Goal: Information Seeking & Learning: Learn about a topic

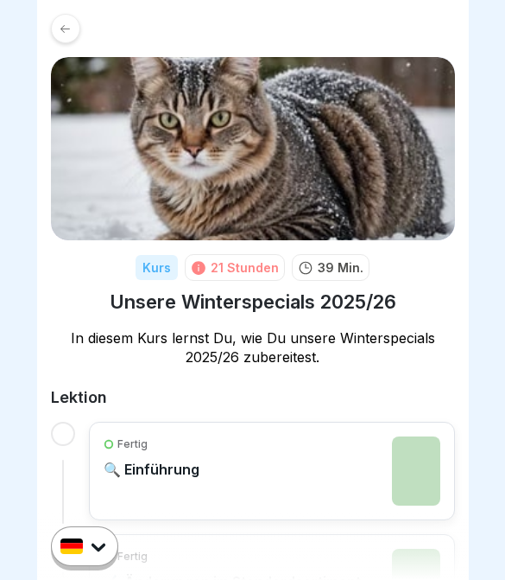
click at [55, 41] on link at bounding box center [253, 28] width 404 height 29
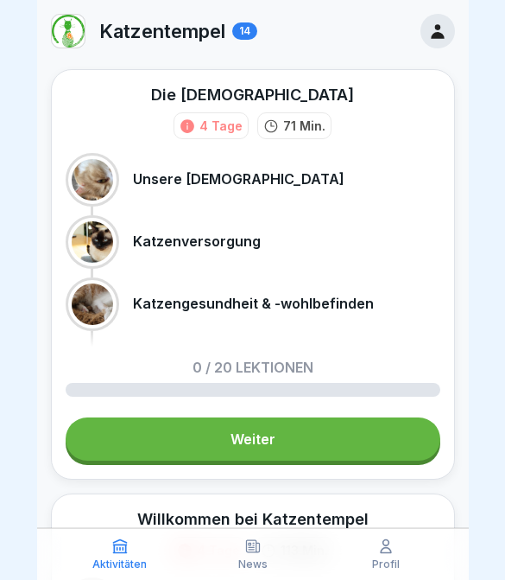
click at [240, 36] on div "14" at bounding box center [244, 30] width 25 height 17
click at [239, 36] on div "14" at bounding box center [244, 30] width 25 height 17
click at [218, 36] on p "Katzentempel" at bounding box center [162, 31] width 126 height 22
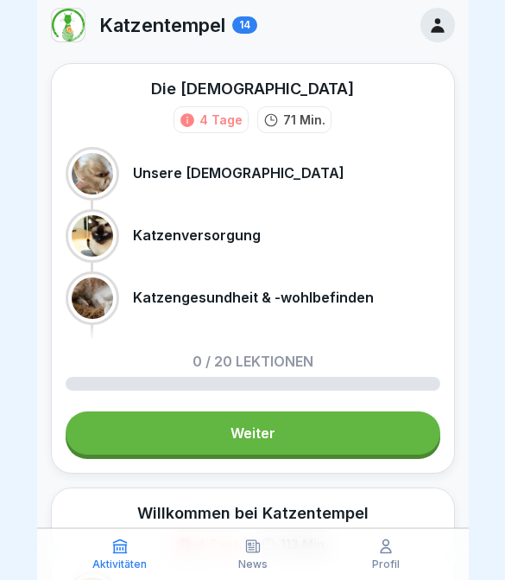
scroll to position [7, 0]
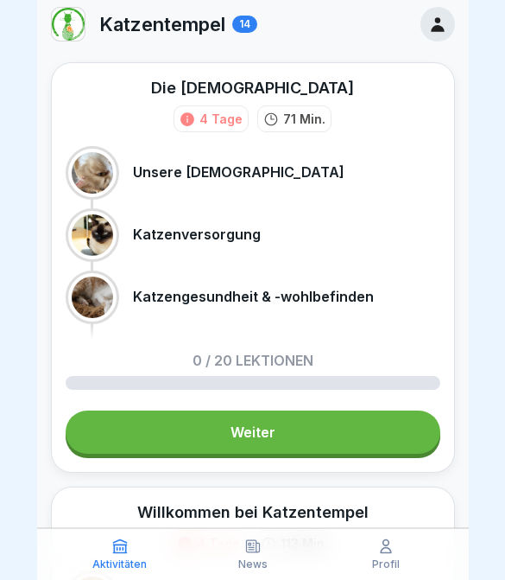
click at [447, 27] on icon at bounding box center [437, 24] width 19 height 19
click at [447, 26] on icon at bounding box center [437, 24] width 19 height 19
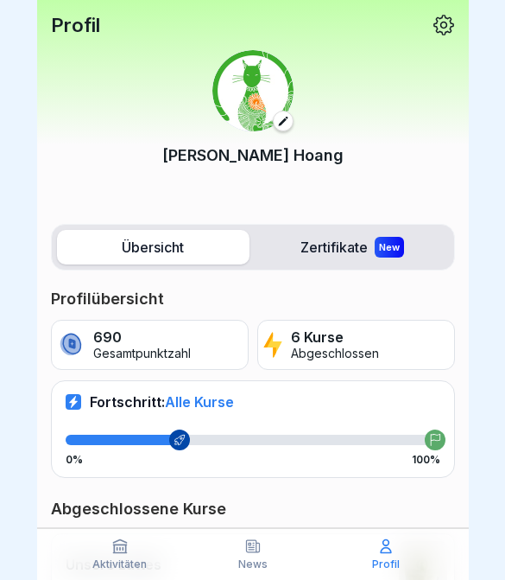
click at [447, 17] on icon at bounding box center [444, 25] width 22 height 22
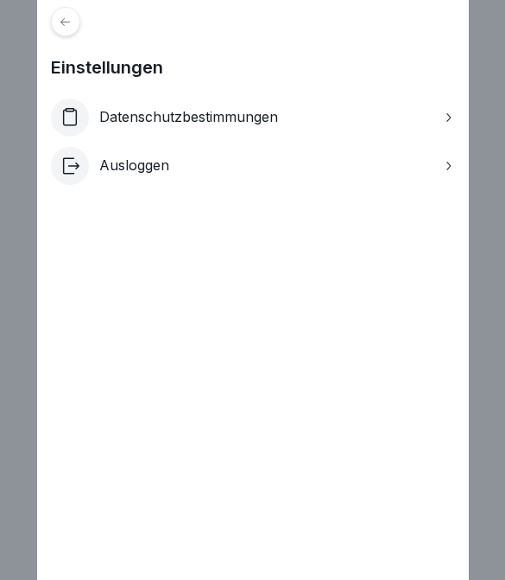
click at [51, 42] on div "Einstellungen Datenschutzbestimmungen Ausloggen" at bounding box center [253, 290] width 432 height 580
click at [79, 24] on div at bounding box center [65, 21] width 29 height 29
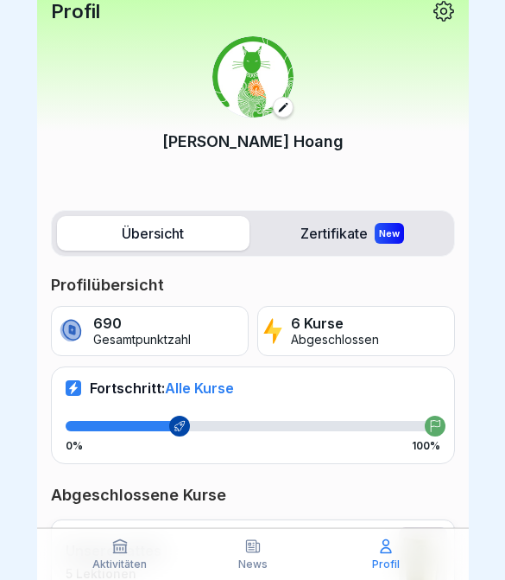
scroll to position [13, 0]
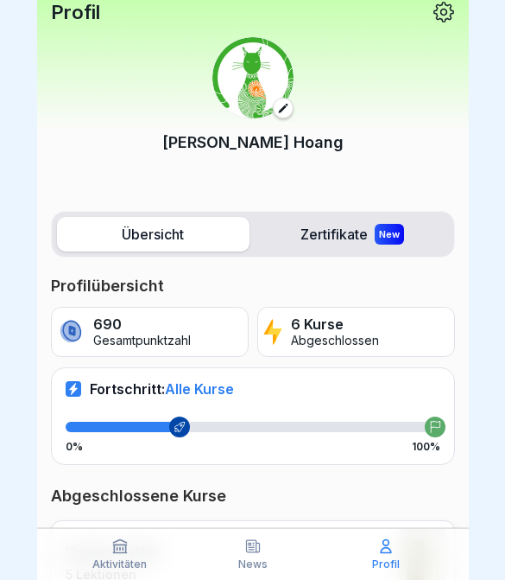
click at [376, 247] on label "Zertifikate New" at bounding box center [353, 234] width 193 height 35
click at [361, 229] on label "Zertifikate New" at bounding box center [353, 234] width 193 height 35
click at [349, 234] on label "Zertifikate New" at bounding box center [353, 234] width 193 height 35
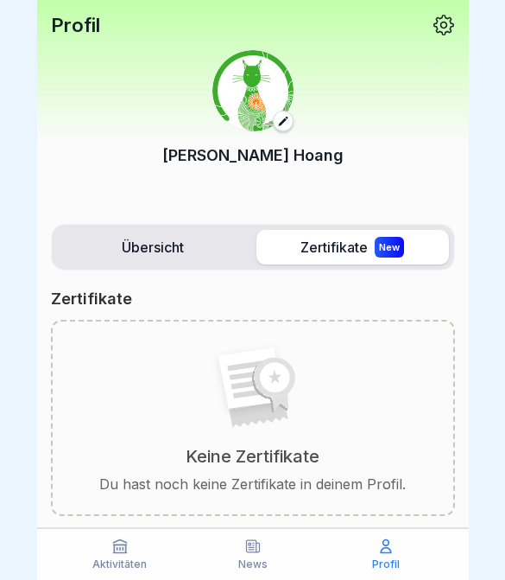
click at [209, 250] on label "Übersicht" at bounding box center [153, 247] width 193 height 35
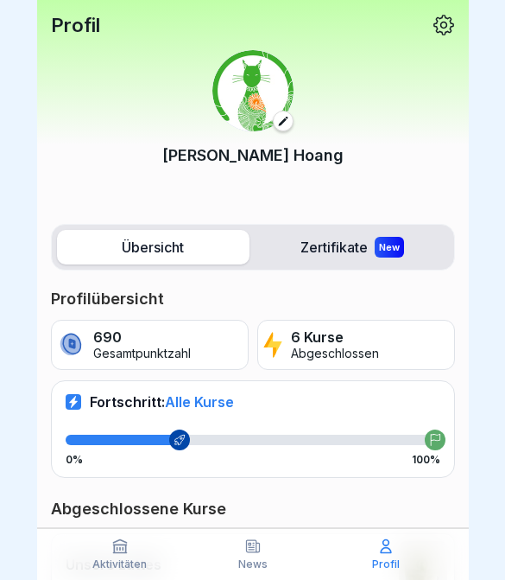
click at [79, 26] on p "Profil" at bounding box center [75, 25] width 49 height 22
click at [262, 140] on div "[PERSON_NAME]" at bounding box center [253, 118] width 404 height 165
click at [87, 37] on div "[PERSON_NAME]" at bounding box center [253, 118] width 404 height 165
click at [444, 24] on icon at bounding box center [444, 25] width 22 height 22
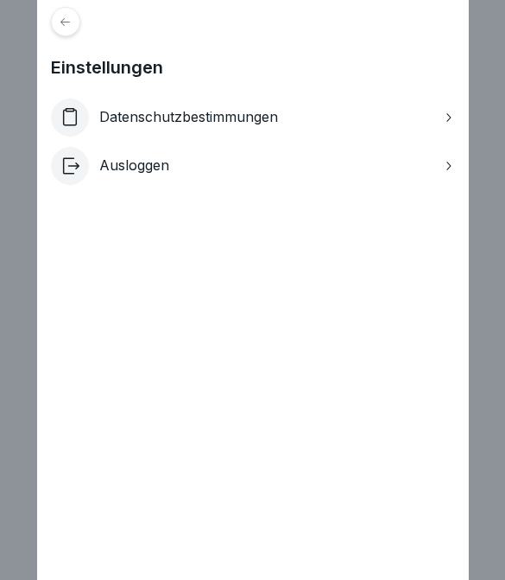
click at [72, 34] on div at bounding box center [65, 21] width 29 height 29
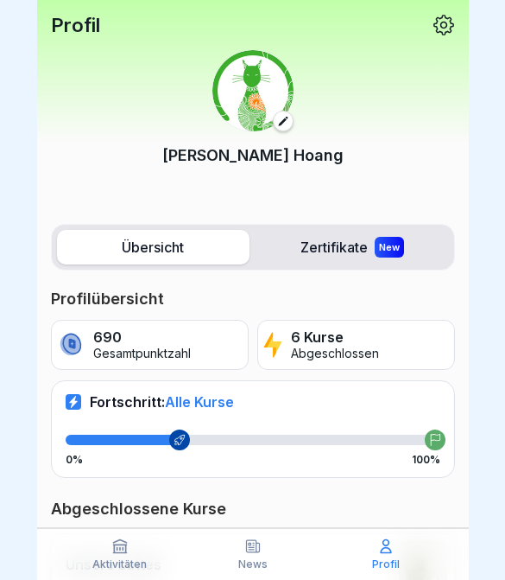
click at [117, 556] on div "Aktivitäten" at bounding box center [120, 553] width 124 height 33
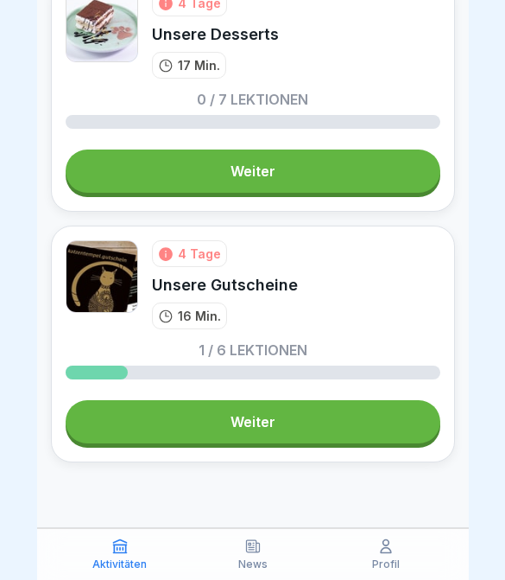
scroll to position [3521, 0]
click at [361, 428] on link "Weiter" at bounding box center [253, 421] width 375 height 43
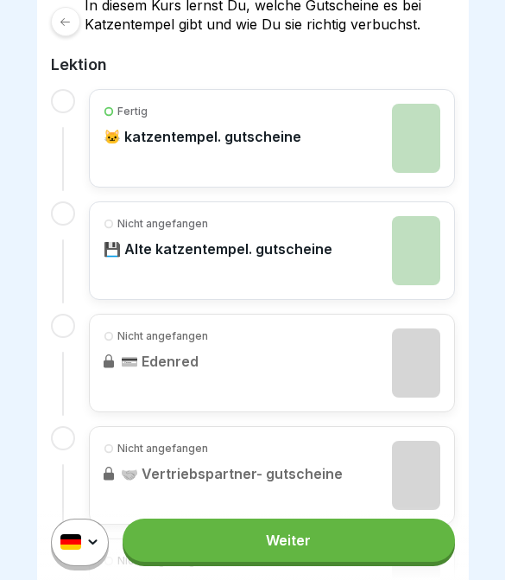
scroll to position [279, 0]
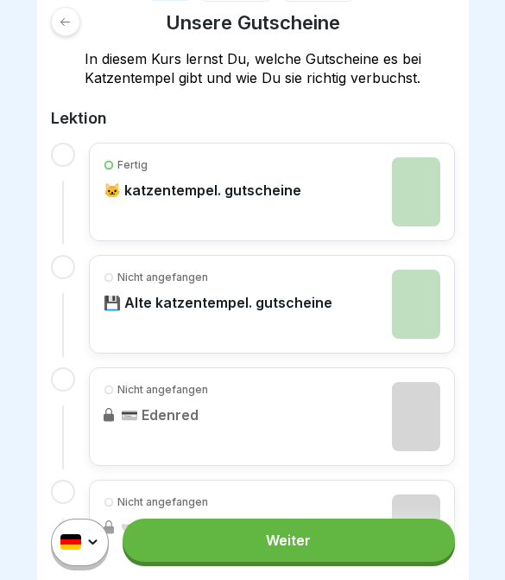
click at [340, 525] on link "Weiter" at bounding box center [289, 539] width 332 height 43
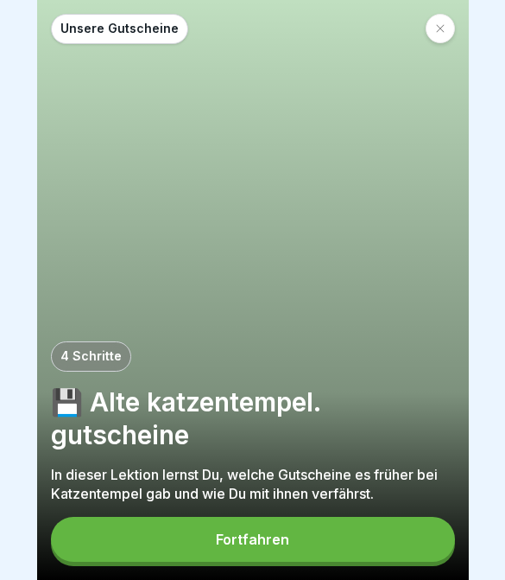
click at [323, 528] on button "Fortfahren" at bounding box center [253, 539] width 404 height 45
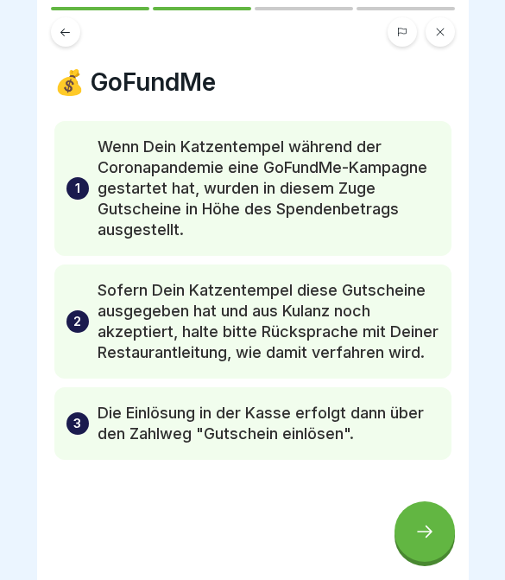
click at [422, 549] on div at bounding box center [425, 531] width 60 height 60
click at [419, 527] on icon at bounding box center [425, 531] width 21 height 21
click at [418, 527] on icon at bounding box center [425, 531] width 21 height 21
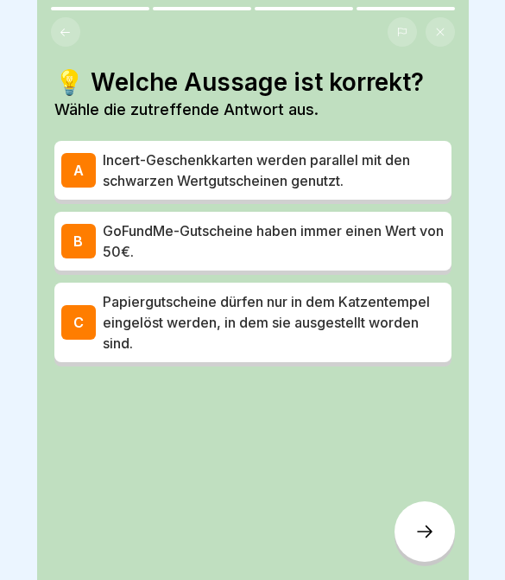
click at [392, 324] on p "Papiergutscheine dürfen nur in dem Katzentempel eingelöst werden, in dem sie au…" at bounding box center [274, 322] width 342 height 62
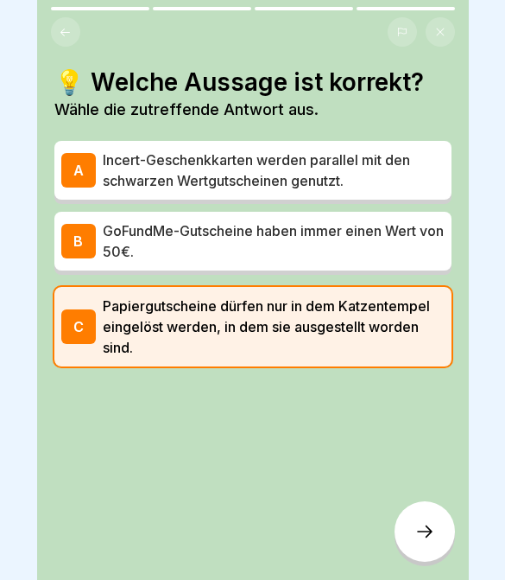
click at [393, 324] on p "Papiergutscheine dürfen nur in dem Katzentempel eingelöst werden, in dem sie au…" at bounding box center [274, 326] width 342 height 62
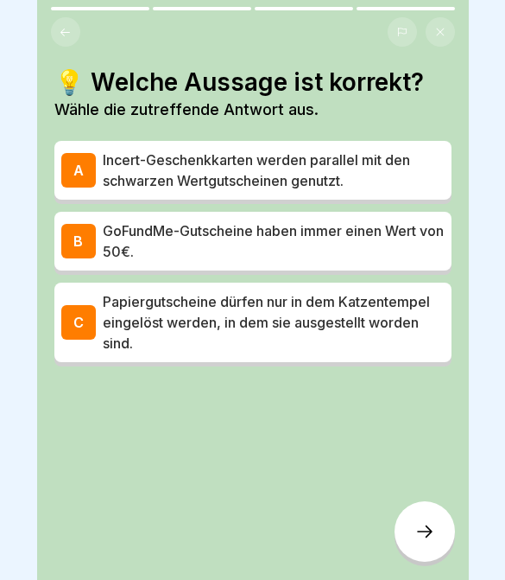
click at [409, 337] on p "Papiergutscheine dürfen nur in dem Katzentempel eingelöst werden, in dem sie au…" at bounding box center [274, 322] width 342 height 62
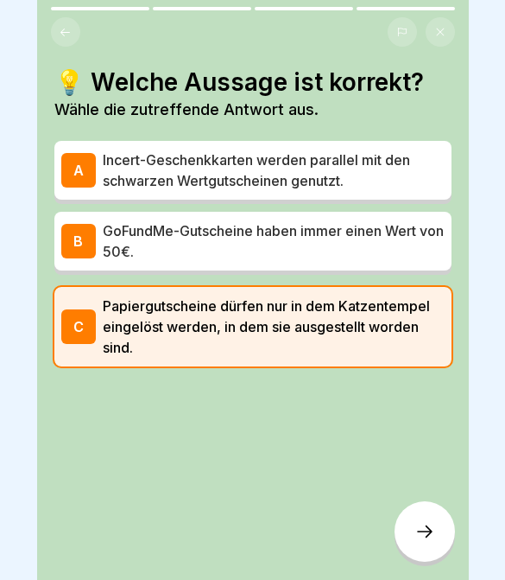
click at [426, 531] on icon at bounding box center [425, 531] width 16 height 12
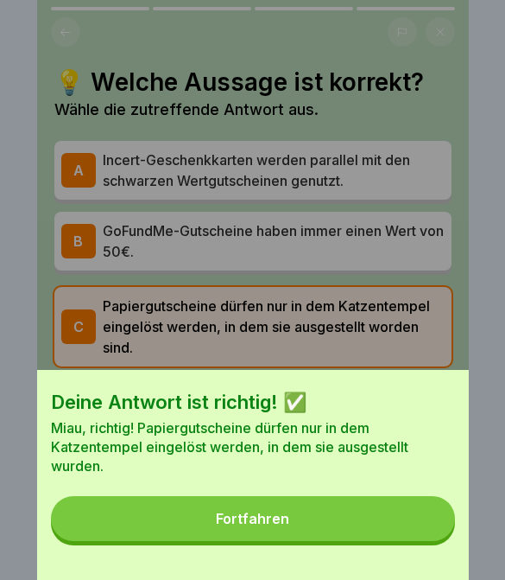
click at [420, 525] on button "Fortfahren" at bounding box center [253, 518] width 404 height 45
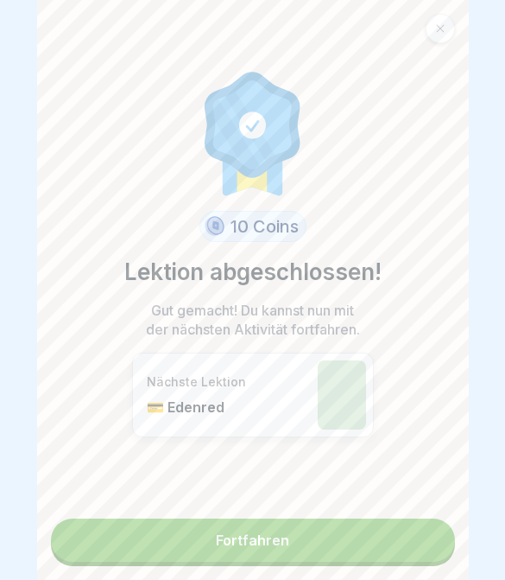
click at [403, 547] on link "Fortfahren" at bounding box center [253, 539] width 404 height 43
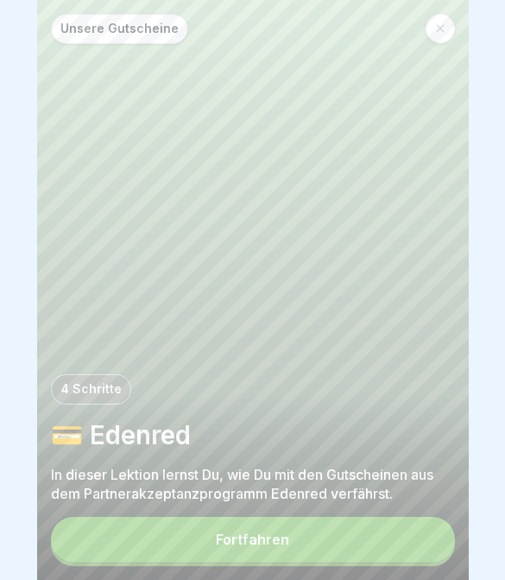
click at [377, 534] on button "Fortfahren" at bounding box center [253, 539] width 404 height 45
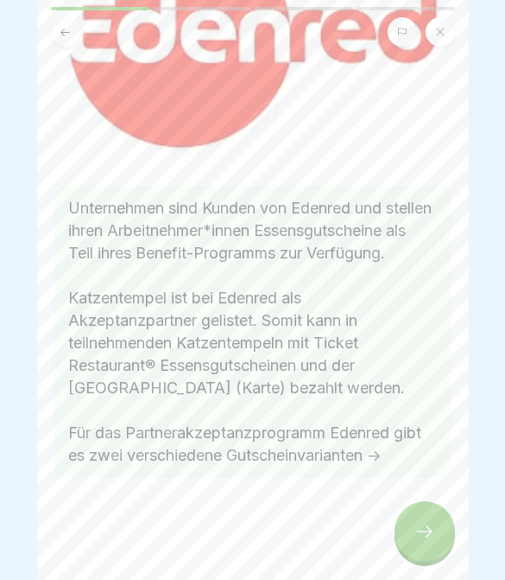
scroll to position [213, 0]
click at [449, 529] on div at bounding box center [425, 531] width 60 height 60
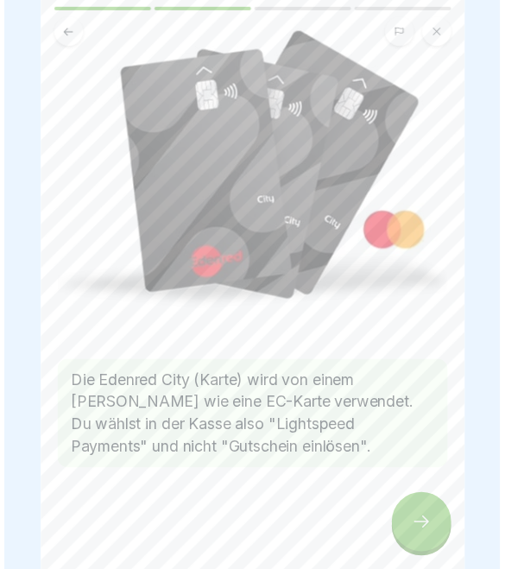
scroll to position [143, 0]
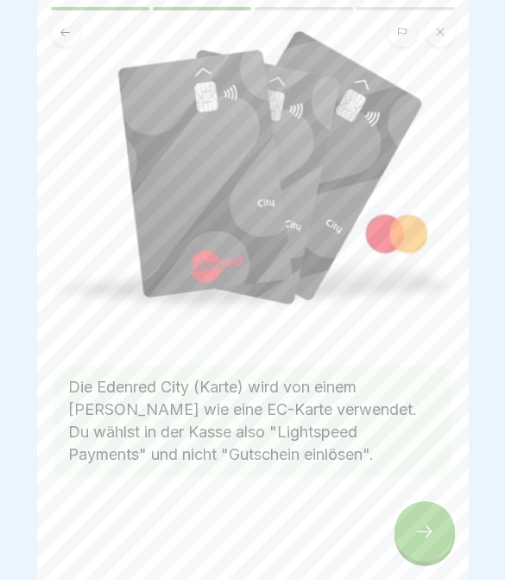
click at [428, 522] on icon at bounding box center [425, 531] width 21 height 21
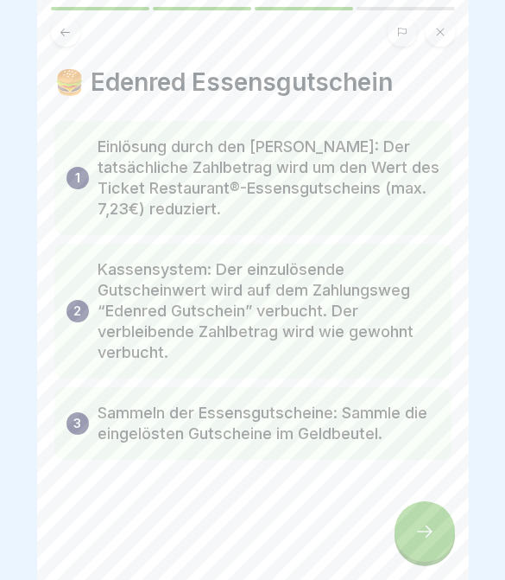
click at [424, 530] on icon at bounding box center [425, 531] width 21 height 21
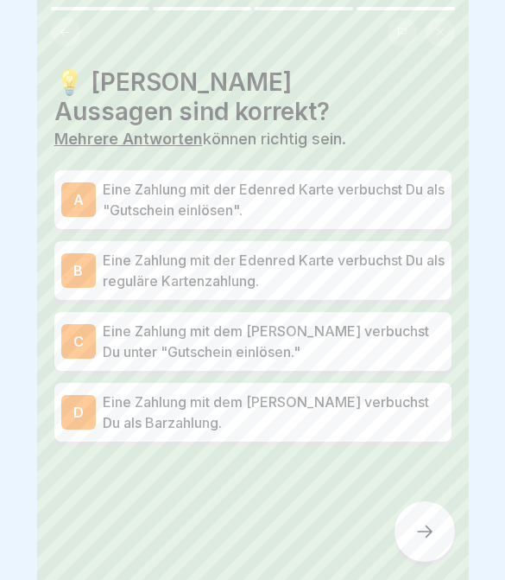
click at [64, 39] on button at bounding box center [65, 31] width 29 height 29
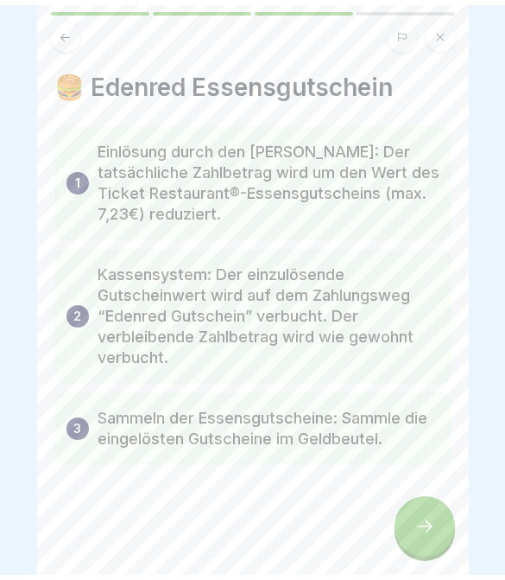
scroll to position [0, 0]
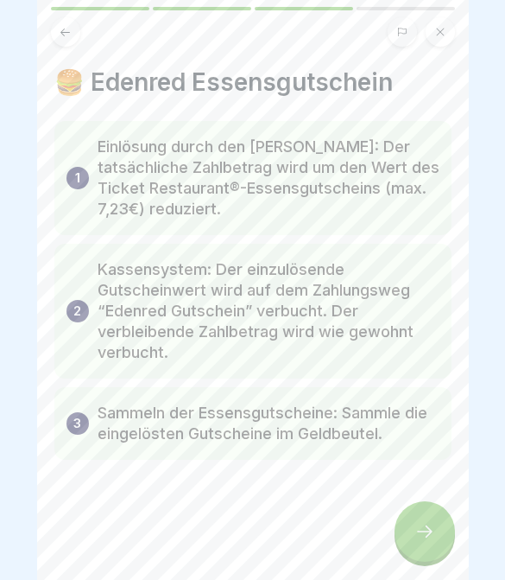
click at [424, 529] on icon at bounding box center [425, 531] width 21 height 21
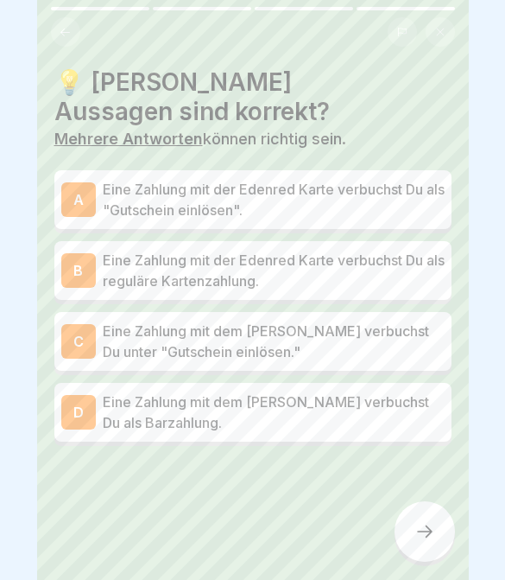
click at [387, 340] on p "Eine Zahlung mit dem [PERSON_NAME] verbuchst Du unter "Gutschein einlösen."" at bounding box center [274, 340] width 342 height 41
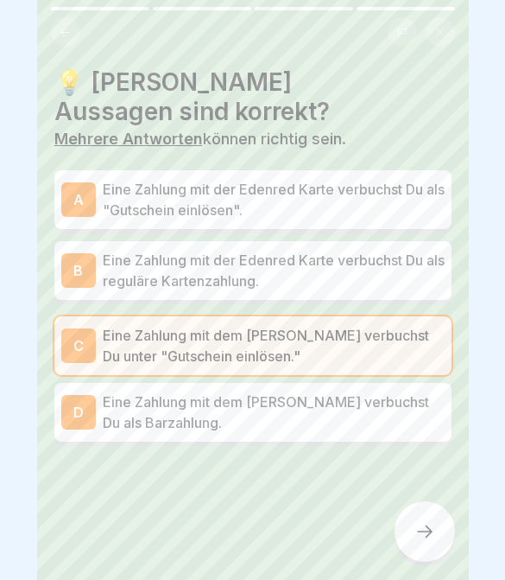
click at [390, 208] on p "Eine Zahlung mit der Edenred Karte verbuchst Du als "Gutschein einlösen"." at bounding box center [274, 199] width 342 height 41
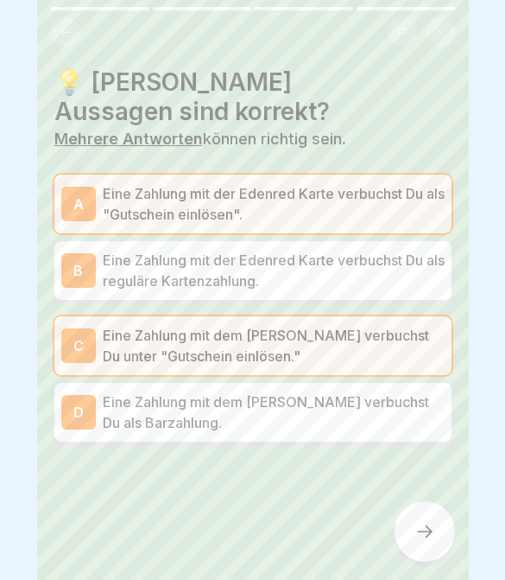
click at [432, 539] on icon at bounding box center [425, 531] width 21 height 21
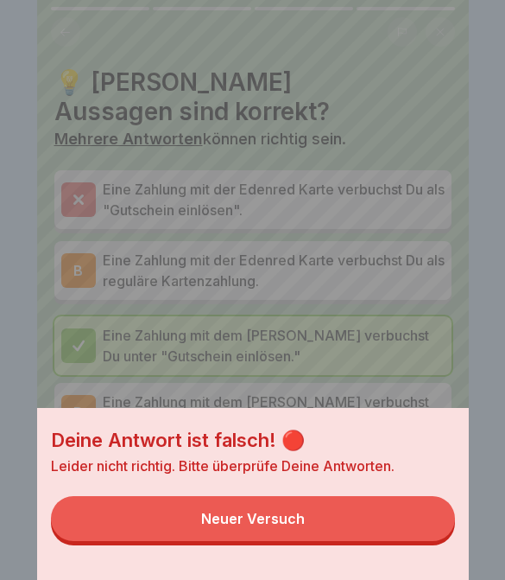
click at [398, 539] on button "Neuer Versuch" at bounding box center [253, 518] width 404 height 45
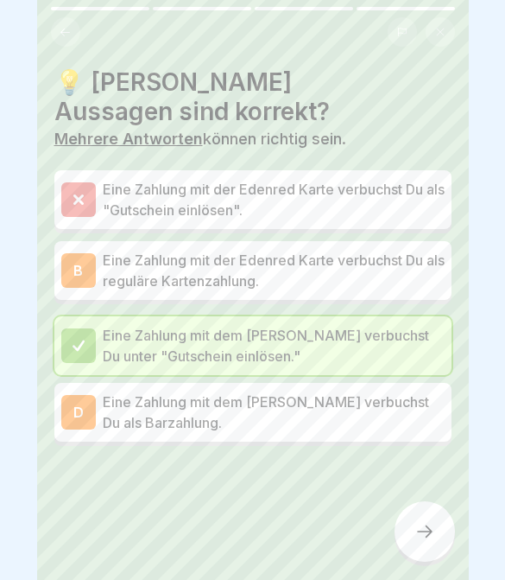
click at [388, 290] on div "B Eine Zahlung mit der Edenred Karte verbuchst Du als reguläre Kartenzahlung." at bounding box center [252, 270] width 397 height 59
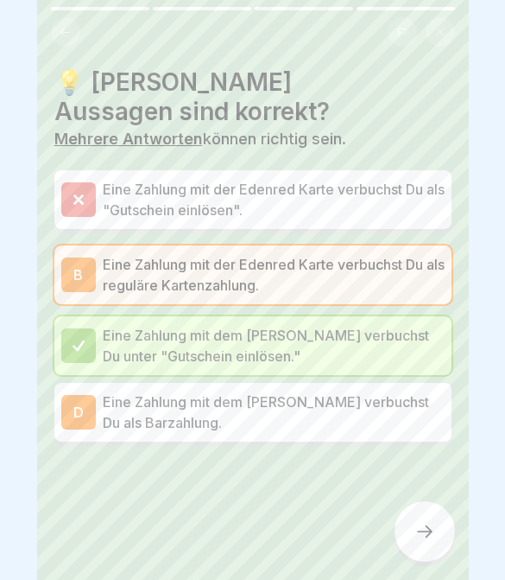
click at [431, 523] on icon at bounding box center [425, 531] width 21 height 21
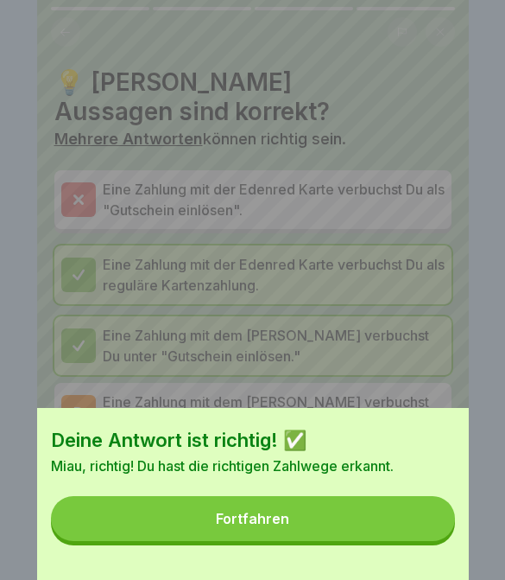
click at [415, 532] on button "Fortfahren" at bounding box center [253, 518] width 404 height 45
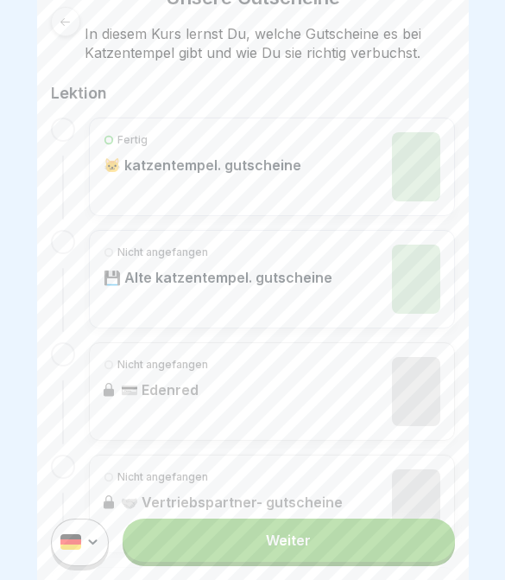
scroll to position [307, 0]
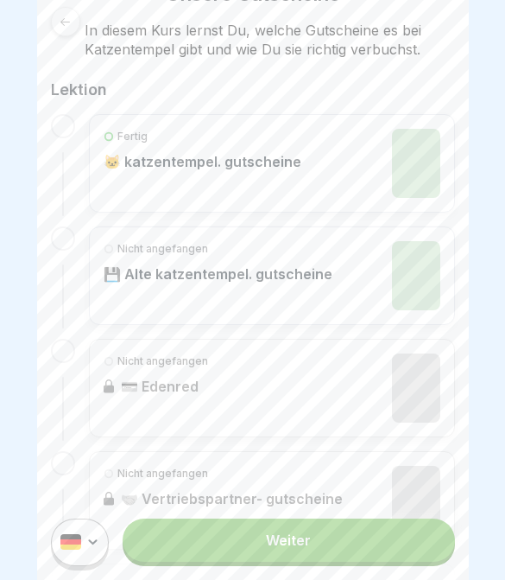
click at [341, 377] on link "Nicht angefangen 💳 Edenred" at bounding box center [272, 387] width 337 height 69
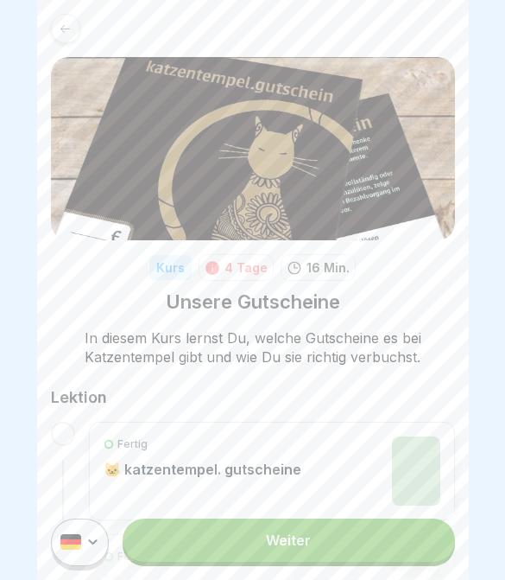
click at [364, 541] on link "Weiter" at bounding box center [289, 539] width 332 height 43
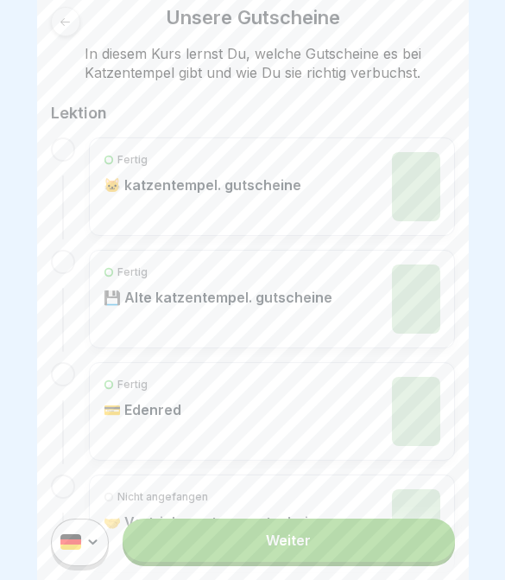
scroll to position [287, 0]
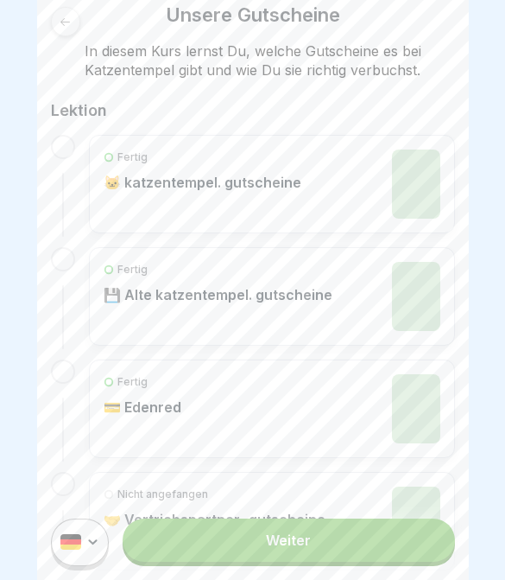
click at [240, 411] on div "Fertig 💳 Edenred" at bounding box center [272, 408] width 337 height 69
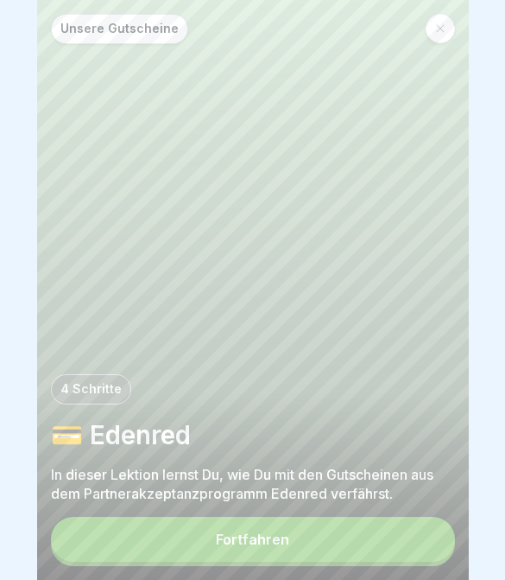
click at [316, 548] on button "Fortfahren" at bounding box center [253, 539] width 404 height 45
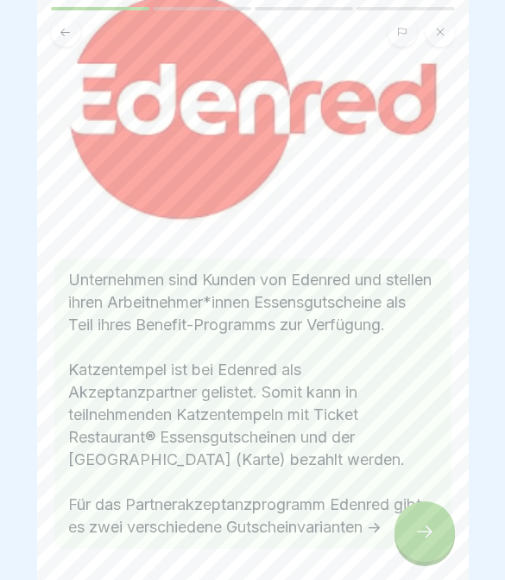
scroll to position [176, 0]
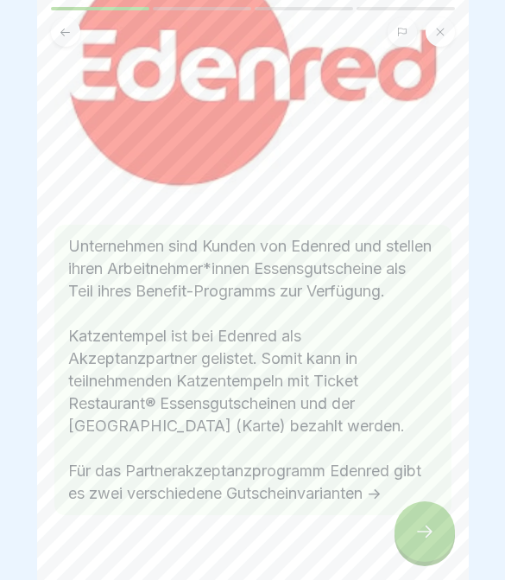
click at [409, 553] on div at bounding box center [425, 531] width 60 height 60
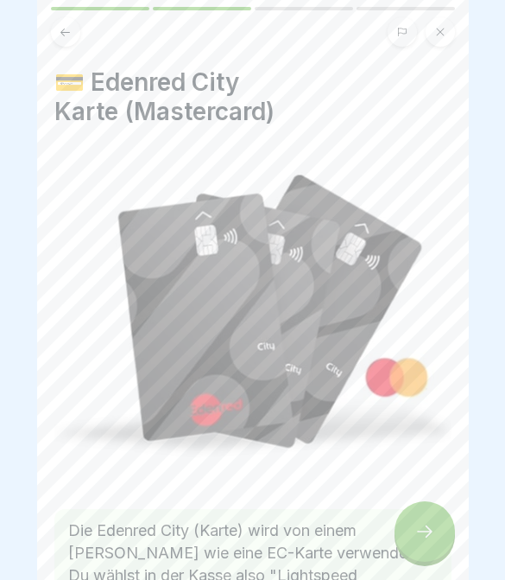
click at [419, 536] on icon at bounding box center [425, 531] width 21 height 21
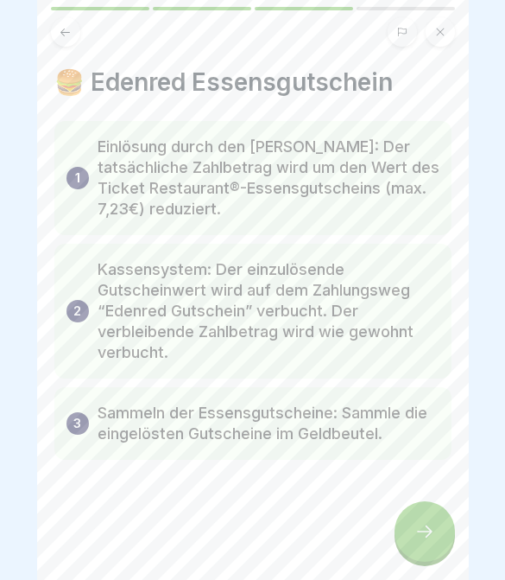
click at [411, 541] on div at bounding box center [425, 531] width 60 height 60
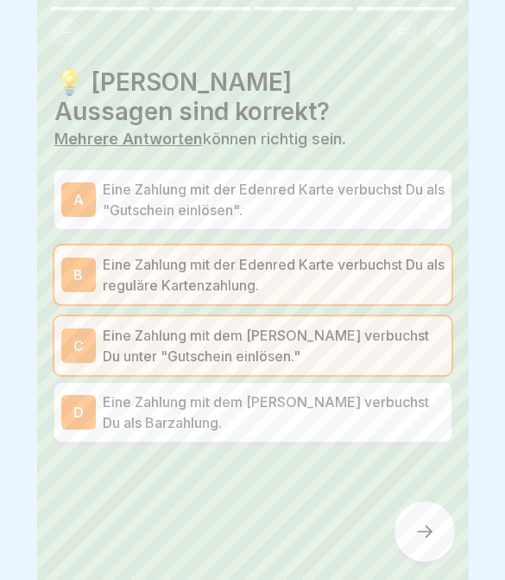
click at [412, 533] on div at bounding box center [425, 531] width 60 height 60
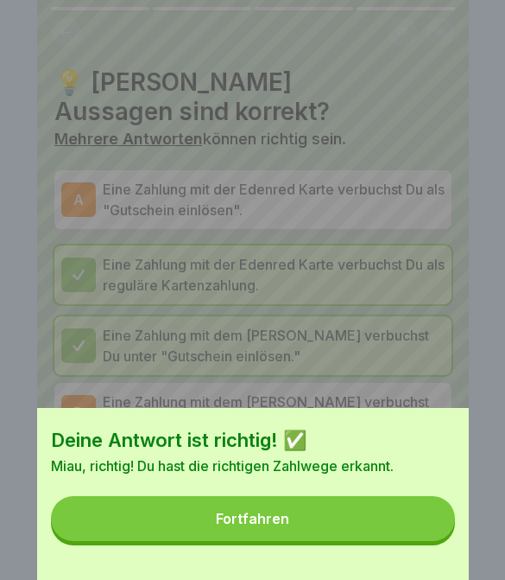
click at [418, 519] on button "Fortfahren" at bounding box center [253, 518] width 404 height 45
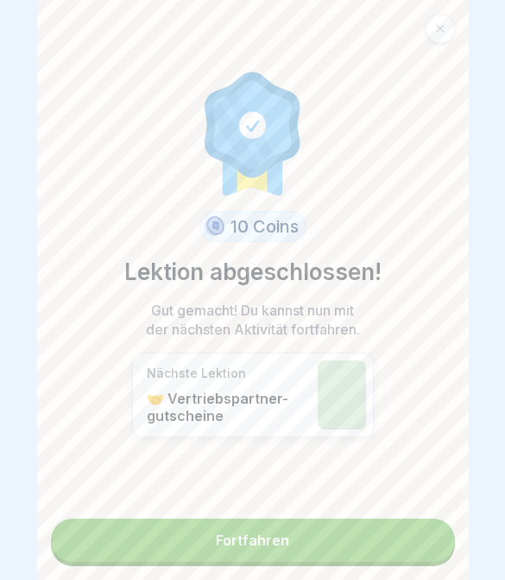
click at [373, 536] on link "Fortfahren" at bounding box center [253, 539] width 404 height 43
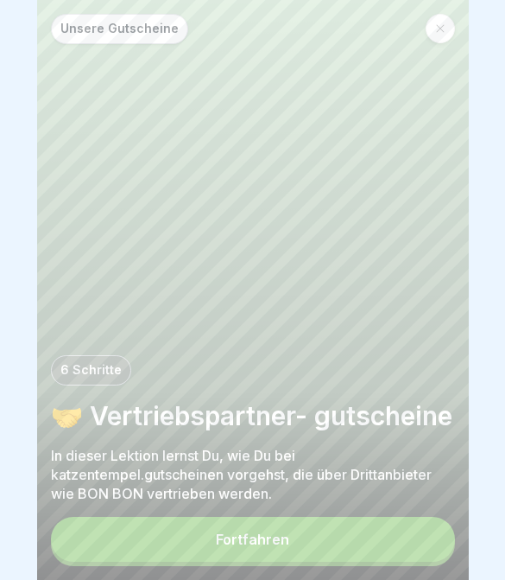
click at [303, 533] on button "Fortfahren" at bounding box center [253, 539] width 404 height 45
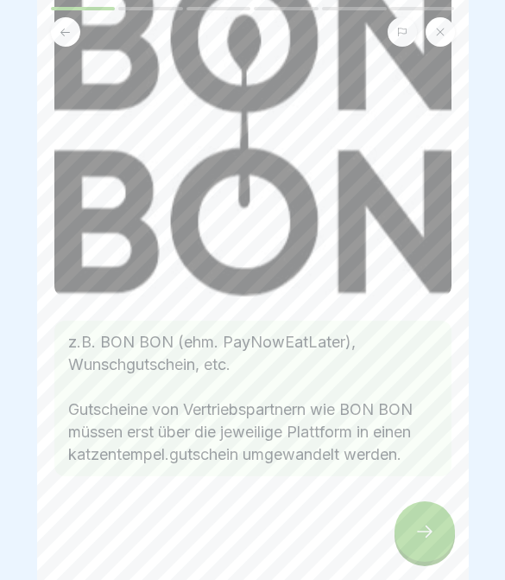
scroll to position [155, 0]
click at [438, 529] on div at bounding box center [425, 531] width 60 height 60
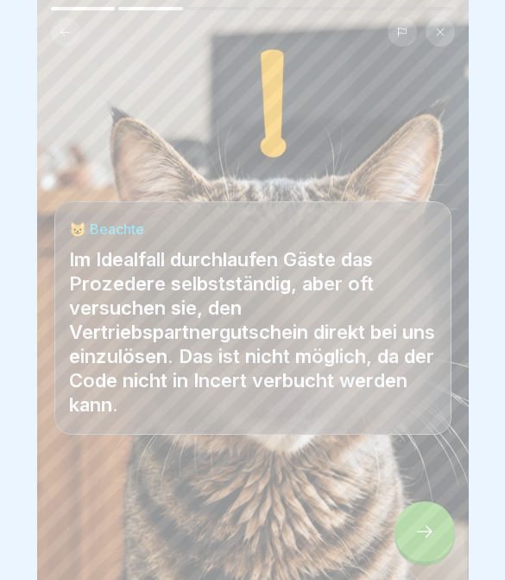
click at [434, 543] on div at bounding box center [425, 531] width 60 height 60
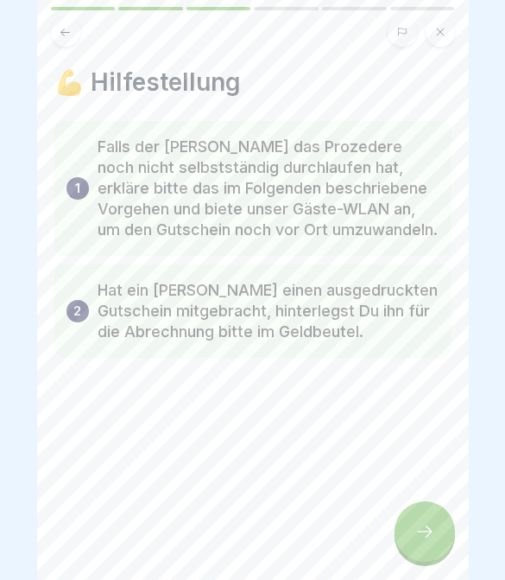
click at [68, 41] on button at bounding box center [65, 31] width 29 height 29
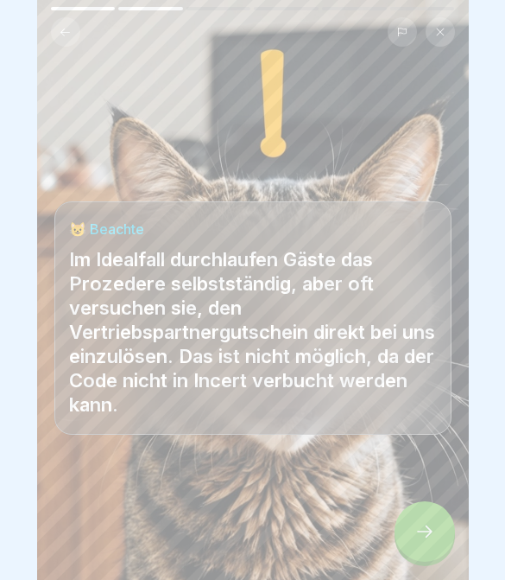
click at [411, 502] on div at bounding box center [252, 528] width 397 height 104
click at [434, 527] on icon at bounding box center [425, 531] width 21 height 21
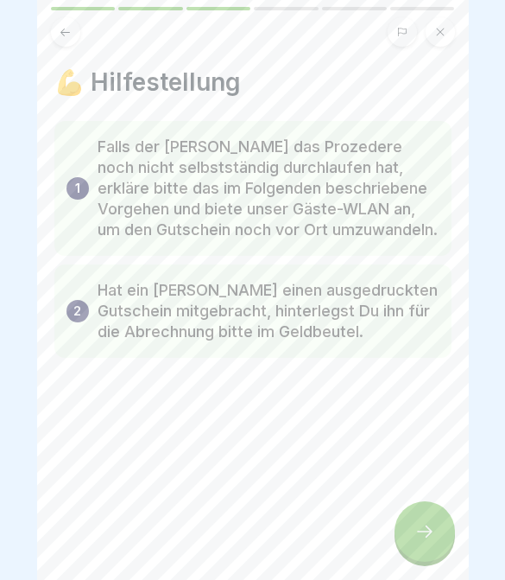
click at [415, 554] on div at bounding box center [425, 531] width 60 height 60
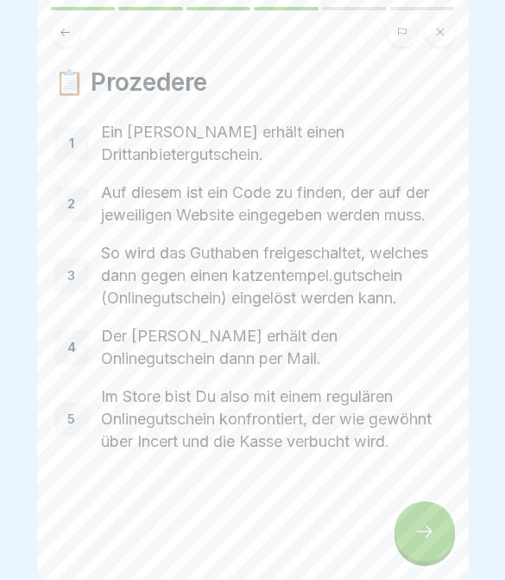
click at [445, 523] on div at bounding box center [425, 531] width 60 height 60
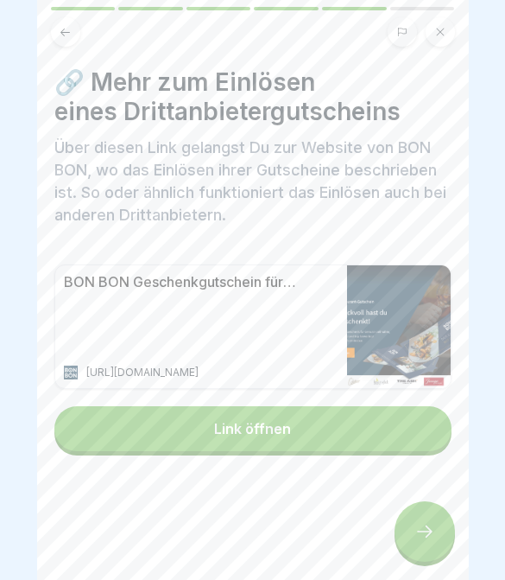
click at [434, 519] on div at bounding box center [425, 531] width 60 height 60
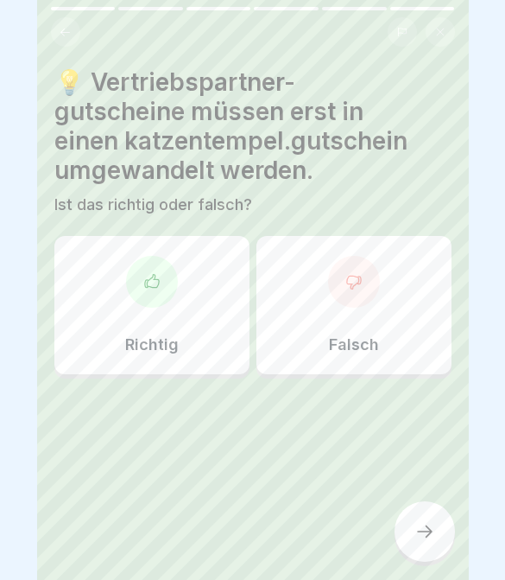
click at [192, 294] on div "Richtig" at bounding box center [151, 305] width 195 height 138
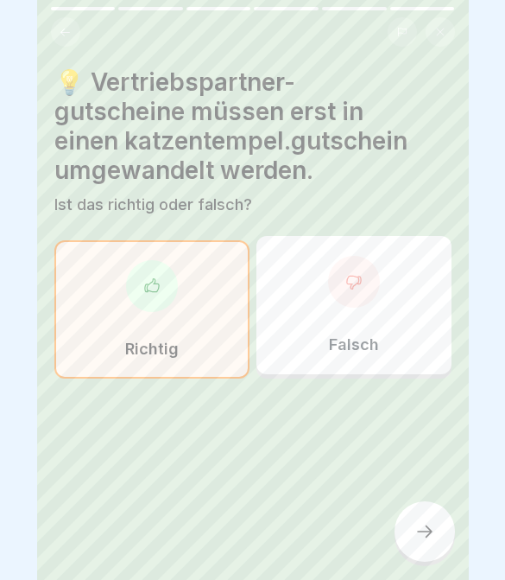
click at [192, 294] on div "Richtig" at bounding box center [151, 309] width 195 height 138
click at [416, 527] on icon at bounding box center [425, 531] width 21 height 21
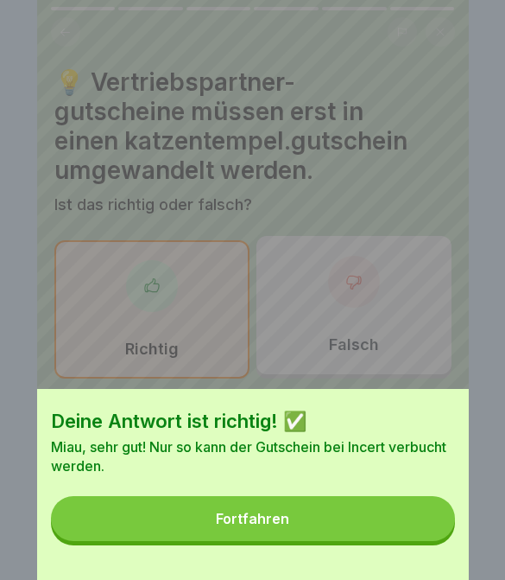
click at [395, 539] on button "Fortfahren" at bounding box center [253, 518] width 404 height 45
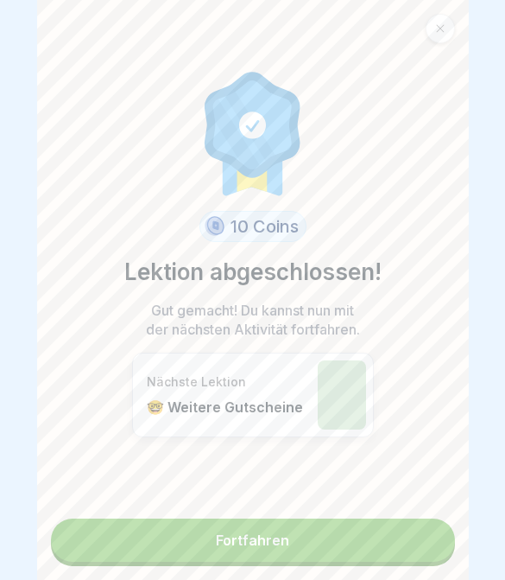
click at [365, 557] on link "Fortfahren" at bounding box center [253, 539] width 404 height 43
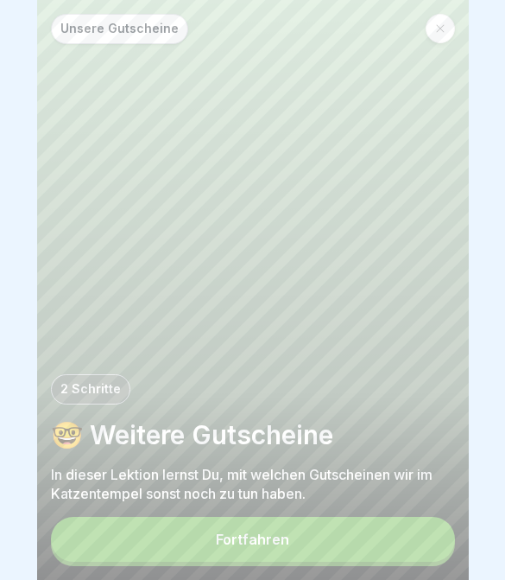
click at [278, 547] on div "Fortfahren" at bounding box center [252, 539] width 73 height 16
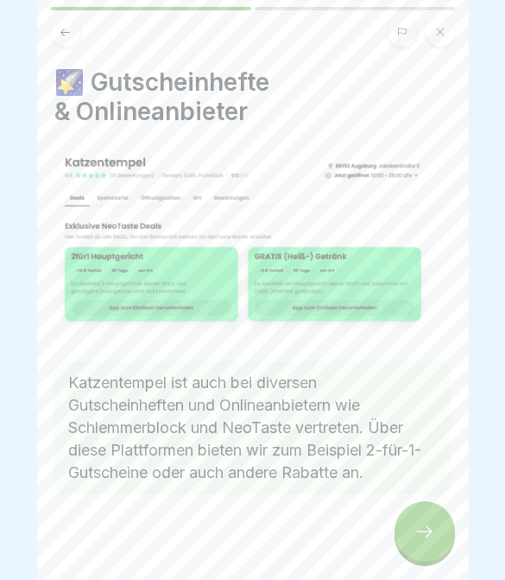
click at [415, 541] on icon at bounding box center [425, 531] width 21 height 21
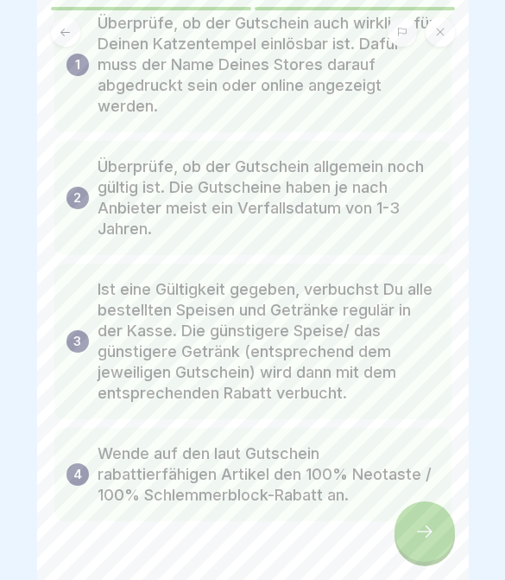
scroll to position [124, 0]
click at [434, 531] on icon at bounding box center [425, 531] width 21 height 21
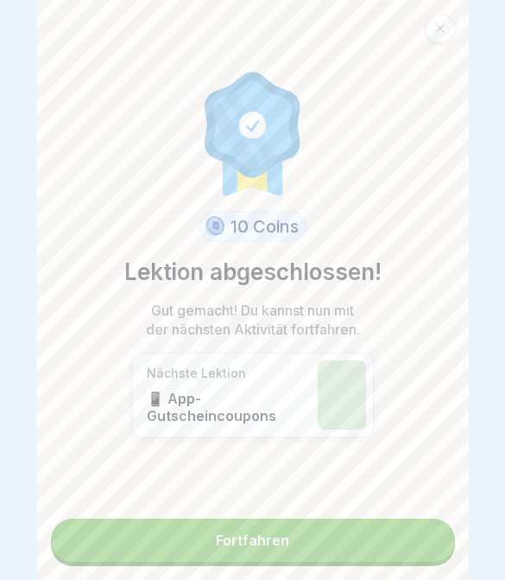
click at [355, 527] on link "Fortfahren" at bounding box center [253, 539] width 404 height 43
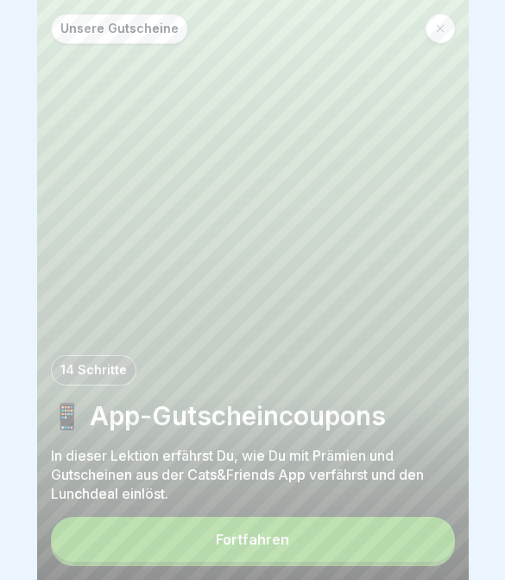
click at [362, 544] on button "Fortfahren" at bounding box center [253, 539] width 404 height 45
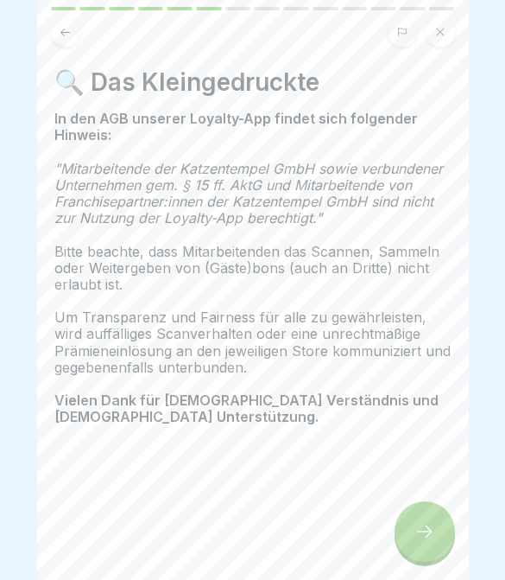
click at [355, 484] on div at bounding box center [252, 478] width 397 height 104
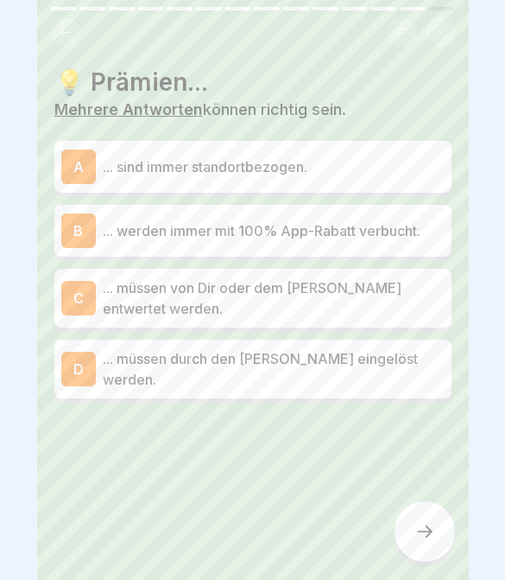
click at [354, 364] on p "... müssen durch den [PERSON_NAME] eingelöst werden." at bounding box center [274, 368] width 342 height 41
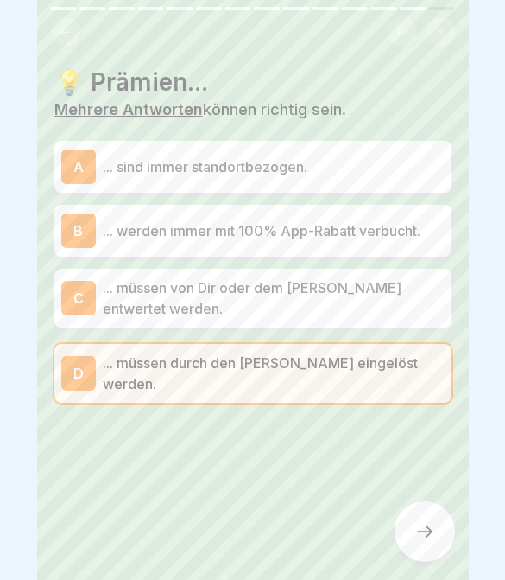
click at [380, 243] on div "B ... werden immer mit 100% App-Rabatt verbucht." at bounding box center [252, 230] width 383 height 35
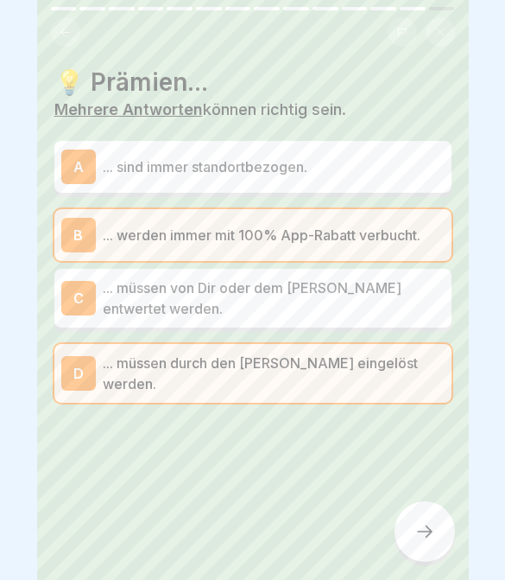
click at [432, 544] on div at bounding box center [425, 531] width 60 height 60
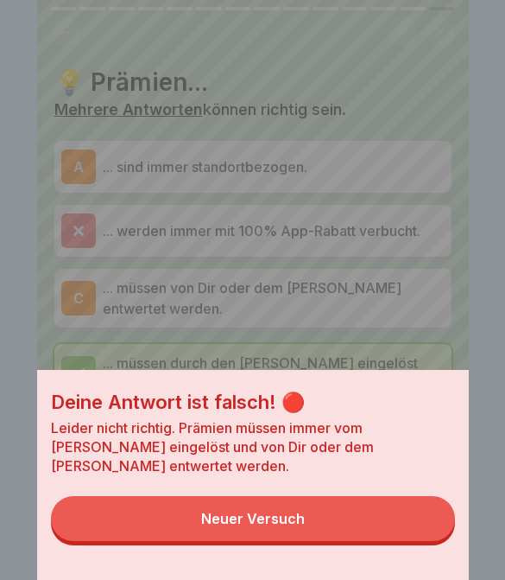
click at [391, 527] on button "Neuer Versuch" at bounding box center [253, 518] width 404 height 45
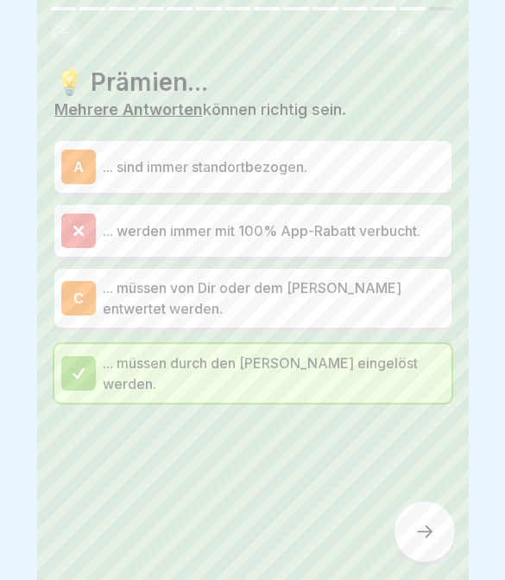
click at [372, 162] on p "... sind immer standortbezogen." at bounding box center [274, 166] width 342 height 21
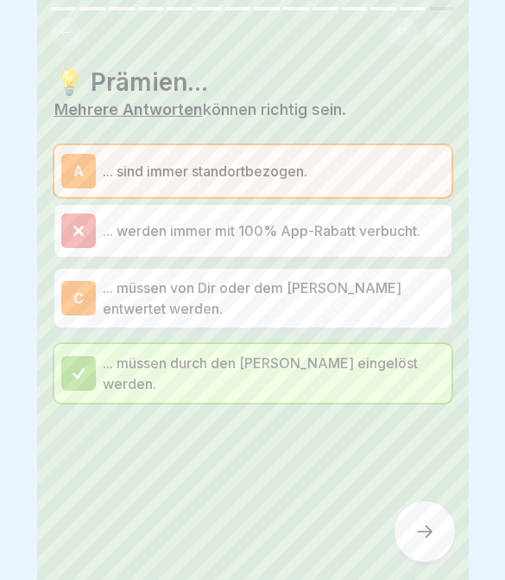
click at [412, 531] on div at bounding box center [425, 531] width 60 height 60
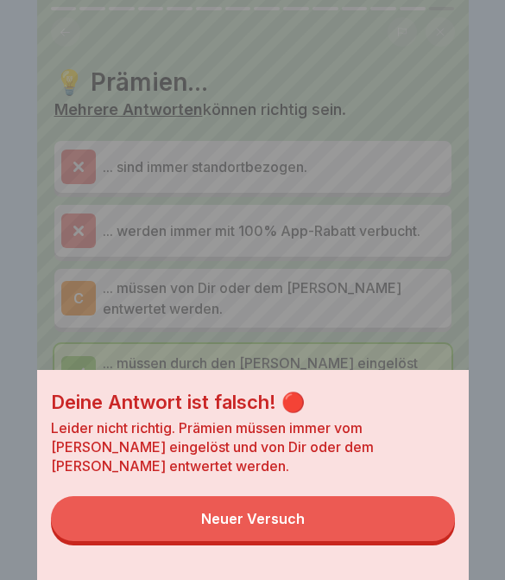
click at [405, 532] on button "Neuer Versuch" at bounding box center [253, 518] width 404 height 45
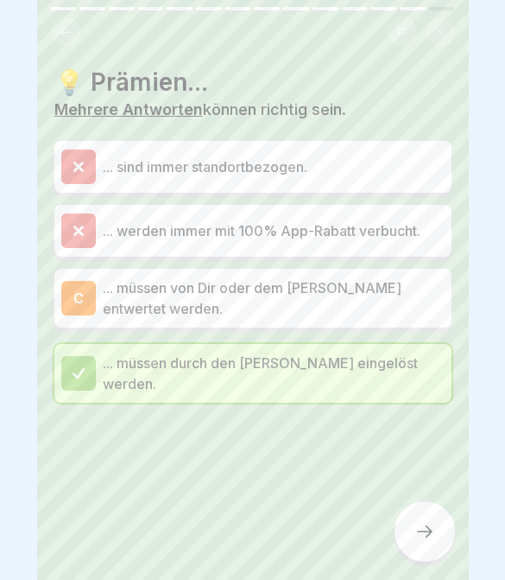
click at [386, 320] on div "C ... müssen von Dir oder dem [PERSON_NAME] entwertet werden." at bounding box center [252, 298] width 397 height 59
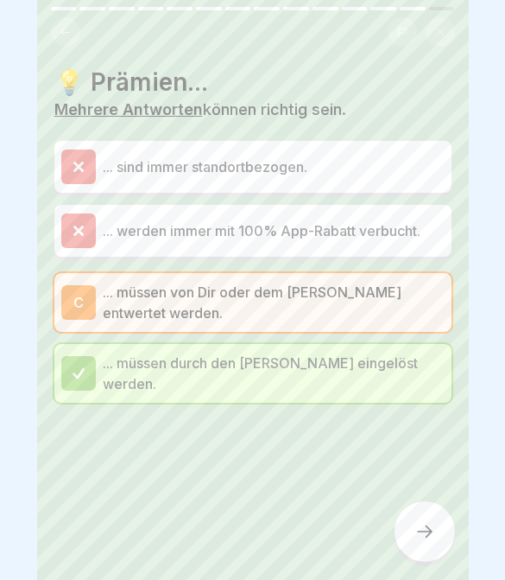
click at [426, 537] on icon at bounding box center [425, 531] width 16 height 12
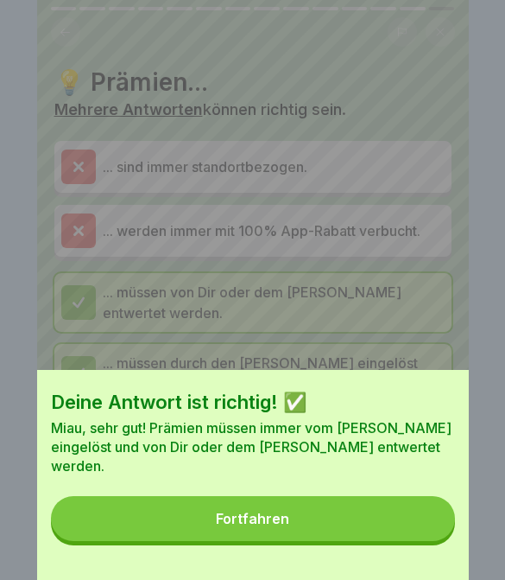
click at [402, 524] on button "Fortfahren" at bounding box center [253, 518] width 404 height 45
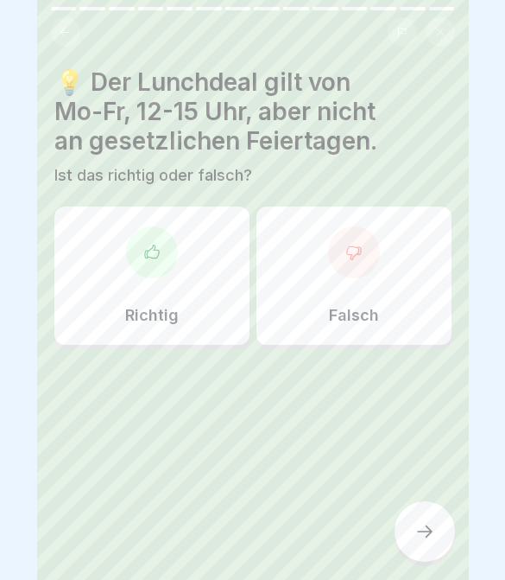
click at [63, 34] on icon at bounding box center [65, 32] width 10 height 8
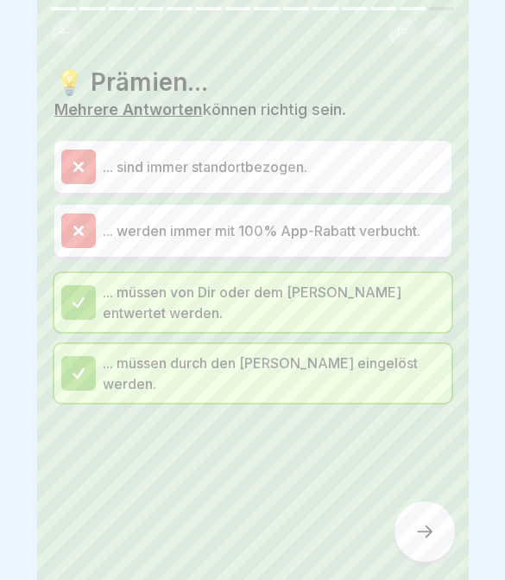
click at [431, 529] on icon at bounding box center [425, 531] width 21 height 21
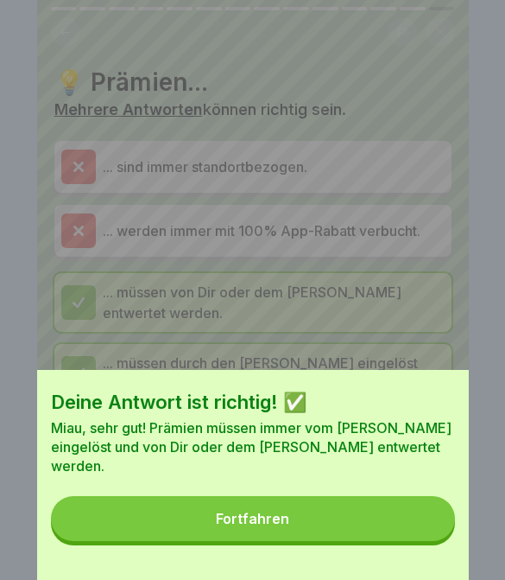
click at [432, 531] on button "Fortfahren" at bounding box center [253, 518] width 404 height 45
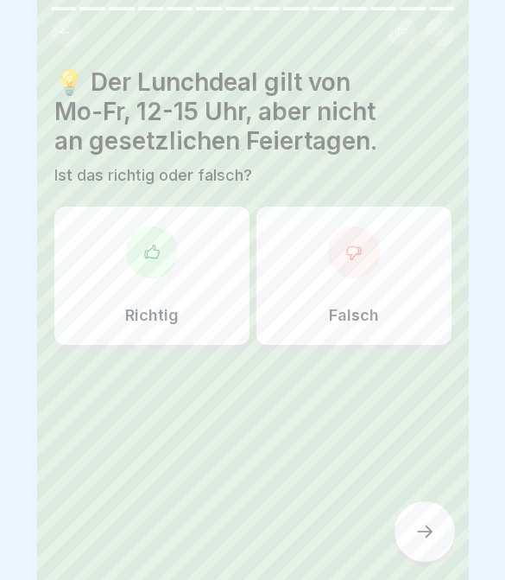
click at [415, 528] on icon at bounding box center [425, 531] width 21 height 21
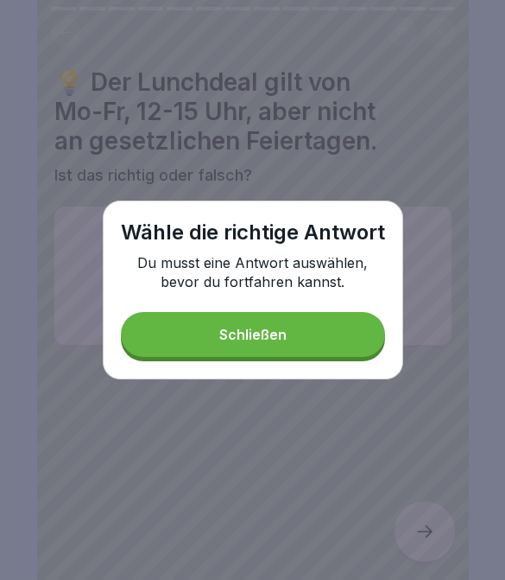
click at [338, 366] on div "Wähle die richtige Antwort Du musst eine Antwort auswählen, bevor du fortfahren…" at bounding box center [253, 289] width 301 height 179
click at [336, 330] on button "Schließen" at bounding box center [253, 334] width 264 height 45
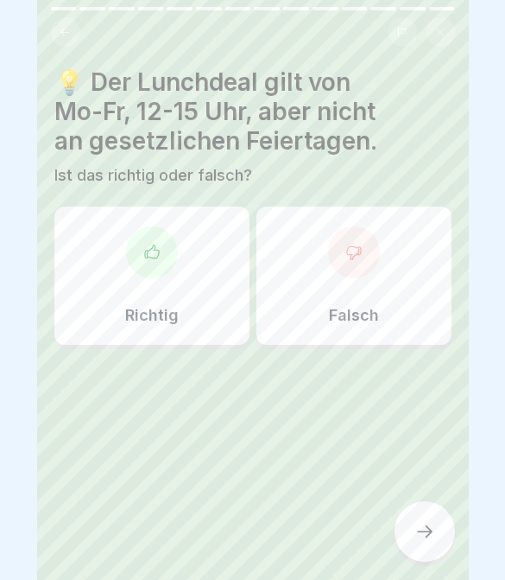
click at [181, 292] on div "Richtig" at bounding box center [151, 275] width 195 height 138
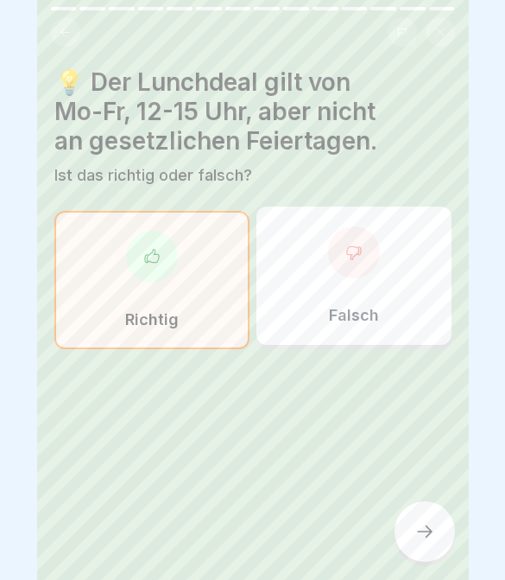
click at [200, 291] on div "Richtig" at bounding box center [151, 280] width 195 height 138
click at [429, 531] on icon at bounding box center [425, 531] width 16 height 12
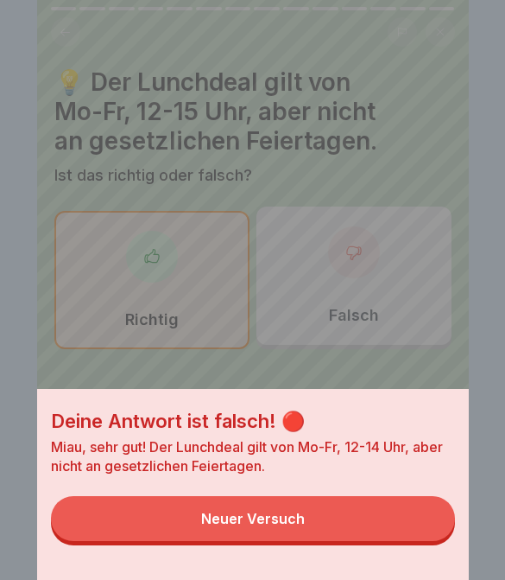
click at [380, 529] on button "Neuer Versuch" at bounding box center [253, 518] width 404 height 45
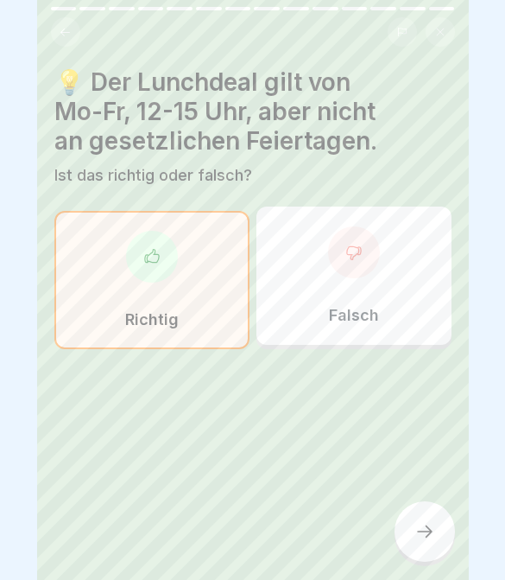
click at [373, 325] on div "Falsch" at bounding box center [354, 275] width 195 height 138
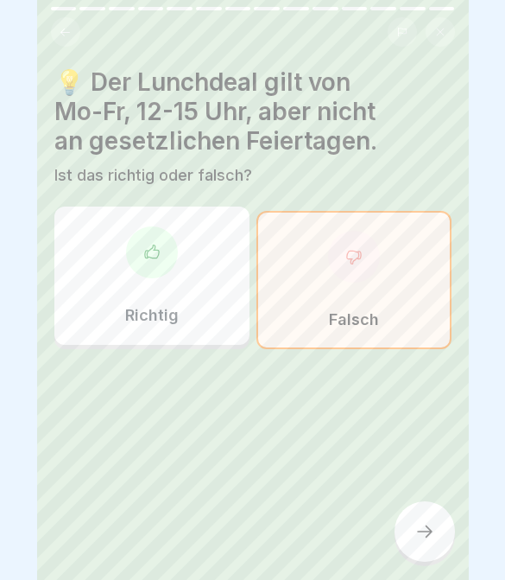
click at [440, 536] on div at bounding box center [425, 531] width 60 height 60
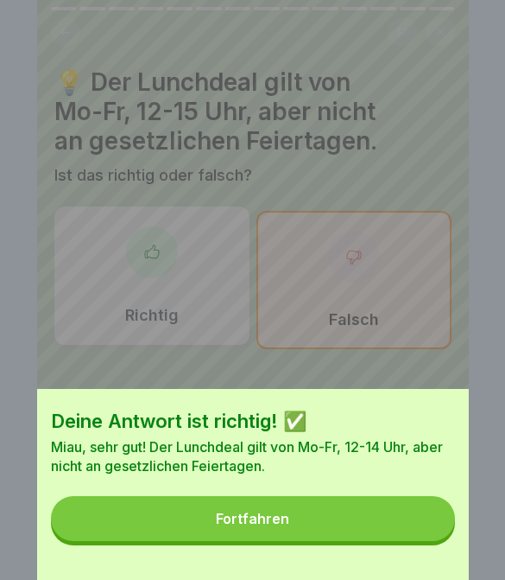
click at [371, 527] on button "Fortfahren" at bounding box center [253, 518] width 404 height 45
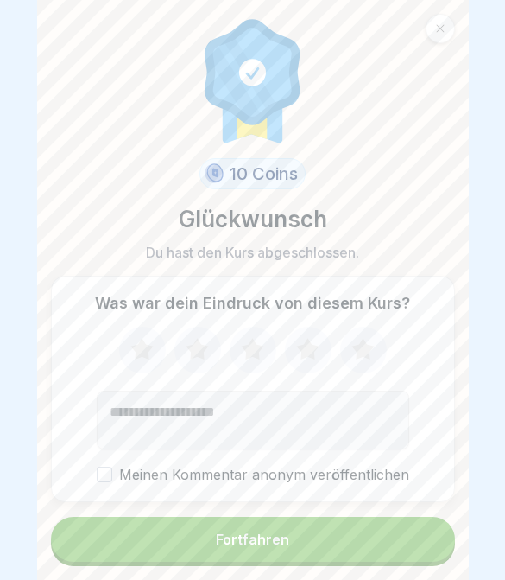
click at [402, 523] on button "Fortfahren" at bounding box center [253, 539] width 404 height 45
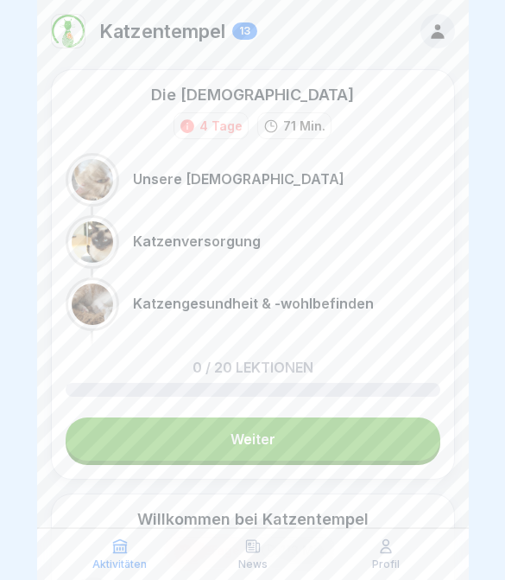
click at [376, 555] on div "Profil" at bounding box center [386, 553] width 124 height 33
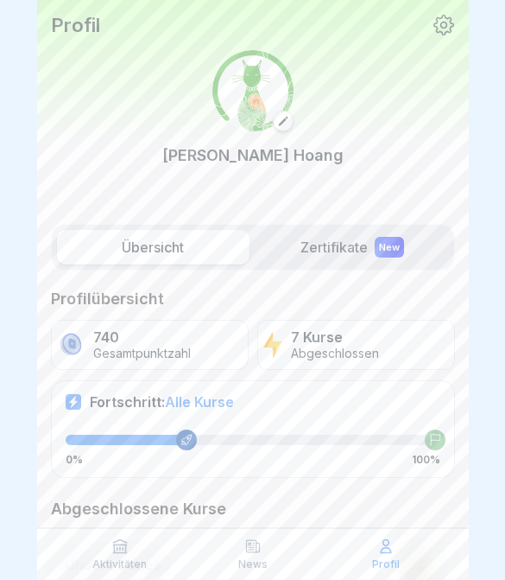
click at [92, 546] on div "Aktivitäten" at bounding box center [120, 553] width 124 height 33
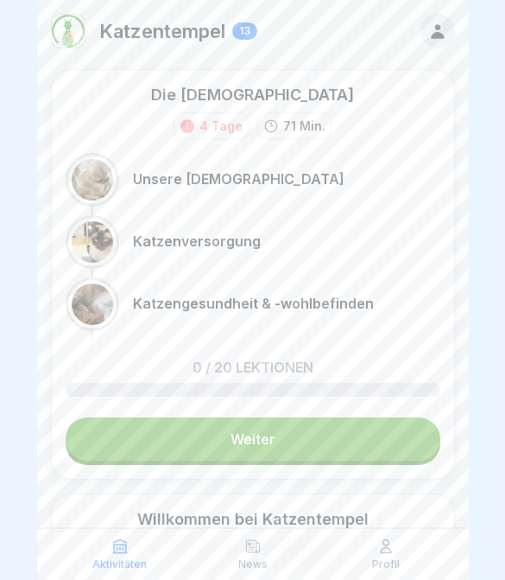
click at [130, 558] on p "Aktivitäten" at bounding box center [119, 564] width 54 height 12
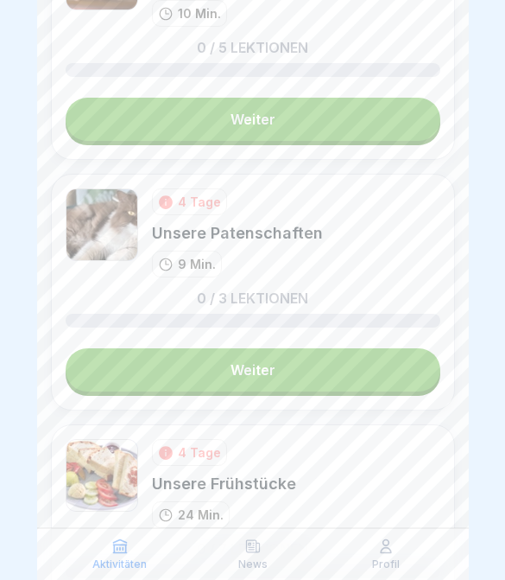
scroll to position [2821, 0]
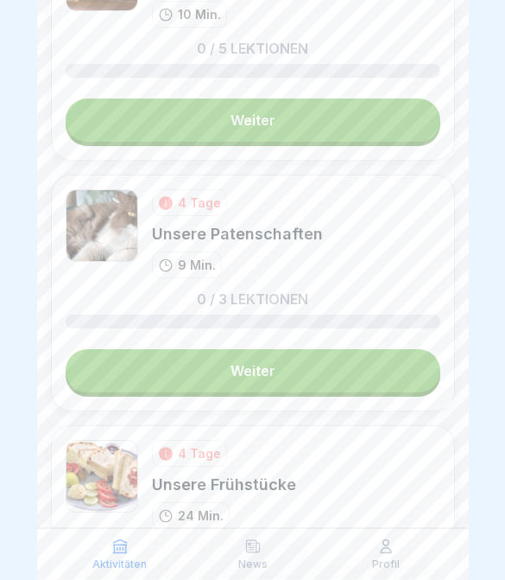
click at [339, 371] on link "Weiter" at bounding box center [253, 370] width 375 height 43
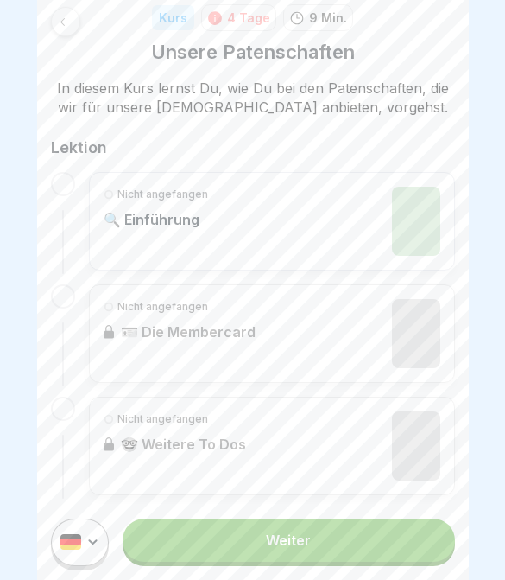
scroll to position [250, 0]
click at [371, 550] on link "Weiter" at bounding box center [289, 539] width 332 height 43
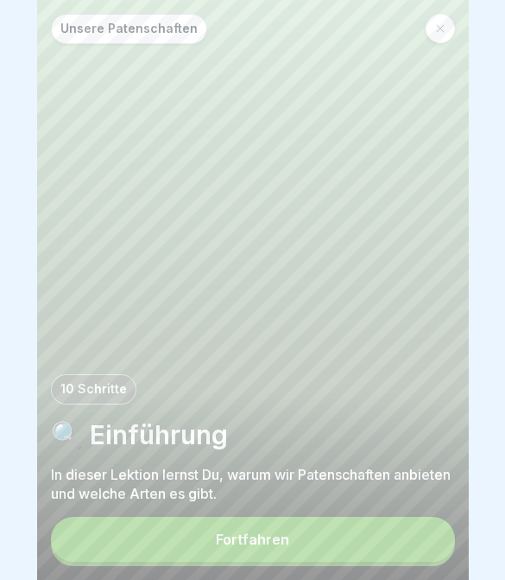
click at [336, 541] on button "Fortfahren" at bounding box center [253, 539] width 404 height 45
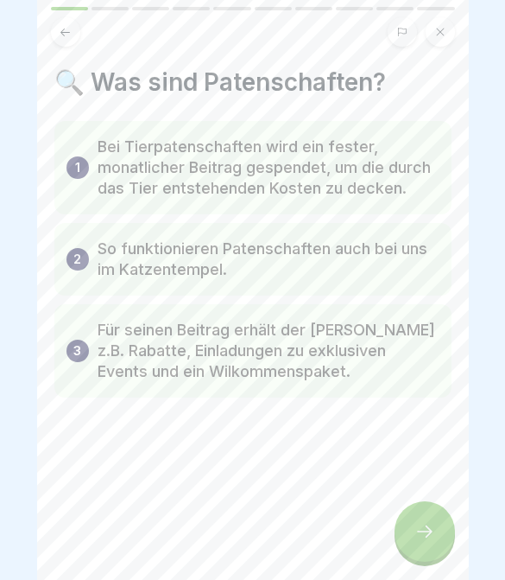
click at [428, 529] on icon at bounding box center [425, 531] width 21 height 21
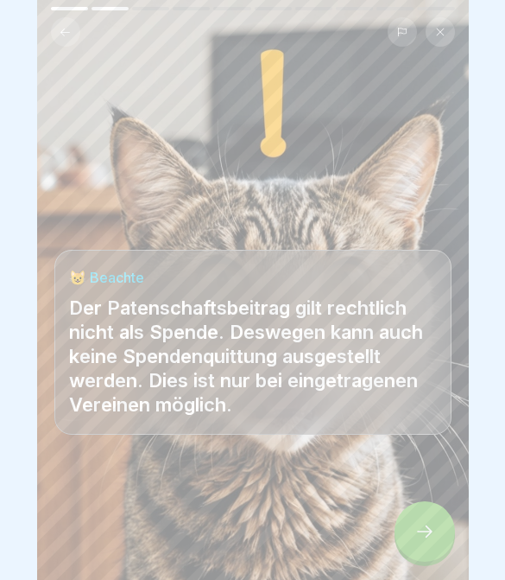
click at [438, 514] on div at bounding box center [425, 531] width 60 height 60
click at [333, 535] on div at bounding box center [252, 528] width 397 height 104
click at [332, 535] on div at bounding box center [252, 528] width 397 height 104
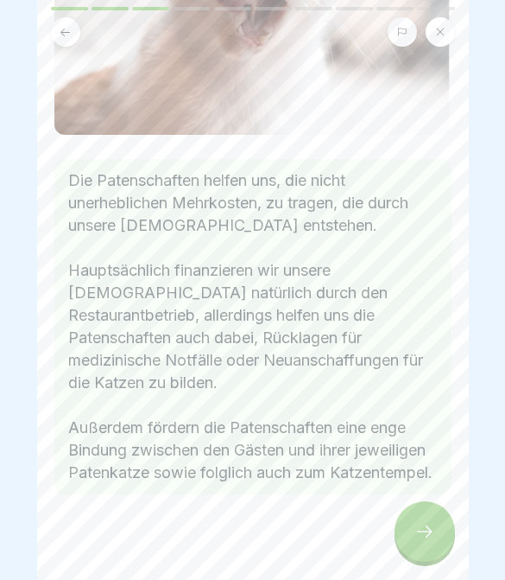
scroll to position [337, 0]
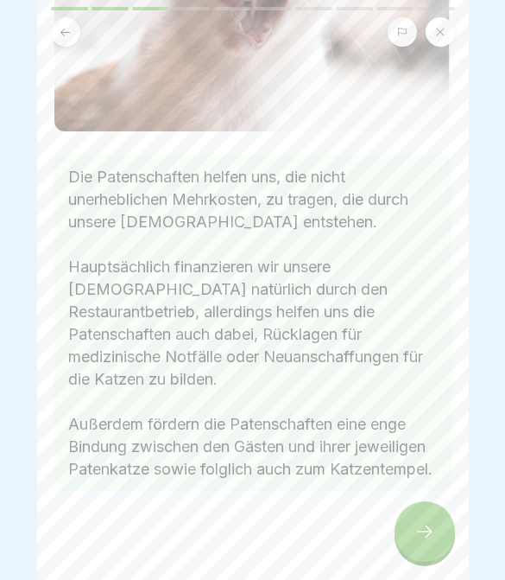
click at [428, 531] on icon at bounding box center [425, 531] width 21 height 21
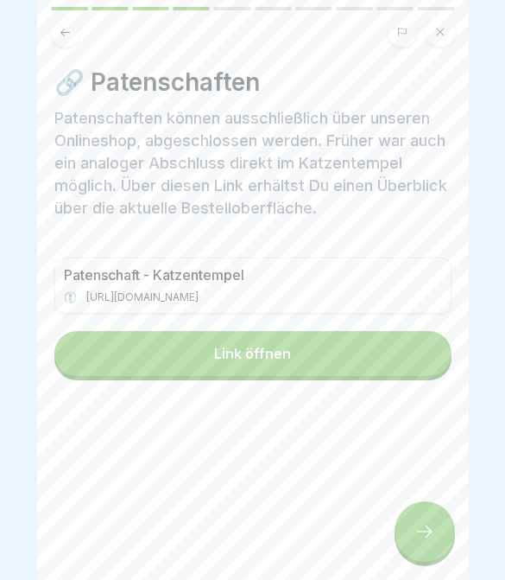
click at [416, 547] on div at bounding box center [425, 531] width 60 height 60
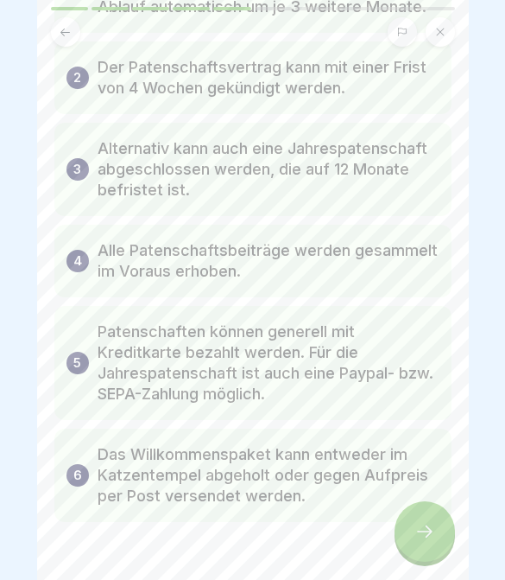
click at [464, 472] on div "🤓 Patenschafts-bedingungen 1 Patenschaften haben eine Mindestlaufzeit von 3 Mon…" at bounding box center [253, 290] width 432 height 580
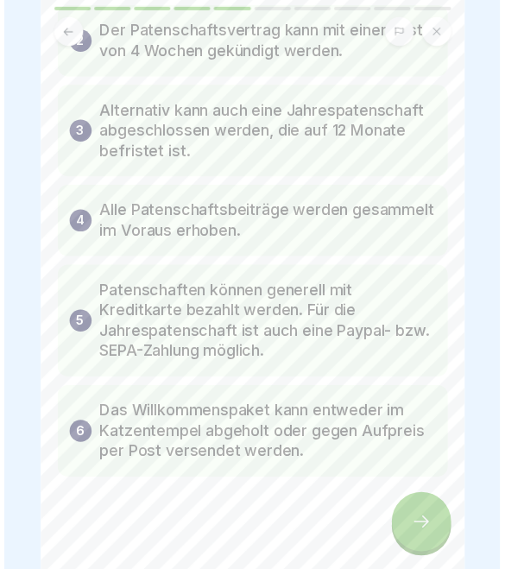
scroll to position [219, 0]
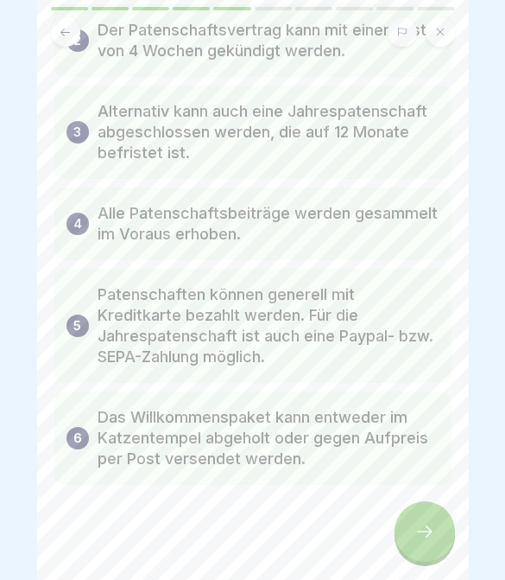
click at [429, 517] on div at bounding box center [425, 531] width 60 height 60
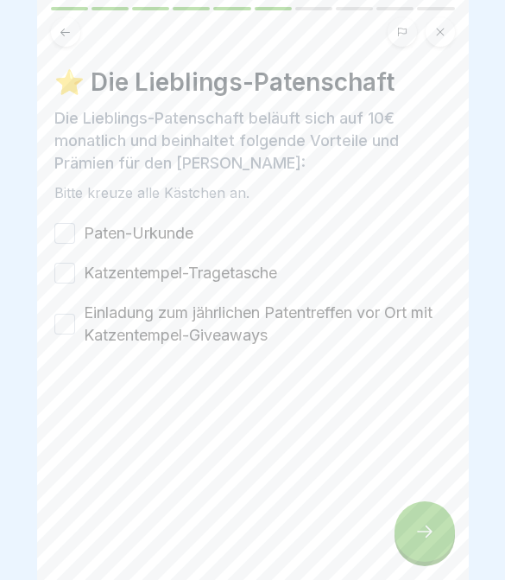
click at [428, 553] on div at bounding box center [425, 531] width 60 height 60
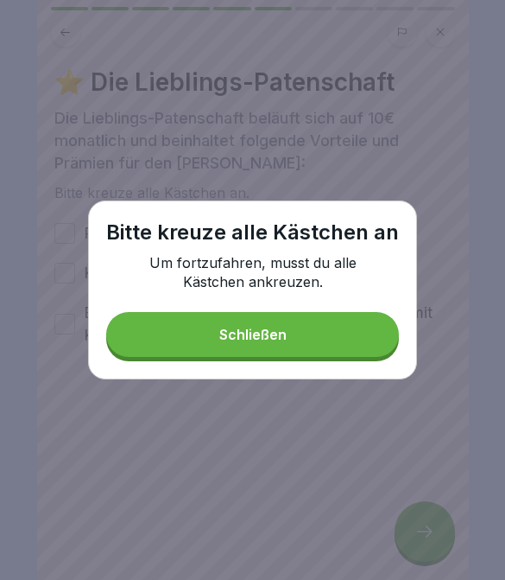
click at [361, 305] on div "Bitte [DEMOGRAPHIC_DATA] alle Kästchen an Um fortzufahren, musst du alle Kästch…" at bounding box center [252, 289] width 329 height 179
click at [361, 304] on div "Bitte [DEMOGRAPHIC_DATA] alle Kästchen an Um fortzufahren, musst du alle Kästch…" at bounding box center [252, 289] width 329 height 179
click at [336, 350] on button "Schließen" at bounding box center [252, 334] width 293 height 45
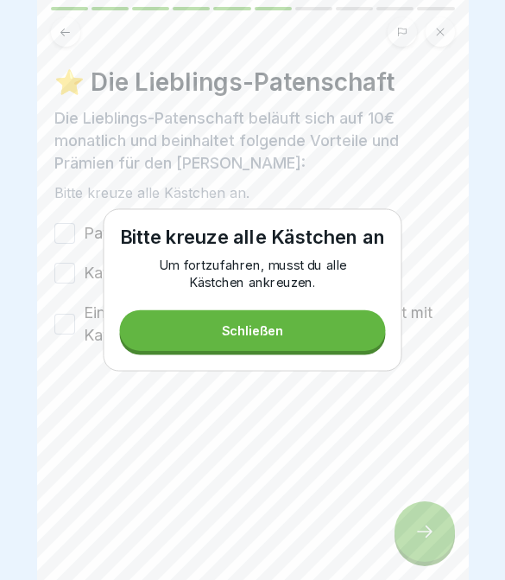
click at [336, 350] on div at bounding box center [252, 398] width 397 height 104
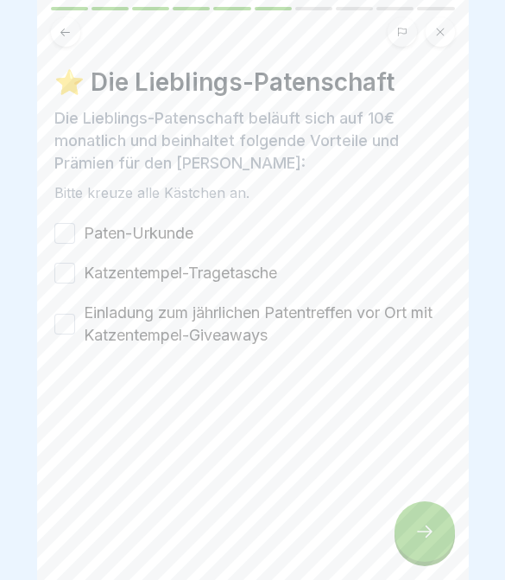
click at [85, 238] on label "Paten-Urkunde" at bounding box center [139, 233] width 110 height 22
click at [75, 238] on button "Paten-Urkunde" at bounding box center [64, 233] width 21 height 21
click at [69, 281] on button "Katzentempel-Tragetasche" at bounding box center [64, 273] width 21 height 21
click at [67, 327] on button "Einladung zum jährlichen Patentreffen vor Ort mit Katzentempel-Giveaways" at bounding box center [64, 324] width 21 height 21
click at [418, 516] on div at bounding box center [425, 531] width 60 height 60
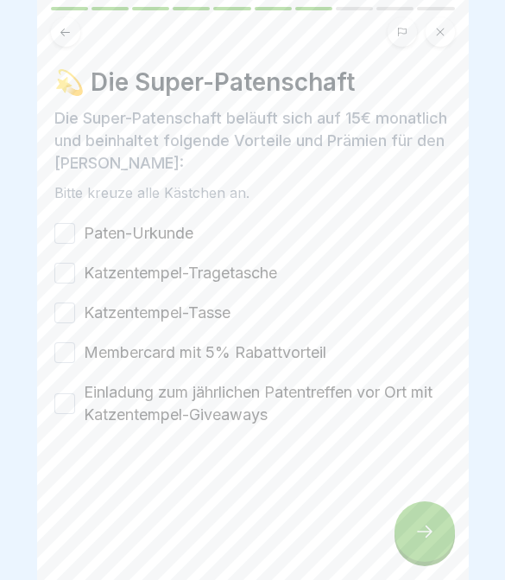
scroll to position [337, 0]
click at [71, 228] on button "Paten-Urkunde" at bounding box center [64, 233] width 21 height 21
click at [69, 274] on button "Katzentempel-Tragetasche" at bounding box center [64, 273] width 21 height 21
click at [69, 273] on button "Katzentempel-Tragetasche" at bounding box center [64, 273] width 21 height 21
click at [68, 313] on button "Katzentempel-Tasse" at bounding box center [64, 312] width 21 height 21
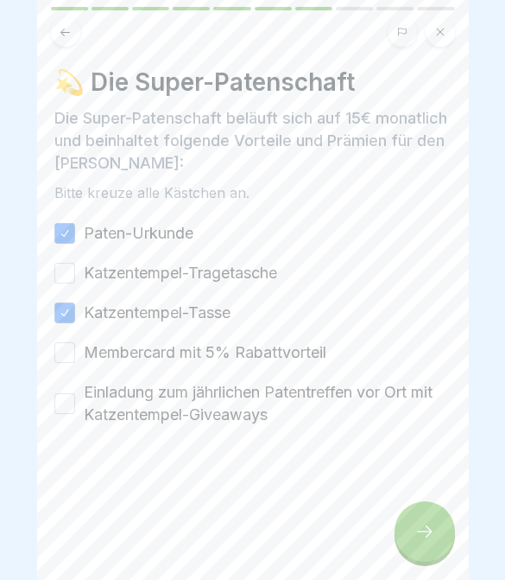
click at [69, 272] on button "Katzentempel-Tragetasche" at bounding box center [64, 273] width 21 height 21
click at [62, 354] on button "Membercard mit 5% Rabattvorteil" at bounding box center [64, 352] width 21 height 21
click at [67, 400] on button "Einladung zum jährlichen Patentreffen vor Ort mit Katzentempel-Giveaways" at bounding box center [64, 403] width 21 height 21
click at [436, 544] on div at bounding box center [425, 531] width 60 height 60
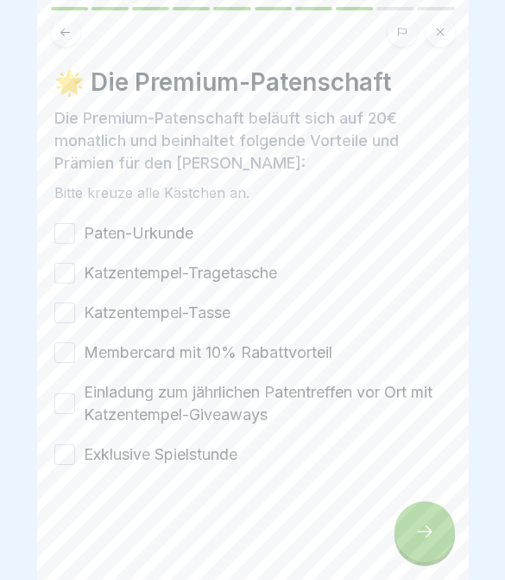
click at [65, 243] on button "Paten-Urkunde" at bounding box center [64, 233] width 21 height 21
click at [64, 242] on button "Paten-Urkunde" at bounding box center [64, 233] width 21 height 21
click at [65, 275] on button "Katzentempel-Tragetasche" at bounding box center [64, 273] width 21 height 21
click at [64, 274] on button "Katzentempel-Tragetasche" at bounding box center [64, 273] width 21 height 21
click at [66, 242] on button "Paten-Urkunde" at bounding box center [64, 233] width 21 height 21
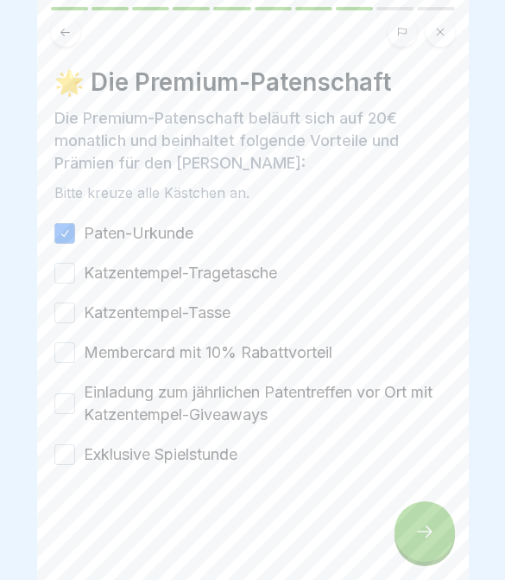
click at [67, 276] on button "Katzentempel-Tragetasche" at bounding box center [64, 273] width 21 height 21
click at [69, 315] on button "Katzentempel-Tasse" at bounding box center [64, 312] width 21 height 21
click at [68, 347] on button "Membercard mit 10% Rabattvorteil" at bounding box center [64, 352] width 21 height 21
click at [68, 401] on button "Einladung zum jährlichen Patentreffen vor Ort mit Katzentempel-Giveaways" at bounding box center [64, 403] width 21 height 21
click at [64, 460] on button "Exklusive Spielstunde" at bounding box center [64, 454] width 21 height 21
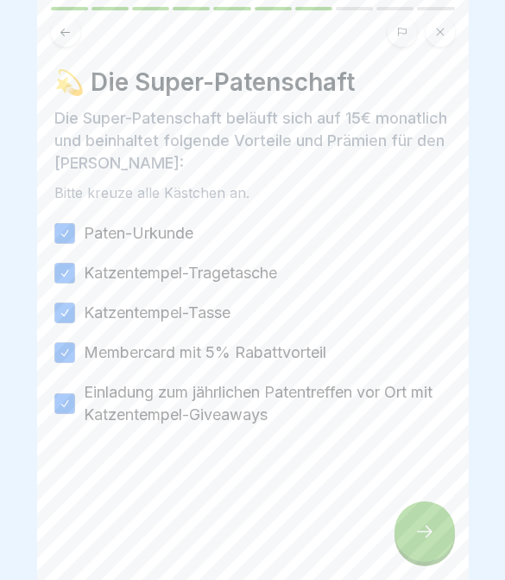
click at [430, 529] on icon at bounding box center [425, 531] width 21 height 21
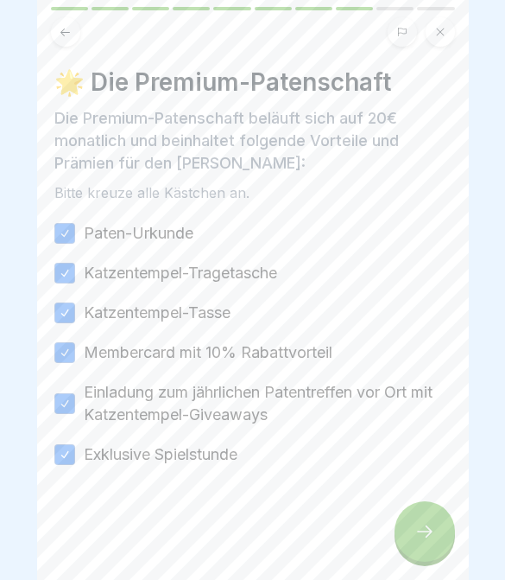
click at [433, 527] on icon at bounding box center [425, 531] width 21 height 21
click at [434, 551] on div at bounding box center [425, 531] width 60 height 60
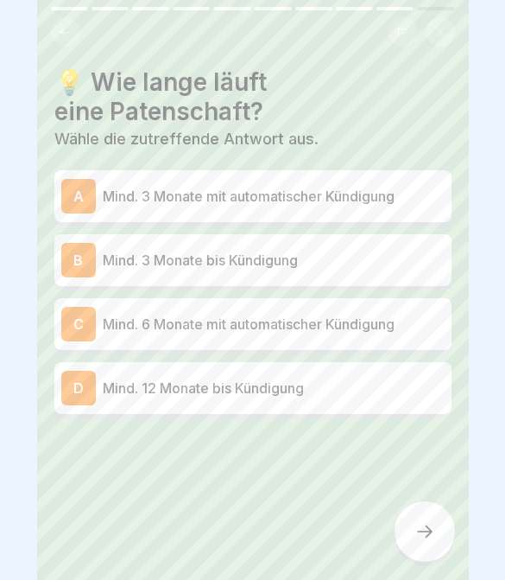
click at [434, 551] on div at bounding box center [425, 531] width 60 height 60
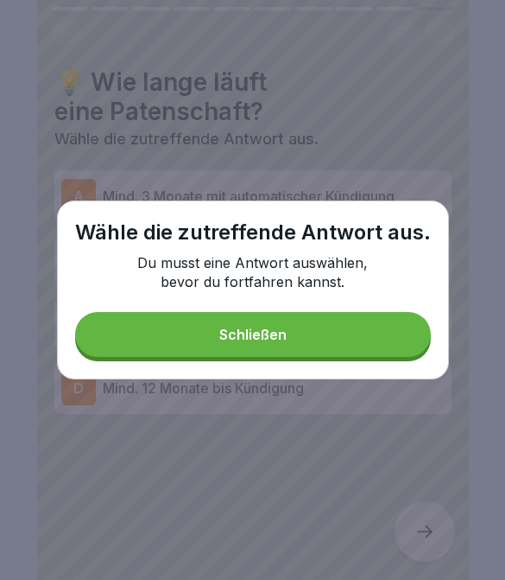
click at [411, 330] on button "Schließen" at bounding box center [253, 334] width 356 height 45
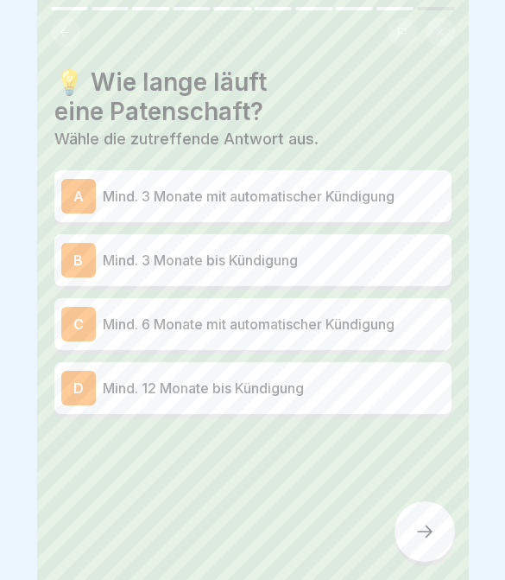
click at [320, 187] on p "Mind. 3 Monate mit automatischer Kündigung" at bounding box center [274, 196] width 342 height 21
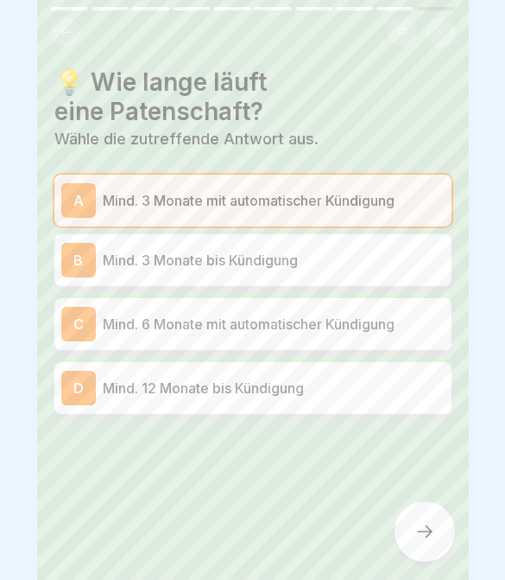
click at [443, 536] on div at bounding box center [425, 531] width 60 height 60
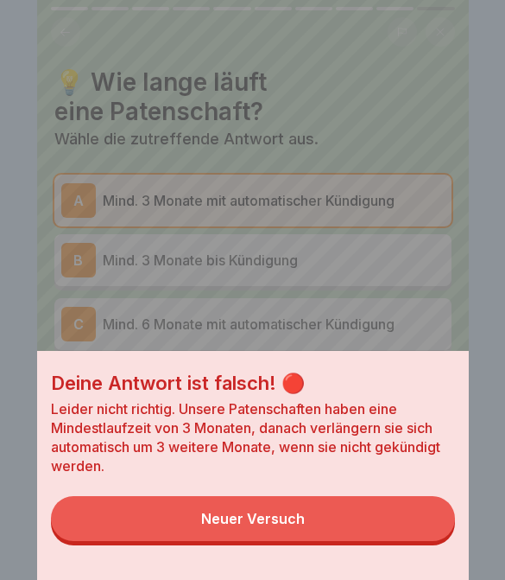
click at [411, 529] on button "Neuer Versuch" at bounding box center [253, 518] width 404 height 45
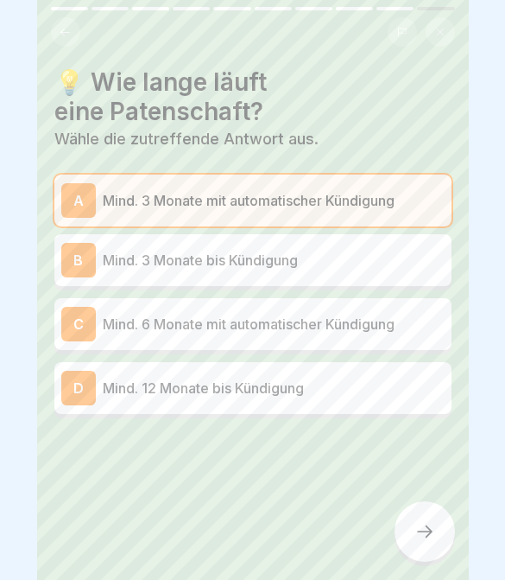
click at [319, 255] on p "Mind. 3 Monate bis Kündigung" at bounding box center [274, 260] width 342 height 21
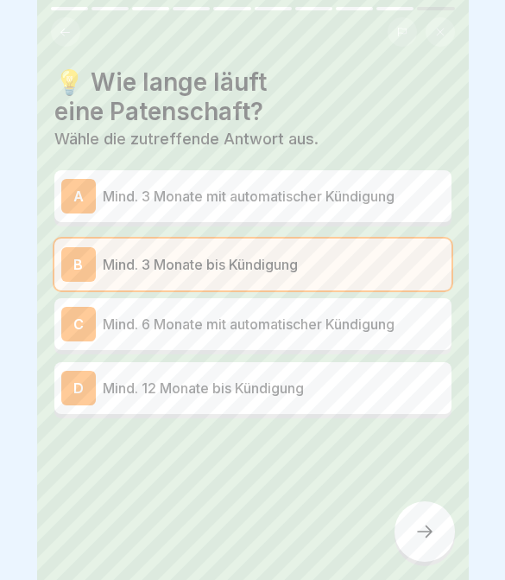
click at [332, 200] on p "Mind. 3 Monate mit automatischer Kündigung" at bounding box center [274, 196] width 342 height 21
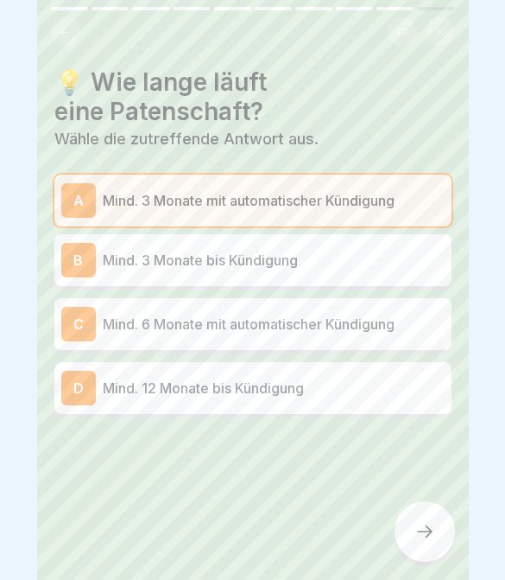
click at [347, 250] on p "Mind. 3 Monate bis Kündigung" at bounding box center [274, 260] width 342 height 21
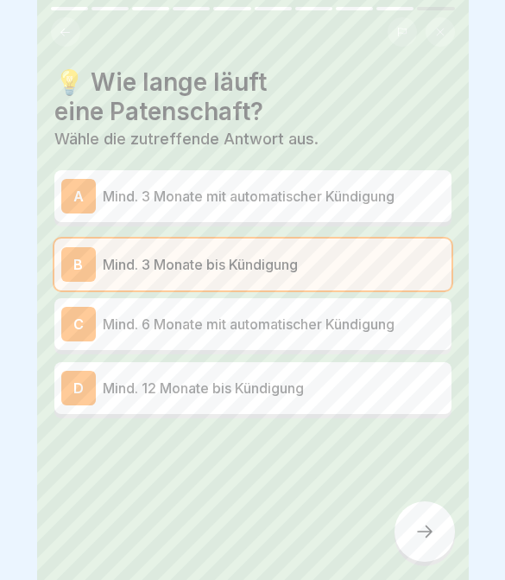
click at [415, 528] on icon at bounding box center [425, 531] width 21 height 21
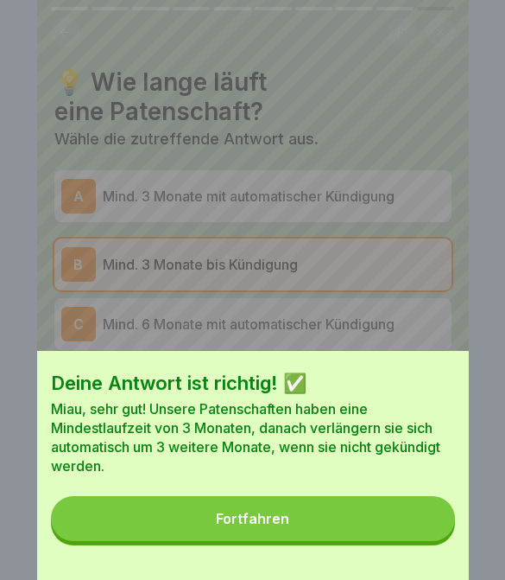
click at [398, 522] on button "Fortfahren" at bounding box center [253, 518] width 404 height 45
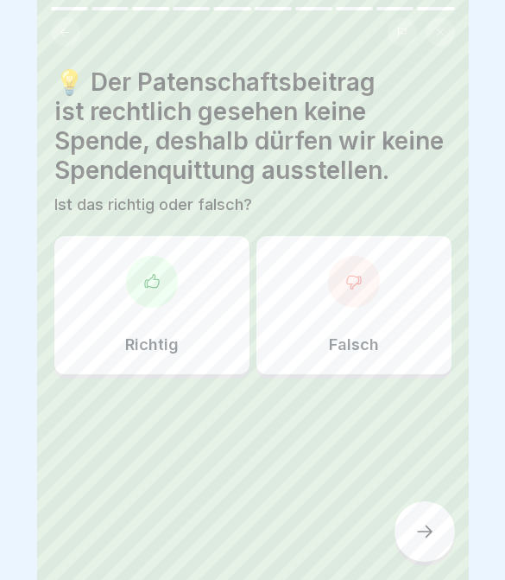
click at [399, 293] on div "Falsch" at bounding box center [354, 305] width 195 height 138
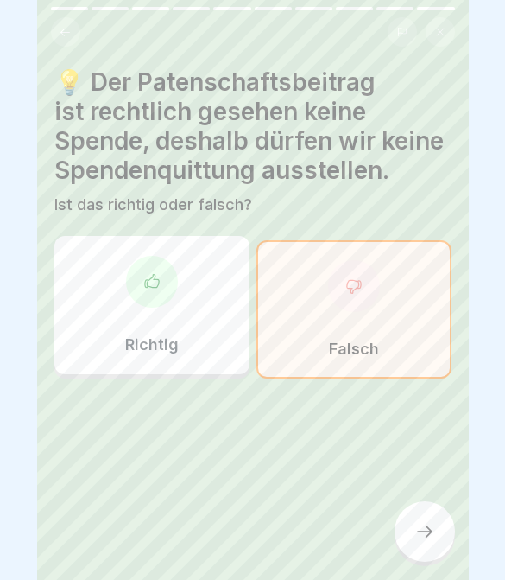
click at [430, 546] on div at bounding box center [425, 531] width 60 height 60
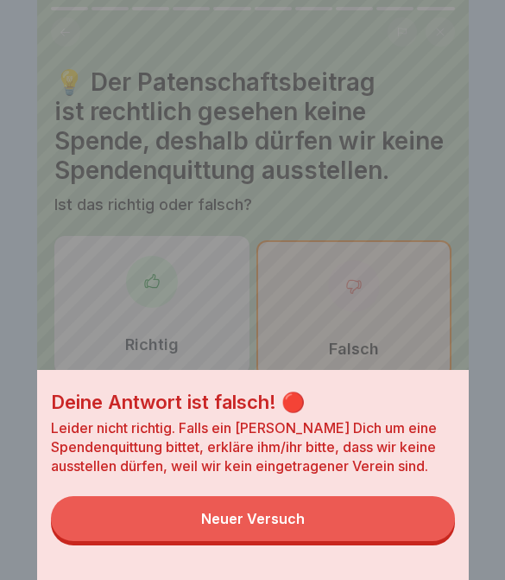
click at [339, 550] on div "Deine Antwort ist falsch! 🔴 Leider nicht richtig. Falls ein [PERSON_NAME] Dich …" at bounding box center [253, 475] width 432 height 210
click at [338, 540] on button "Neuer Versuch" at bounding box center [253, 518] width 404 height 45
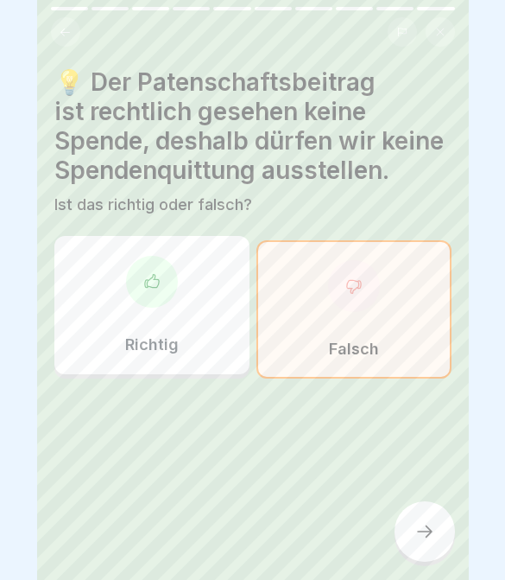
click at [183, 302] on div "Richtig" at bounding box center [151, 305] width 195 height 138
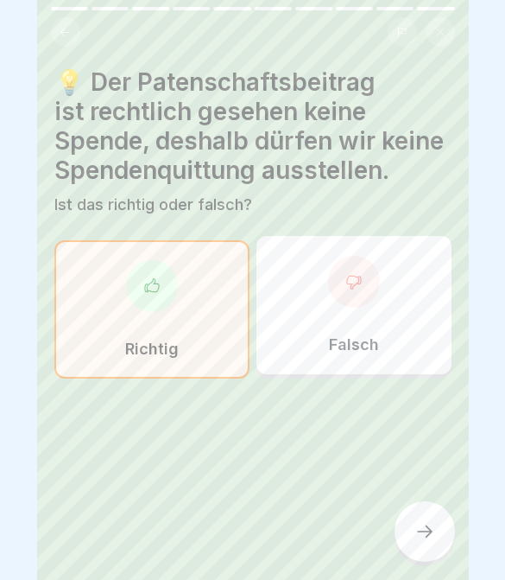
click at [415, 505] on div at bounding box center [425, 531] width 60 height 60
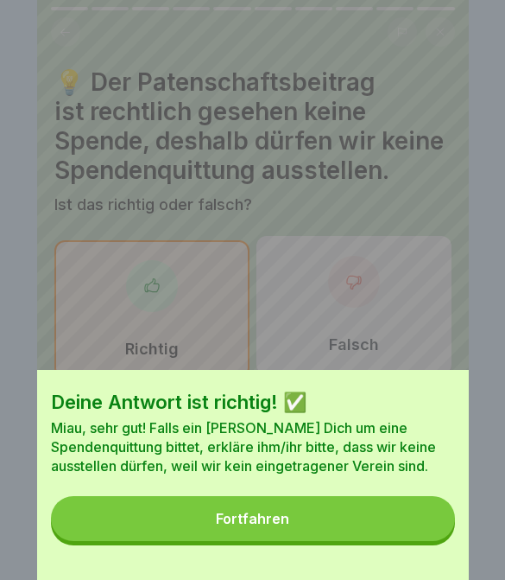
click at [409, 508] on button "Fortfahren" at bounding box center [253, 518] width 404 height 45
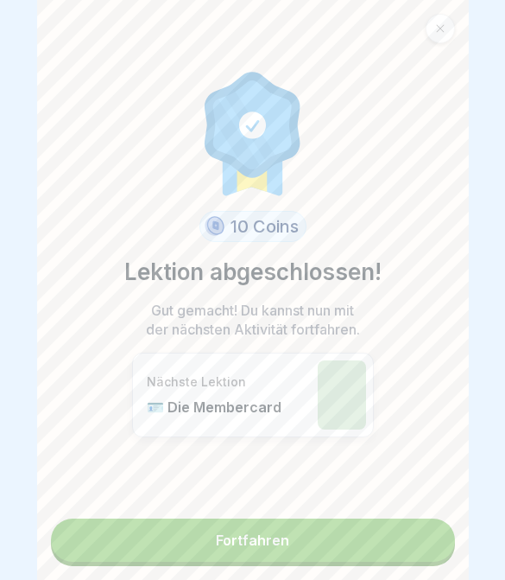
click at [408, 551] on link "Fortfahren" at bounding box center [253, 539] width 404 height 43
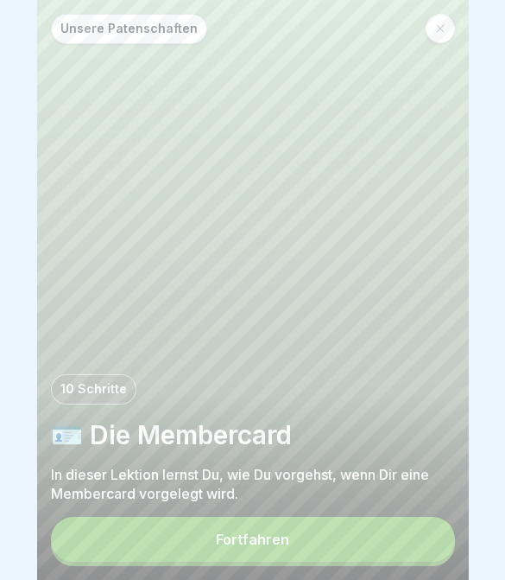
click at [389, 536] on button "Fortfahren" at bounding box center [253, 539] width 404 height 45
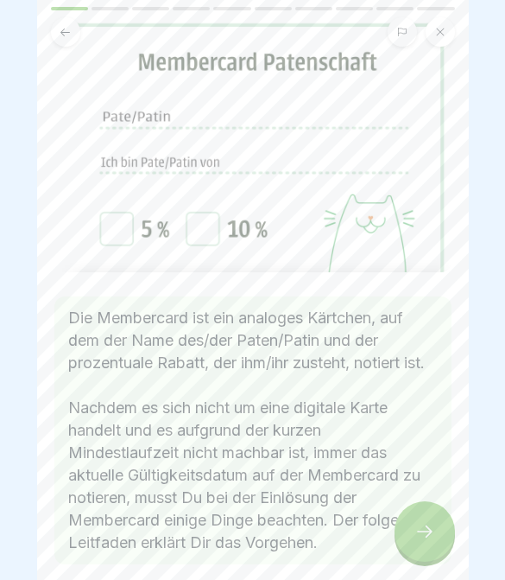
scroll to position [105, 0]
click at [441, 547] on div at bounding box center [425, 531] width 60 height 60
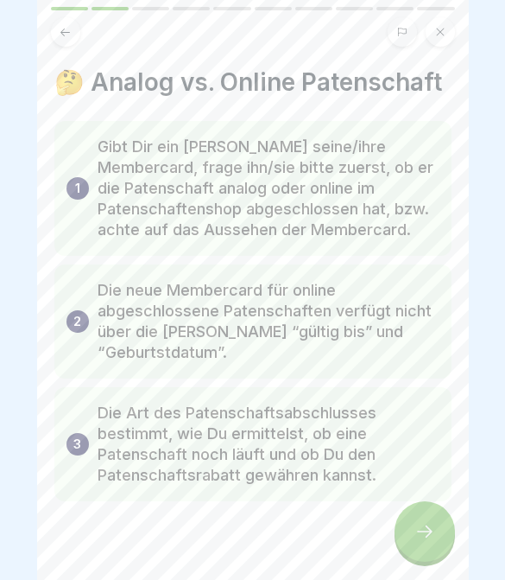
click at [440, 547] on div at bounding box center [425, 531] width 60 height 60
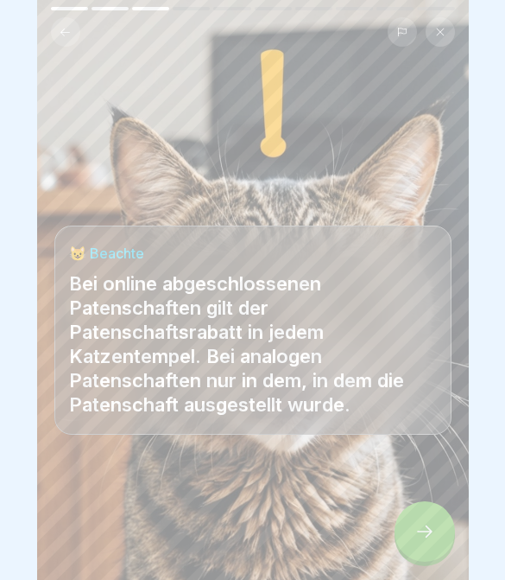
click at [417, 531] on icon at bounding box center [425, 531] width 16 height 12
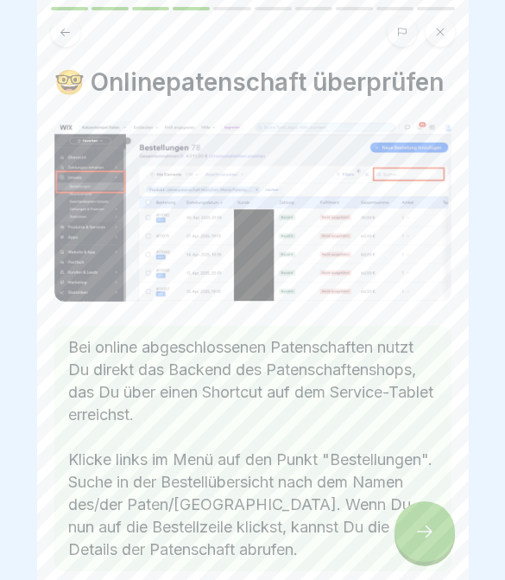
click at [419, 531] on icon at bounding box center [425, 531] width 21 height 21
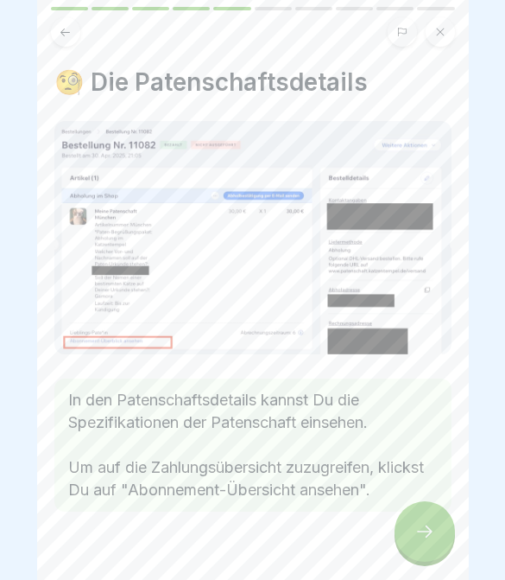
click at [418, 530] on icon at bounding box center [425, 531] width 21 height 21
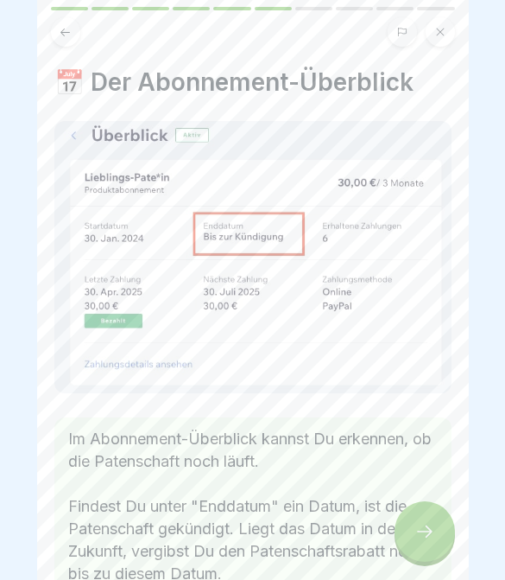
click at [419, 526] on icon at bounding box center [425, 531] width 21 height 21
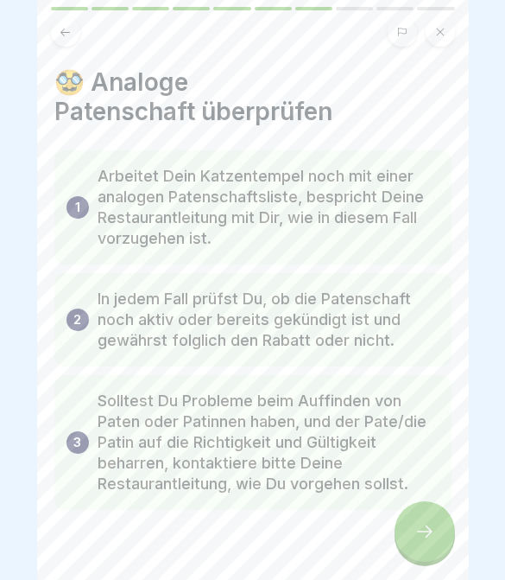
click at [418, 525] on icon at bounding box center [425, 531] width 21 height 21
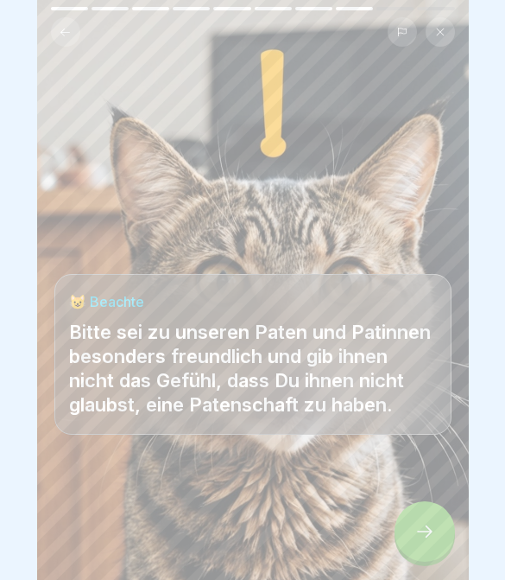
click at [418, 535] on icon at bounding box center [425, 531] width 21 height 21
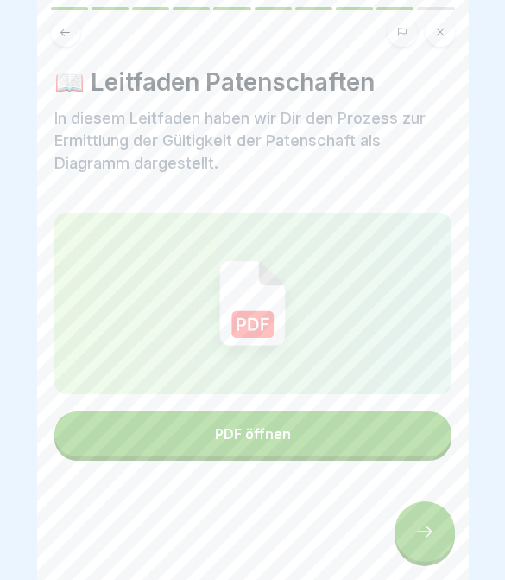
click at [419, 536] on icon at bounding box center [425, 531] width 21 height 21
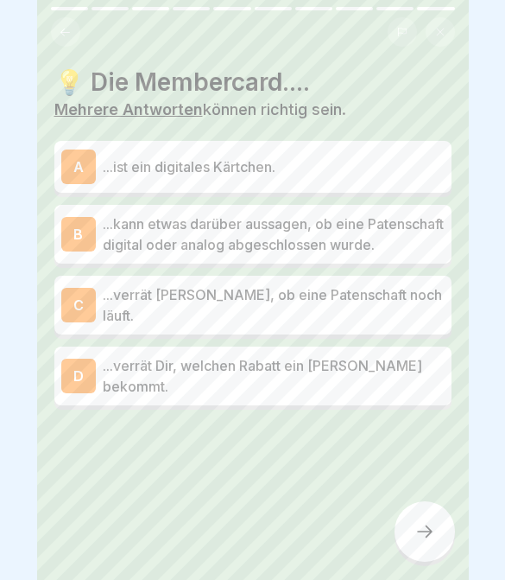
click at [385, 389] on p "...verrät Dir, welchen Rabatt ein [PERSON_NAME] bekommt." at bounding box center [274, 375] width 342 height 41
click at [385, 390] on p "...verrät Dir, welchen Rabatt ein [PERSON_NAME] bekommt." at bounding box center [274, 375] width 342 height 41
click at [427, 396] on div "D ...verrät Dir, welchen Rabatt ein [PERSON_NAME] bekommt." at bounding box center [252, 375] width 383 height 41
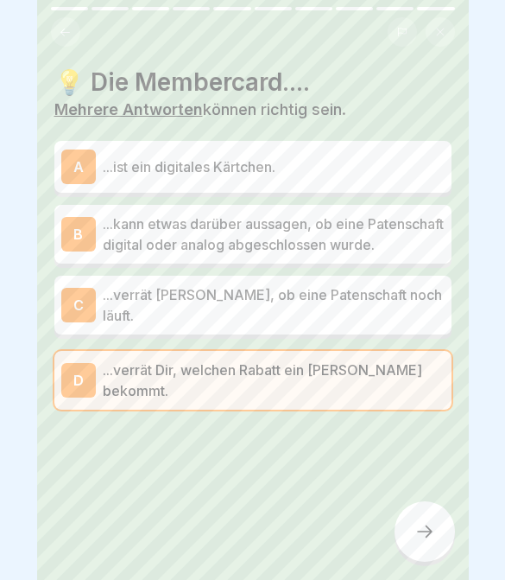
click at [381, 244] on p "...kann etwas darüber aussagen, ob eine Patenschaft digital oder analog abgesch…" at bounding box center [274, 233] width 342 height 41
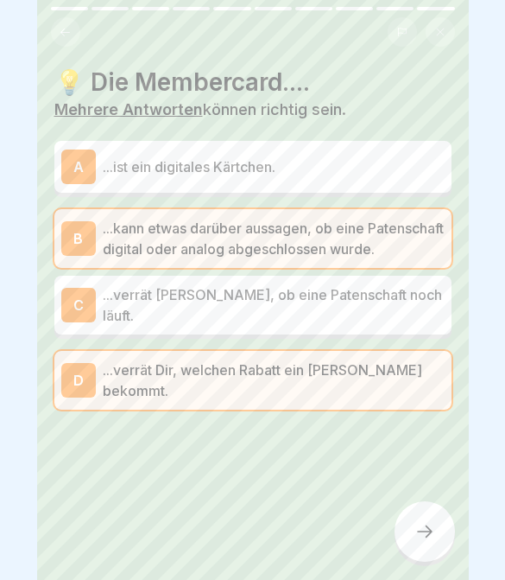
click at [437, 527] on div at bounding box center [425, 531] width 60 height 60
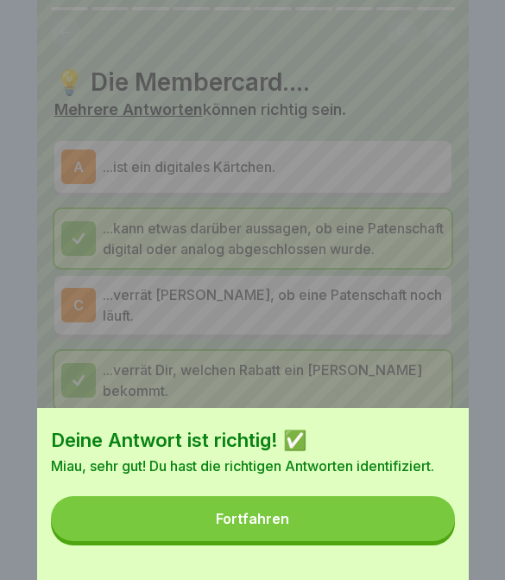
click at [351, 532] on button "Fortfahren" at bounding box center [253, 518] width 404 height 45
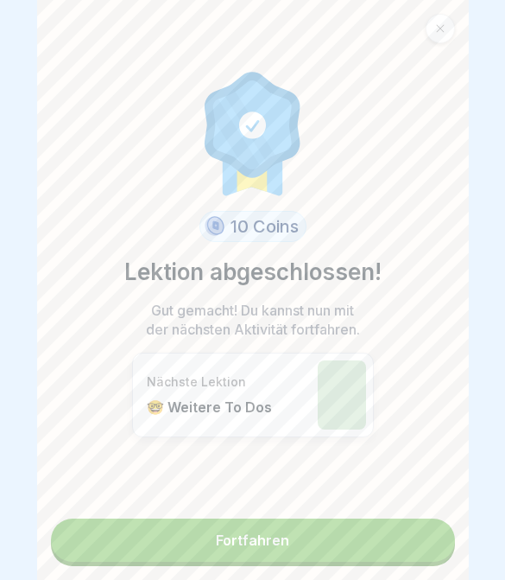
click at [383, 555] on link "Fortfahren" at bounding box center [253, 539] width 404 height 43
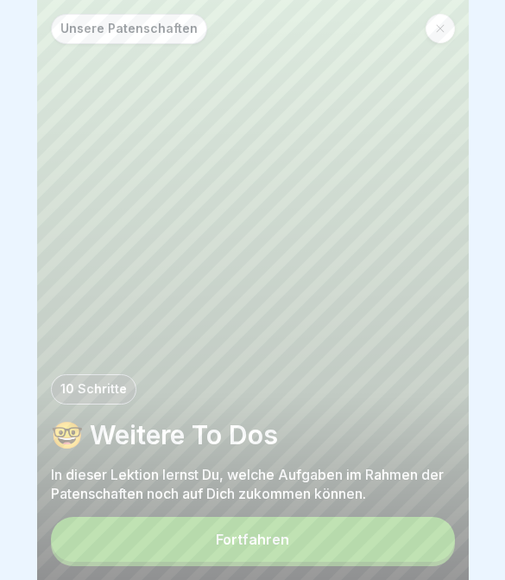
click at [348, 536] on button "Fortfahren" at bounding box center [253, 539] width 404 height 45
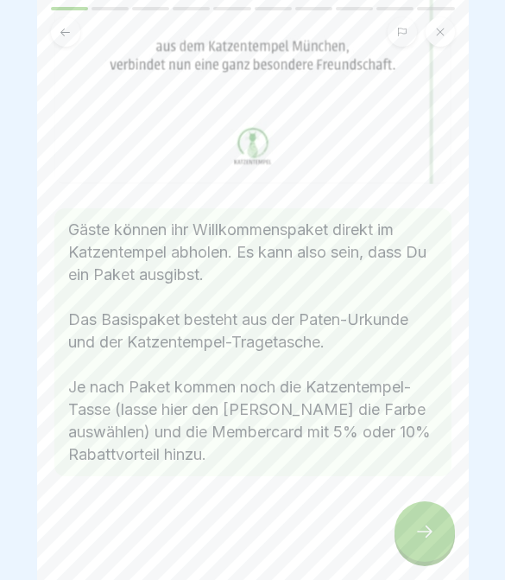
click at [445, 521] on div at bounding box center [425, 531] width 60 height 60
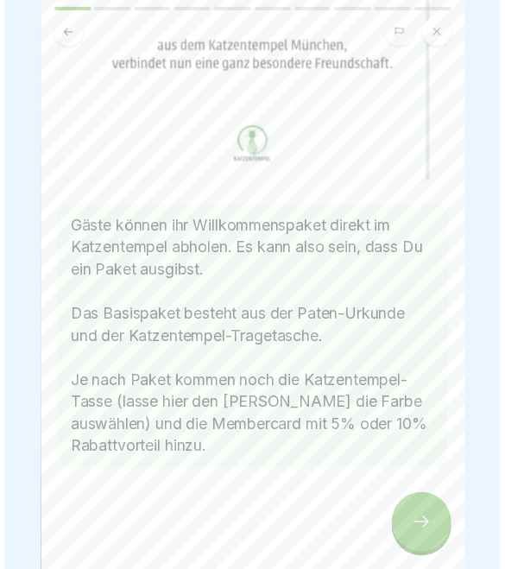
scroll to position [492, 0]
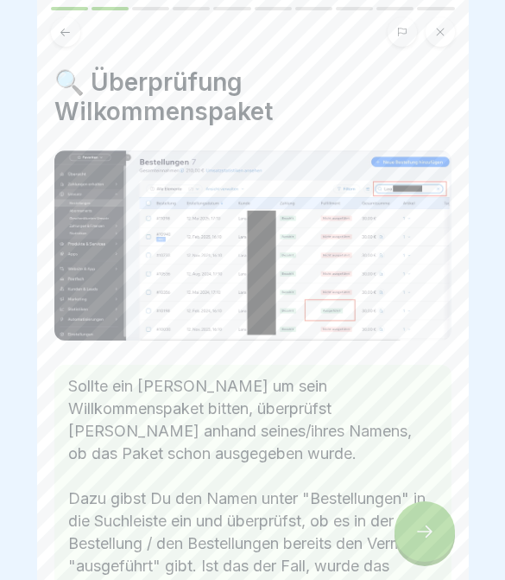
click at [445, 521] on div at bounding box center [425, 531] width 60 height 60
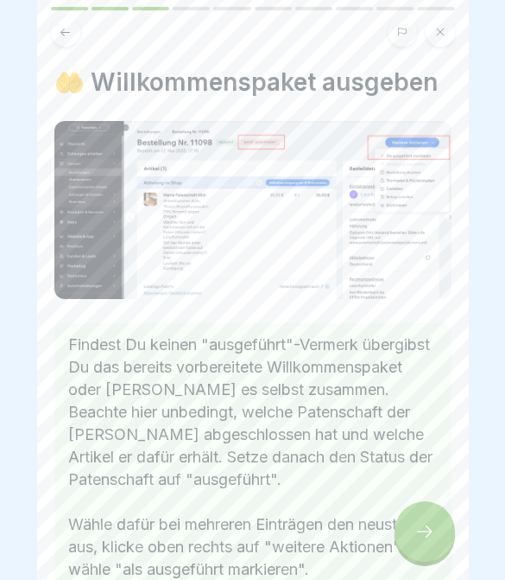
click at [438, 536] on div at bounding box center [425, 531] width 60 height 60
click at [437, 535] on div at bounding box center [425, 531] width 60 height 60
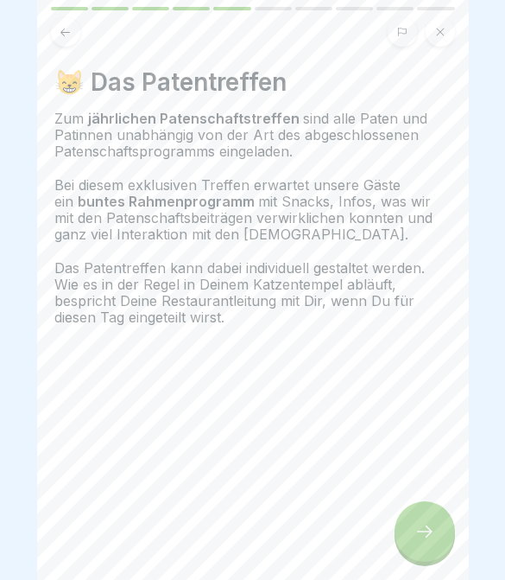
click at [437, 541] on div at bounding box center [425, 531] width 60 height 60
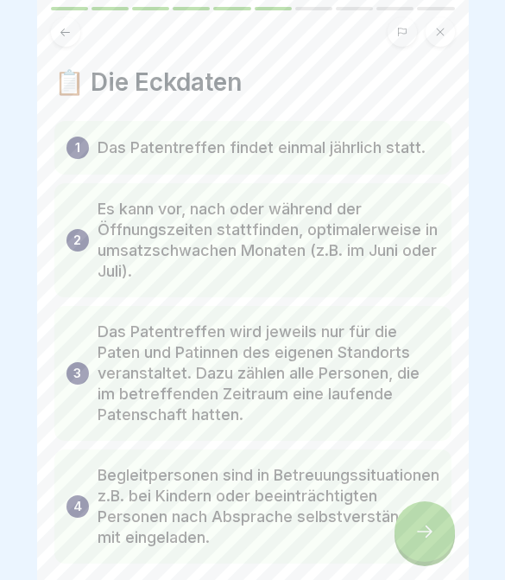
click at [439, 542] on div at bounding box center [425, 531] width 60 height 60
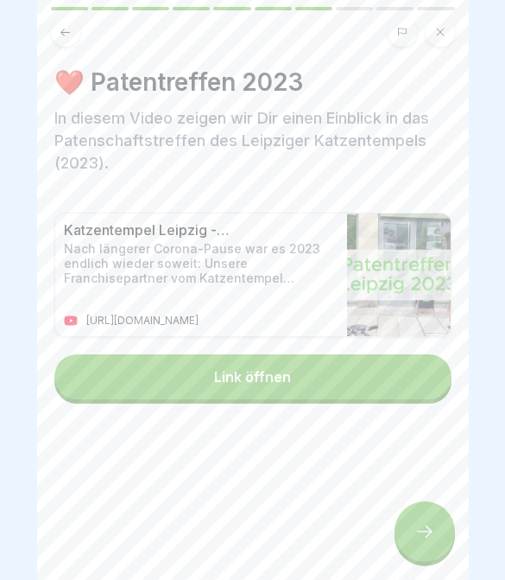
click at [438, 542] on div at bounding box center [425, 531] width 60 height 60
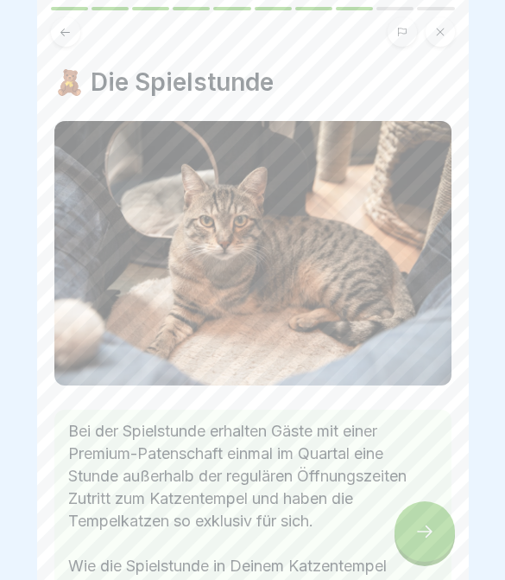
click at [441, 543] on div at bounding box center [425, 531] width 60 height 60
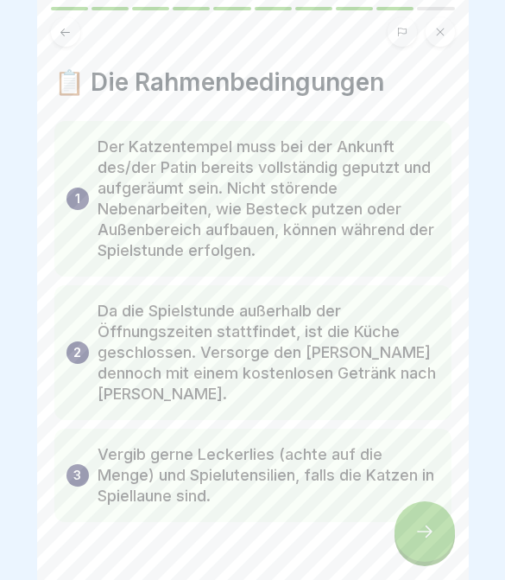
click at [438, 542] on div at bounding box center [425, 531] width 60 height 60
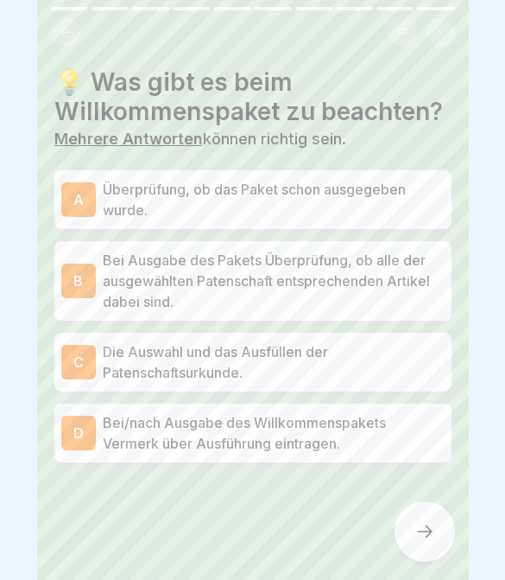
click at [390, 192] on p "Überprüfung, ob das Paket schon ausgegeben wurde." at bounding box center [274, 199] width 342 height 41
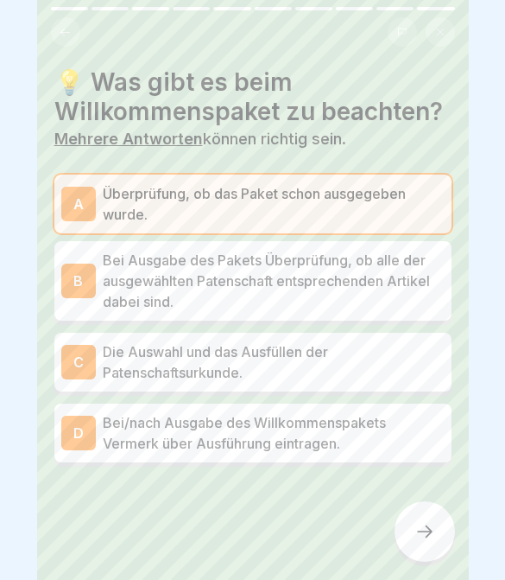
click at [394, 279] on p "Bei Ausgabe des Pakets Überprüfung, ob alle der ausgewählten Patenschaft entspr…" at bounding box center [274, 281] width 342 height 62
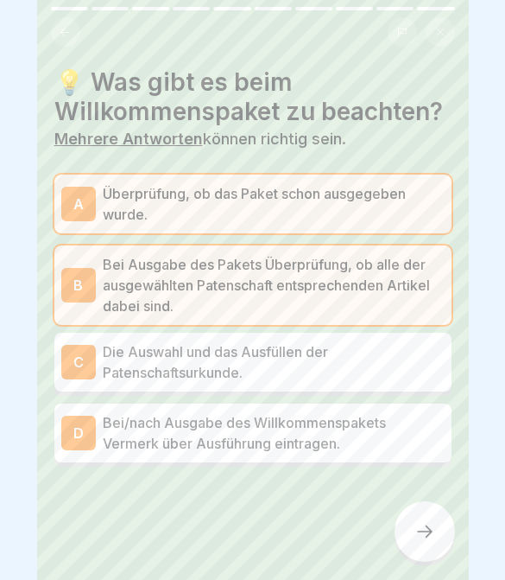
click at [396, 557] on div at bounding box center [252, 518] width 397 height 104
click at [430, 529] on icon at bounding box center [425, 531] width 21 height 21
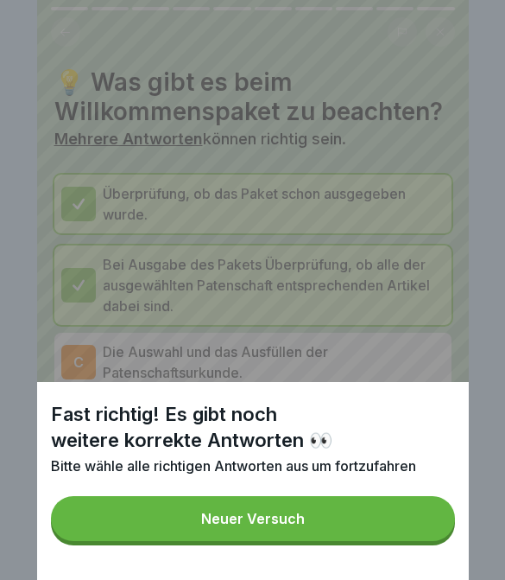
click at [353, 539] on button "Neuer Versuch" at bounding box center [253, 518] width 404 height 45
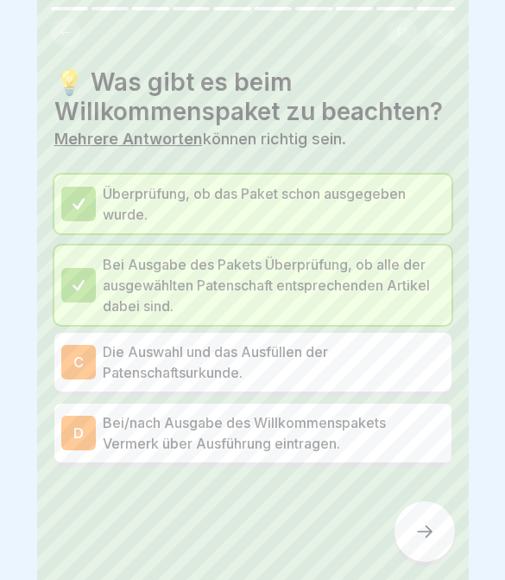
click at [394, 424] on p "Bei/nach Ausgabe des Willkommenspakets Vermerk über Ausführung eintragen." at bounding box center [274, 432] width 342 height 41
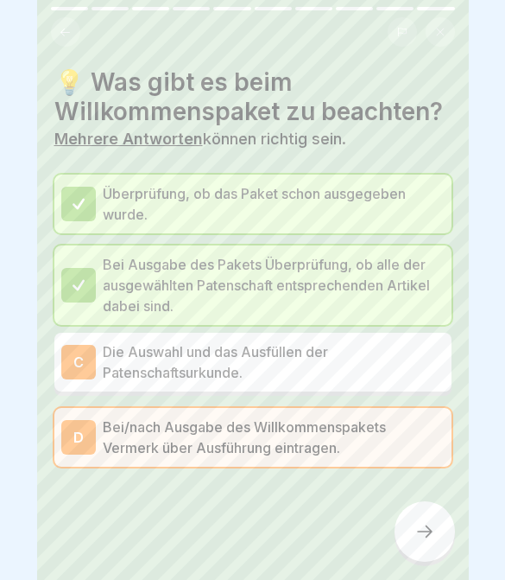
click at [445, 533] on div at bounding box center [425, 531] width 60 height 60
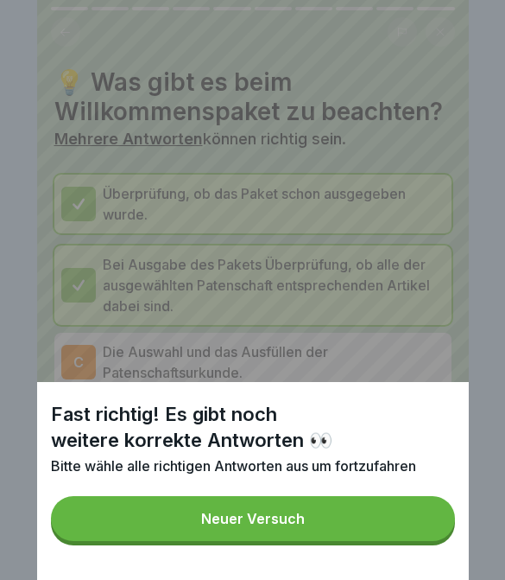
click at [427, 524] on button "Neuer Versuch" at bounding box center [253, 518] width 404 height 45
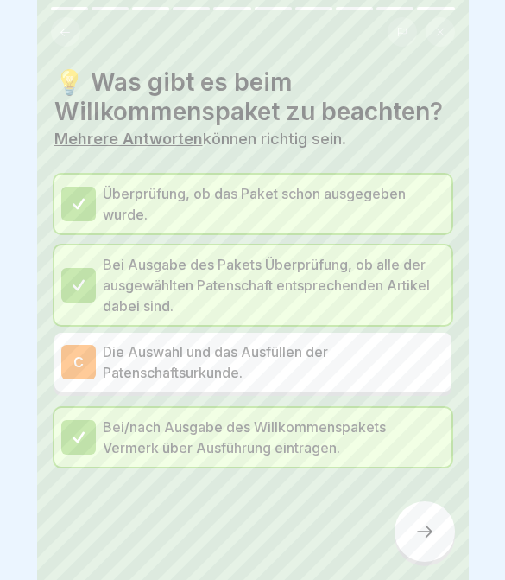
click at [396, 359] on p "Die Auswahl und das Ausfüllen der Patenschaftsurkunde." at bounding box center [274, 361] width 342 height 41
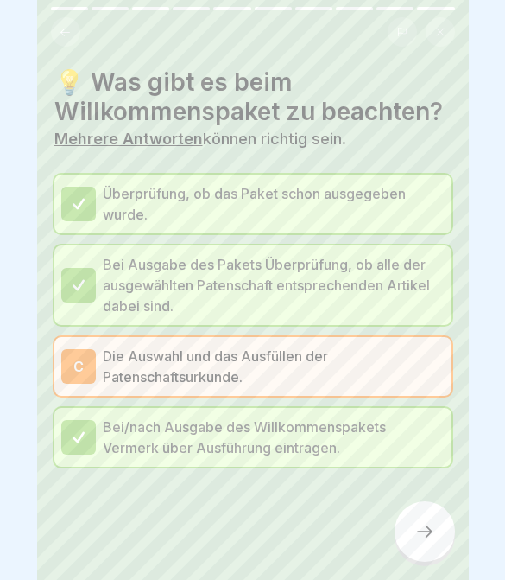
click at [435, 531] on div at bounding box center [425, 531] width 60 height 60
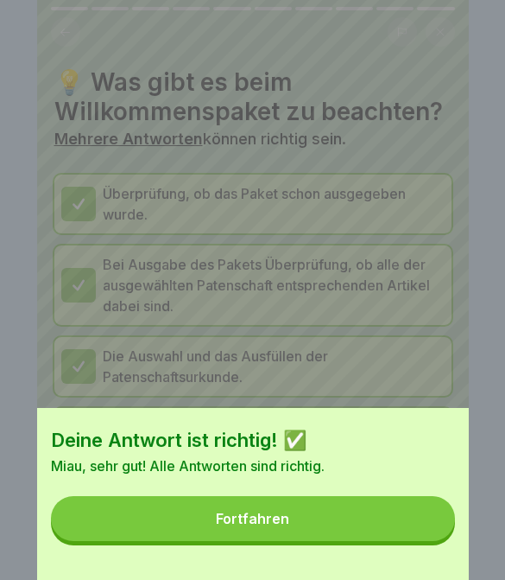
click at [462, 353] on div "Deine Antwort ist richtig! ✅ Miau, sehr gut! Alle Antworten sind richtig. Fortf…" at bounding box center [253, 290] width 432 height 580
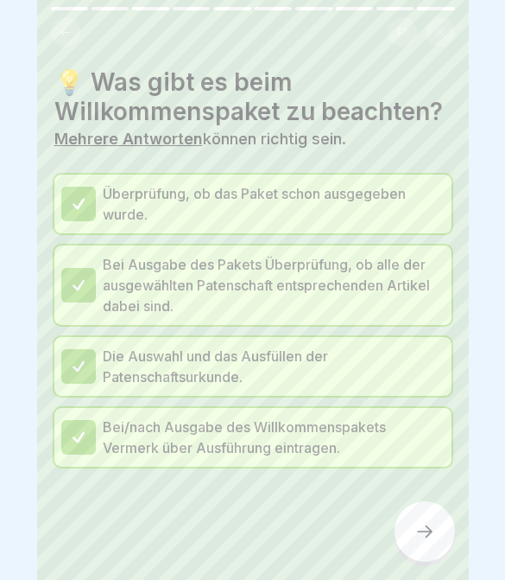
click at [438, 536] on div at bounding box center [425, 531] width 60 height 60
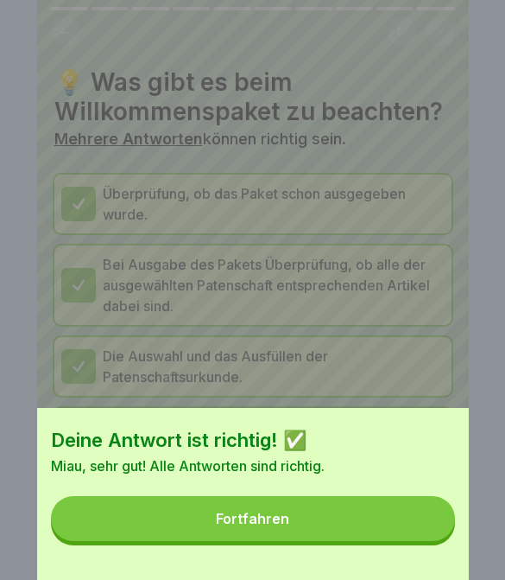
click at [398, 516] on button "Fortfahren" at bounding box center [253, 518] width 404 height 45
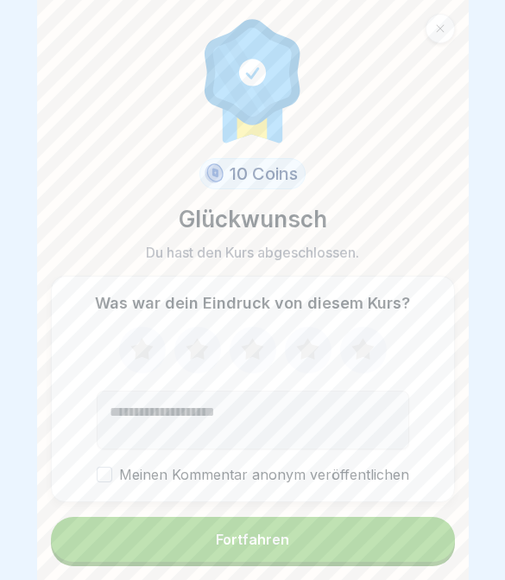
click at [412, 550] on button "Fortfahren" at bounding box center [253, 539] width 404 height 45
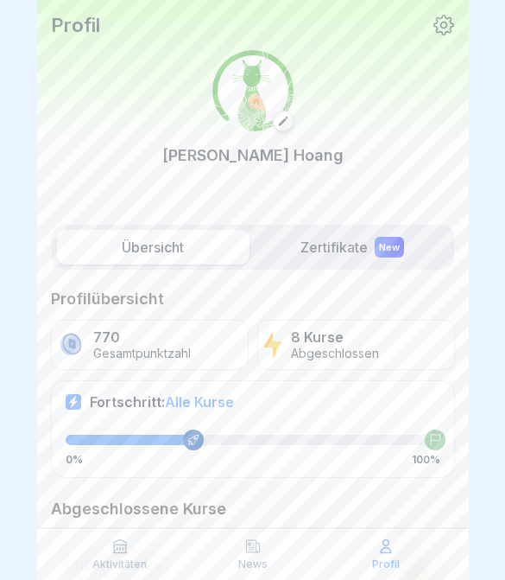
click at [129, 558] on p "Aktivitäten" at bounding box center [119, 564] width 54 height 12
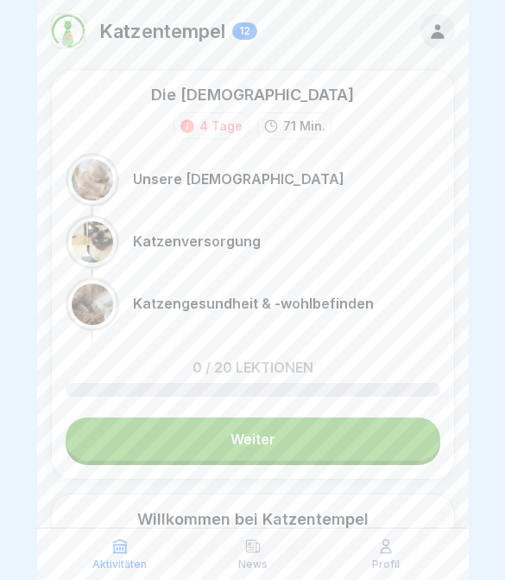
click at [135, 543] on div "Aktivitäten" at bounding box center [120, 553] width 124 height 33
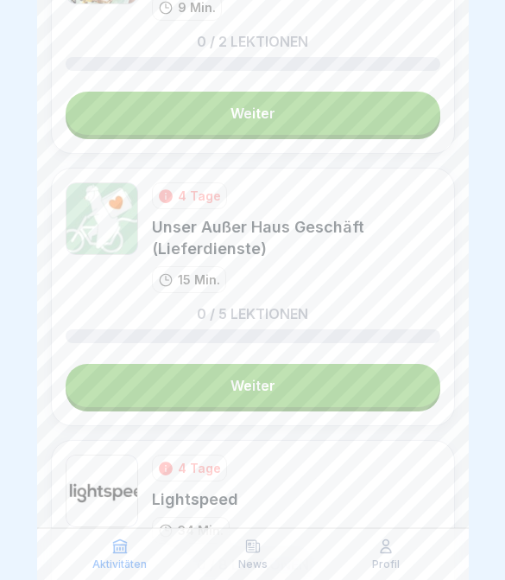
scroll to position [1803, 0]
click at [391, 396] on link "Weiter" at bounding box center [253, 385] width 375 height 43
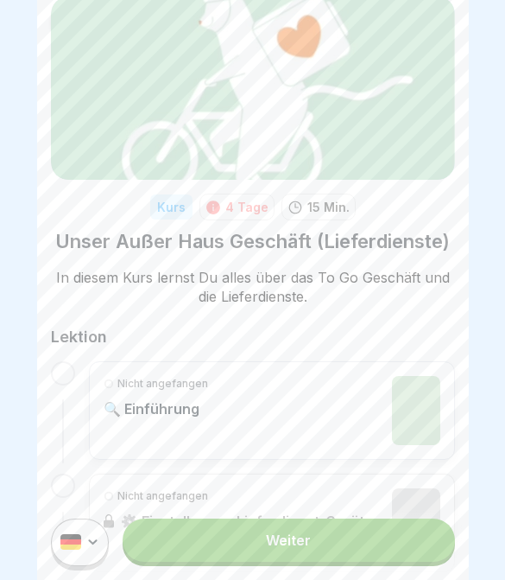
scroll to position [39, 0]
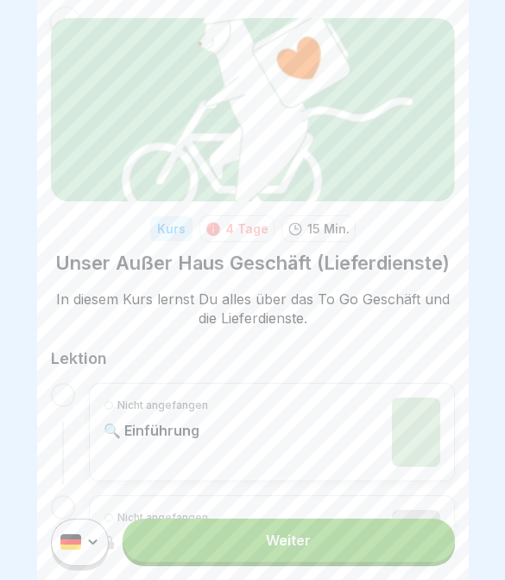
click at [380, 553] on link "Weiter" at bounding box center [289, 539] width 332 height 43
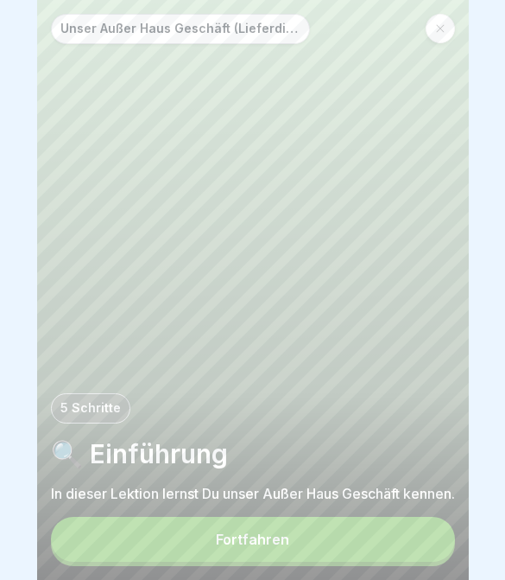
click at [360, 561] on button "Fortfahren" at bounding box center [253, 539] width 404 height 45
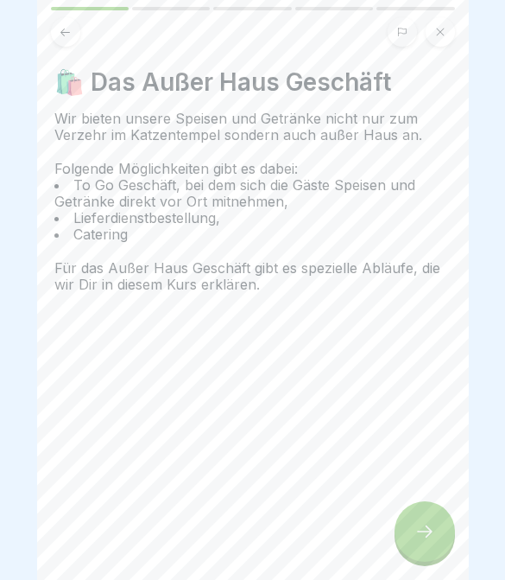
click at [448, 550] on div at bounding box center [425, 531] width 60 height 60
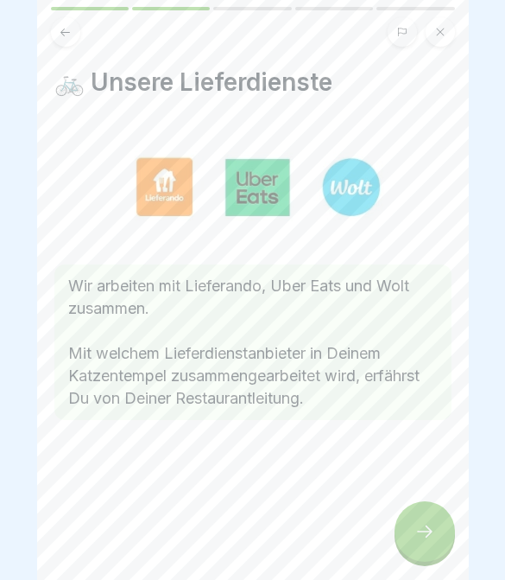
click at [447, 521] on div at bounding box center [425, 531] width 60 height 60
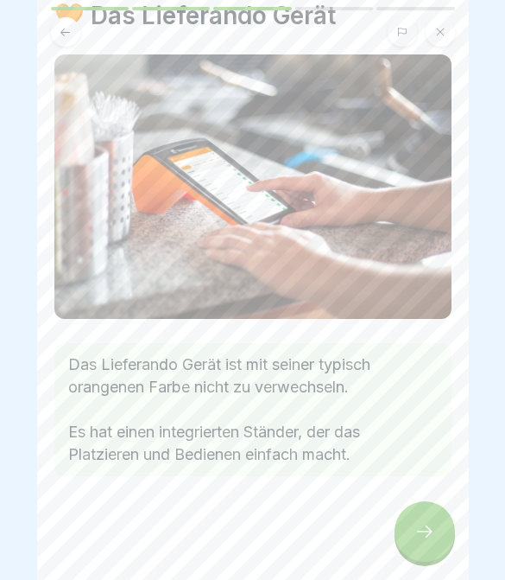
scroll to position [67, 0]
click at [446, 526] on div at bounding box center [425, 531] width 60 height 60
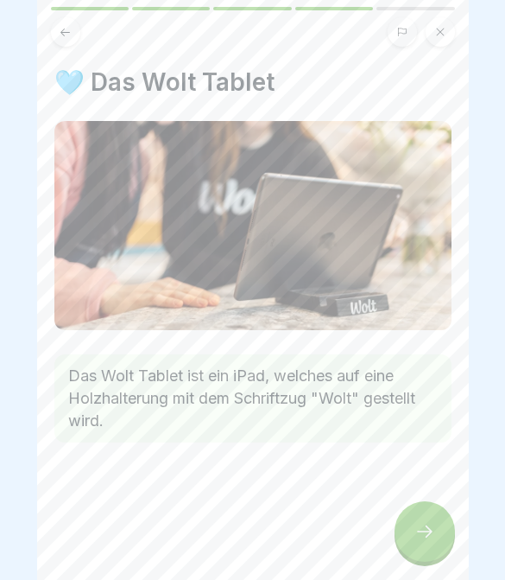
click at [441, 536] on div at bounding box center [425, 531] width 60 height 60
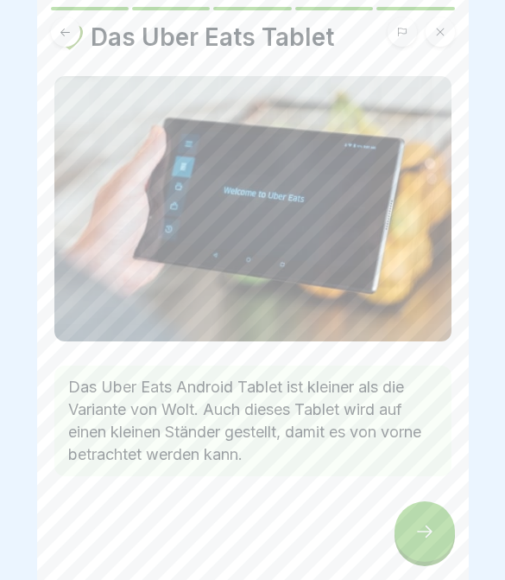
scroll to position [45, 0]
click at [415, 525] on icon at bounding box center [425, 531] width 21 height 21
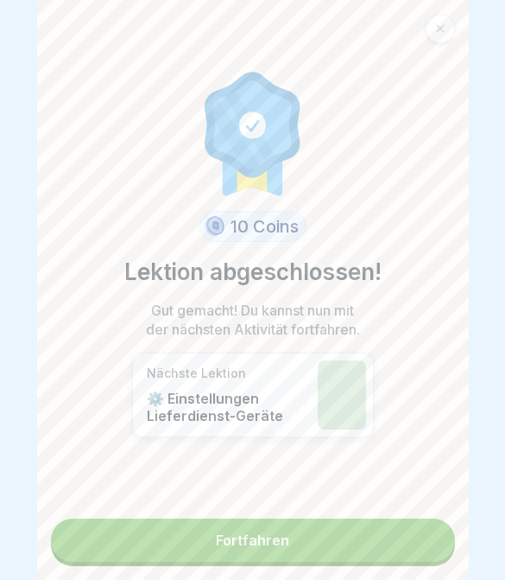
click at [416, 543] on link "Fortfahren" at bounding box center [253, 539] width 404 height 43
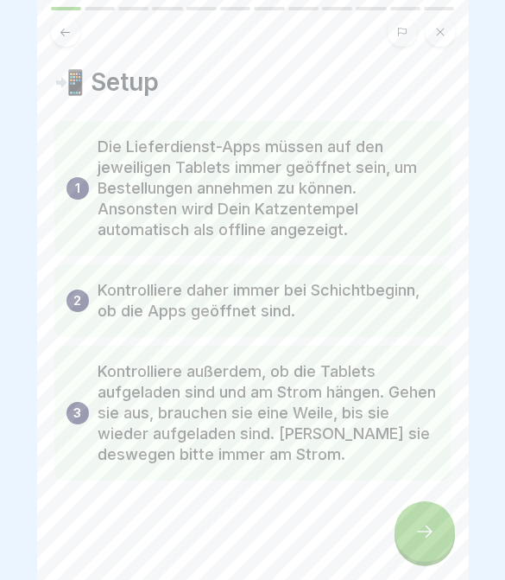
click at [420, 542] on icon at bounding box center [425, 531] width 21 height 21
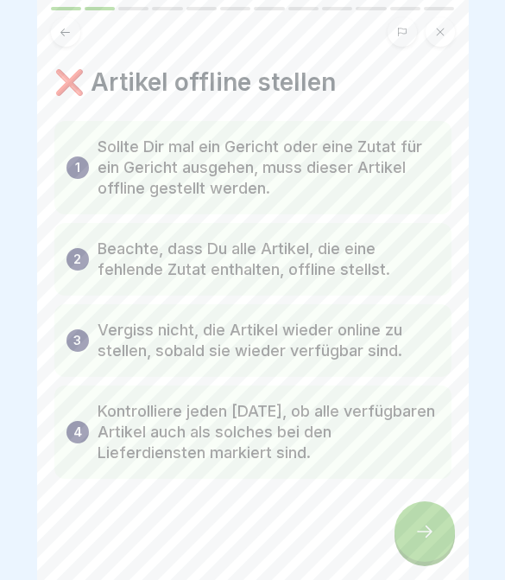
click at [421, 538] on icon at bounding box center [425, 531] width 21 height 21
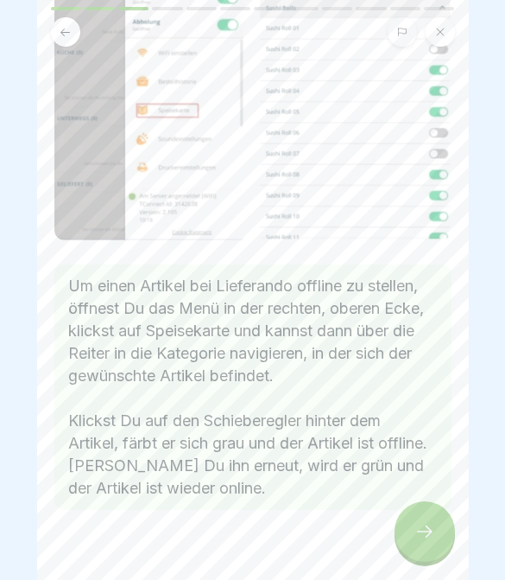
click at [445, 543] on div at bounding box center [425, 531] width 60 height 60
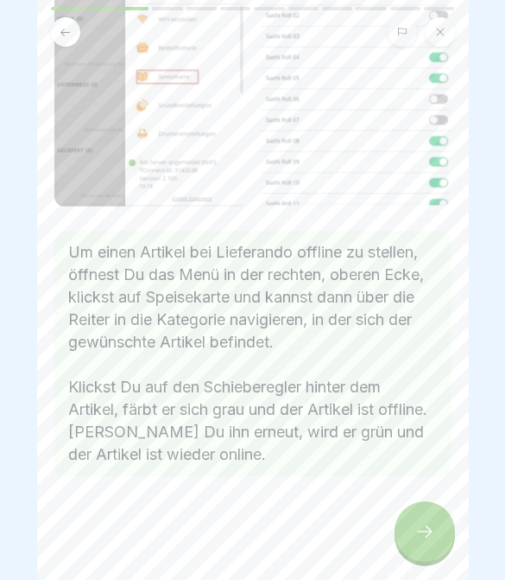
click at [445, 543] on div at bounding box center [425, 531] width 60 height 60
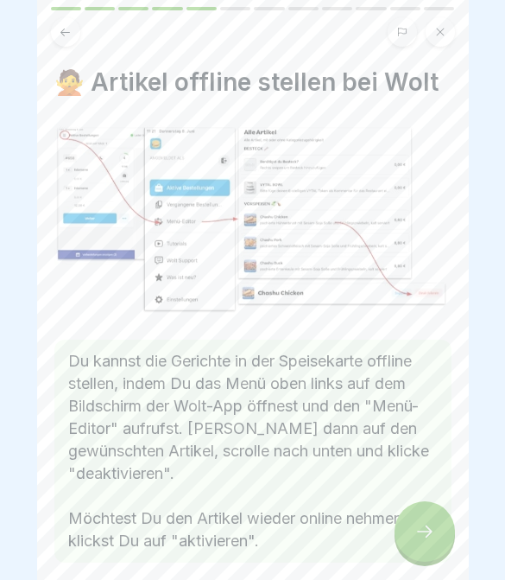
click at [432, 536] on icon at bounding box center [425, 531] width 21 height 21
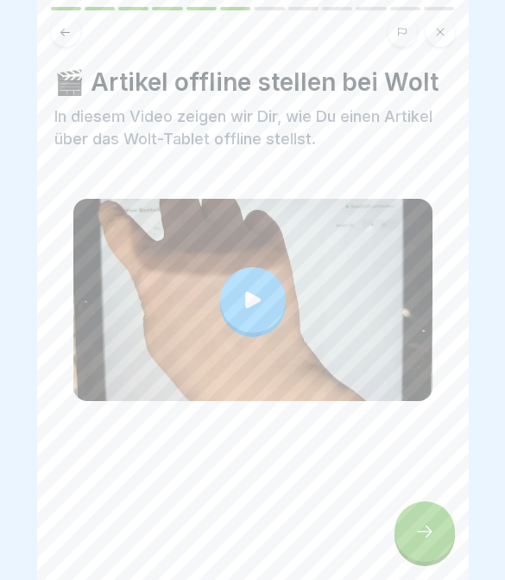
click at [431, 535] on icon at bounding box center [425, 531] width 21 height 21
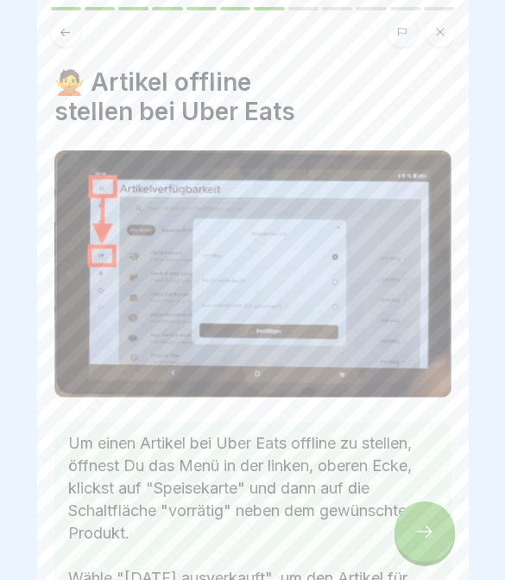
scroll to position [250, 0]
click at [426, 530] on icon at bounding box center [425, 531] width 21 height 21
click at [425, 529] on icon at bounding box center [425, 531] width 21 height 21
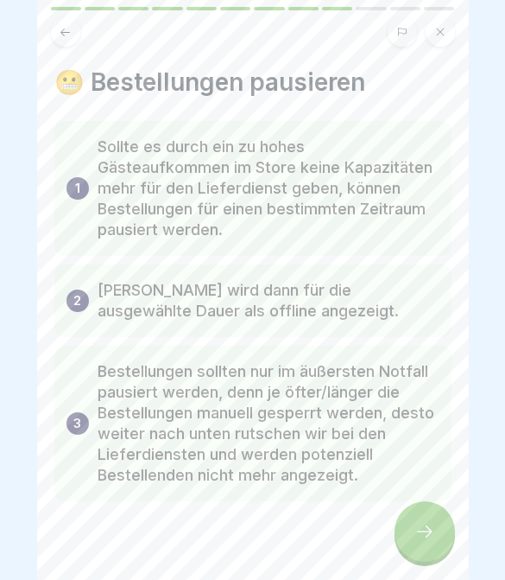
click at [426, 542] on icon at bounding box center [425, 531] width 21 height 21
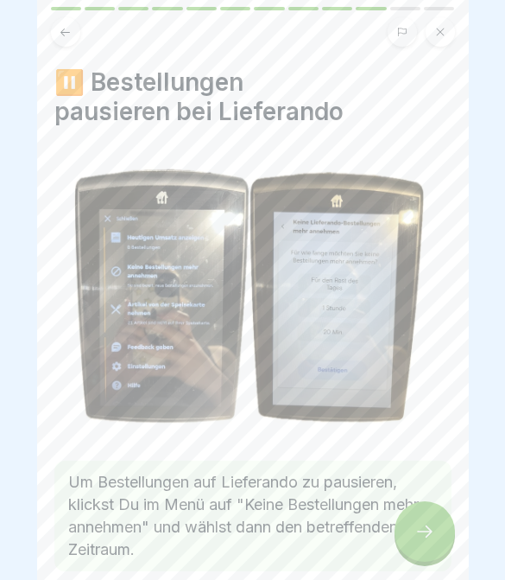
click at [428, 542] on div at bounding box center [425, 531] width 60 height 60
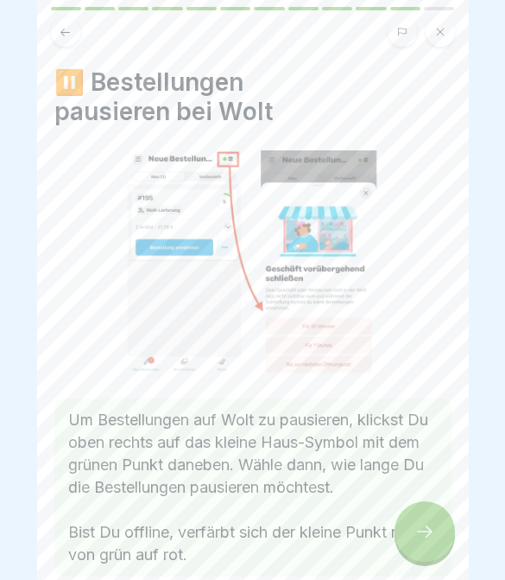
click at [430, 535] on icon at bounding box center [425, 531] width 21 height 21
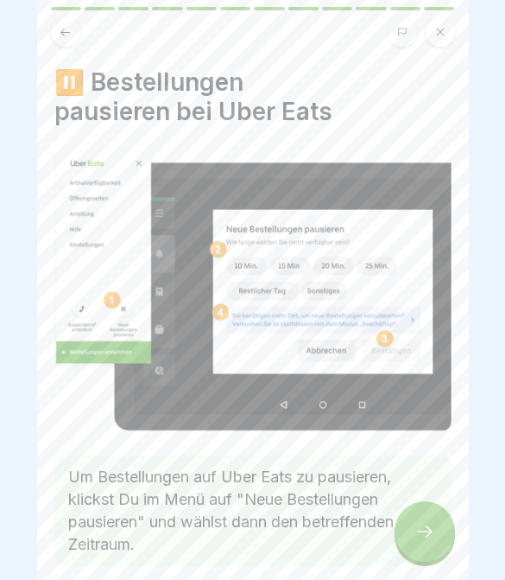
click at [431, 534] on icon at bounding box center [425, 531] width 21 height 21
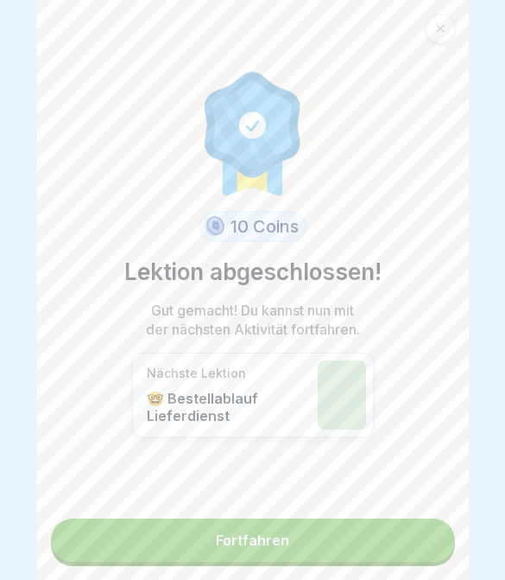
click at [421, 546] on link "Fortfahren" at bounding box center [253, 539] width 404 height 43
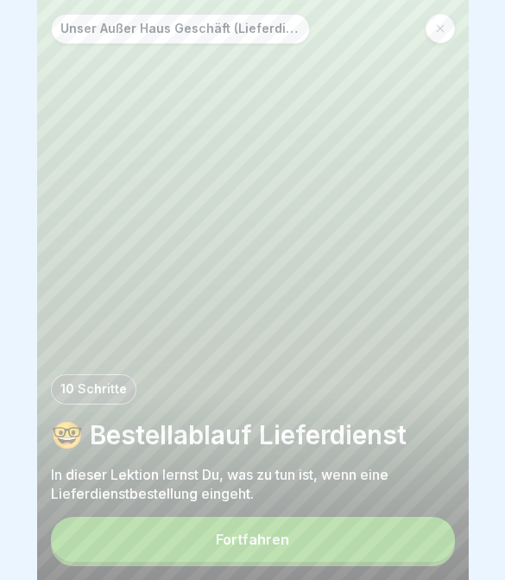
click at [395, 553] on button "Fortfahren" at bounding box center [253, 539] width 404 height 45
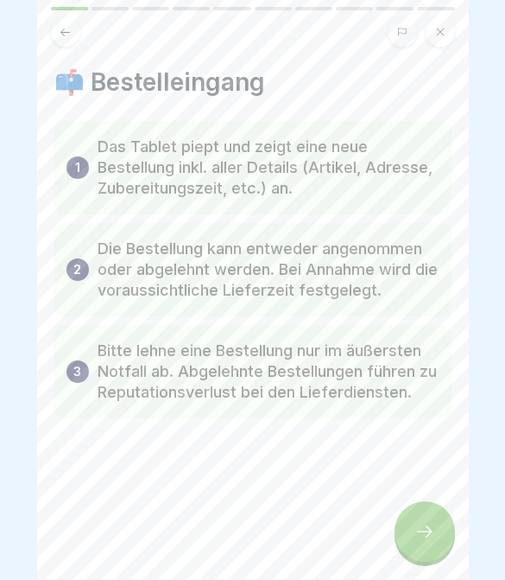
click at [417, 546] on div at bounding box center [425, 531] width 60 height 60
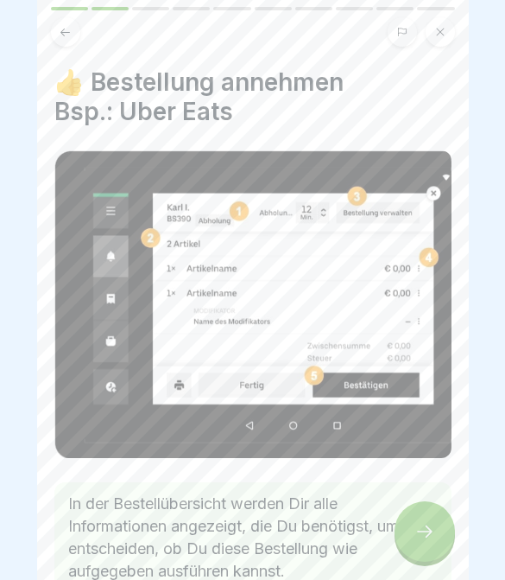
click at [417, 546] on div at bounding box center [425, 531] width 60 height 60
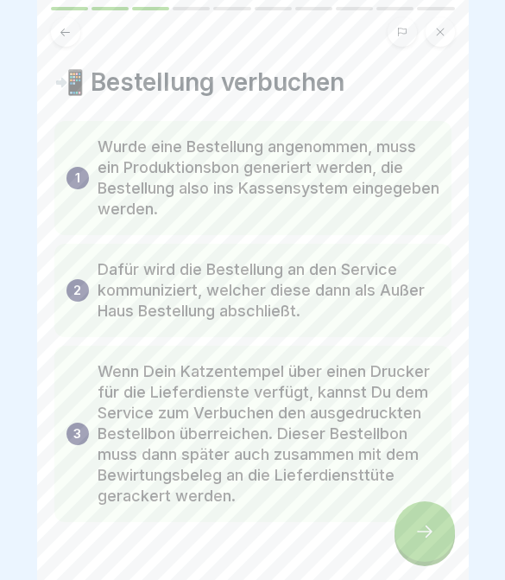
click at [419, 540] on icon at bounding box center [425, 531] width 21 height 21
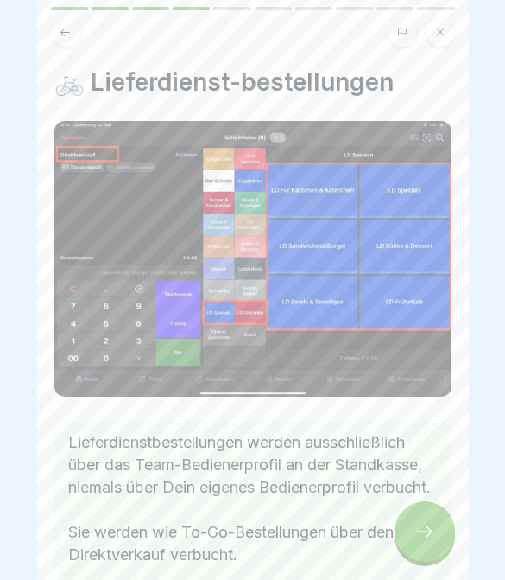
click at [418, 539] on icon at bounding box center [425, 531] width 21 height 21
click at [417, 536] on icon at bounding box center [425, 531] width 21 height 21
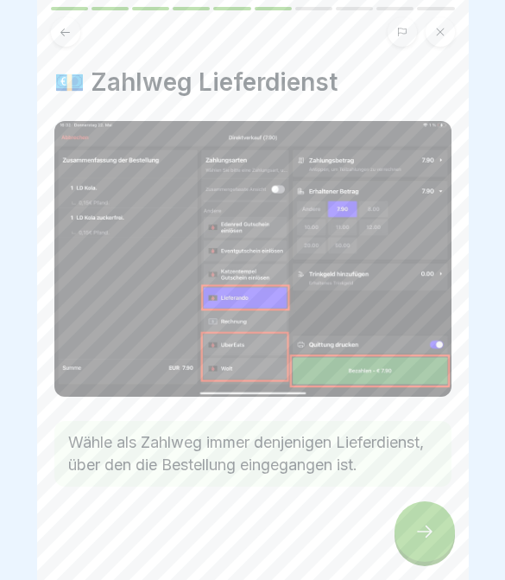
click at [417, 536] on icon at bounding box center [425, 531] width 21 height 21
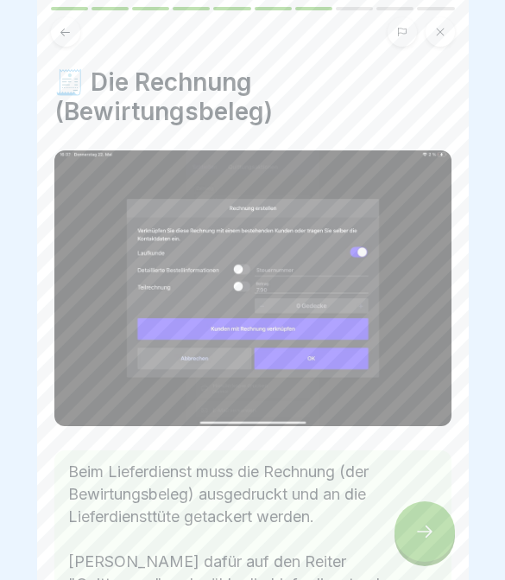
click at [415, 542] on icon at bounding box center [425, 531] width 21 height 21
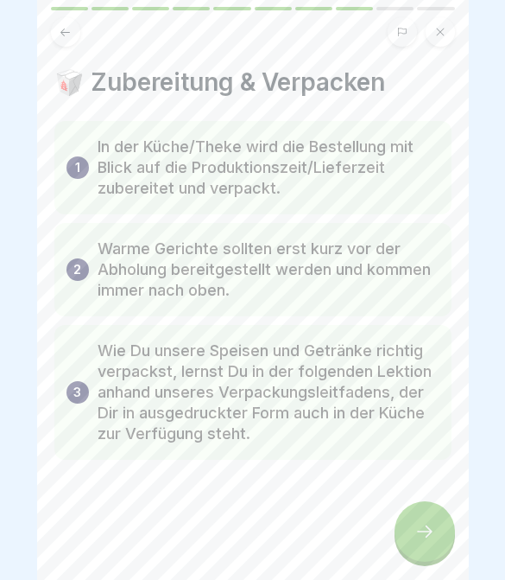
click at [415, 545] on div at bounding box center [425, 531] width 60 height 60
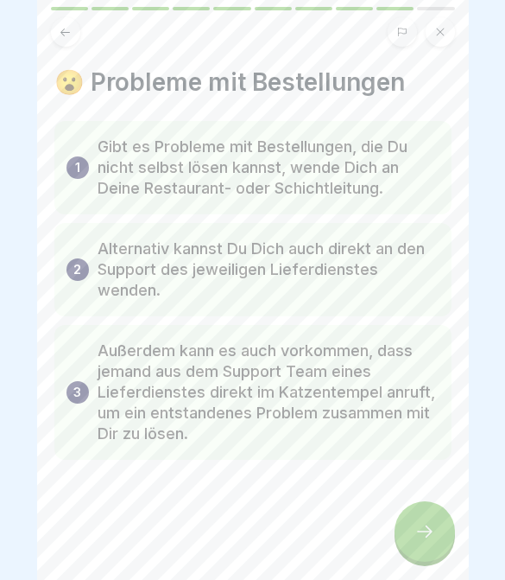
click at [416, 543] on div at bounding box center [425, 531] width 60 height 60
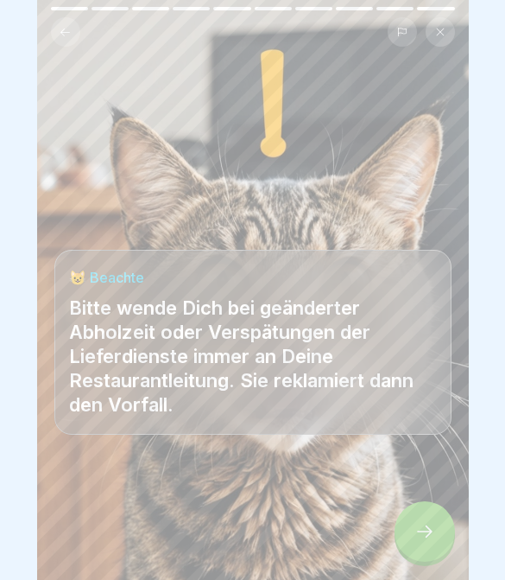
click at [418, 543] on div at bounding box center [425, 531] width 60 height 60
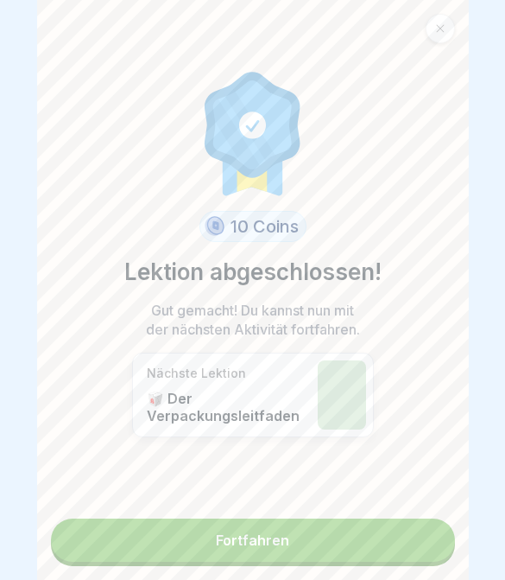
click at [418, 547] on link "Fortfahren" at bounding box center [253, 539] width 404 height 43
click at [416, 545] on link "Fortfahren" at bounding box center [253, 539] width 404 height 43
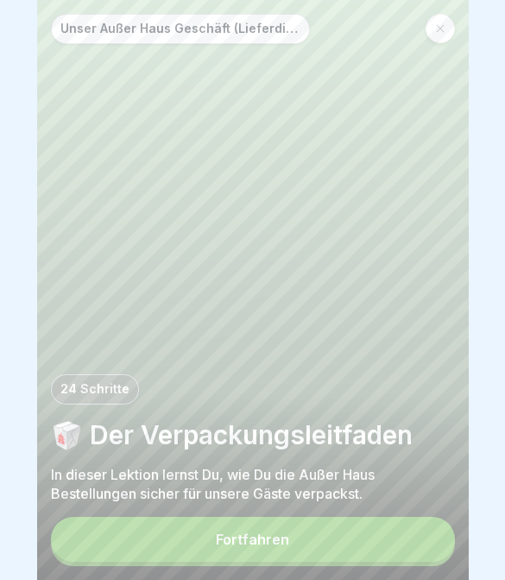
click at [394, 547] on button "Fortfahren" at bounding box center [253, 539] width 404 height 45
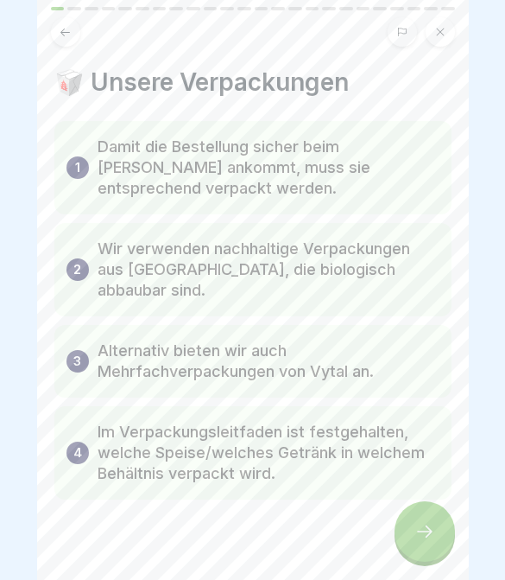
click at [411, 542] on div at bounding box center [425, 531] width 60 height 60
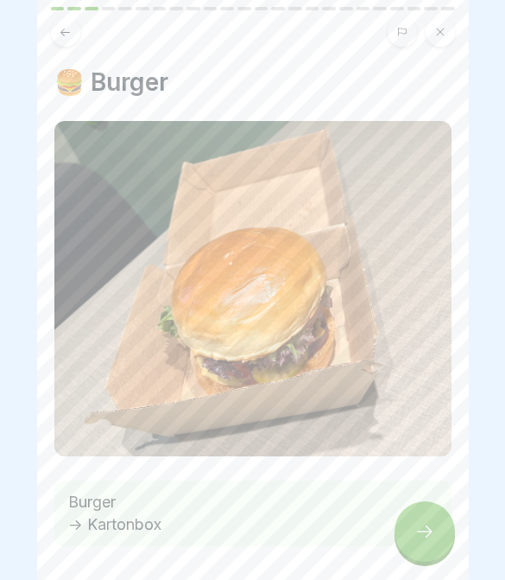
click at [420, 536] on icon at bounding box center [425, 531] width 21 height 21
click at [419, 536] on icon at bounding box center [425, 531] width 21 height 21
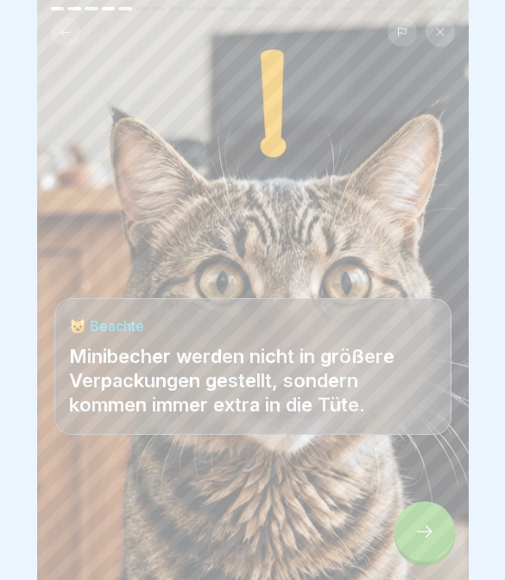
click at [425, 538] on icon at bounding box center [425, 531] width 21 height 21
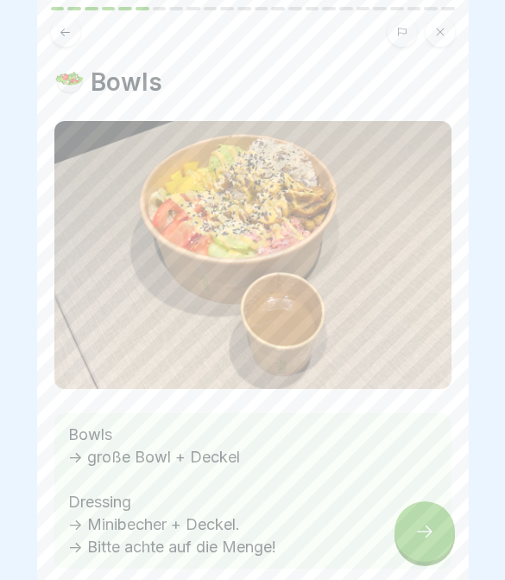
click at [424, 538] on icon at bounding box center [425, 531] width 21 height 21
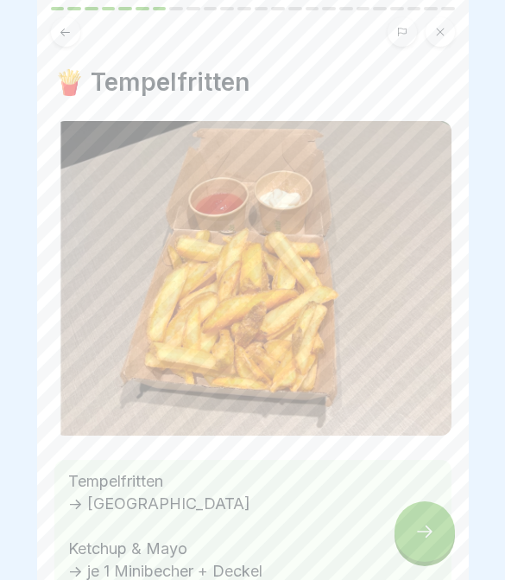
click at [421, 538] on icon at bounding box center [425, 531] width 21 height 21
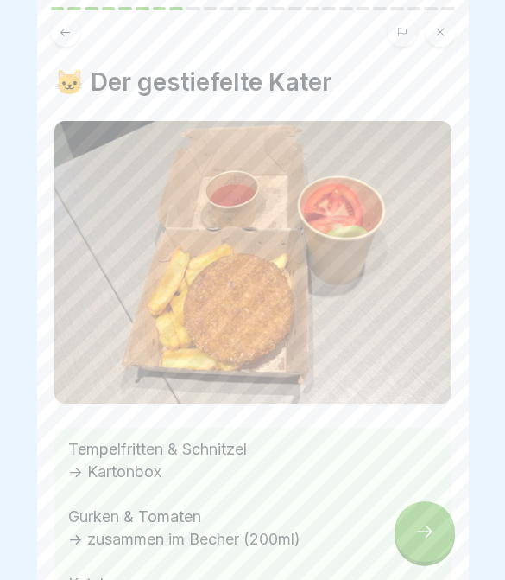
click at [423, 540] on icon at bounding box center [425, 531] width 21 height 21
click at [422, 540] on icon at bounding box center [425, 531] width 21 height 21
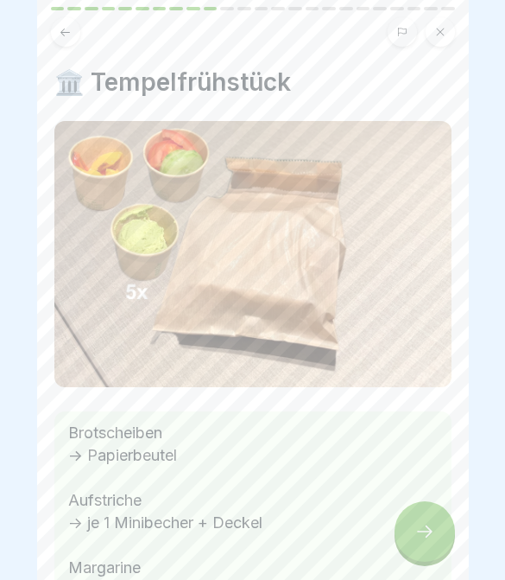
click at [423, 542] on icon at bounding box center [425, 531] width 21 height 21
click at [423, 542] on div at bounding box center [425, 531] width 60 height 60
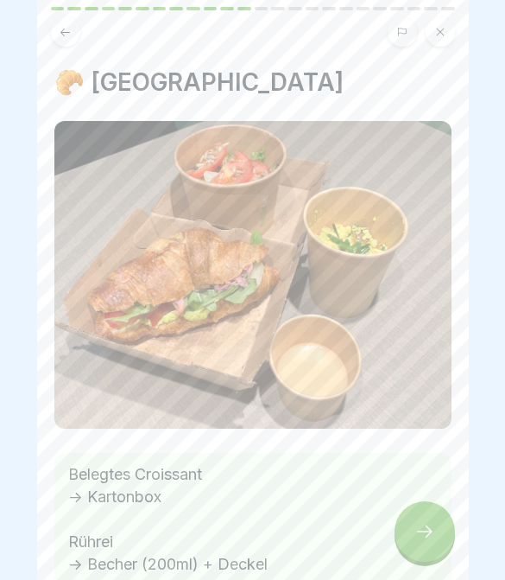
click at [421, 538] on icon at bounding box center [425, 531] width 21 height 21
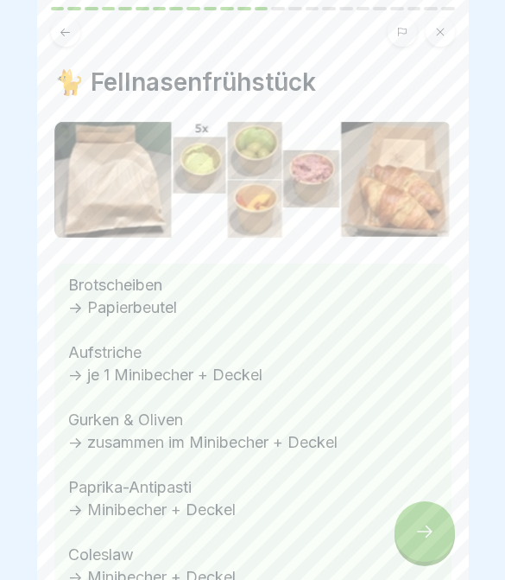
click at [422, 538] on icon at bounding box center [425, 531] width 21 height 21
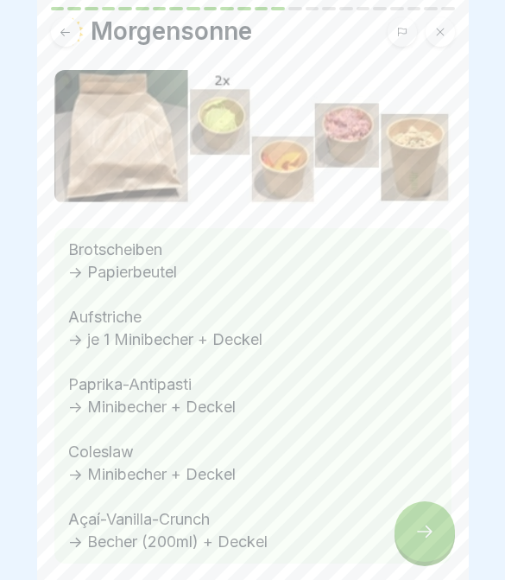
scroll to position [52, 0]
click at [444, 537] on div at bounding box center [425, 531] width 60 height 60
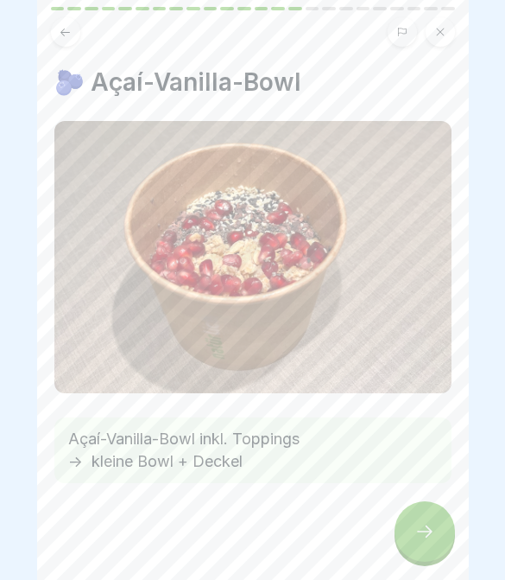
click at [439, 537] on div at bounding box center [425, 531] width 60 height 60
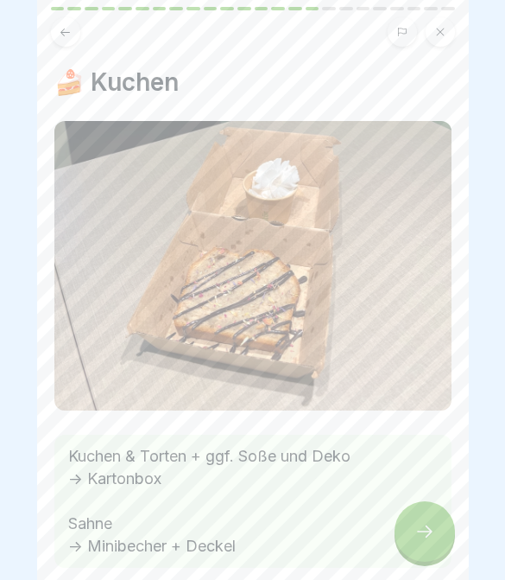
click at [437, 529] on div at bounding box center [425, 531] width 60 height 60
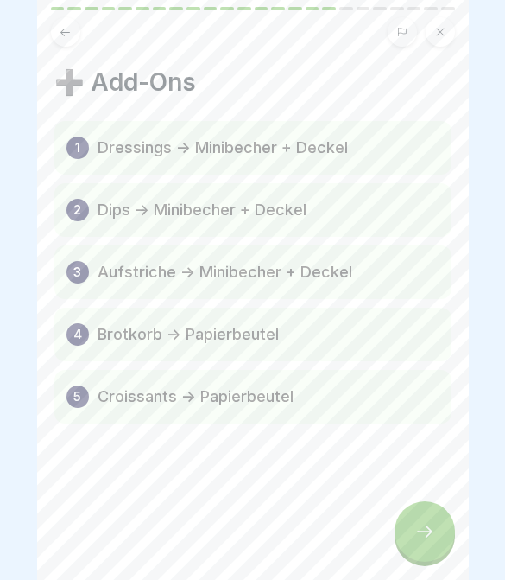
click at [437, 529] on div at bounding box center [425, 531] width 60 height 60
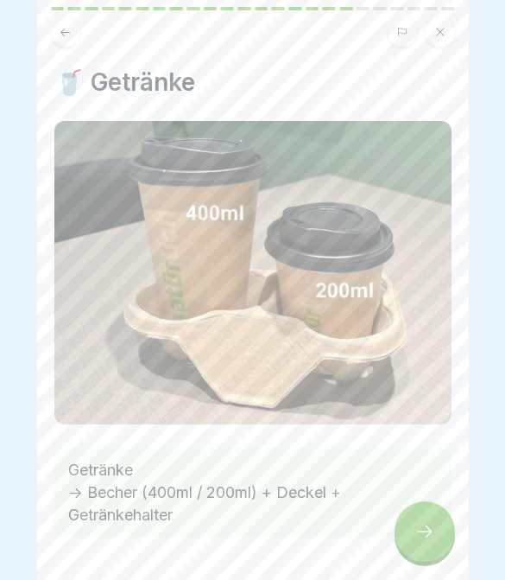
click at [436, 528] on div at bounding box center [425, 531] width 60 height 60
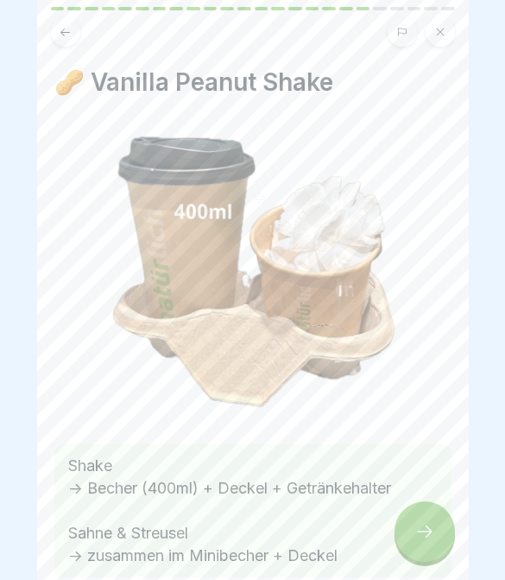
click at [437, 528] on div at bounding box center [425, 531] width 60 height 60
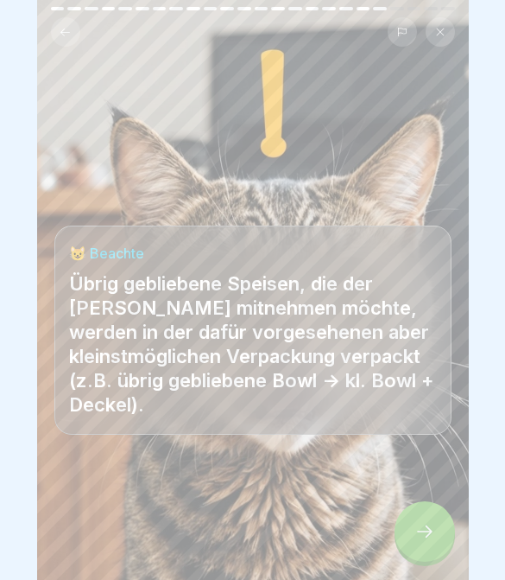
click at [436, 528] on div at bounding box center [425, 531] width 60 height 60
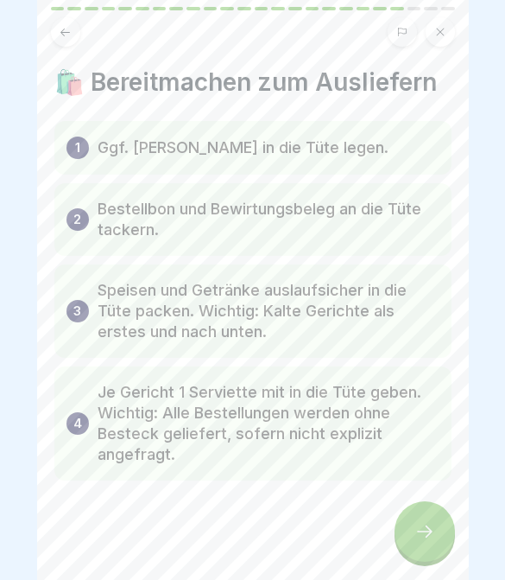
click at [436, 528] on div at bounding box center [425, 531] width 60 height 60
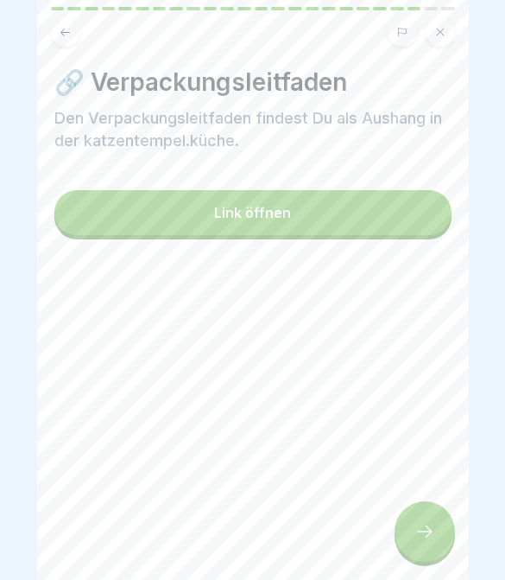
click at [436, 528] on div at bounding box center [425, 531] width 60 height 60
click at [435, 528] on div at bounding box center [425, 531] width 60 height 60
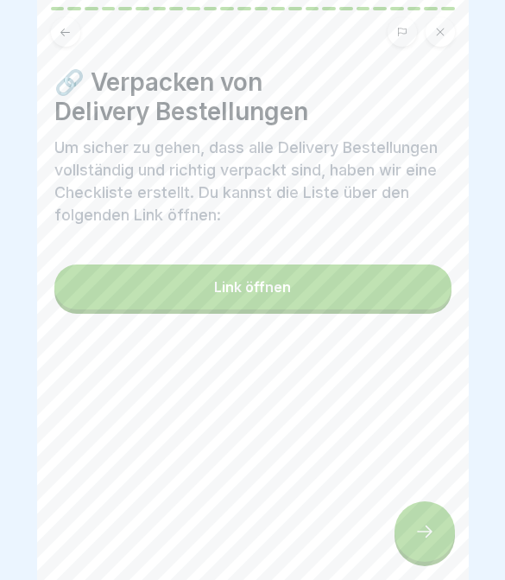
click at [434, 527] on icon at bounding box center [425, 531] width 21 height 21
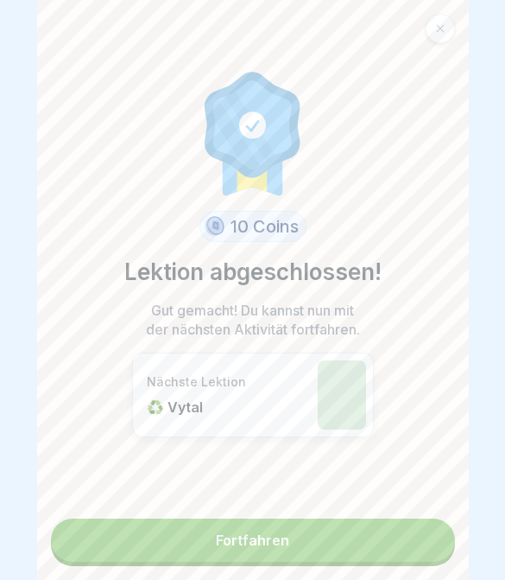
click at [434, 531] on link "Fortfahren" at bounding box center [253, 539] width 404 height 43
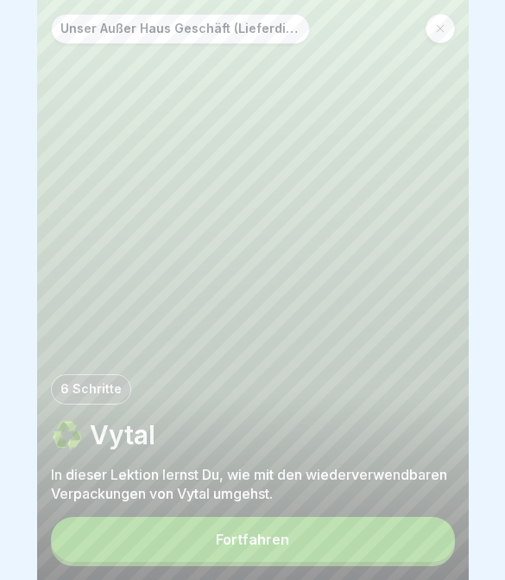
click at [333, 536] on button "Fortfahren" at bounding box center [253, 539] width 404 height 45
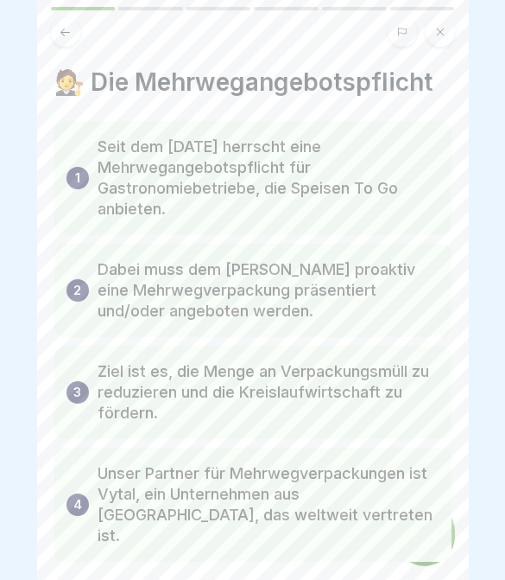
click at [442, 527] on div at bounding box center [425, 531] width 60 height 60
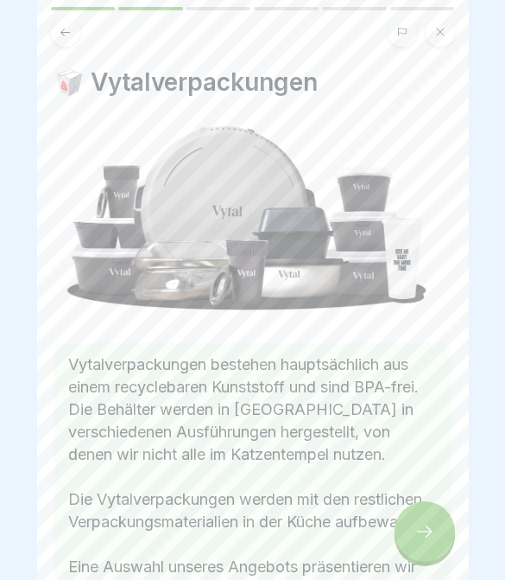
click at [441, 527] on div at bounding box center [425, 531] width 60 height 60
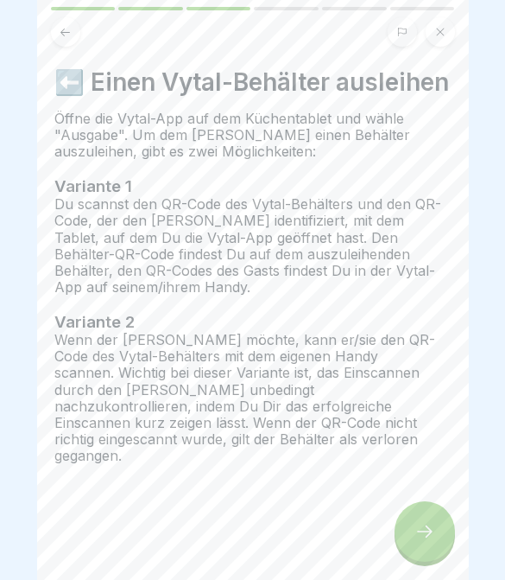
click at [428, 528] on icon at bounding box center [425, 531] width 21 height 21
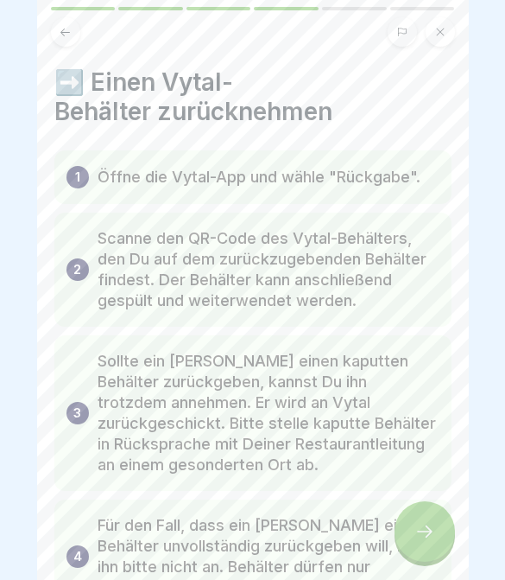
click at [428, 527] on icon at bounding box center [425, 531] width 16 height 12
click at [425, 534] on icon at bounding box center [425, 531] width 21 height 21
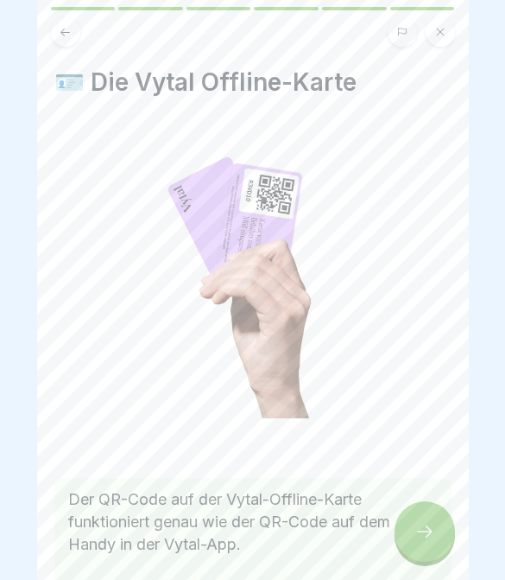
click at [425, 533] on icon at bounding box center [425, 531] width 21 height 21
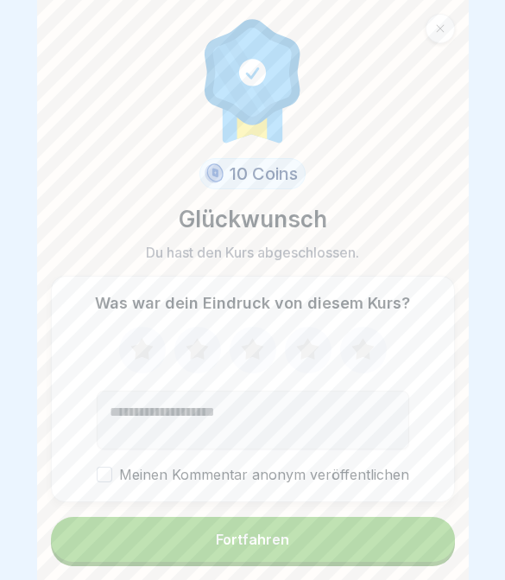
click at [420, 555] on button "Fortfahren" at bounding box center [253, 539] width 404 height 45
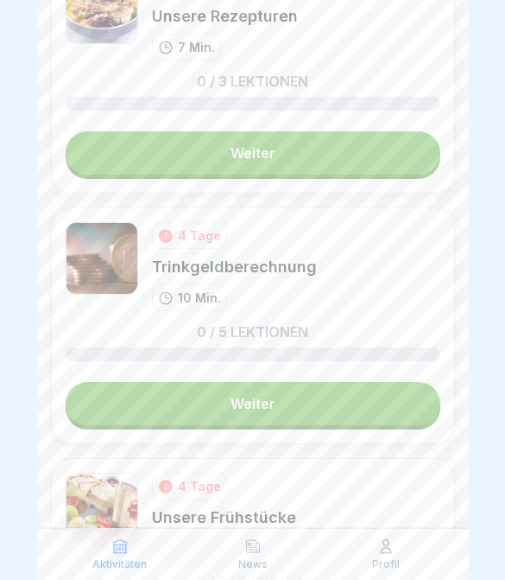
scroll to position [2266, 0]
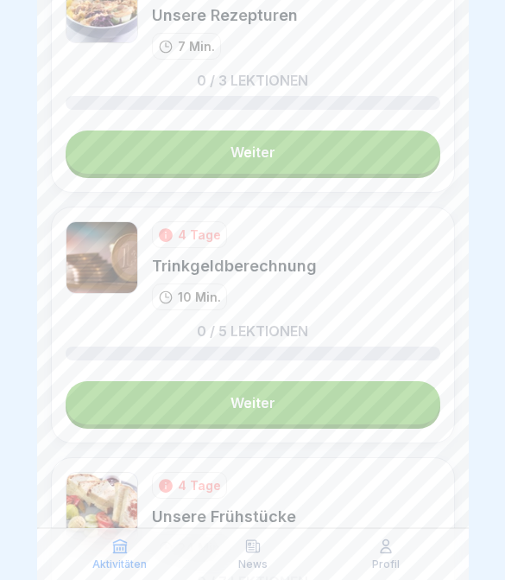
click at [400, 420] on link "Weiter" at bounding box center [253, 402] width 375 height 43
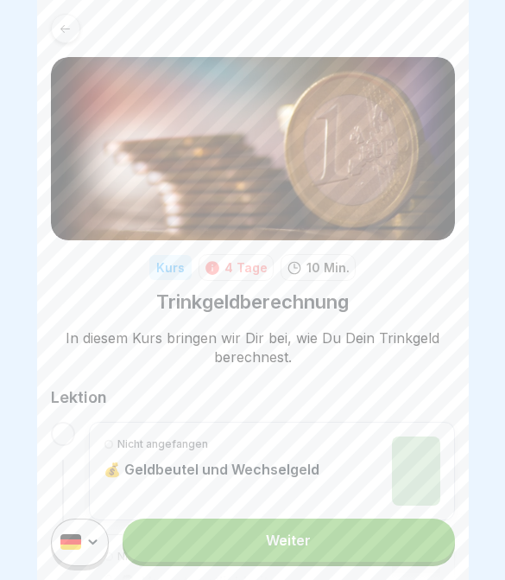
click at [411, 545] on link "Weiter" at bounding box center [289, 539] width 332 height 43
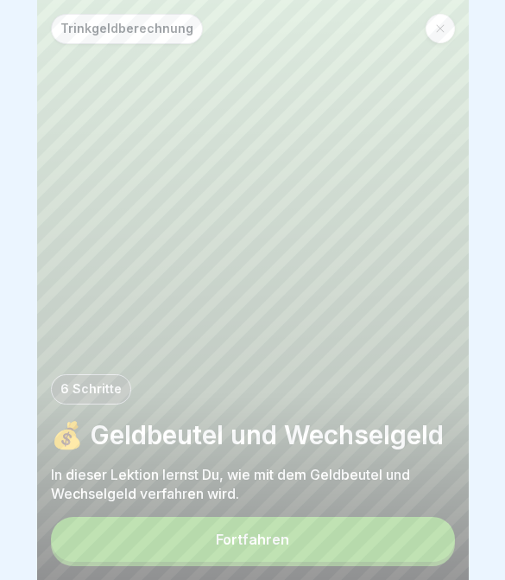
click at [309, 524] on button "Fortfahren" at bounding box center [253, 539] width 404 height 45
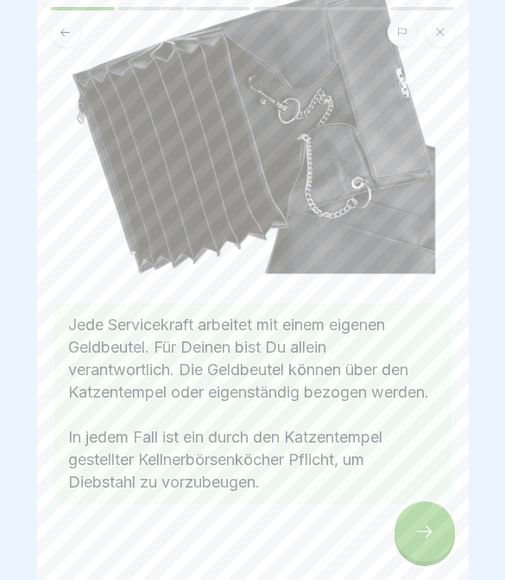
scroll to position [138, 0]
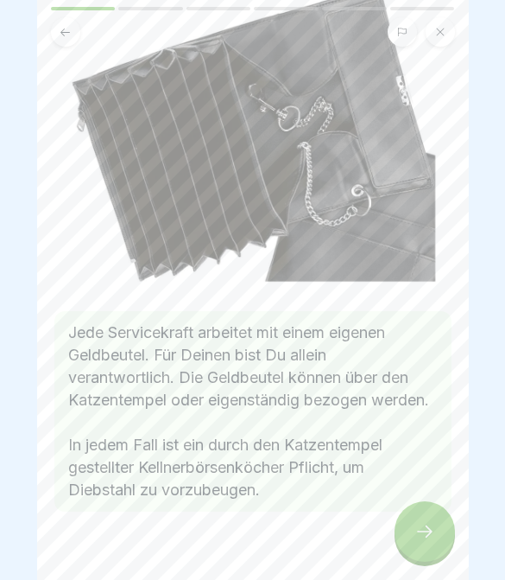
click at [433, 511] on div at bounding box center [425, 531] width 60 height 60
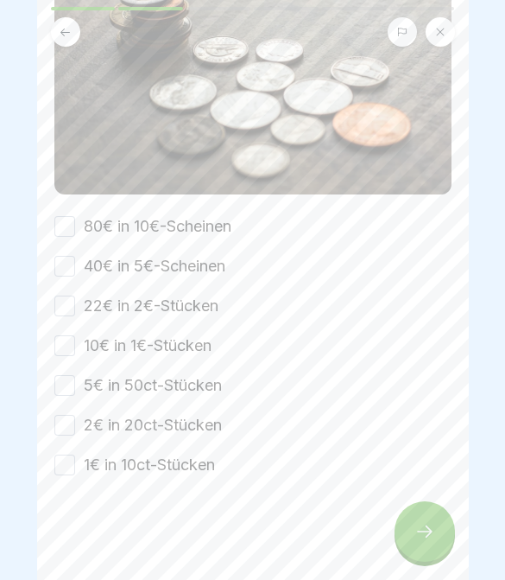
scroll to position [251, 0]
click at [59, 230] on button "80€ in 10€-Scheinen" at bounding box center [64, 226] width 21 height 21
click at [70, 271] on button "40€ in 5€-Scheinen" at bounding box center [64, 266] width 21 height 21
click at [58, 314] on button "22€ in 2€-Stücken" at bounding box center [64, 305] width 21 height 21
click at [66, 350] on button "10€ in 1€-Stücken" at bounding box center [64, 345] width 21 height 21
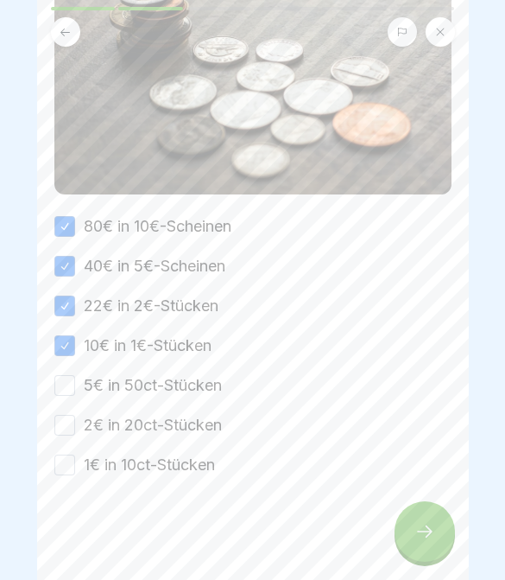
click at [70, 390] on button "5€ in 50ct-Stücken" at bounding box center [64, 385] width 21 height 21
click at [60, 432] on button "2€ in 20ct-Stücken" at bounding box center [64, 425] width 21 height 21
click at [63, 461] on button "1€ in 10ct-Stücken" at bounding box center [64, 464] width 21 height 21
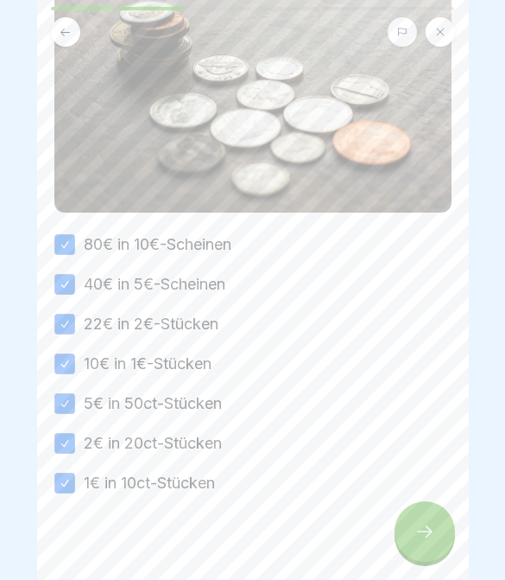
scroll to position [235, 0]
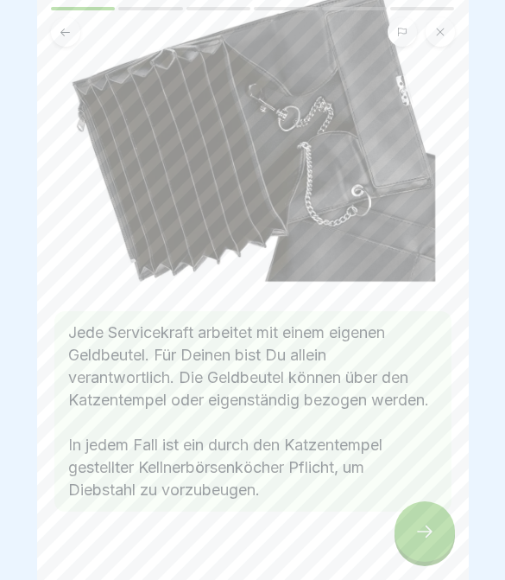
click at [398, 531] on div at bounding box center [425, 531] width 60 height 60
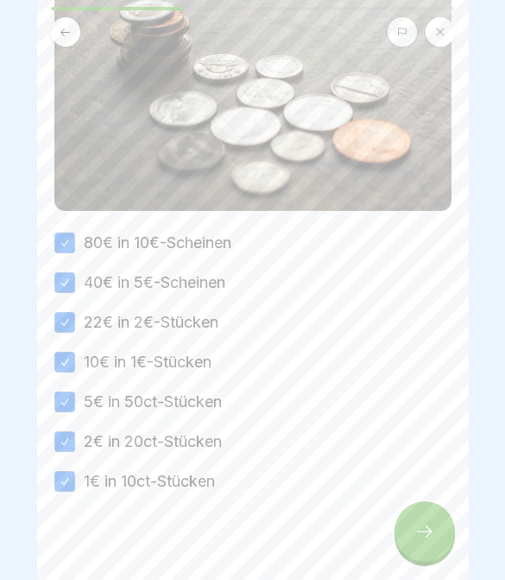
click at [432, 537] on icon at bounding box center [425, 531] width 21 height 21
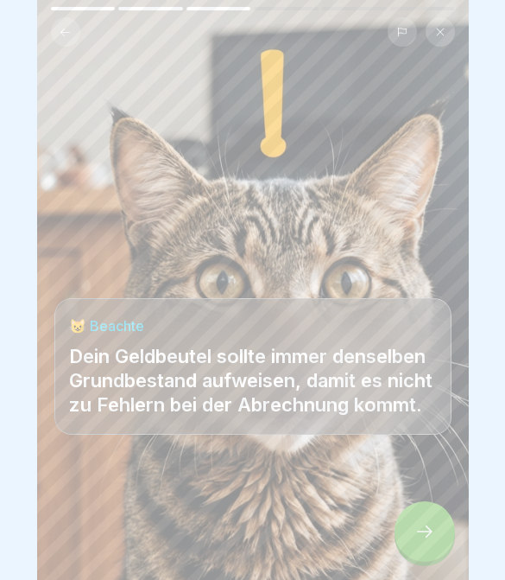
click at [439, 543] on div at bounding box center [425, 531] width 60 height 60
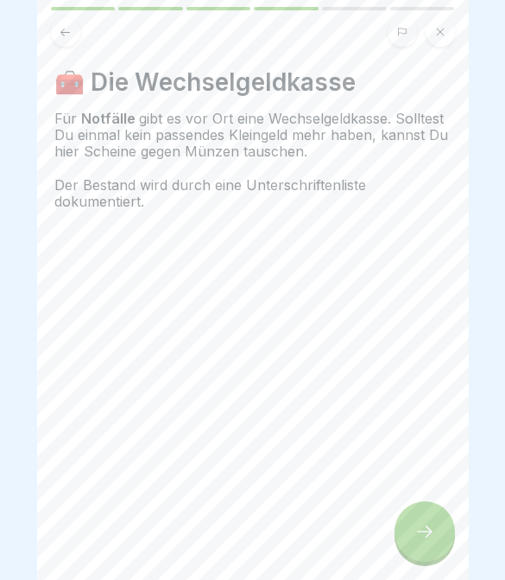
click at [76, 37] on button at bounding box center [65, 31] width 29 height 29
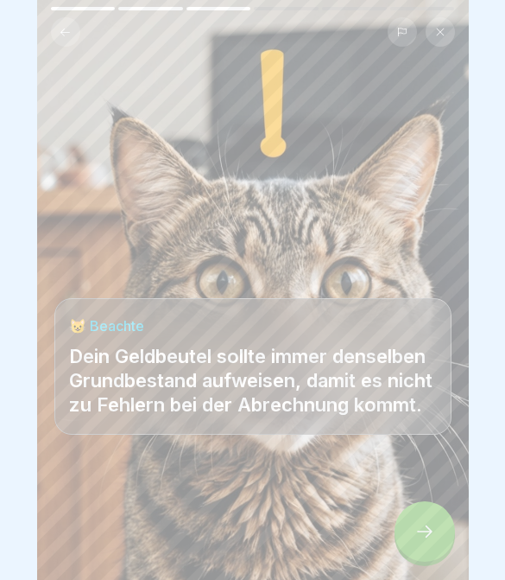
click at [417, 538] on icon at bounding box center [425, 531] width 21 height 21
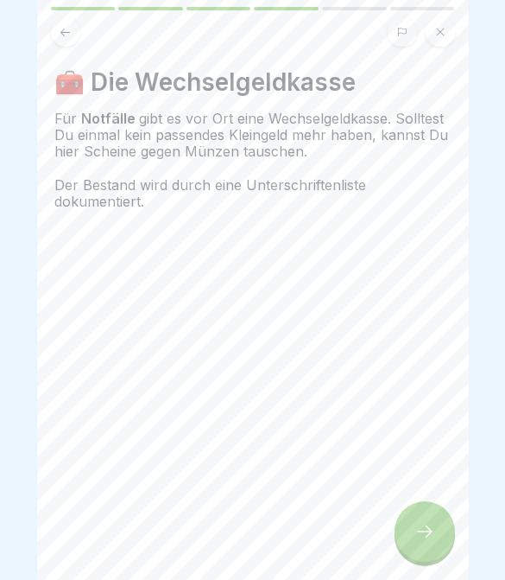
click at [437, 513] on div at bounding box center [425, 531] width 60 height 60
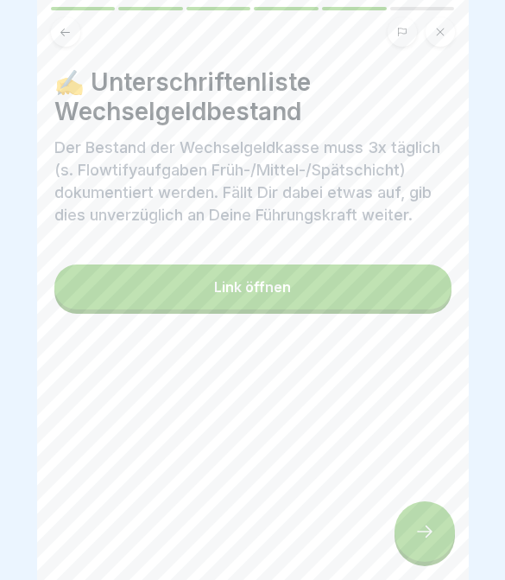
click at [421, 524] on icon at bounding box center [425, 531] width 21 height 21
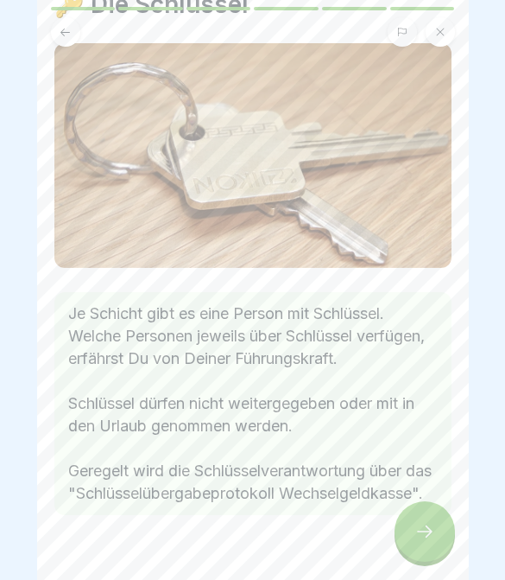
scroll to position [81, 0]
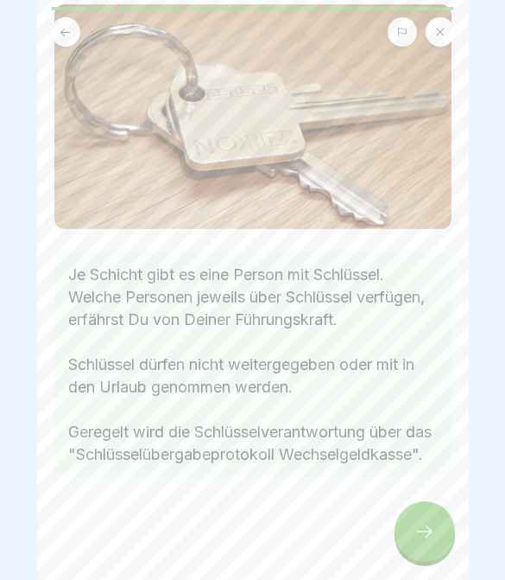
click at [402, 521] on div at bounding box center [425, 531] width 60 height 60
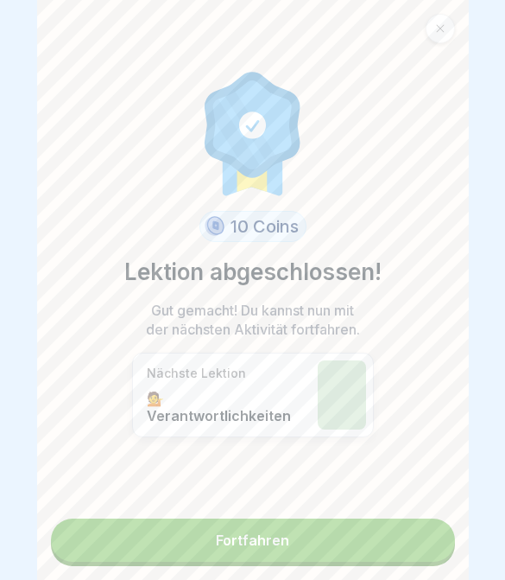
scroll to position [139, 0]
click at [387, 544] on link "Fortfahren" at bounding box center [253, 539] width 404 height 43
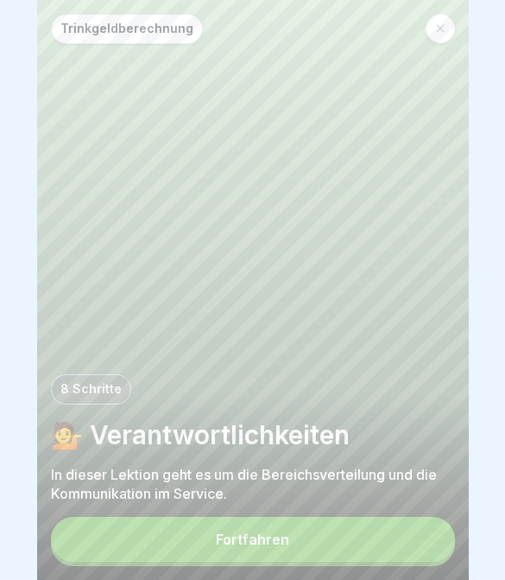
click at [384, 537] on button "Fortfahren" at bounding box center [253, 539] width 404 height 45
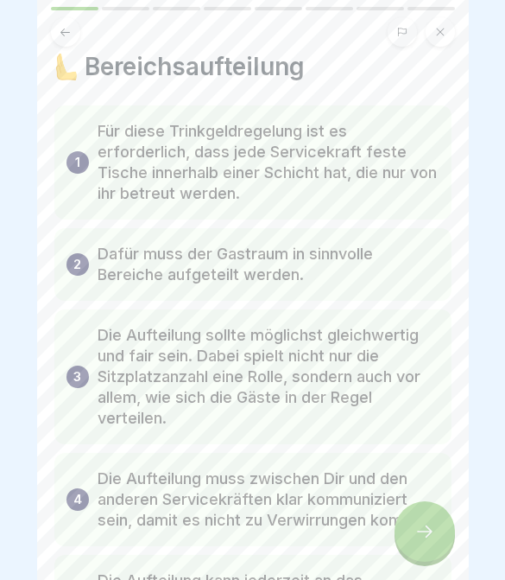
scroll to position [26, 0]
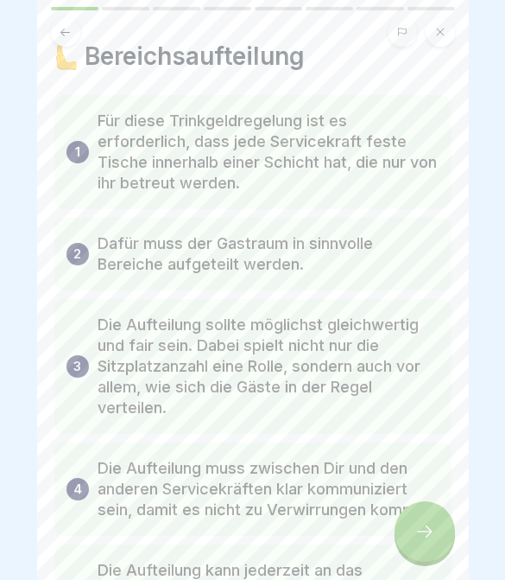
click at [423, 536] on icon at bounding box center [425, 531] width 21 height 21
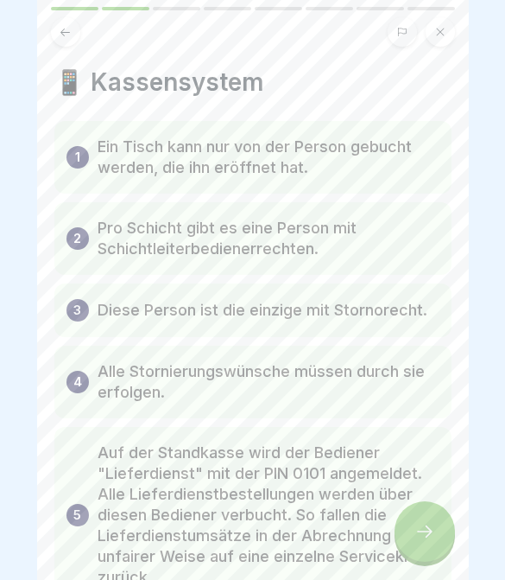
click at [418, 527] on icon at bounding box center [425, 531] width 21 height 21
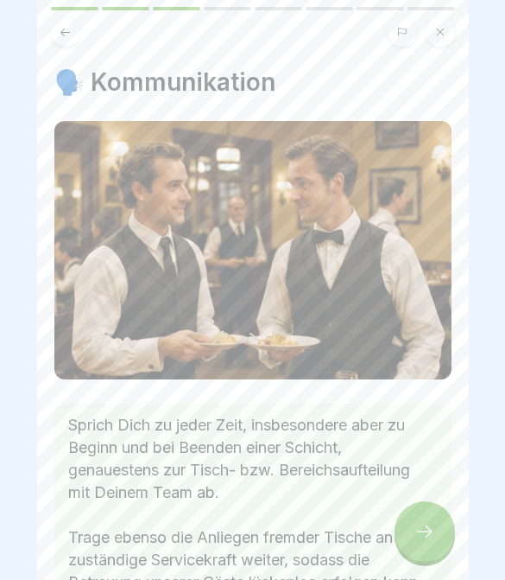
click at [418, 528] on icon at bounding box center [425, 531] width 21 height 21
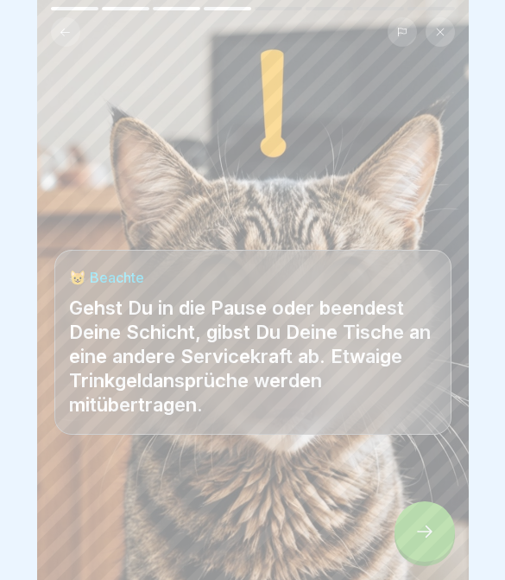
click at [416, 526] on icon at bounding box center [425, 531] width 21 height 21
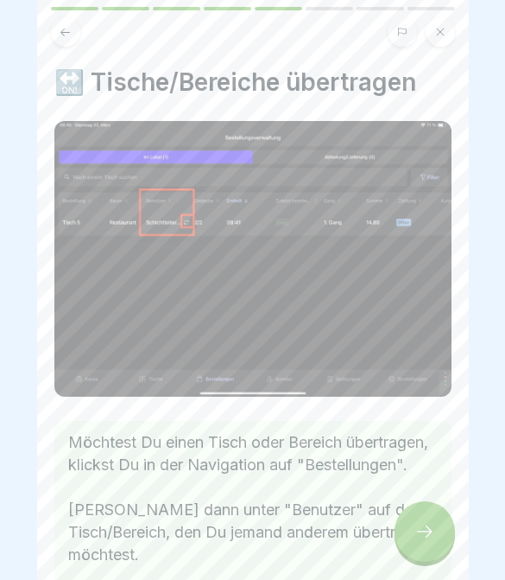
scroll to position [0, 0]
click at [409, 522] on div at bounding box center [425, 531] width 60 height 60
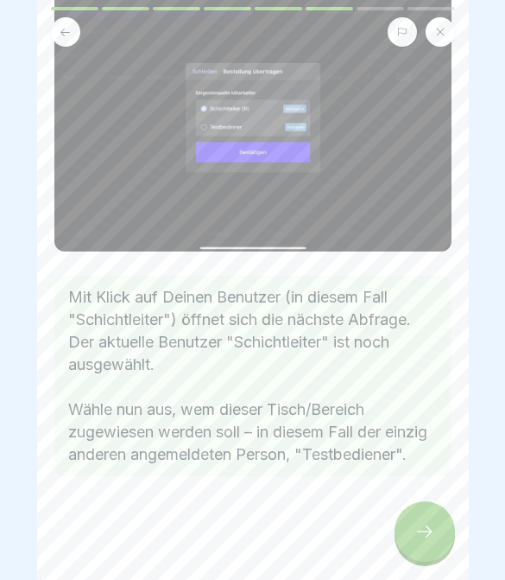
scroll to position [168, 0]
click at [409, 521] on div at bounding box center [425, 531] width 60 height 60
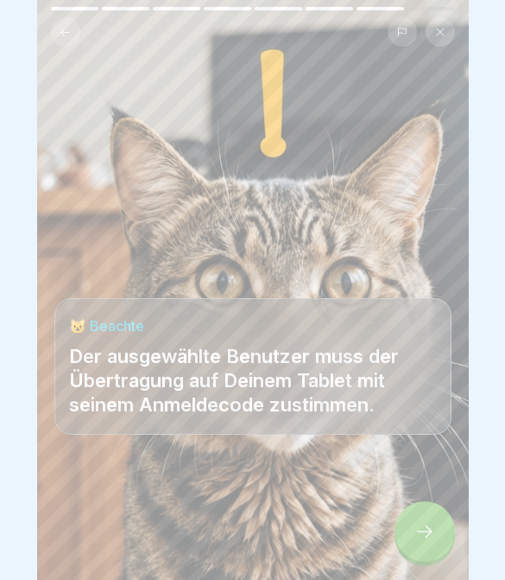
click at [412, 536] on div at bounding box center [425, 531] width 60 height 60
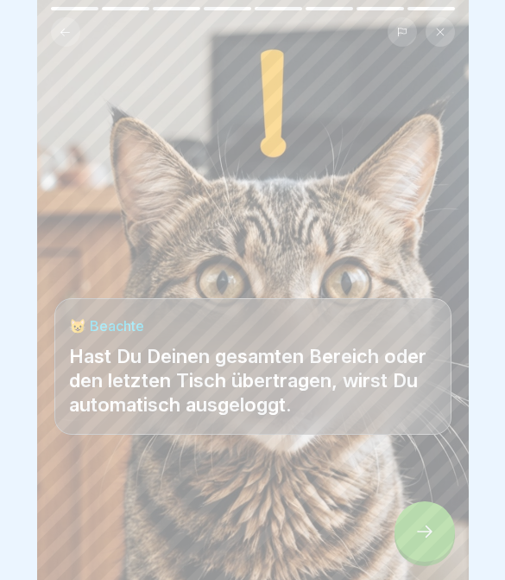
click at [411, 531] on div at bounding box center [425, 531] width 60 height 60
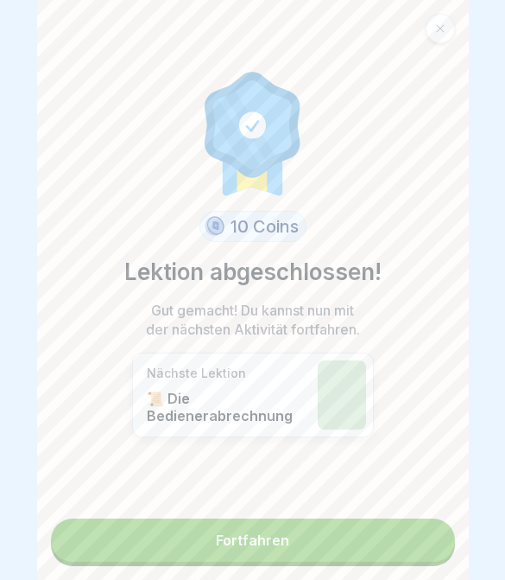
click at [395, 481] on div "10 Coins Lektion abgeschlossen! Gut gemacht! Du kannst nun mit der nächsten Akt…" at bounding box center [253, 290] width 432 height 580
click at [368, 527] on link "Fortfahren" at bounding box center [253, 539] width 404 height 43
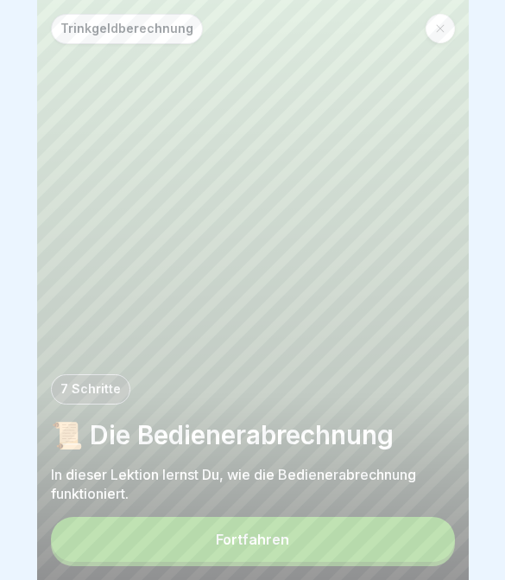
click at [365, 550] on button "Fortfahren" at bounding box center [253, 539] width 404 height 45
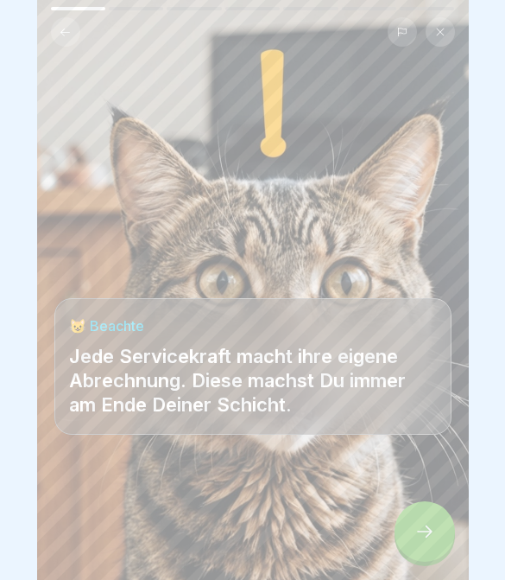
click at [408, 532] on div at bounding box center [425, 531] width 60 height 60
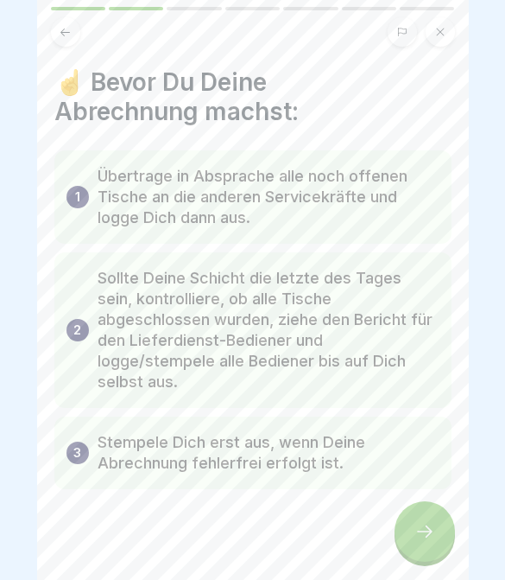
click at [409, 531] on div at bounding box center [425, 531] width 60 height 60
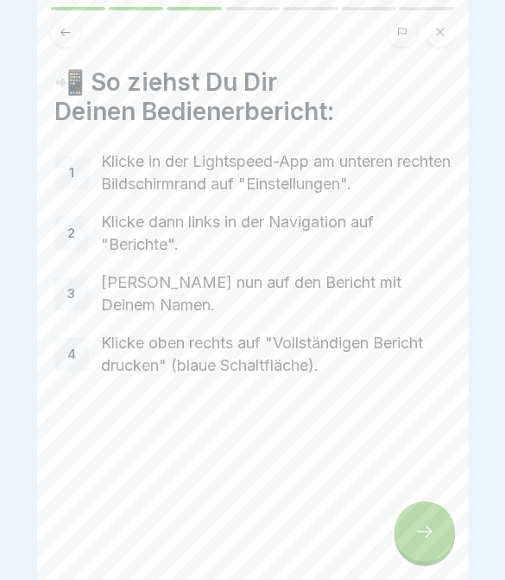
click at [408, 531] on div at bounding box center [425, 531] width 60 height 60
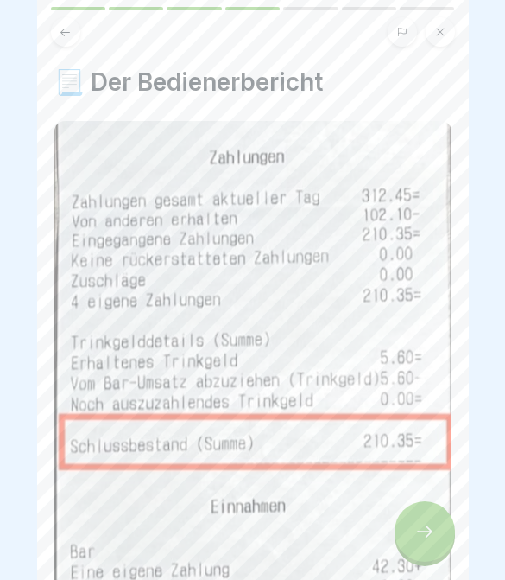
click at [408, 534] on div at bounding box center [425, 531] width 60 height 60
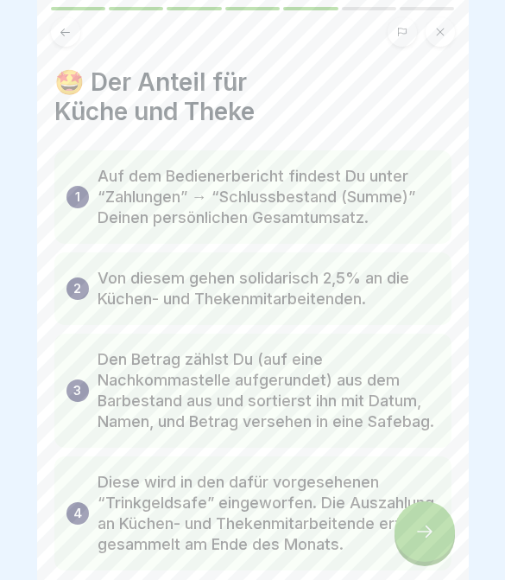
click at [408, 533] on div at bounding box center [425, 531] width 60 height 60
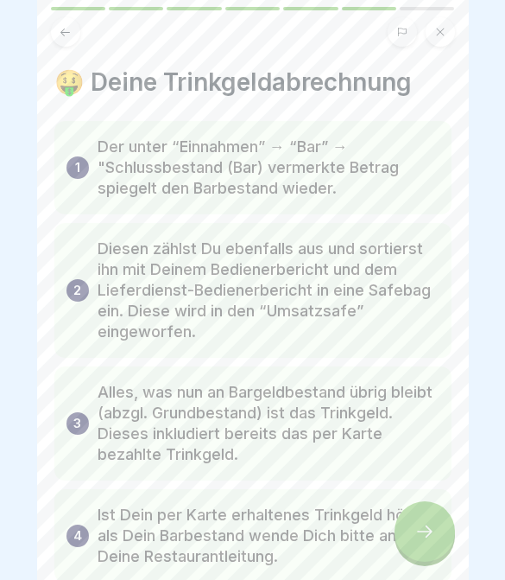
click at [408, 533] on div at bounding box center [425, 531] width 60 height 60
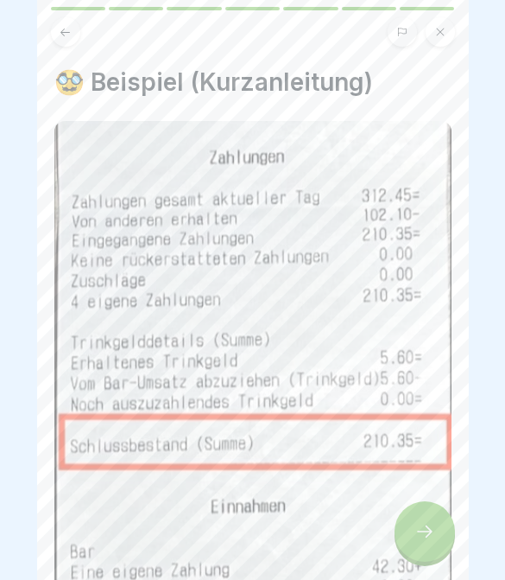
click at [418, 536] on icon at bounding box center [425, 531] width 21 height 21
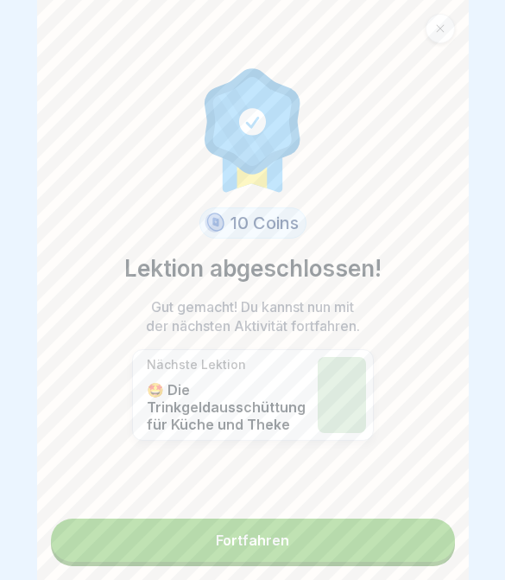
click at [366, 548] on link "Fortfahren" at bounding box center [253, 539] width 404 height 43
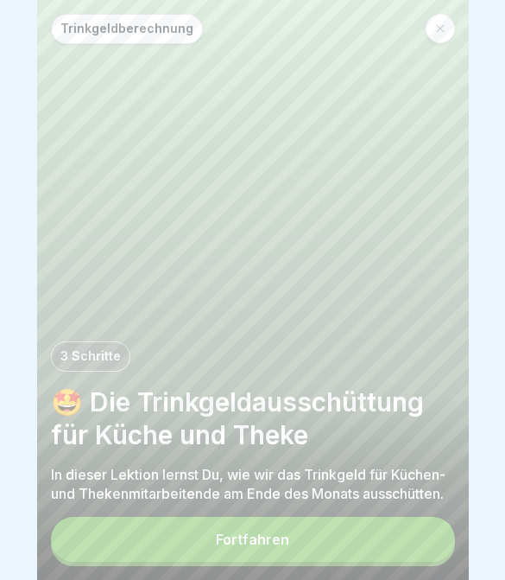
click at [312, 532] on button "Fortfahren" at bounding box center [253, 539] width 404 height 45
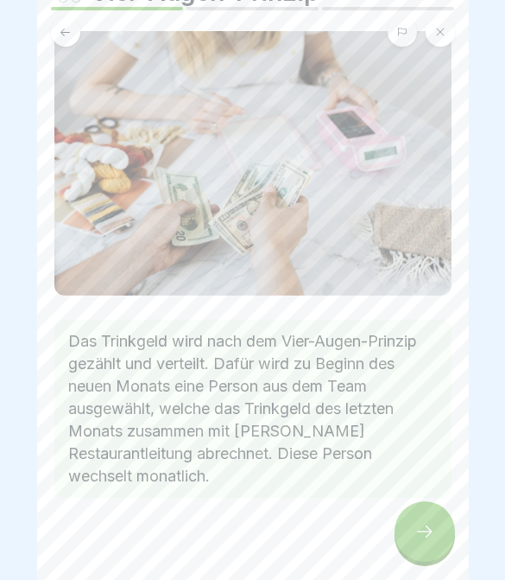
scroll to position [89, 0]
click at [414, 525] on div at bounding box center [425, 531] width 60 height 60
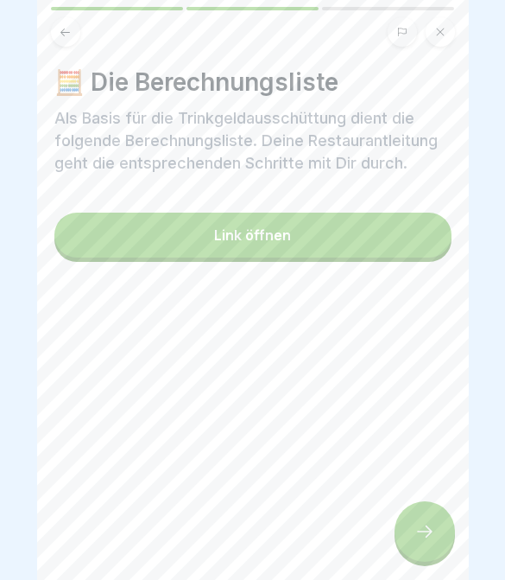
click at [414, 525] on div at bounding box center [425, 531] width 60 height 60
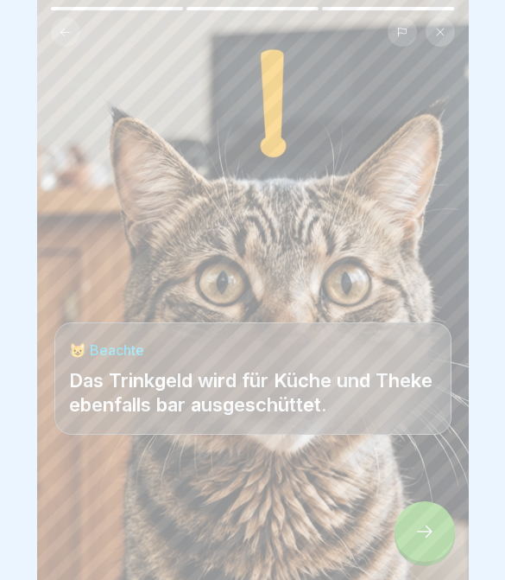
click at [414, 524] on div at bounding box center [425, 531] width 60 height 60
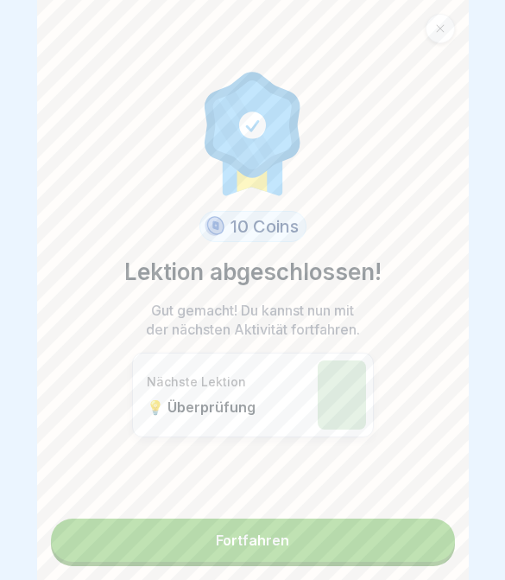
click at [414, 524] on link "Fortfahren" at bounding box center [253, 539] width 404 height 43
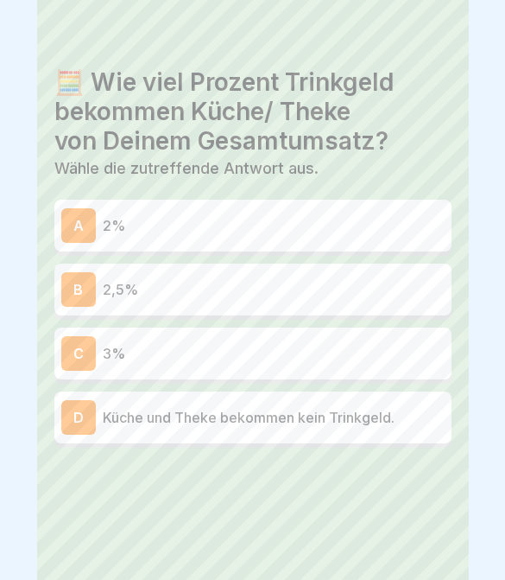
click at [413, 525] on div at bounding box center [252, 499] width 397 height 104
click at [413, 526] on div at bounding box center [425, 531] width 60 height 60
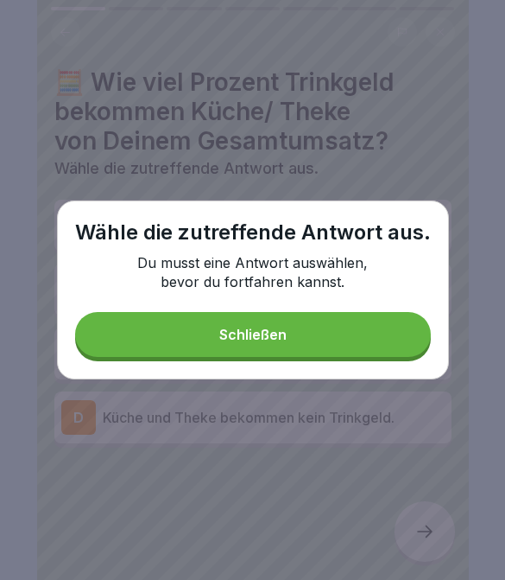
click at [373, 320] on button "Schließen" at bounding box center [253, 334] width 356 height 45
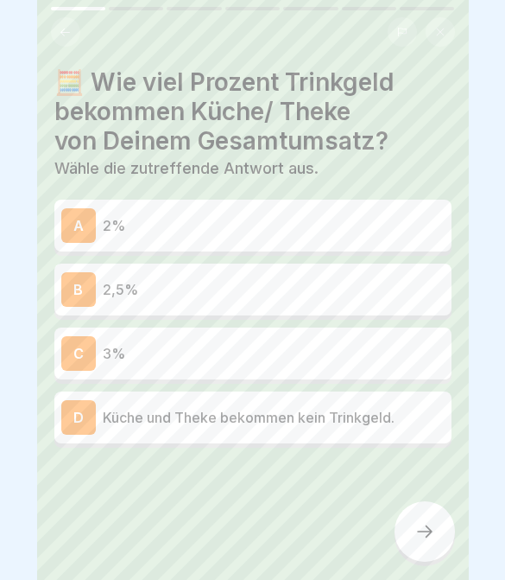
click at [366, 228] on p "2%" at bounding box center [274, 225] width 342 height 21
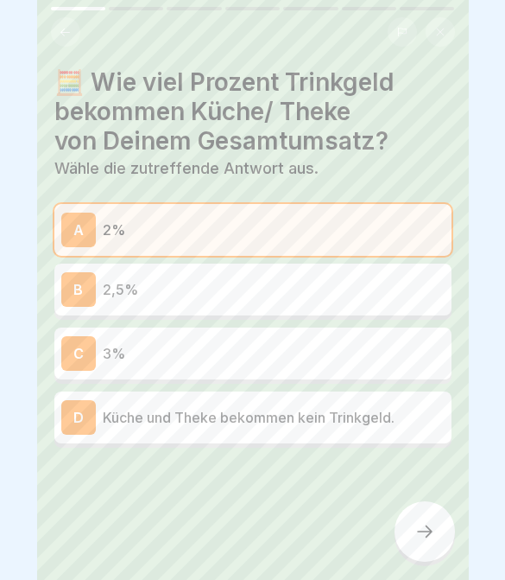
click at [452, 526] on div at bounding box center [425, 531] width 60 height 60
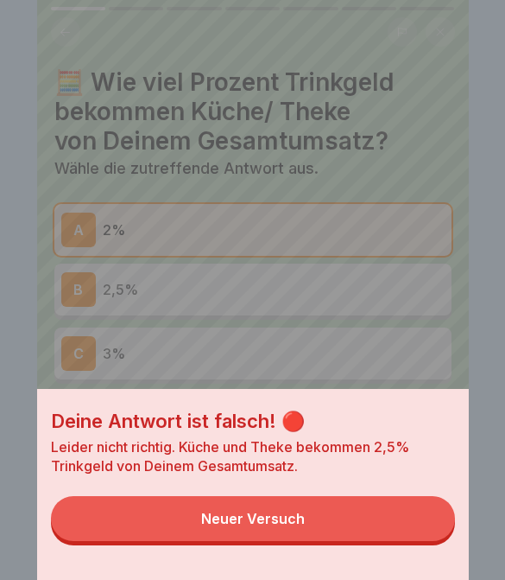
click at [396, 518] on button "Neuer Versuch" at bounding box center [253, 518] width 404 height 45
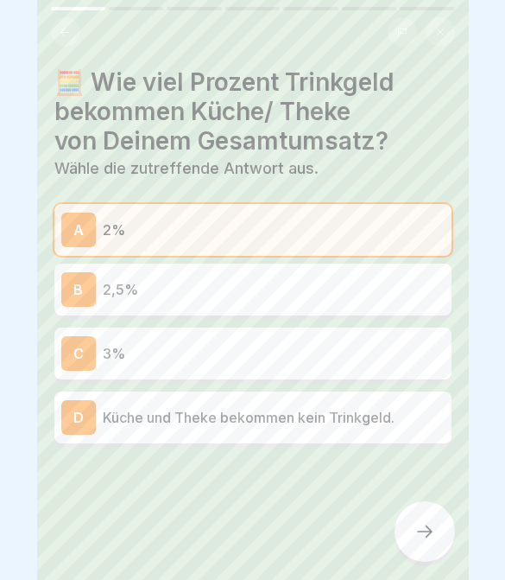
click at [321, 285] on p "2,5%" at bounding box center [274, 289] width 342 height 21
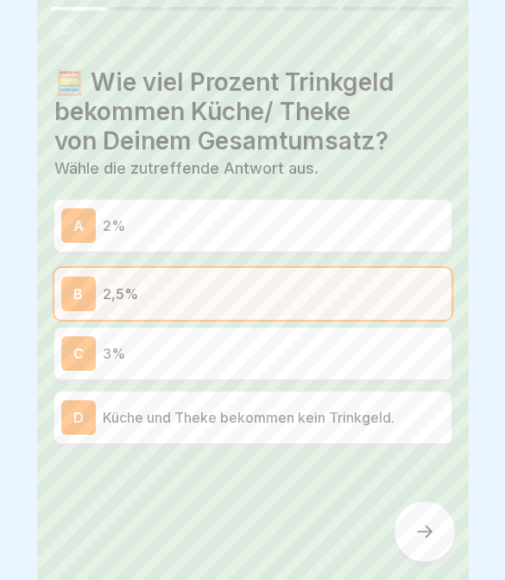
click at [435, 532] on div at bounding box center [425, 531] width 60 height 60
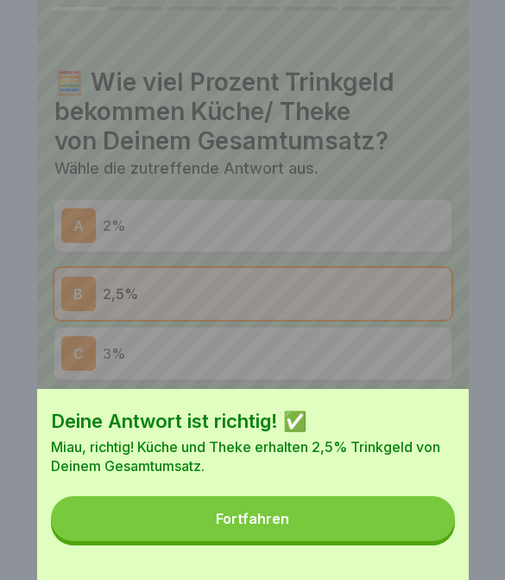
click at [363, 536] on button "Fortfahren" at bounding box center [253, 518] width 404 height 45
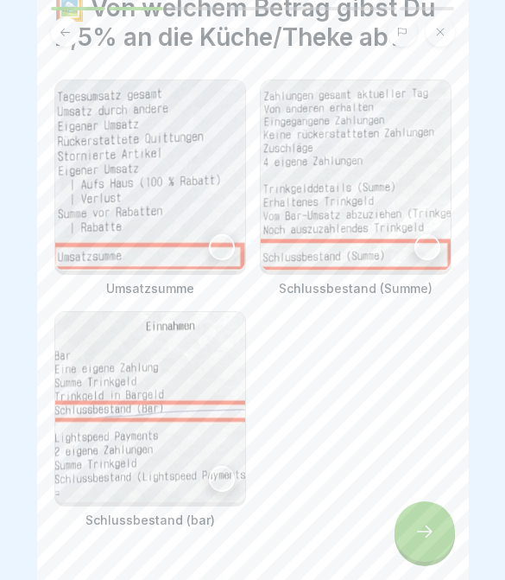
scroll to position [72, 0]
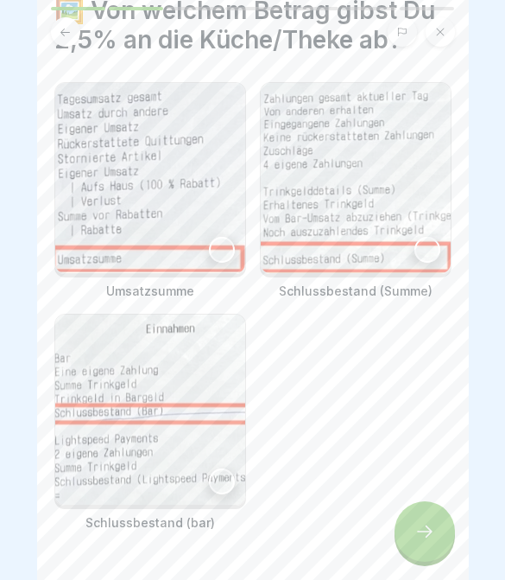
click at [430, 248] on div at bounding box center [428, 250] width 26 height 26
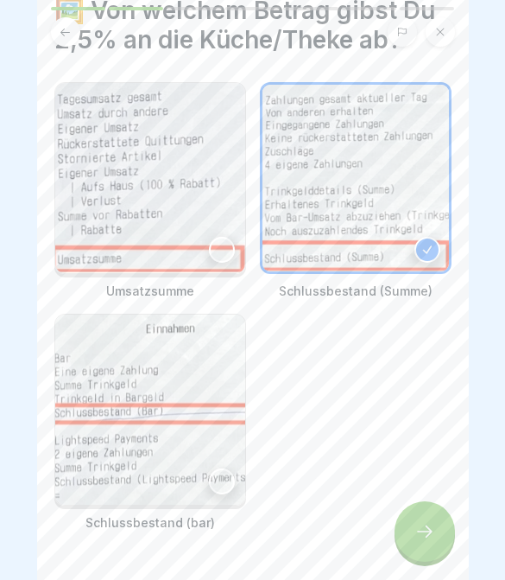
click at [421, 529] on icon at bounding box center [425, 531] width 21 height 21
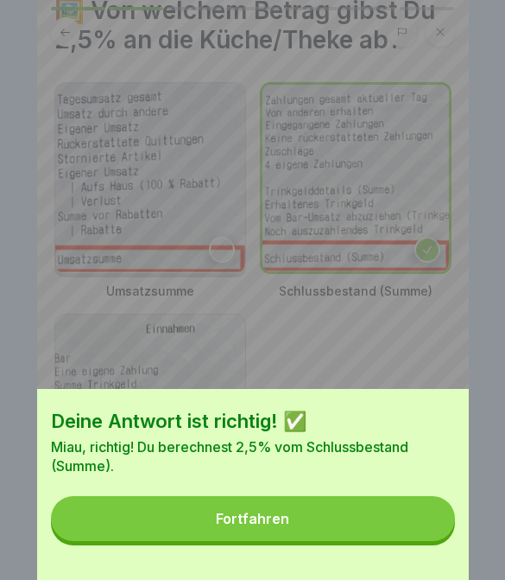
click at [362, 524] on button "Fortfahren" at bounding box center [253, 518] width 404 height 45
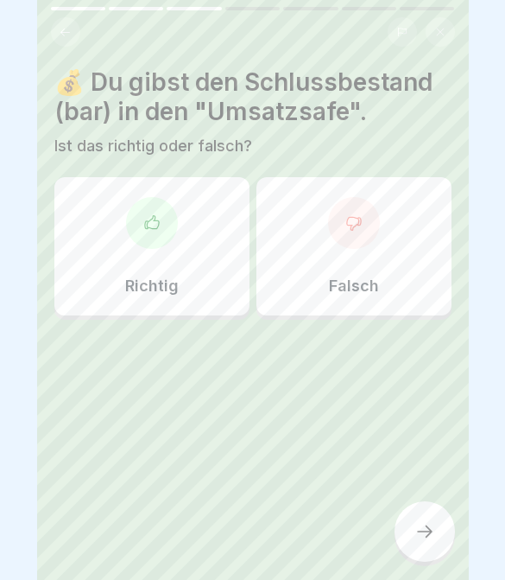
click at [364, 263] on div "Falsch" at bounding box center [354, 246] width 195 height 138
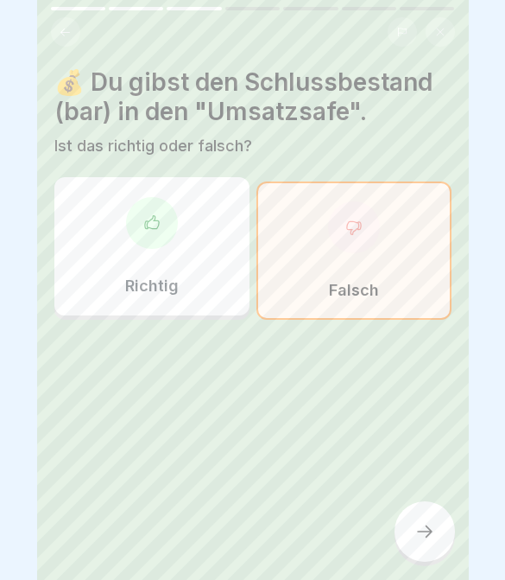
click at [435, 548] on div at bounding box center [425, 531] width 60 height 60
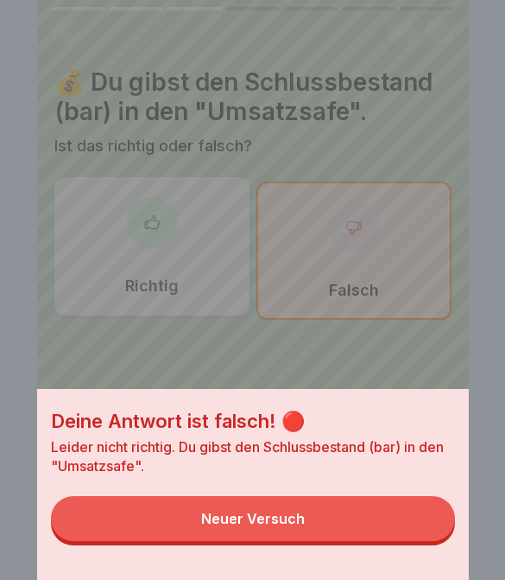
click at [364, 499] on button "Neuer Versuch" at bounding box center [253, 518] width 404 height 45
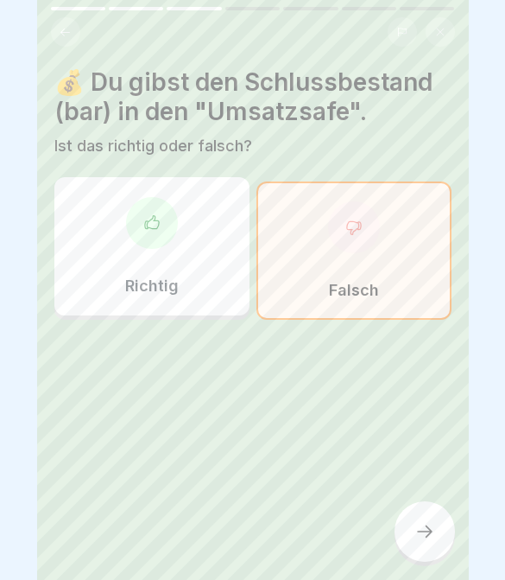
click at [204, 278] on div "Richtig" at bounding box center [151, 246] width 195 height 138
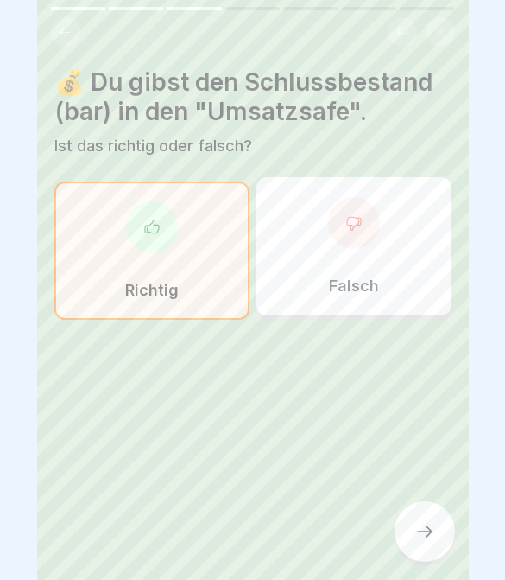
click at [438, 525] on div at bounding box center [425, 531] width 60 height 60
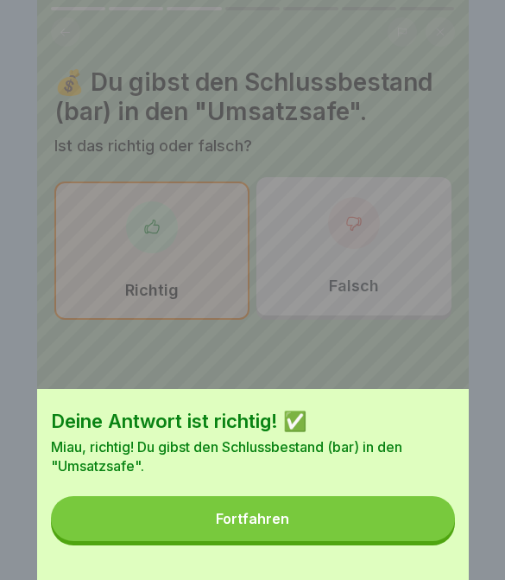
click at [430, 529] on button "Fortfahren" at bounding box center [253, 518] width 404 height 45
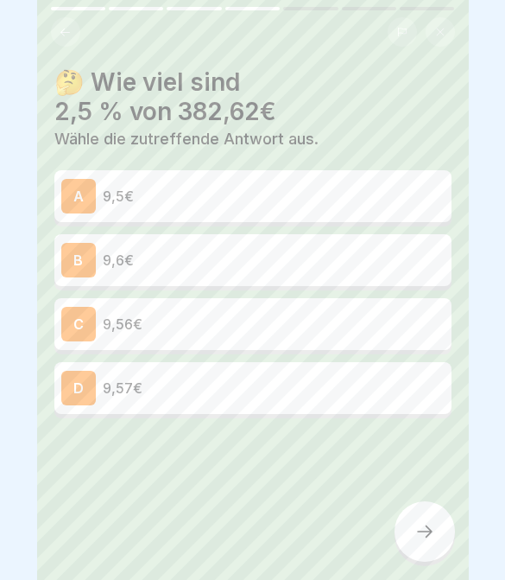
click at [439, 542] on div at bounding box center [425, 531] width 60 height 60
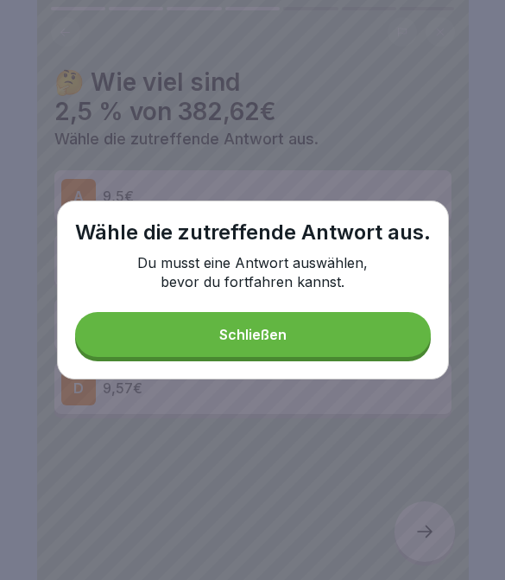
click at [376, 346] on button "Schließen" at bounding box center [253, 334] width 356 height 45
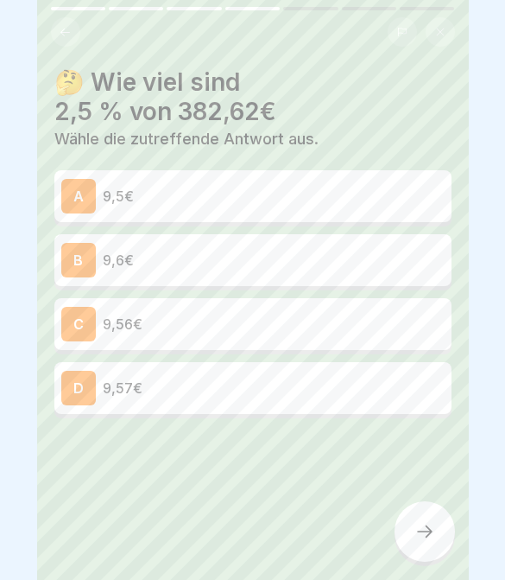
click at [328, 408] on div "D 9,57€" at bounding box center [252, 388] width 397 height 52
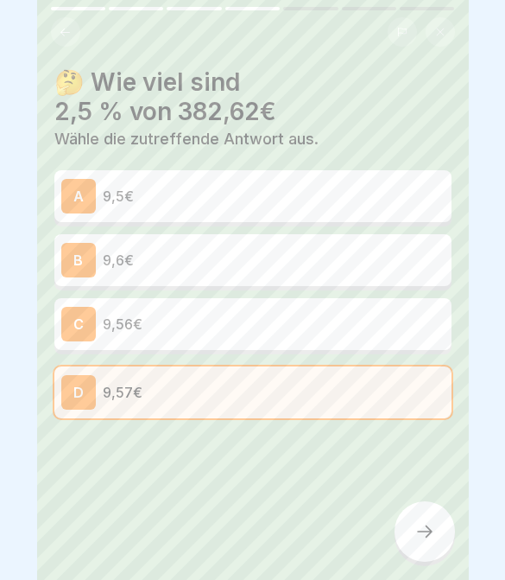
click at [430, 513] on div at bounding box center [425, 531] width 60 height 60
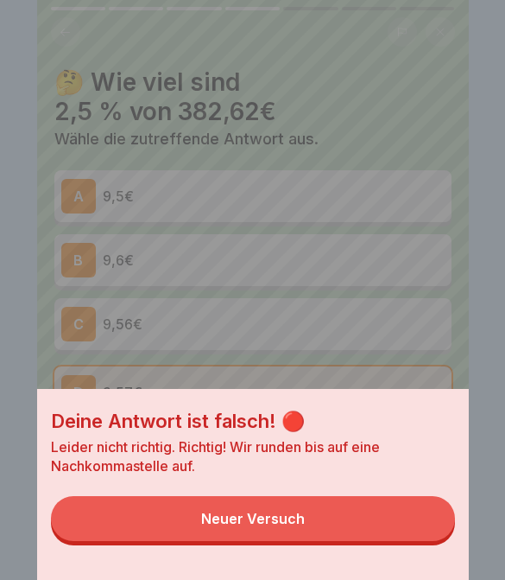
click at [412, 533] on button "Neuer Versuch" at bounding box center [253, 518] width 404 height 45
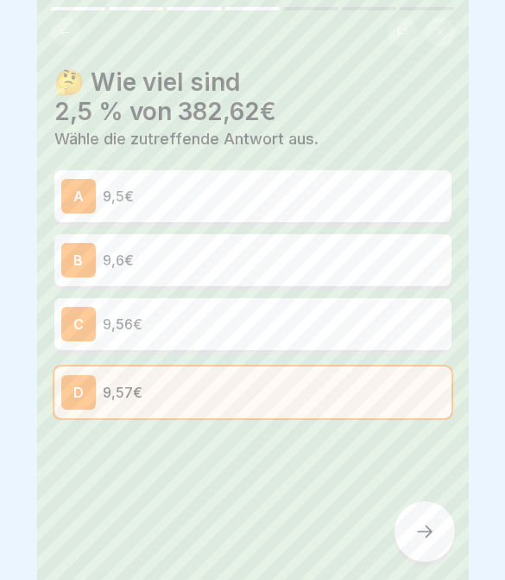
click at [383, 214] on div "A 9,5€" at bounding box center [252, 196] width 397 height 52
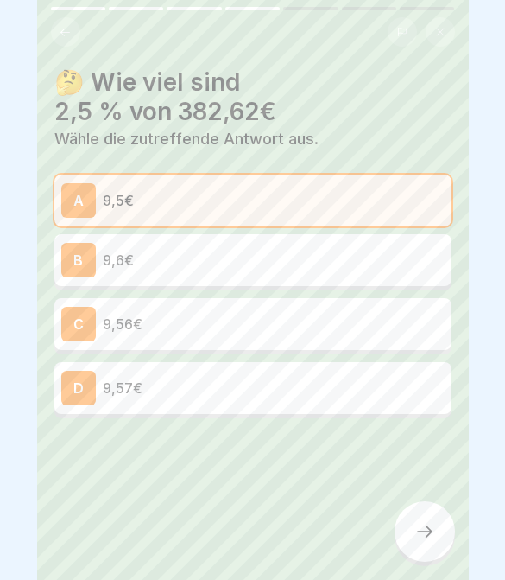
click at [427, 528] on icon at bounding box center [425, 531] width 21 height 21
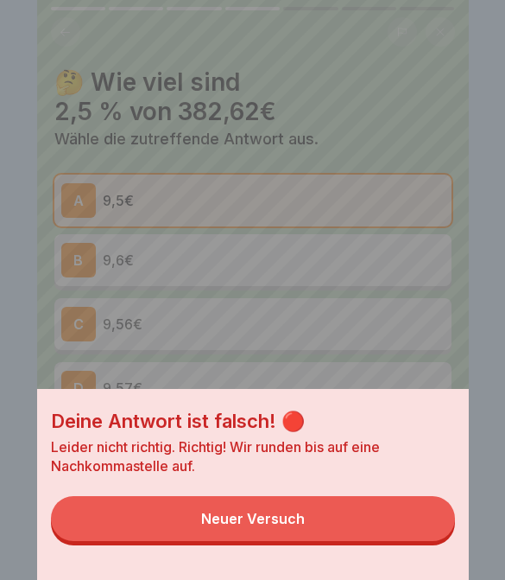
click at [421, 516] on button "Neuer Versuch" at bounding box center [253, 518] width 404 height 45
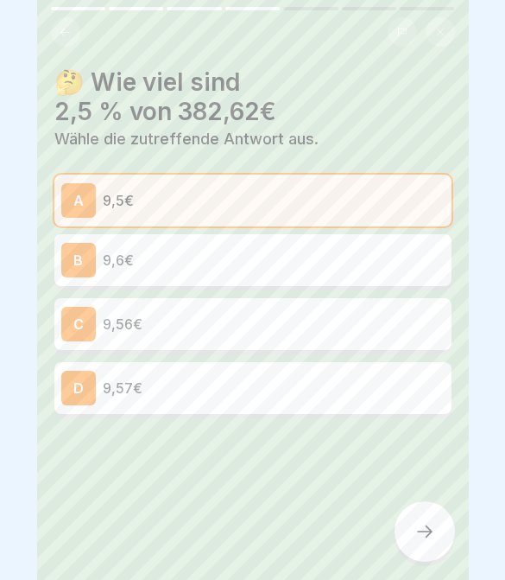
click at [393, 263] on p "9,6€" at bounding box center [274, 260] width 342 height 21
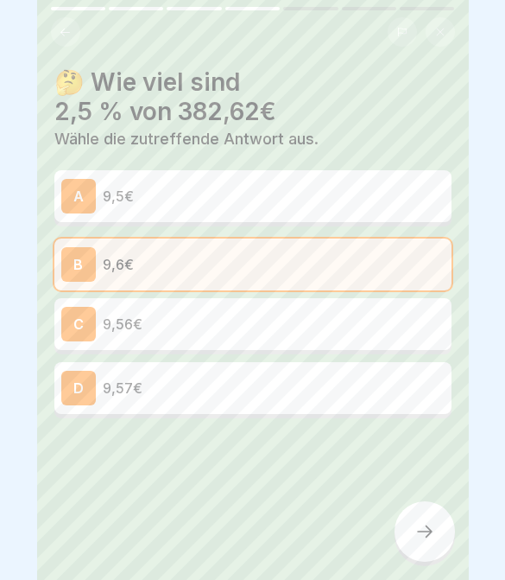
click at [440, 521] on div at bounding box center [425, 531] width 60 height 60
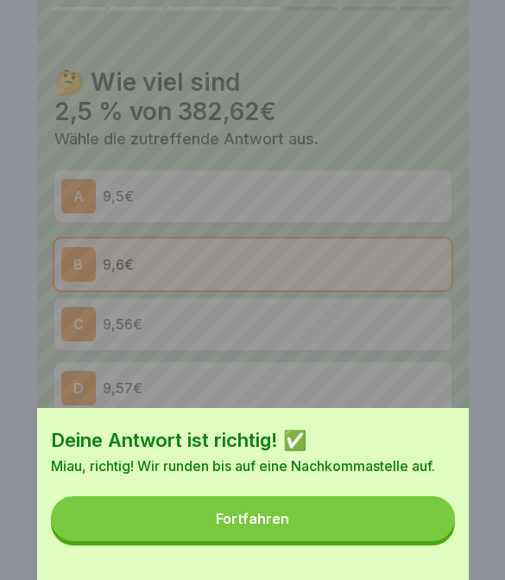
click at [404, 523] on button "Fortfahren" at bounding box center [253, 518] width 404 height 45
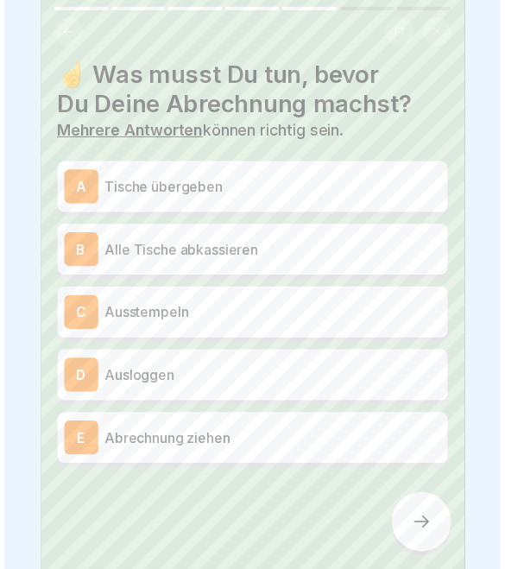
scroll to position [5, 0]
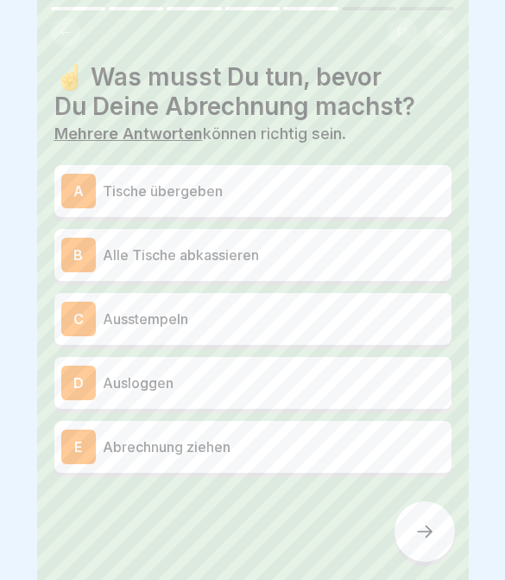
click at [367, 259] on p "Alle Tische abkassieren" at bounding box center [274, 254] width 342 height 21
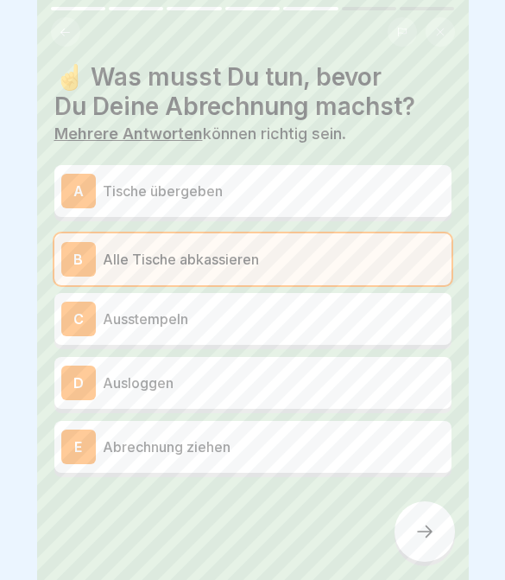
click at [396, 459] on div "E Abrechnung ziehen" at bounding box center [252, 446] width 383 height 35
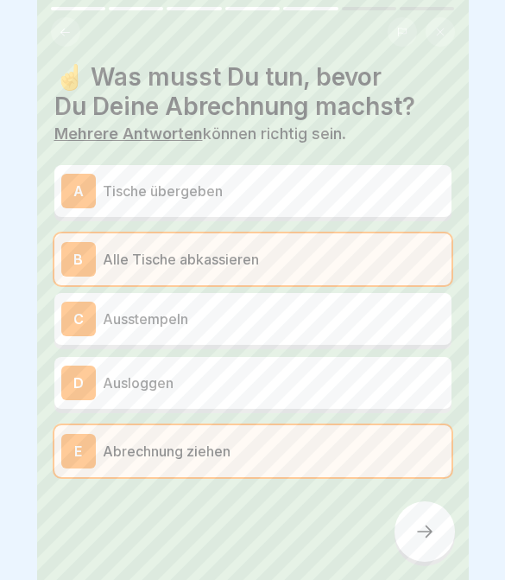
click at [432, 536] on icon at bounding box center [425, 531] width 21 height 21
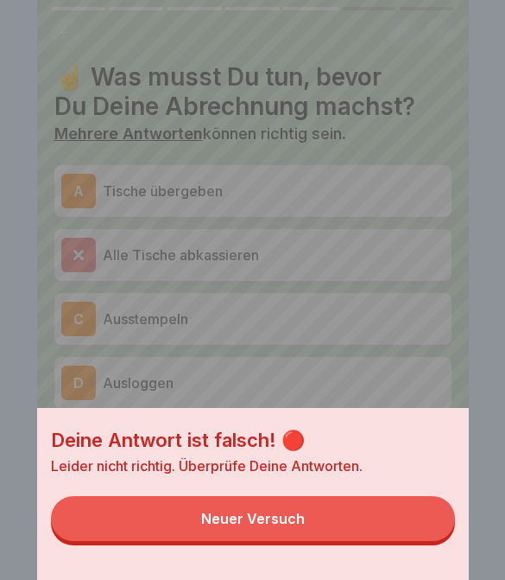
click at [420, 540] on button "Neuer Versuch" at bounding box center [253, 518] width 404 height 45
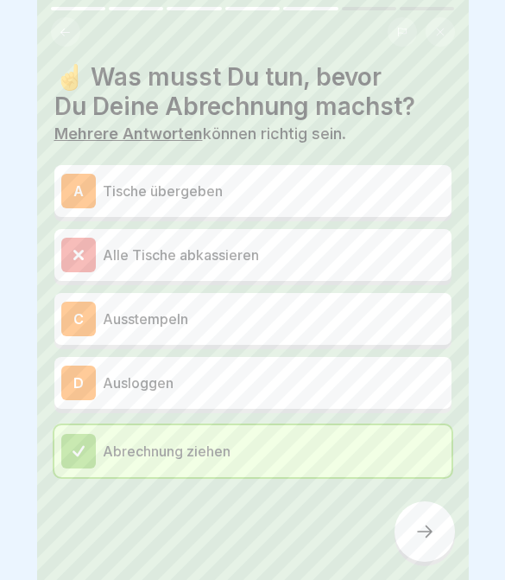
click at [386, 192] on p "Tische übergeben" at bounding box center [274, 191] width 342 height 21
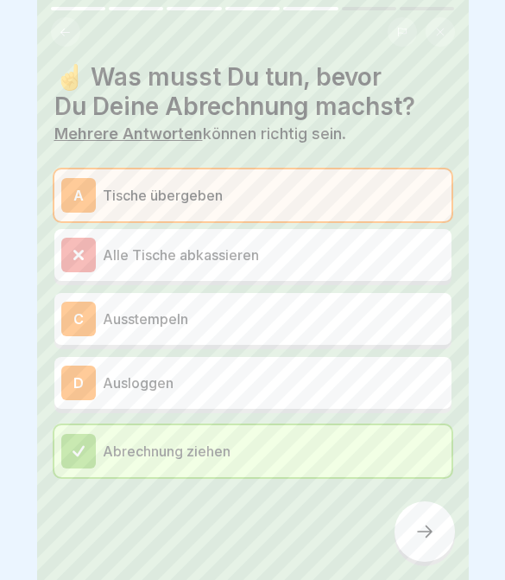
click at [421, 532] on icon at bounding box center [425, 531] width 16 height 12
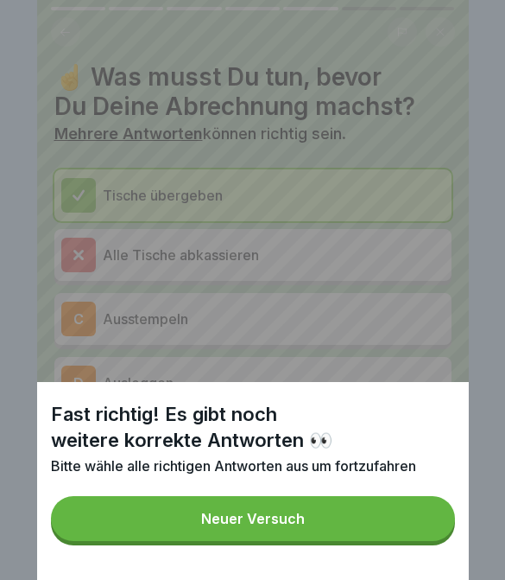
click at [411, 539] on button "Neuer Versuch" at bounding box center [253, 518] width 404 height 45
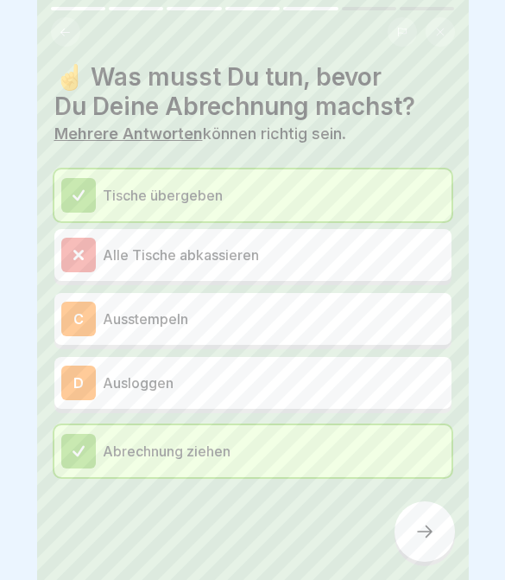
click at [402, 309] on p "Ausstempeln" at bounding box center [274, 318] width 342 height 21
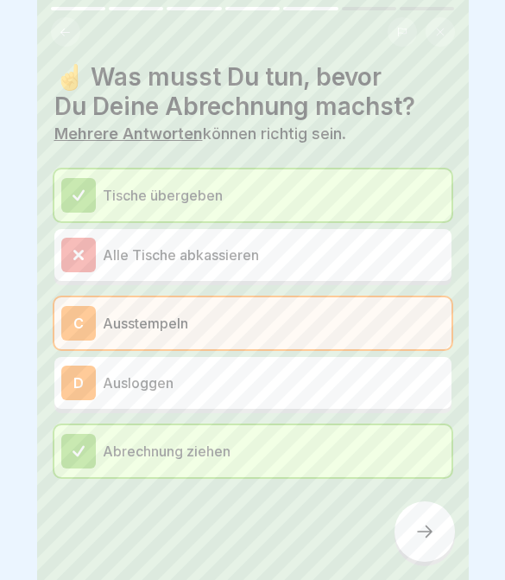
click at [431, 536] on icon at bounding box center [425, 531] width 21 height 21
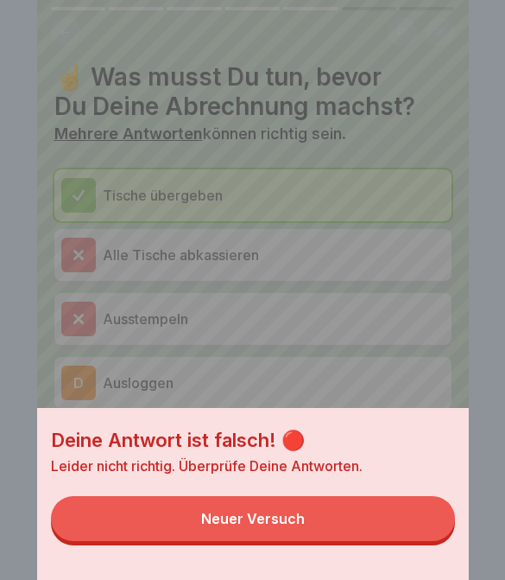
click at [420, 529] on button "Neuer Versuch" at bounding box center [253, 518] width 404 height 45
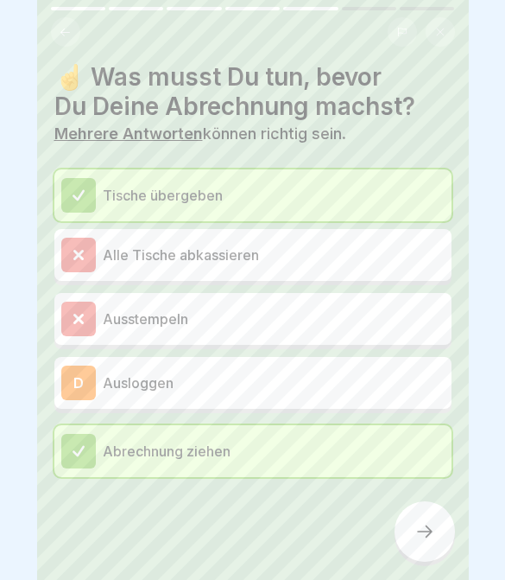
click at [343, 379] on p "Ausloggen" at bounding box center [274, 382] width 342 height 21
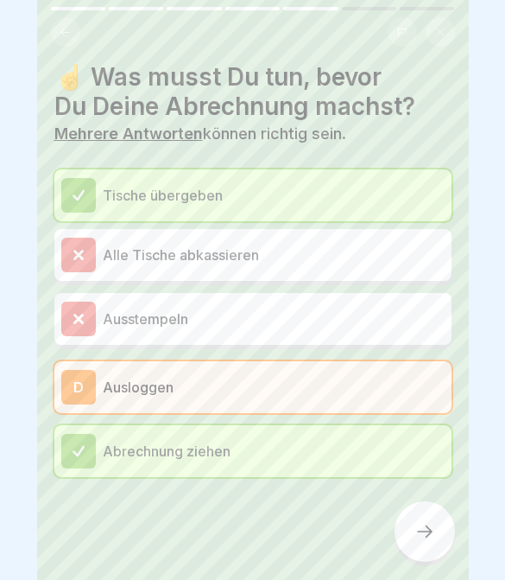
click at [439, 552] on div at bounding box center [425, 531] width 60 height 60
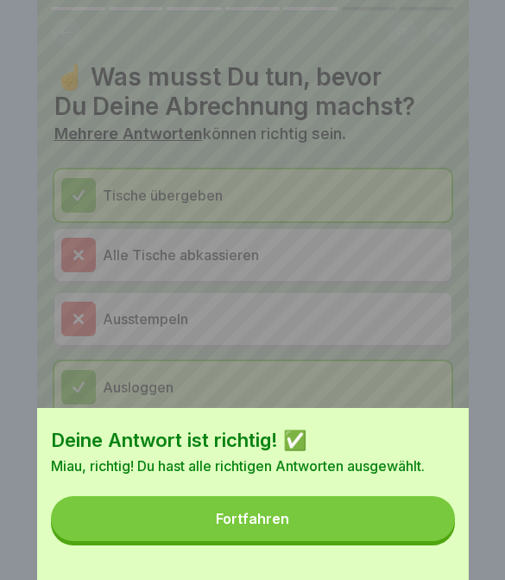
click at [418, 529] on button "Fortfahren" at bounding box center [253, 518] width 404 height 45
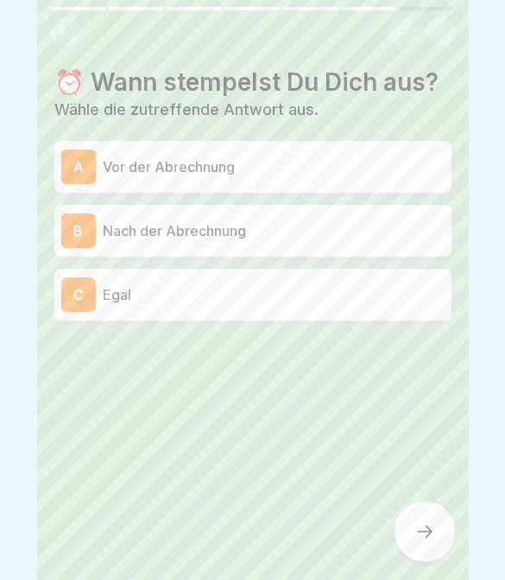
click at [73, 28] on button at bounding box center [65, 31] width 29 height 29
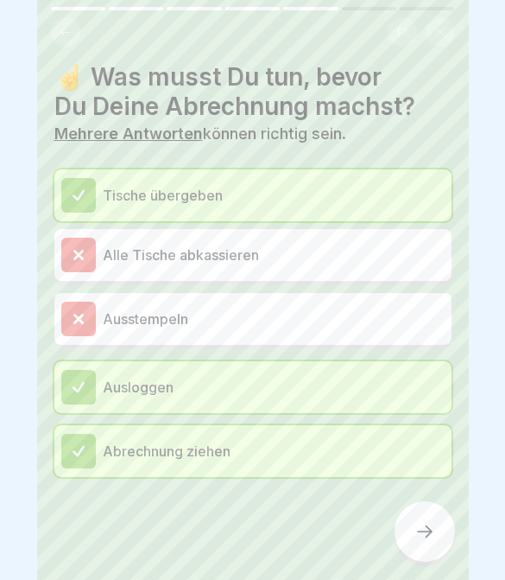
click at [428, 523] on icon at bounding box center [425, 531] width 21 height 21
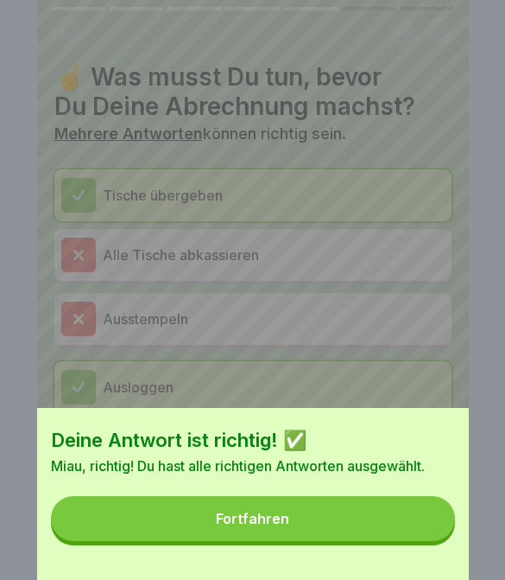
click at [426, 538] on button "Fortfahren" at bounding box center [253, 518] width 404 height 45
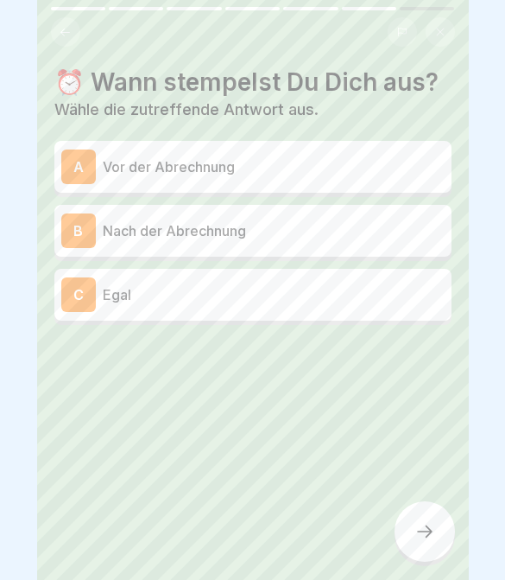
click at [382, 170] on p "Vor der Abrechnung" at bounding box center [274, 166] width 342 height 21
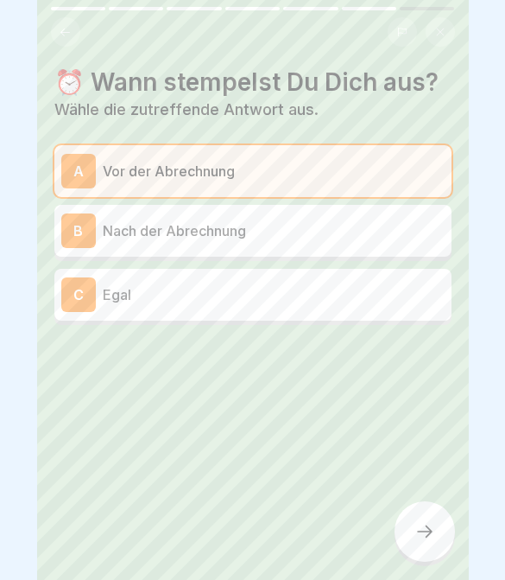
click at [413, 547] on div at bounding box center [425, 531] width 60 height 60
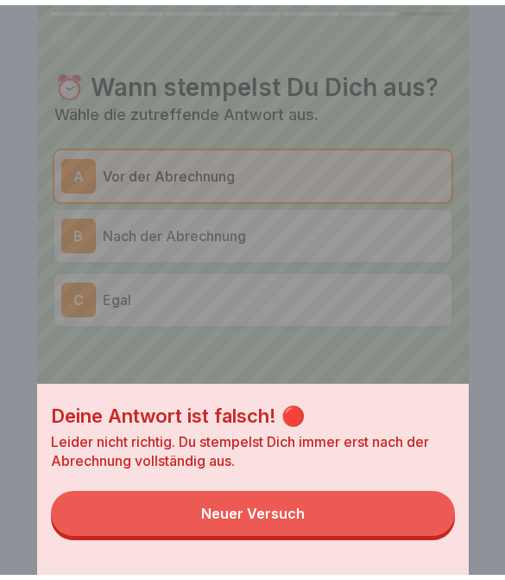
scroll to position [0, 0]
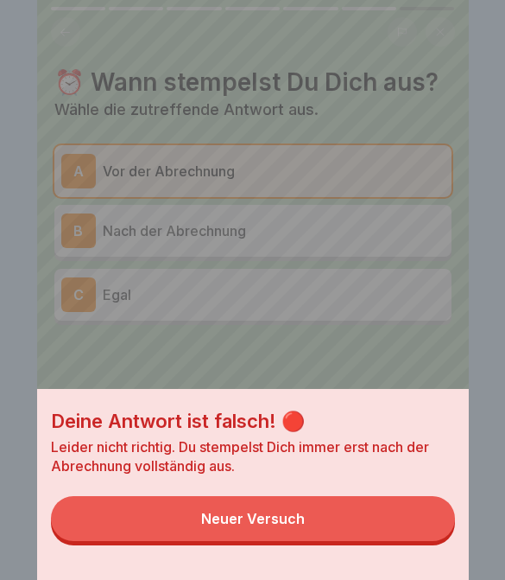
click at [328, 553] on div "Deine Antwort ist falsch! 🔴 Leider nicht richtig. Du stempelst Dich immer erst …" at bounding box center [253, 484] width 432 height 191
click at [352, 513] on button "Neuer Versuch" at bounding box center [253, 518] width 404 height 45
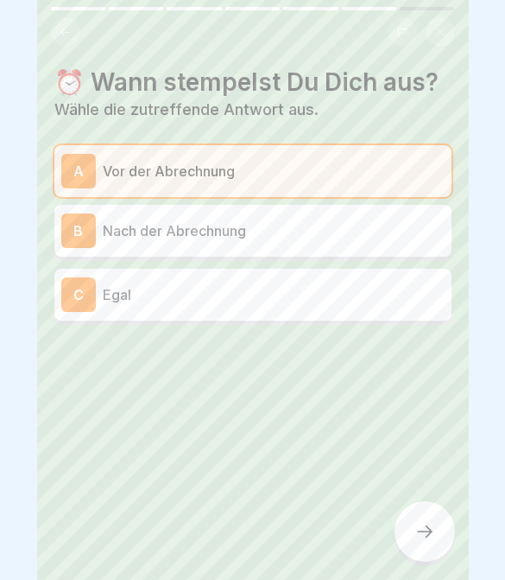
click at [397, 220] on p "Nach der Abrechnung" at bounding box center [274, 230] width 342 height 21
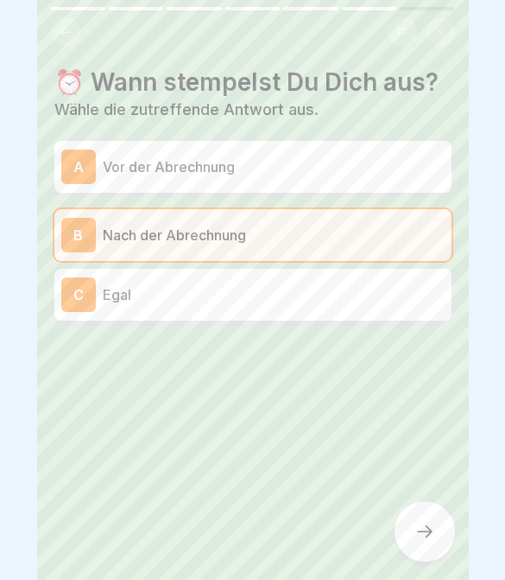
click at [454, 517] on div "⏰ Wann stempelst Du Dich aus? Wähle die zutreffende Antwort aus. A Vor der Abre…" at bounding box center [253, 290] width 432 height 580
click at [408, 532] on div at bounding box center [425, 531] width 60 height 60
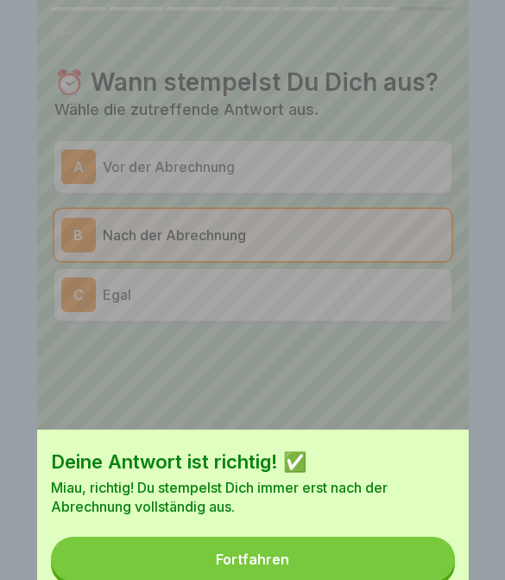
click at [422, 536] on button "Fortfahren" at bounding box center [253, 558] width 404 height 45
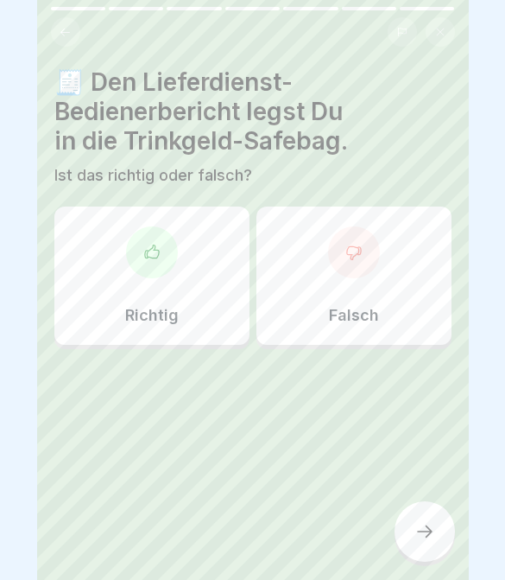
click at [244, 311] on div "Richtig" at bounding box center [151, 275] width 195 height 138
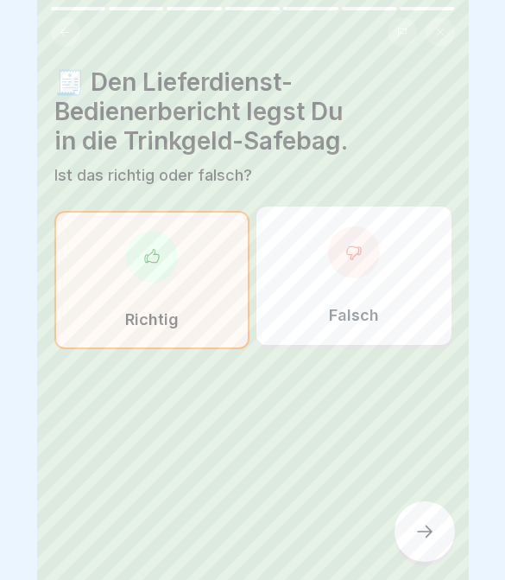
click at [448, 532] on div at bounding box center [425, 531] width 60 height 60
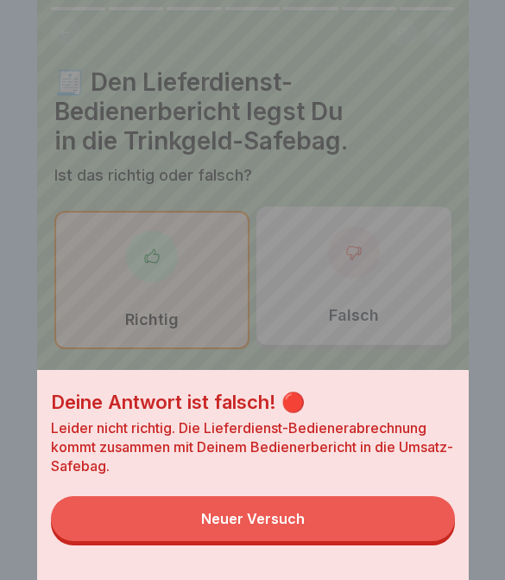
click at [390, 522] on button "Neuer Versuch" at bounding box center [253, 518] width 404 height 45
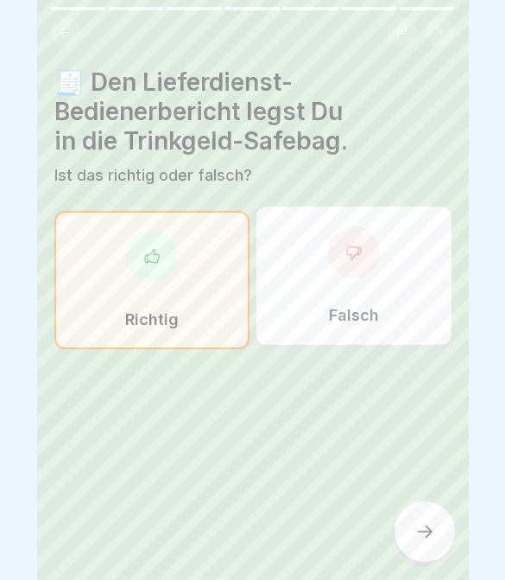
click at [390, 320] on div "Falsch" at bounding box center [354, 275] width 195 height 138
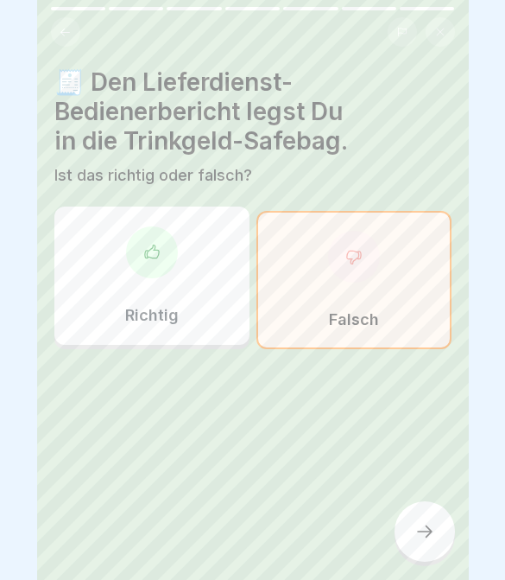
click at [435, 529] on div at bounding box center [425, 531] width 60 height 60
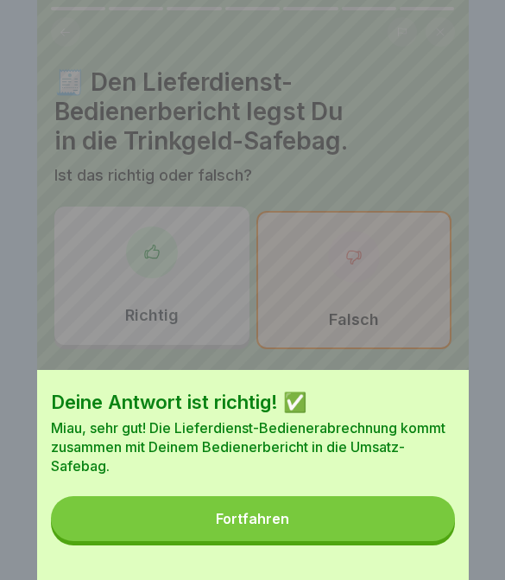
click at [367, 517] on button "Fortfahren" at bounding box center [253, 518] width 404 height 45
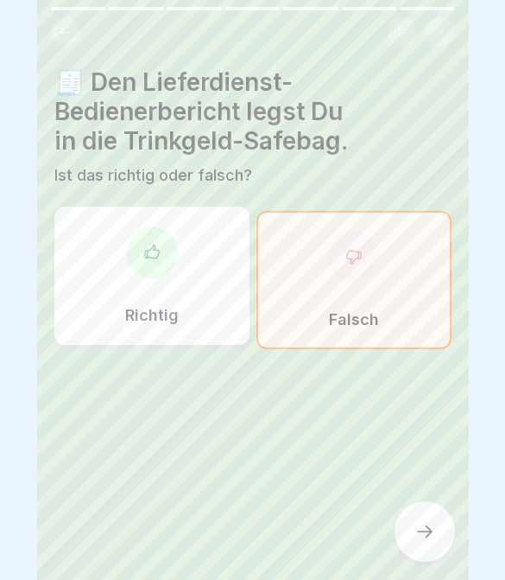
click at [423, 546] on div at bounding box center [425, 531] width 60 height 60
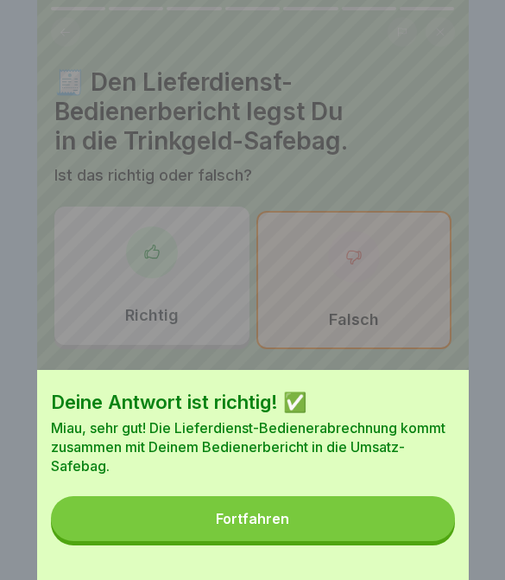
click at [332, 538] on button "Fortfahren" at bounding box center [253, 518] width 404 height 45
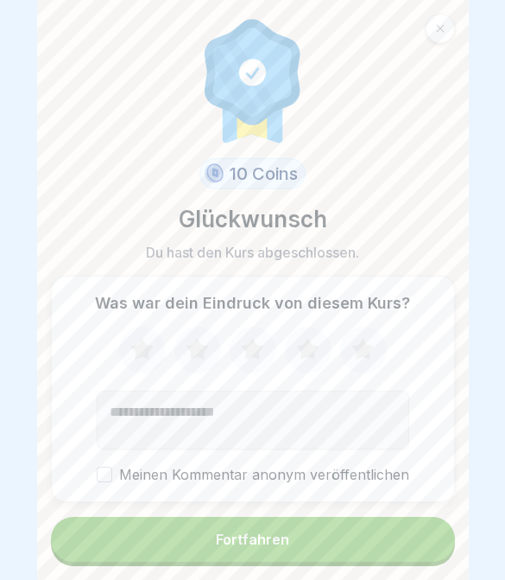
click at [355, 561] on button "Fortfahren" at bounding box center [253, 539] width 404 height 45
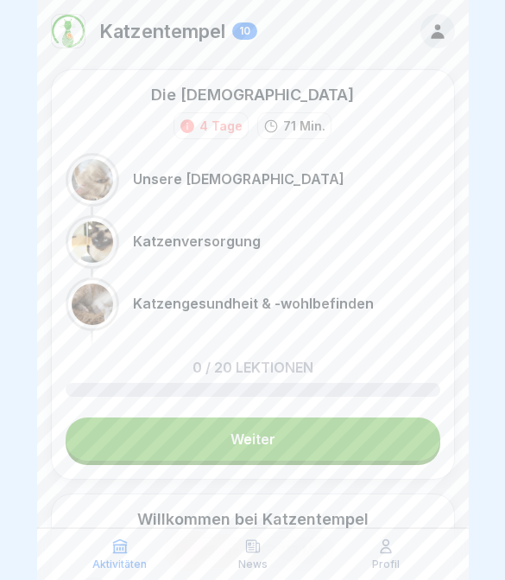
click at [372, 545] on div "Profil" at bounding box center [386, 553] width 124 height 33
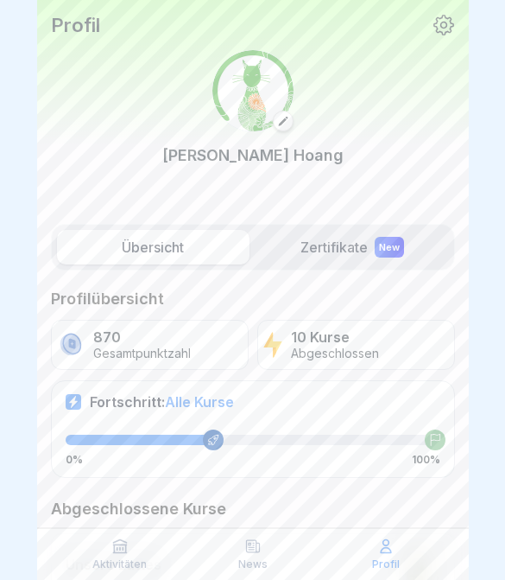
click at [114, 554] on icon at bounding box center [119, 545] width 17 height 17
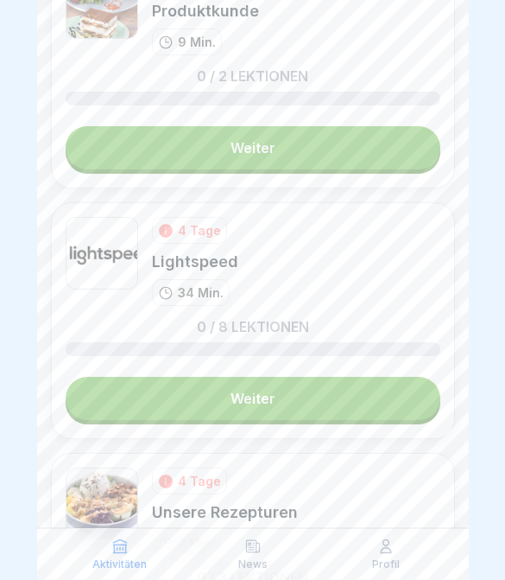
scroll to position [1761, 0]
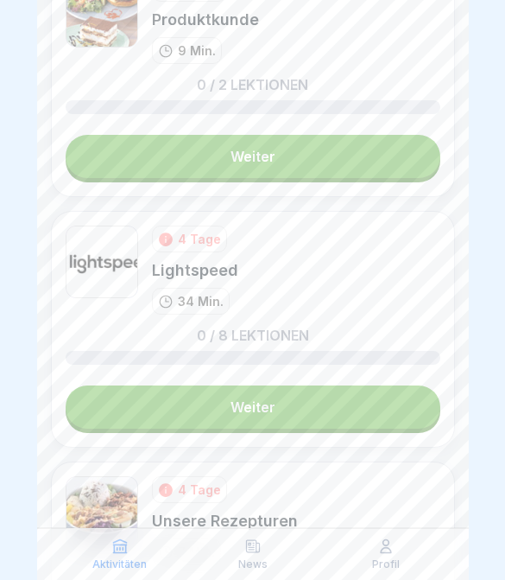
click at [379, 412] on link "Weiter" at bounding box center [253, 406] width 375 height 43
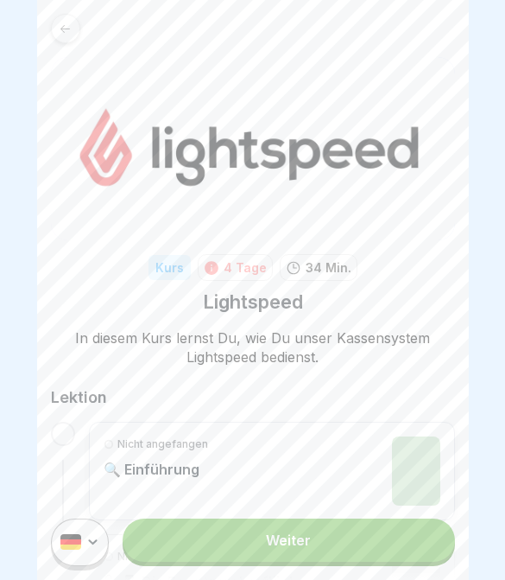
click at [390, 543] on link "Weiter" at bounding box center [289, 539] width 332 height 43
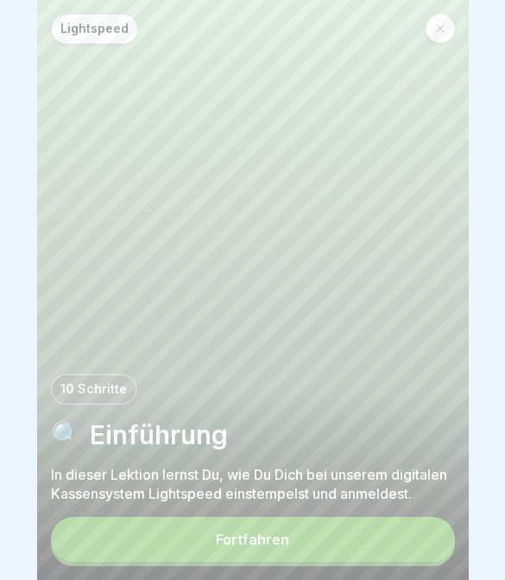
click at [355, 540] on button "Fortfahren" at bounding box center [253, 539] width 404 height 45
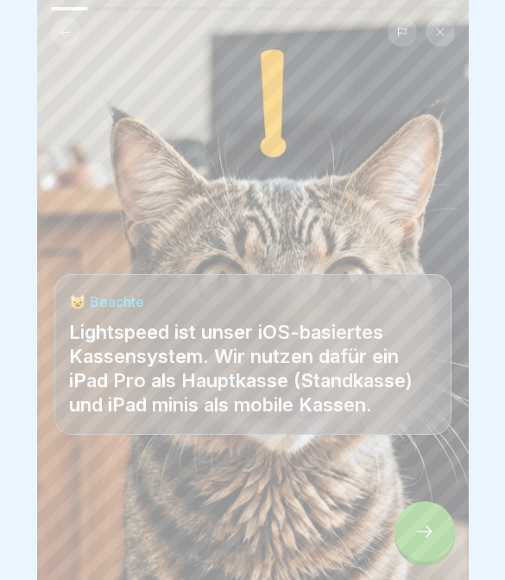
click at [324, 383] on p "Lightspeed ist unser iOS-basiertes Kassensystem. Wir nutzen dafür ein iPad Pro …" at bounding box center [253, 368] width 368 height 97
click at [426, 534] on icon at bounding box center [425, 531] width 21 height 21
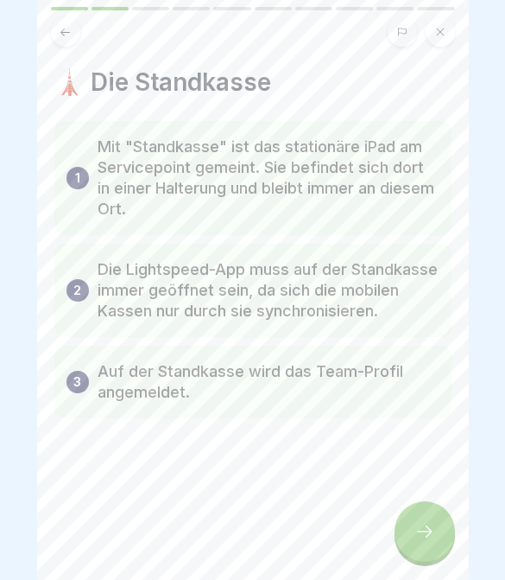
click at [406, 508] on div at bounding box center [425, 531] width 60 height 60
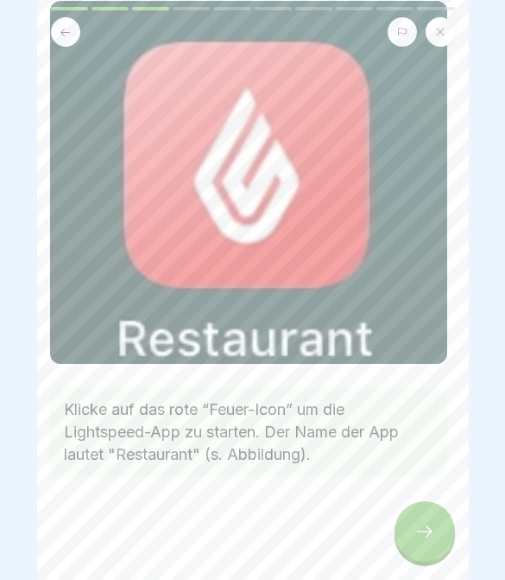
scroll to position [120, 0]
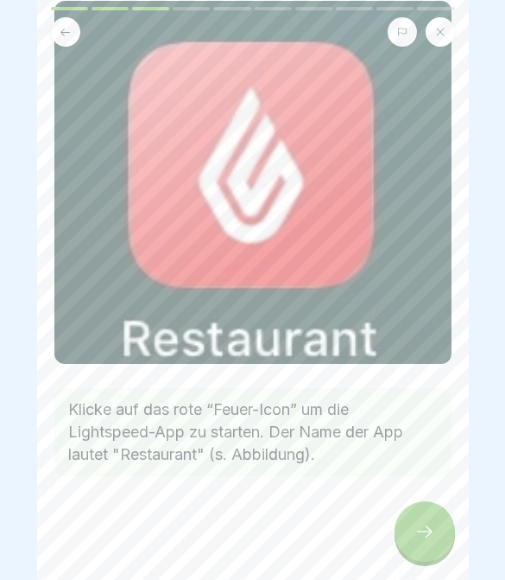
click at [421, 517] on div at bounding box center [425, 531] width 60 height 60
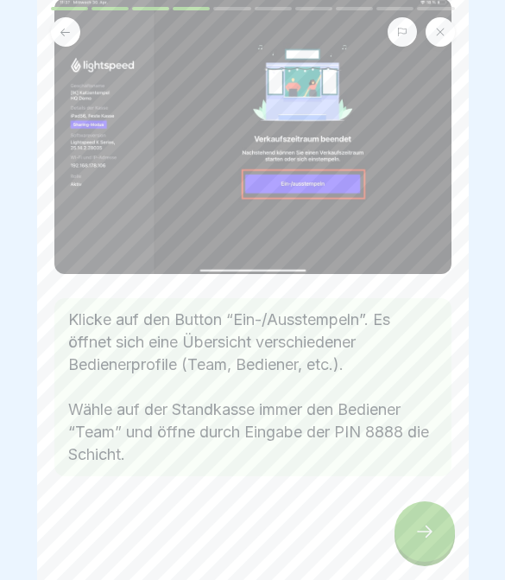
scroll to position [123, 0]
click at [415, 521] on icon at bounding box center [425, 531] width 21 height 21
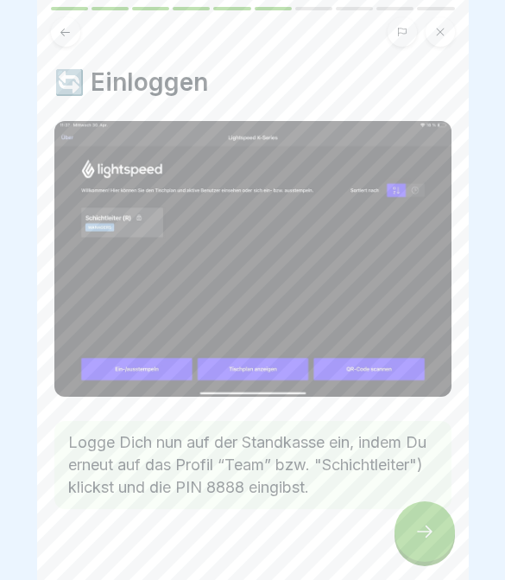
click at [413, 522] on div at bounding box center [425, 531] width 60 height 60
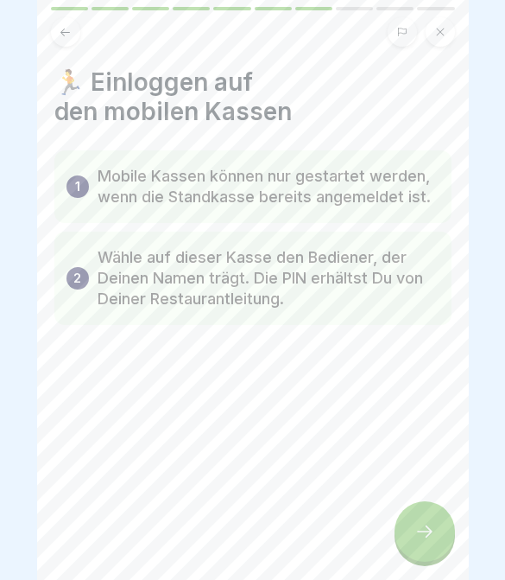
click at [421, 526] on icon at bounding box center [425, 531] width 21 height 21
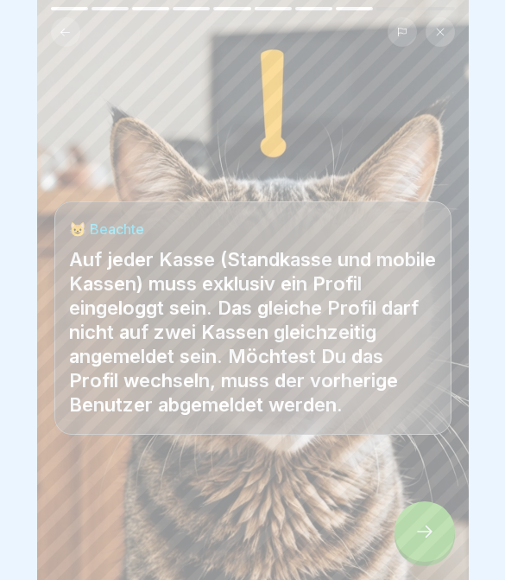
click at [431, 528] on icon at bounding box center [425, 531] width 21 height 21
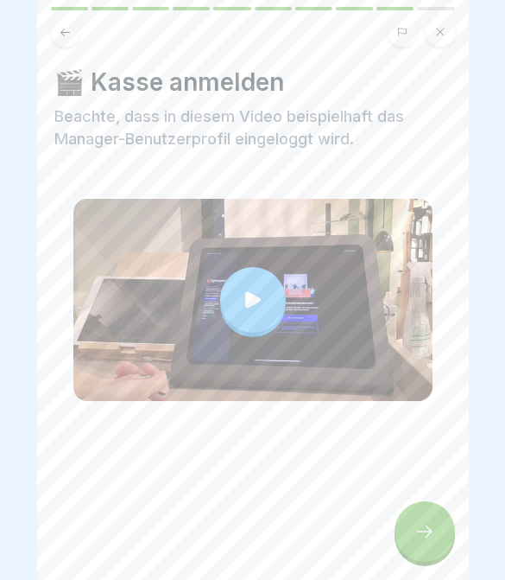
click at [424, 521] on div at bounding box center [425, 531] width 60 height 60
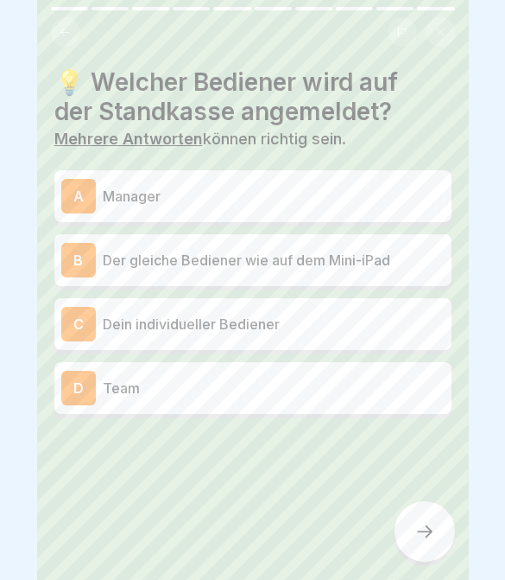
click at [370, 271] on div "B Der gleiche Bediener wie auf dem Mini-iPad" at bounding box center [252, 260] width 383 height 35
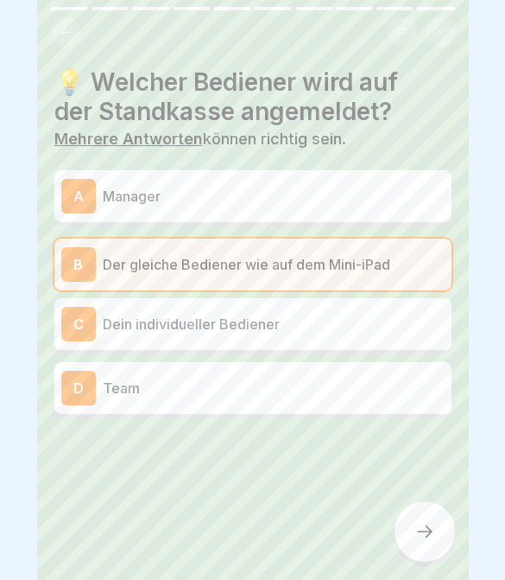
click at [400, 317] on p "Dein individueller Bediener" at bounding box center [274, 324] width 342 height 21
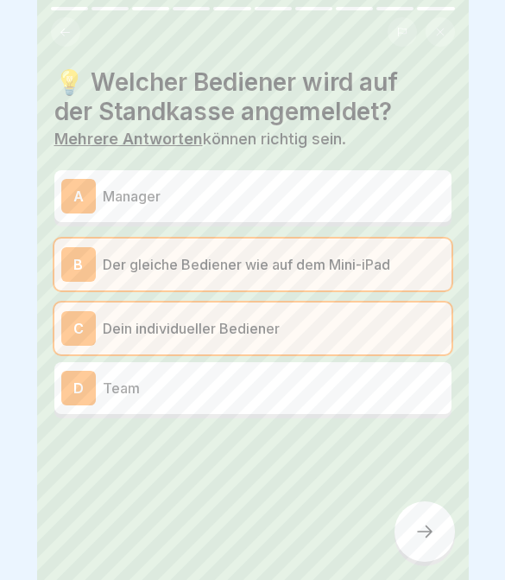
click at [377, 192] on p "Manager" at bounding box center [274, 196] width 342 height 21
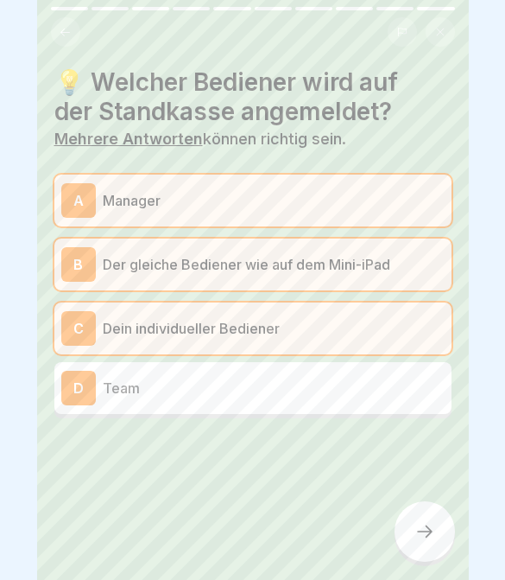
click at [340, 261] on p "Der gleiche Bediener wie auf dem Mini-iPad" at bounding box center [274, 264] width 342 height 21
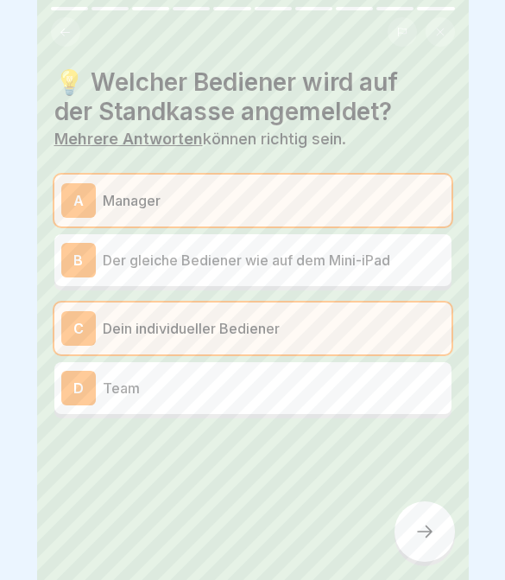
click at [434, 535] on icon at bounding box center [425, 531] width 21 height 21
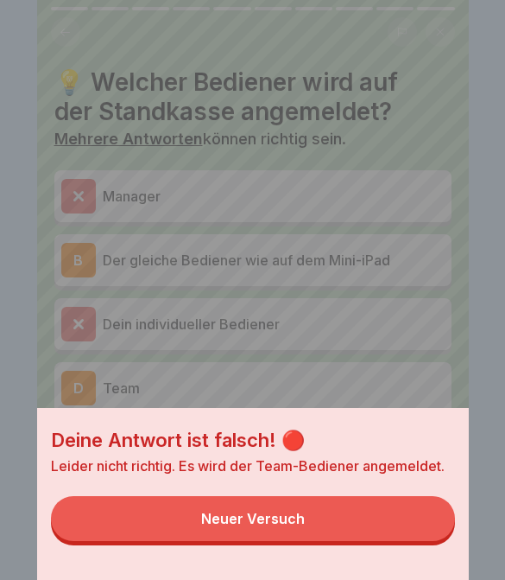
click at [395, 519] on button "Neuer Versuch" at bounding box center [253, 518] width 404 height 45
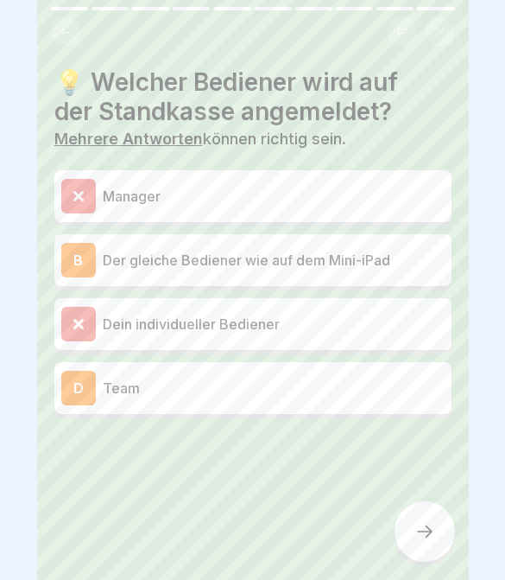
click at [376, 402] on div "D Team" at bounding box center [252, 388] width 383 height 35
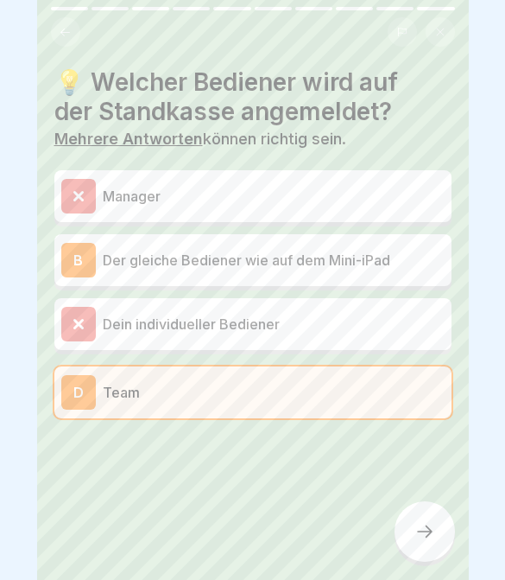
click at [399, 265] on p "Der gleiche Bediener wie auf dem Mini-iPad" at bounding box center [274, 260] width 342 height 21
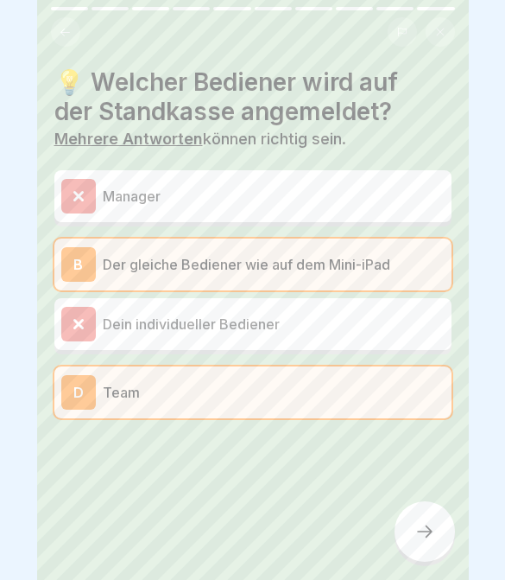
click at [413, 517] on div at bounding box center [425, 531] width 60 height 60
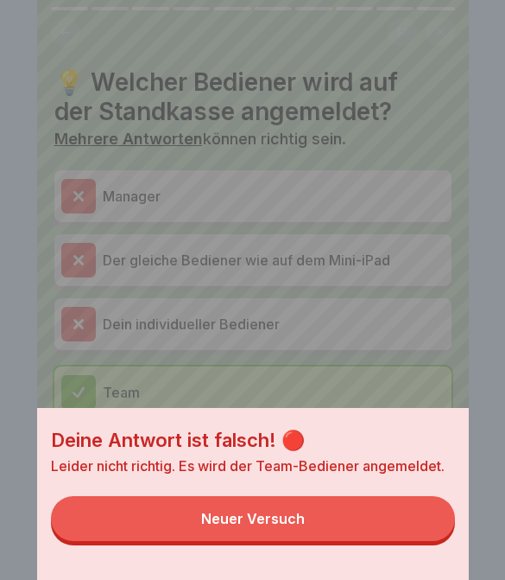
click at [390, 525] on button "Neuer Versuch" at bounding box center [253, 518] width 404 height 45
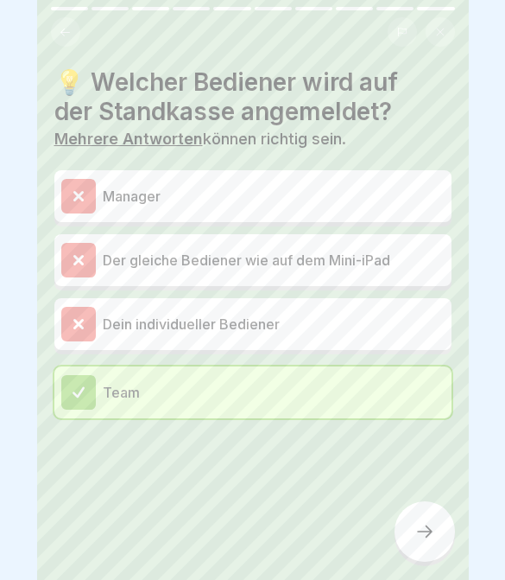
click at [394, 402] on div "Team" at bounding box center [252, 392] width 383 height 35
click at [443, 516] on div at bounding box center [425, 531] width 60 height 60
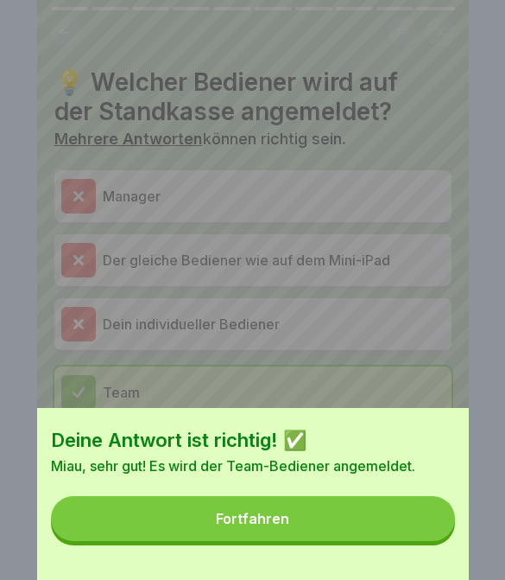
click at [420, 518] on button "Fortfahren" at bounding box center [253, 518] width 404 height 45
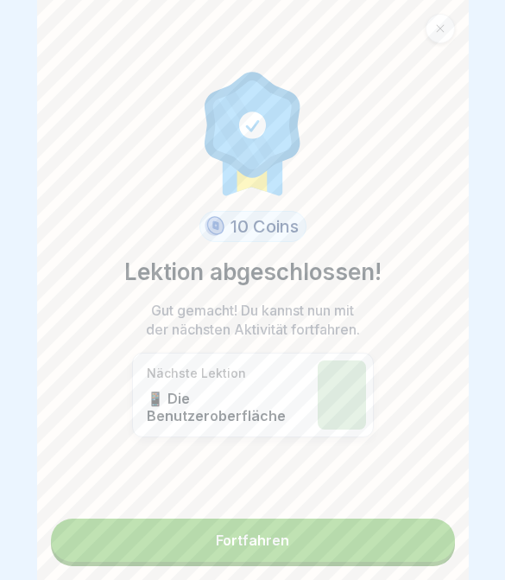
click at [417, 535] on link "Fortfahren" at bounding box center [253, 539] width 404 height 43
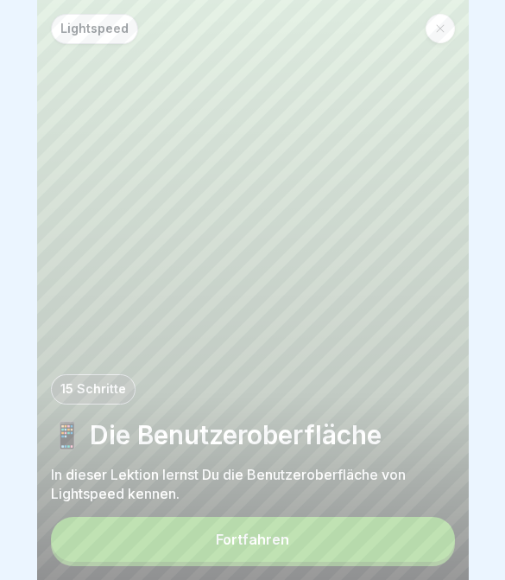
click at [434, 29] on div at bounding box center [440, 28] width 29 height 29
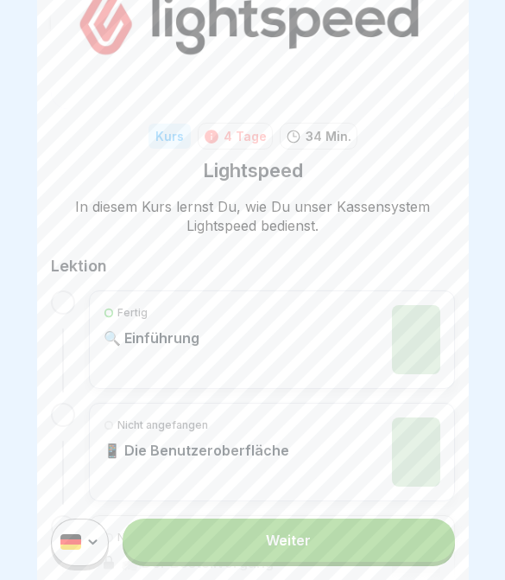
scroll to position [142, 0]
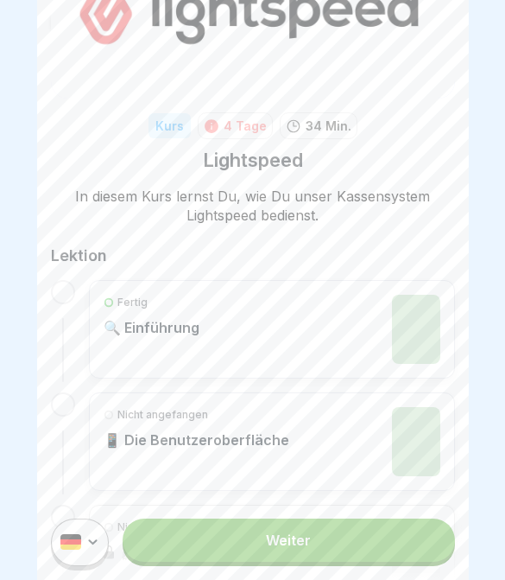
click at [383, 555] on link "Weiter" at bounding box center [289, 539] width 332 height 43
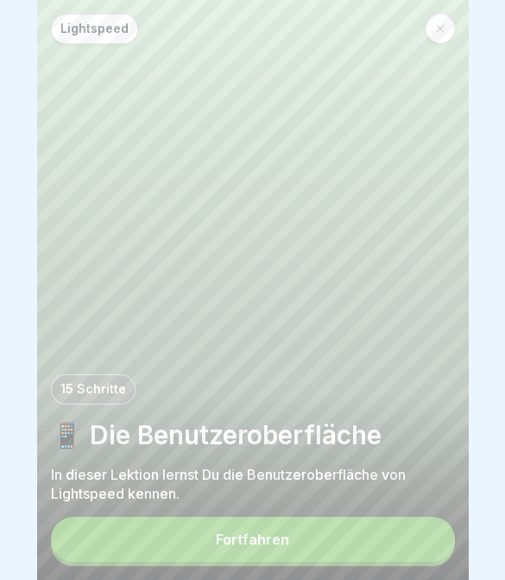
click at [376, 553] on button "Fortfahren" at bounding box center [253, 539] width 404 height 45
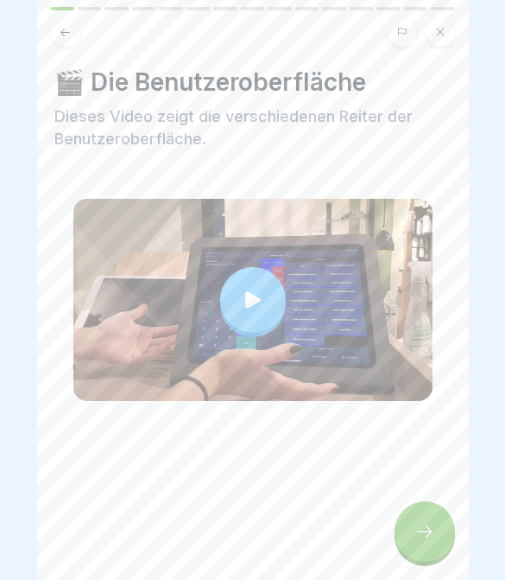
click at [434, 541] on icon at bounding box center [425, 531] width 21 height 21
click at [429, 519] on div at bounding box center [425, 531] width 60 height 60
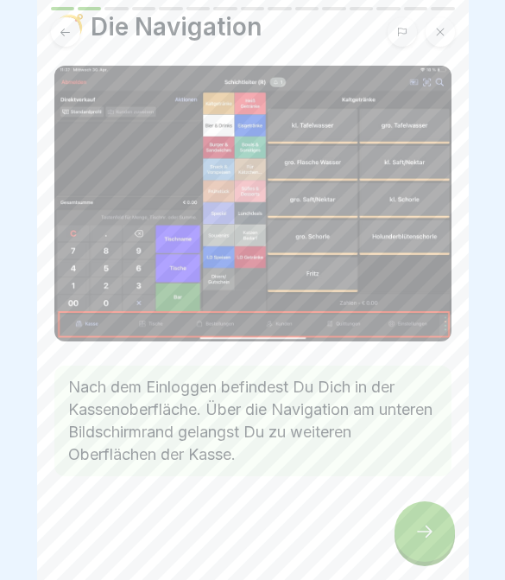
scroll to position [55, 0]
click at [432, 531] on icon at bounding box center [425, 531] width 16 height 12
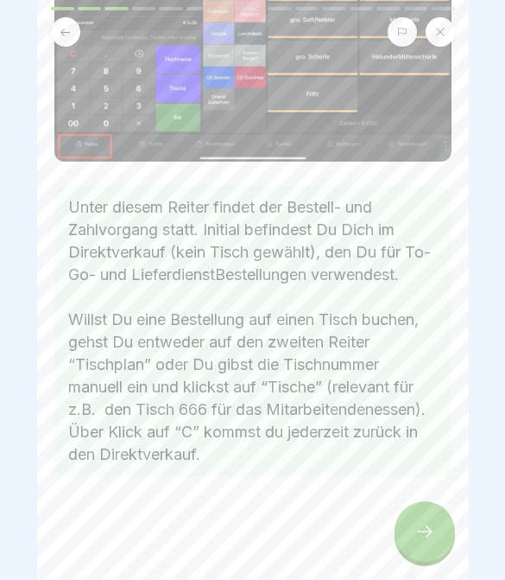
click at [421, 532] on icon at bounding box center [425, 531] width 16 height 12
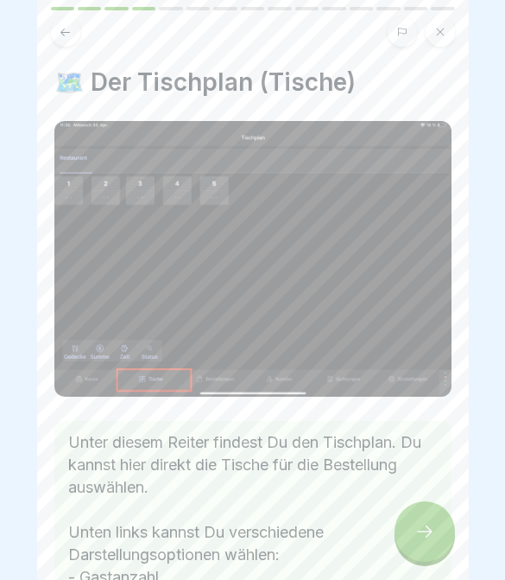
scroll to position [235, 0]
click at [423, 529] on icon at bounding box center [425, 531] width 21 height 21
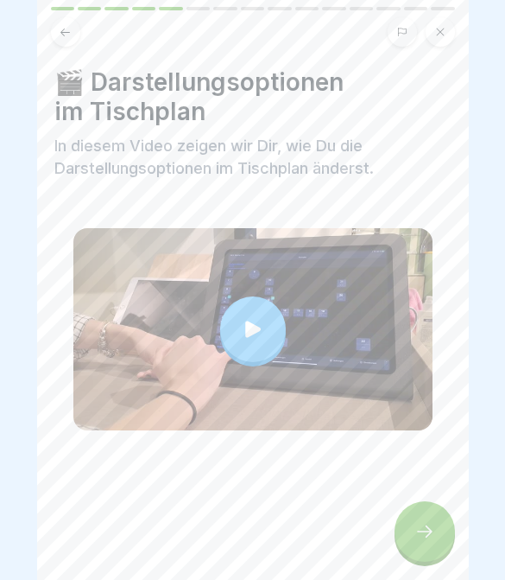
click at [428, 557] on div at bounding box center [425, 531] width 60 height 60
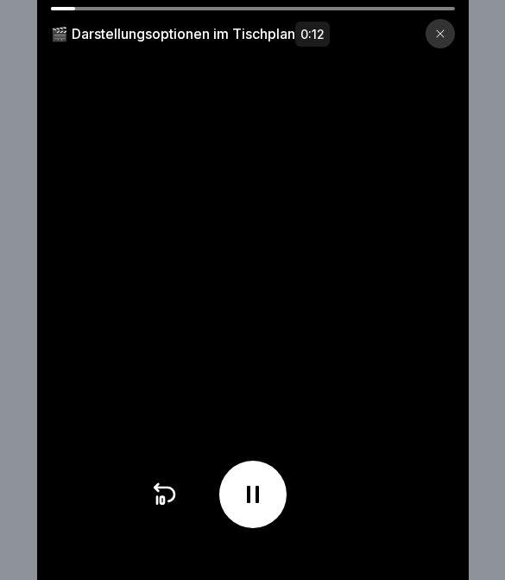
click at [445, 40] on div at bounding box center [440, 33] width 29 height 29
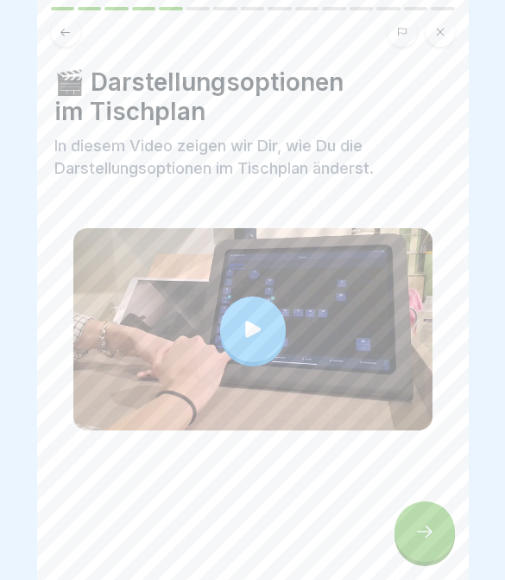
click at [419, 549] on div at bounding box center [425, 531] width 60 height 60
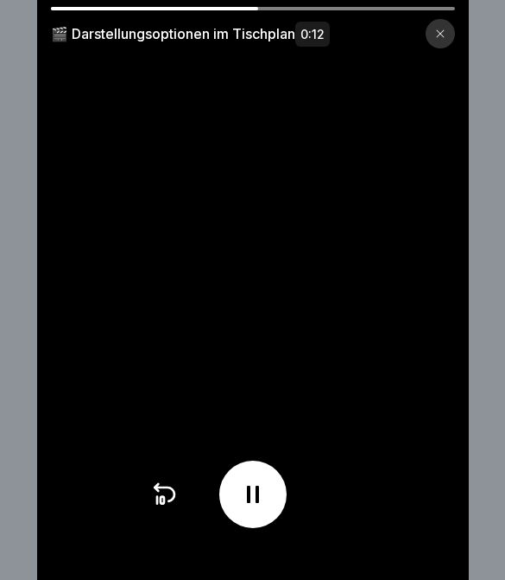
click at [396, 502] on video at bounding box center [253, 290] width 432 height 580
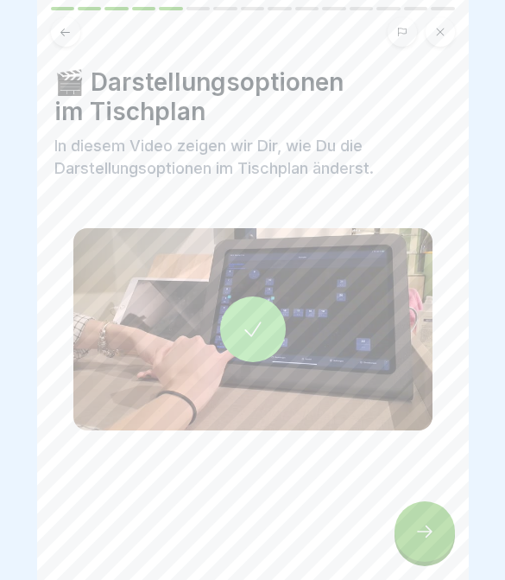
click at [399, 546] on div at bounding box center [425, 531] width 60 height 60
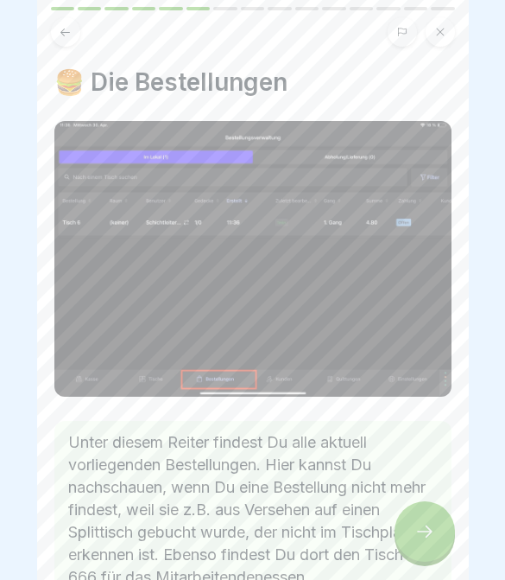
click at [423, 530] on icon at bounding box center [425, 531] width 21 height 21
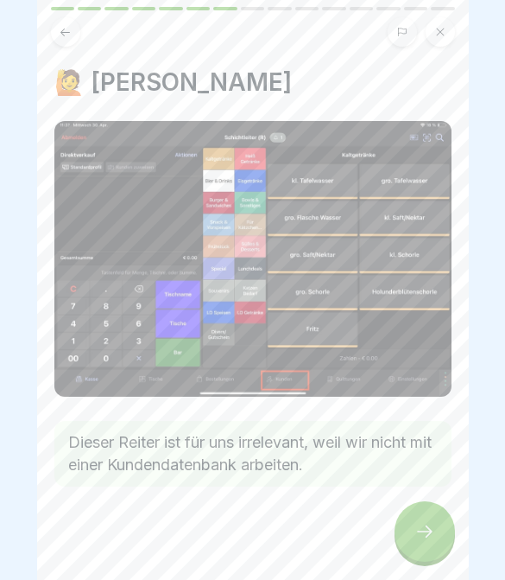
click at [441, 518] on div at bounding box center [425, 531] width 60 height 60
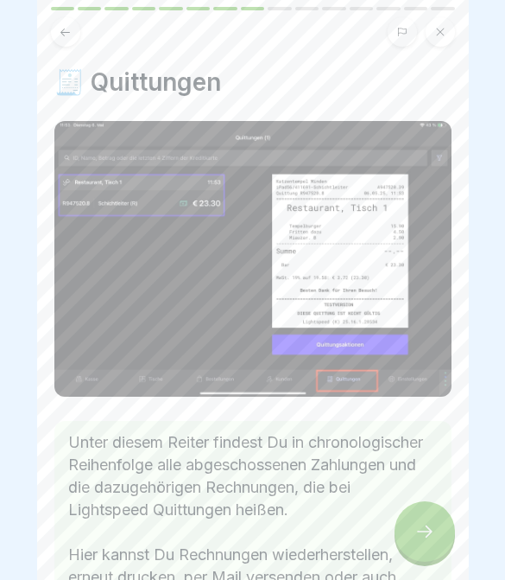
click at [436, 526] on div at bounding box center [425, 531] width 60 height 60
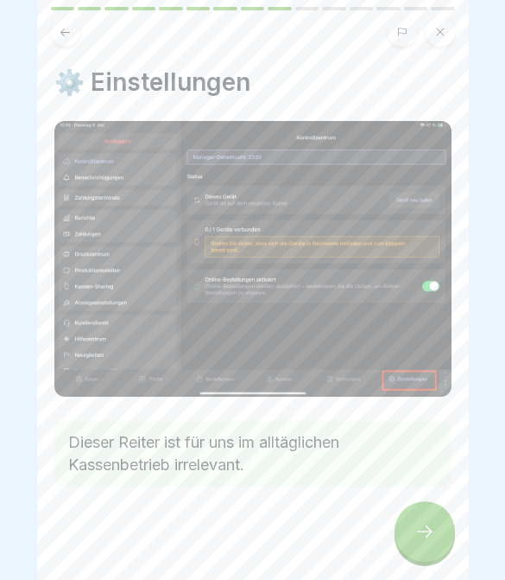
click at [428, 536] on icon at bounding box center [425, 531] width 21 height 21
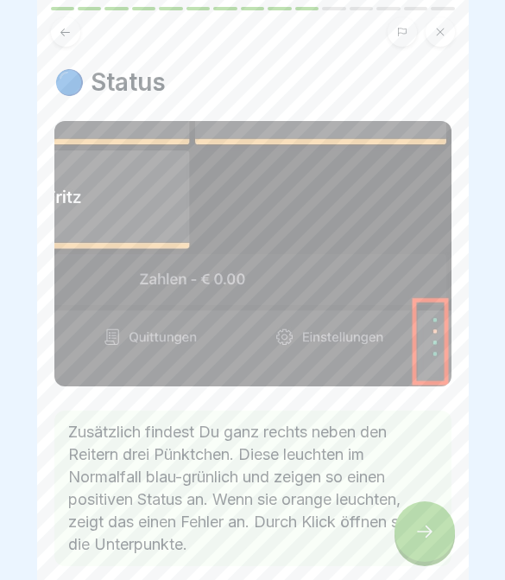
click at [421, 537] on icon at bounding box center [425, 531] width 21 height 21
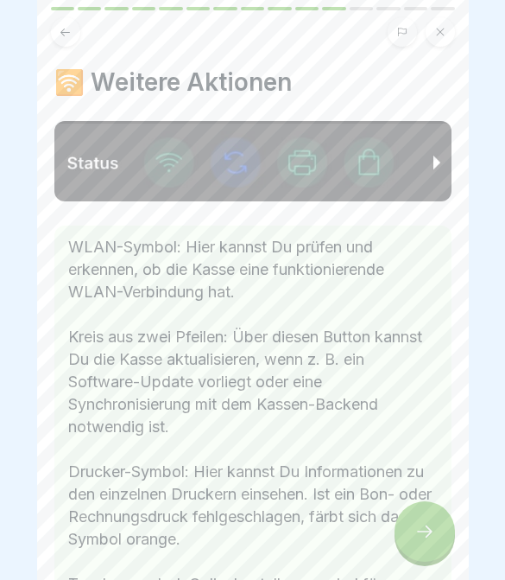
click at [420, 537] on icon at bounding box center [425, 531] width 21 height 21
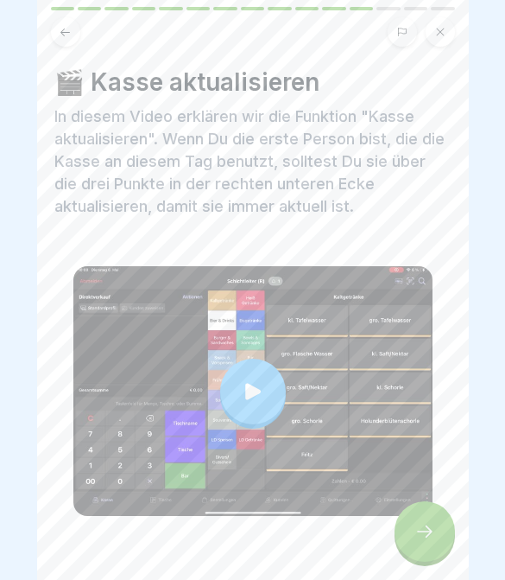
click at [426, 530] on icon at bounding box center [425, 531] width 21 height 21
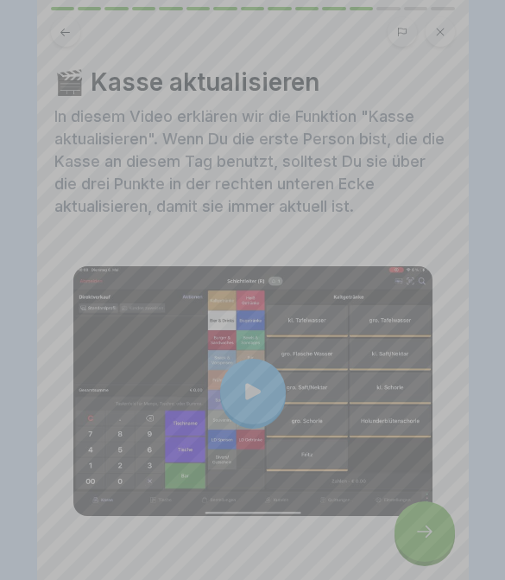
click at [426, 530] on video at bounding box center [253, 290] width 432 height 580
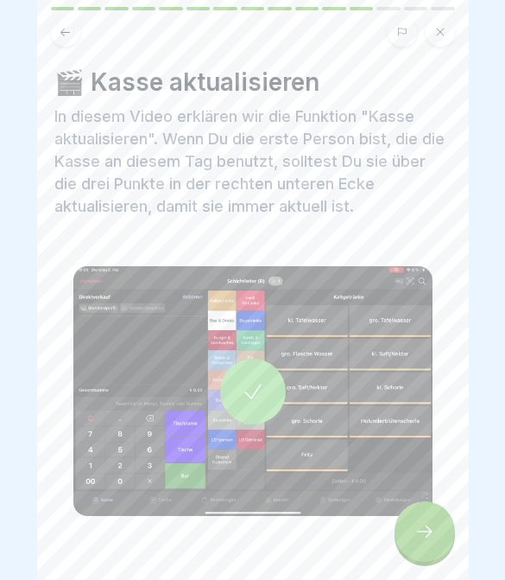
click at [434, 510] on div at bounding box center [425, 531] width 60 height 60
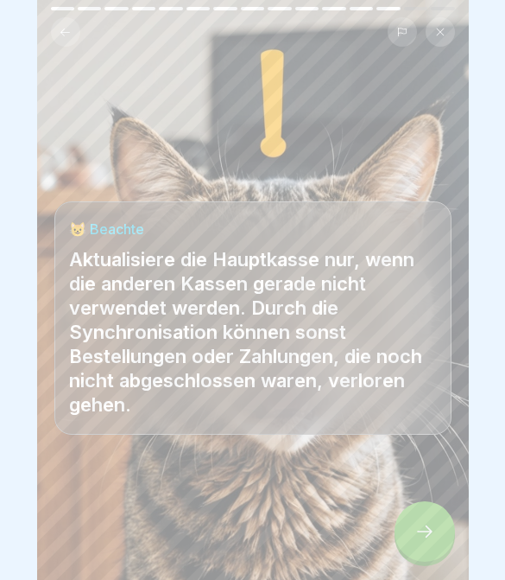
click at [419, 536] on icon at bounding box center [425, 531] width 21 height 21
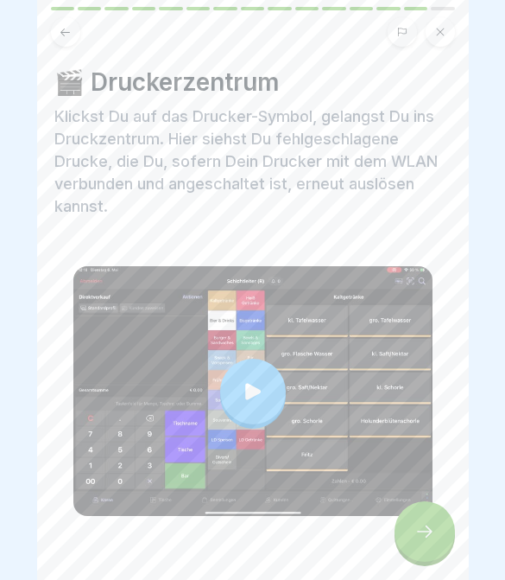
click at [396, 536] on div at bounding box center [425, 531] width 60 height 60
click at [432, 541] on icon at bounding box center [425, 531] width 21 height 21
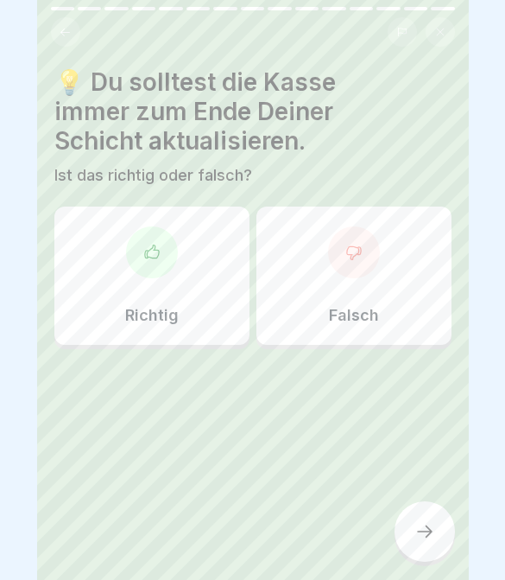
click at [219, 298] on div "Richtig" at bounding box center [151, 275] width 195 height 138
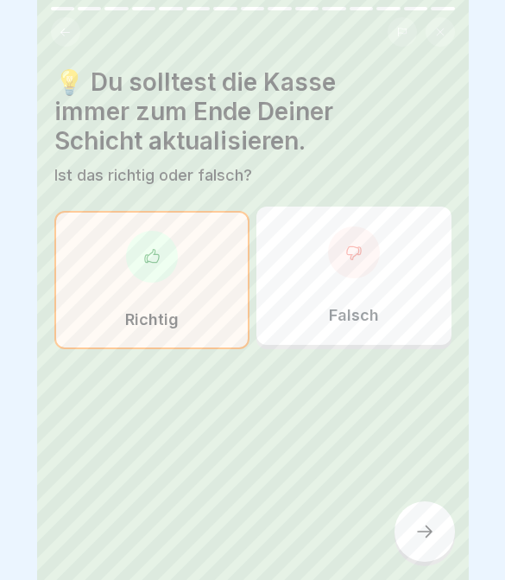
click at [434, 577] on div "💡 Du solltest die Kasse immer zum Ende Deiner Schicht aktualisieren. Ist das ri…" at bounding box center [253, 290] width 432 height 580
click at [433, 577] on div "💡 Du solltest die Kasse immer zum Ende Deiner Schicht aktualisieren. Ist das ri…" at bounding box center [253, 290] width 432 height 580
click at [447, 545] on div at bounding box center [425, 531] width 60 height 60
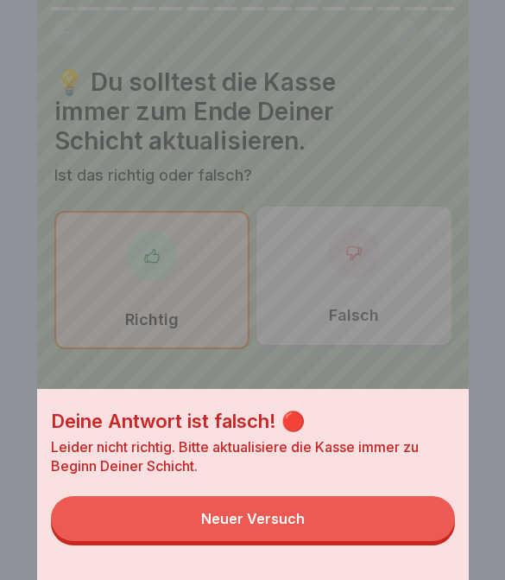
click at [343, 519] on button "Neuer Versuch" at bounding box center [253, 518] width 404 height 45
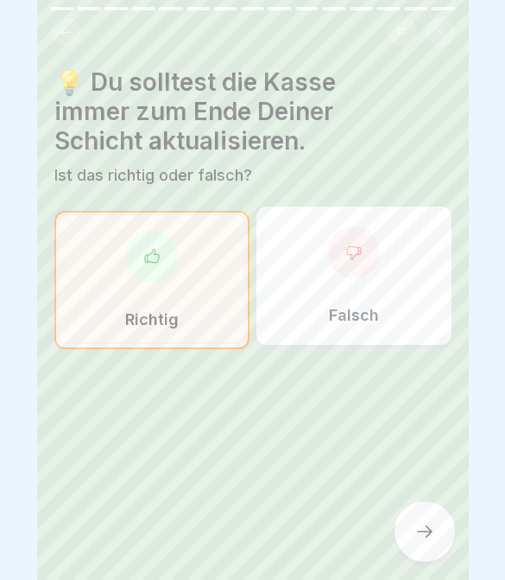
click at [421, 529] on icon at bounding box center [425, 531] width 21 height 21
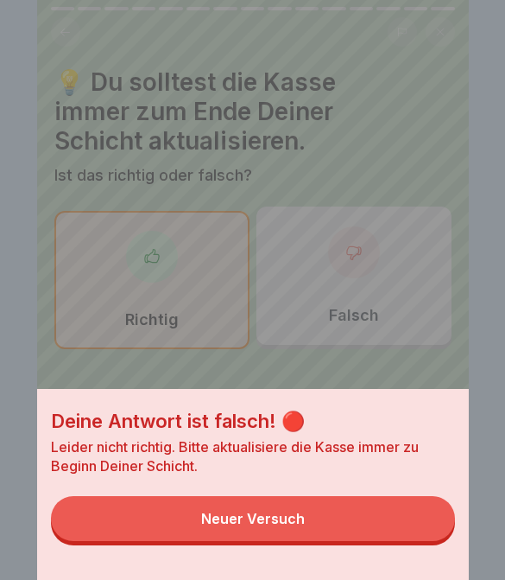
click at [208, 521] on div "Neuer Versuch" at bounding box center [253, 518] width 104 height 16
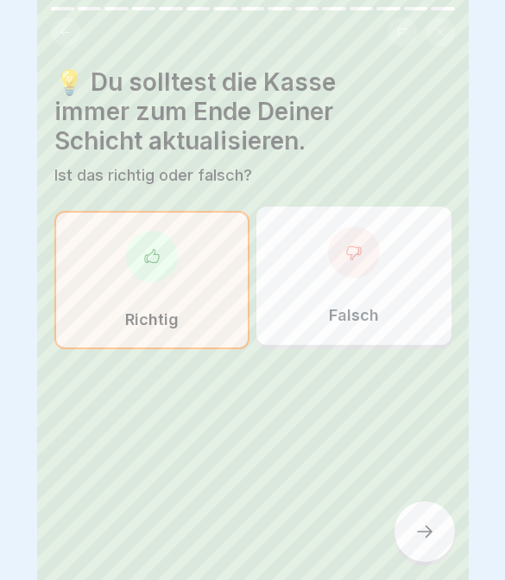
click at [390, 322] on div "Falsch" at bounding box center [354, 275] width 195 height 138
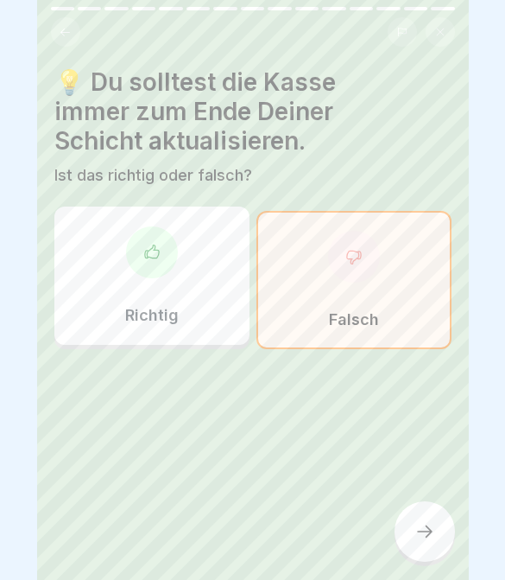
click at [425, 542] on div at bounding box center [425, 531] width 60 height 60
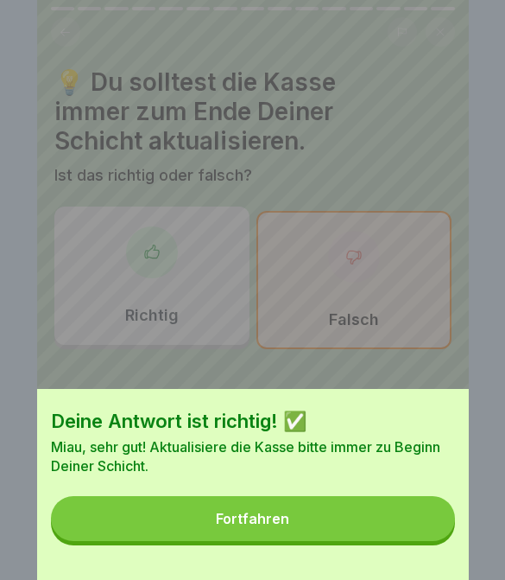
click at [348, 540] on button "Fortfahren" at bounding box center [253, 518] width 404 height 45
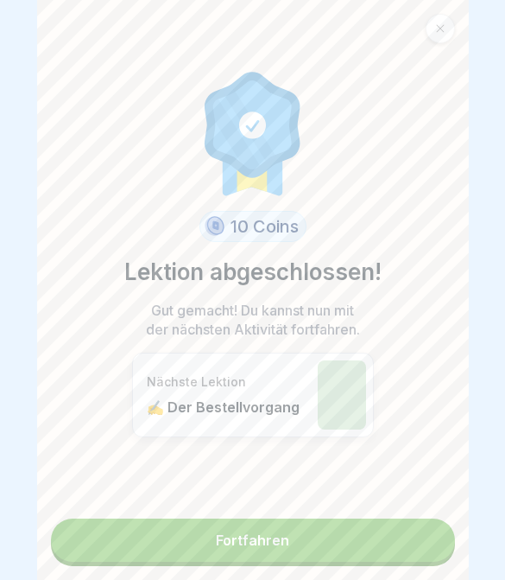
click at [345, 545] on link "Fortfahren" at bounding box center [253, 539] width 404 height 43
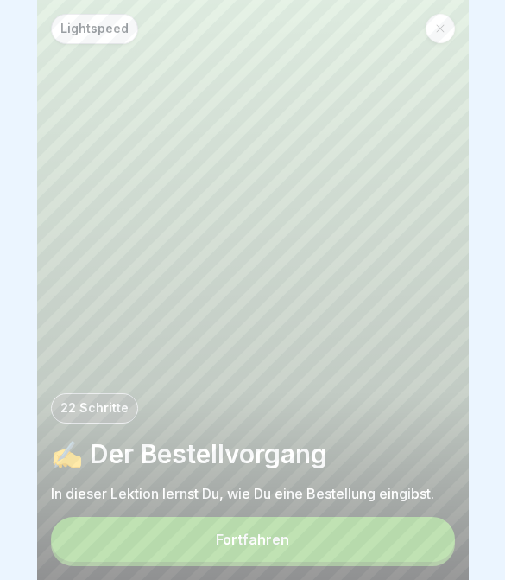
click at [321, 559] on button "Fortfahren" at bounding box center [253, 539] width 404 height 45
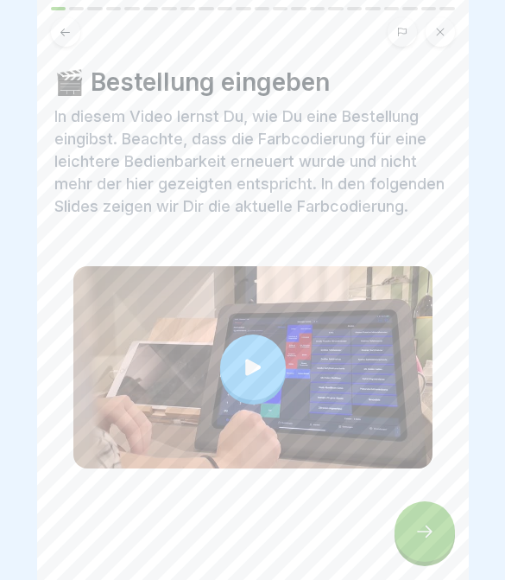
click at [430, 541] on icon at bounding box center [425, 531] width 21 height 21
click at [447, 529] on div at bounding box center [425, 531] width 60 height 60
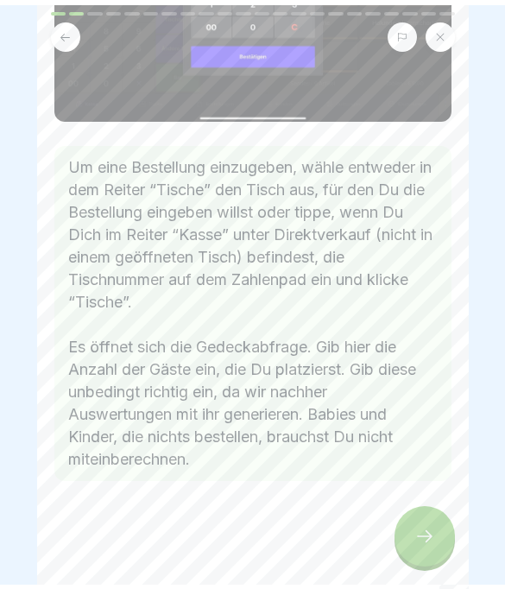
scroll to position [280, 0]
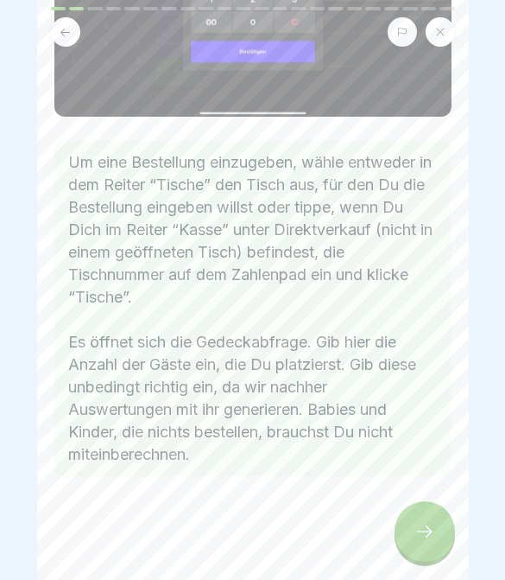
click at [448, 539] on div at bounding box center [425, 531] width 60 height 60
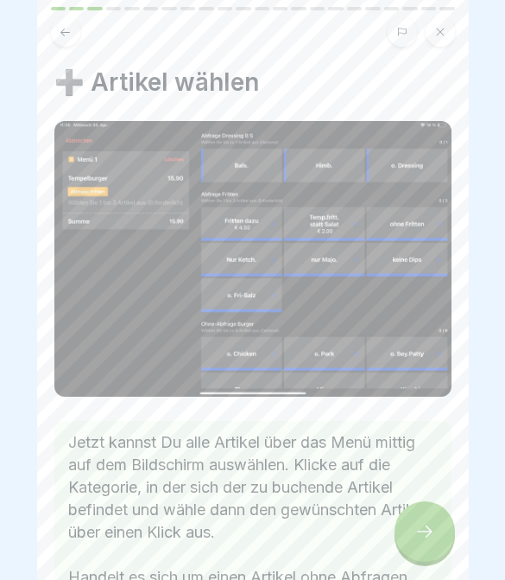
click at [440, 542] on div at bounding box center [425, 531] width 60 height 60
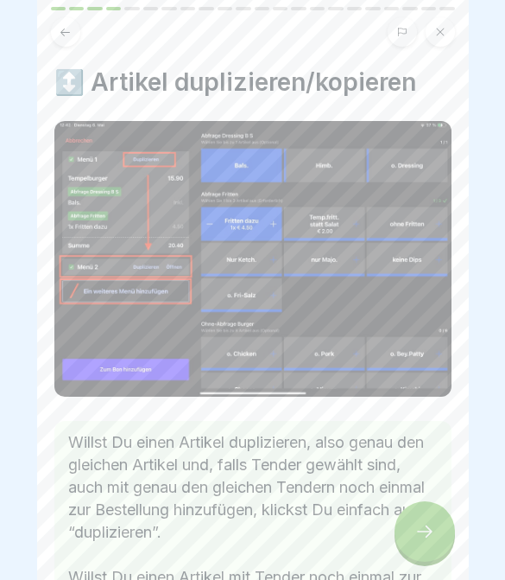
click at [409, 527] on div at bounding box center [425, 531] width 60 height 60
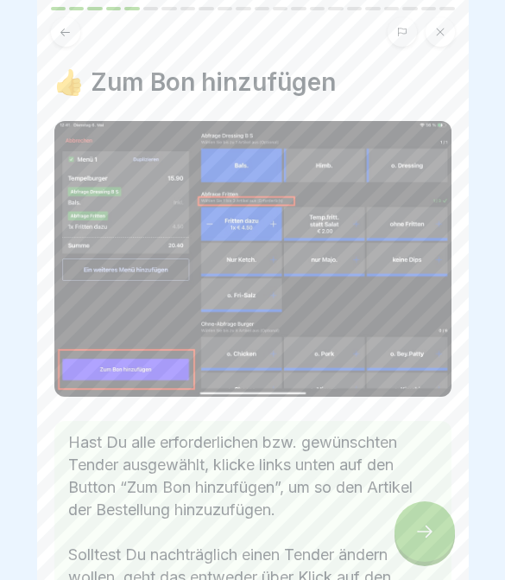
click at [419, 525] on icon at bounding box center [425, 531] width 21 height 21
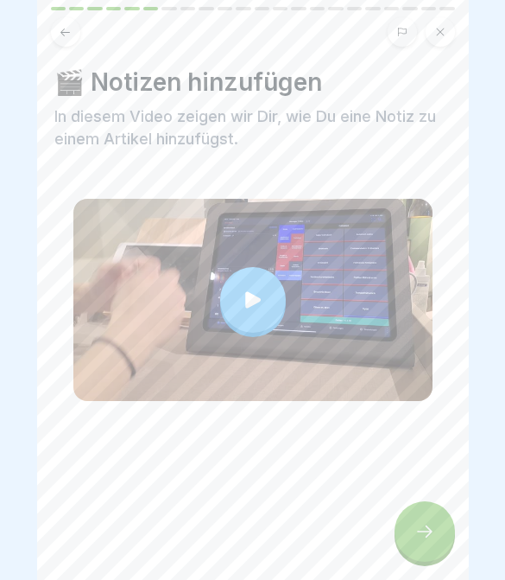
click at [418, 530] on icon at bounding box center [425, 531] width 21 height 21
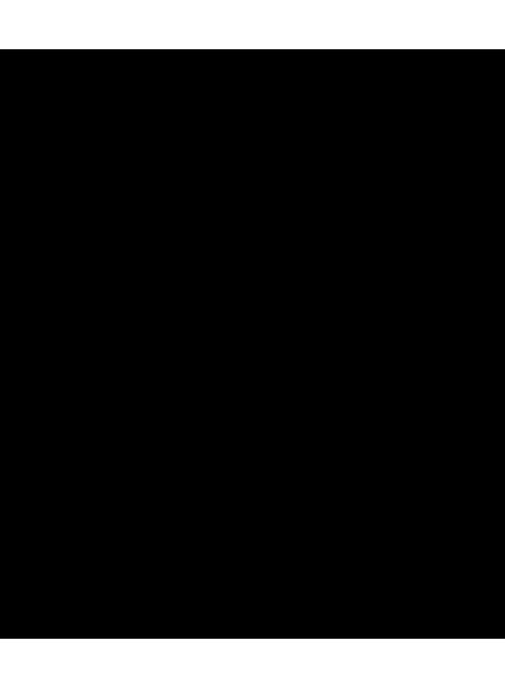
scroll to position [270, 0]
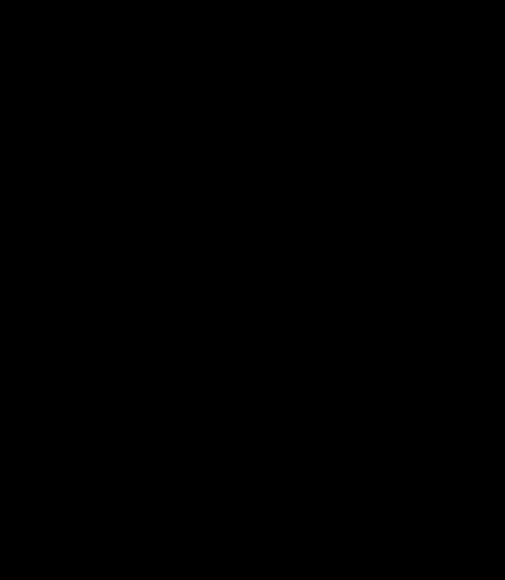
click at [149, 24] on video at bounding box center [253, 290] width 432 height 580
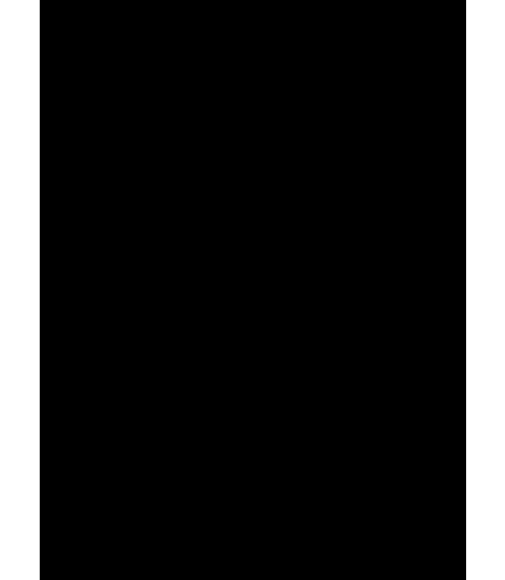
scroll to position [172, 0]
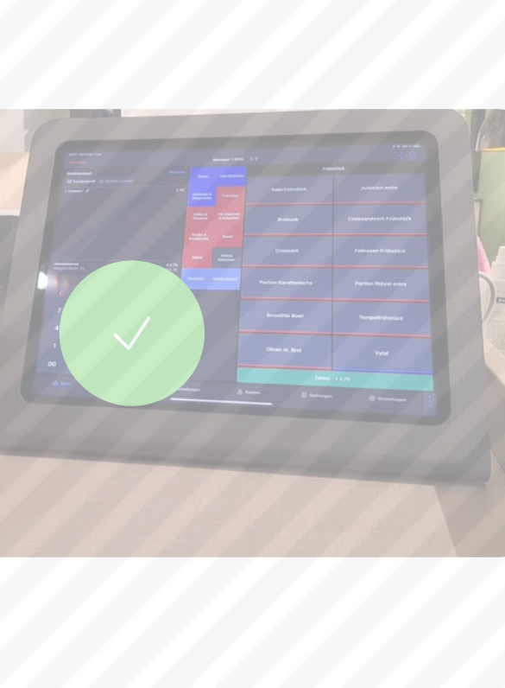
click at [155, 199] on div at bounding box center [252, 300] width 359 height 202
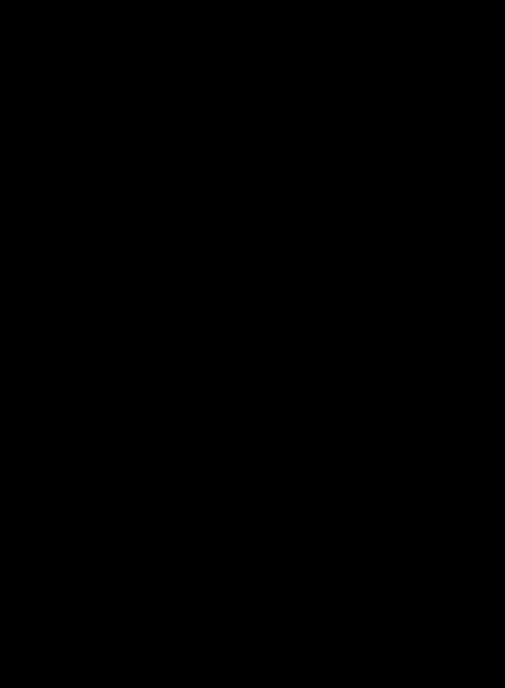
click at [187, 169] on video at bounding box center [253, 344] width 432 height 688
click at [162, 150] on video at bounding box center [253, 344] width 432 height 688
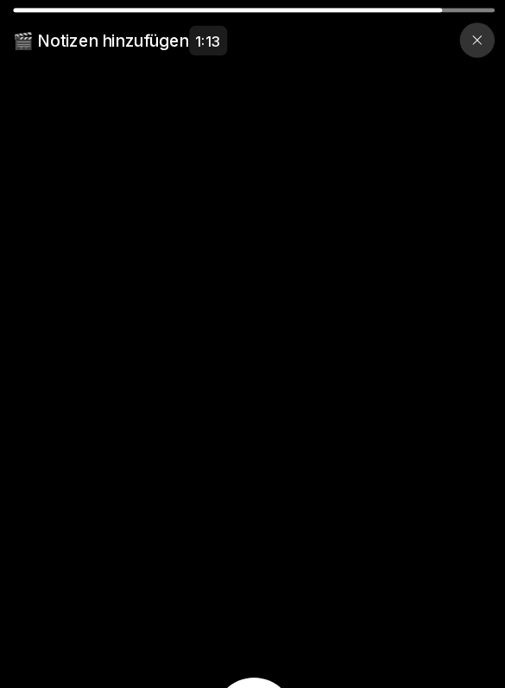
click at [358, 265] on video at bounding box center [253, 344] width 432 height 688
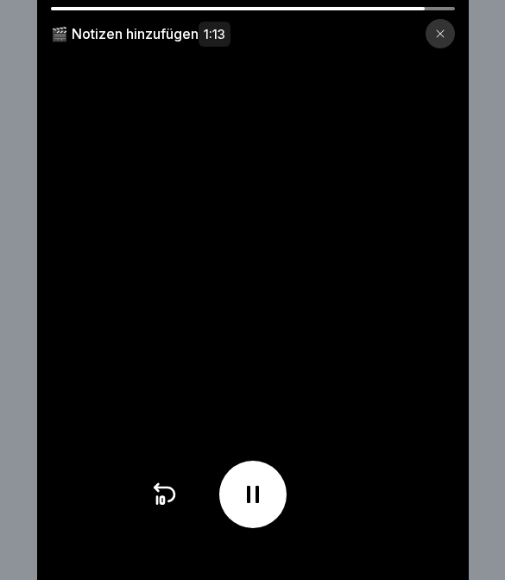
click at [437, 23] on div at bounding box center [440, 33] width 29 height 29
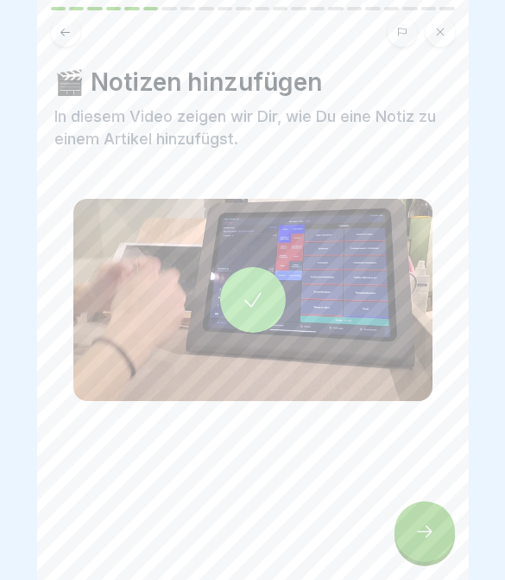
click at [438, 517] on div at bounding box center [425, 531] width 60 height 60
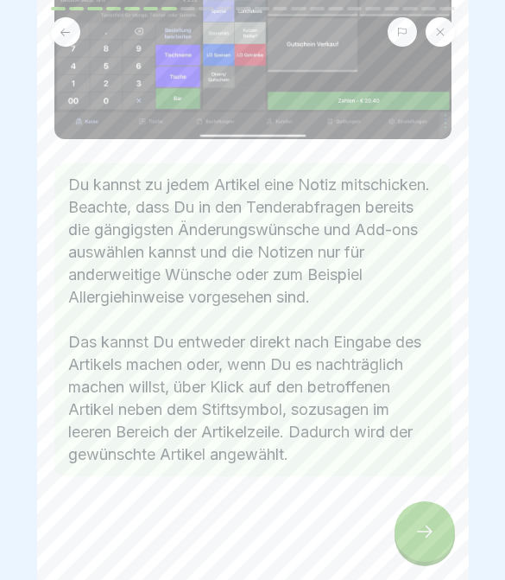
click at [421, 537] on icon at bounding box center [425, 531] width 21 height 21
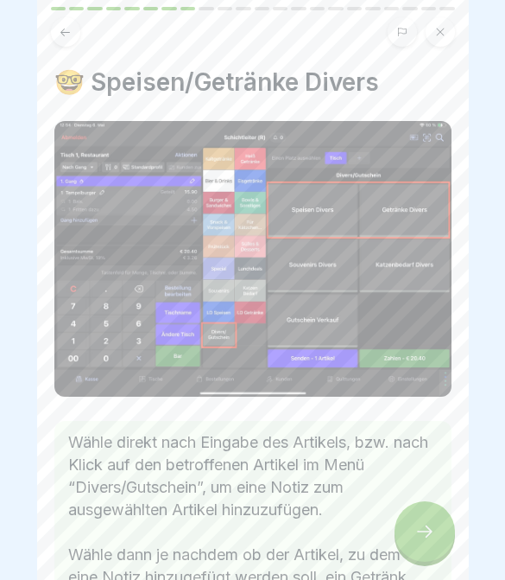
scroll to position [280, 0]
click at [424, 532] on icon at bounding box center [425, 531] width 21 height 21
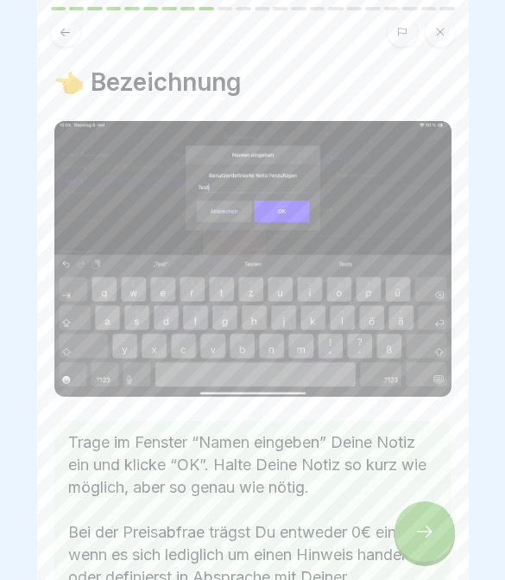
click at [437, 555] on div at bounding box center [425, 531] width 60 height 60
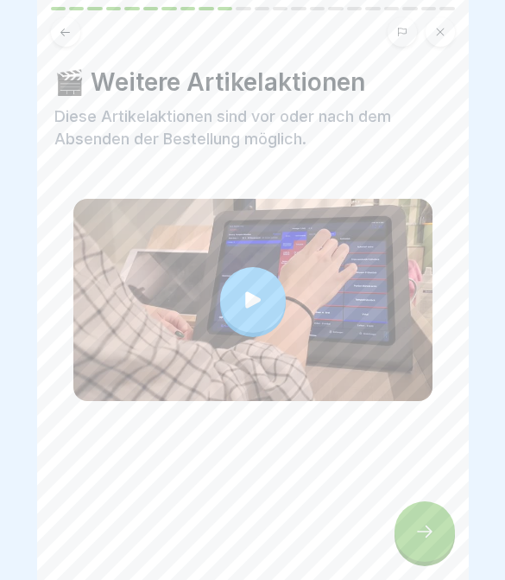
click at [435, 530] on div at bounding box center [425, 531] width 60 height 60
click at [448, 536] on div at bounding box center [425, 531] width 60 height 60
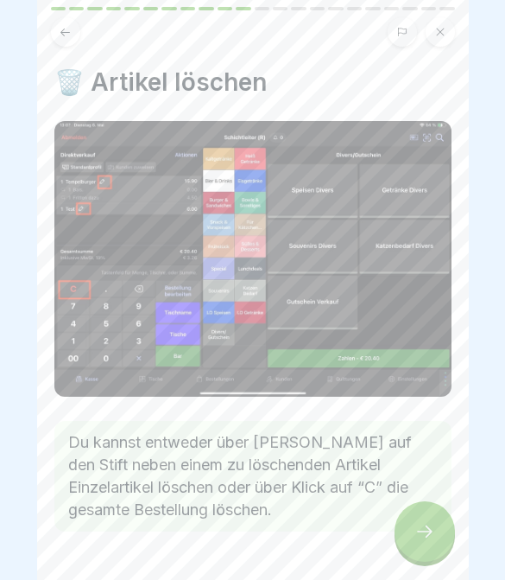
click at [422, 542] on icon at bounding box center [425, 531] width 21 height 21
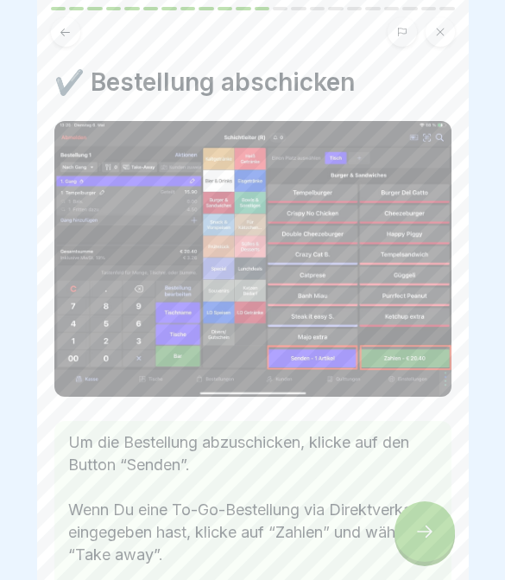
click at [431, 535] on icon at bounding box center [425, 531] width 21 height 21
click at [430, 534] on icon at bounding box center [425, 531] width 21 height 21
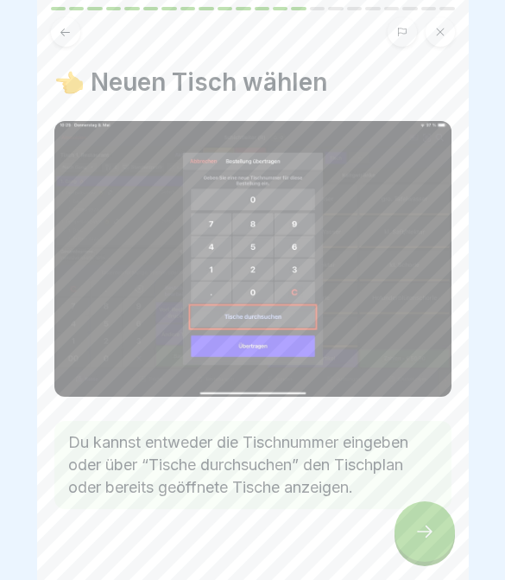
click at [431, 526] on icon at bounding box center [425, 531] width 21 height 21
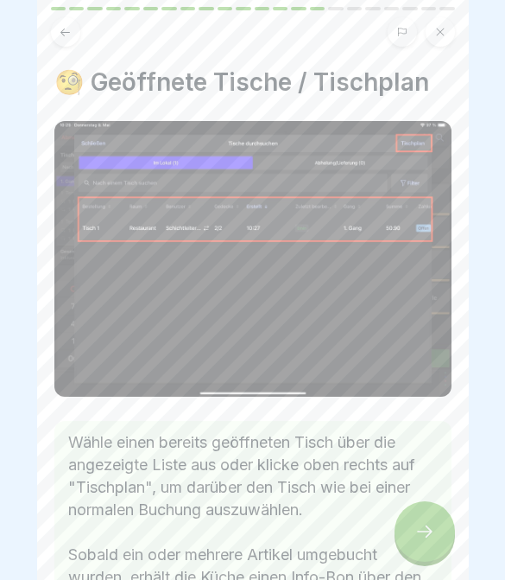
click at [431, 519] on div at bounding box center [425, 531] width 60 height 60
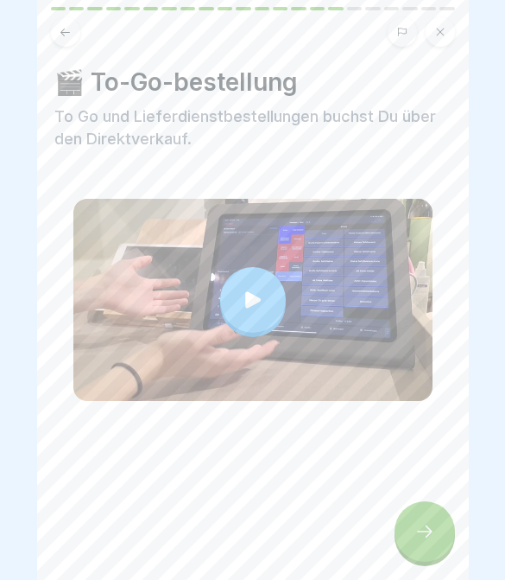
click at [432, 520] on div at bounding box center [425, 531] width 60 height 60
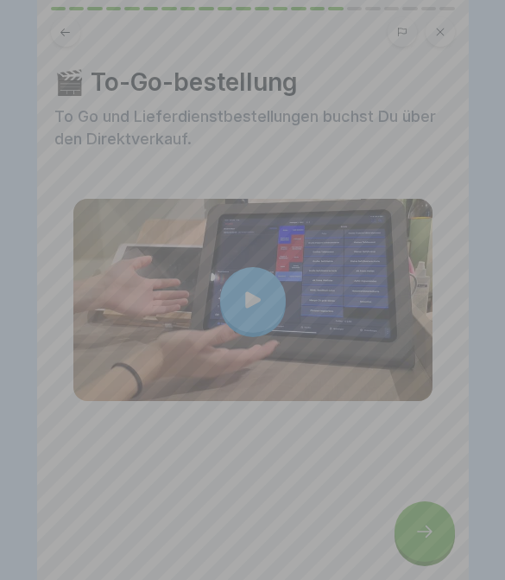
click at [434, 522] on video at bounding box center [253, 290] width 432 height 580
click at [433, 522] on video at bounding box center [253, 290] width 432 height 580
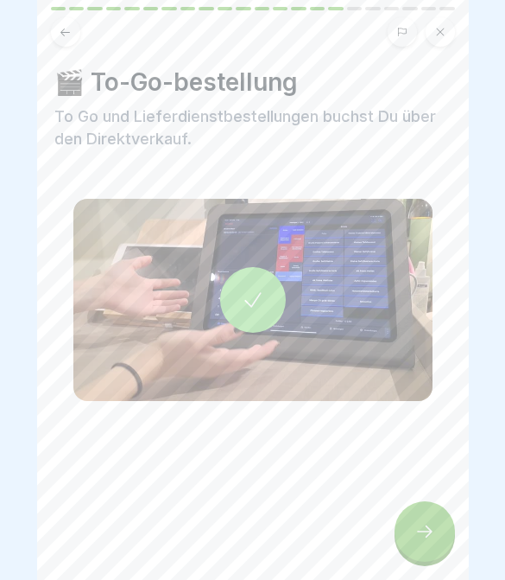
click at [436, 536] on div at bounding box center [425, 531] width 60 height 60
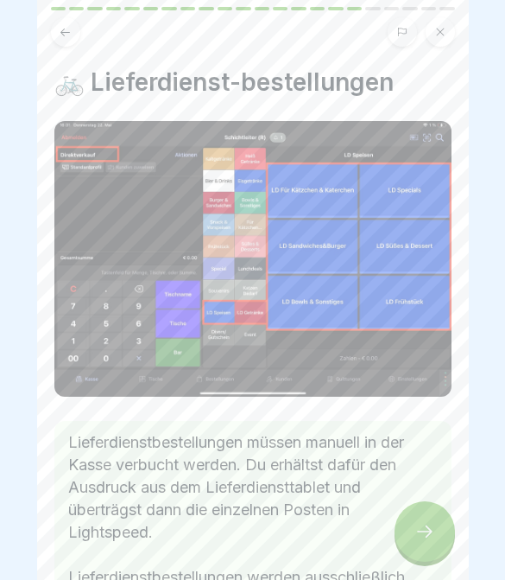
click at [429, 529] on icon at bounding box center [425, 531] width 16 height 12
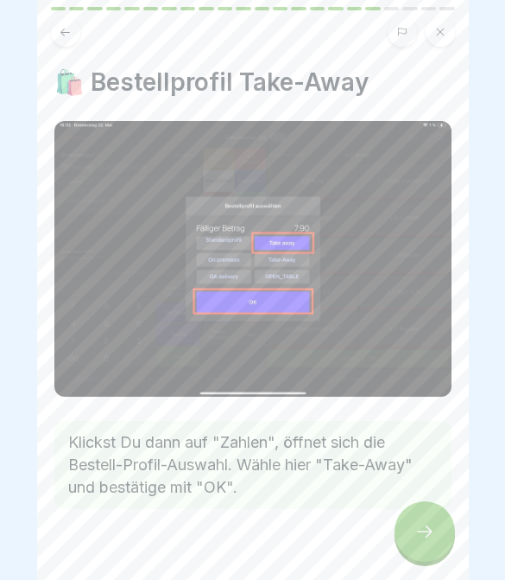
click at [428, 534] on icon at bounding box center [425, 531] width 16 height 12
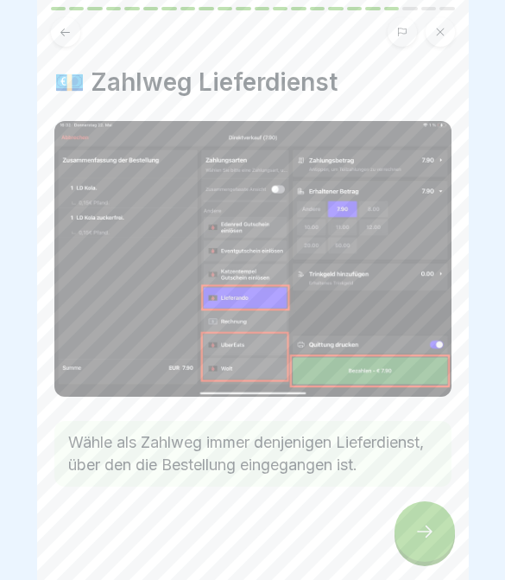
click at [437, 532] on div at bounding box center [425, 531] width 60 height 60
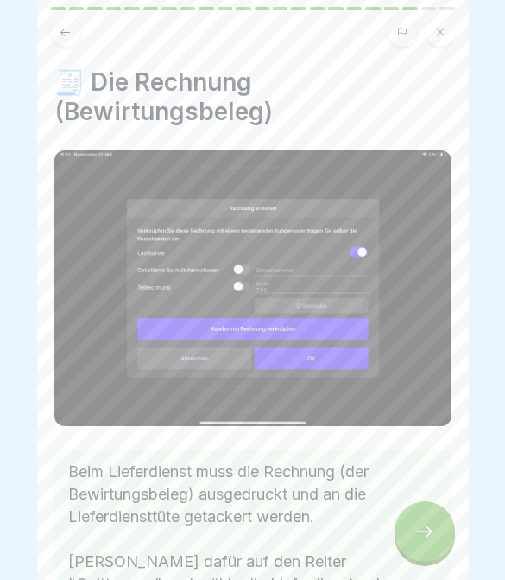
click at [433, 537] on icon at bounding box center [425, 531] width 21 height 21
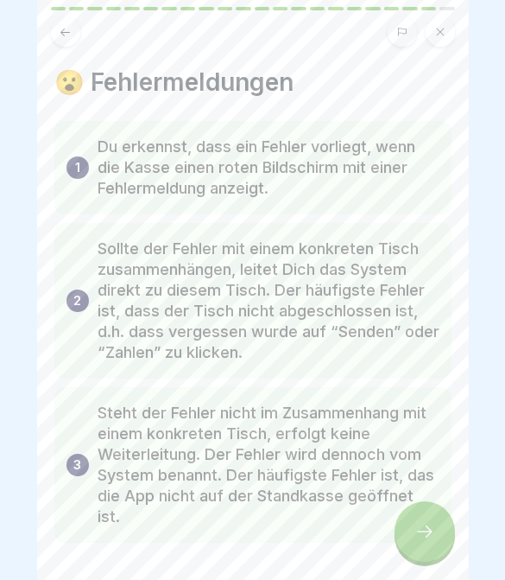
click at [431, 535] on icon at bounding box center [425, 531] width 21 height 21
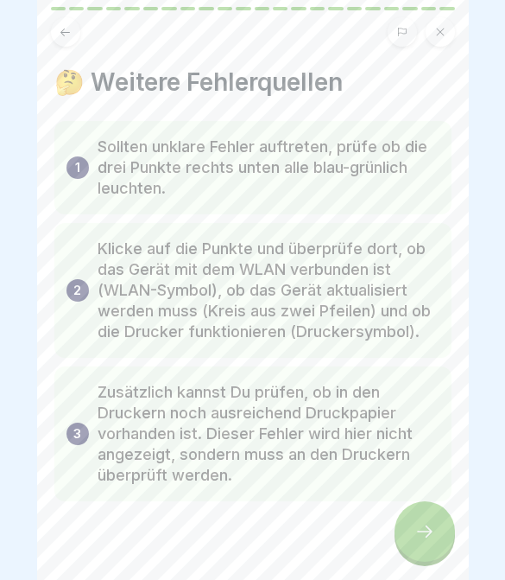
click at [438, 531] on div at bounding box center [425, 531] width 60 height 60
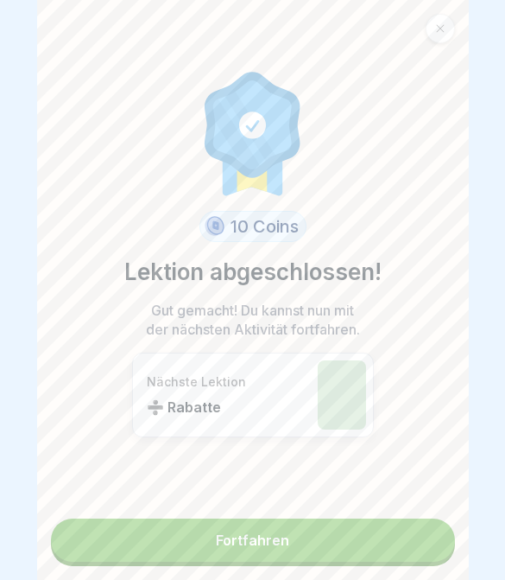
click at [421, 541] on link "Fortfahren" at bounding box center [253, 539] width 404 height 43
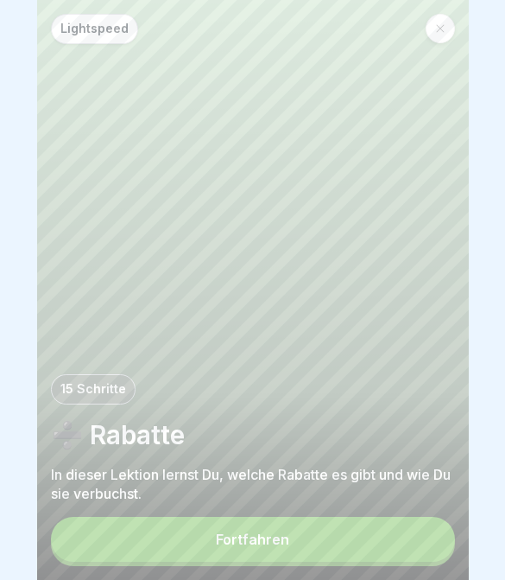
click at [428, 540] on button "Fortfahren" at bounding box center [253, 539] width 404 height 45
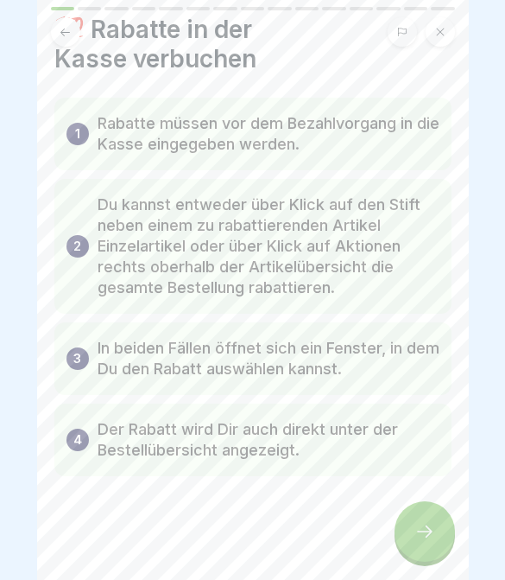
click at [430, 546] on div at bounding box center [425, 531] width 60 height 60
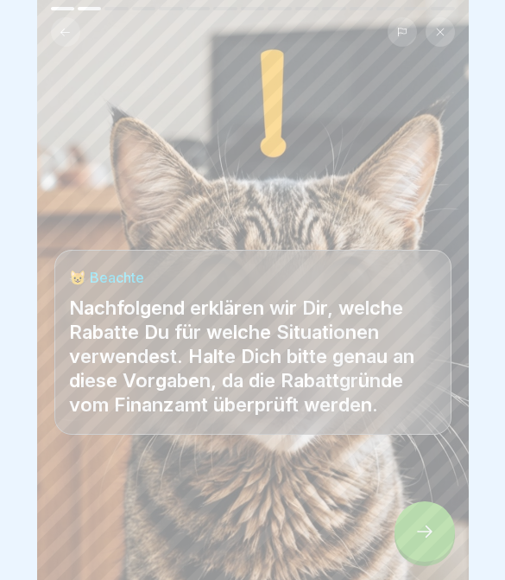
scroll to position [53, 0]
click at [436, 526] on div at bounding box center [425, 531] width 60 height 60
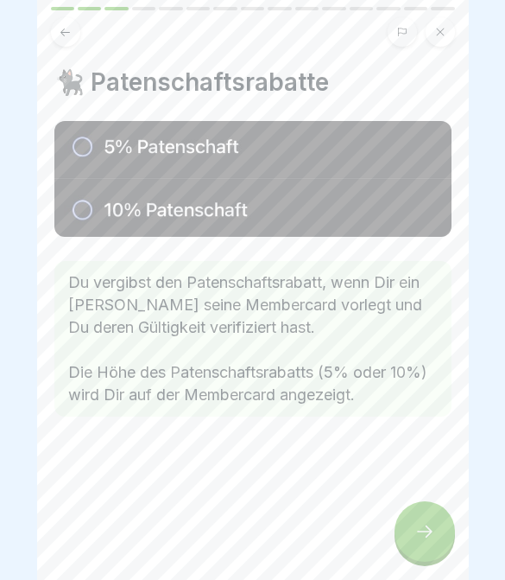
click at [436, 526] on div at bounding box center [425, 531] width 60 height 60
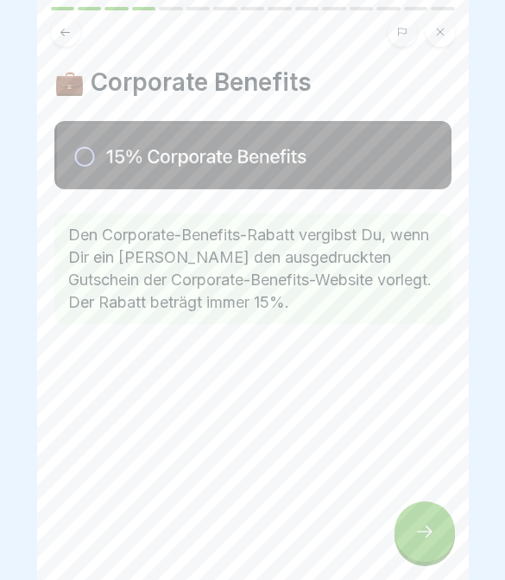
click at [434, 536] on icon at bounding box center [425, 531] width 21 height 21
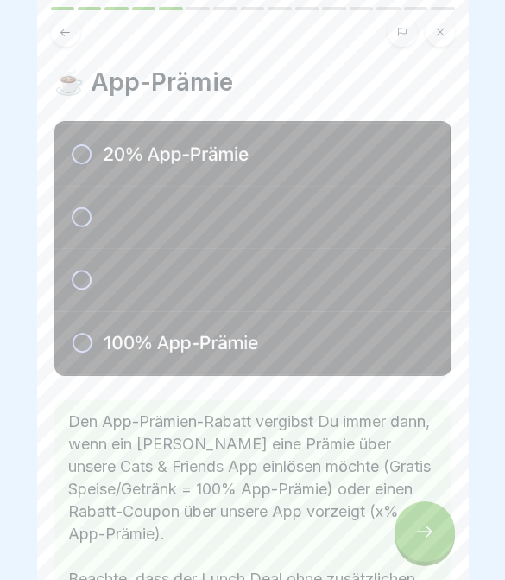
click at [435, 533] on div at bounding box center [425, 531] width 60 height 60
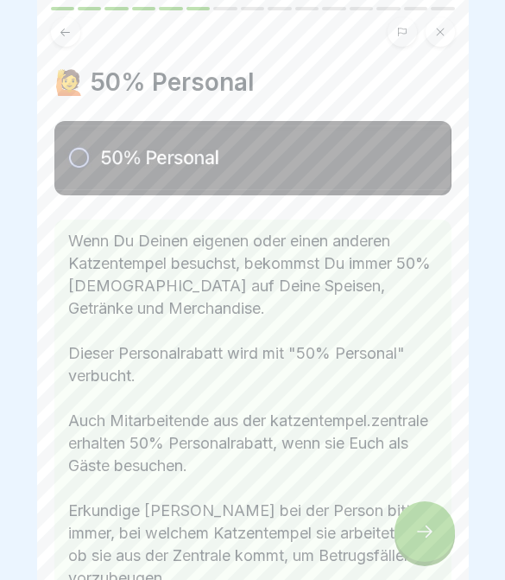
click at [436, 532] on div at bounding box center [425, 531] width 60 height 60
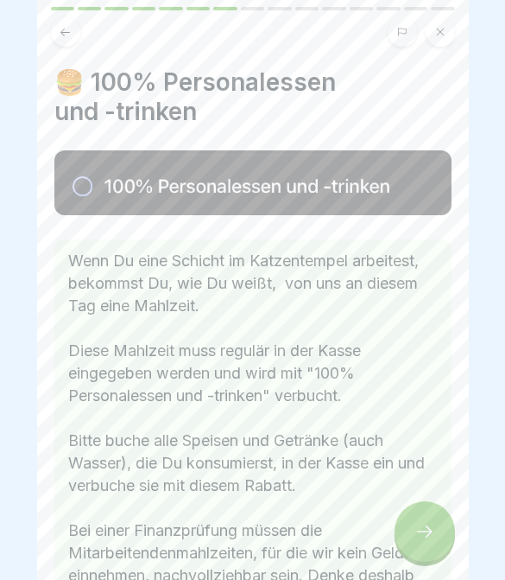
click at [436, 533] on div at bounding box center [425, 531] width 60 height 60
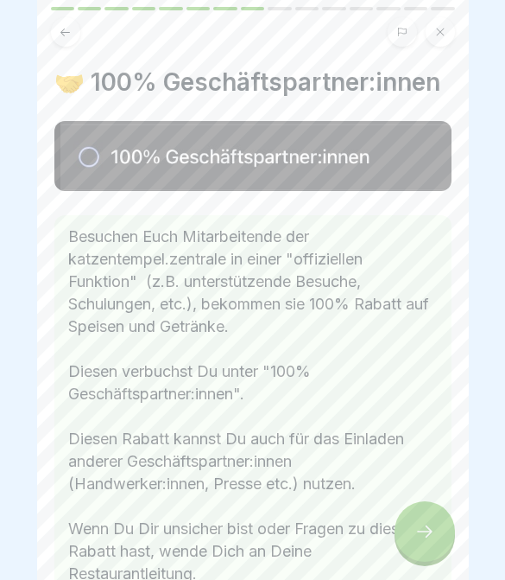
click at [436, 533] on div at bounding box center [425, 531] width 60 height 60
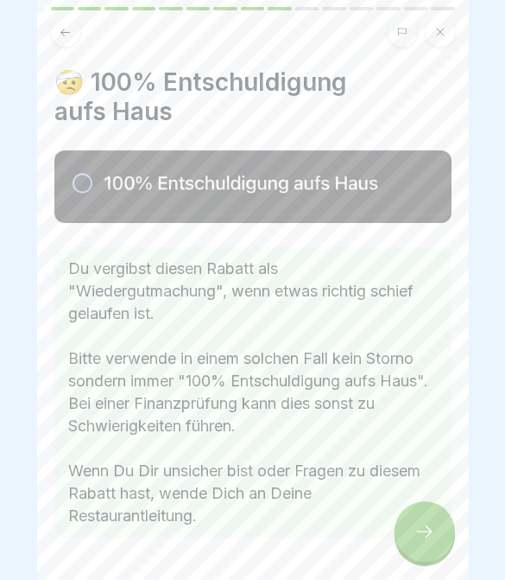
click at [438, 534] on div at bounding box center [425, 531] width 60 height 60
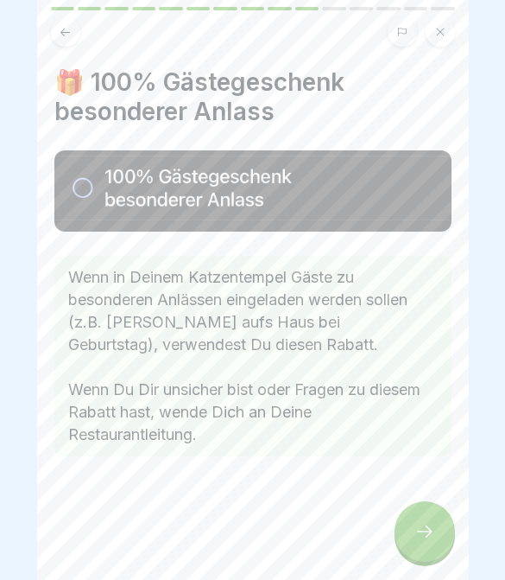
click at [441, 529] on div at bounding box center [425, 531] width 60 height 60
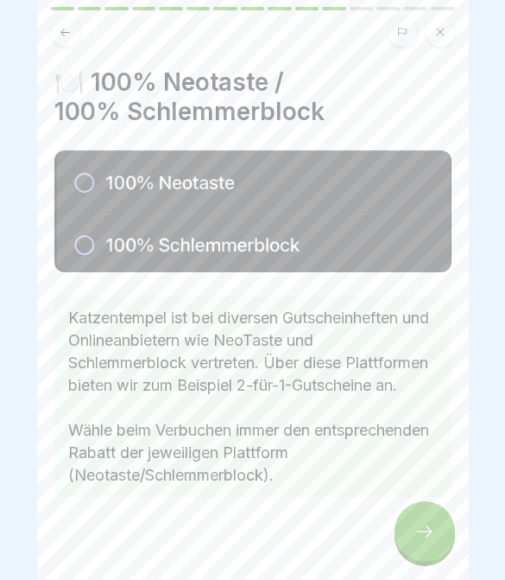
click at [443, 528] on div at bounding box center [425, 531] width 60 height 60
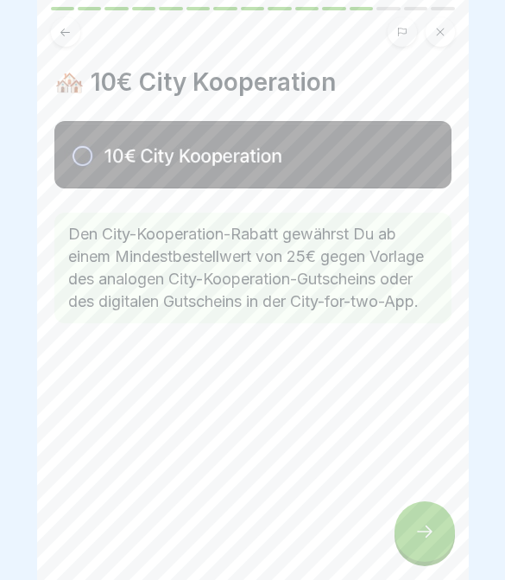
click at [438, 529] on div at bounding box center [425, 531] width 60 height 60
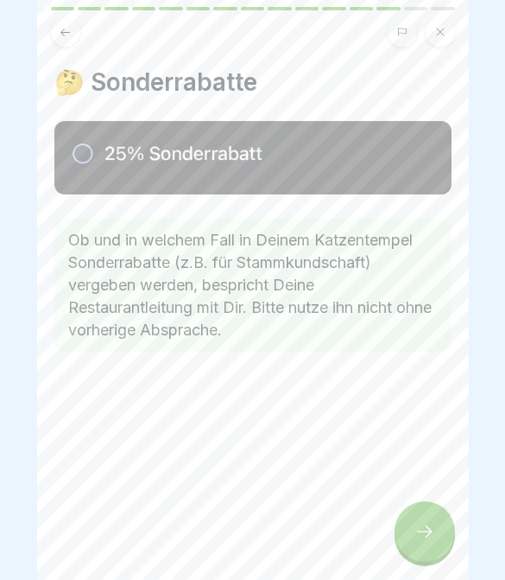
click at [440, 529] on div at bounding box center [425, 531] width 60 height 60
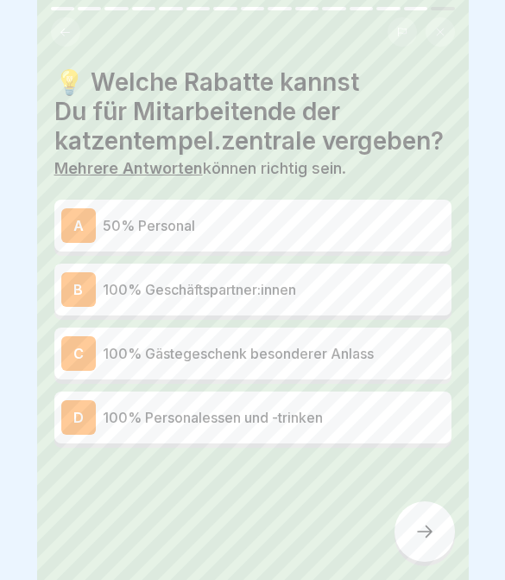
click at [357, 223] on p "50% Personal" at bounding box center [274, 225] width 342 height 21
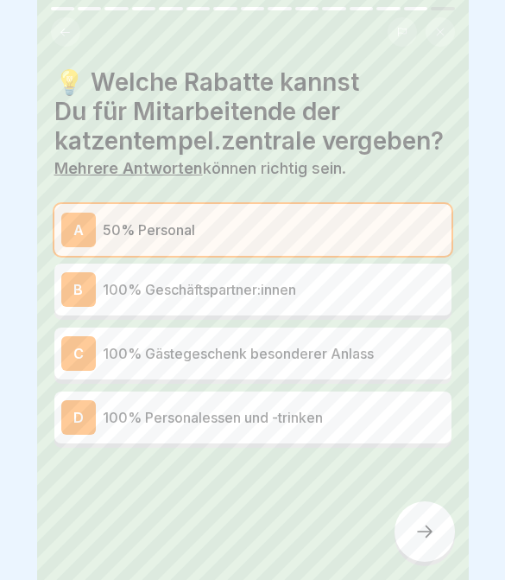
click at [445, 529] on div at bounding box center [425, 531] width 60 height 60
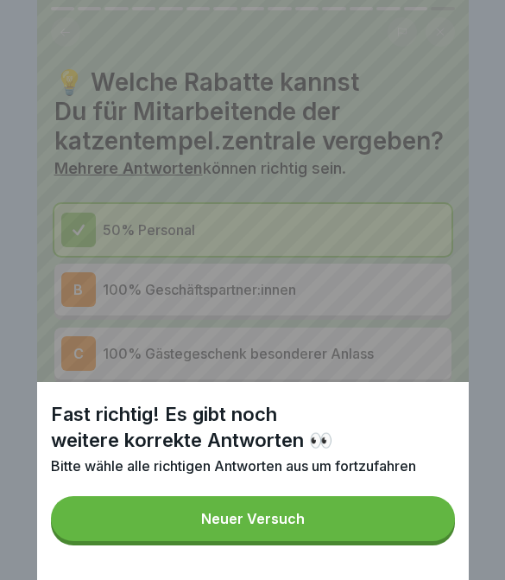
click at [288, 540] on button "Neuer Versuch" at bounding box center [253, 518] width 404 height 45
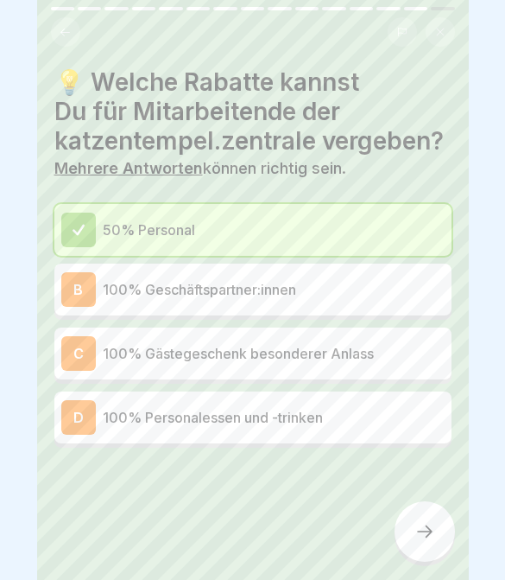
click at [307, 438] on div "D 100% Personalessen und -trinken" at bounding box center [252, 417] width 397 height 52
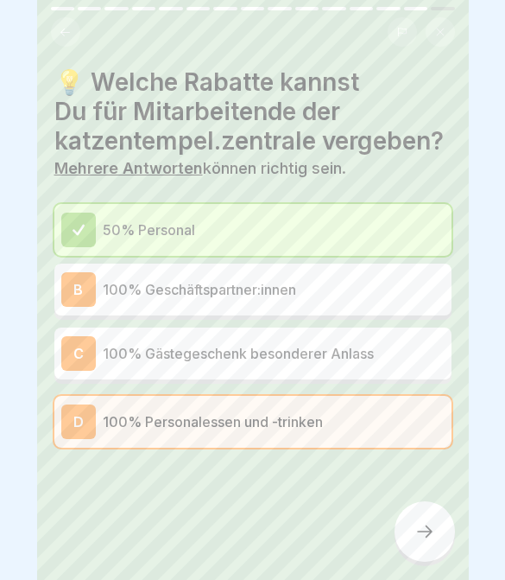
click at [433, 519] on div at bounding box center [425, 531] width 60 height 60
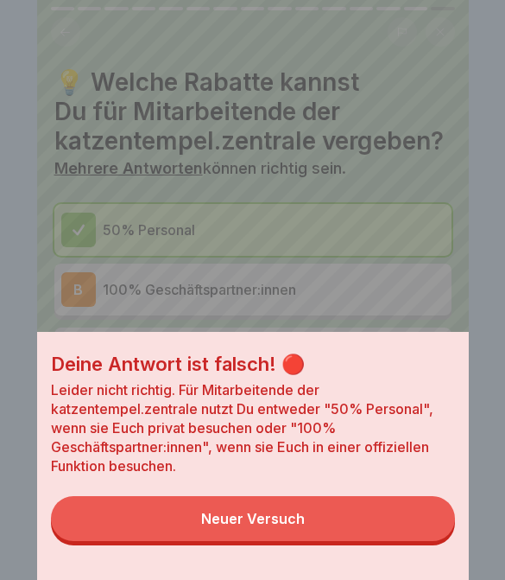
click at [282, 531] on button "Neuer Versuch" at bounding box center [253, 518] width 404 height 45
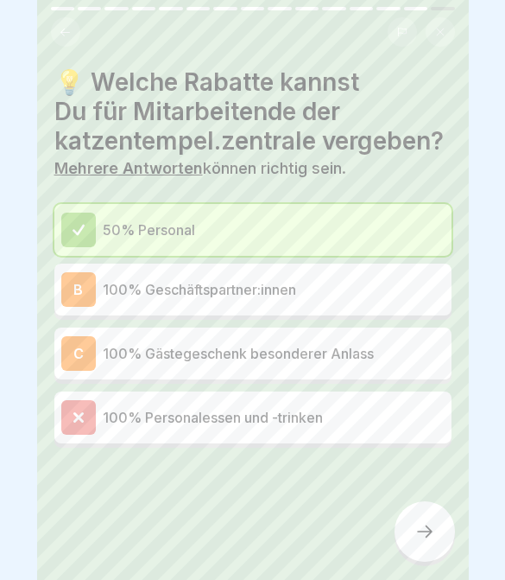
click at [404, 303] on div "B 100% Geschäftspartner:innen" at bounding box center [252, 289] width 383 height 35
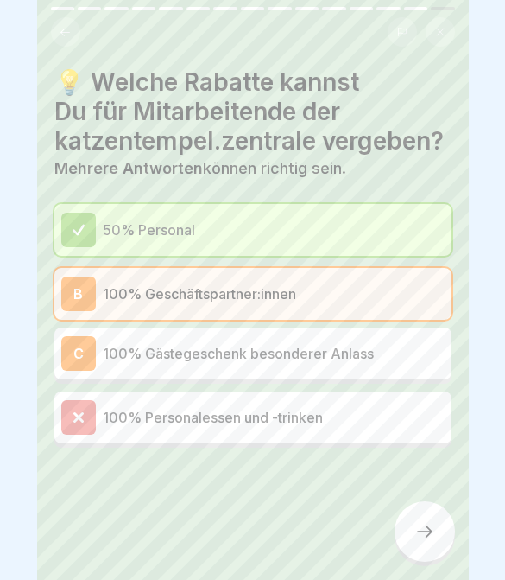
click at [423, 548] on div at bounding box center [425, 531] width 60 height 60
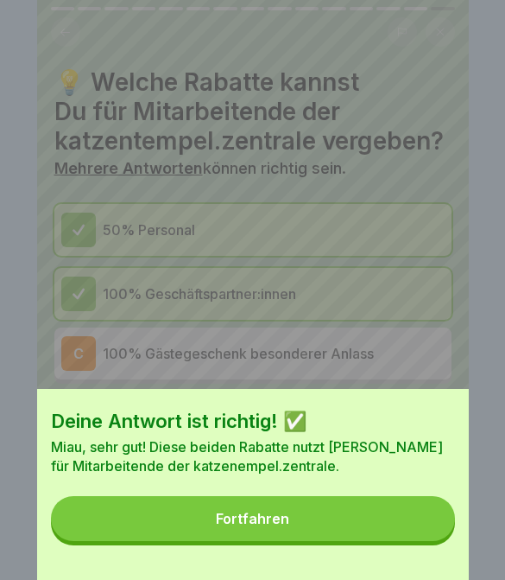
click at [388, 538] on button "Fortfahren" at bounding box center [253, 518] width 404 height 45
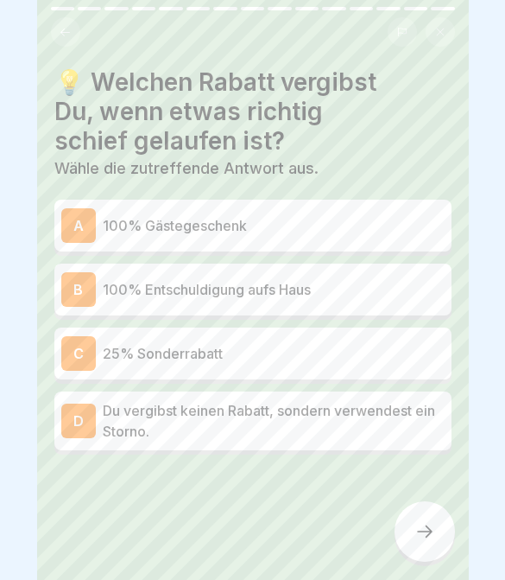
click at [433, 448] on div "D Du vergibst keinen Rabatt, sondern verwendest ein Storno." at bounding box center [252, 420] width 397 height 59
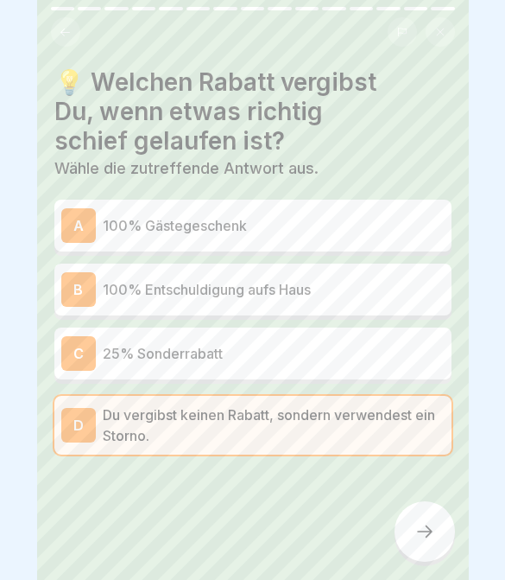
click at [426, 543] on div at bounding box center [425, 531] width 60 height 60
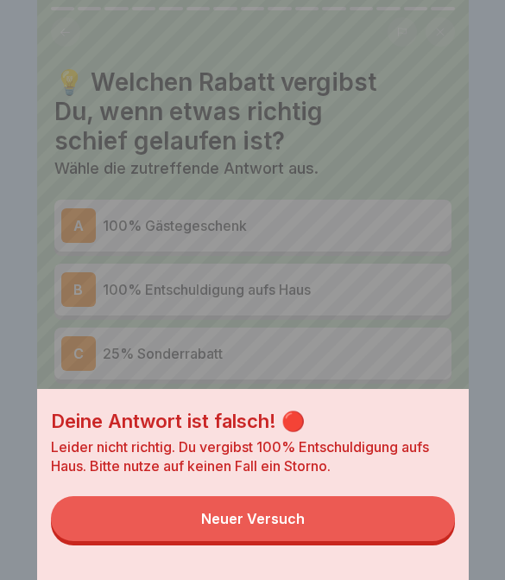
click at [382, 540] on button "Neuer Versuch" at bounding box center [253, 518] width 404 height 45
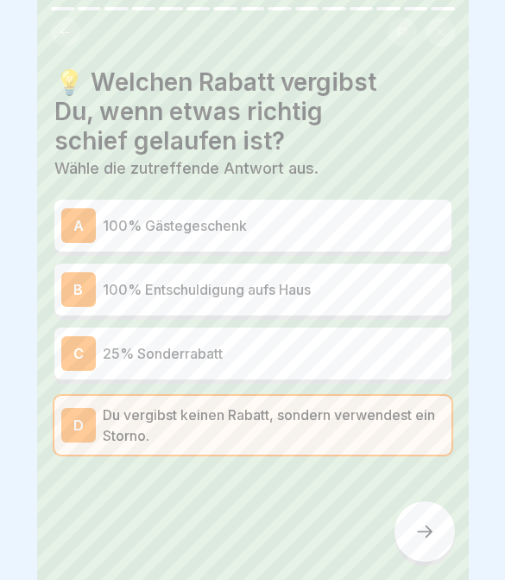
click at [343, 275] on div "B 100% Entschuldigung aufs Haus" at bounding box center [252, 289] width 383 height 35
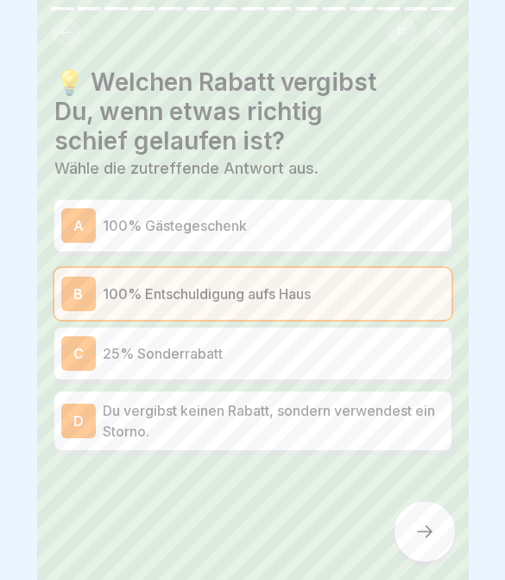
click at [431, 513] on div at bounding box center [425, 531] width 60 height 60
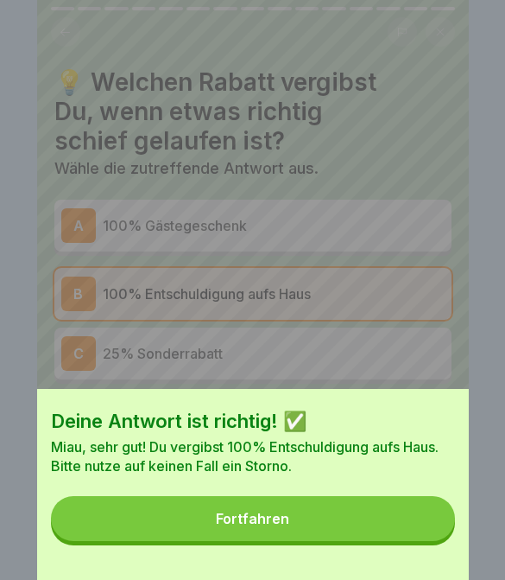
click at [333, 516] on button "Fortfahren" at bounding box center [253, 518] width 404 height 45
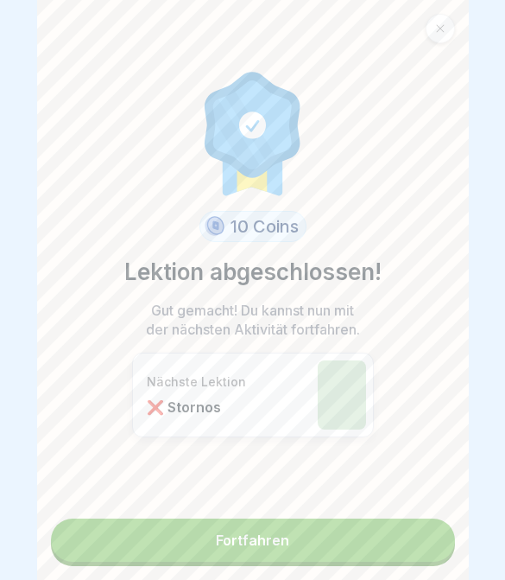
click at [357, 548] on link "Fortfahren" at bounding box center [253, 539] width 404 height 43
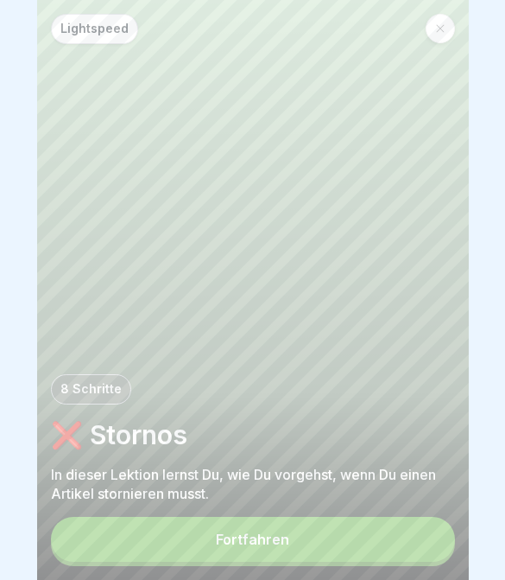
click at [351, 546] on button "Fortfahren" at bounding box center [253, 539] width 404 height 45
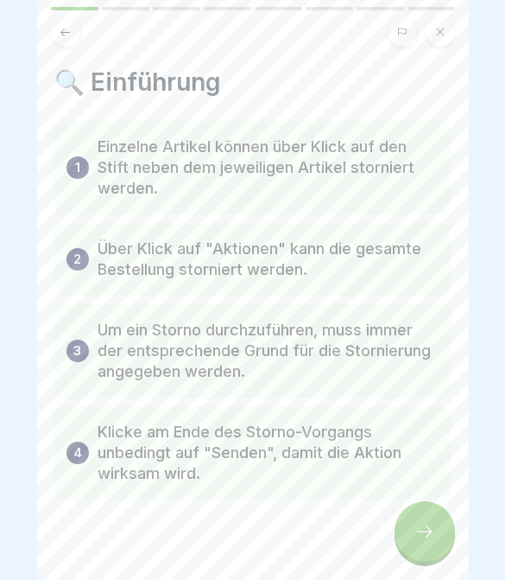
click at [444, 528] on div at bounding box center [425, 531] width 60 height 60
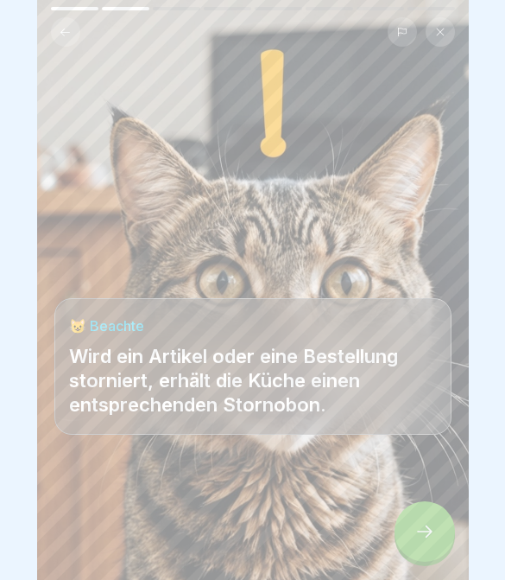
click at [444, 527] on div at bounding box center [425, 531] width 60 height 60
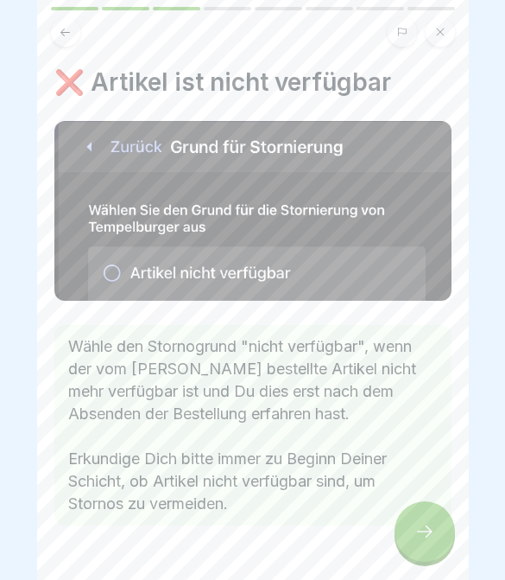
click at [434, 532] on icon at bounding box center [425, 531] width 21 height 21
click at [433, 531] on icon at bounding box center [425, 531] width 21 height 21
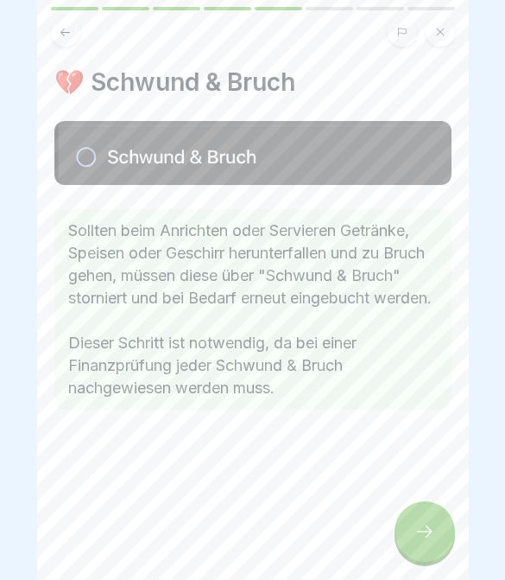
click at [434, 533] on icon at bounding box center [425, 531] width 21 height 21
click at [434, 532] on icon at bounding box center [425, 531] width 21 height 21
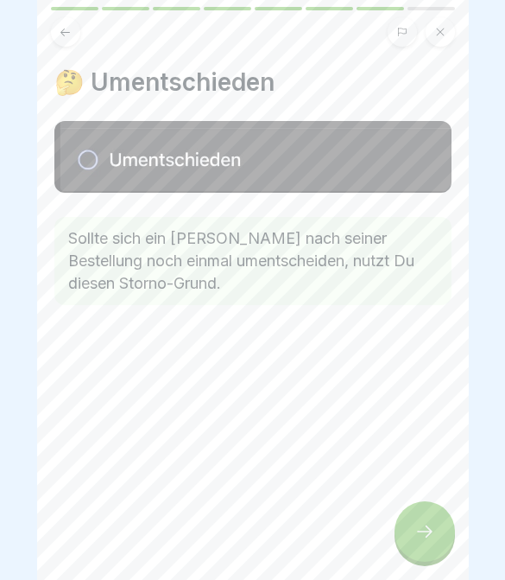
click at [434, 537] on icon at bounding box center [425, 531] width 21 height 21
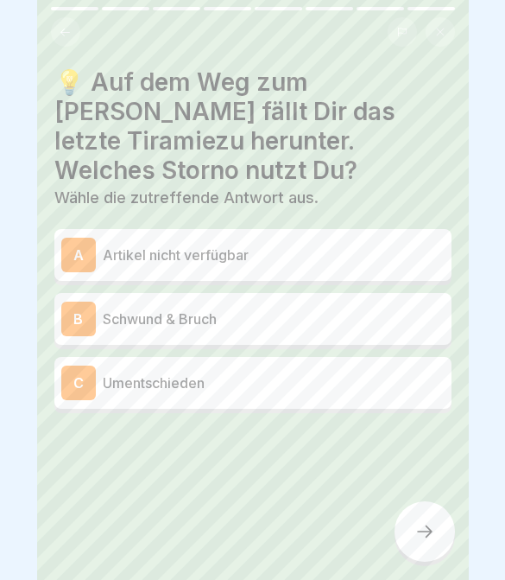
click at [434, 536] on icon at bounding box center [425, 531] width 21 height 21
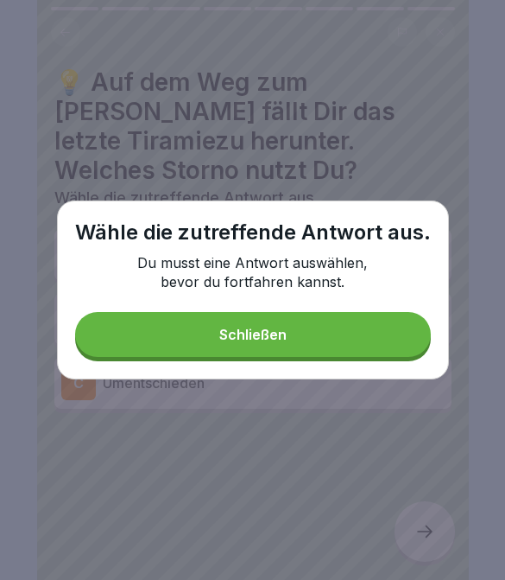
click at [370, 338] on button "Schließen" at bounding box center [253, 334] width 356 height 45
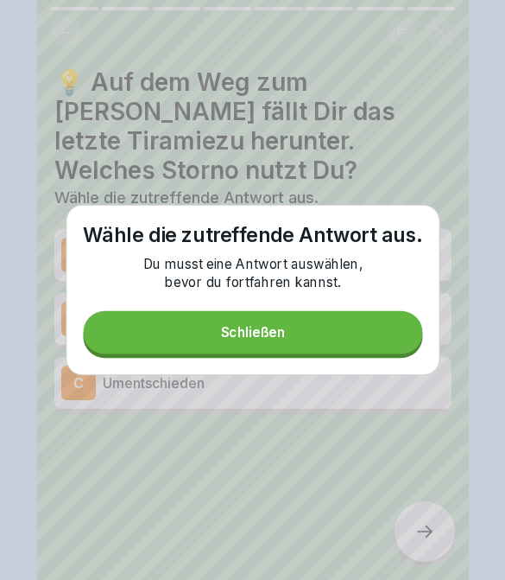
click at [369, 365] on div "C Umentschieden" at bounding box center [252, 382] width 383 height 35
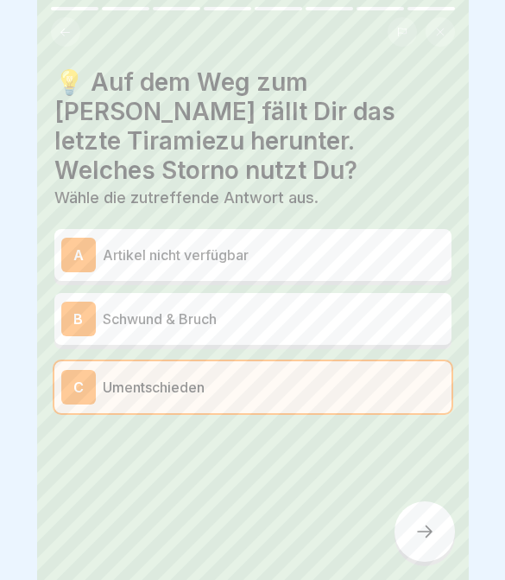
click at [409, 308] on p "Schwund & Bruch" at bounding box center [274, 318] width 342 height 21
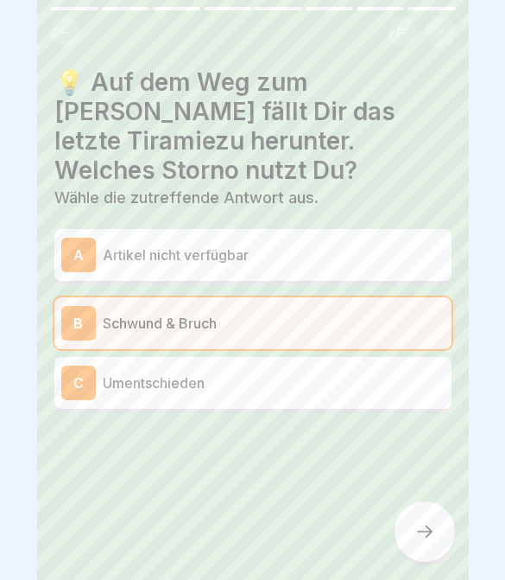
click at [418, 244] on p "Artikel nicht verfügbar" at bounding box center [274, 254] width 342 height 21
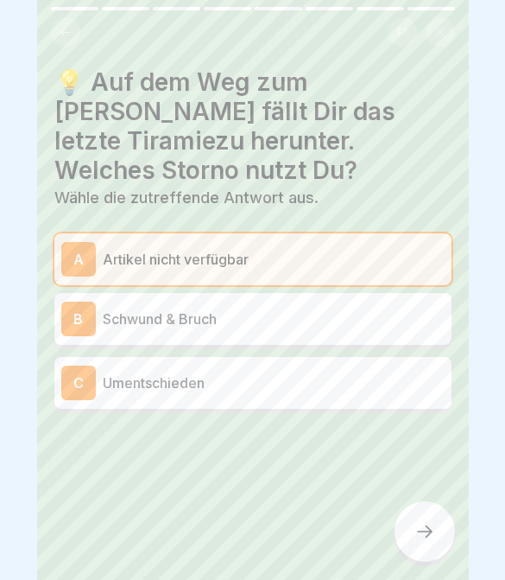
click at [403, 305] on div "B Schwund & Bruch" at bounding box center [252, 318] width 383 height 35
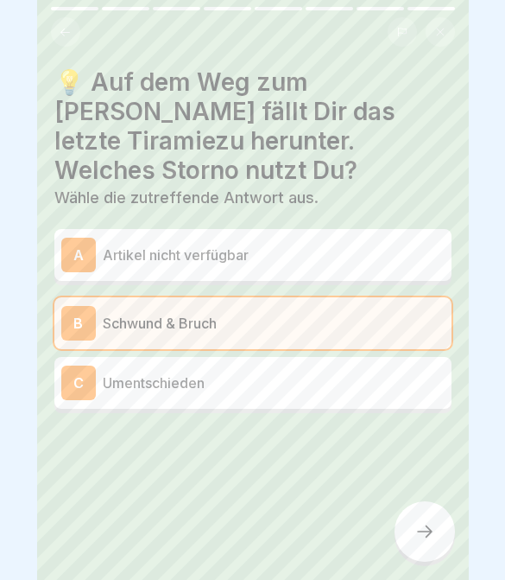
click at [431, 542] on div at bounding box center [425, 531] width 60 height 60
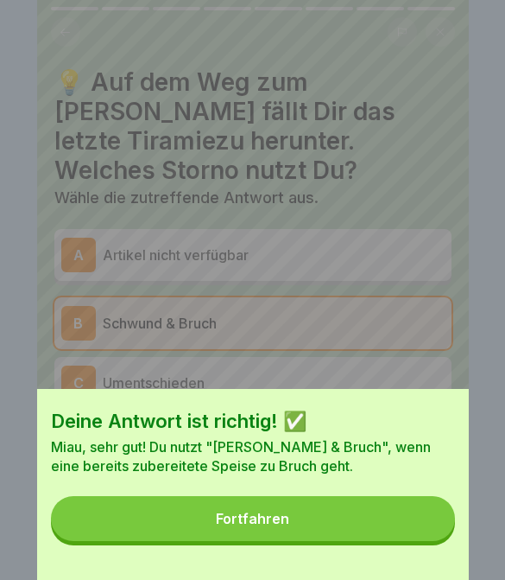
click at [418, 533] on button "Fortfahren" at bounding box center [253, 518] width 404 height 45
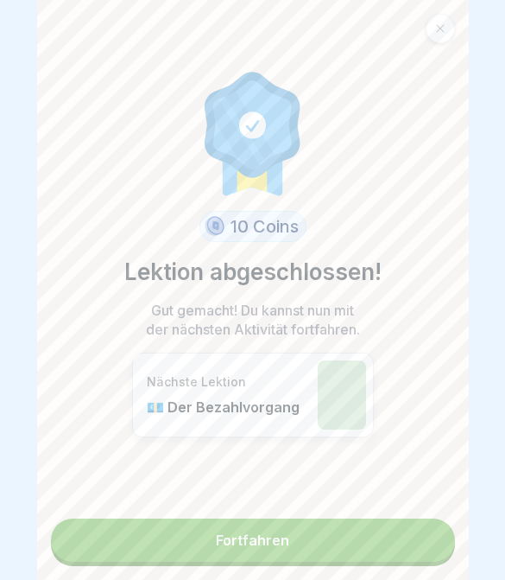
click at [380, 544] on link "Fortfahren" at bounding box center [253, 539] width 404 height 43
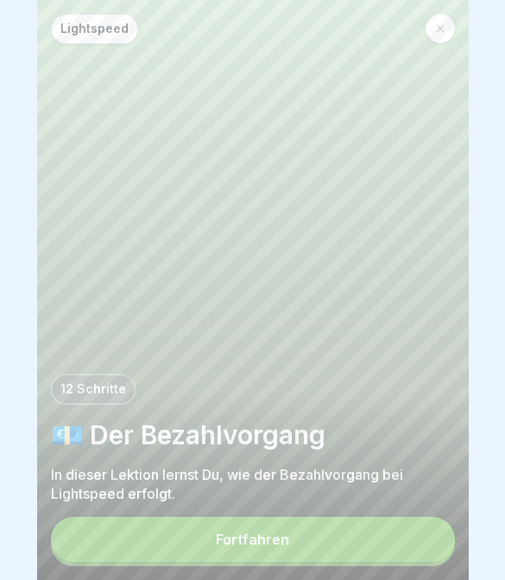
click at [358, 546] on button "Fortfahren" at bounding box center [253, 539] width 404 height 45
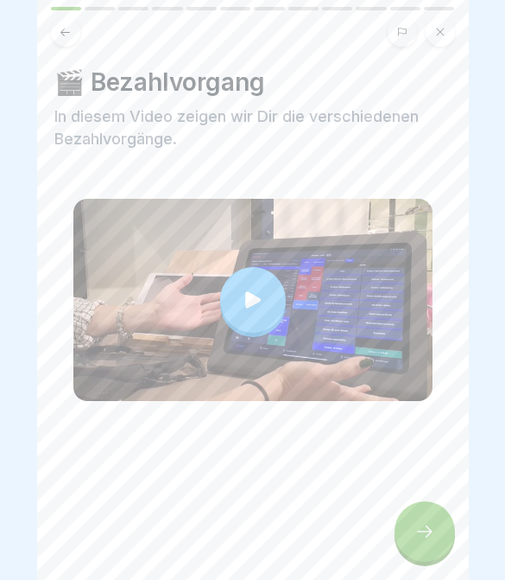
click at [281, 335] on div at bounding box center [252, 300] width 359 height 202
click at [382, 571] on div "🎬 Bezahlvorgang In diesem Video zeigen wir Dir die verschiedenen Bezahlvorgänge." at bounding box center [253, 290] width 432 height 580
click at [409, 535] on div at bounding box center [425, 531] width 60 height 60
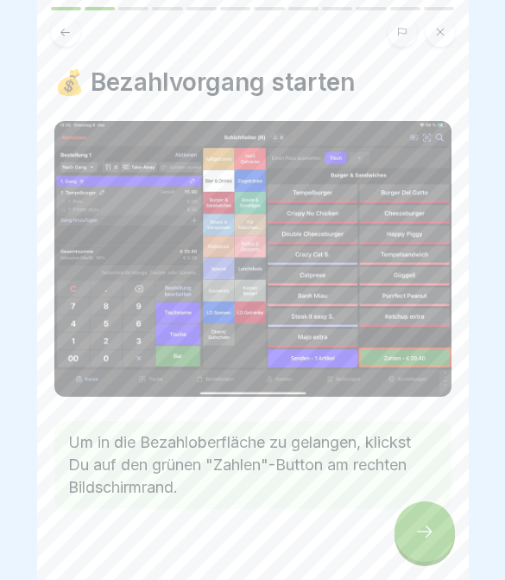
click at [441, 528] on div at bounding box center [425, 531] width 60 height 60
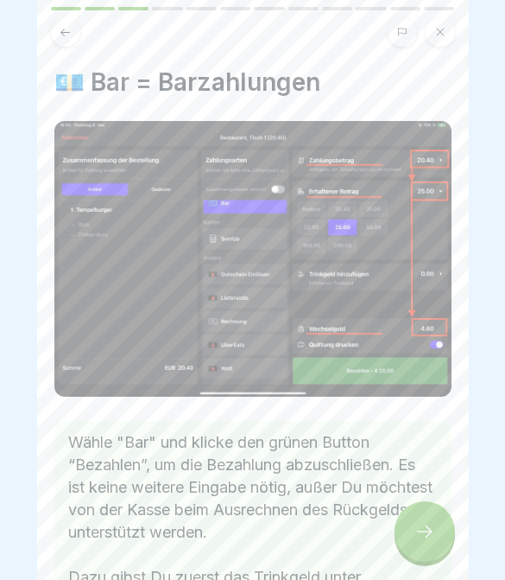
click at [441, 528] on div at bounding box center [425, 531] width 60 height 60
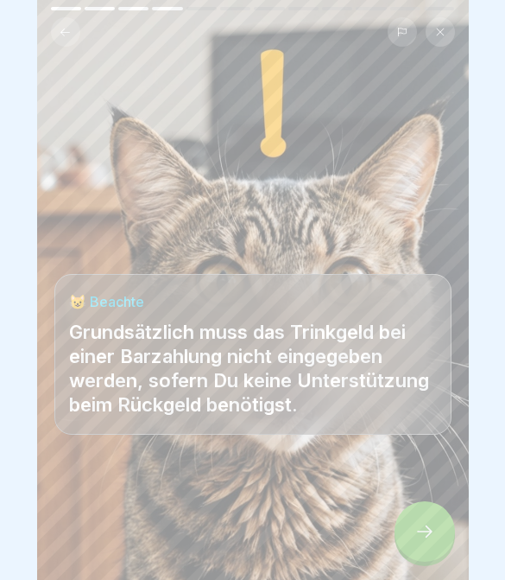
click at [428, 536] on icon at bounding box center [425, 531] width 21 height 21
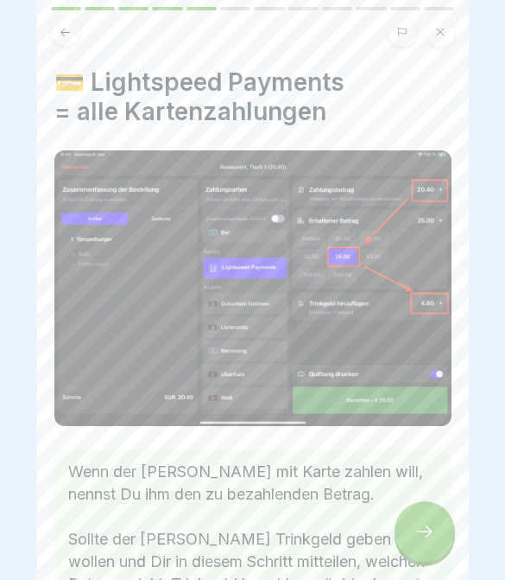
click at [428, 536] on icon at bounding box center [425, 531] width 16 height 12
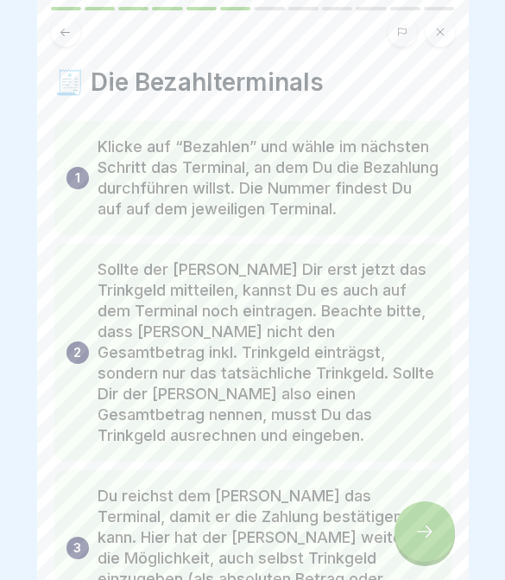
click at [431, 533] on icon at bounding box center [425, 531] width 16 height 12
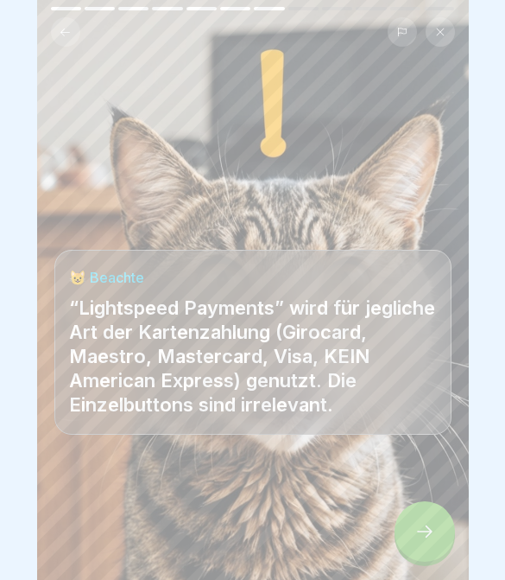
click at [428, 529] on icon at bounding box center [425, 531] width 21 height 21
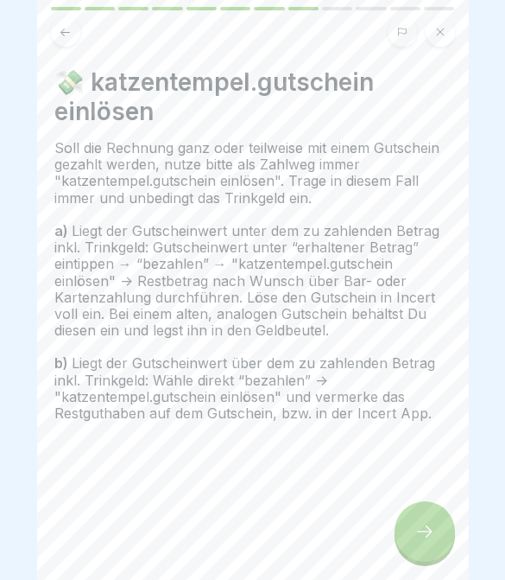
click at [433, 526] on icon at bounding box center [425, 531] width 21 height 21
click at [432, 528] on icon at bounding box center [425, 531] width 21 height 21
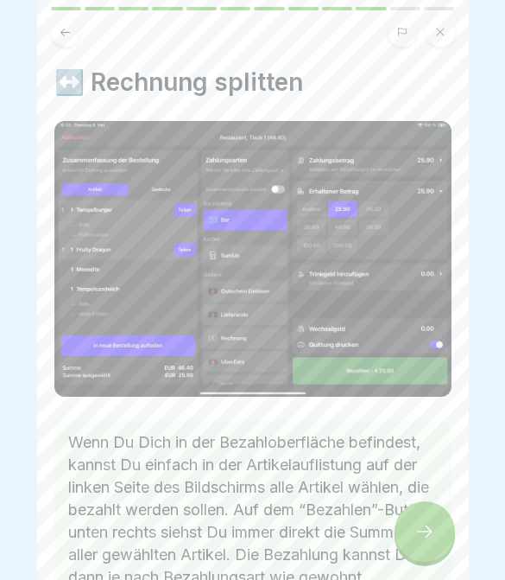
click at [431, 532] on icon at bounding box center [425, 531] width 16 height 12
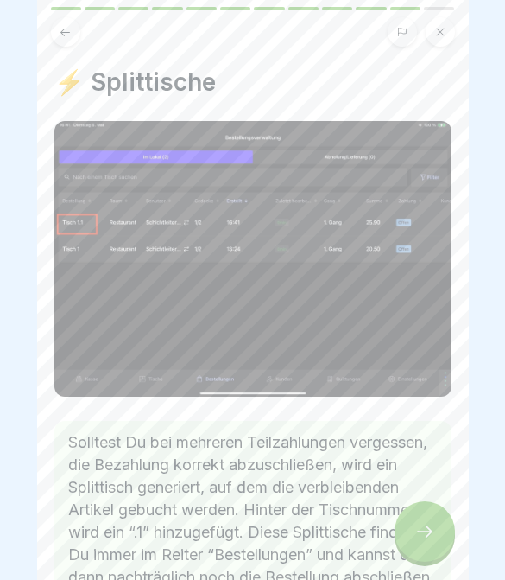
click at [434, 530] on icon at bounding box center [425, 531] width 21 height 21
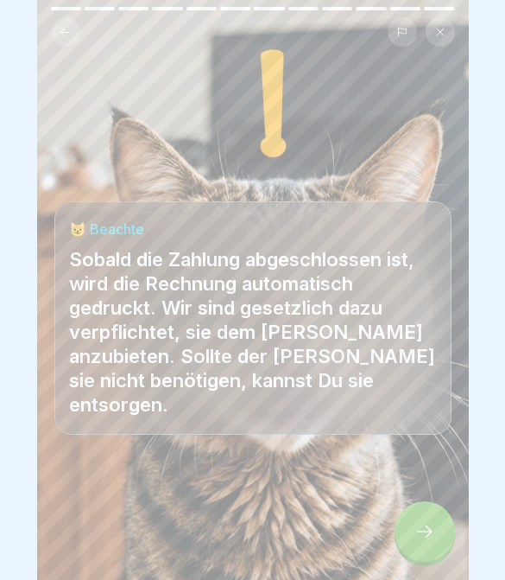
click at [433, 535] on icon at bounding box center [425, 531] width 21 height 21
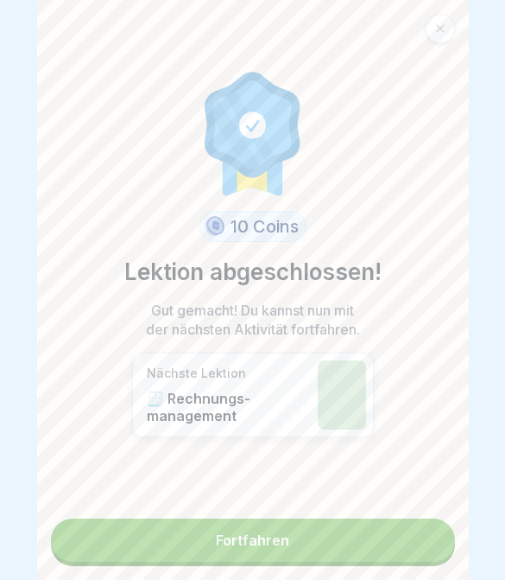
click at [421, 537] on link "Fortfahren" at bounding box center [253, 539] width 404 height 43
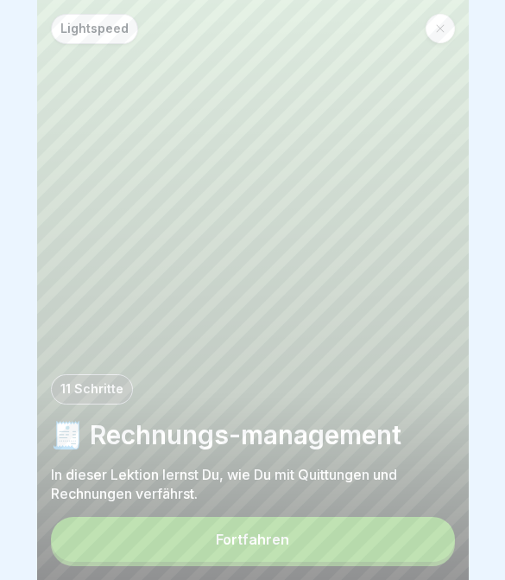
click at [411, 541] on button "Fortfahren" at bounding box center [253, 539] width 404 height 45
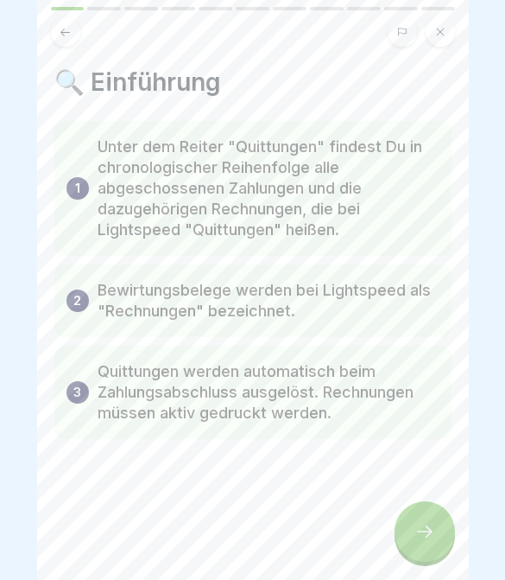
click at [424, 537] on icon at bounding box center [425, 531] width 21 height 21
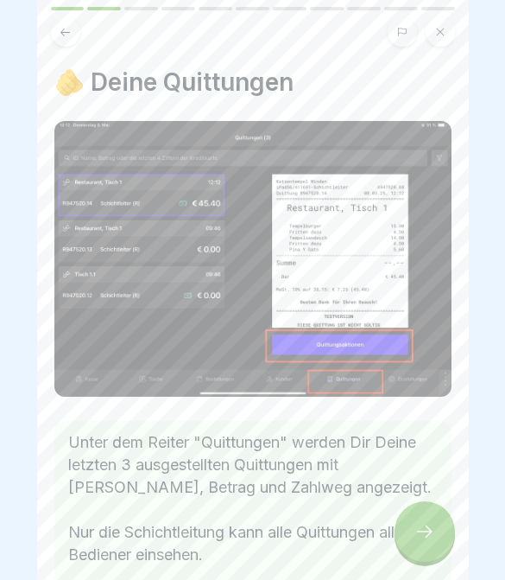
click at [426, 536] on icon at bounding box center [425, 531] width 21 height 21
click at [425, 536] on icon at bounding box center [425, 531] width 21 height 21
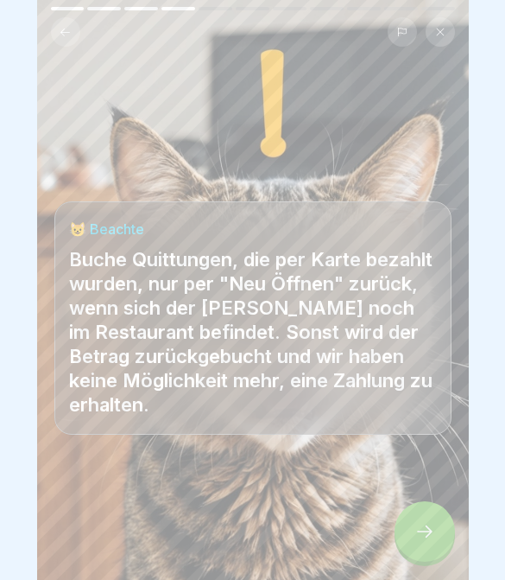
click at [426, 531] on icon at bounding box center [425, 531] width 16 height 12
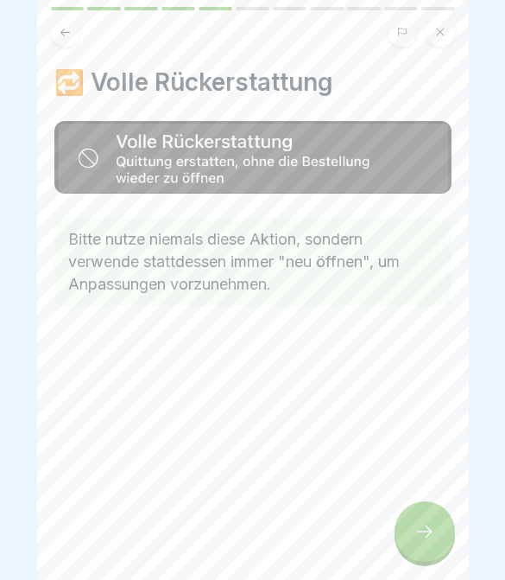
click at [428, 526] on icon at bounding box center [425, 531] width 21 height 21
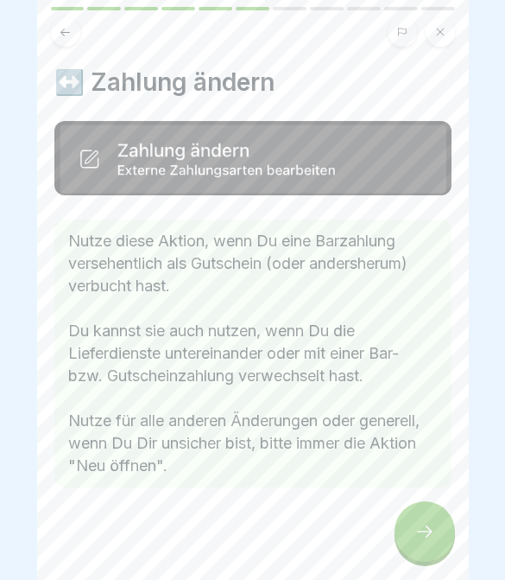
click at [425, 533] on icon at bounding box center [425, 531] width 21 height 21
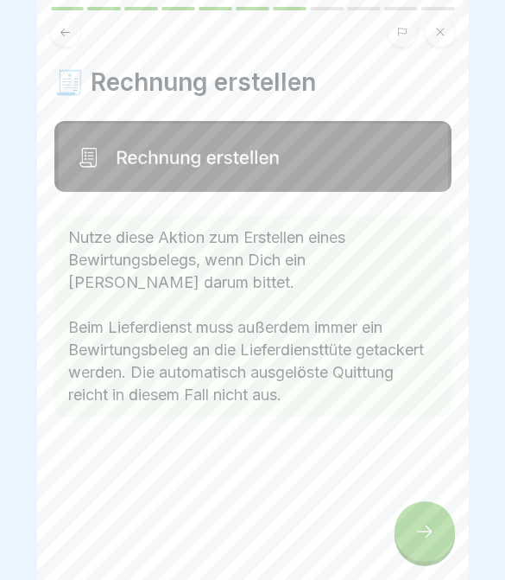
click at [421, 532] on icon at bounding box center [425, 531] width 16 height 12
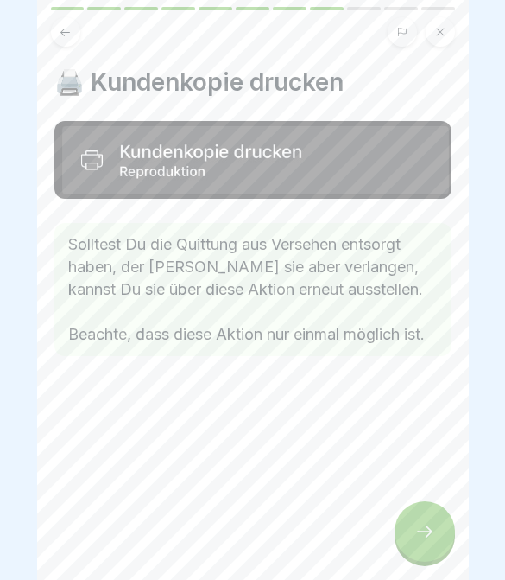
click at [415, 530] on icon at bounding box center [425, 531] width 21 height 21
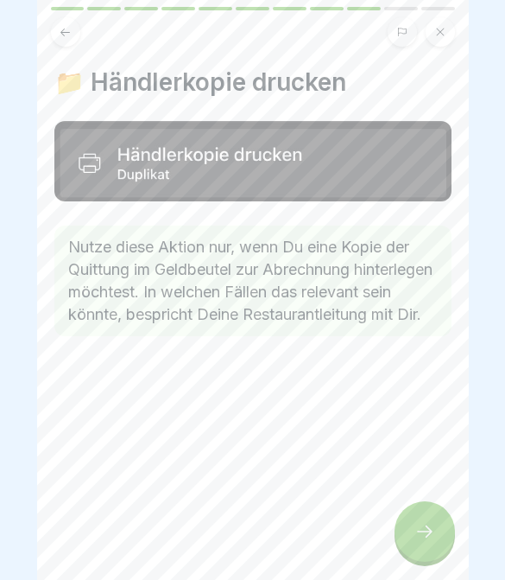
click at [413, 539] on div at bounding box center [425, 531] width 60 height 60
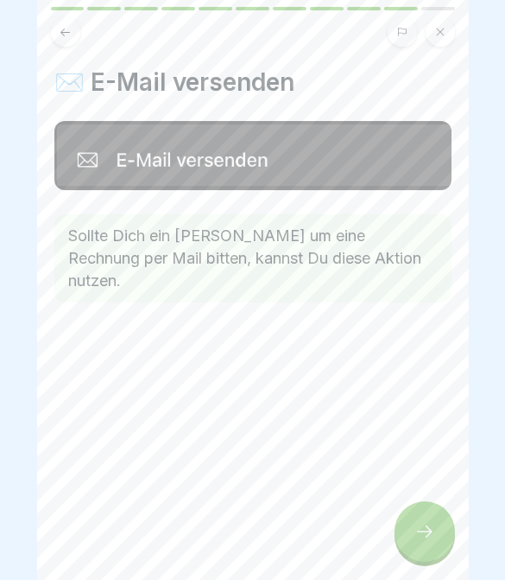
click at [418, 532] on icon at bounding box center [425, 531] width 21 height 21
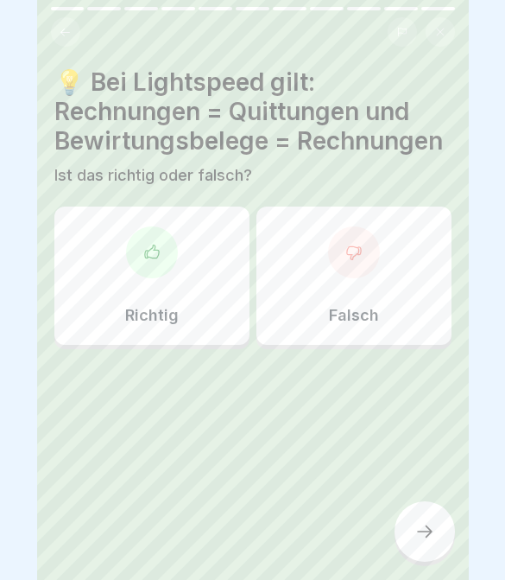
click at [419, 532] on icon at bounding box center [425, 531] width 21 height 21
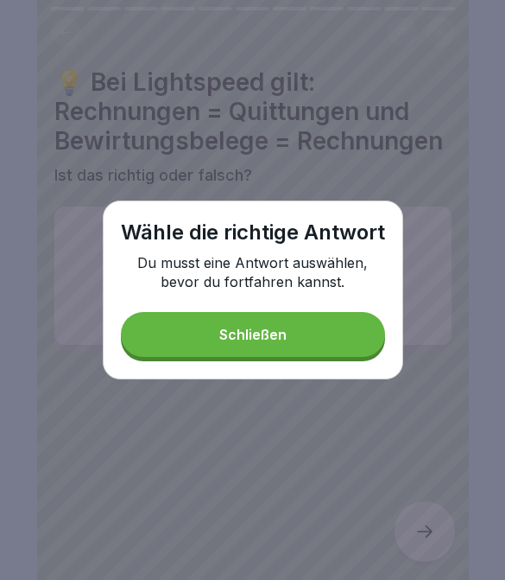
click at [358, 356] on button "Schließen" at bounding box center [253, 334] width 264 height 45
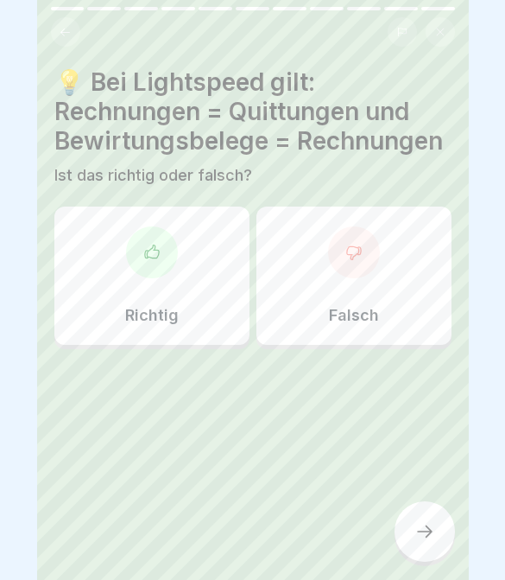
click at [396, 343] on div "Falsch" at bounding box center [354, 275] width 195 height 138
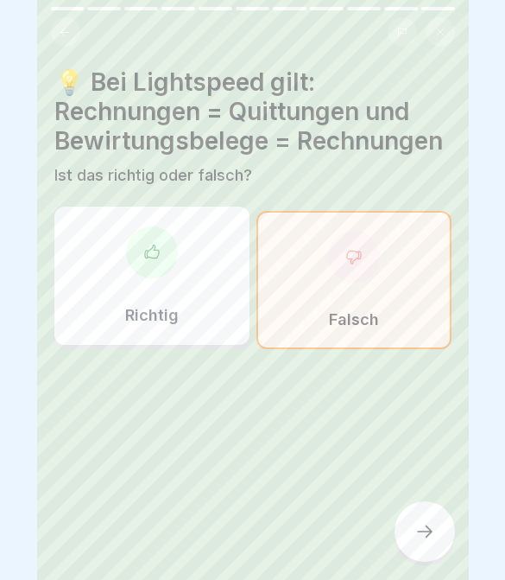
click at [440, 528] on div at bounding box center [425, 531] width 60 height 60
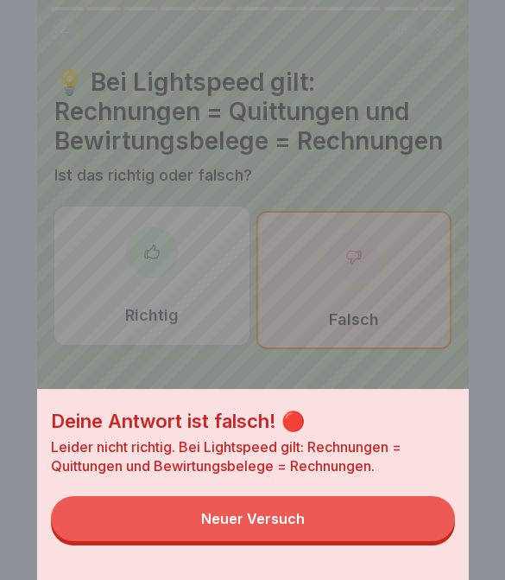
click at [415, 529] on button "Neuer Versuch" at bounding box center [253, 518] width 404 height 45
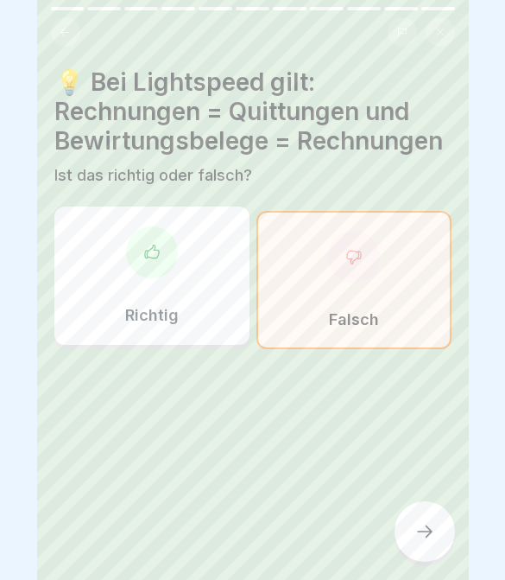
click at [203, 320] on div "Richtig" at bounding box center [151, 275] width 195 height 138
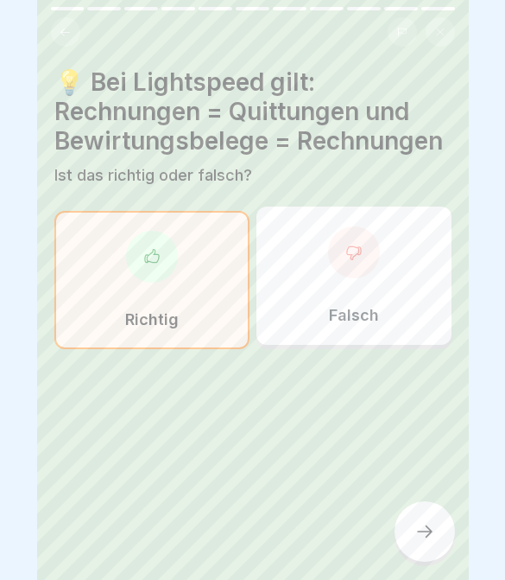
click at [420, 551] on div at bounding box center [425, 531] width 60 height 60
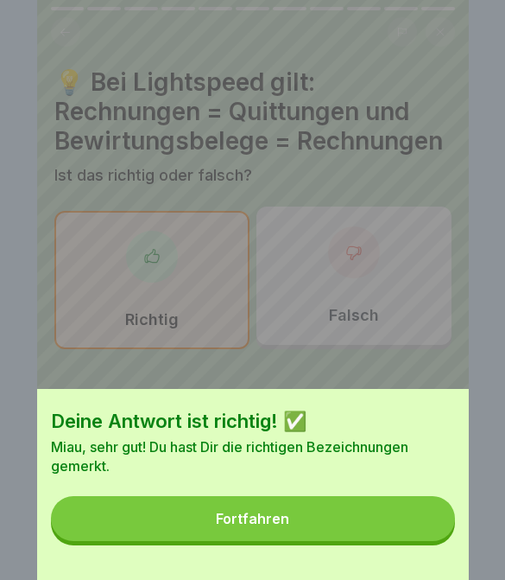
click at [427, 536] on button "Fortfahren" at bounding box center [253, 518] width 404 height 45
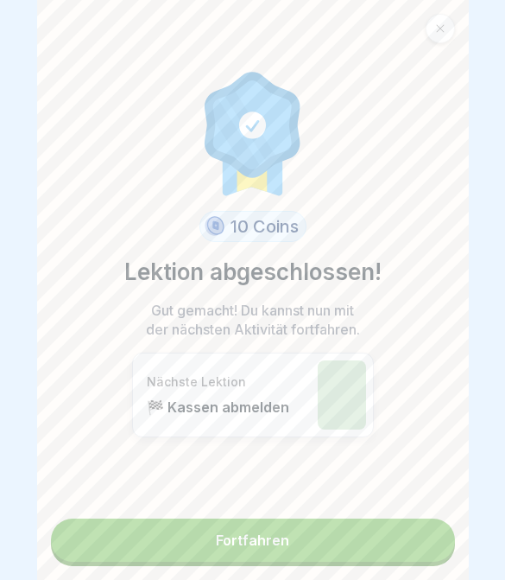
click at [434, 545] on link "Fortfahren" at bounding box center [253, 539] width 404 height 43
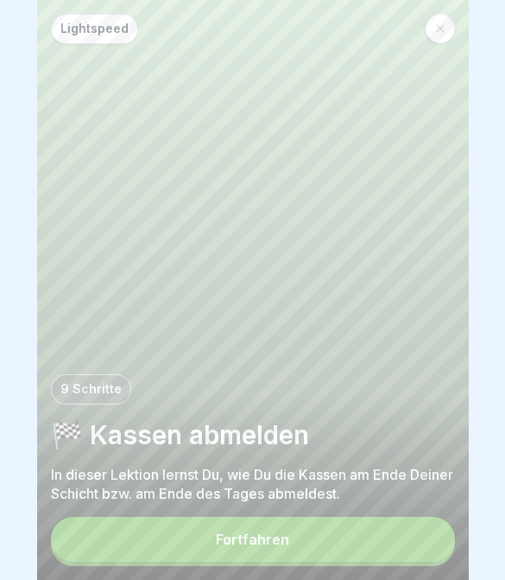
click at [417, 542] on button "Fortfahren" at bounding box center [253, 539] width 404 height 45
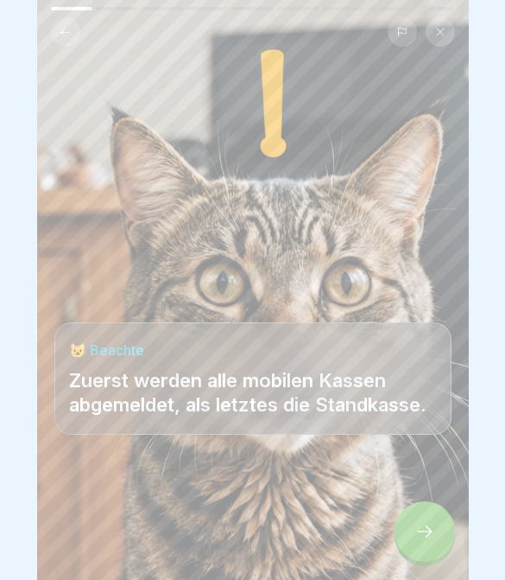
click at [415, 548] on div at bounding box center [425, 531] width 60 height 60
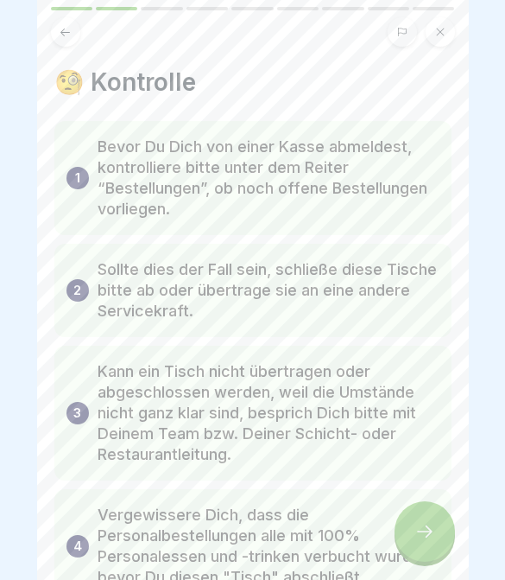
click at [437, 530] on div at bounding box center [425, 531] width 60 height 60
click at [436, 530] on div at bounding box center [425, 531] width 60 height 60
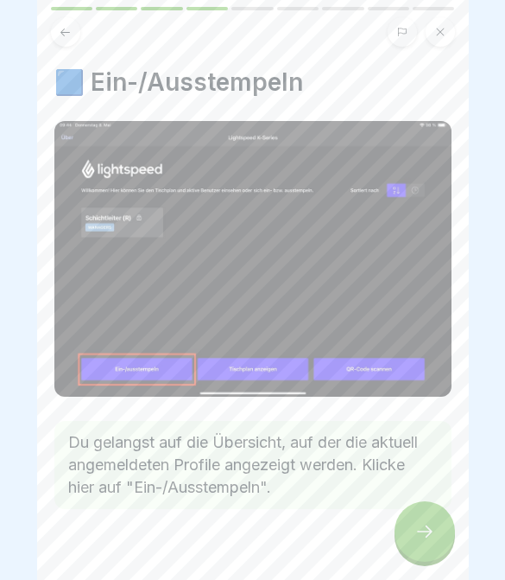
click at [436, 529] on div at bounding box center [425, 531] width 60 height 60
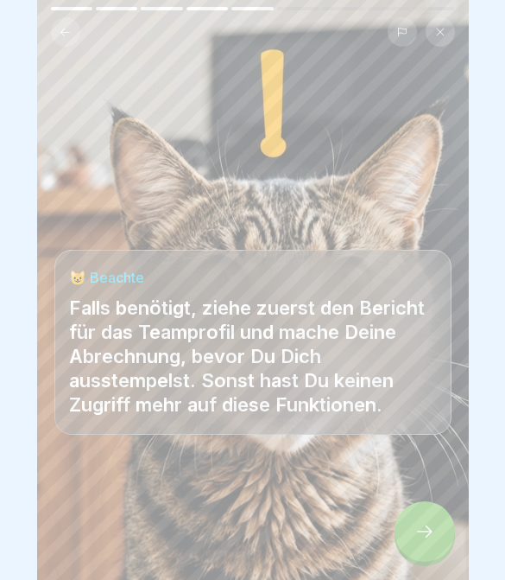
click at [436, 529] on div at bounding box center [425, 531] width 60 height 60
click at [434, 536] on icon at bounding box center [425, 531] width 21 height 21
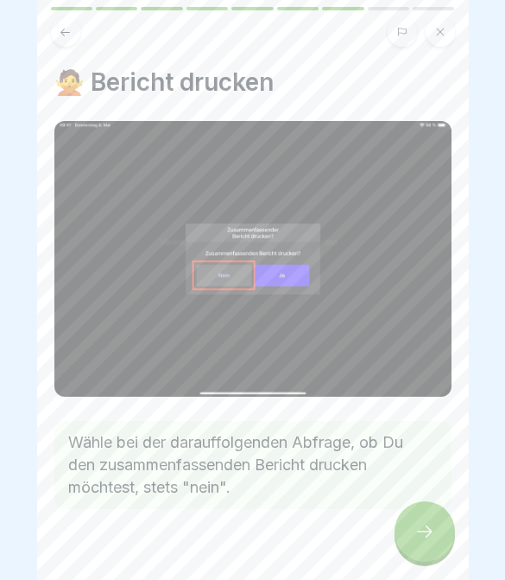
click at [434, 536] on icon at bounding box center [425, 531] width 21 height 21
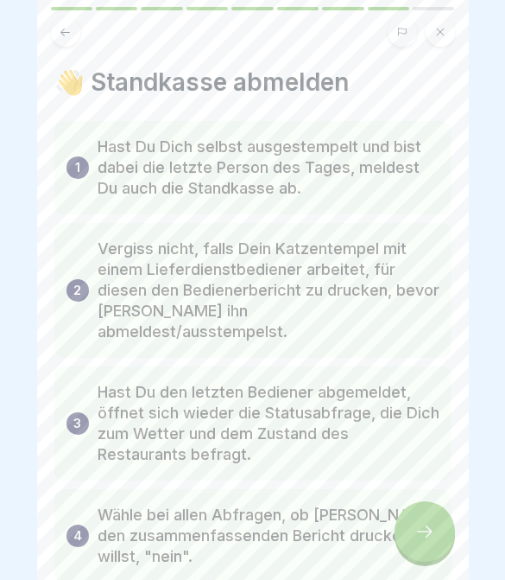
click at [436, 539] on div at bounding box center [425, 531] width 60 height 60
click at [435, 539] on div at bounding box center [425, 531] width 60 height 60
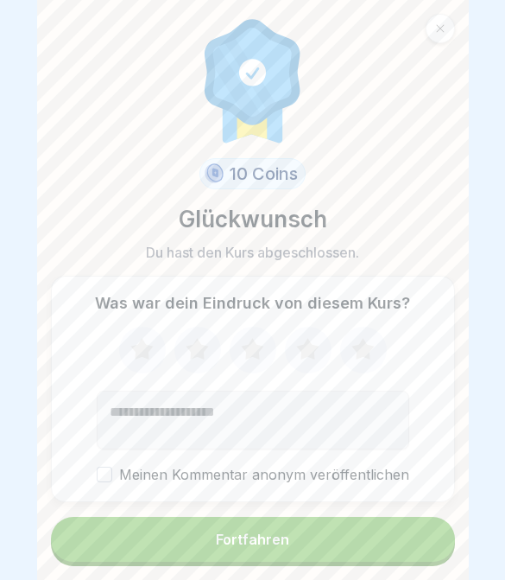
click at [416, 553] on button "Fortfahren" at bounding box center [253, 539] width 404 height 45
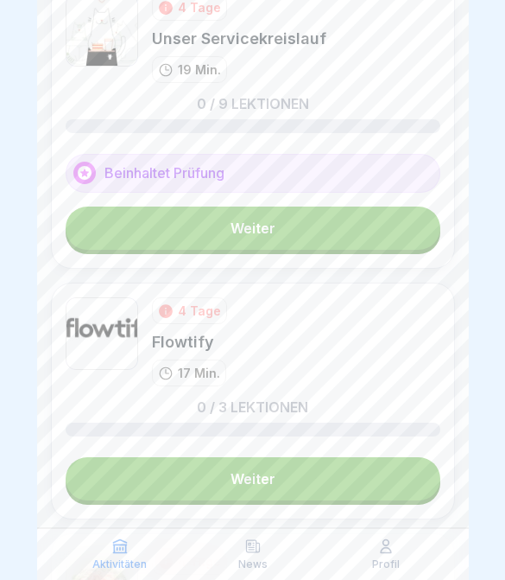
scroll to position [988, 0]
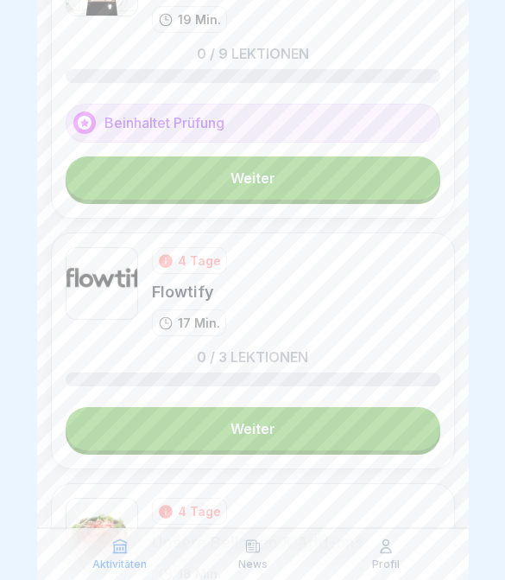
click at [392, 434] on link "Weiter" at bounding box center [253, 428] width 375 height 43
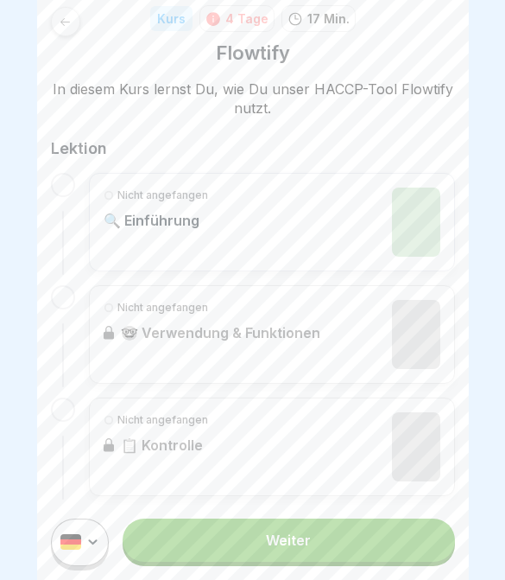
scroll to position [248, 0]
click at [388, 541] on link "Weiter" at bounding box center [289, 539] width 332 height 43
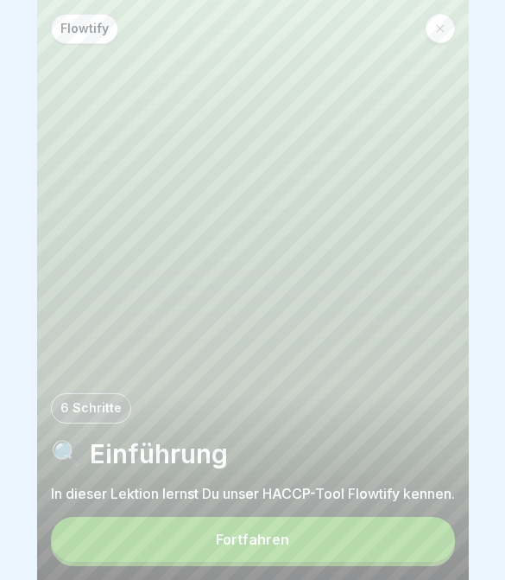
click at [387, 536] on button "Fortfahren" at bounding box center [253, 539] width 404 height 45
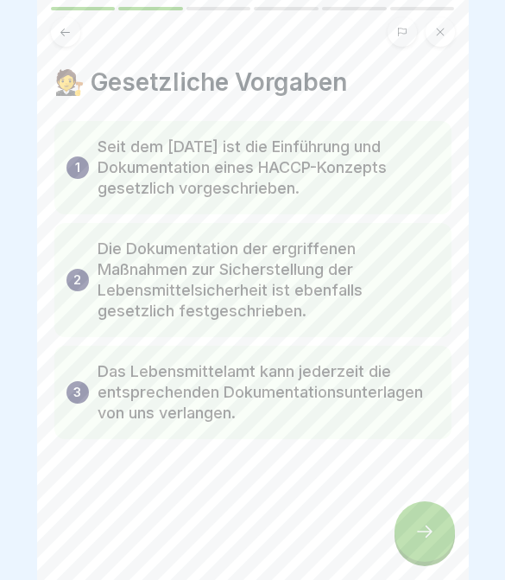
click at [429, 522] on icon at bounding box center [425, 531] width 21 height 21
click at [429, 521] on icon at bounding box center [425, 531] width 21 height 21
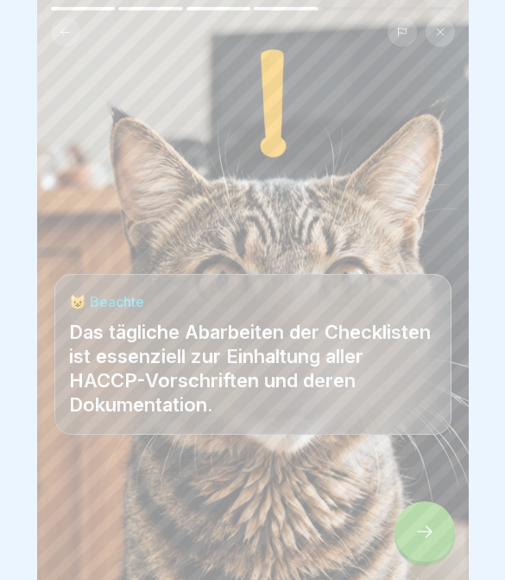
click at [434, 531] on icon at bounding box center [425, 531] width 21 height 21
click at [434, 530] on icon at bounding box center [425, 531] width 21 height 21
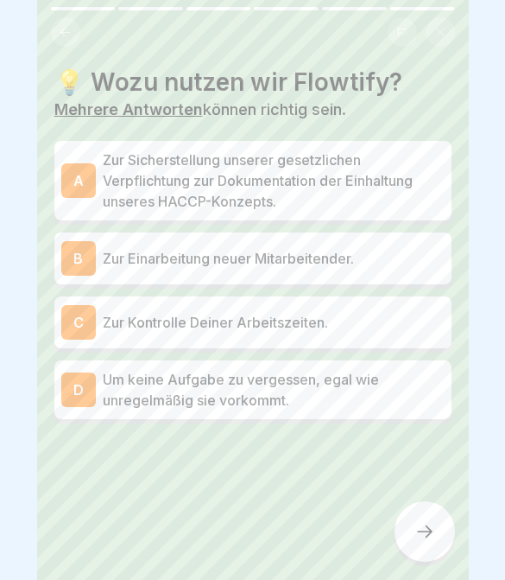
click at [432, 533] on icon at bounding box center [425, 531] width 16 height 12
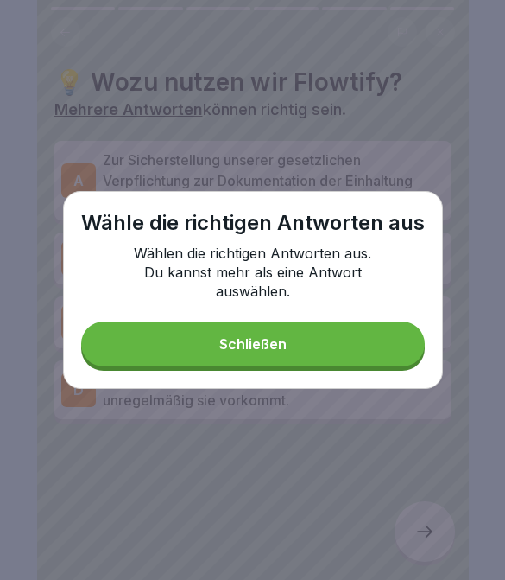
click at [363, 343] on button "Schließen" at bounding box center [253, 343] width 344 height 45
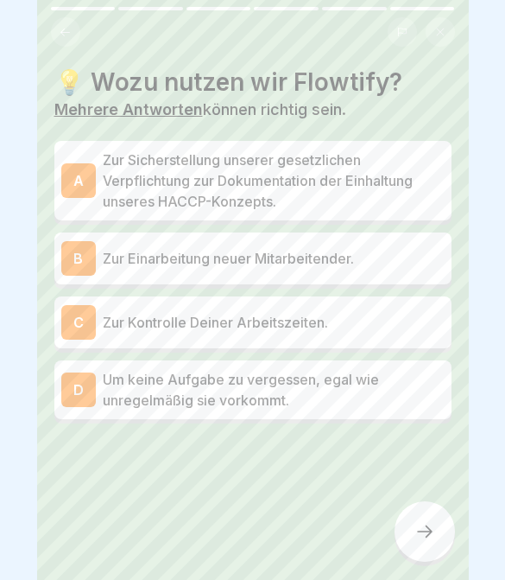
click at [365, 345] on div "C Zur Kontrolle Deiner Arbeitszeiten." at bounding box center [252, 322] width 397 height 52
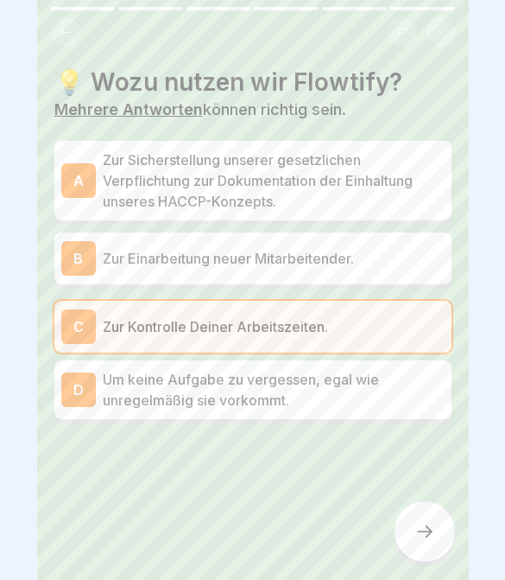
click at [443, 159] on p "Zur Sicherstellung unserer gesetzlichen Verpflichtung zur Dokumentation der Ein…" at bounding box center [274, 180] width 342 height 62
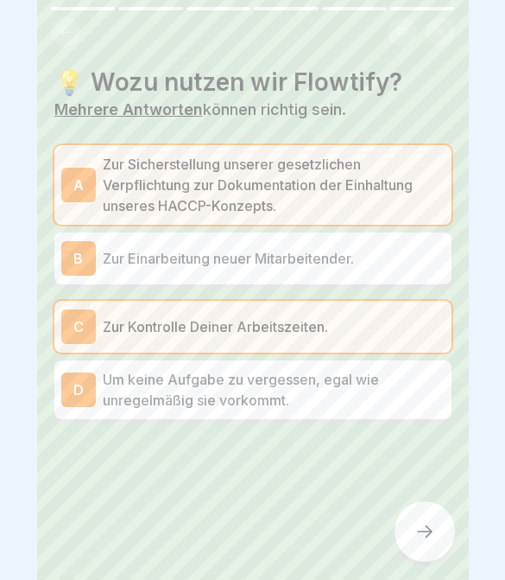
click at [422, 490] on div at bounding box center [252, 475] width 397 height 104
click at [425, 542] on div at bounding box center [425, 531] width 60 height 60
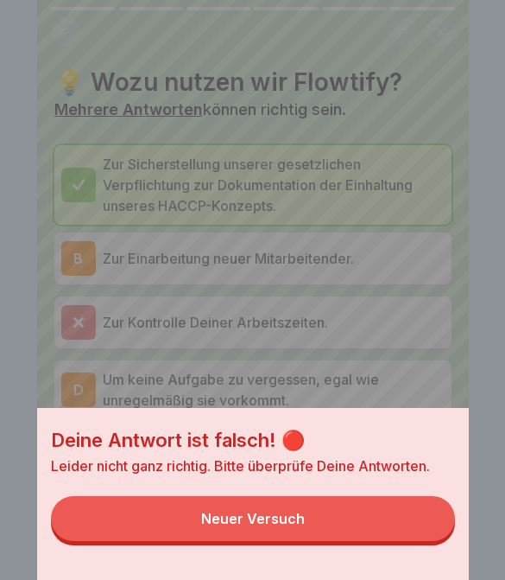
click at [415, 533] on button "Neuer Versuch" at bounding box center [253, 518] width 404 height 45
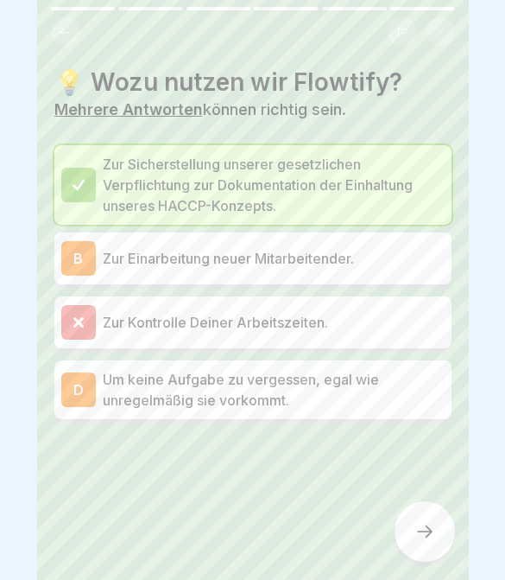
click at [388, 275] on div "B Zur Einarbeitung neuer Mitarbeitender." at bounding box center [252, 258] width 397 height 52
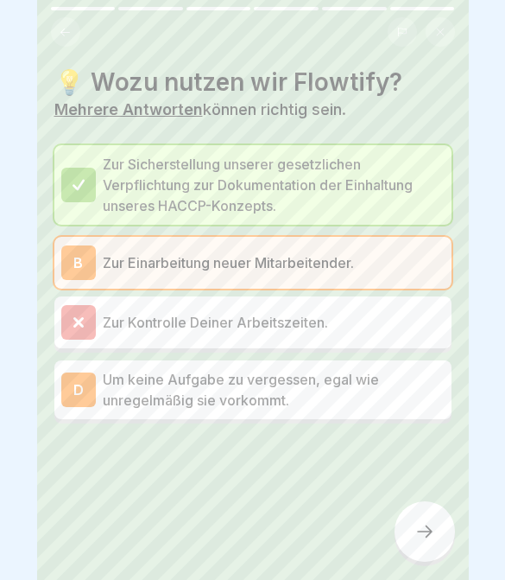
click at [377, 412] on div "D Um keine Aufgabe zu vergessen, egal wie unregelmäßig sie vorkommt." at bounding box center [252, 389] width 397 height 59
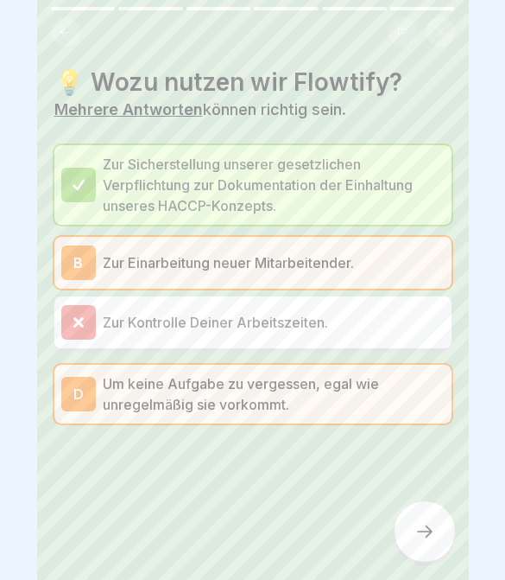
click at [411, 543] on div at bounding box center [425, 531] width 60 height 60
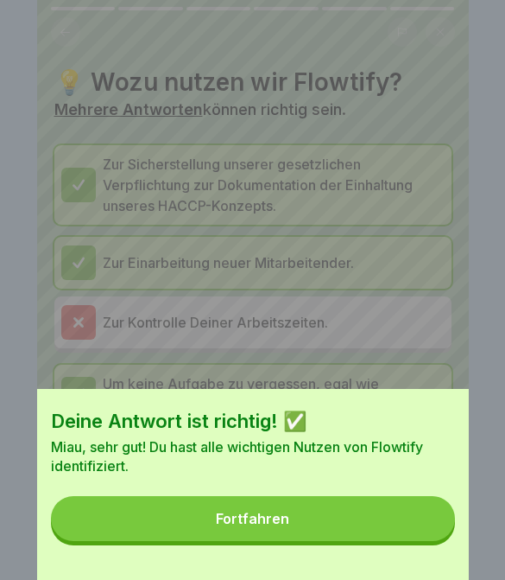
click at [407, 525] on button "Fortfahren" at bounding box center [253, 518] width 404 height 45
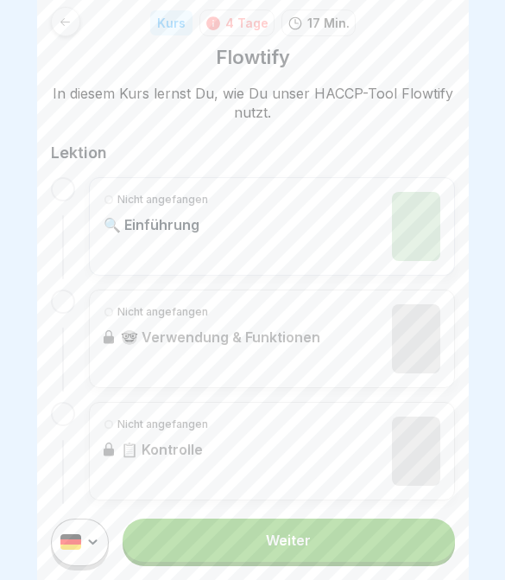
scroll to position [234, 0]
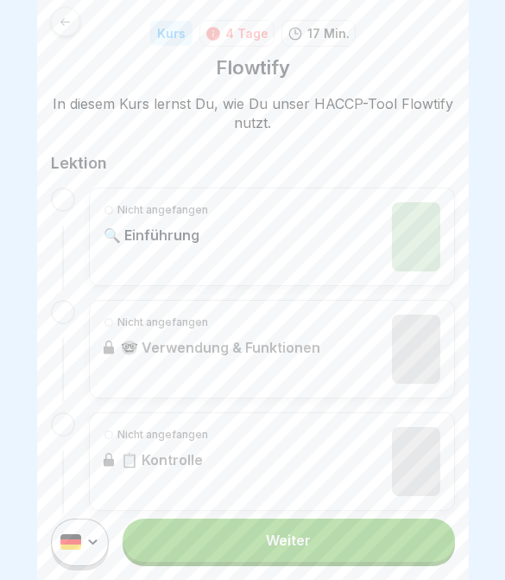
click at [404, 240] on img at bounding box center [416, 236] width 48 height 69
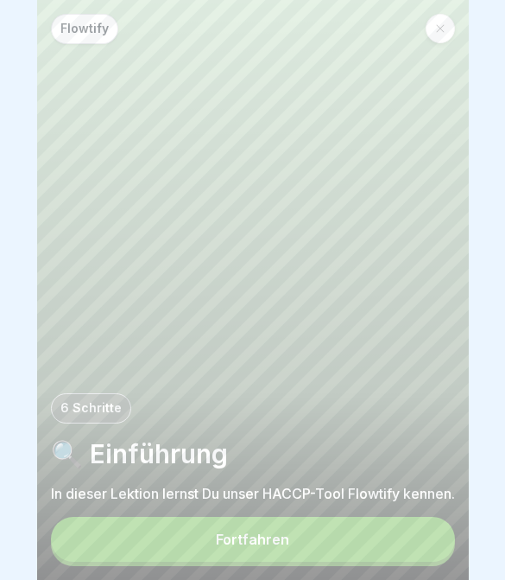
click at [370, 537] on button "Fortfahren" at bounding box center [253, 539] width 404 height 45
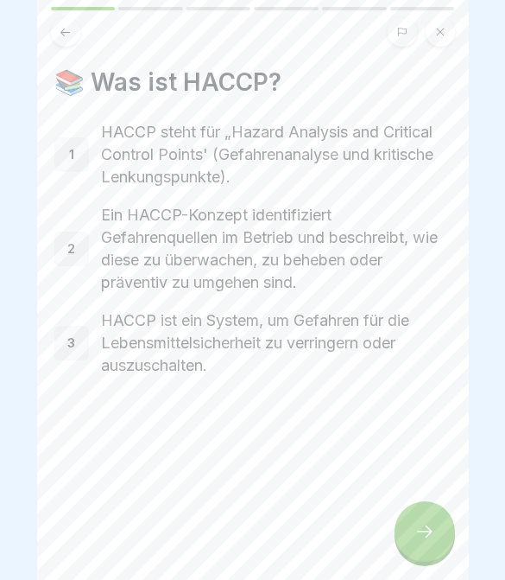
click at [441, 548] on div at bounding box center [425, 531] width 60 height 60
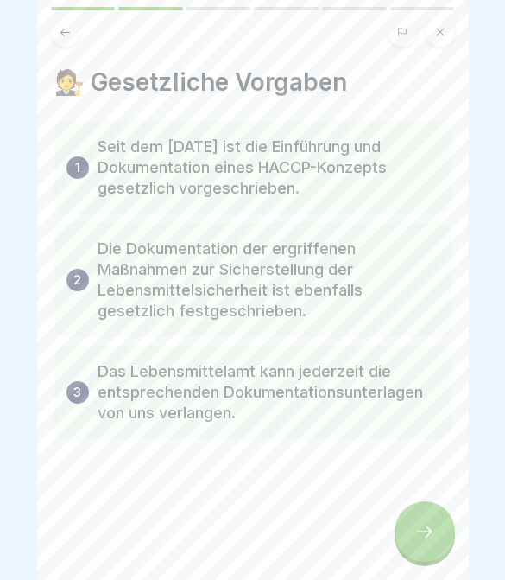
click at [439, 542] on div at bounding box center [425, 531] width 60 height 60
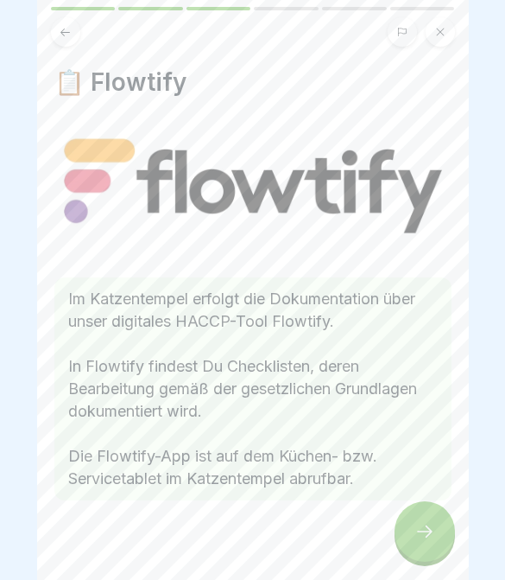
click at [441, 535] on div at bounding box center [425, 531] width 60 height 60
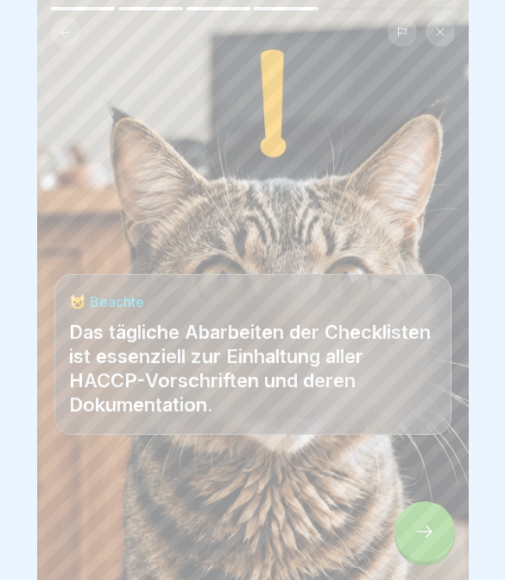
click at [443, 532] on div at bounding box center [425, 531] width 60 height 60
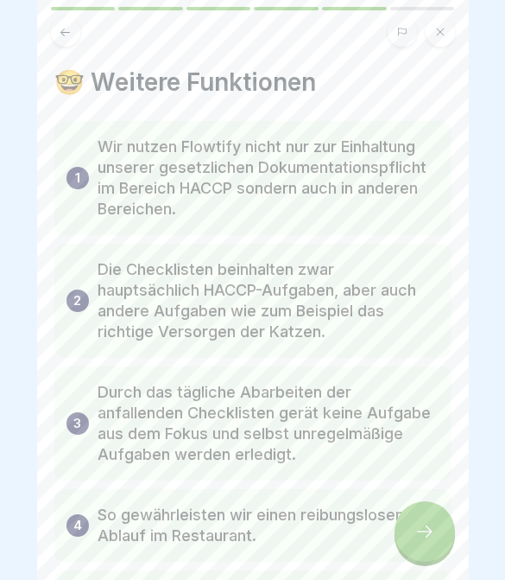
click at [452, 541] on div at bounding box center [425, 531] width 60 height 60
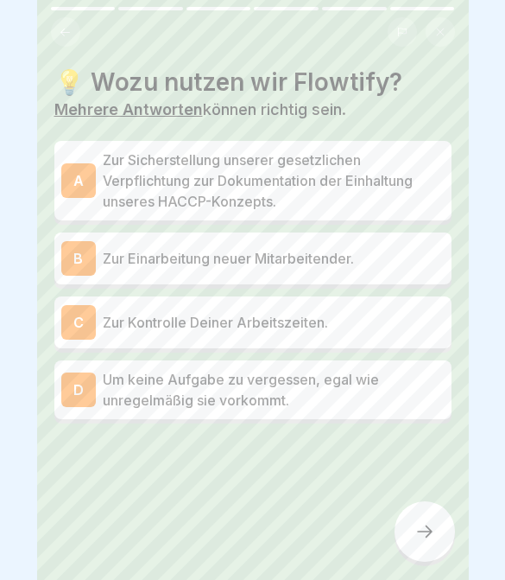
click at [372, 189] on p "Zur Sicherstellung unserer gesetzlichen Verpflichtung zur Dokumentation der Ein…" at bounding box center [274, 180] width 342 height 62
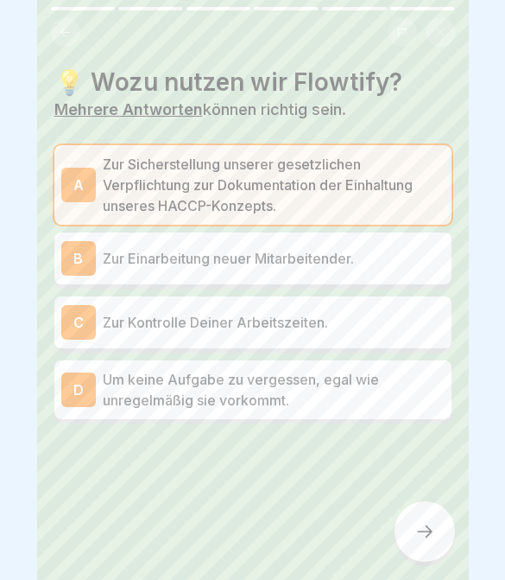
click at [357, 251] on p "Zur Einarbeitung neuer Mitarbeitender." at bounding box center [274, 258] width 342 height 21
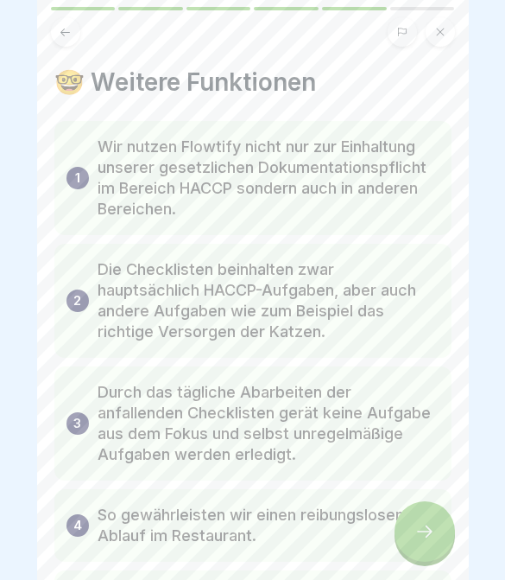
click at [426, 525] on icon at bounding box center [425, 531] width 16 height 12
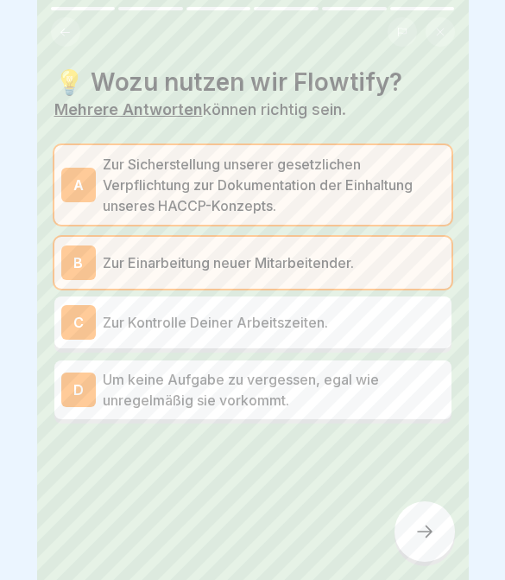
click at [364, 392] on p "Um keine Aufgabe zu vergessen, egal wie unregelmäßig sie vorkommt." at bounding box center [274, 389] width 342 height 41
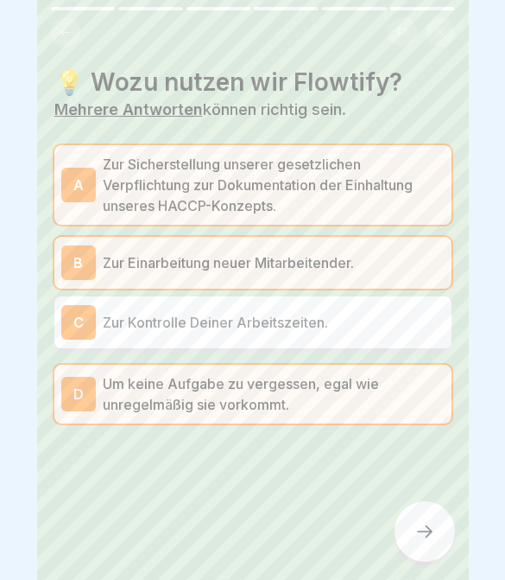
click at [415, 523] on icon at bounding box center [425, 531] width 21 height 21
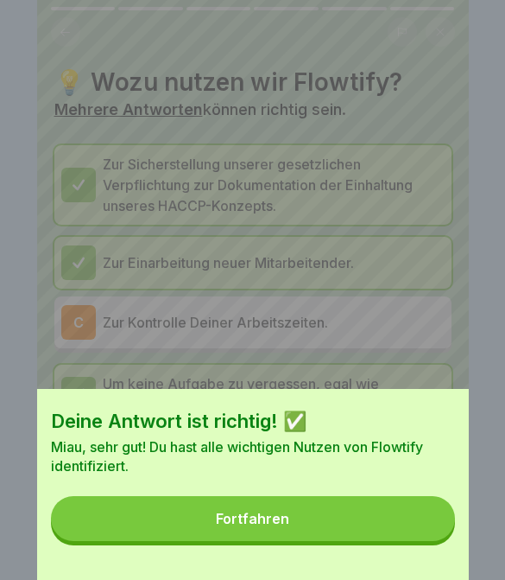
click at [423, 305] on div "Deine Antwort ist richtig! ✅ Miau, sehr gut! Du hast alle wichtigen Nutzen von …" at bounding box center [253, 290] width 432 height 580
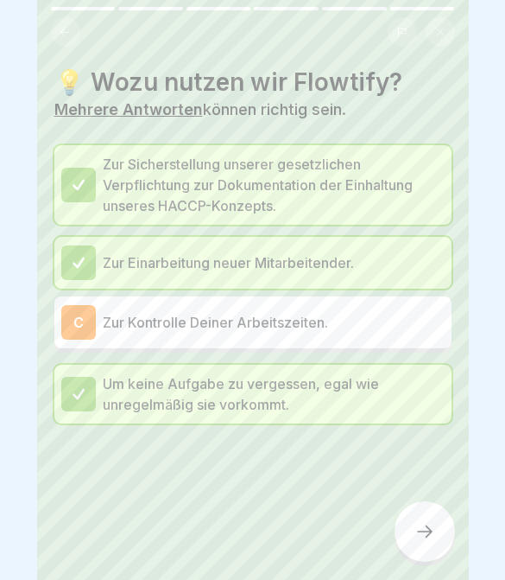
click at [425, 322] on p "Zur Kontrolle Deiner Arbeitszeiten." at bounding box center [274, 322] width 342 height 21
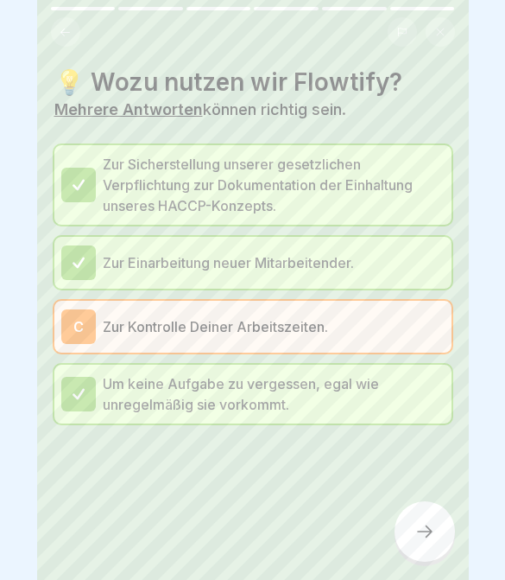
click at [406, 348] on div "C Zur Kontrolle Deiner Arbeitszeiten." at bounding box center [252, 327] width 397 height 52
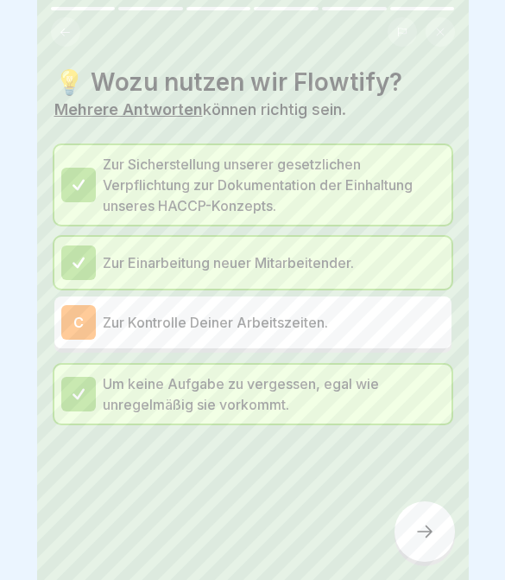
click at [437, 529] on div at bounding box center [425, 531] width 60 height 60
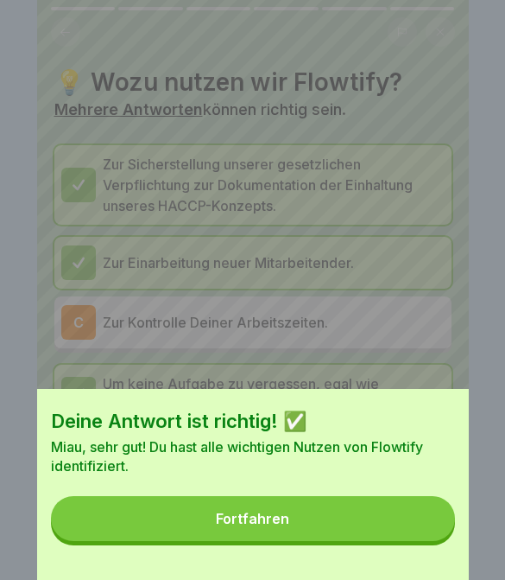
click at [440, 526] on button "Fortfahren" at bounding box center [253, 518] width 404 height 45
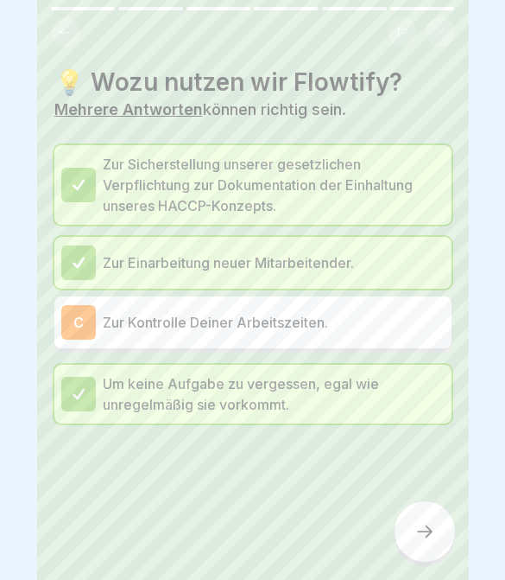
click at [435, 528] on div at bounding box center [425, 531] width 60 height 60
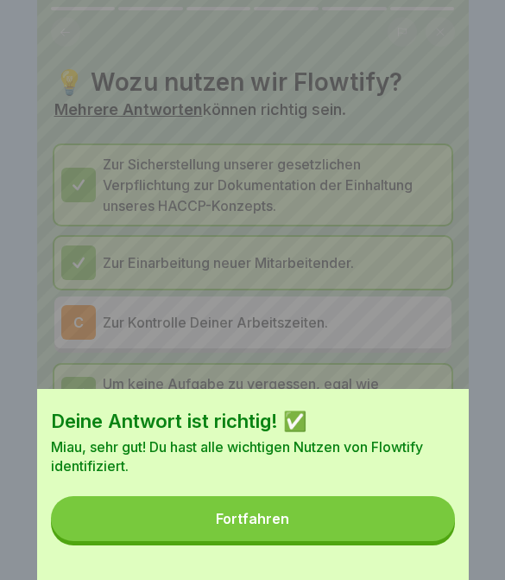
click at [389, 523] on button "Fortfahren" at bounding box center [253, 518] width 404 height 45
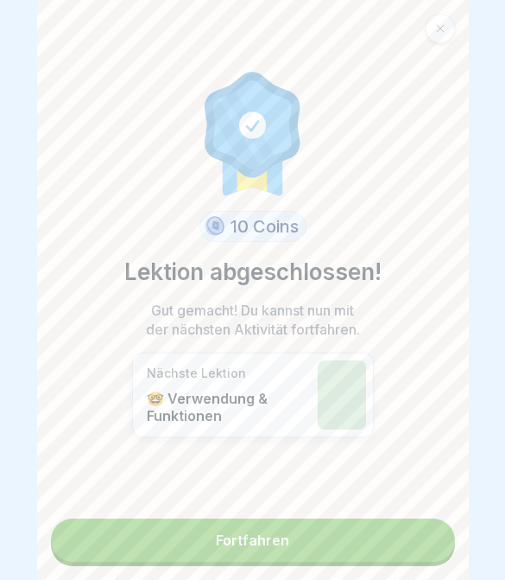
click at [406, 543] on link "Fortfahren" at bounding box center [253, 539] width 404 height 43
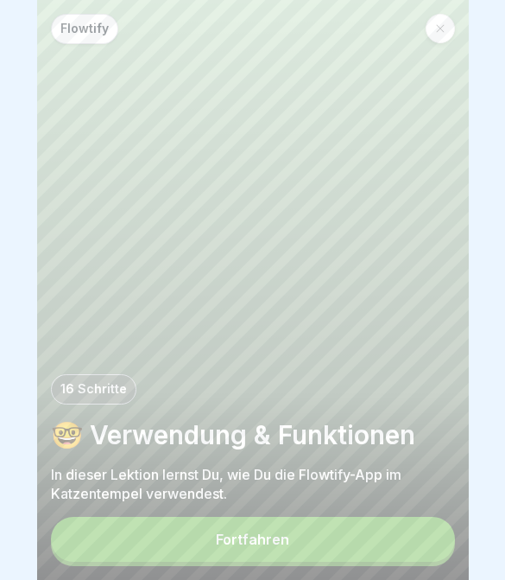
click at [404, 542] on button "Fortfahren" at bounding box center [253, 539] width 404 height 45
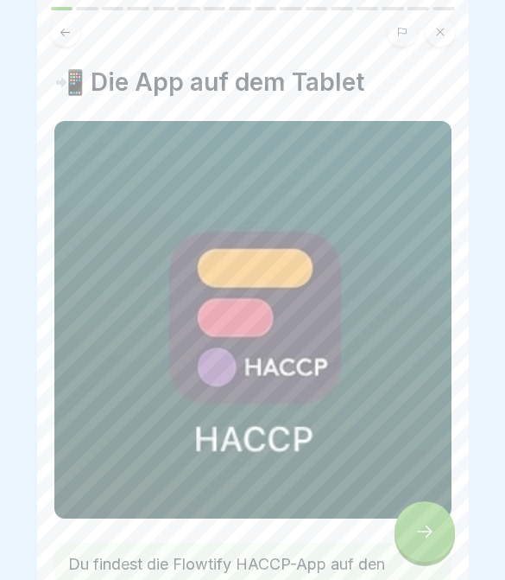
click at [442, 537] on div at bounding box center [425, 531] width 60 height 60
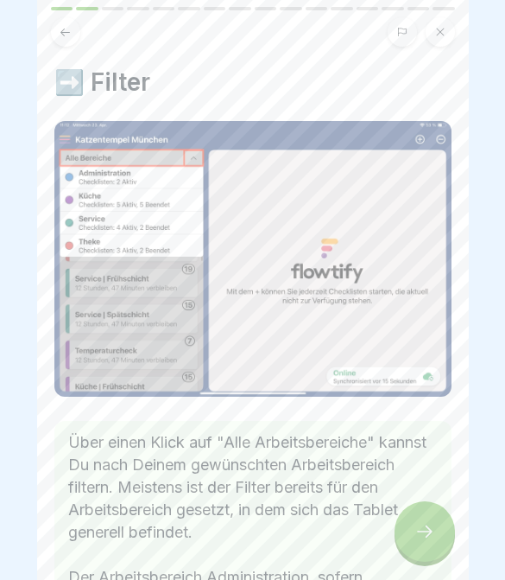
click at [428, 545] on div at bounding box center [425, 531] width 60 height 60
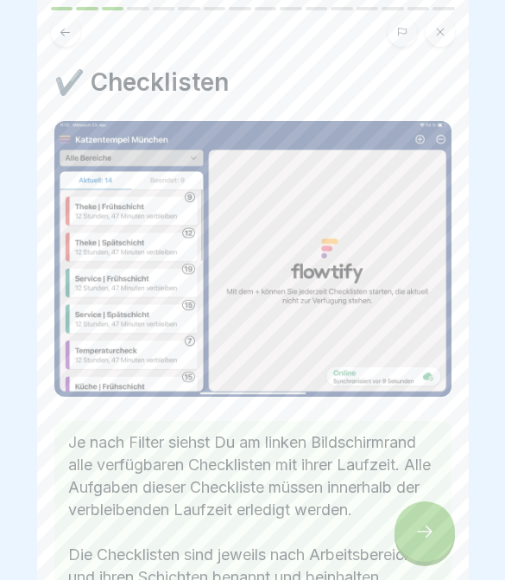
click at [430, 536] on icon at bounding box center [425, 531] width 21 height 21
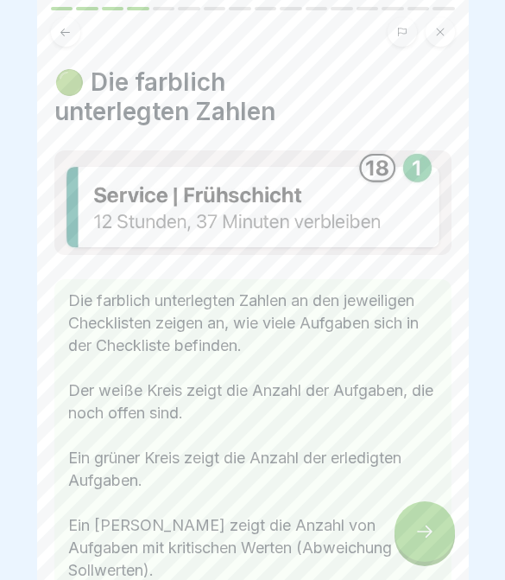
click at [431, 538] on icon at bounding box center [425, 531] width 21 height 21
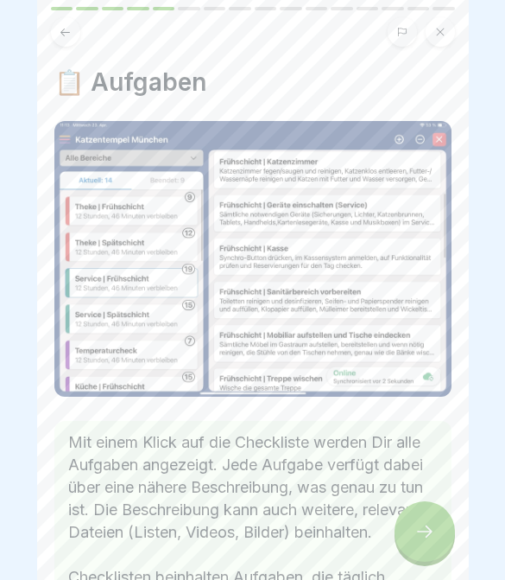
click at [433, 541] on icon at bounding box center [425, 531] width 21 height 21
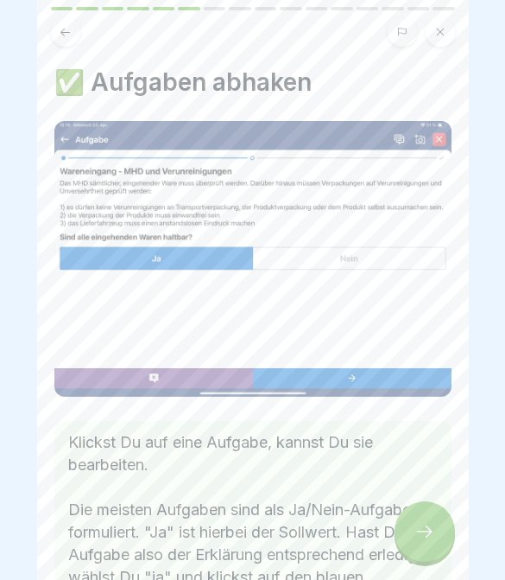
click at [429, 545] on div at bounding box center [425, 531] width 60 height 60
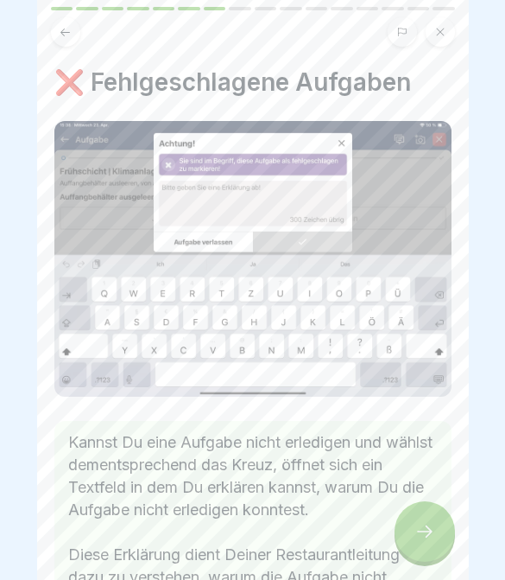
click at [432, 542] on icon at bounding box center [425, 531] width 21 height 21
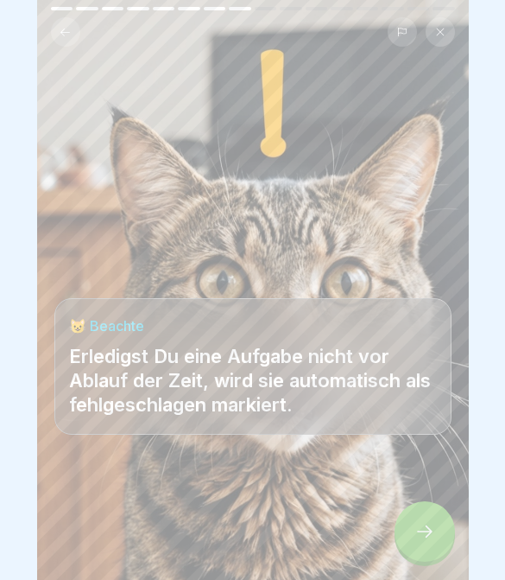
click at [437, 545] on div at bounding box center [425, 531] width 60 height 60
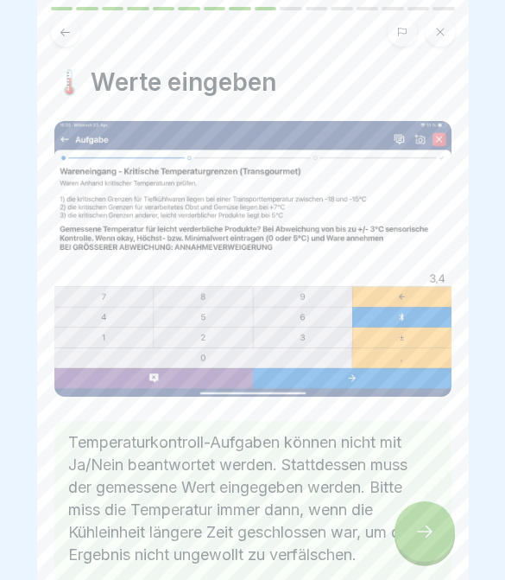
click at [434, 547] on div at bounding box center [425, 531] width 60 height 60
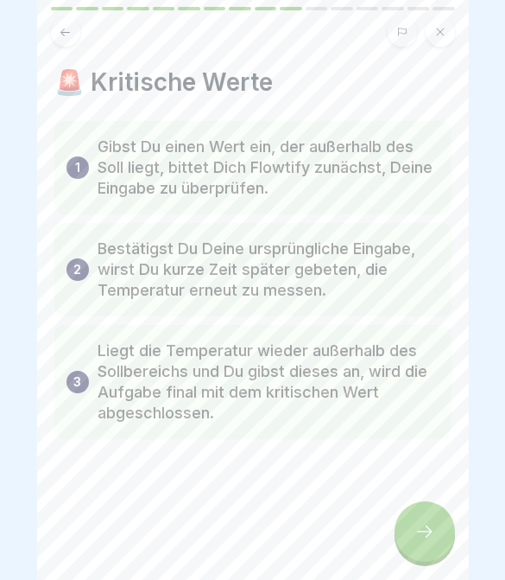
click at [434, 543] on div at bounding box center [425, 531] width 60 height 60
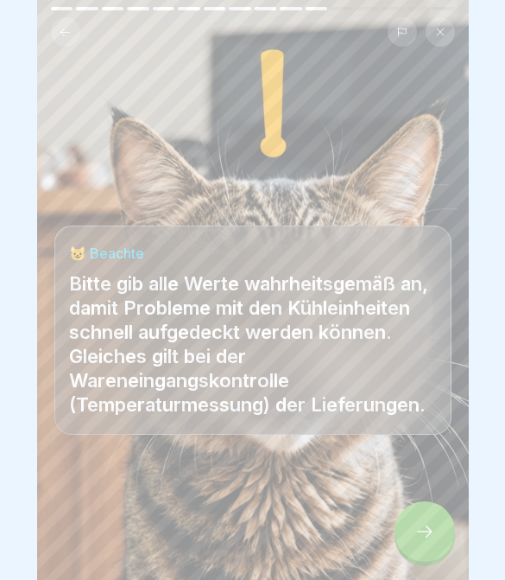
click at [435, 544] on div at bounding box center [425, 531] width 60 height 60
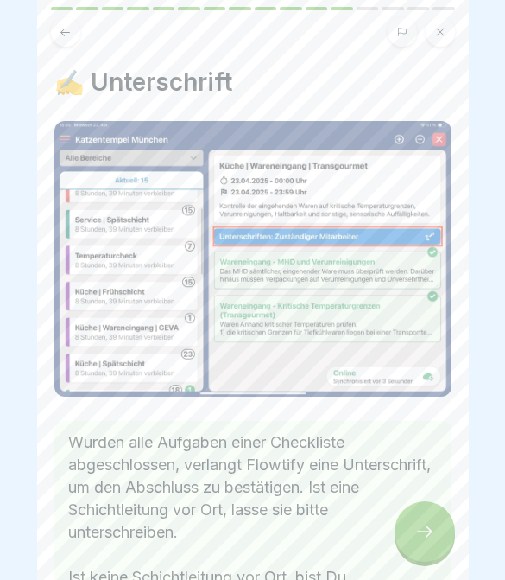
click at [438, 544] on div at bounding box center [425, 531] width 60 height 60
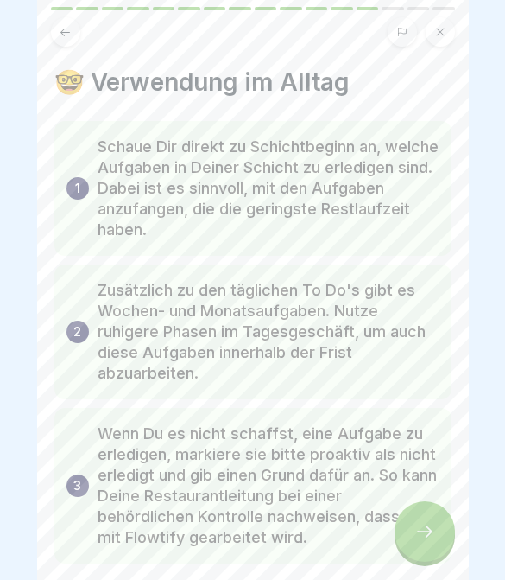
click at [442, 546] on div at bounding box center [425, 531] width 60 height 60
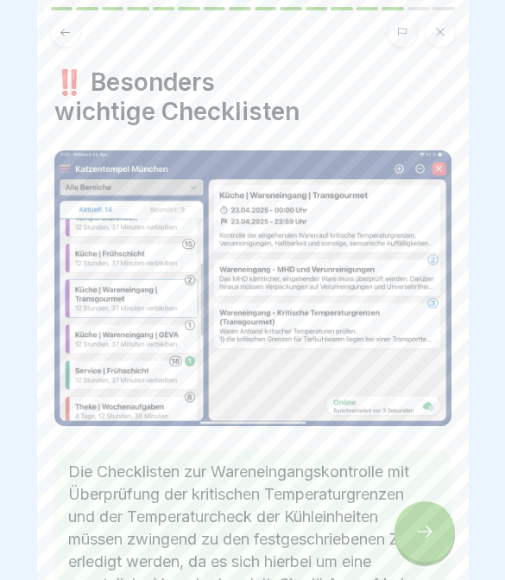
click at [440, 546] on div at bounding box center [425, 531] width 60 height 60
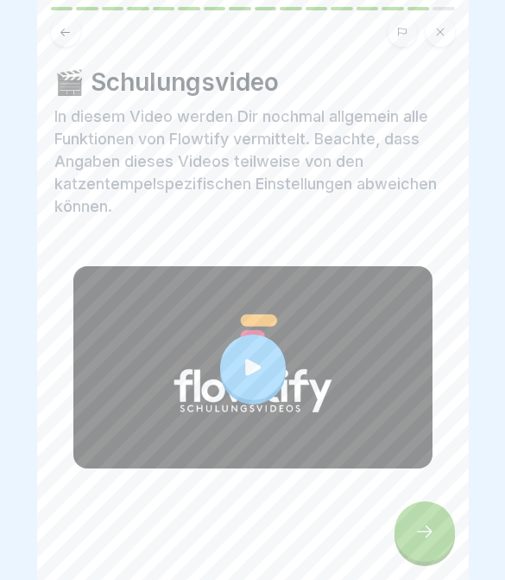
click at [449, 548] on div at bounding box center [425, 531] width 60 height 60
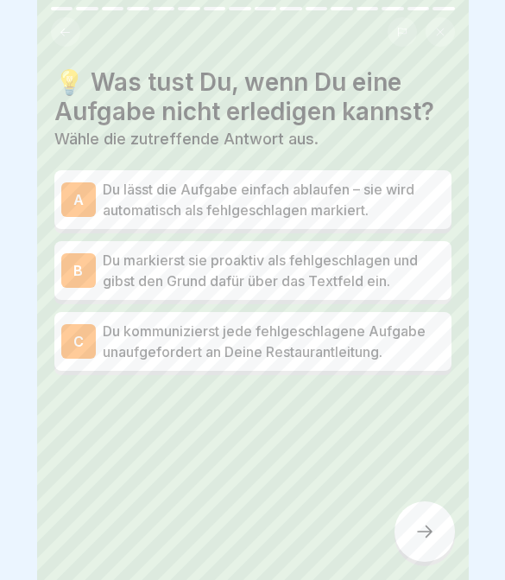
click at [379, 355] on p "Du kommunizierst jede fehlgeschlagene Aufgabe unaufgefordert an Deine Restauran…" at bounding box center [274, 340] width 342 height 41
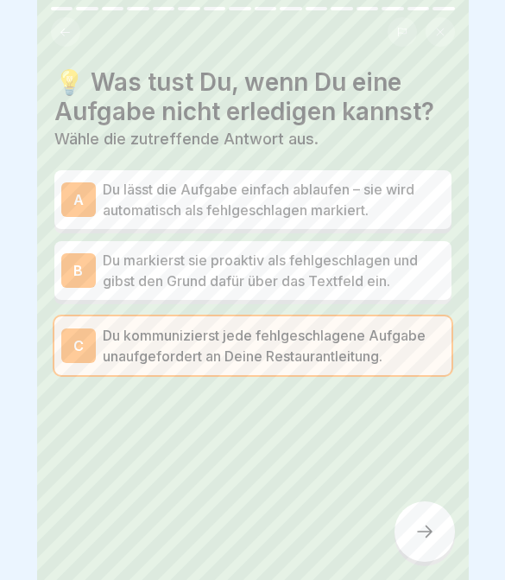
click at [403, 268] on p "Du markierst sie proaktiv als fehlgeschlagen und gibst den Grund dafür über das…" at bounding box center [274, 270] width 342 height 41
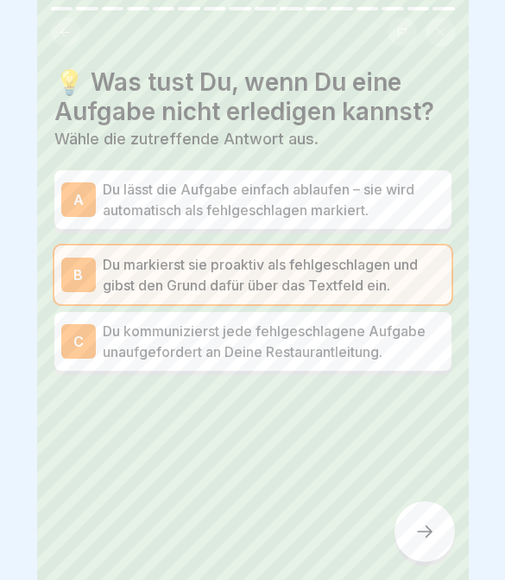
click at [447, 531] on div at bounding box center [425, 531] width 60 height 60
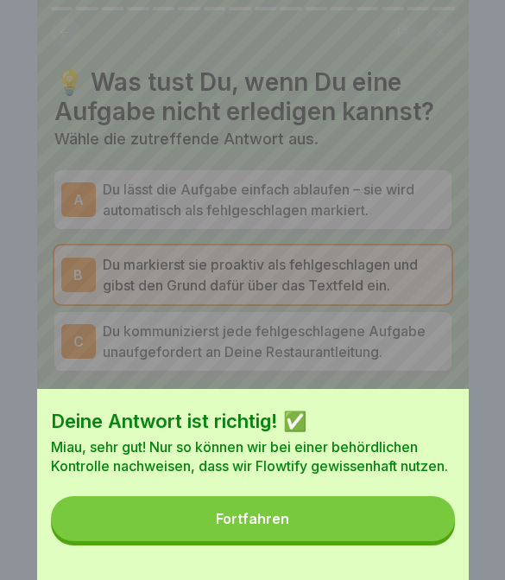
click at [409, 528] on button "Fortfahren" at bounding box center [253, 518] width 404 height 45
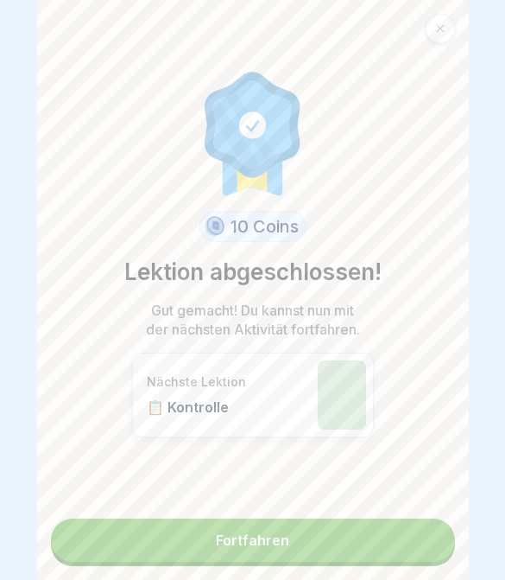
click at [413, 541] on link "Fortfahren" at bounding box center [253, 539] width 404 height 43
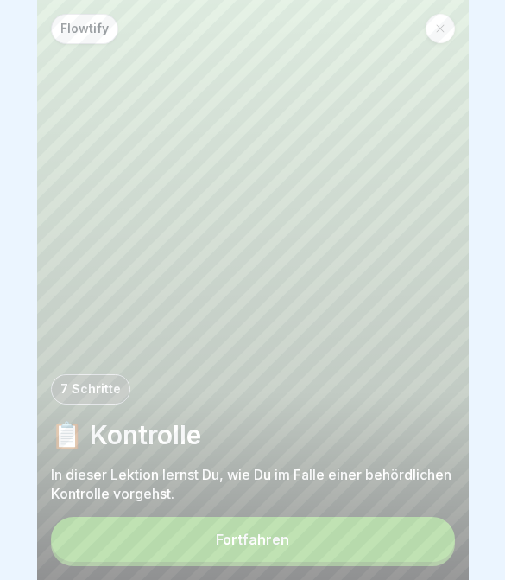
click at [385, 539] on button "Fortfahren" at bounding box center [253, 539] width 404 height 45
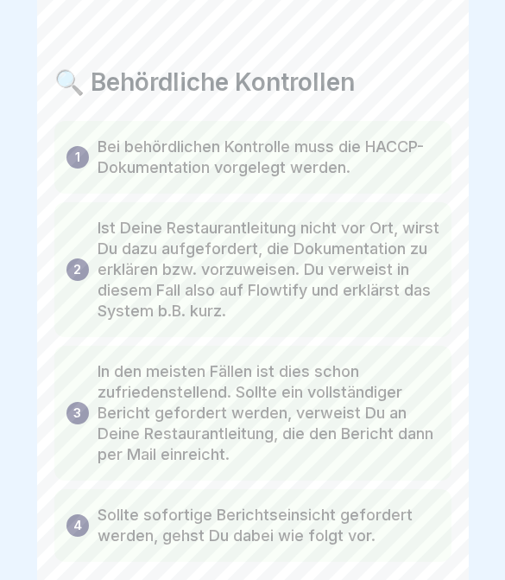
click at [385, 538] on p "Sollte sofortige Berichtseinsicht gefordert werden, gehst Du dabei wie folgt vo…" at bounding box center [269, 524] width 342 height 41
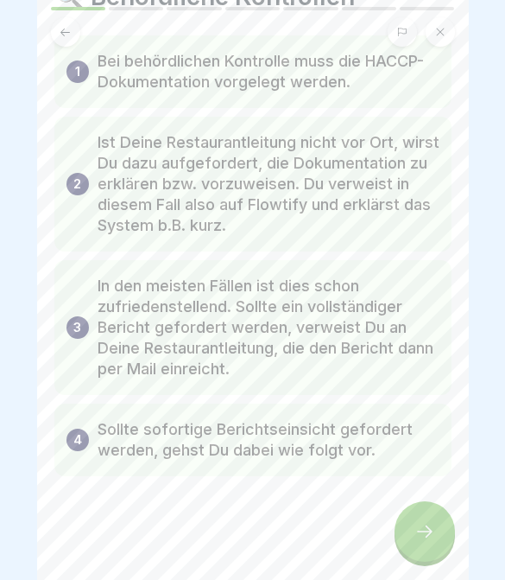
click at [449, 531] on div at bounding box center [425, 531] width 60 height 60
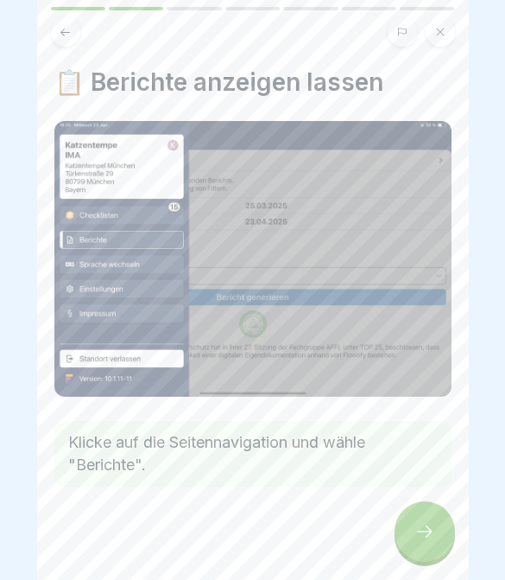
click at [448, 530] on div at bounding box center [425, 531] width 60 height 60
click at [441, 536] on div at bounding box center [425, 531] width 60 height 60
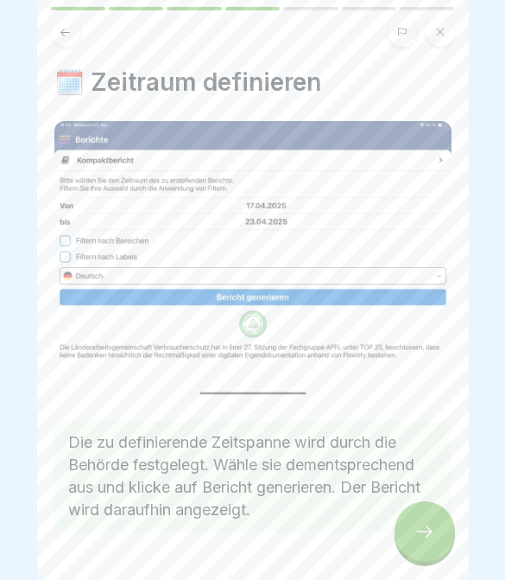
click at [441, 535] on div at bounding box center [425, 531] width 60 height 60
click at [432, 538] on icon at bounding box center [425, 531] width 21 height 21
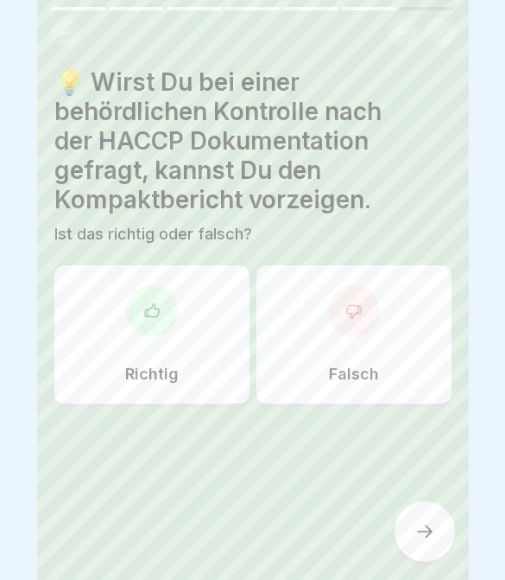
click at [432, 538] on icon at bounding box center [425, 531] width 21 height 21
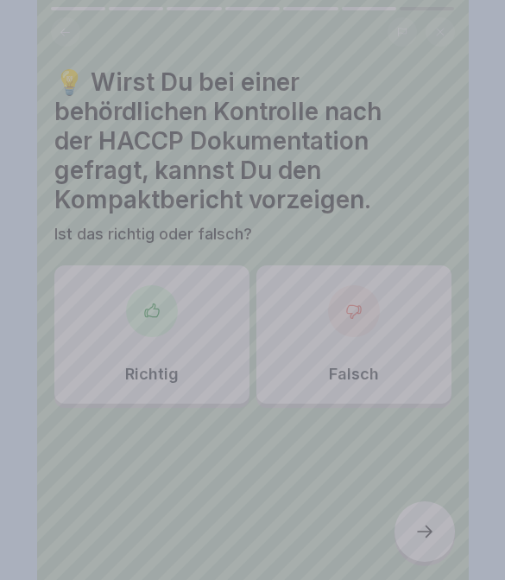
click at [431, 533] on div at bounding box center [252, 290] width 505 height 580
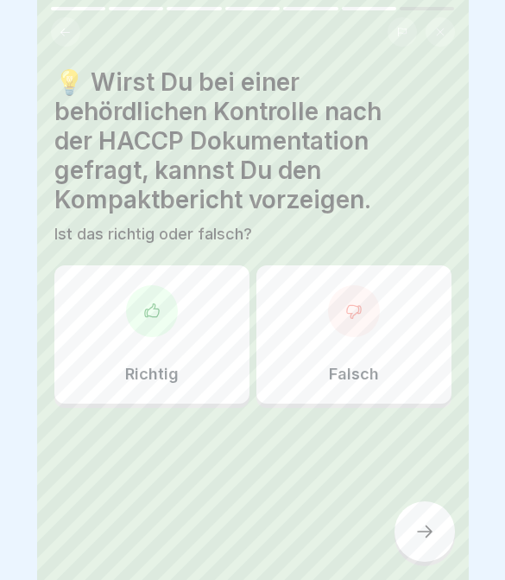
click at [243, 344] on div "Richtig" at bounding box center [151, 334] width 195 height 138
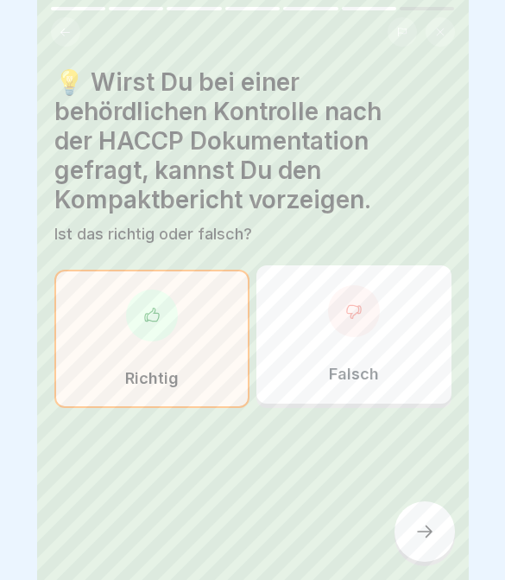
click at [444, 541] on div at bounding box center [425, 531] width 60 height 60
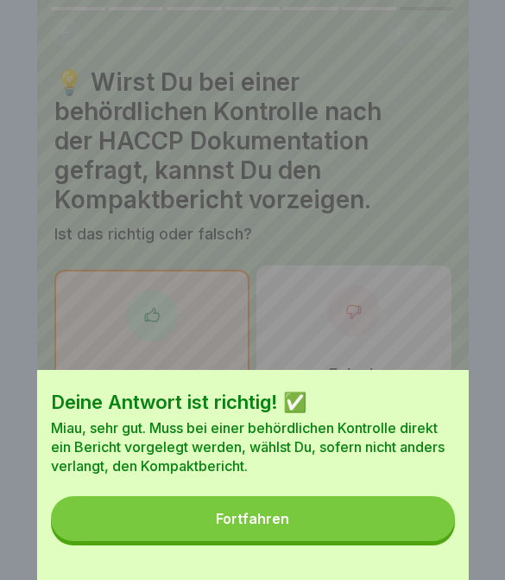
click at [413, 529] on button "Fortfahren" at bounding box center [253, 518] width 404 height 45
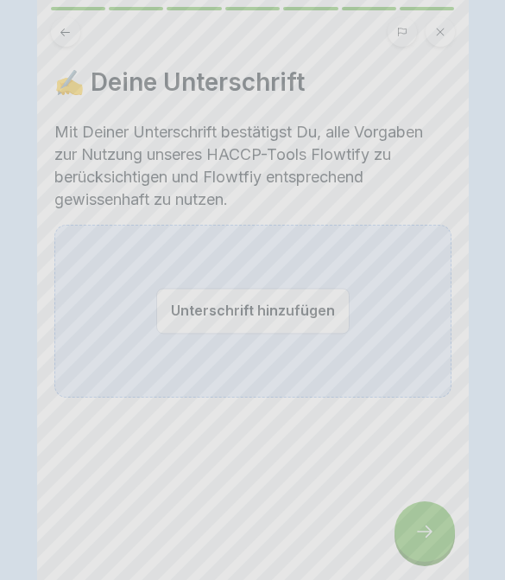
click at [413, 529] on div at bounding box center [425, 531] width 60 height 60
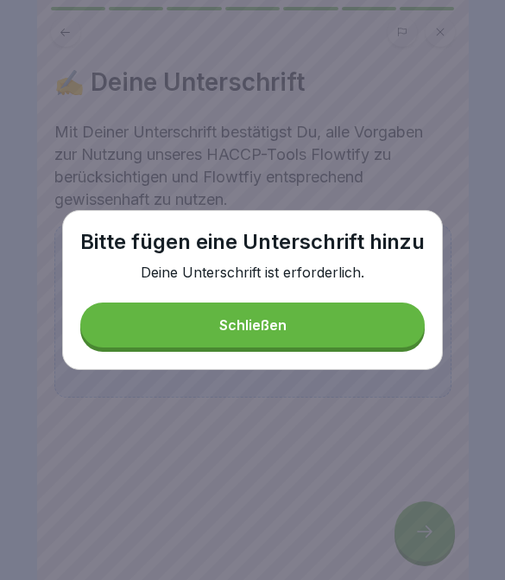
click at [376, 334] on button "Schließen" at bounding box center [252, 324] width 345 height 45
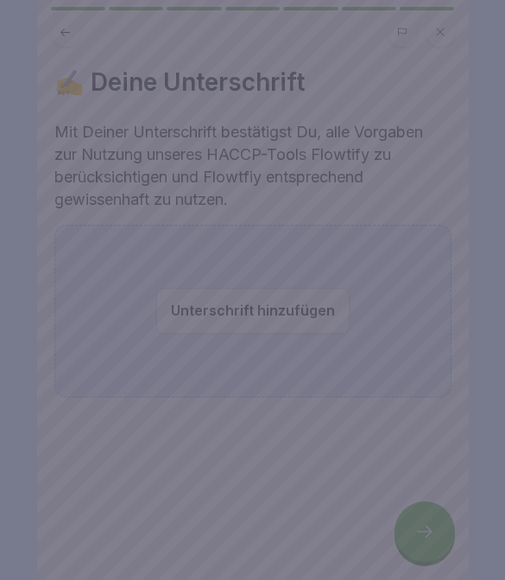
click at [375, 334] on button "Schließen" at bounding box center [252, 324] width 345 height 45
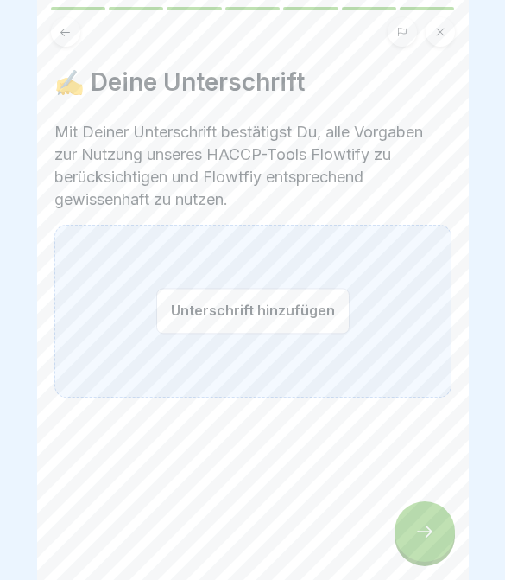
click at [200, 312] on button "Unterschrift hinzufügen" at bounding box center [252, 311] width 193 height 46
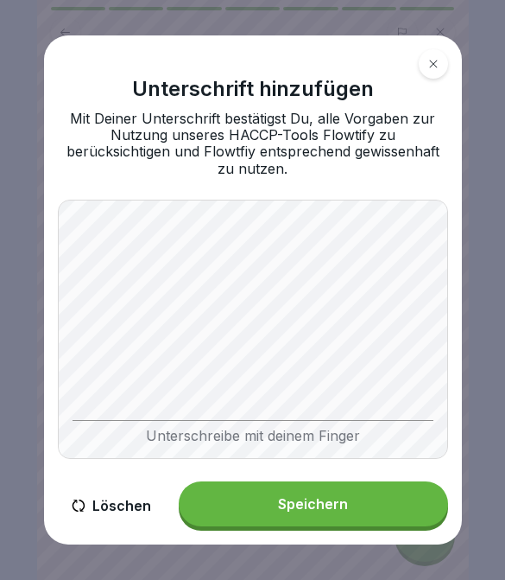
click at [295, 503] on div "Speichern" at bounding box center [313, 504] width 70 height 16
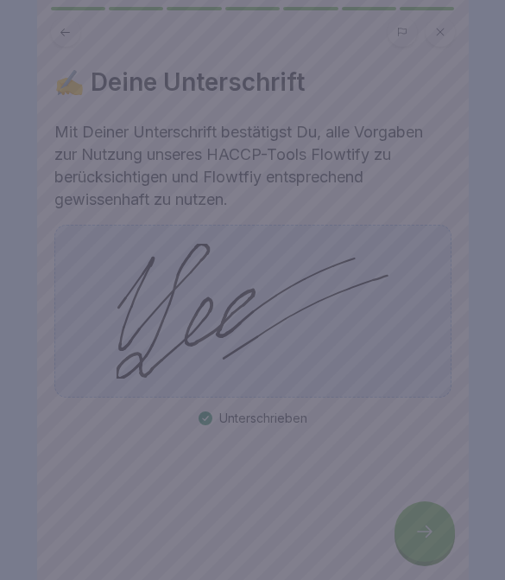
click at [295, 503] on button "Speichern" at bounding box center [313, 503] width 269 height 45
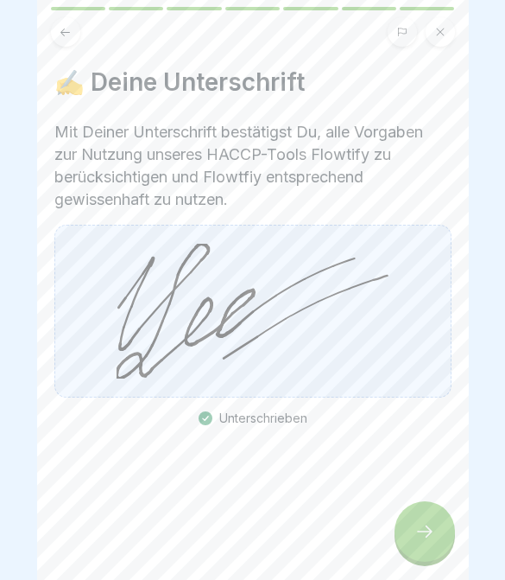
click at [302, 501] on div at bounding box center [252, 478] width 397 height 104
click at [418, 523] on icon at bounding box center [425, 531] width 21 height 21
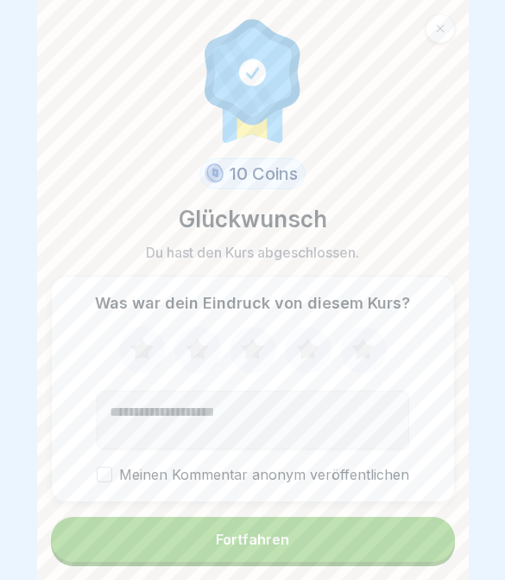
click at [351, 543] on button "Fortfahren" at bounding box center [253, 539] width 404 height 45
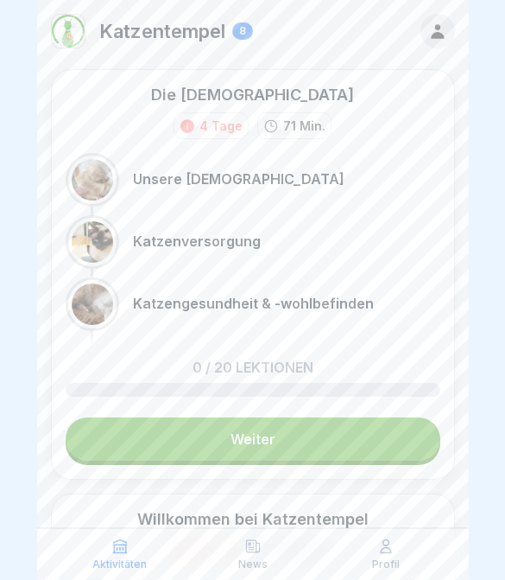
click at [287, 546] on div "News" at bounding box center [253, 553] width 124 height 33
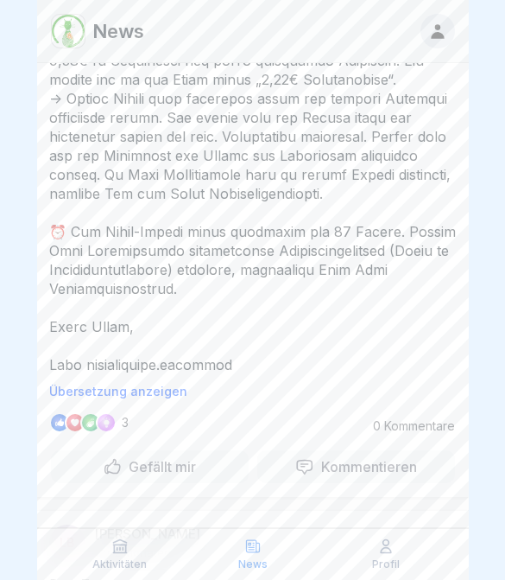
click at [130, 555] on div "Aktivitäten" at bounding box center [120, 553] width 124 height 33
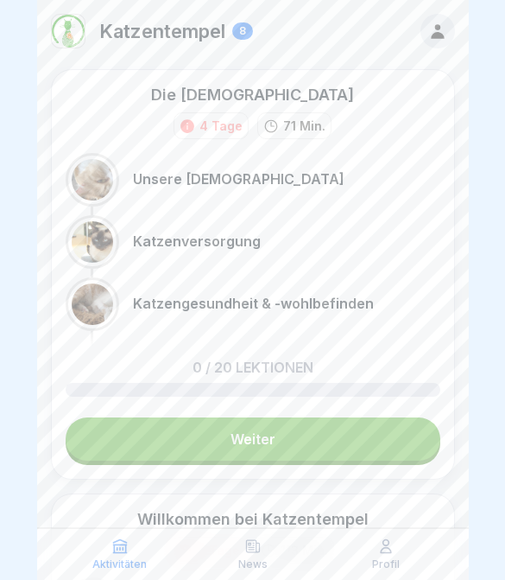
click at [401, 557] on div "Profil" at bounding box center [386, 553] width 124 height 33
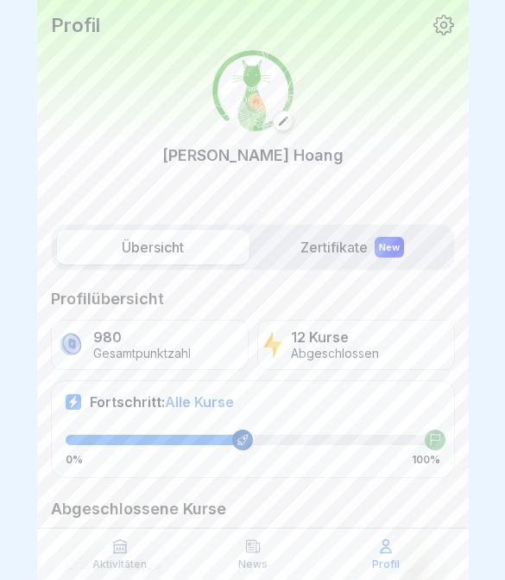
click at [111, 567] on p "Aktivitäten" at bounding box center [119, 564] width 54 height 12
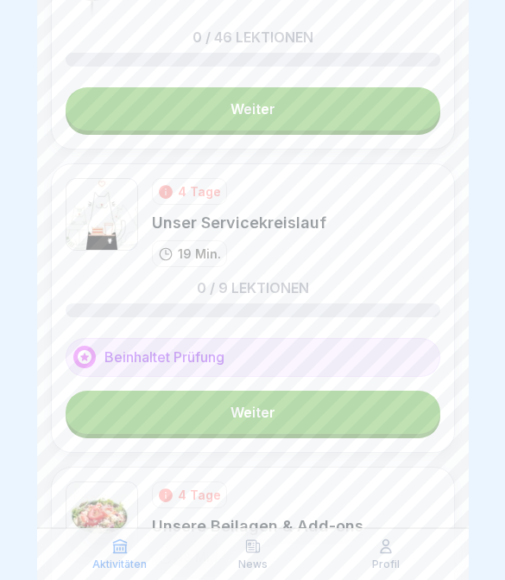
scroll to position [757, 0]
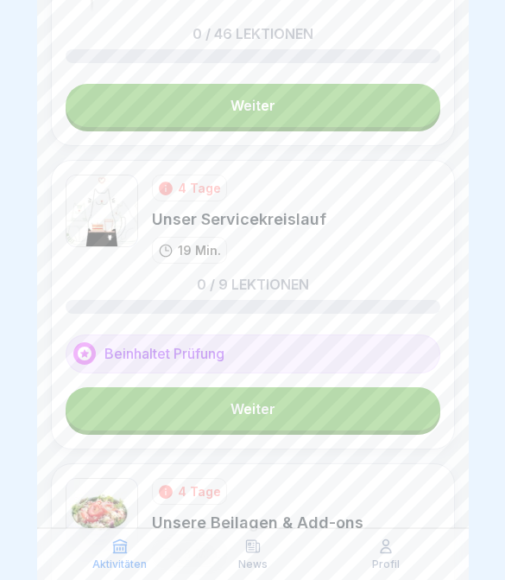
click at [326, 428] on link "Weiter" at bounding box center [253, 408] width 375 height 43
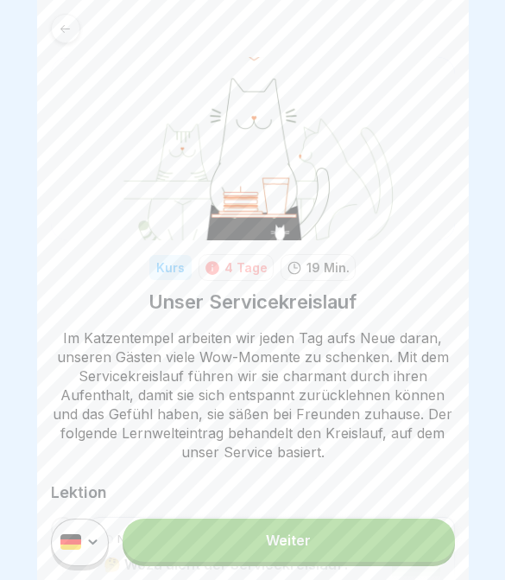
click at [60, 42] on div at bounding box center [65, 28] width 29 height 29
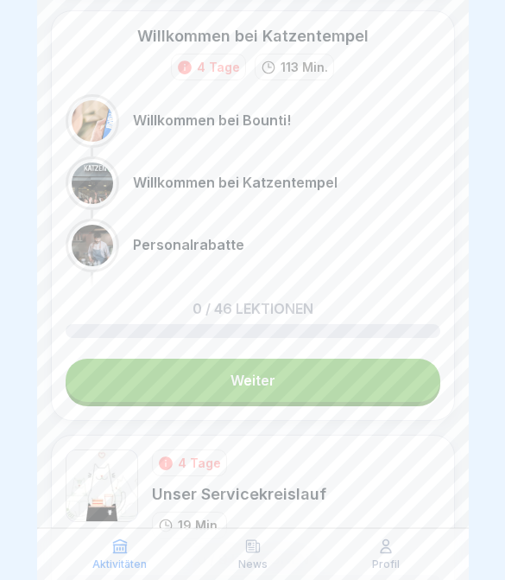
scroll to position [485, 0]
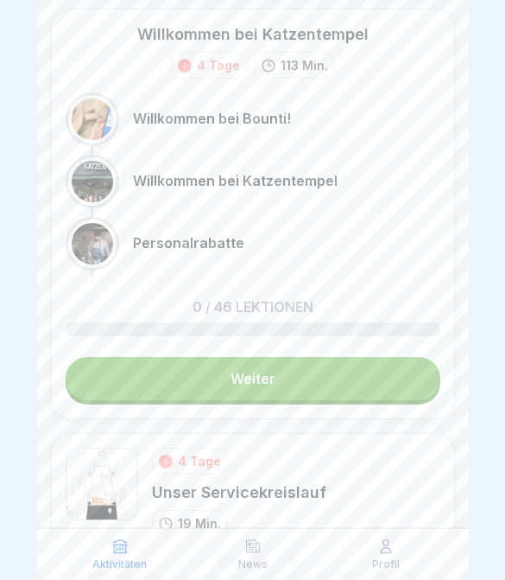
click at [374, 378] on link "Weiter" at bounding box center [253, 378] width 375 height 43
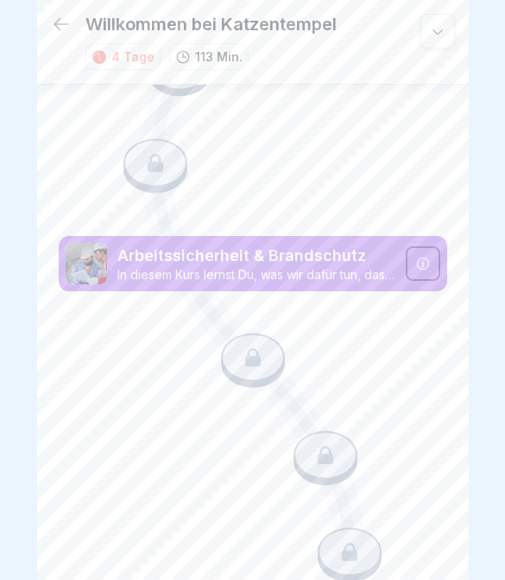
scroll to position [2861, 0]
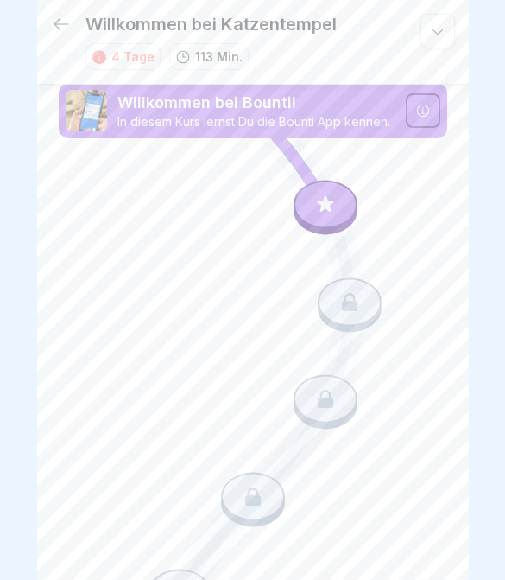
scroll to position [0, 0]
click at [55, 29] on icon at bounding box center [61, 24] width 21 height 21
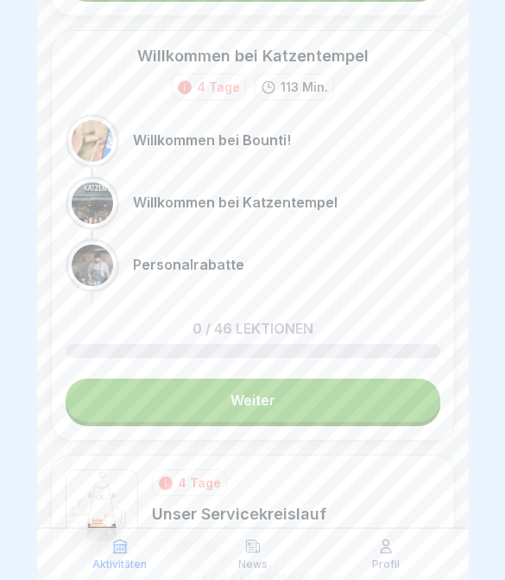
scroll to position [463, 0]
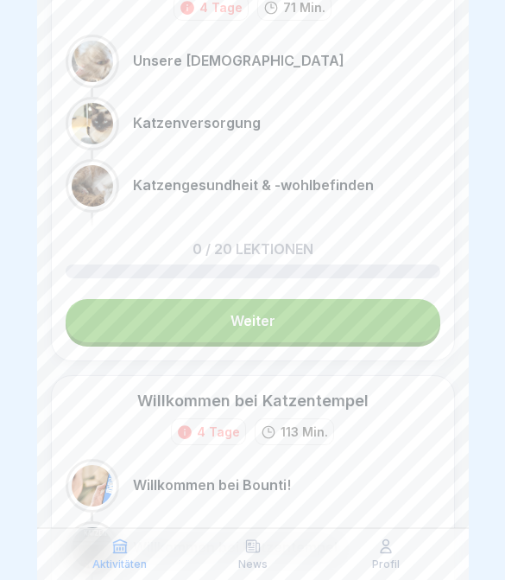
click at [255, 333] on link "Weiter" at bounding box center [253, 320] width 375 height 43
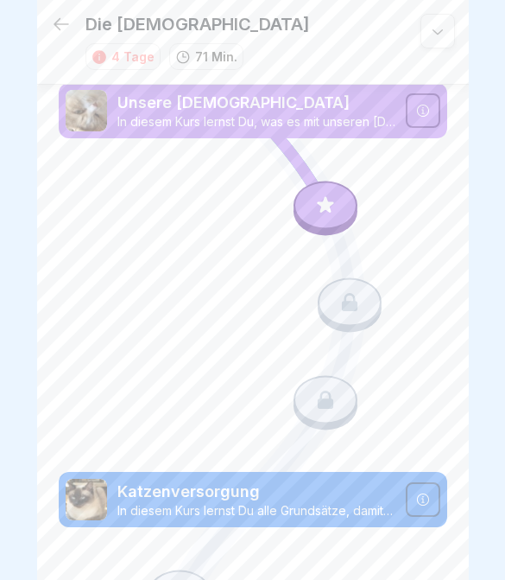
click at [53, 25] on icon at bounding box center [61, 24] width 21 height 21
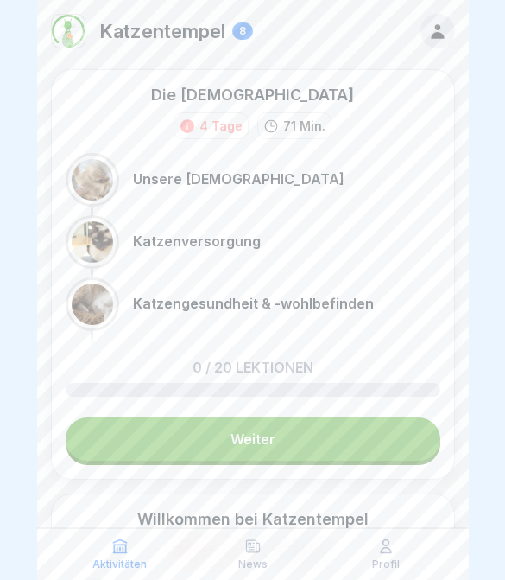
click at [60, 21] on img at bounding box center [68, 31] width 33 height 33
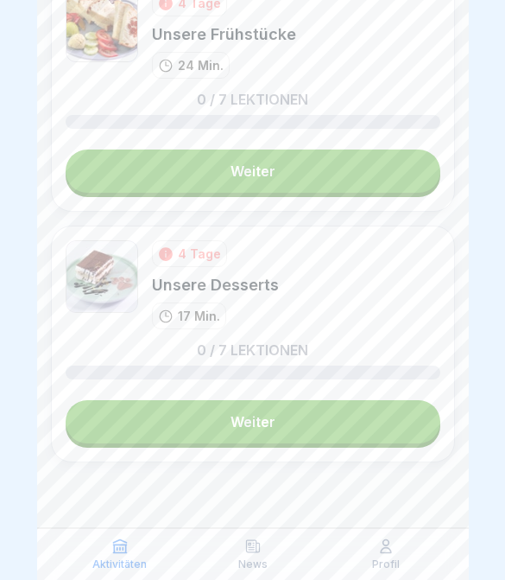
scroll to position [1997, 0]
click at [259, 441] on link "Weiter" at bounding box center [253, 421] width 375 height 43
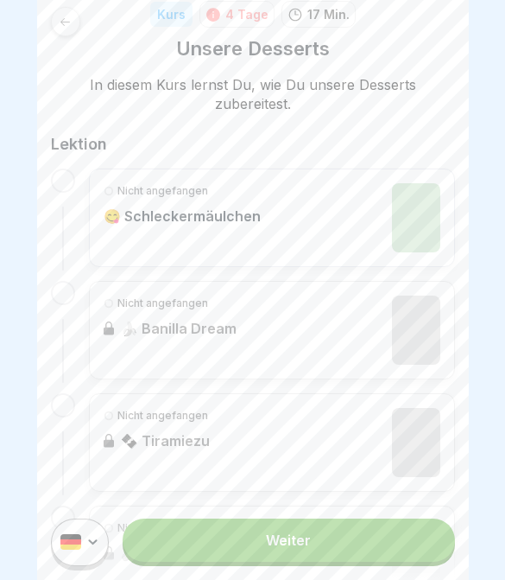
scroll to position [253, 0]
click at [307, 559] on link "Weiter" at bounding box center [289, 539] width 332 height 43
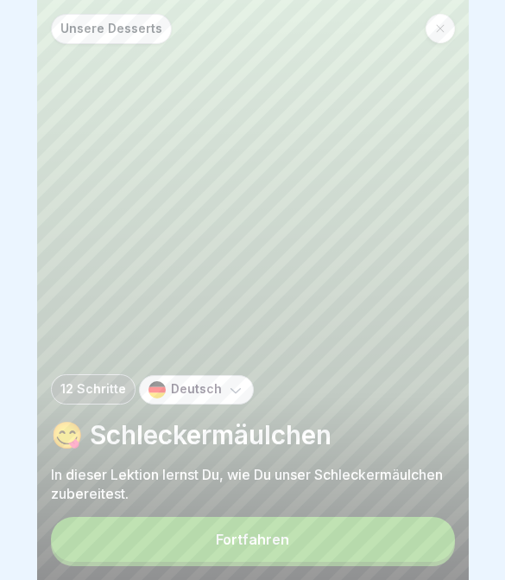
click at [292, 538] on button "Fortfahren" at bounding box center [253, 539] width 404 height 45
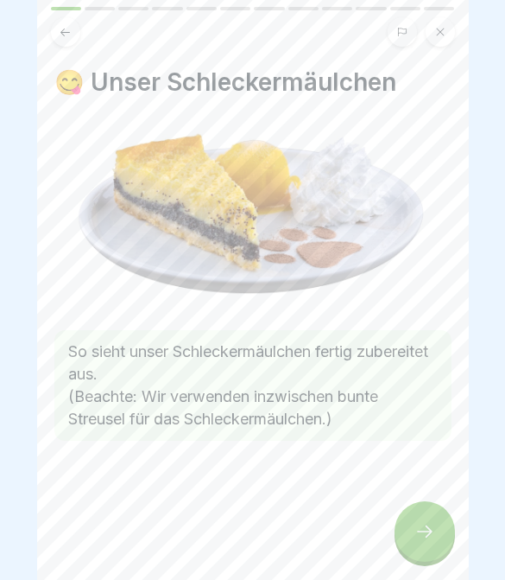
click at [424, 509] on div at bounding box center [425, 531] width 60 height 60
click at [424, 510] on div at bounding box center [425, 531] width 60 height 60
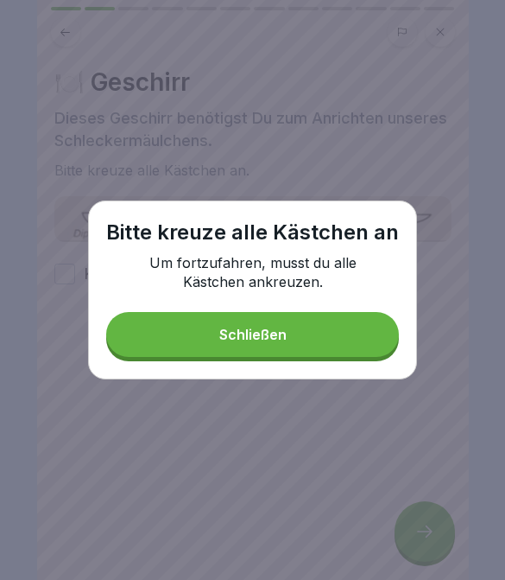
click at [270, 350] on button "Schließen" at bounding box center [252, 334] width 293 height 45
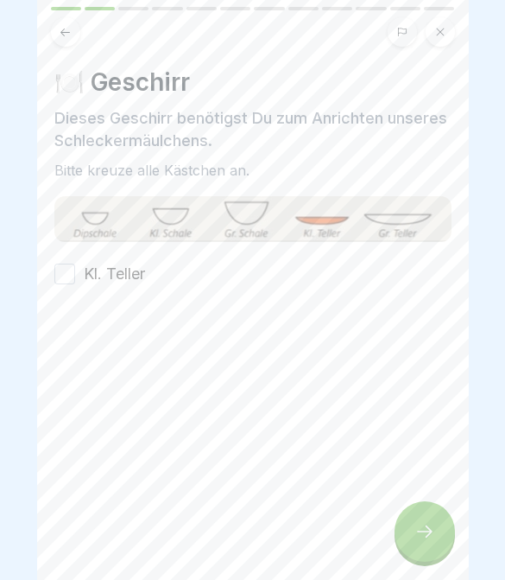
click at [48, 265] on div "🍽️ Geschirr Dieses Geschirr benötigst Du zum Anrichten unseres Schleckermäulche…" at bounding box center [253, 290] width 432 height 580
click at [74, 266] on button "Kl. Teller" at bounding box center [64, 273] width 21 height 21
click at [408, 519] on div at bounding box center [425, 531] width 60 height 60
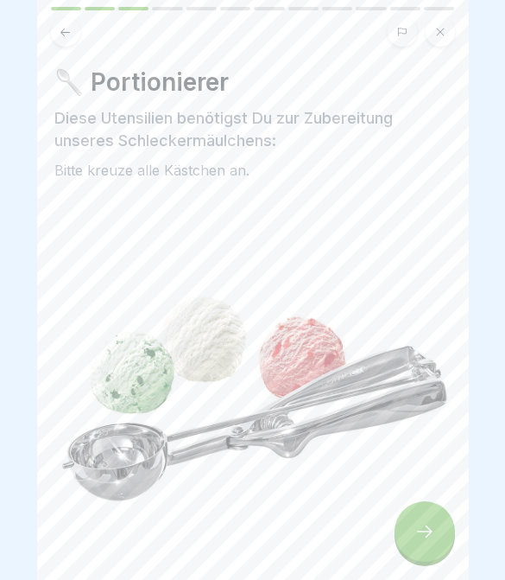
click at [408, 518] on div at bounding box center [425, 531] width 60 height 60
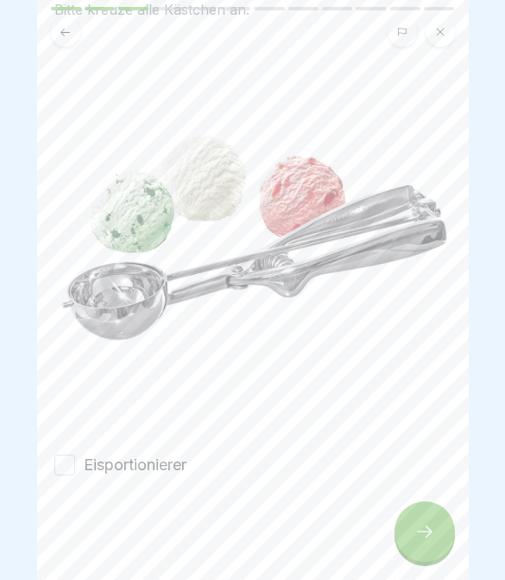
scroll to position [161, 0]
click at [66, 459] on button "Eisportionierer" at bounding box center [64, 464] width 21 height 21
click at [406, 529] on div at bounding box center [425, 531] width 60 height 60
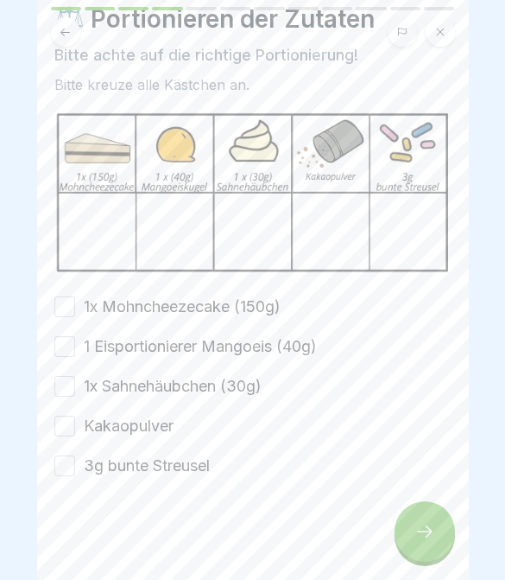
scroll to position [63, 0]
click at [66, 313] on button "1x Mohncheezecake (150g)" at bounding box center [64, 306] width 21 height 21
click at [67, 345] on button "1 Eisportionierer Mangoeis (40g)" at bounding box center [64, 346] width 21 height 21
click at [66, 382] on button "1x Sahnehäubchen (30g)" at bounding box center [64, 386] width 21 height 21
click at [67, 424] on button "Kakaopulver" at bounding box center [64, 425] width 21 height 21
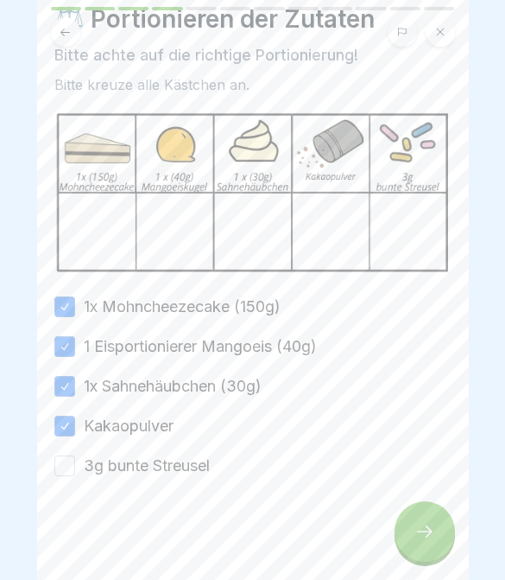
click at [66, 457] on button "3g bunte Streusel" at bounding box center [64, 465] width 21 height 21
click at [411, 542] on div at bounding box center [425, 531] width 60 height 60
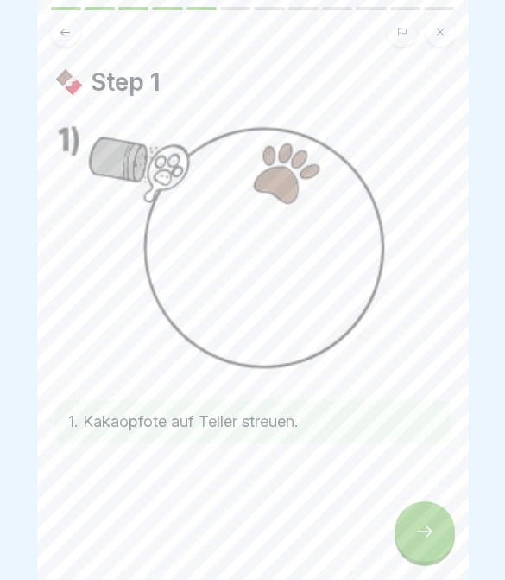
click at [409, 546] on div at bounding box center [425, 531] width 60 height 60
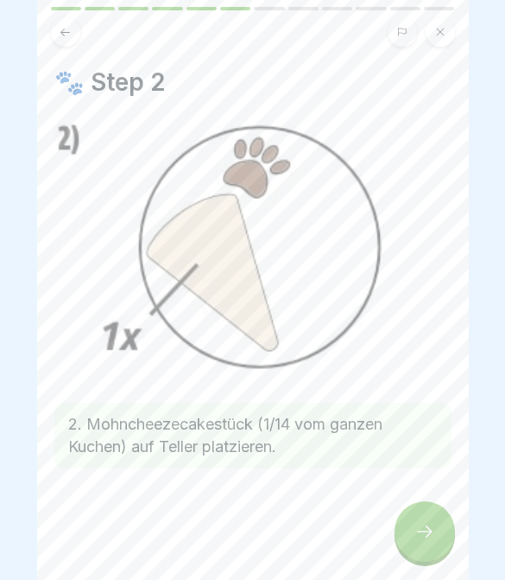
click at [409, 545] on div at bounding box center [425, 531] width 60 height 60
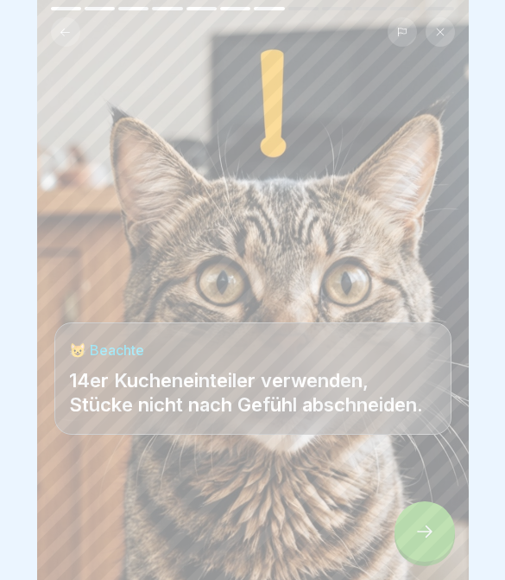
click at [409, 540] on div at bounding box center [425, 531] width 60 height 60
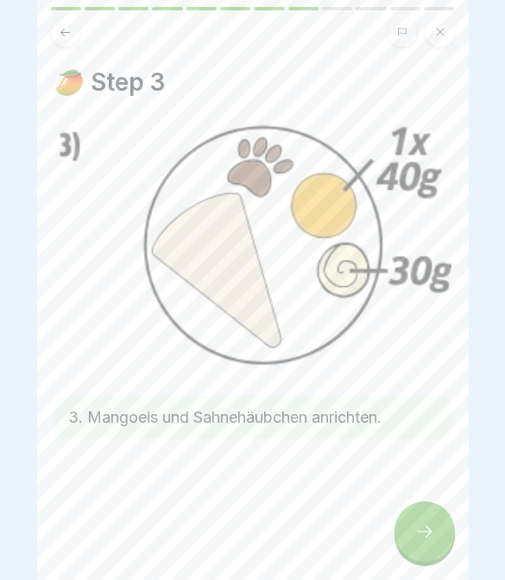
click at [408, 539] on div at bounding box center [425, 531] width 60 height 60
click at [407, 542] on div at bounding box center [425, 531] width 60 height 60
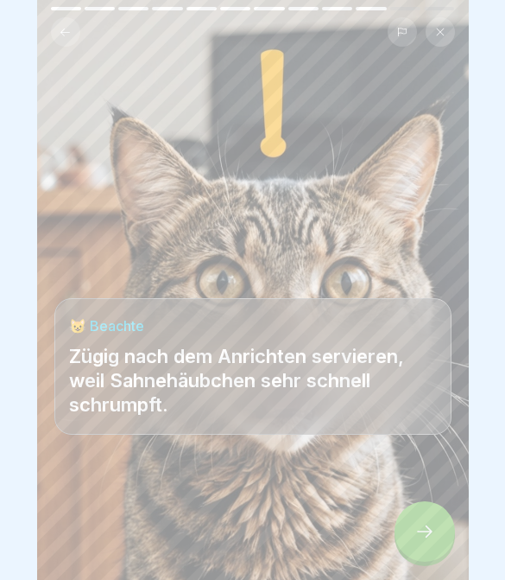
click at [407, 542] on div at bounding box center [425, 531] width 60 height 60
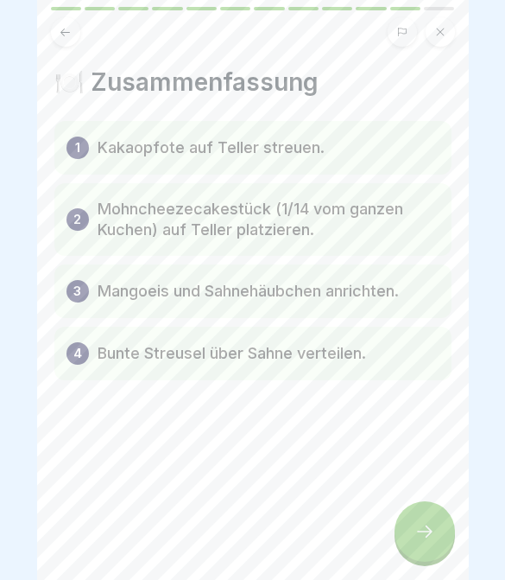
click at [406, 545] on div at bounding box center [425, 531] width 60 height 60
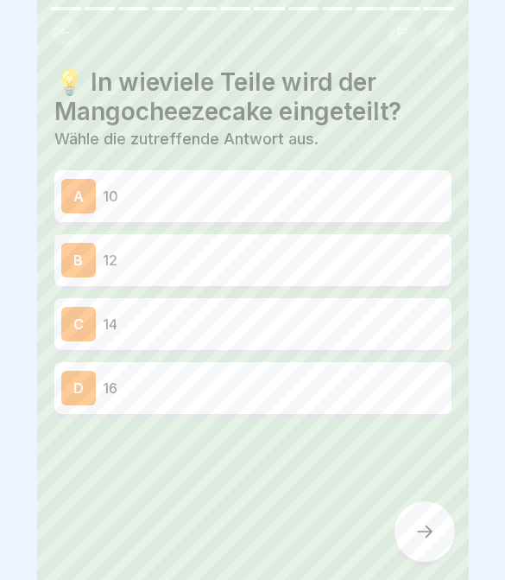
click at [250, 212] on div "A 10" at bounding box center [252, 196] width 383 height 35
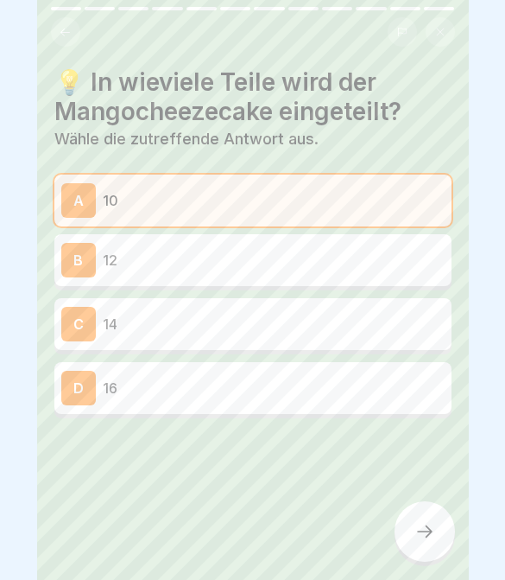
click at [246, 278] on div "B 12" at bounding box center [252, 260] width 397 height 52
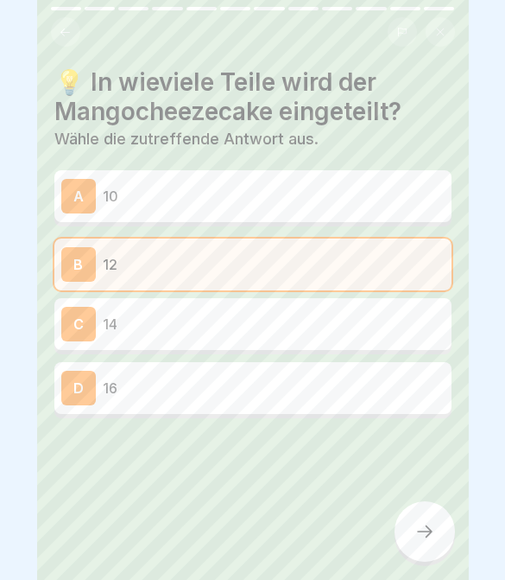
click at [247, 344] on div "C 14" at bounding box center [252, 324] width 397 height 52
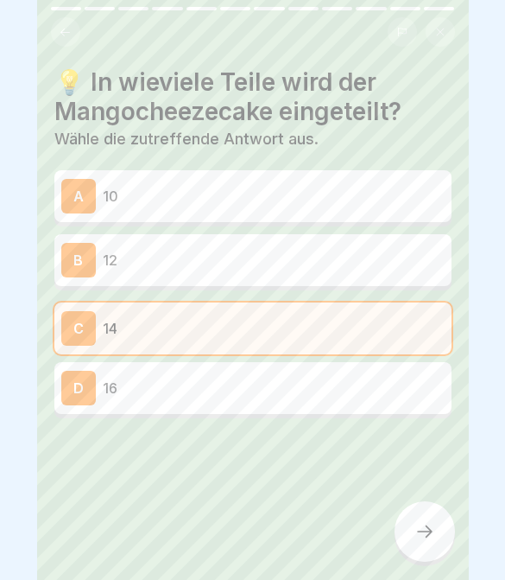
click at [447, 555] on div "💡 In wieviele Teile wird der Mangocheezecake eingeteilt? Wähle die zutreffende …" at bounding box center [253, 290] width 432 height 580
click at [428, 535] on icon at bounding box center [425, 531] width 21 height 21
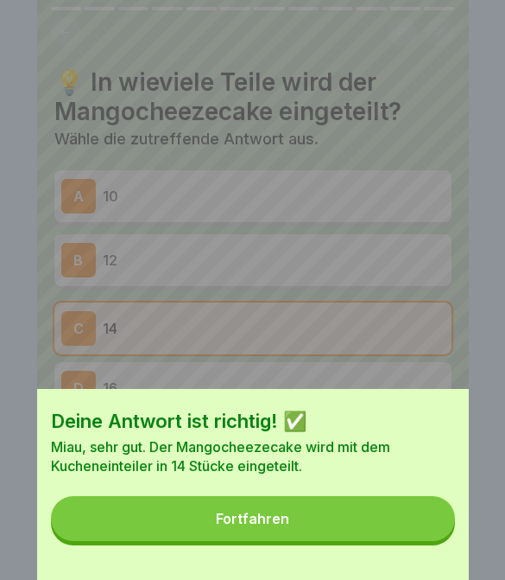
click at [416, 539] on button "Fortfahren" at bounding box center [253, 518] width 404 height 45
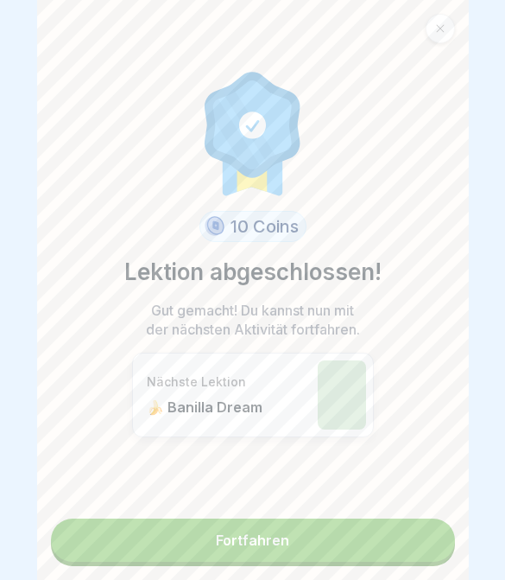
click at [409, 536] on link "Fortfahren" at bounding box center [253, 539] width 404 height 43
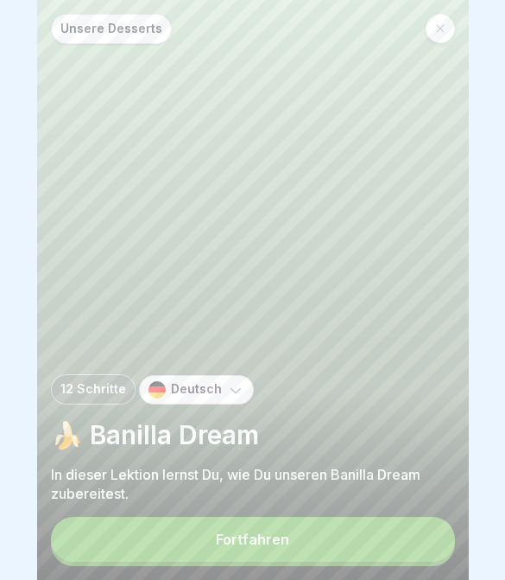
click at [333, 531] on button "Fortfahren" at bounding box center [253, 539] width 404 height 45
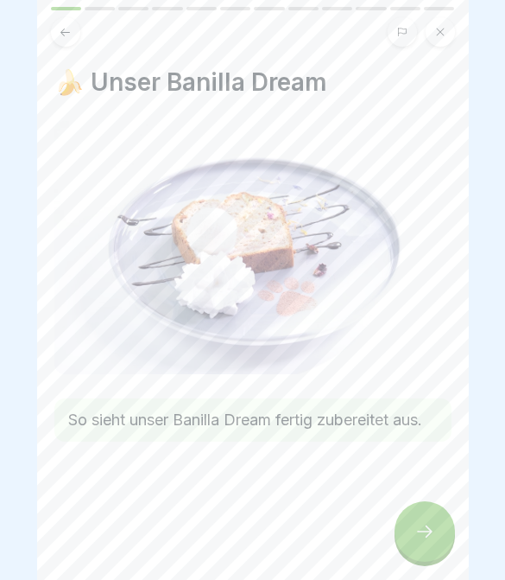
click at [448, 513] on div at bounding box center [425, 531] width 60 height 60
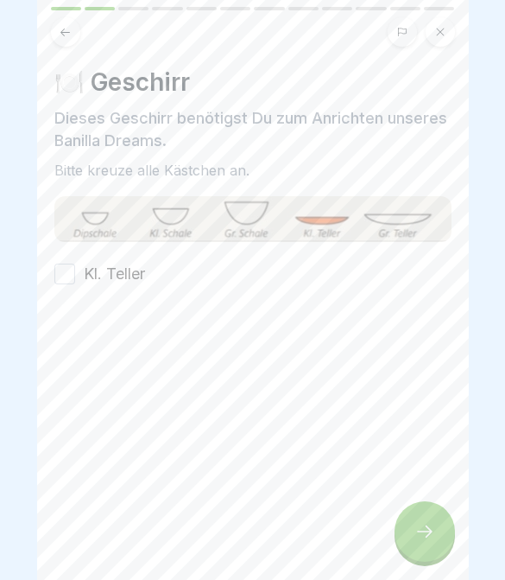
click at [448, 512] on div at bounding box center [425, 531] width 60 height 60
click at [58, 276] on button "Kl. Teller" at bounding box center [64, 273] width 21 height 21
click at [411, 542] on div at bounding box center [425, 531] width 60 height 60
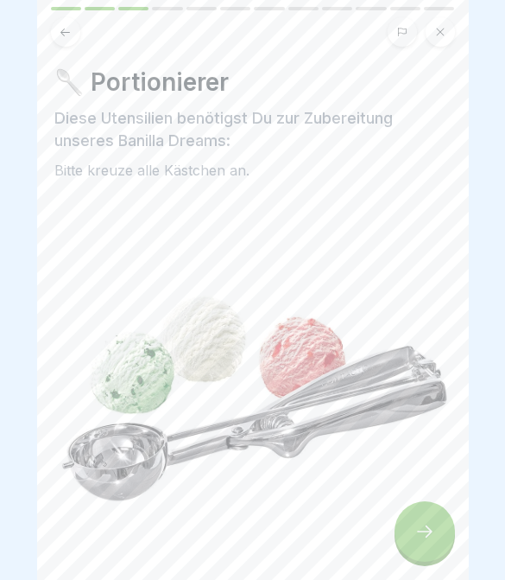
click at [411, 542] on div at bounding box center [425, 531] width 60 height 60
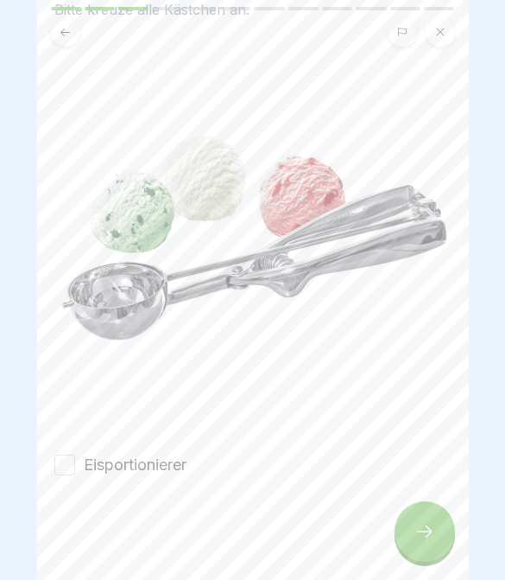
scroll to position [161, 0]
click at [57, 472] on button "Eisportionierer" at bounding box center [64, 464] width 21 height 21
click at [74, 459] on button "Eisportionierer" at bounding box center [64, 464] width 21 height 21
click at [403, 537] on div at bounding box center [425, 531] width 60 height 60
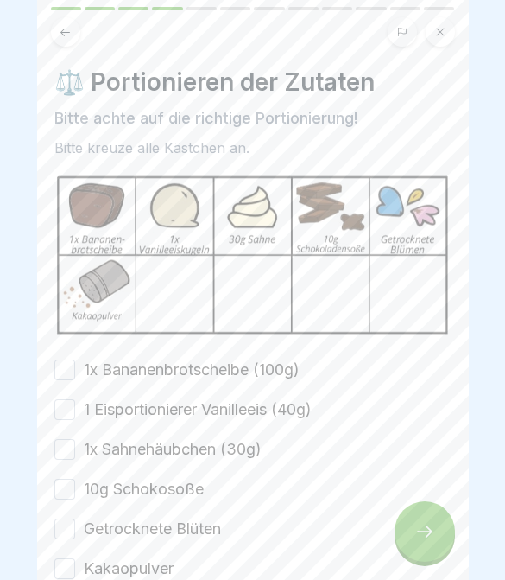
click at [403, 536] on div at bounding box center [425, 531] width 60 height 60
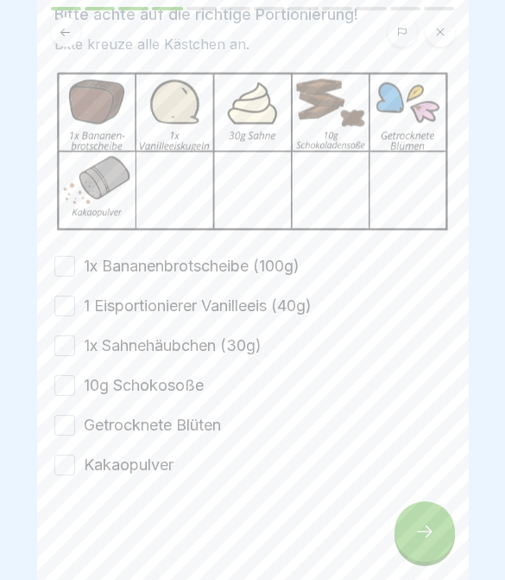
click at [61, 269] on button "1x Bananenbrotscheibe (100g)" at bounding box center [64, 266] width 21 height 21
click at [64, 314] on button "1 Eisportionierer Vanilleeis (40g)" at bounding box center [64, 305] width 21 height 21
click at [67, 342] on button "1x Sahnehäubchen (30g)" at bounding box center [64, 345] width 21 height 21
click at [66, 388] on button "10g Schokosoße" at bounding box center [64, 385] width 21 height 21
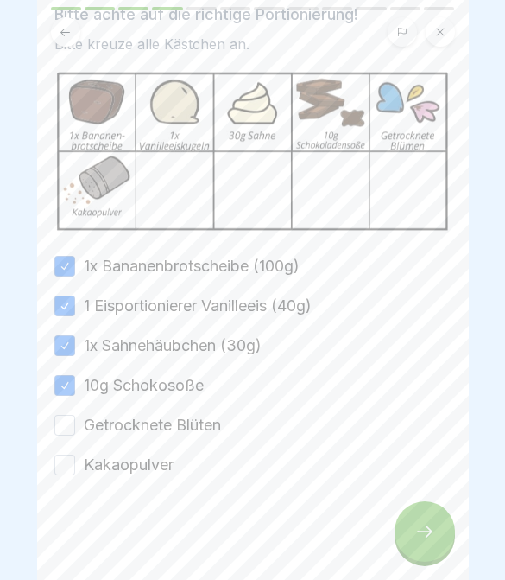
click at [67, 421] on button "Getrocknete Blüten" at bounding box center [64, 425] width 21 height 21
click at [72, 455] on button "Kakaopulver" at bounding box center [64, 464] width 21 height 21
click at [441, 529] on div at bounding box center [425, 531] width 60 height 60
click at [405, 555] on div at bounding box center [425, 531] width 60 height 60
click at [405, 554] on div at bounding box center [425, 531] width 60 height 60
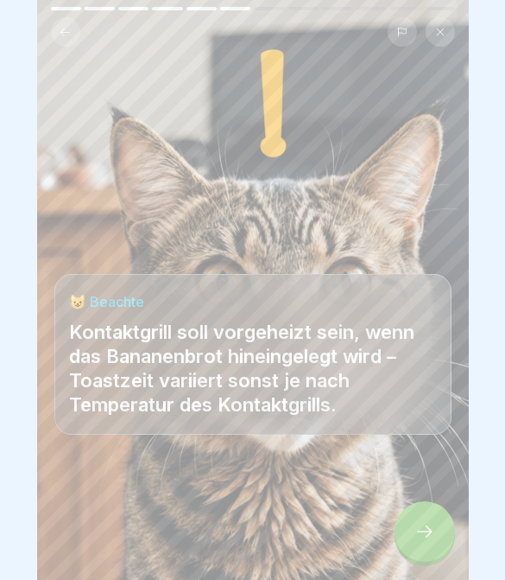
click at [412, 539] on div at bounding box center [425, 531] width 60 height 60
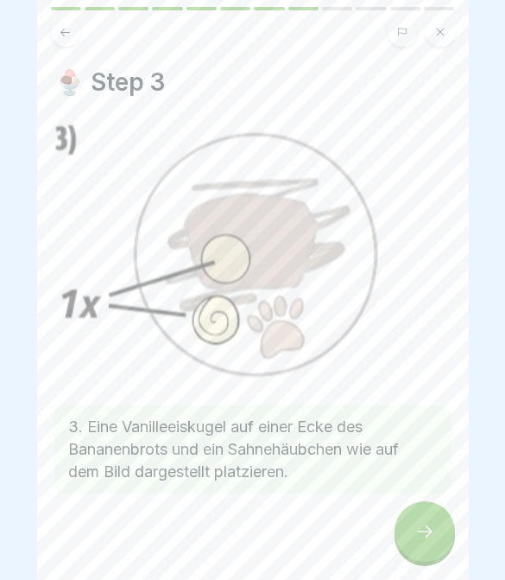
click at [411, 536] on div at bounding box center [425, 531] width 60 height 60
click at [410, 536] on div at bounding box center [425, 531] width 60 height 60
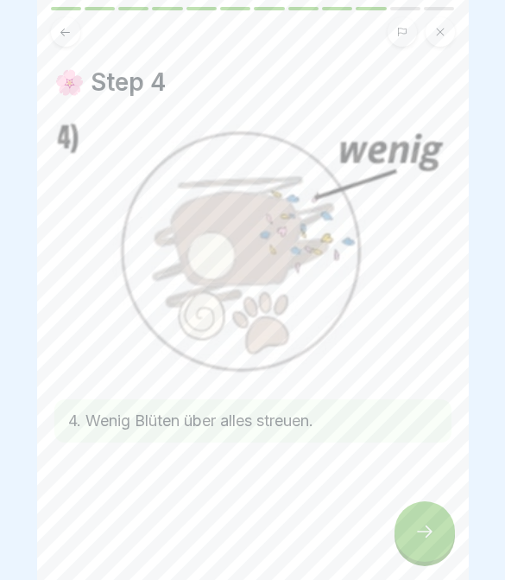
click at [412, 536] on div at bounding box center [425, 531] width 60 height 60
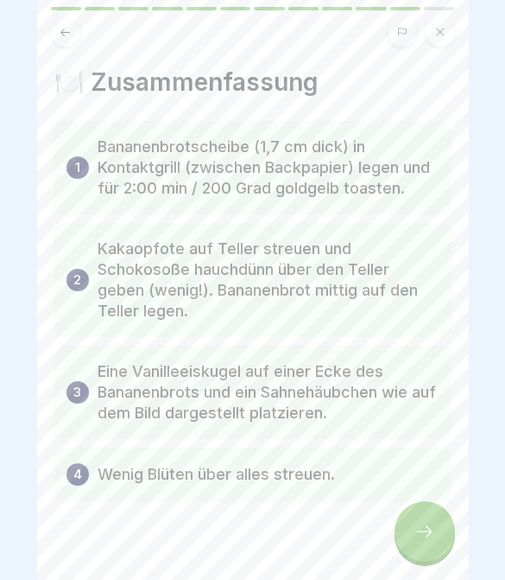
click at [411, 536] on div at bounding box center [425, 531] width 60 height 60
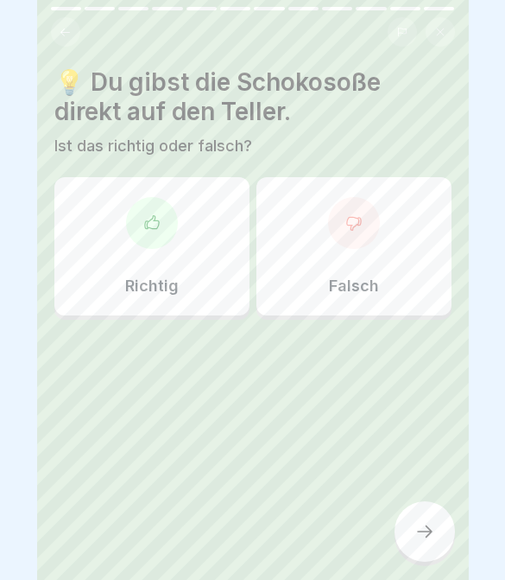
click at [420, 501] on div at bounding box center [425, 531] width 60 height 60
click at [364, 288] on p "Falsch" at bounding box center [354, 285] width 50 height 19
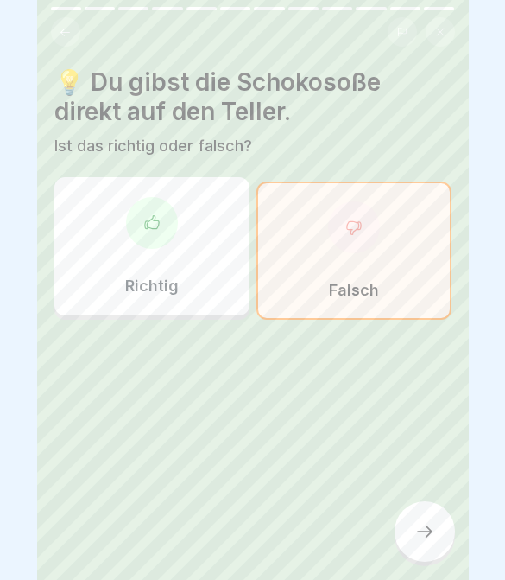
click at [363, 288] on p "Falsch" at bounding box center [354, 290] width 50 height 19
click at [438, 537] on div at bounding box center [425, 531] width 60 height 60
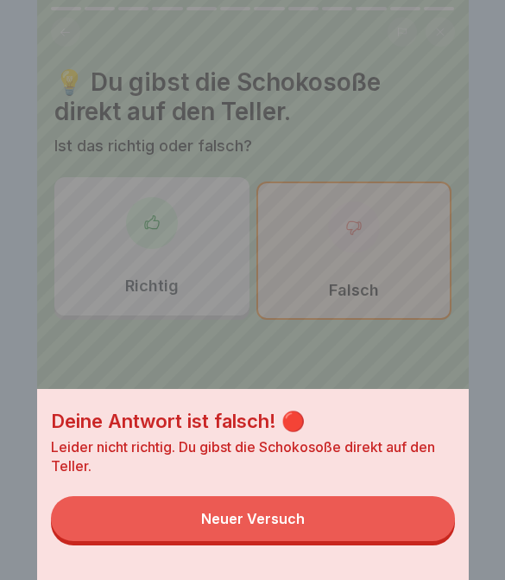
click at [424, 532] on button "Neuer Versuch" at bounding box center [253, 518] width 404 height 45
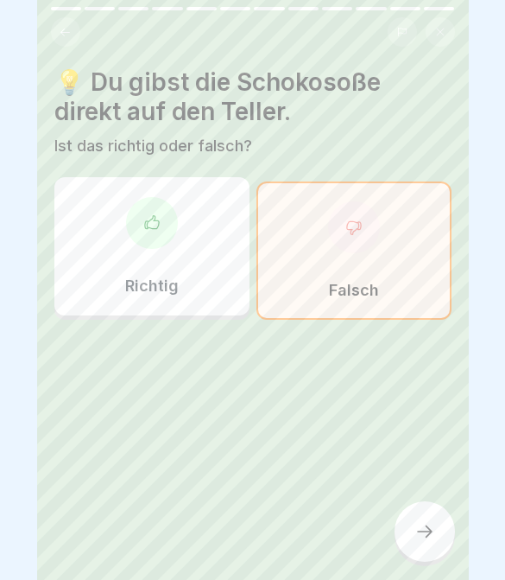
click at [219, 257] on div "Richtig" at bounding box center [151, 246] width 195 height 138
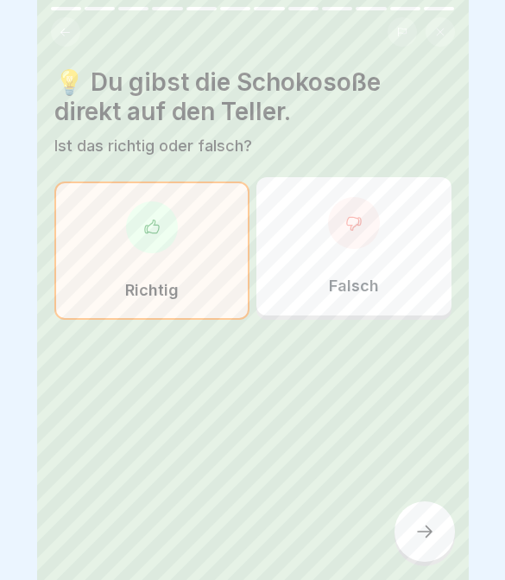
click at [436, 537] on div at bounding box center [425, 531] width 60 height 60
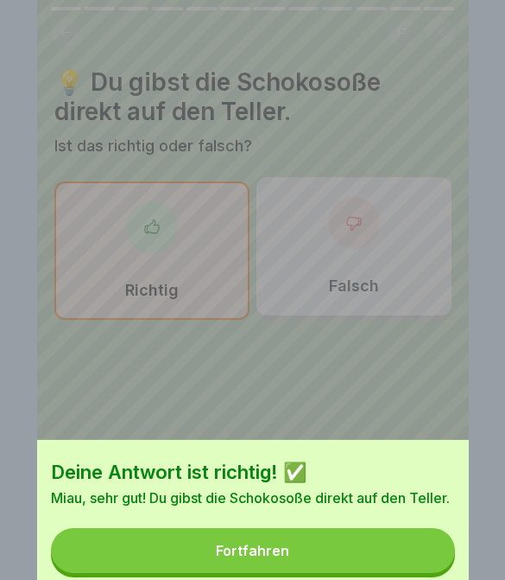
click at [425, 529] on button "Fortfahren" at bounding box center [253, 550] width 404 height 45
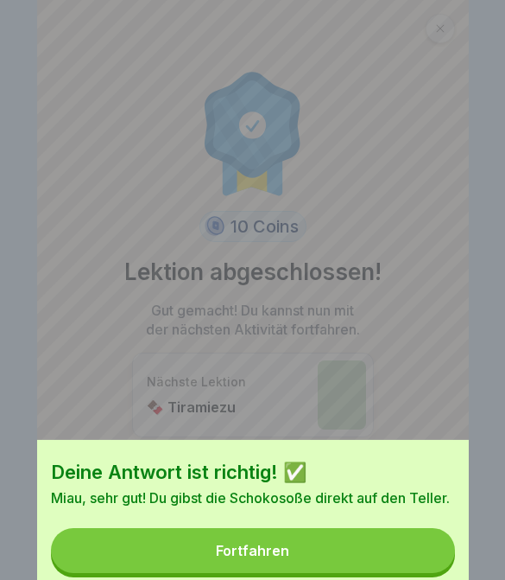
click at [425, 528] on div "Deine Antwort ist richtig! ✅ Miau, sehr gut! Du gibst die Schokosoße direkt auf…" at bounding box center [252, 290] width 505 height 580
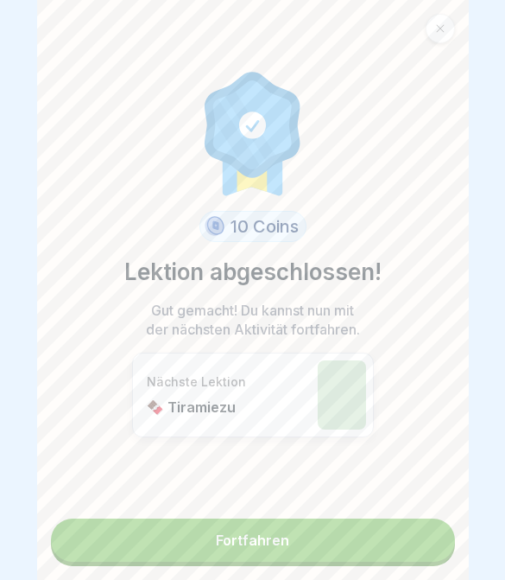
click at [361, 546] on link "Fortfahren" at bounding box center [253, 539] width 404 height 43
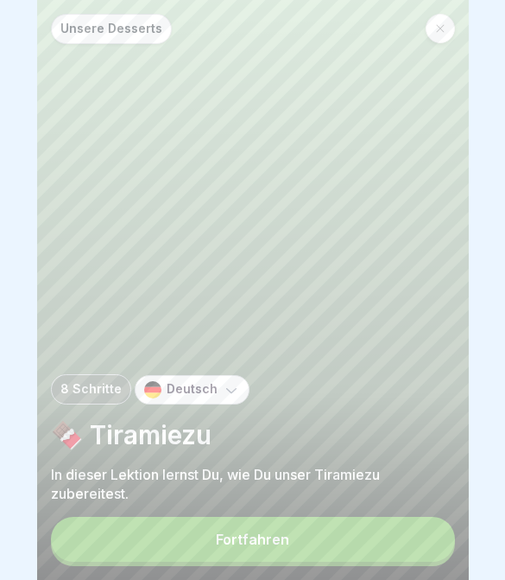
click at [320, 555] on button "Fortfahren" at bounding box center [253, 539] width 404 height 45
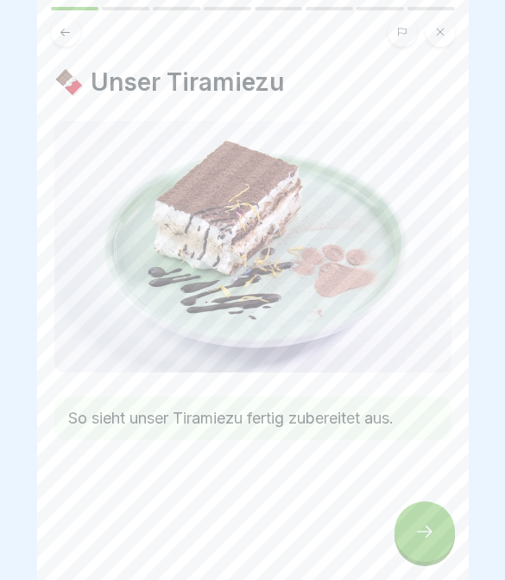
click at [415, 513] on div at bounding box center [425, 531] width 60 height 60
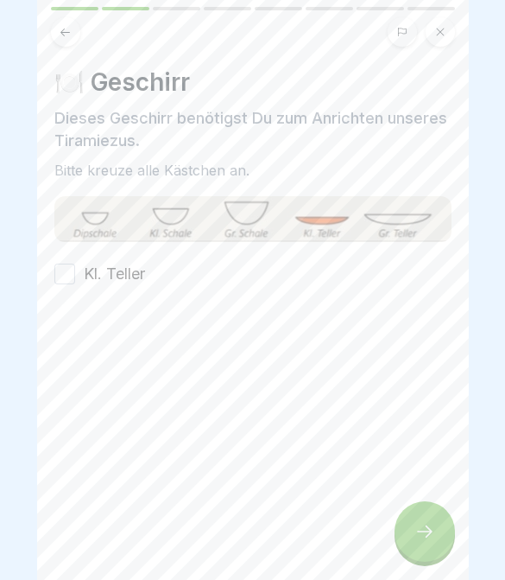
click at [66, 279] on button "Kl. Teller" at bounding box center [64, 273] width 21 height 21
click at [415, 544] on div at bounding box center [425, 531] width 60 height 60
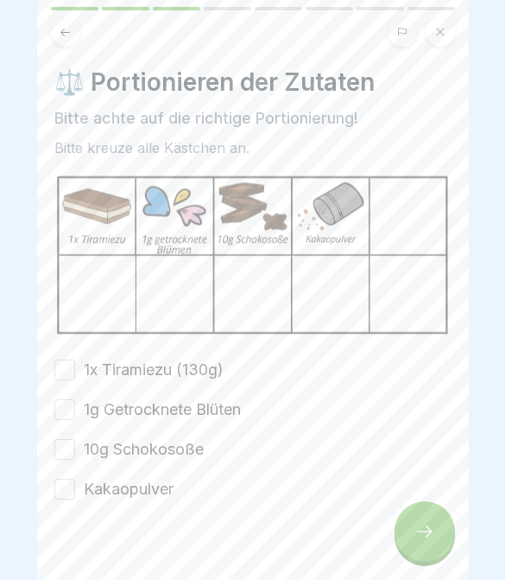
click at [409, 532] on div at bounding box center [425, 531] width 60 height 60
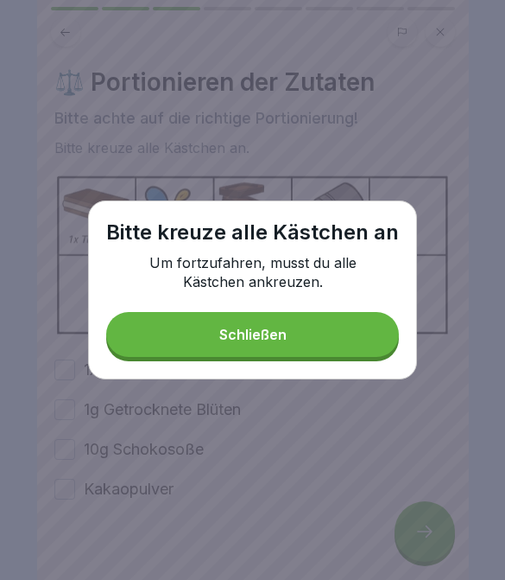
click at [310, 354] on button "Schließen" at bounding box center [252, 334] width 293 height 45
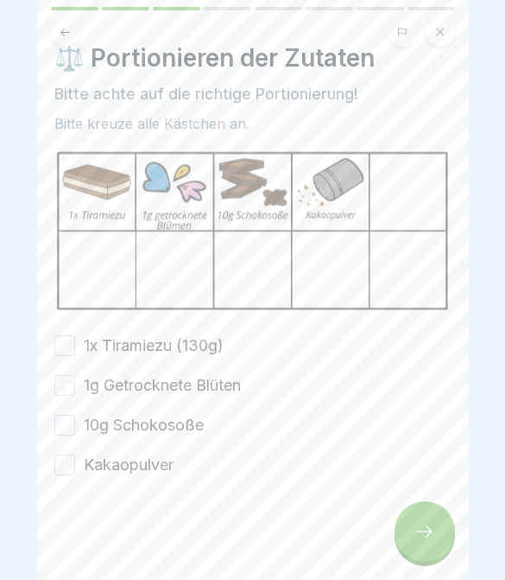
scroll to position [24, 0]
click at [60, 335] on button "1x Tiramiezu (130g)" at bounding box center [64, 345] width 21 height 21
click at [69, 382] on button "1g Getrocknete Blüten" at bounding box center [64, 385] width 21 height 21
click at [67, 423] on button "10g Schokosoße" at bounding box center [64, 425] width 21 height 21
click at [67, 457] on button "Kakaopulver" at bounding box center [64, 464] width 21 height 21
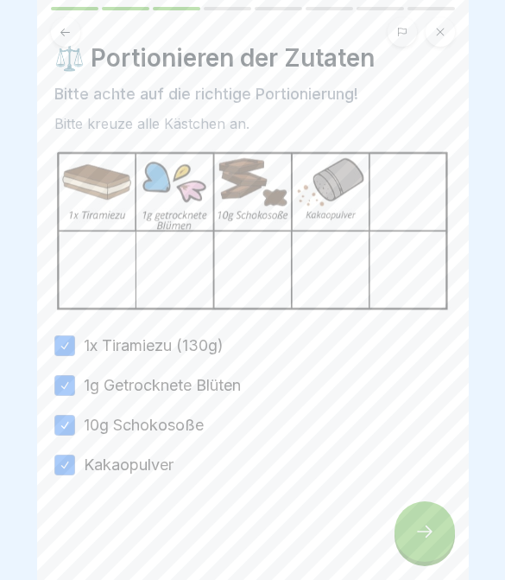
click at [422, 547] on div at bounding box center [425, 531] width 60 height 60
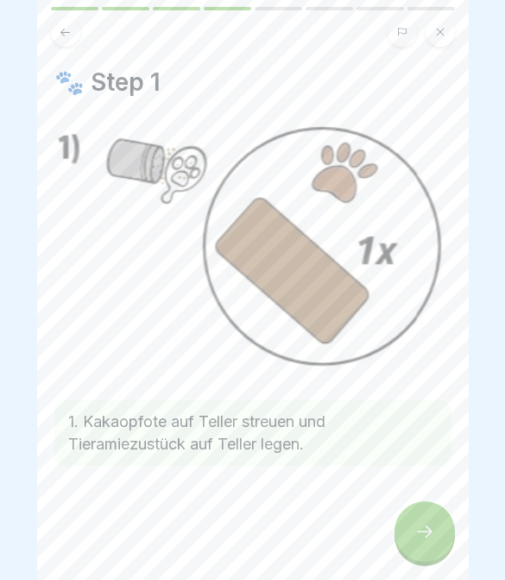
click at [419, 544] on div at bounding box center [425, 531] width 60 height 60
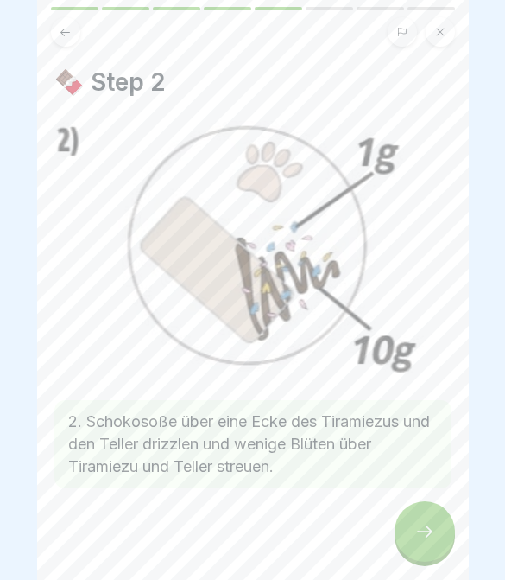
click at [419, 542] on icon at bounding box center [425, 531] width 21 height 21
click at [418, 541] on icon at bounding box center [425, 531] width 21 height 21
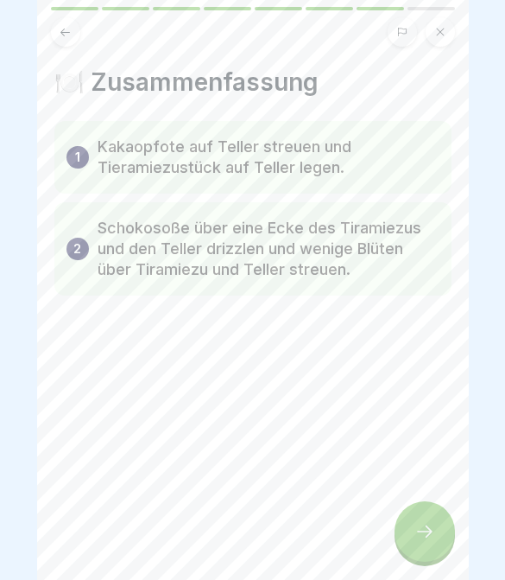
click at [421, 541] on icon at bounding box center [425, 531] width 21 height 21
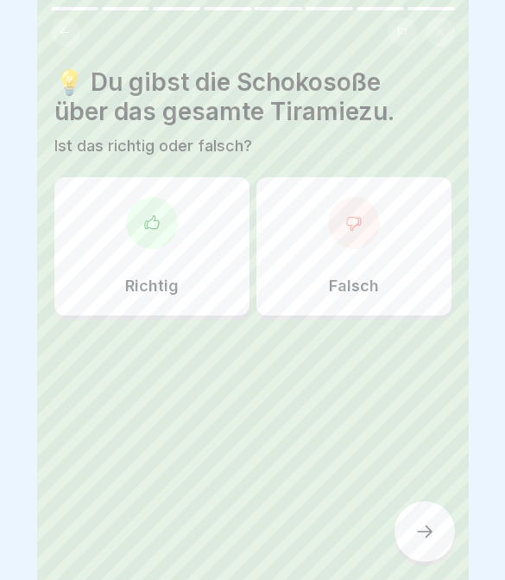
click at [228, 231] on div "Richtig" at bounding box center [151, 246] width 195 height 138
click at [229, 231] on div "Richtig" at bounding box center [151, 246] width 195 height 138
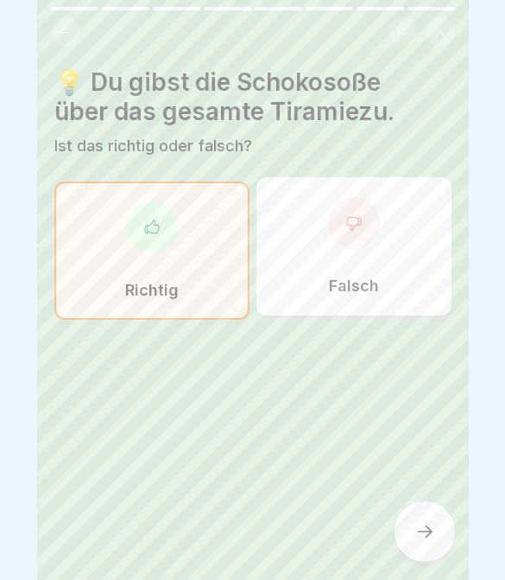
click at [439, 526] on div at bounding box center [425, 531] width 60 height 60
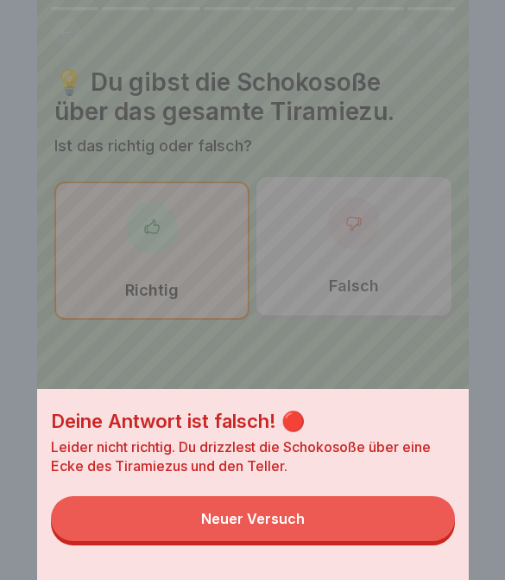
click at [426, 541] on button "Neuer Versuch" at bounding box center [253, 518] width 404 height 45
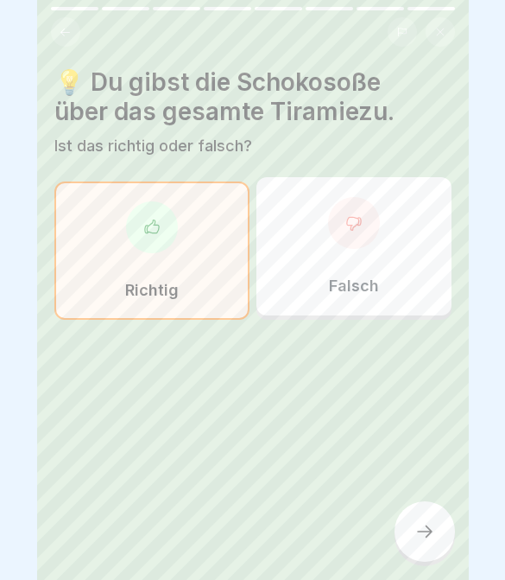
click at [437, 539] on div at bounding box center [425, 531] width 60 height 60
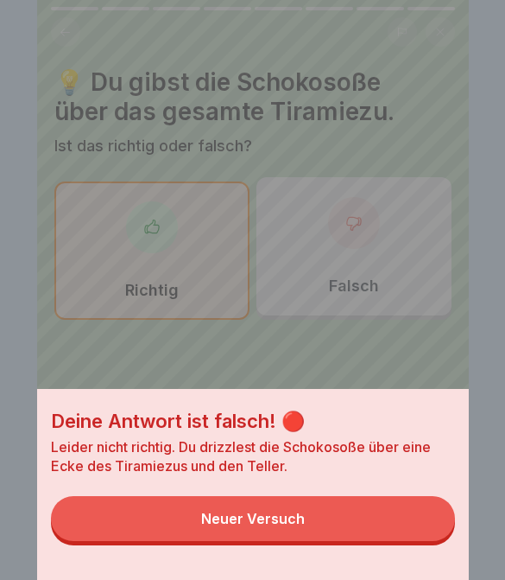
click at [417, 537] on button "Neuer Versuch" at bounding box center [253, 518] width 404 height 45
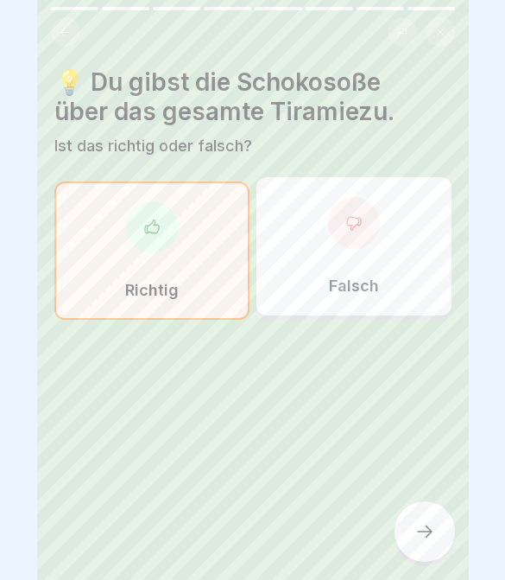
click at [371, 269] on div "Falsch" at bounding box center [354, 246] width 195 height 138
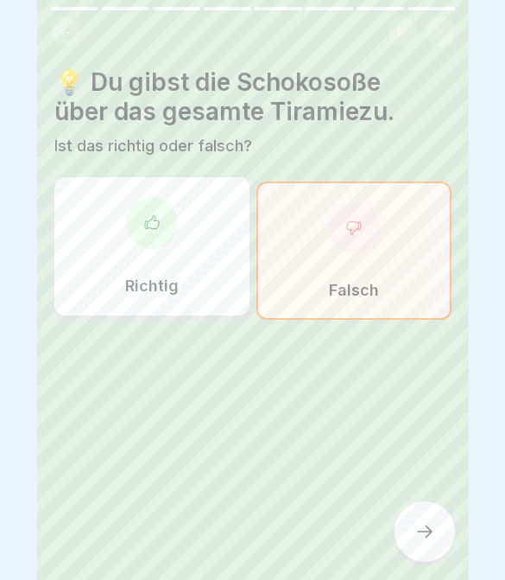
click at [416, 523] on icon at bounding box center [425, 531] width 21 height 21
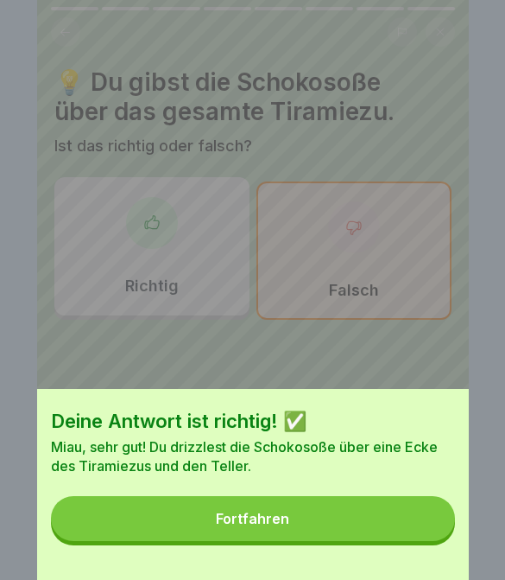
click at [402, 532] on button "Fortfahren" at bounding box center [253, 518] width 404 height 45
click at [402, 532] on div "Deine Antwort ist richtig! ✅ Miau, sehr gut! Du drizzlest die Schokosoße über e…" at bounding box center [253, 290] width 432 height 580
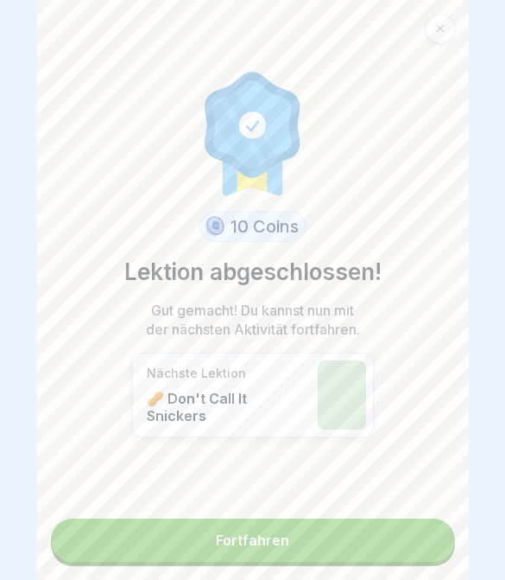
click at [357, 529] on link "Fortfahren" at bounding box center [253, 539] width 404 height 43
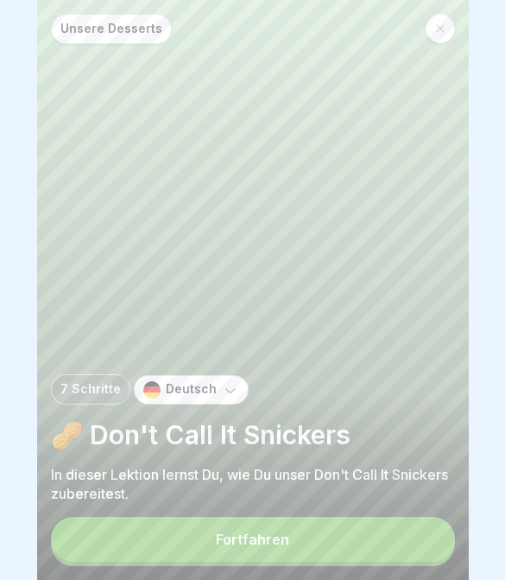
click at [383, 520] on button "Fortfahren" at bounding box center [253, 539] width 404 height 45
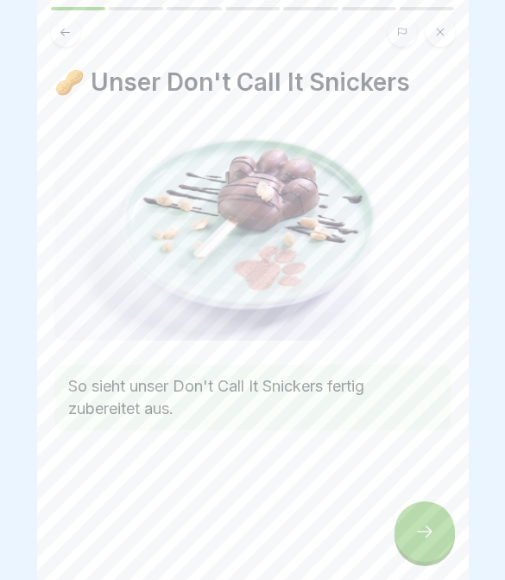
click at [415, 523] on icon at bounding box center [425, 531] width 21 height 21
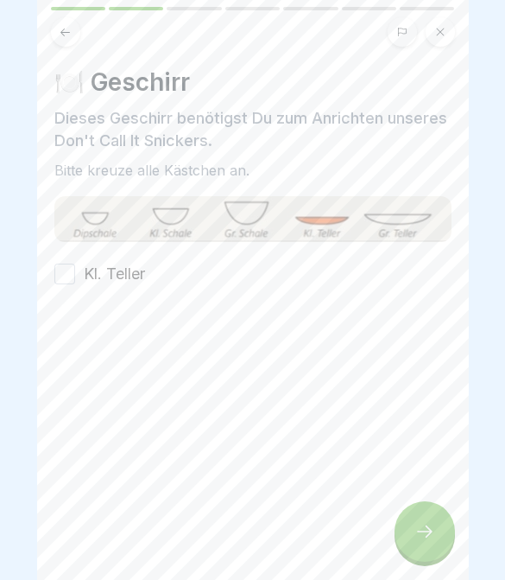
click at [414, 523] on div at bounding box center [425, 531] width 60 height 60
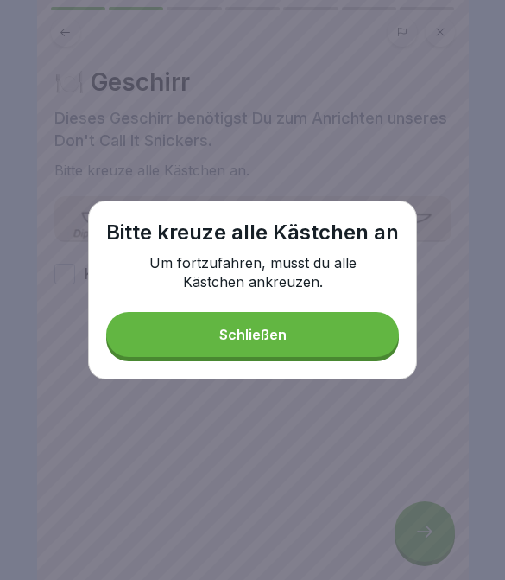
click at [422, 516] on div at bounding box center [252, 290] width 505 height 580
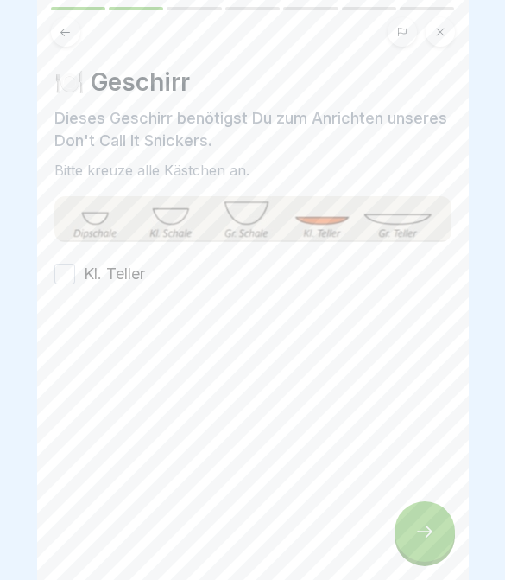
click at [60, 270] on button "Kl. Teller" at bounding box center [64, 273] width 21 height 21
click at [404, 524] on div at bounding box center [425, 531] width 60 height 60
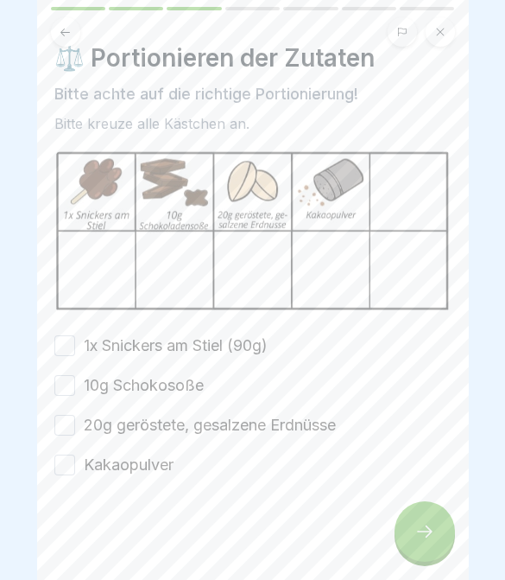
click at [67, 343] on button "1x Snickers am Stiel (90g)" at bounding box center [64, 345] width 21 height 21
click at [67, 342] on button "1x Snickers am Stiel (90g)" at bounding box center [64, 345] width 21 height 21
click at [73, 343] on button "1x Snickers am Stiel (90g)" at bounding box center [64, 345] width 21 height 21
click at [68, 384] on button "10g Schokosoße" at bounding box center [64, 385] width 21 height 21
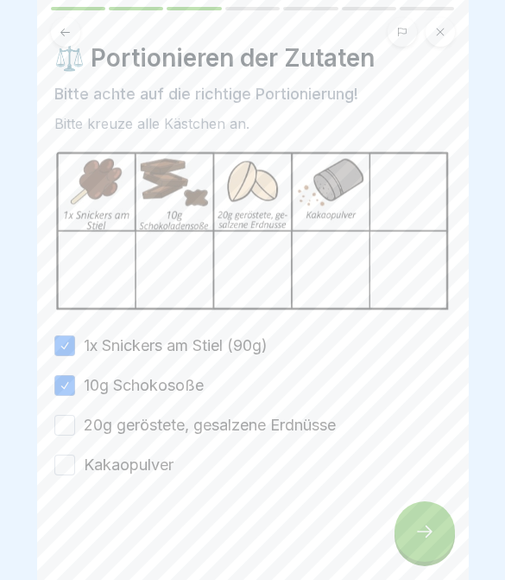
click at [69, 424] on button "20g geröstete, gesalzene Erdnüsse" at bounding box center [64, 425] width 21 height 21
click at [65, 460] on button "Kakaopulver" at bounding box center [64, 464] width 21 height 21
click at [421, 542] on icon at bounding box center [425, 531] width 21 height 21
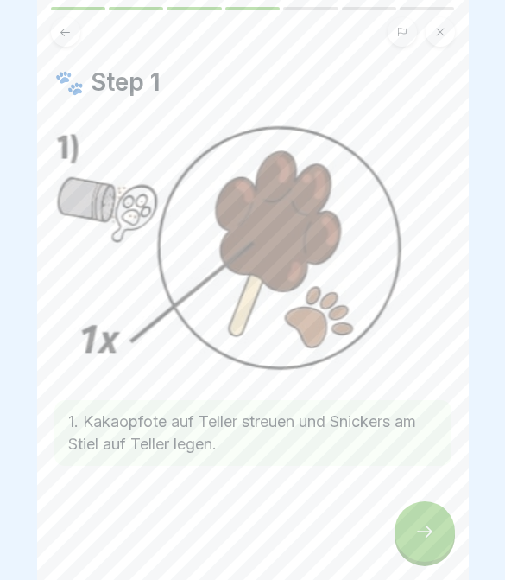
click at [421, 541] on icon at bounding box center [425, 531] width 21 height 21
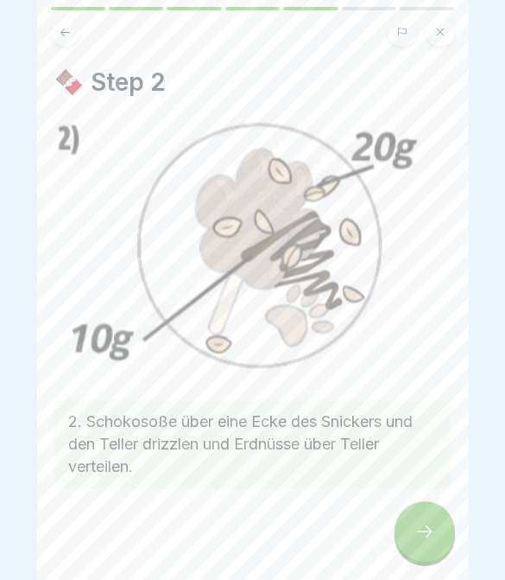
click at [408, 542] on div at bounding box center [425, 531] width 60 height 60
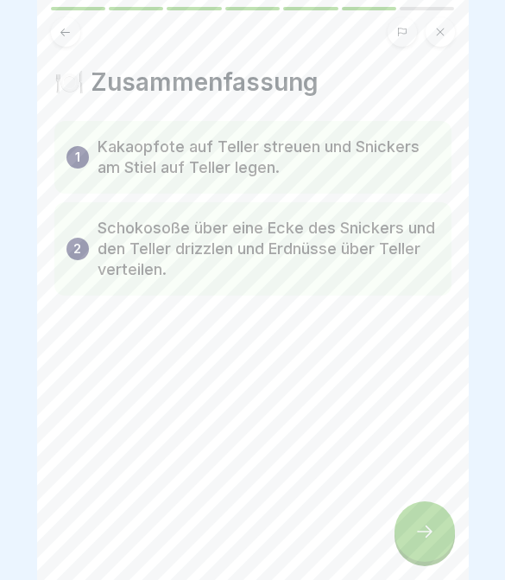
click at [407, 541] on div at bounding box center [425, 531] width 60 height 60
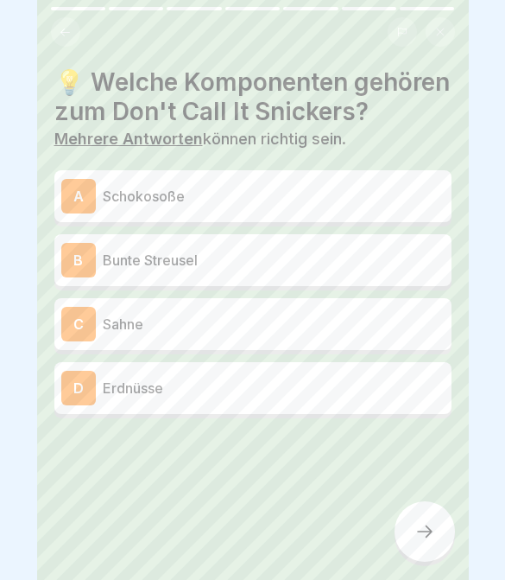
click at [411, 537] on div at bounding box center [425, 531] width 60 height 60
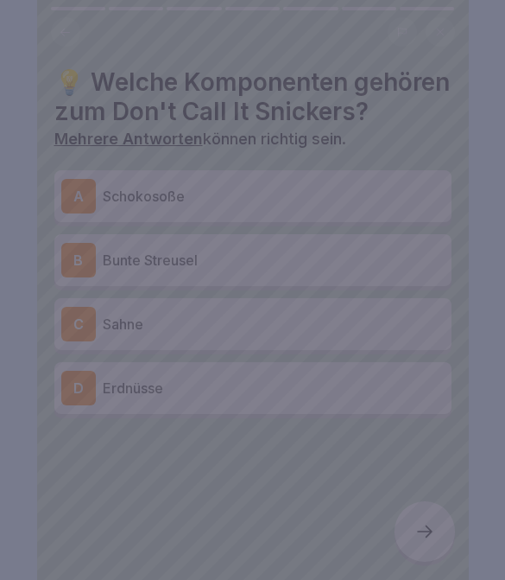
click at [263, 135] on div at bounding box center [252, 290] width 505 height 580
click at [264, 135] on div at bounding box center [252, 290] width 505 height 580
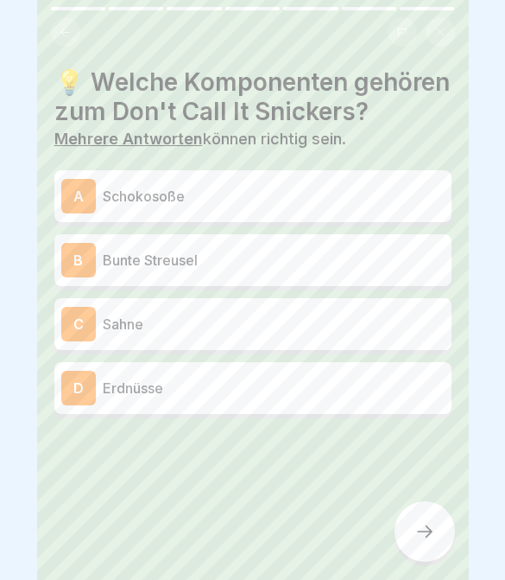
click at [231, 257] on p "Bunte Streusel" at bounding box center [274, 260] width 342 height 21
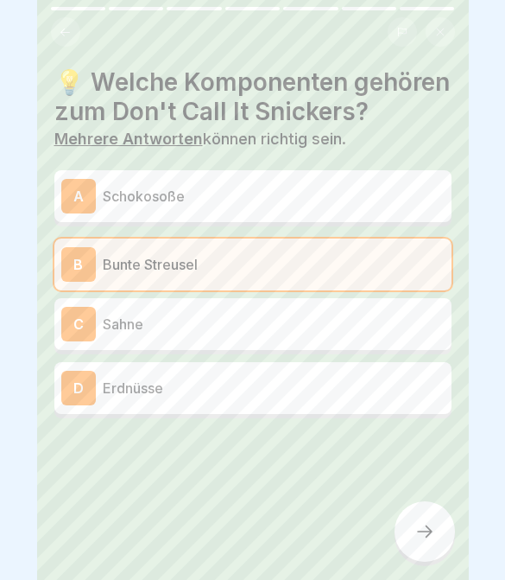
click at [429, 547] on div at bounding box center [425, 531] width 60 height 60
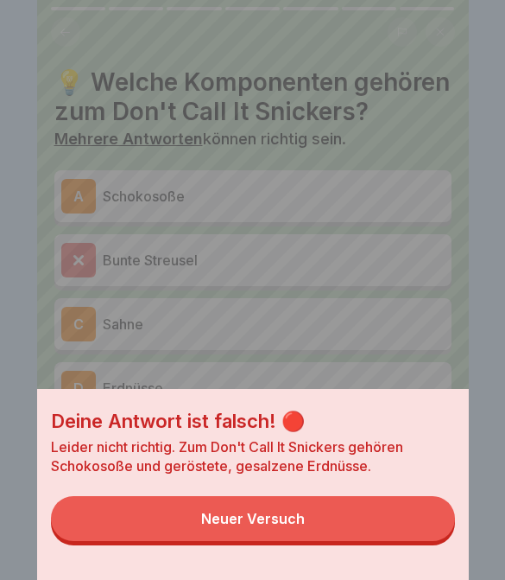
click at [414, 528] on button "Neuer Versuch" at bounding box center [253, 518] width 404 height 45
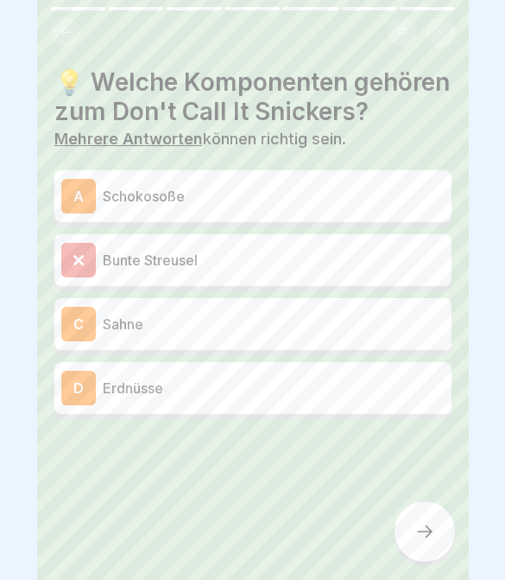
click at [293, 220] on div "A Schokosoße" at bounding box center [252, 196] width 397 height 52
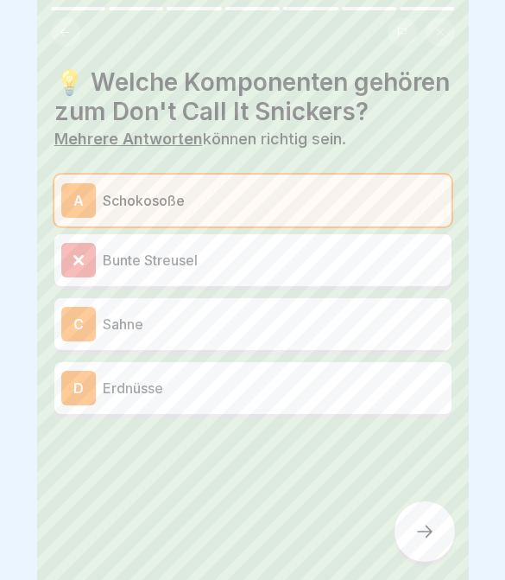
click at [429, 538] on icon at bounding box center [425, 531] width 21 height 21
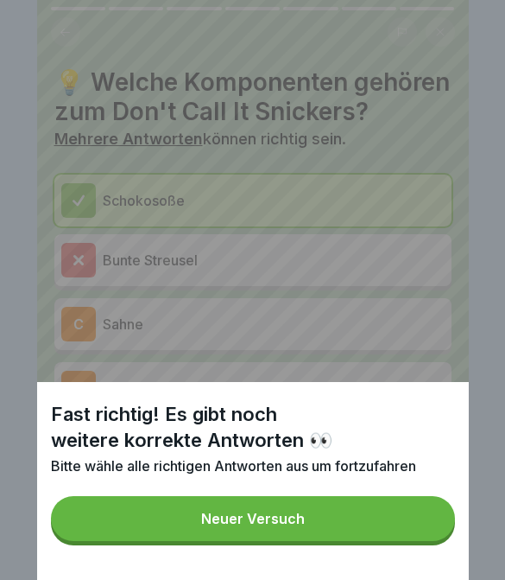
click at [397, 518] on button "Neuer Versuch" at bounding box center [253, 518] width 404 height 45
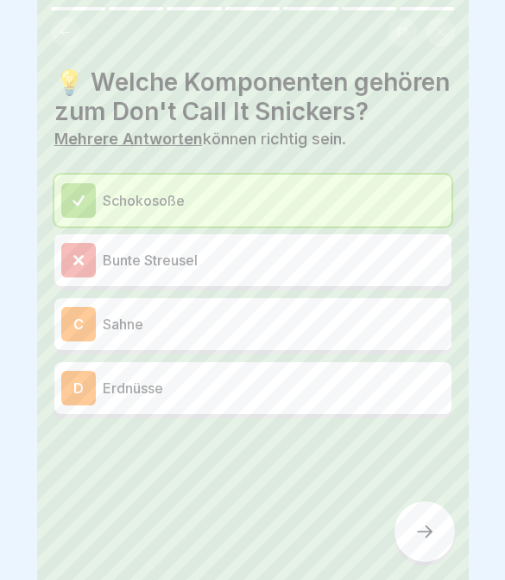
click at [311, 333] on p "Sahne" at bounding box center [274, 324] width 342 height 21
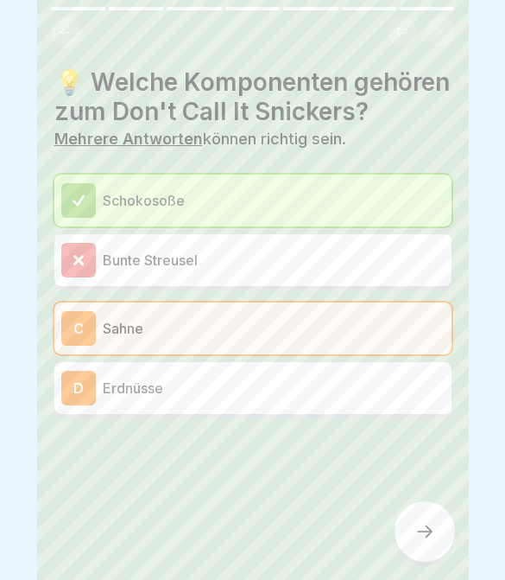
click at [323, 401] on div "D Erdnüsse" at bounding box center [252, 388] width 383 height 35
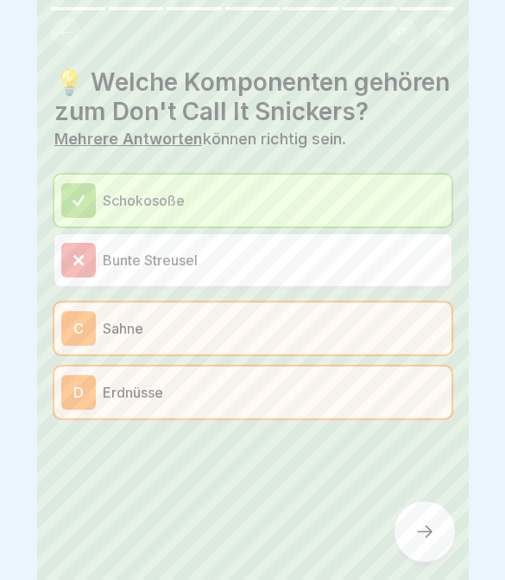
click at [443, 539] on div at bounding box center [425, 531] width 60 height 60
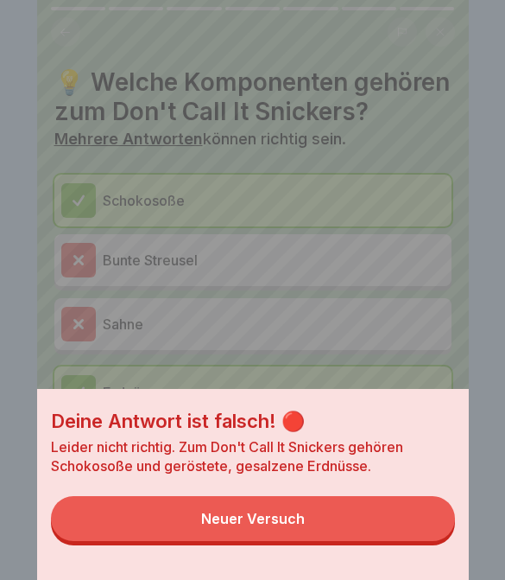
click at [408, 526] on button "Neuer Versuch" at bounding box center [253, 518] width 404 height 45
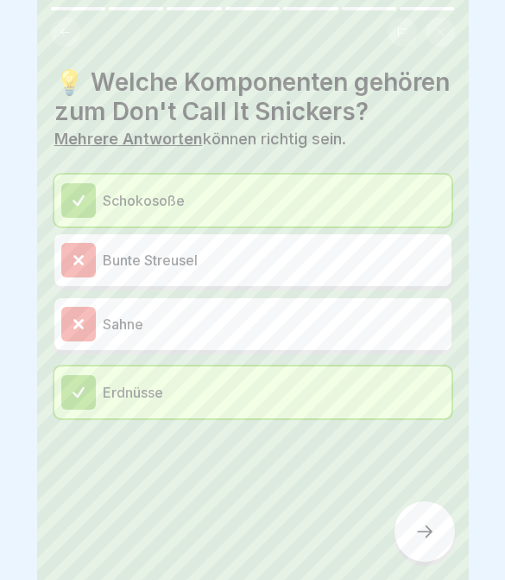
click at [421, 536] on icon at bounding box center [425, 531] width 21 height 21
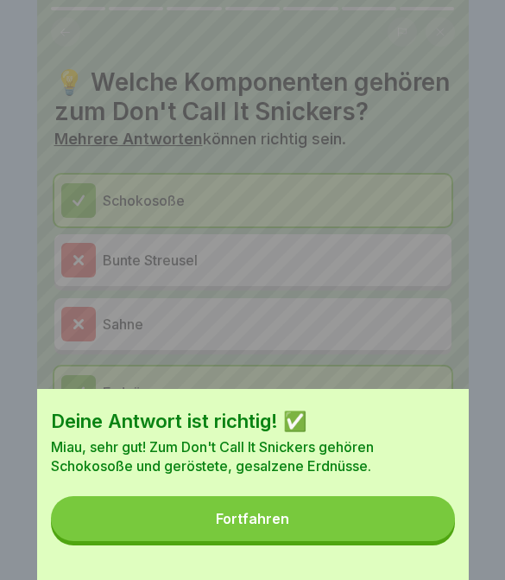
click at [423, 529] on button "Fortfahren" at bounding box center [253, 518] width 404 height 45
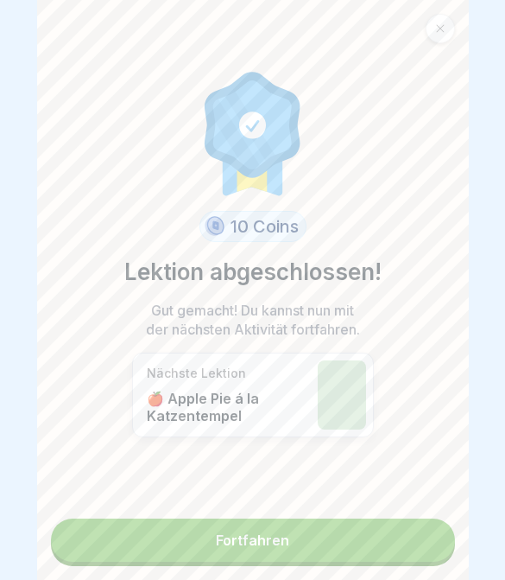
click at [428, 534] on link "Fortfahren" at bounding box center [253, 539] width 404 height 43
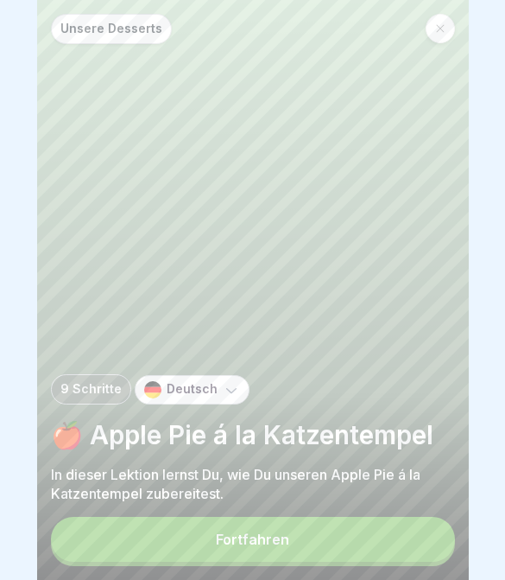
click at [428, 533] on button "Fortfahren" at bounding box center [253, 539] width 404 height 45
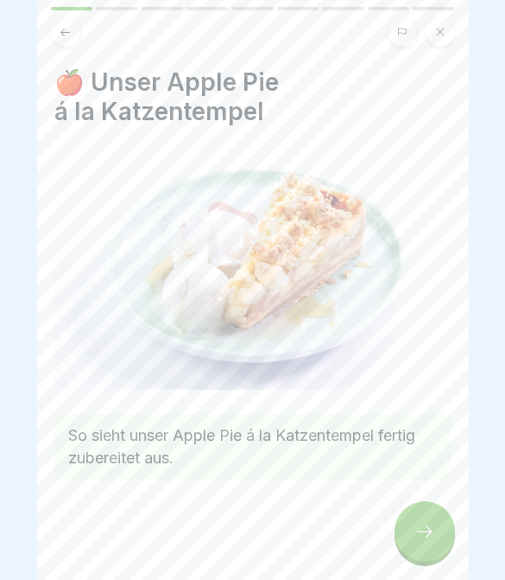
click at [430, 545] on div at bounding box center [425, 531] width 60 height 60
click at [429, 544] on div at bounding box center [425, 531] width 60 height 60
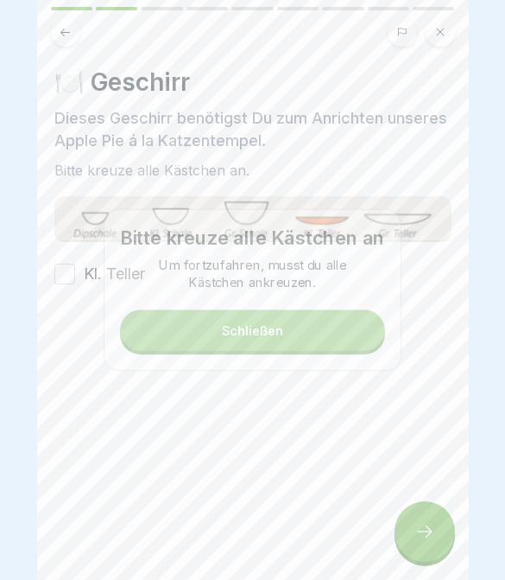
click at [416, 542] on icon at bounding box center [425, 531] width 21 height 21
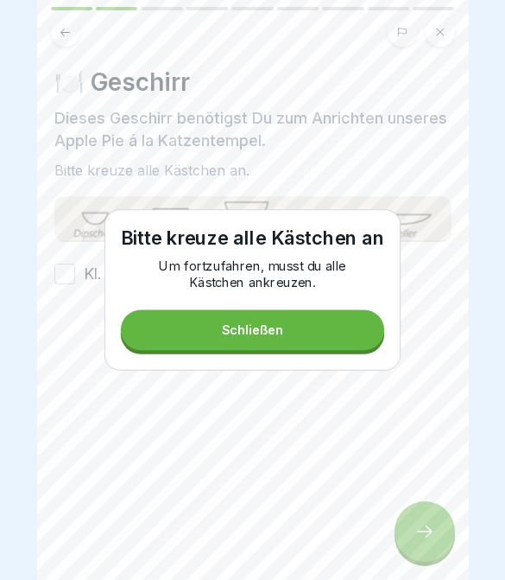
click at [416, 542] on div at bounding box center [252, 290] width 505 height 580
click at [235, 339] on div at bounding box center [252, 337] width 397 height 104
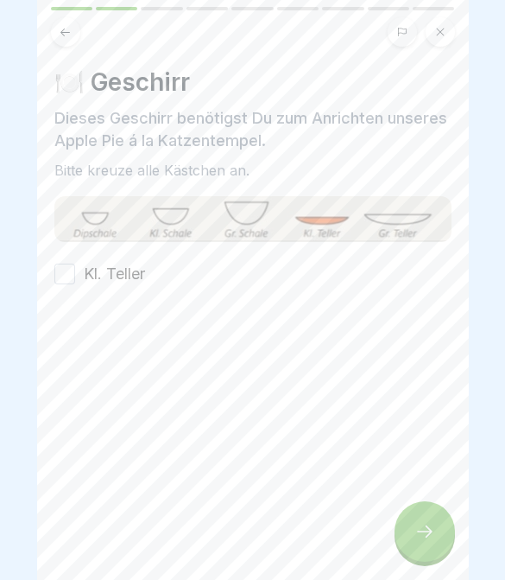
click at [82, 269] on div "Kl. Teller" at bounding box center [99, 274] width 91 height 22
click at [86, 273] on label "Kl. Teller" at bounding box center [114, 274] width 61 height 22
click at [75, 273] on button "Kl. Teller" at bounding box center [64, 273] width 21 height 21
click at [66, 279] on button "Kl. Teller" at bounding box center [64, 273] width 21 height 21
click at [73, 268] on button "Kl. Teller" at bounding box center [64, 273] width 21 height 21
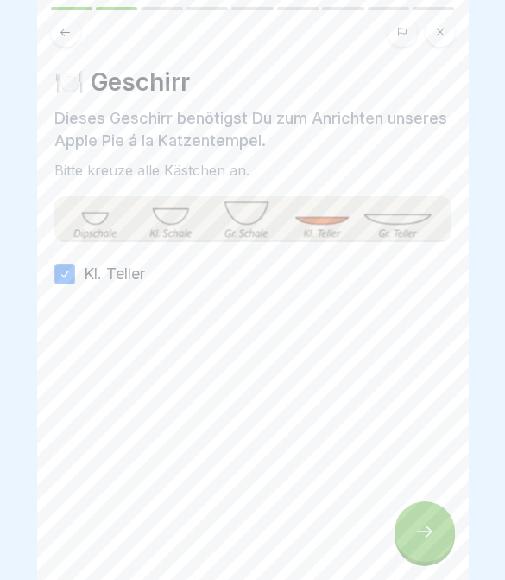
click at [432, 531] on icon at bounding box center [425, 531] width 16 height 12
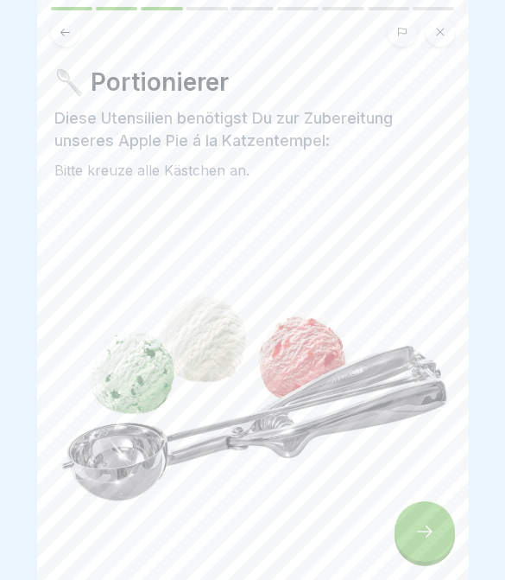
click at [420, 529] on icon at bounding box center [425, 531] width 21 height 21
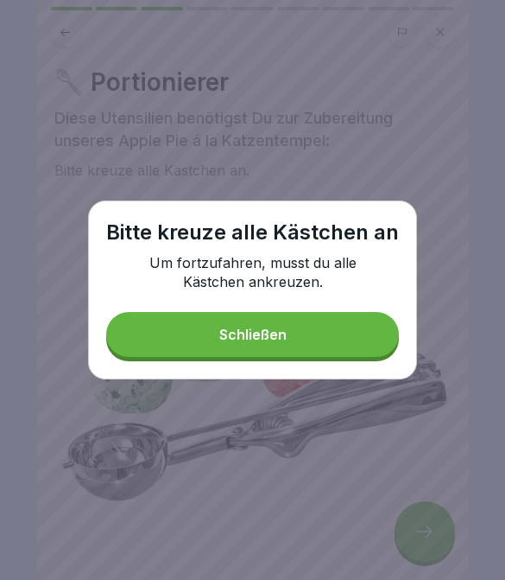
click at [348, 348] on button "Schließen" at bounding box center [252, 334] width 293 height 45
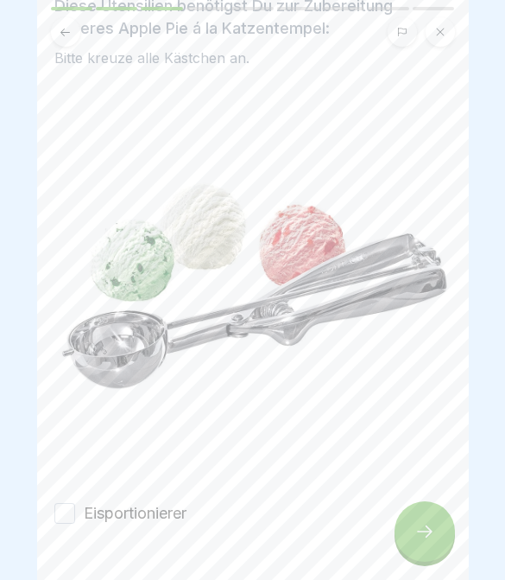
scroll to position [105, 0]
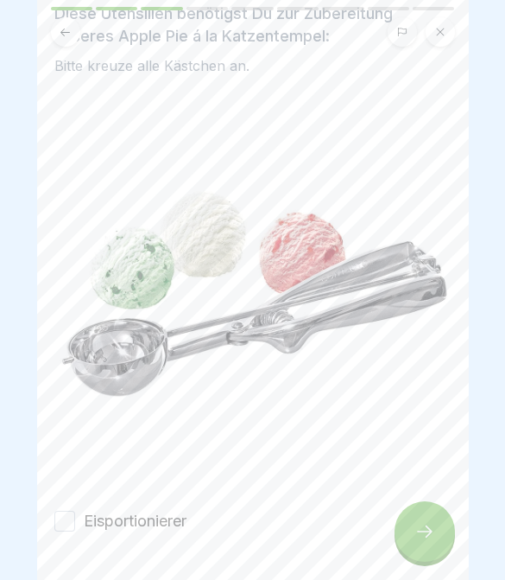
click at [65, 516] on button "Eisportionierer" at bounding box center [64, 520] width 21 height 21
click at [440, 539] on div at bounding box center [425, 531] width 60 height 60
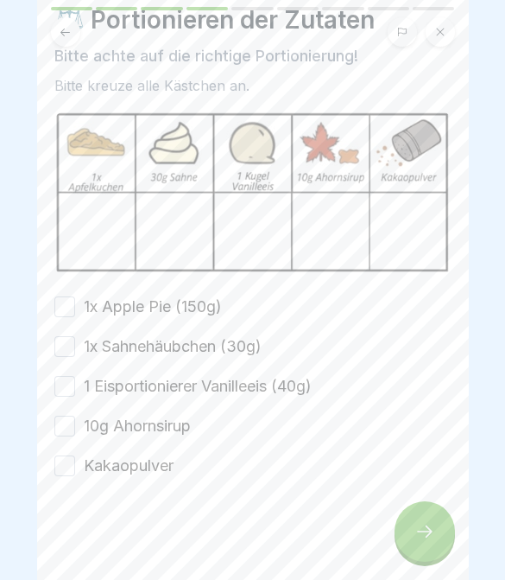
scroll to position [62, 0]
click at [66, 307] on button "1x Apple Pie (150g)" at bounding box center [64, 306] width 21 height 21
click at [65, 337] on button "1x Sahnehäubchen (30g)" at bounding box center [64, 346] width 21 height 21
click at [66, 378] on button "1 Eisportionierer Vanilleeis (40g)" at bounding box center [64, 386] width 21 height 21
click at [66, 424] on button "10g Ahornsirup" at bounding box center [64, 425] width 21 height 21
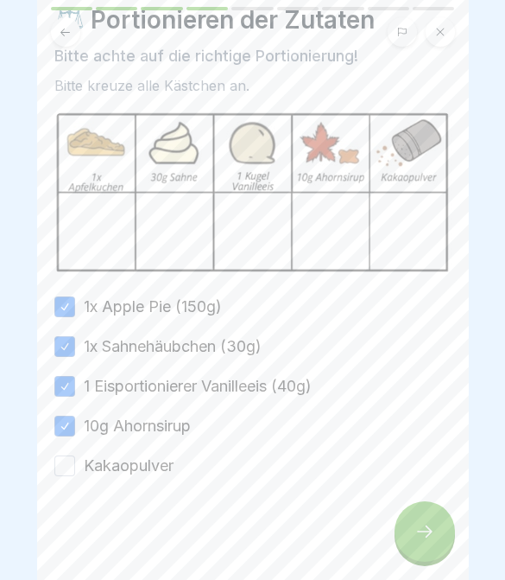
click at [65, 459] on button "Kakaopulver" at bounding box center [64, 465] width 21 height 21
click at [404, 542] on div at bounding box center [425, 531] width 60 height 60
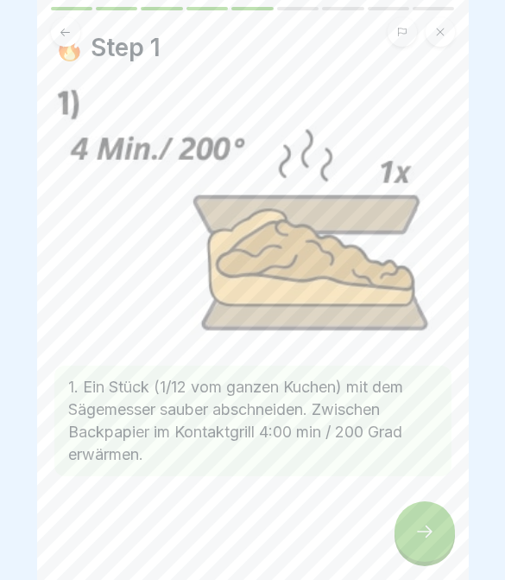
click at [414, 527] on div at bounding box center [425, 531] width 60 height 60
click at [413, 526] on div at bounding box center [425, 531] width 60 height 60
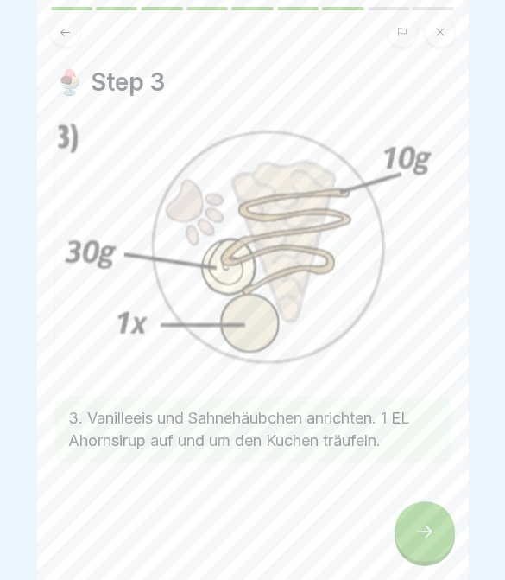
click at [418, 531] on icon at bounding box center [425, 531] width 21 height 21
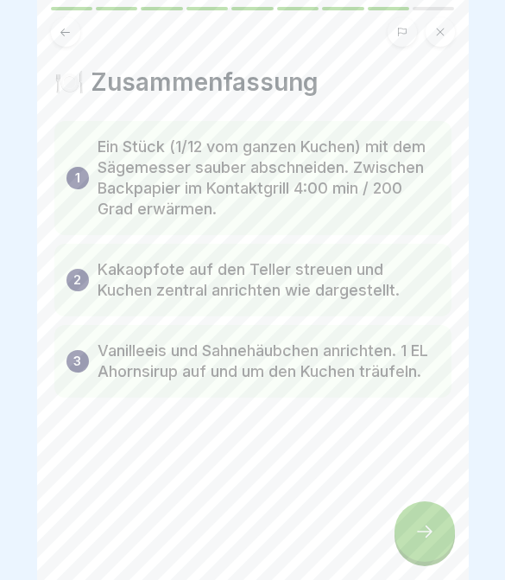
click at [418, 531] on icon at bounding box center [425, 531] width 16 height 12
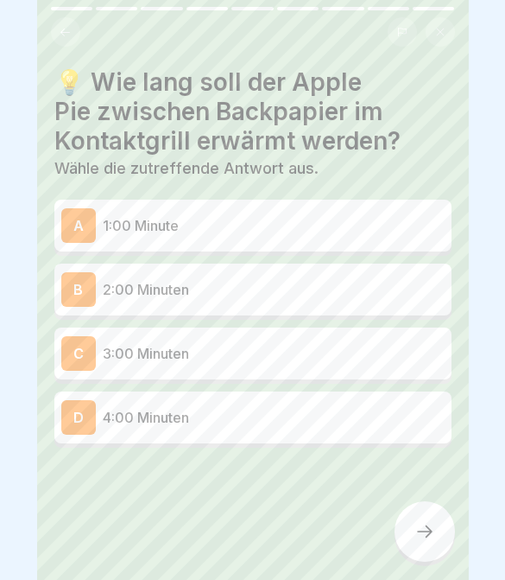
click at [414, 543] on div at bounding box center [425, 531] width 60 height 60
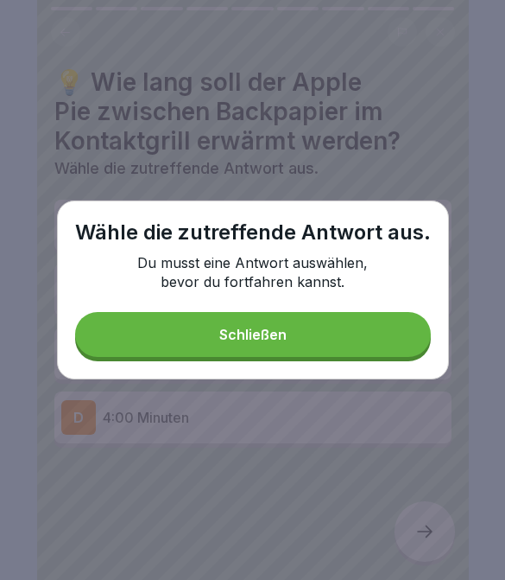
click at [301, 343] on button "Schließen" at bounding box center [253, 334] width 356 height 45
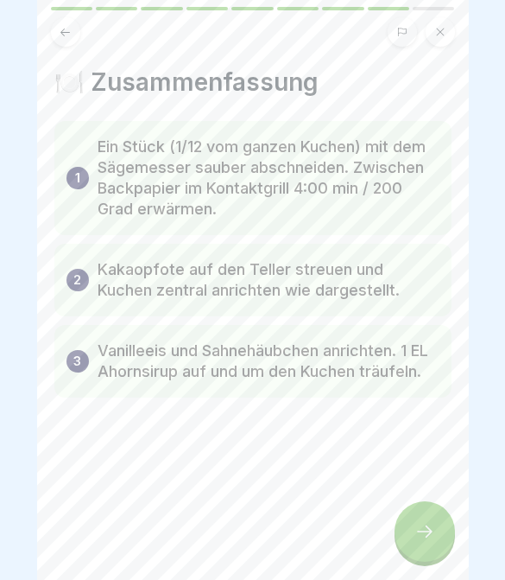
click at [431, 554] on div at bounding box center [425, 531] width 60 height 60
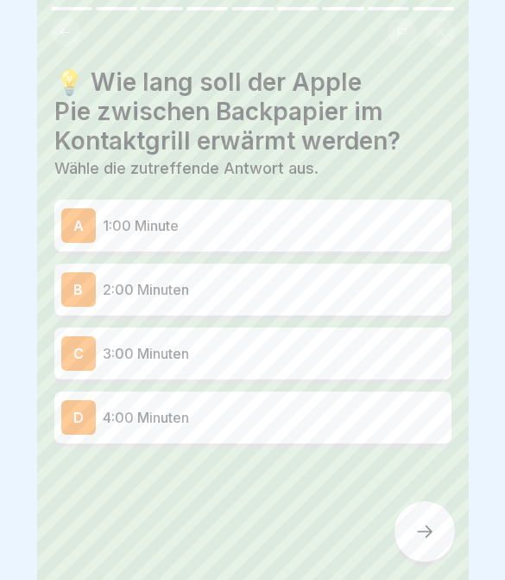
click at [352, 441] on div "D 4:00 Minuten" at bounding box center [252, 417] width 397 height 52
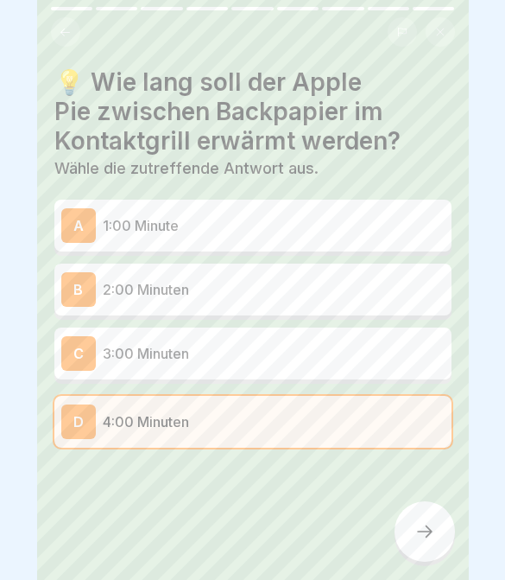
click at [419, 529] on icon at bounding box center [425, 531] width 21 height 21
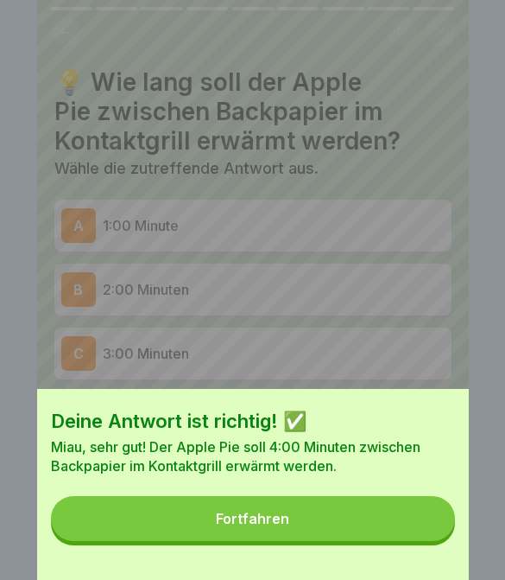
click at [378, 538] on button "Fortfahren" at bounding box center [253, 518] width 404 height 45
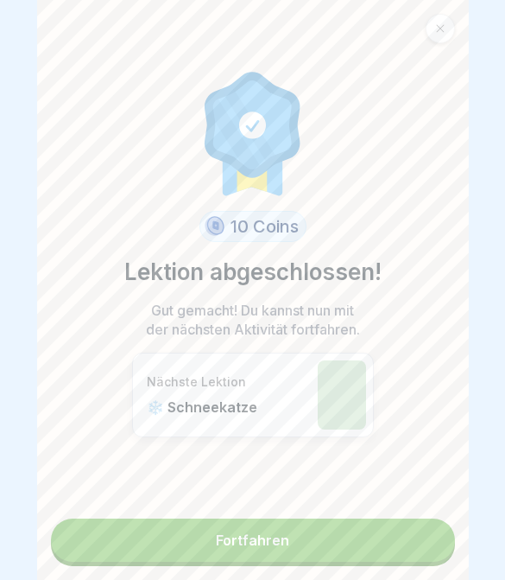
click at [390, 547] on link "Fortfahren" at bounding box center [253, 539] width 404 height 43
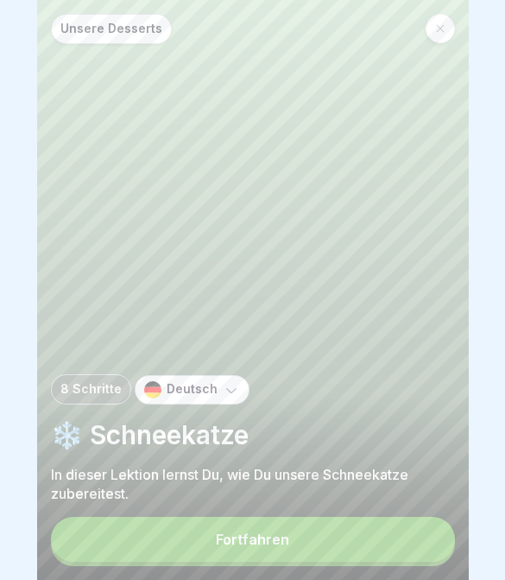
click at [254, 536] on div "Fortfahren" at bounding box center [252, 539] width 73 height 16
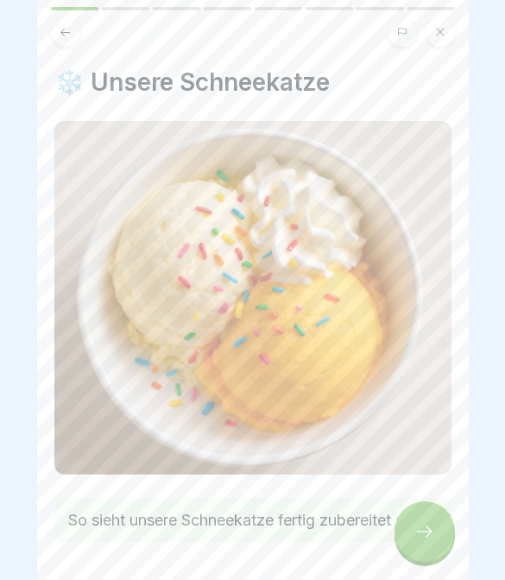
click at [409, 553] on div at bounding box center [425, 531] width 60 height 60
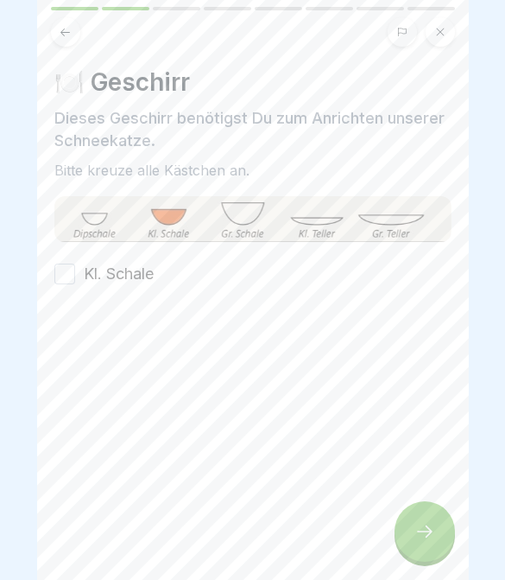
click at [409, 552] on div at bounding box center [425, 531] width 60 height 60
click at [68, 273] on button "Kl. Schale" at bounding box center [64, 273] width 21 height 21
click at [434, 542] on icon at bounding box center [425, 531] width 21 height 21
click at [434, 542] on div at bounding box center [425, 531] width 60 height 60
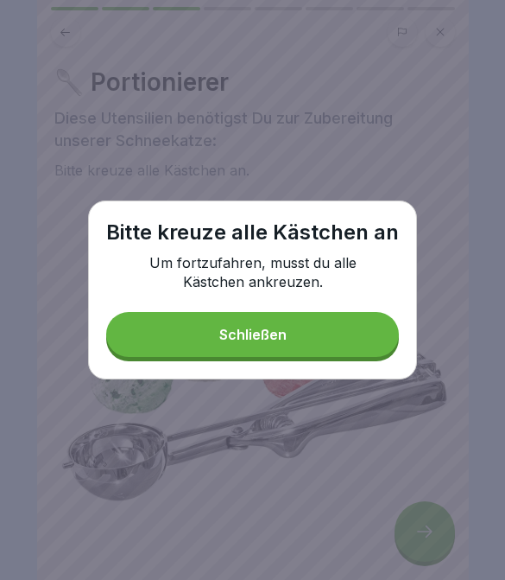
click at [299, 341] on button "Schließen" at bounding box center [252, 334] width 293 height 45
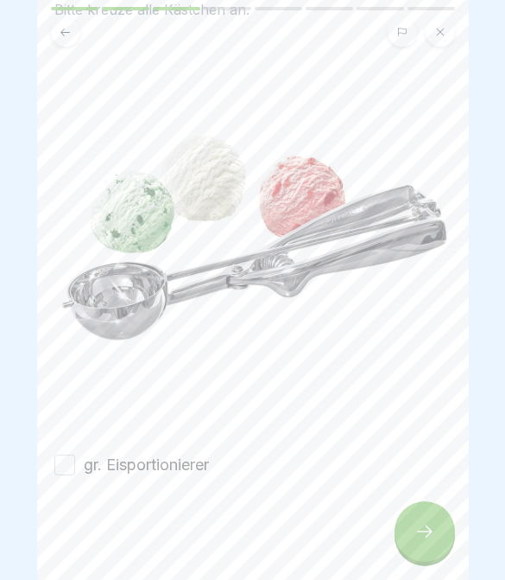
scroll to position [161, 0]
click at [59, 466] on button "gr. Eisportionierer" at bounding box center [64, 464] width 21 height 21
click at [423, 536] on icon at bounding box center [425, 531] width 21 height 21
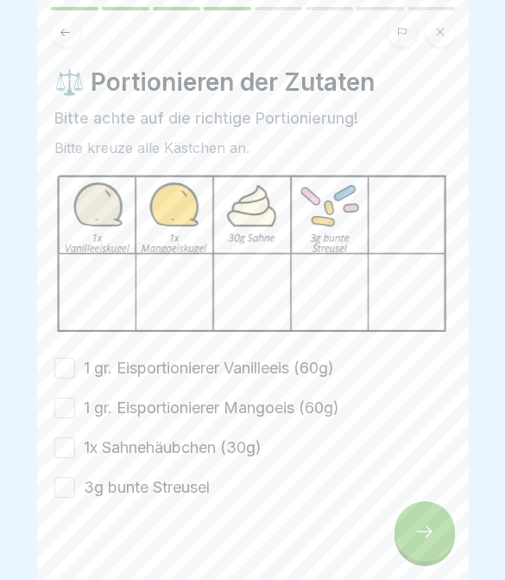
click at [61, 409] on button "1 gr. Eisportionierer Mangoeis (60g)" at bounding box center [64, 407] width 21 height 21
click at [60, 409] on button "1 gr. Eisportionierer Mangoeis (60g)" at bounding box center [64, 407] width 21 height 21
click at [68, 370] on button "1 gr. Eisportionierer Vanilleeis (60g)" at bounding box center [64, 368] width 21 height 21
click at [62, 415] on button "1 gr. Eisportionierer Mangoeis (60g)" at bounding box center [64, 407] width 21 height 21
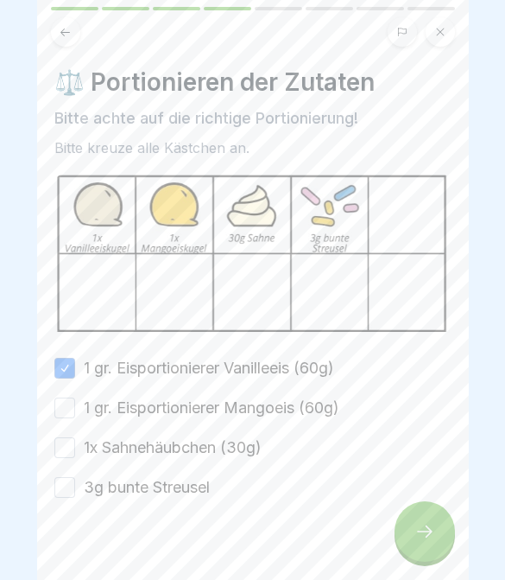
click at [67, 445] on button "1x Sahnehäubchen (30g)" at bounding box center [64, 447] width 21 height 21
click at [67, 416] on button "1 gr. Eisportionierer Mangoeis (60g)" at bounding box center [64, 407] width 21 height 21
click at [67, 442] on button "1x Sahnehäubchen (30g)" at bounding box center [64, 447] width 21 height 21
click at [67, 483] on button "3g bunte Streusel" at bounding box center [64, 487] width 21 height 21
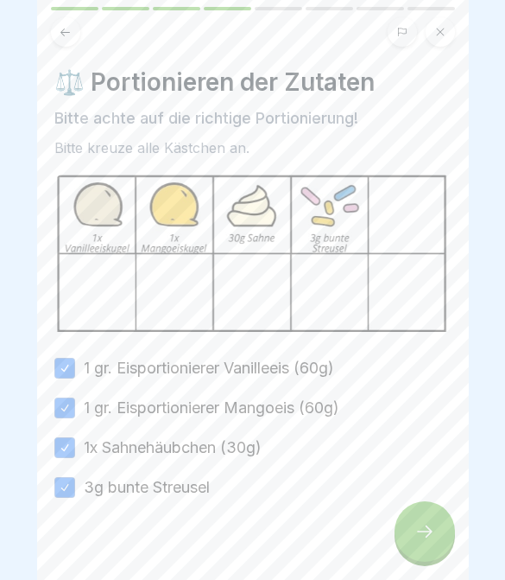
click at [413, 542] on div at bounding box center [425, 531] width 60 height 60
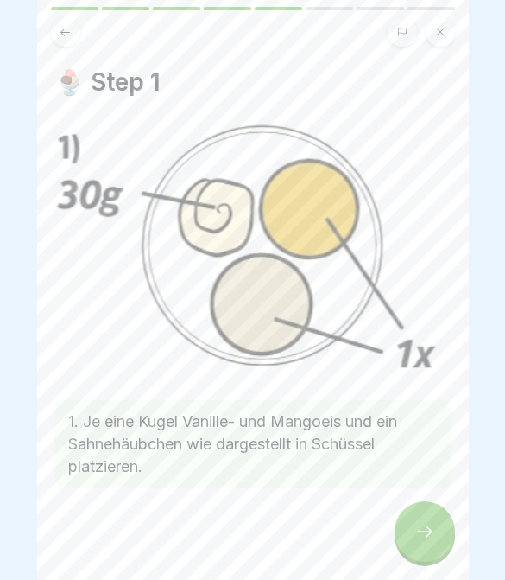
click at [414, 537] on div at bounding box center [425, 531] width 60 height 60
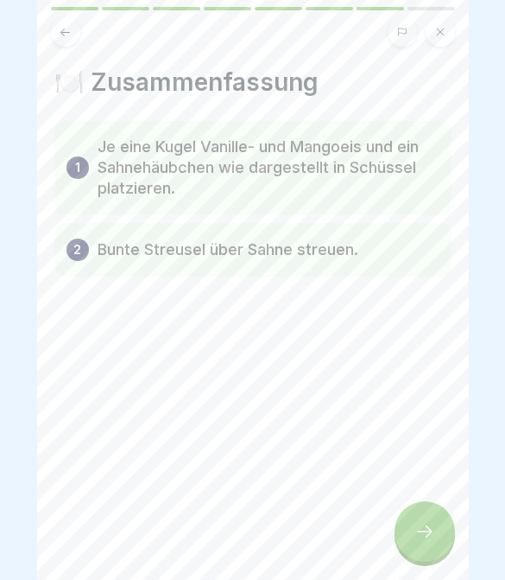
click at [416, 536] on icon at bounding box center [425, 531] width 21 height 21
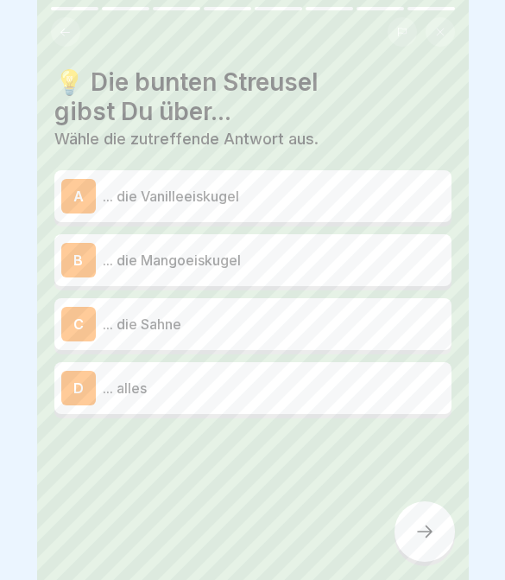
click at [416, 536] on icon at bounding box center [425, 531] width 21 height 21
click at [336, 219] on div "A ... die Vanilleeiskugel" at bounding box center [252, 196] width 397 height 52
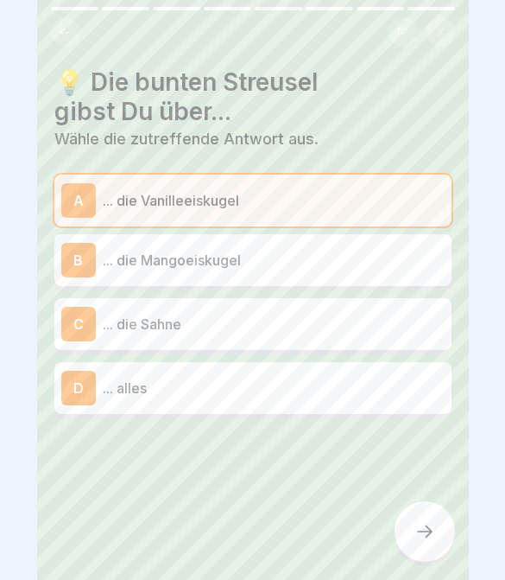
click at [441, 528] on div at bounding box center [425, 531] width 60 height 60
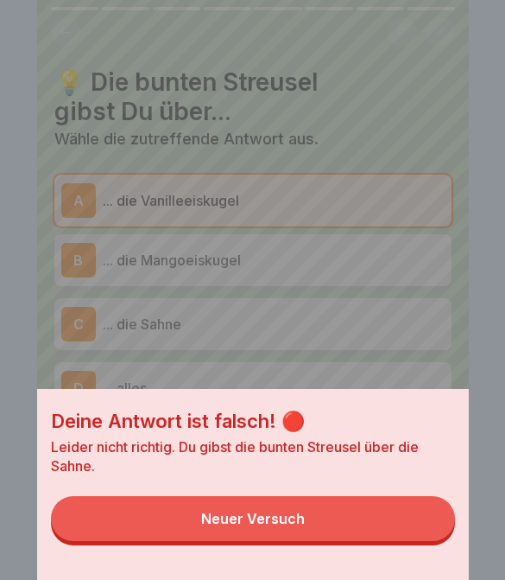
click at [421, 535] on button "Neuer Versuch" at bounding box center [253, 518] width 404 height 45
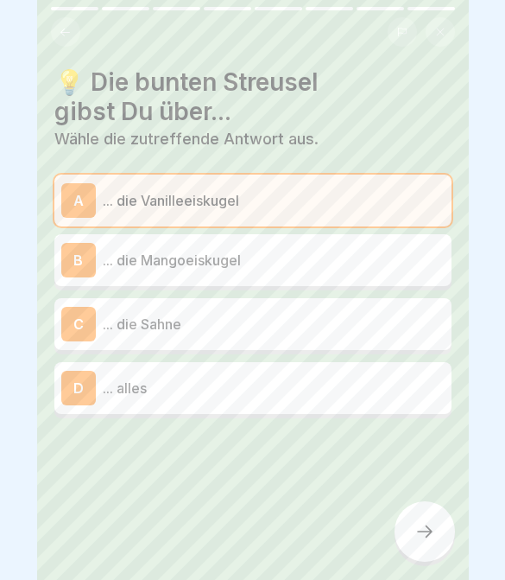
click at [316, 317] on p "... die Sahne" at bounding box center [274, 324] width 342 height 21
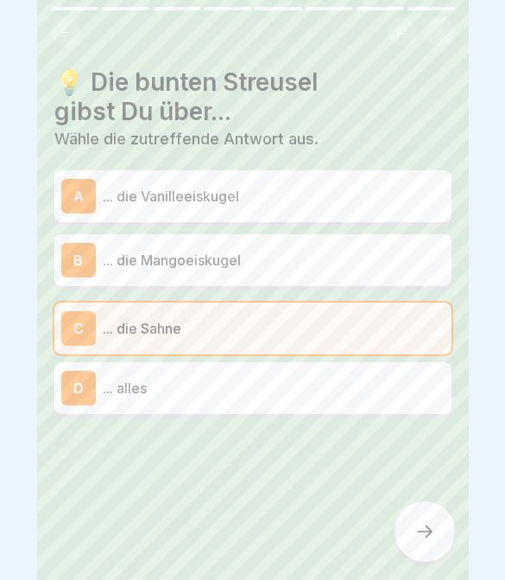
click at [327, 411] on div "D ... alles" at bounding box center [252, 388] width 397 height 52
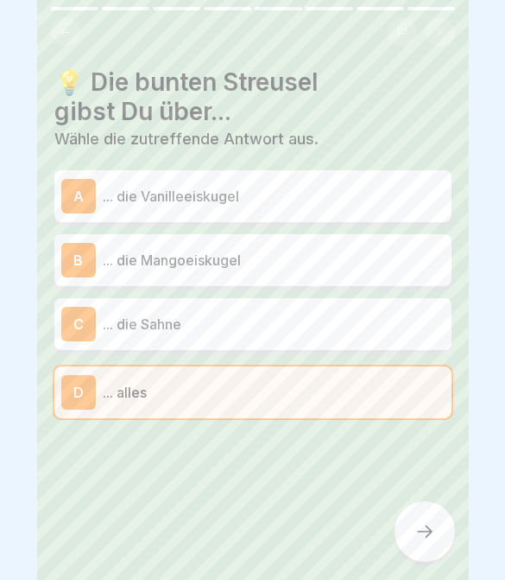
click at [427, 506] on div at bounding box center [425, 531] width 60 height 60
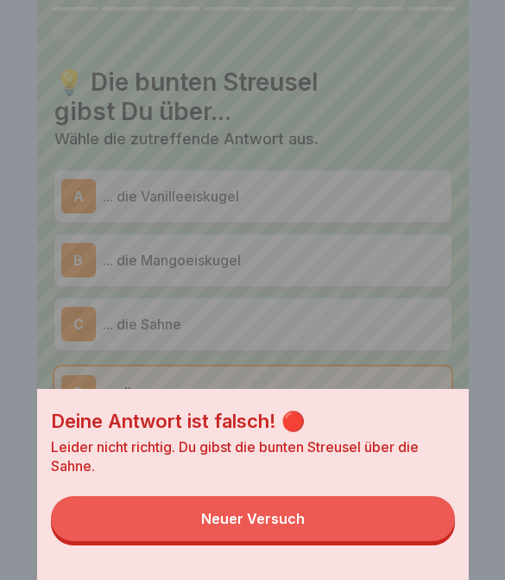
click at [434, 520] on button "Neuer Versuch" at bounding box center [253, 518] width 404 height 45
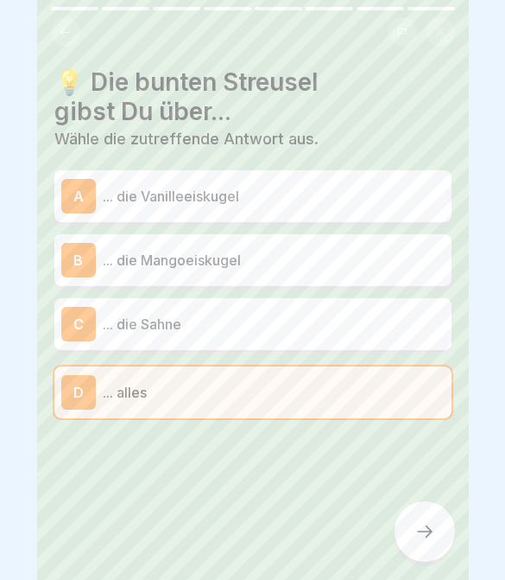
click at [345, 347] on div "C ... die Sahne" at bounding box center [252, 324] width 397 height 52
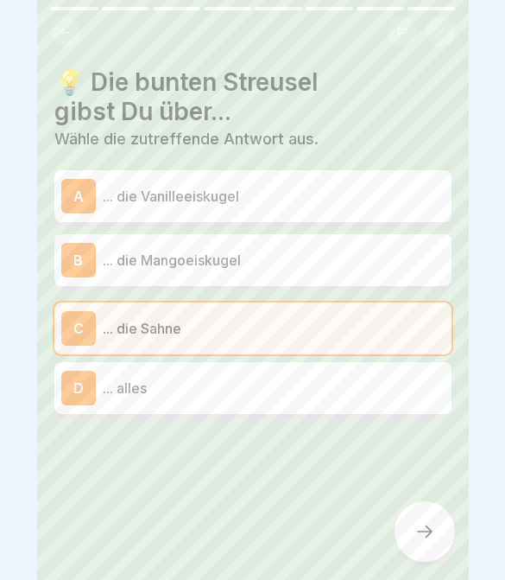
click at [426, 519] on div at bounding box center [425, 531] width 60 height 60
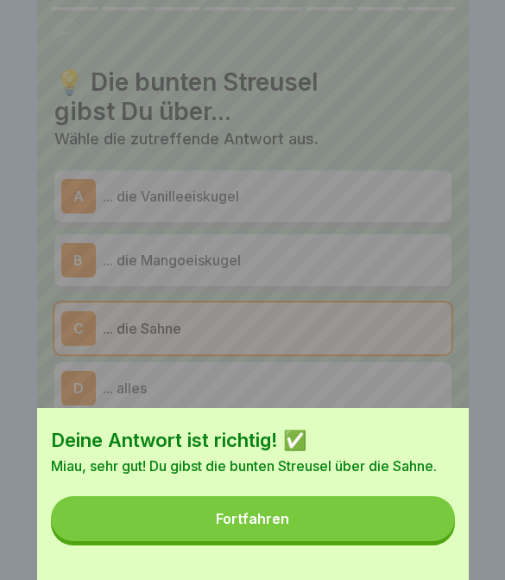
click at [377, 536] on button "Fortfahren" at bounding box center [253, 518] width 404 height 45
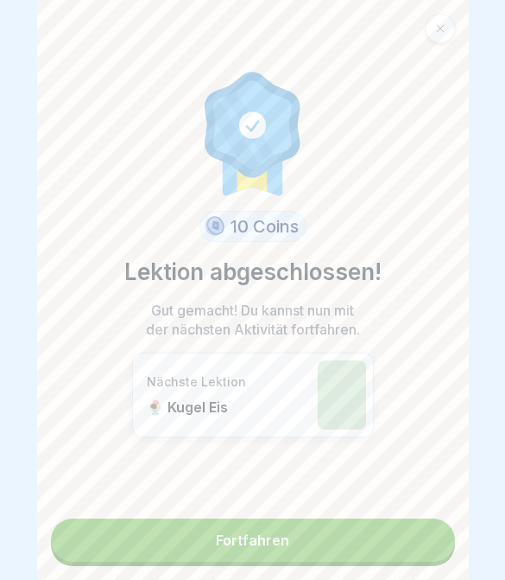
click at [395, 529] on link "Fortfahren" at bounding box center [253, 539] width 404 height 43
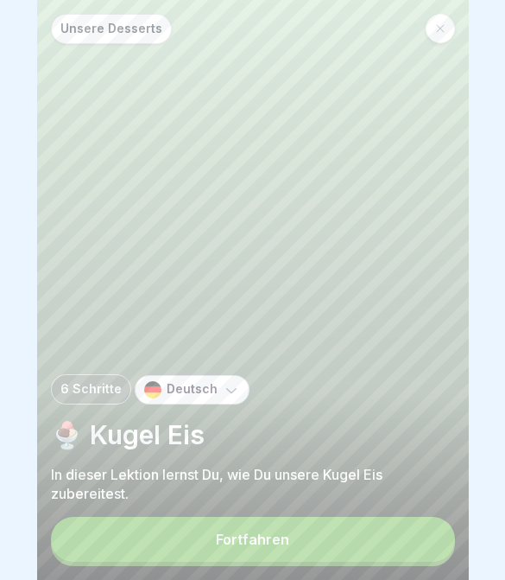
click at [272, 546] on div "Fortfahren" at bounding box center [252, 539] width 73 height 16
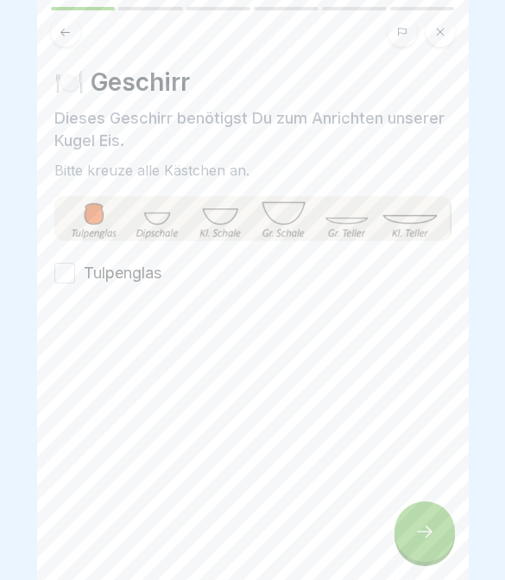
click at [69, 270] on button "Tulpenglas" at bounding box center [64, 273] width 21 height 21
click at [414, 519] on div at bounding box center [425, 531] width 60 height 60
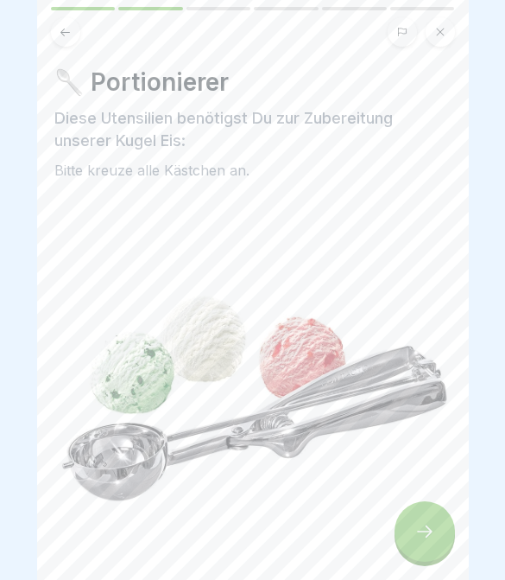
click at [402, 547] on div at bounding box center [425, 531] width 60 height 60
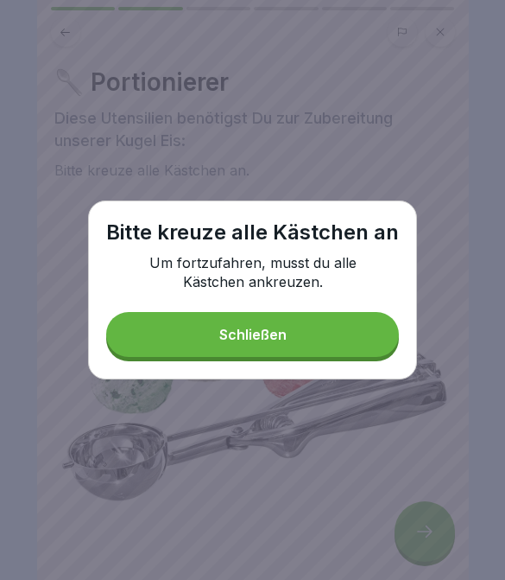
click at [334, 344] on button "Schließen" at bounding box center [252, 334] width 293 height 45
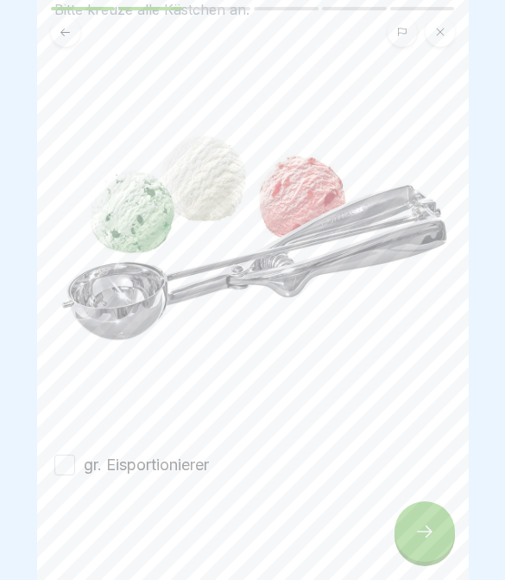
click at [67, 467] on button "gr. Eisportionierer" at bounding box center [64, 464] width 21 height 21
click at [422, 523] on icon at bounding box center [425, 531] width 21 height 21
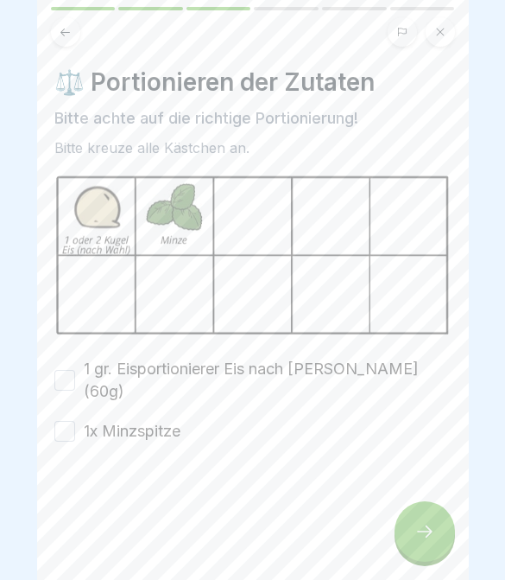
click at [63, 370] on button "1 gr. Eisportionierer Eis nach [PERSON_NAME] (60g)" at bounding box center [64, 380] width 21 height 21
click at [62, 421] on button "1x Minzspitze" at bounding box center [64, 431] width 21 height 21
click at [422, 536] on icon at bounding box center [425, 531] width 21 height 21
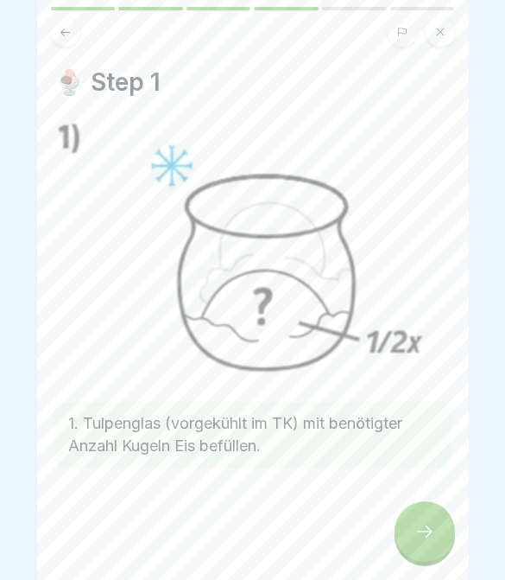
click at [421, 535] on icon at bounding box center [425, 531] width 21 height 21
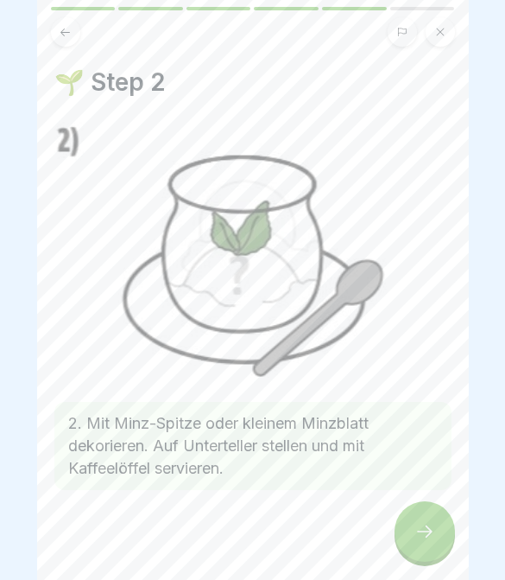
click at [414, 546] on div at bounding box center [425, 531] width 60 height 60
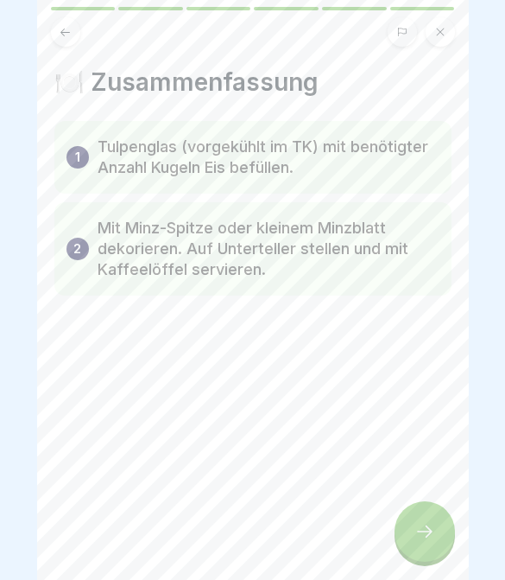
click at [414, 545] on div at bounding box center [425, 531] width 60 height 60
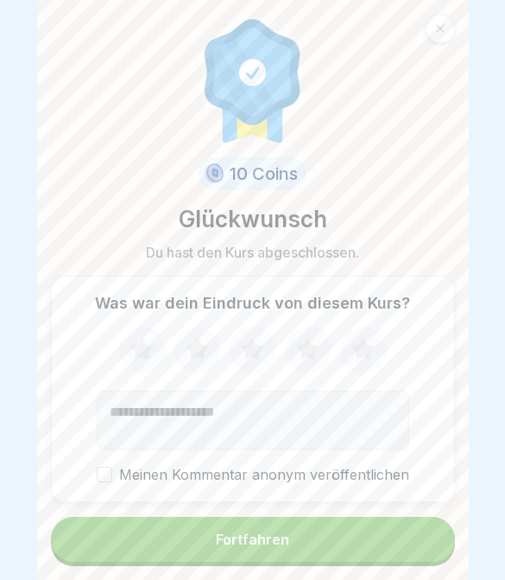
click at [289, 539] on div "Fortfahren" at bounding box center [252, 539] width 73 height 16
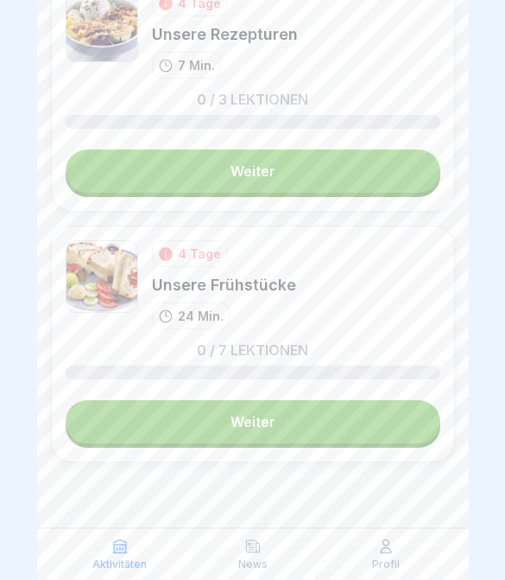
scroll to position [1746, 0]
click at [383, 419] on link "Weiter" at bounding box center [253, 421] width 375 height 43
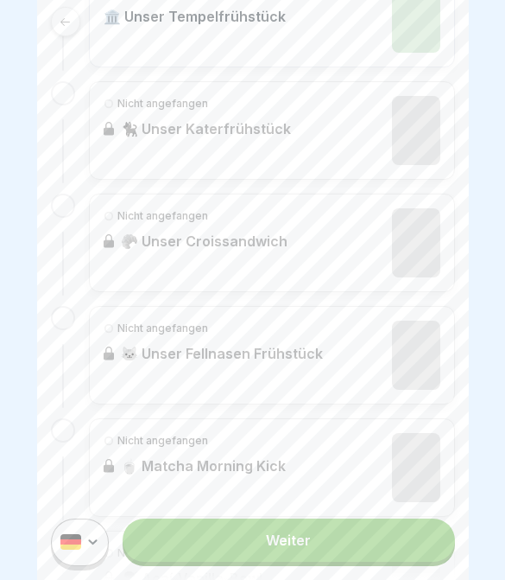
scroll to position [462, 0]
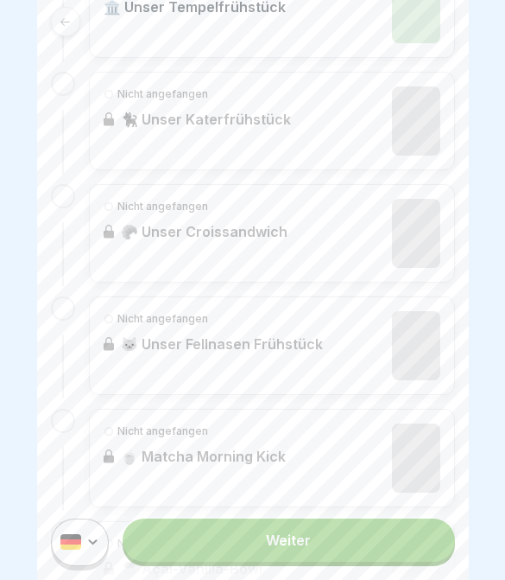
click at [320, 559] on link "Weiter" at bounding box center [289, 539] width 332 height 43
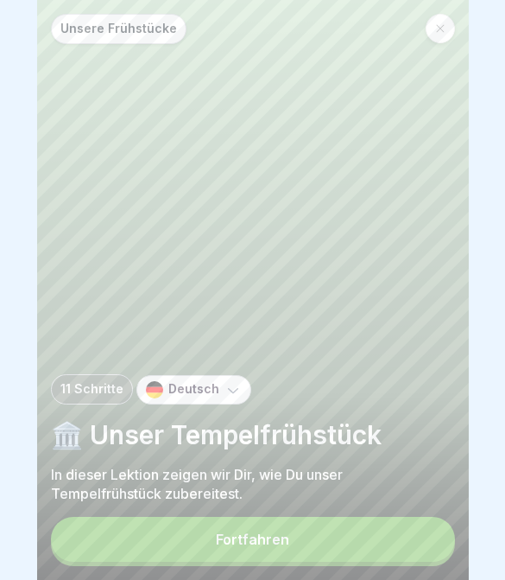
click at [343, 526] on button "Fortfahren" at bounding box center [253, 539] width 404 height 45
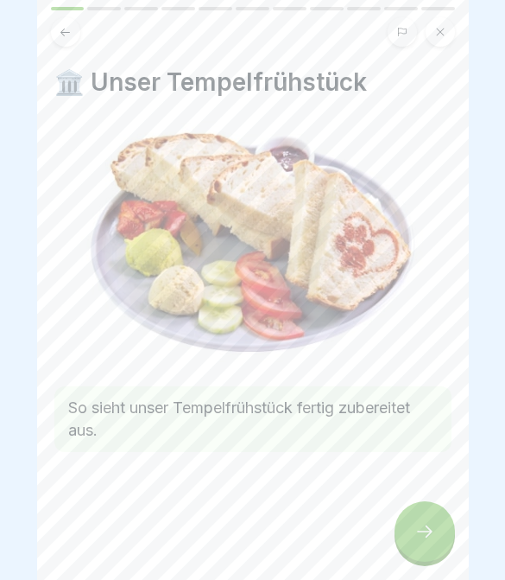
click at [390, 536] on div at bounding box center [252, 504] width 397 height 104
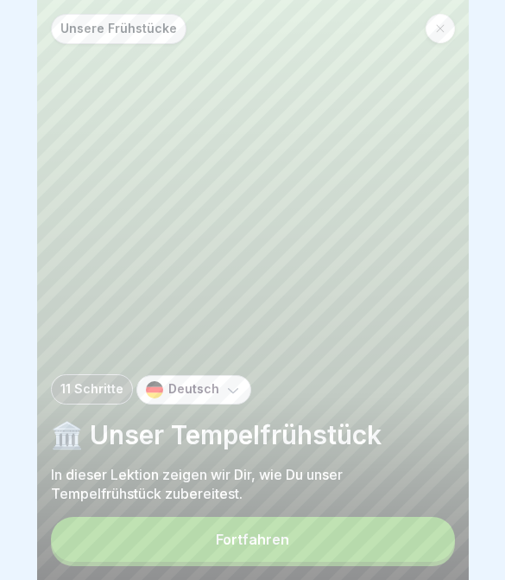
click at [346, 550] on button "Fortfahren" at bounding box center [253, 539] width 404 height 45
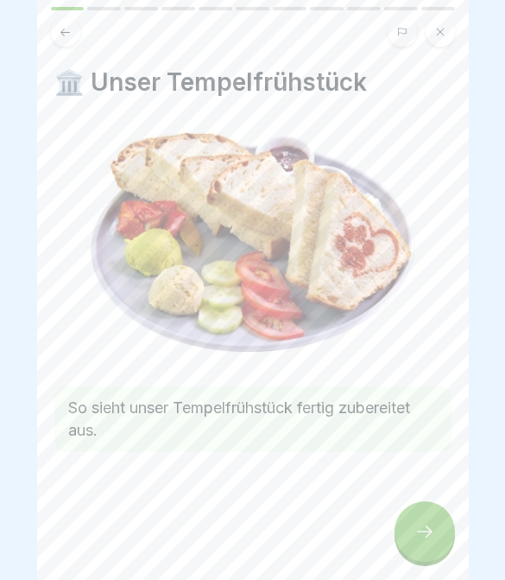
click at [441, 514] on div at bounding box center [425, 531] width 60 height 60
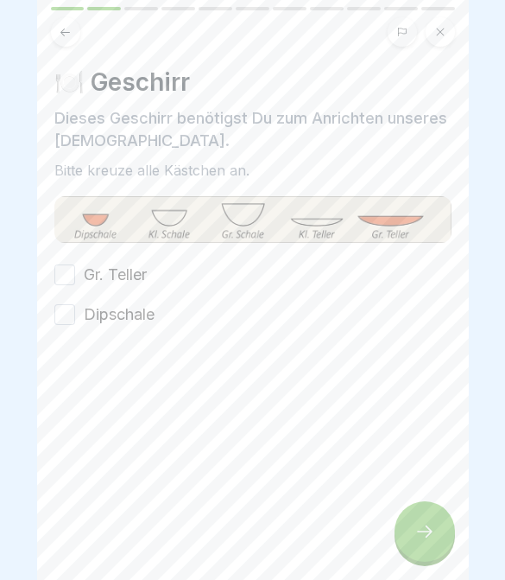
click at [431, 526] on icon at bounding box center [425, 531] width 21 height 21
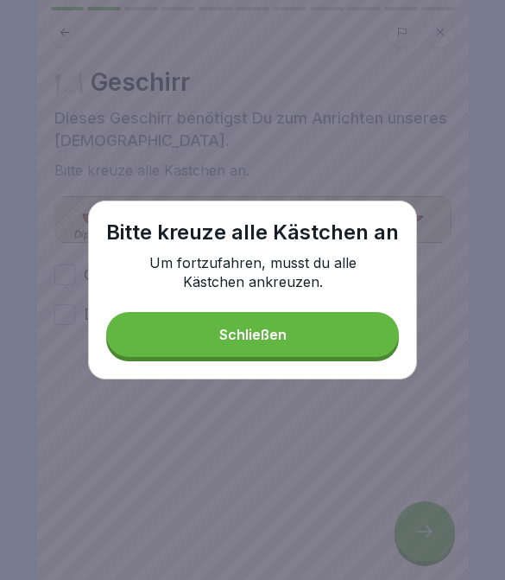
click at [371, 321] on button "Schließen" at bounding box center [252, 334] width 293 height 45
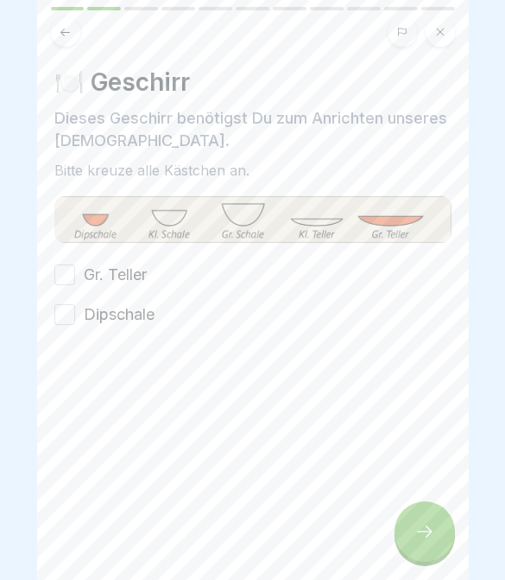
click at [63, 274] on button "Gr. Teller" at bounding box center [64, 274] width 21 height 21
click at [67, 316] on button "Dipschale" at bounding box center [64, 314] width 21 height 21
click at [397, 543] on div at bounding box center [425, 531] width 60 height 60
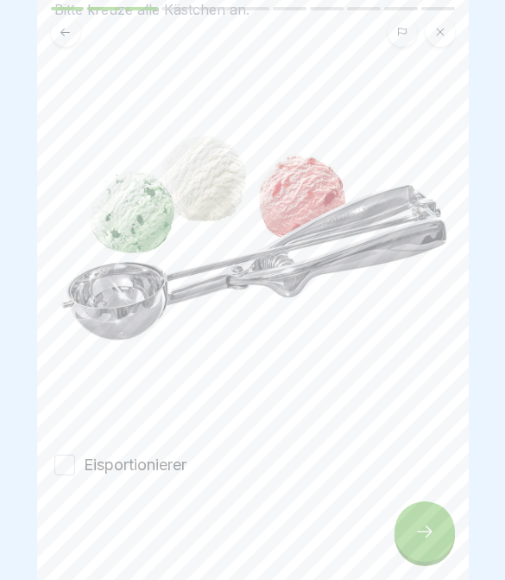
scroll to position [161, 0]
click at [66, 462] on button "Eisportionierer" at bounding box center [64, 464] width 21 height 21
click at [413, 550] on div at bounding box center [425, 531] width 60 height 60
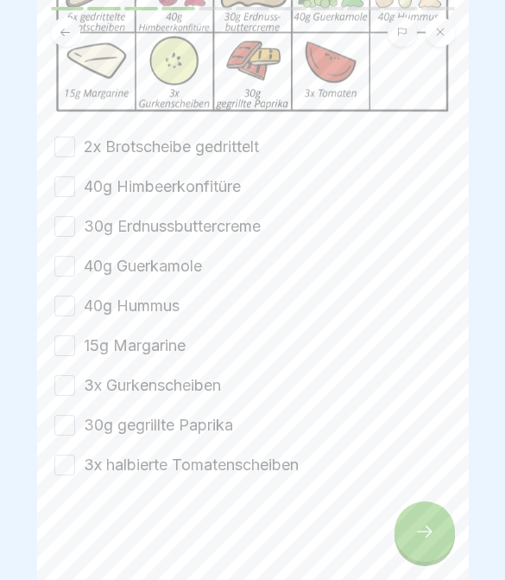
scroll to position [222, 0]
click at [66, 147] on button "2x Brotscheibe gedrittelt" at bounding box center [64, 146] width 21 height 21
click at [74, 190] on button "40g Himbeerkonfitüre" at bounding box center [64, 186] width 21 height 21
click at [73, 229] on button "30g Erdnussbuttercreme" at bounding box center [64, 226] width 21 height 21
click at [71, 305] on button "40g Hummus" at bounding box center [64, 305] width 21 height 21
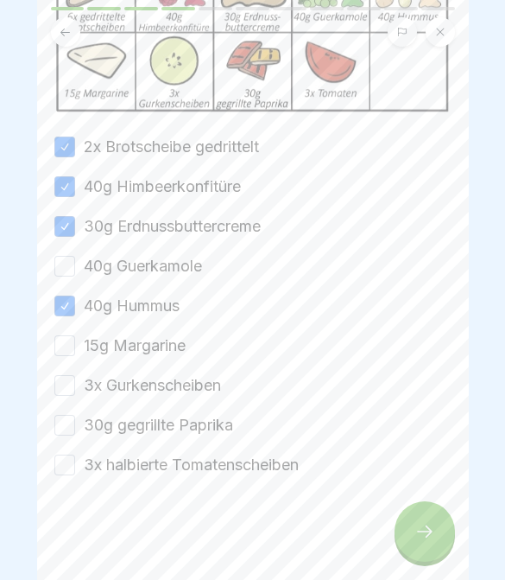
click at [71, 269] on button "40g Guerkamole" at bounding box center [64, 266] width 21 height 21
click at [71, 336] on button "15g Margarine" at bounding box center [64, 345] width 21 height 21
click at [69, 375] on button "3x Gurkenscheiben" at bounding box center [64, 385] width 21 height 21
click at [69, 423] on button "30g gegrillte Paprika" at bounding box center [64, 425] width 21 height 21
click at [61, 468] on button "3x halbierte Tomatenscheiben" at bounding box center [64, 464] width 21 height 21
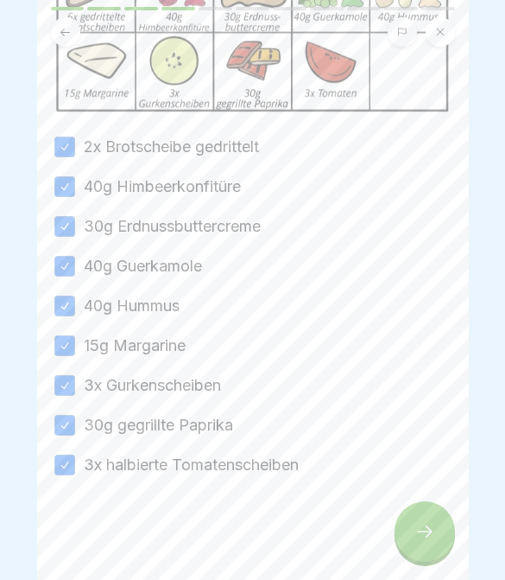
click at [485, 526] on div at bounding box center [252, 290] width 505 height 580
click at [428, 523] on icon at bounding box center [425, 531] width 21 height 21
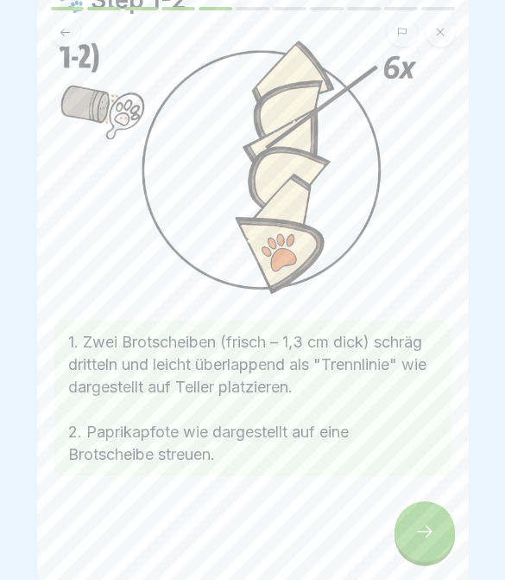
click at [431, 520] on div at bounding box center [425, 531] width 60 height 60
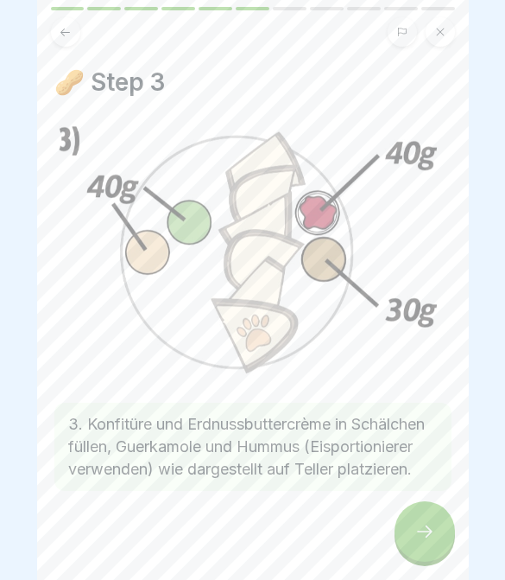
click at [430, 519] on div at bounding box center [425, 531] width 60 height 60
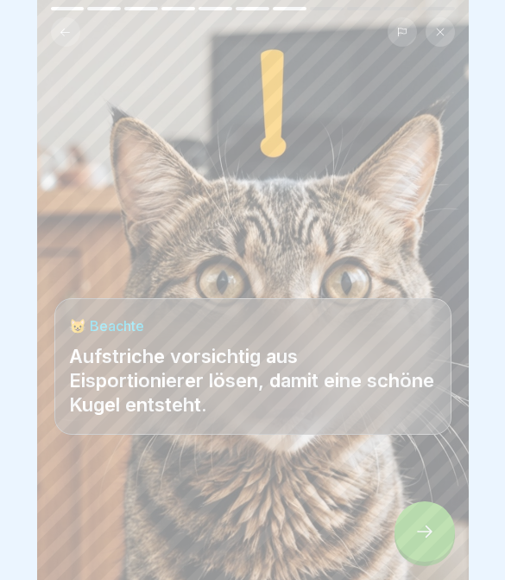
scroll to position [82, 0]
click at [436, 539] on div at bounding box center [425, 531] width 60 height 60
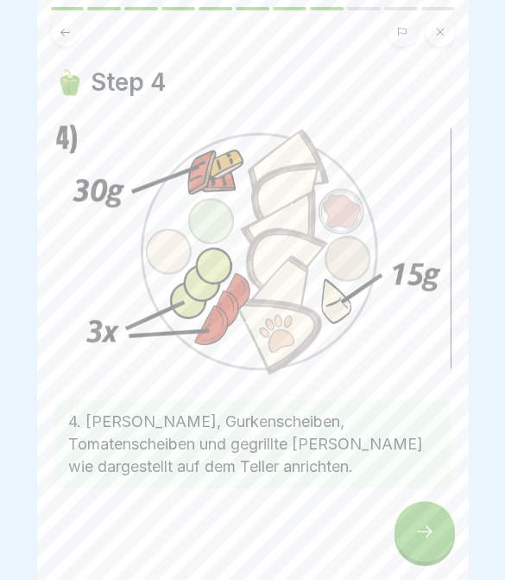
click at [437, 530] on div at bounding box center [425, 531] width 60 height 60
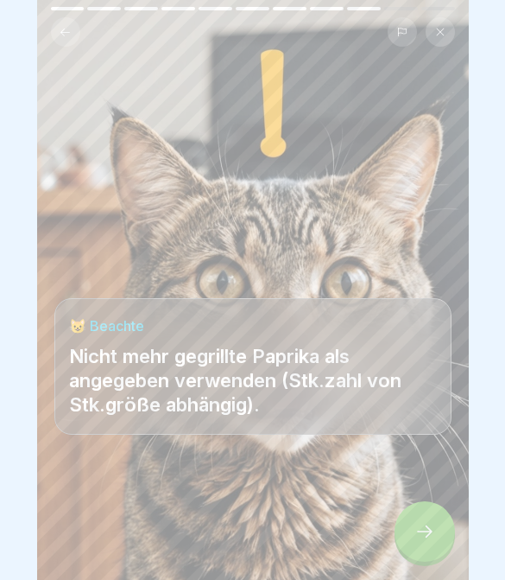
click at [449, 523] on div at bounding box center [425, 531] width 60 height 60
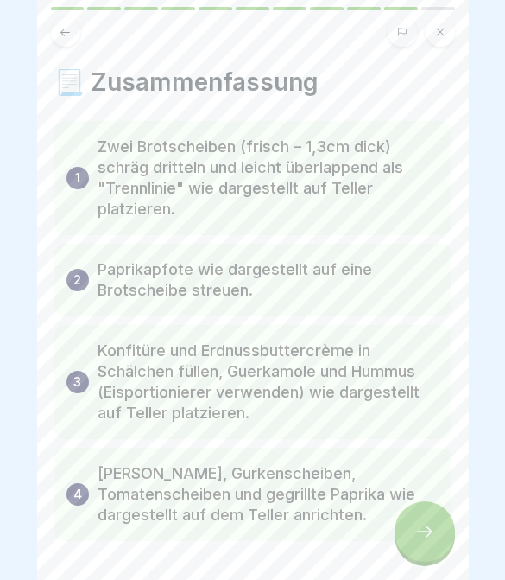
click at [441, 523] on div at bounding box center [425, 531] width 60 height 60
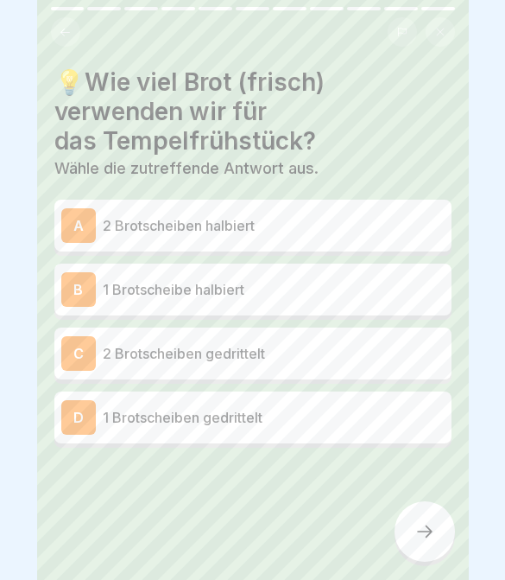
click at [321, 290] on p "1 Brotscheibe halbiert" at bounding box center [274, 289] width 342 height 21
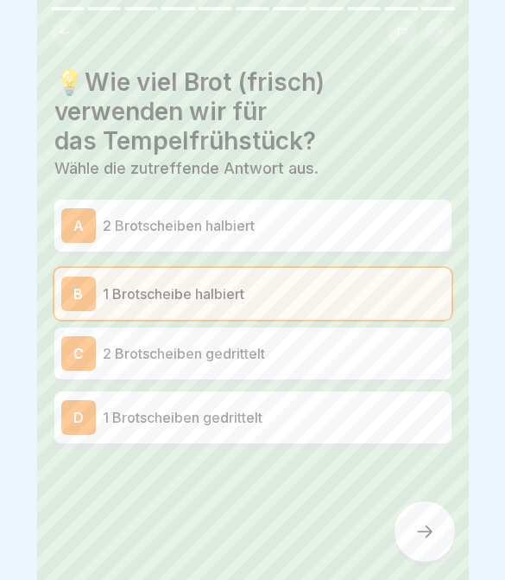
click at [421, 506] on div at bounding box center [425, 531] width 60 height 60
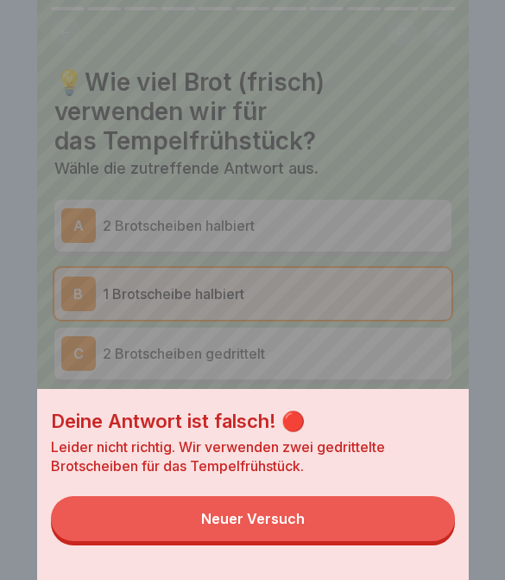
click at [424, 517] on button "Neuer Versuch" at bounding box center [253, 518] width 404 height 45
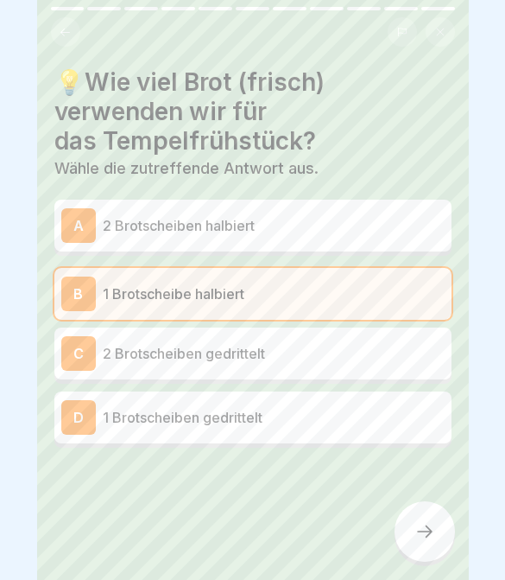
click at [395, 434] on div "D 1 Brotscheiben gedrittelt" at bounding box center [252, 417] width 397 height 52
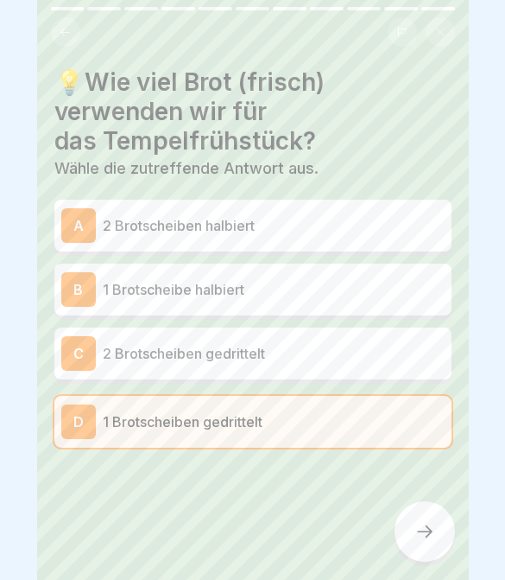
click at [420, 505] on div at bounding box center [425, 531] width 60 height 60
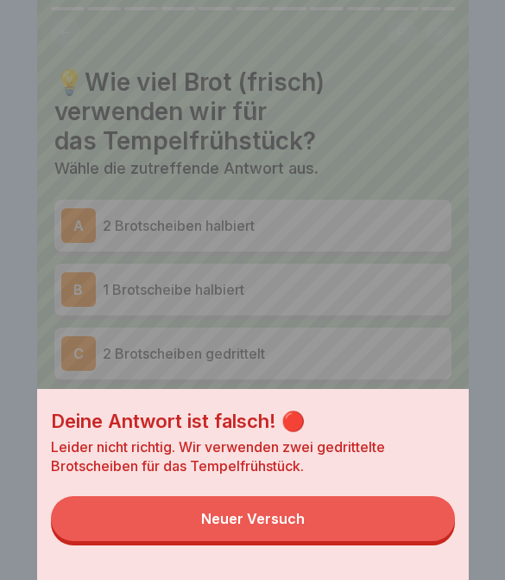
click at [423, 527] on button "Neuer Versuch" at bounding box center [253, 518] width 404 height 45
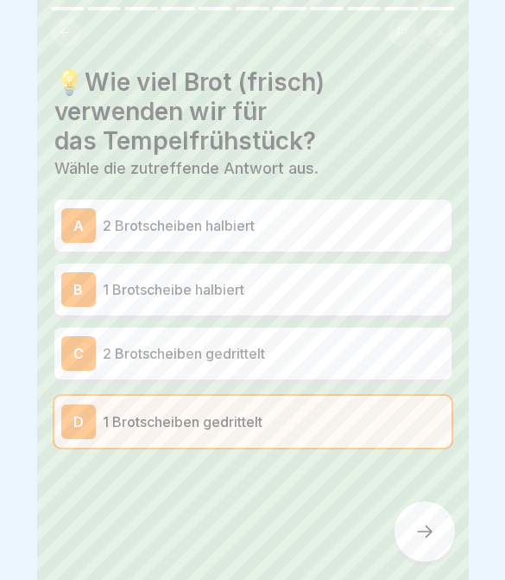
click at [364, 352] on p "2 Brotscheiben gedrittelt" at bounding box center [274, 353] width 342 height 21
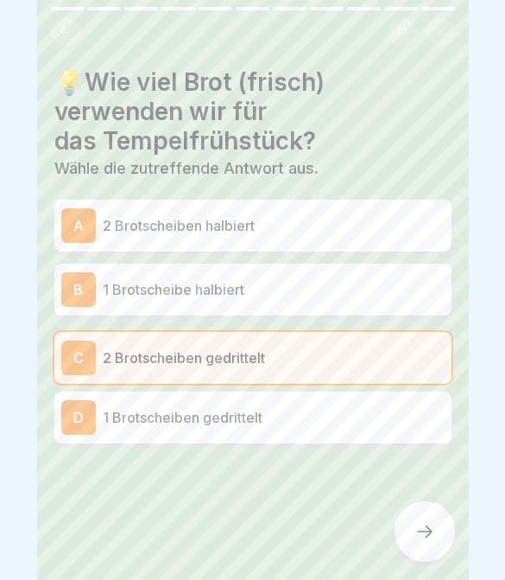
click at [415, 520] on div at bounding box center [425, 531] width 60 height 60
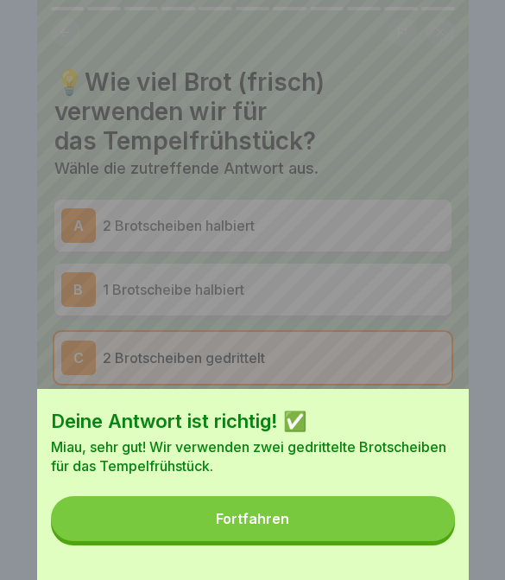
click at [409, 526] on button "Fortfahren" at bounding box center [253, 518] width 404 height 45
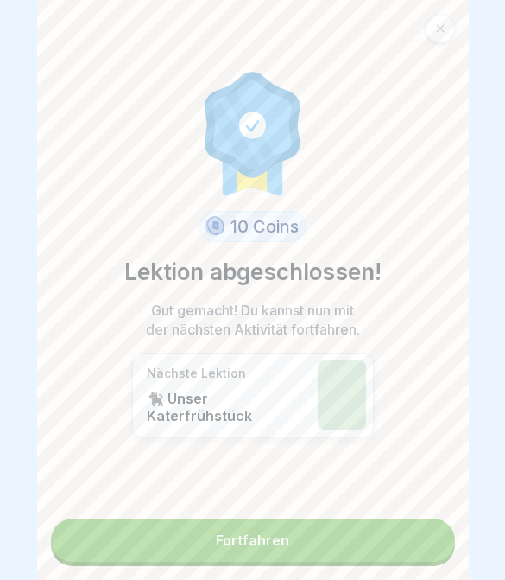
click at [406, 536] on link "Fortfahren" at bounding box center [253, 539] width 404 height 43
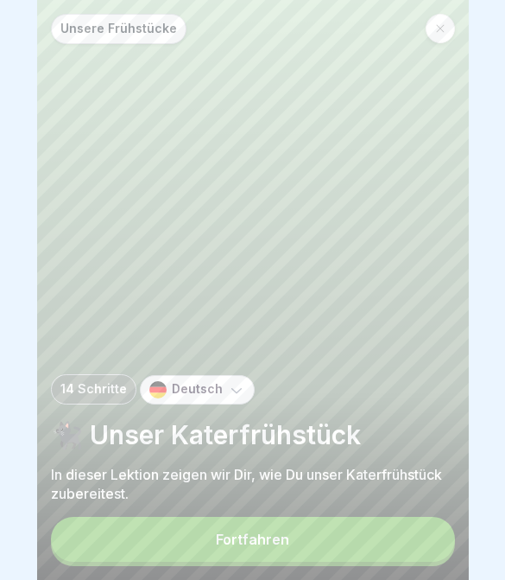
click at [347, 526] on button "Fortfahren" at bounding box center [253, 539] width 404 height 45
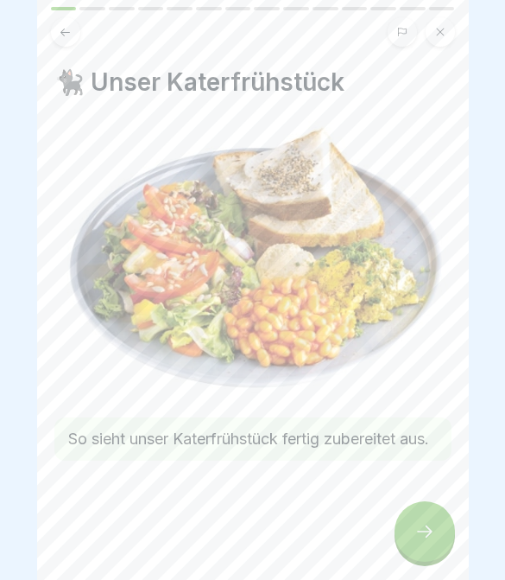
click at [396, 539] on div at bounding box center [425, 531] width 60 height 60
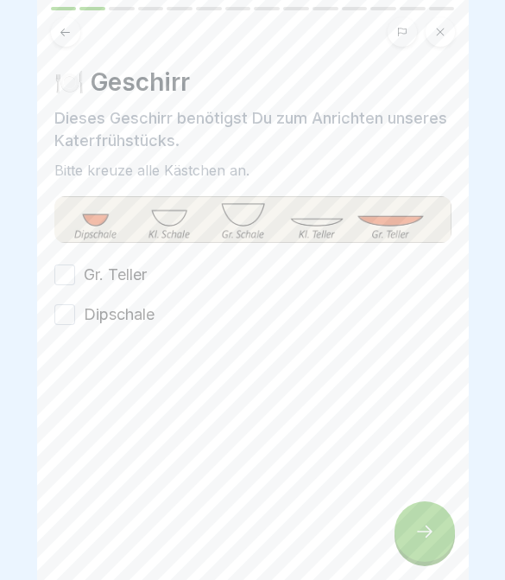
click at [402, 524] on div at bounding box center [425, 531] width 60 height 60
click at [68, 278] on button "Gr. Teller" at bounding box center [64, 274] width 21 height 21
click at [73, 309] on button "Dipschale" at bounding box center [64, 314] width 21 height 21
click at [406, 543] on div at bounding box center [425, 531] width 60 height 60
click at [405, 543] on div at bounding box center [425, 531] width 60 height 60
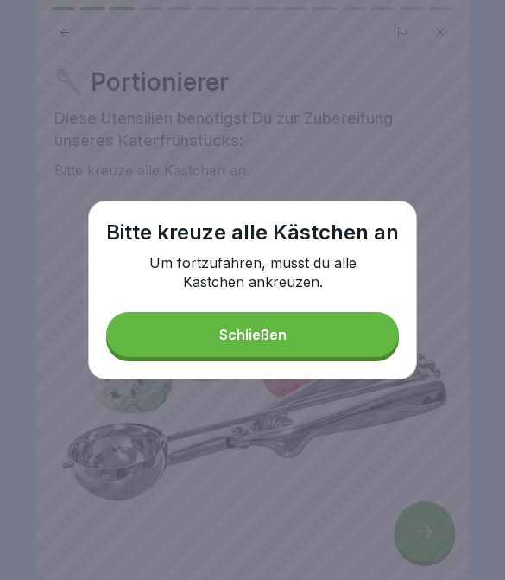
click at [339, 354] on button "Schließen" at bounding box center [252, 334] width 293 height 45
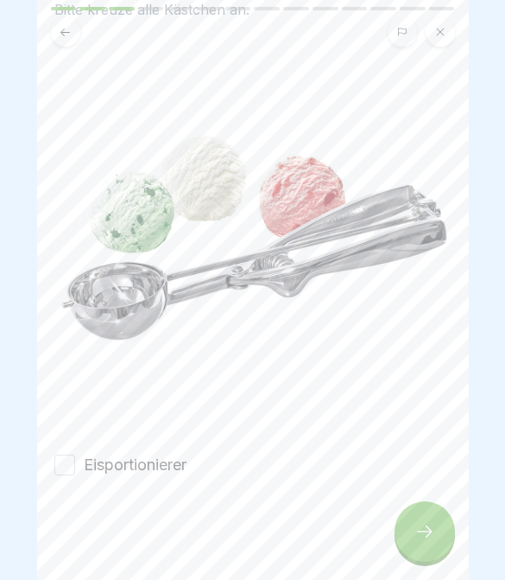
scroll to position [161, 0]
click at [70, 462] on button "Eisportionierer" at bounding box center [64, 464] width 21 height 21
click at [429, 530] on icon at bounding box center [425, 531] width 21 height 21
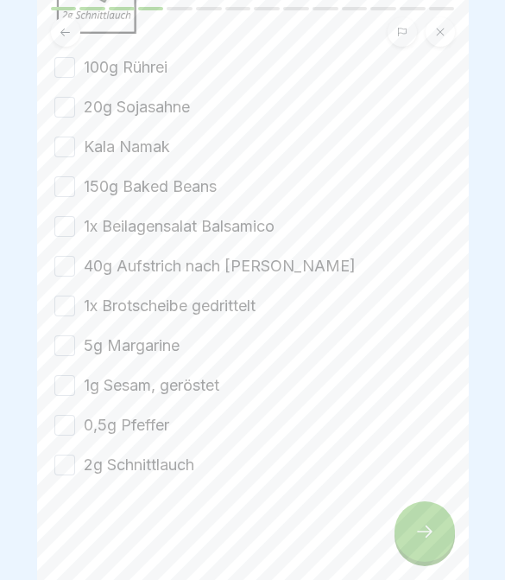
scroll to position [377, 0]
click at [60, 67] on button "100g Rührei" at bounding box center [64, 67] width 21 height 21
click at [71, 109] on button "20g Sojasahne" at bounding box center [64, 107] width 21 height 21
click at [70, 151] on button "Kala Namak" at bounding box center [64, 146] width 21 height 21
click at [65, 193] on button "150g Baked Beans" at bounding box center [64, 186] width 21 height 21
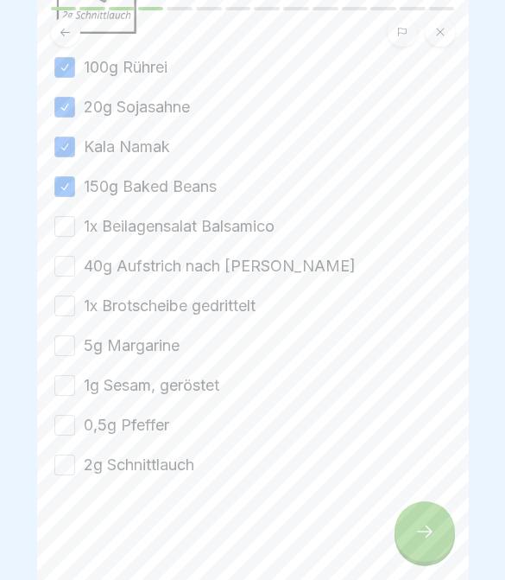
click at [67, 234] on button "1x Beilagensalat Balsamico" at bounding box center [64, 226] width 21 height 21
click at [61, 264] on button "40g Aufstrich nach [PERSON_NAME]" at bounding box center [64, 266] width 21 height 21
click at [71, 302] on button "1x Brotscheibe gedrittelt" at bounding box center [64, 305] width 21 height 21
click at [67, 345] on button "5g Margarine" at bounding box center [64, 345] width 21 height 21
click at [67, 386] on button "1g Sesam, geröstet" at bounding box center [64, 385] width 21 height 21
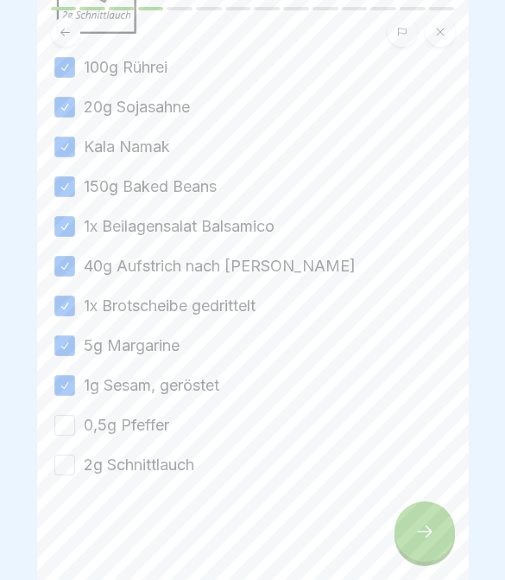
click at [69, 434] on button "0,5g Pfeffer" at bounding box center [64, 425] width 21 height 21
click at [60, 458] on button "2g Schnittlauch" at bounding box center [64, 464] width 21 height 21
click at [59, 458] on button "2g Schnittlauch" at bounding box center [64, 464] width 21 height 21
click at [69, 428] on button "0,5g Pfeffer" at bounding box center [64, 425] width 21 height 21
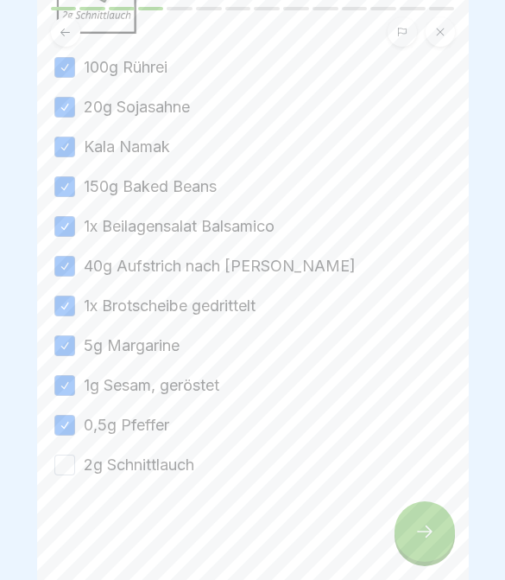
click at [67, 456] on button "2g Schnittlauch" at bounding box center [64, 464] width 21 height 21
click at [416, 543] on div at bounding box center [425, 531] width 60 height 60
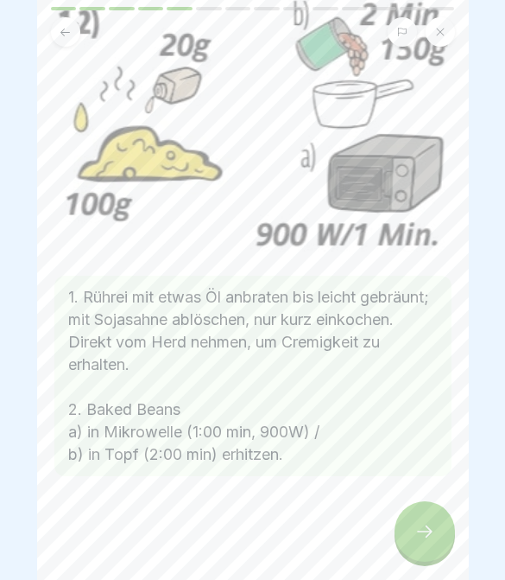
click at [433, 560] on div at bounding box center [425, 531] width 60 height 60
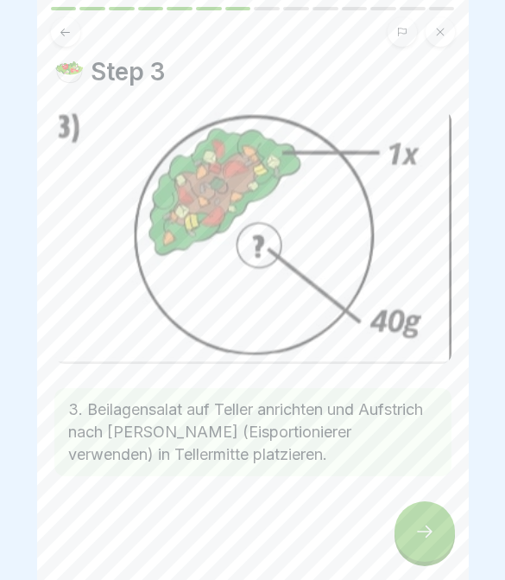
click at [422, 521] on div at bounding box center [425, 531] width 60 height 60
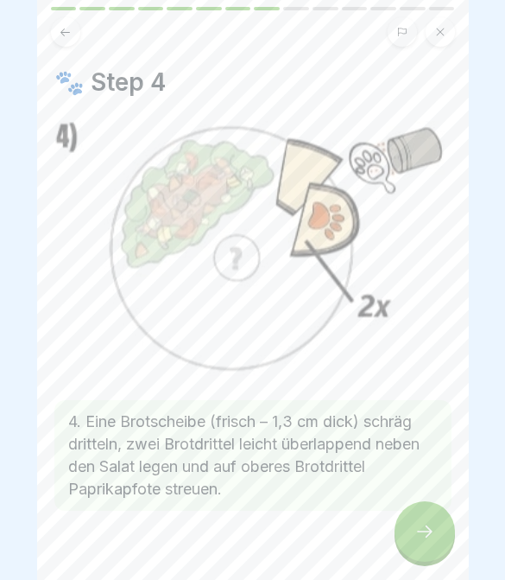
click at [422, 520] on div at bounding box center [425, 531] width 60 height 60
click at [426, 529] on icon at bounding box center [425, 531] width 21 height 21
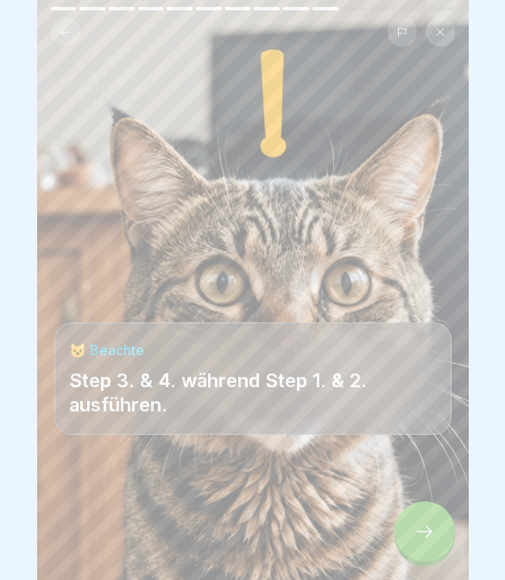
scroll to position [10, 0]
click at [424, 530] on icon at bounding box center [425, 531] width 21 height 21
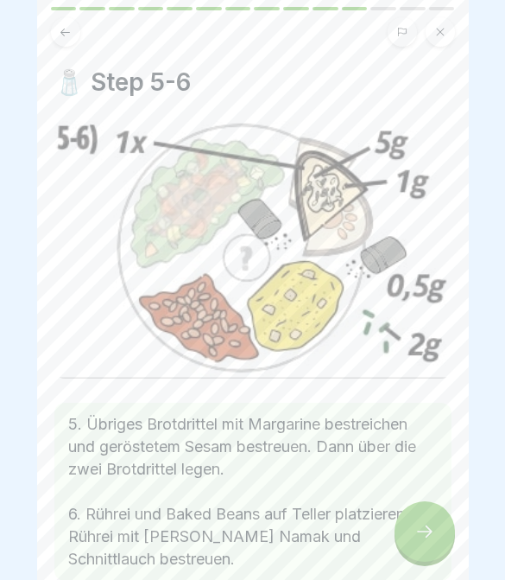
click at [423, 529] on icon at bounding box center [425, 531] width 21 height 21
click at [424, 532] on icon at bounding box center [425, 531] width 21 height 21
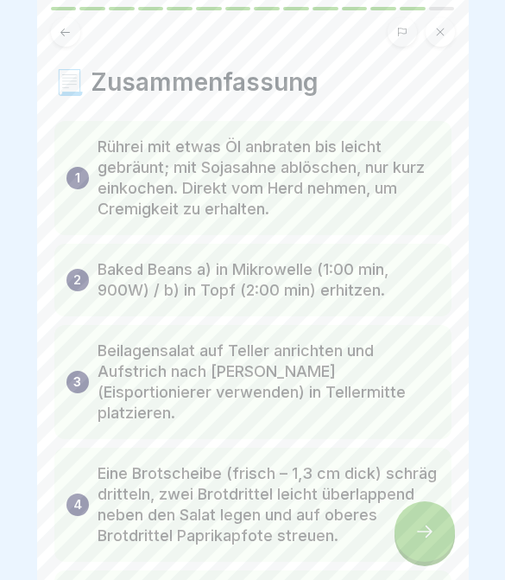
click at [424, 526] on icon at bounding box center [425, 531] width 21 height 21
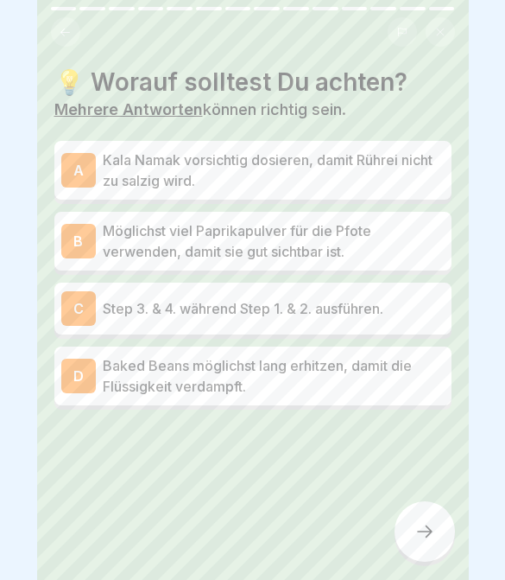
click at [346, 244] on p "Möglichst viel Paprikapulver für die Pfote verwenden, damit sie gut sichtbar is…" at bounding box center [274, 240] width 342 height 41
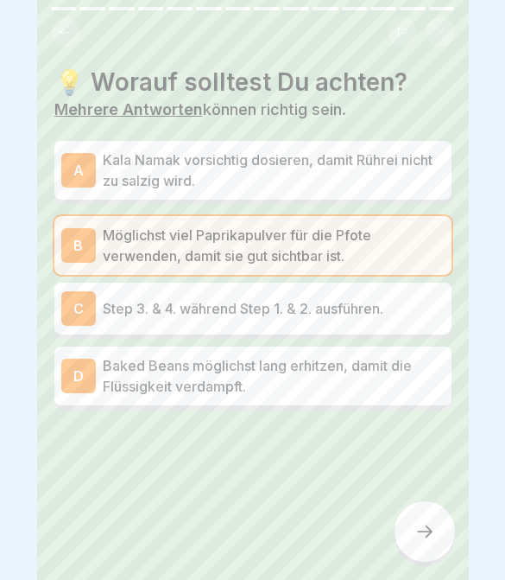
click at [347, 176] on p "Kala Namak vorsichtig dosieren, damit Rührei nicht zu salzig wird." at bounding box center [274, 169] width 342 height 41
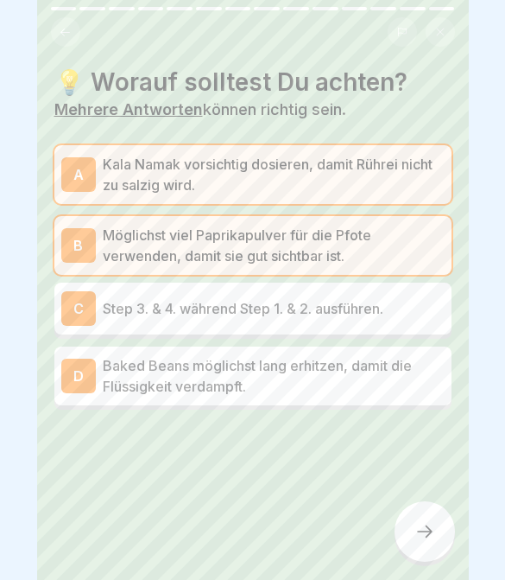
click at [332, 326] on div "C Step 3. & 4. während Step 1. & 2. ausführen." at bounding box center [252, 308] width 397 height 52
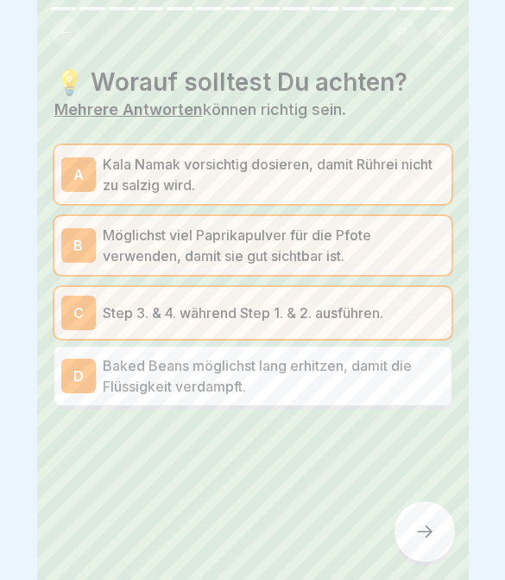
click at [345, 388] on p "Baked Beans möglichst lang erhitzen, damit die Flüssigkeit verdampft." at bounding box center [274, 375] width 342 height 41
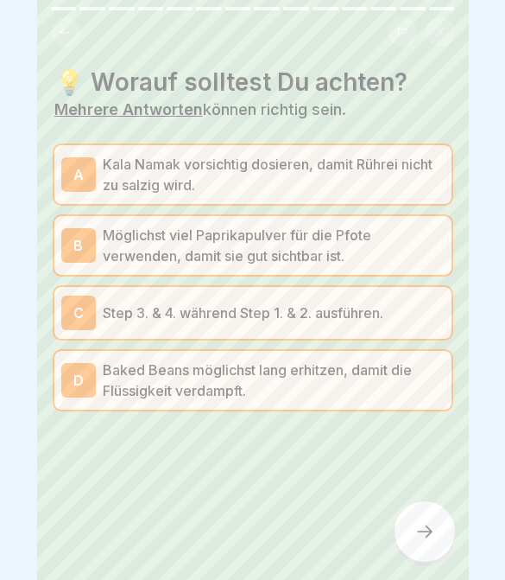
click at [405, 519] on div at bounding box center [425, 531] width 60 height 60
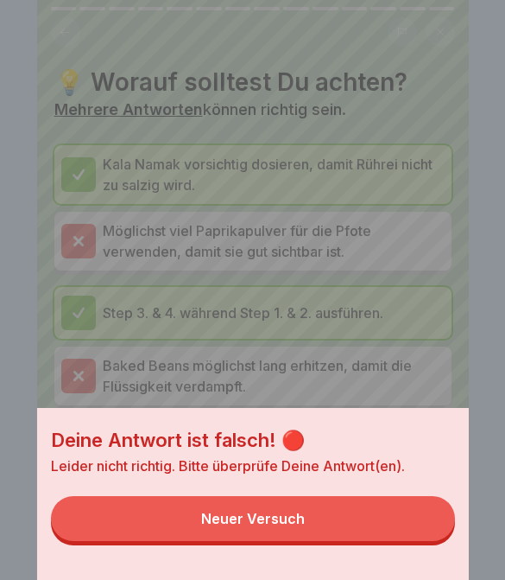
click at [399, 524] on button "Neuer Versuch" at bounding box center [253, 518] width 404 height 45
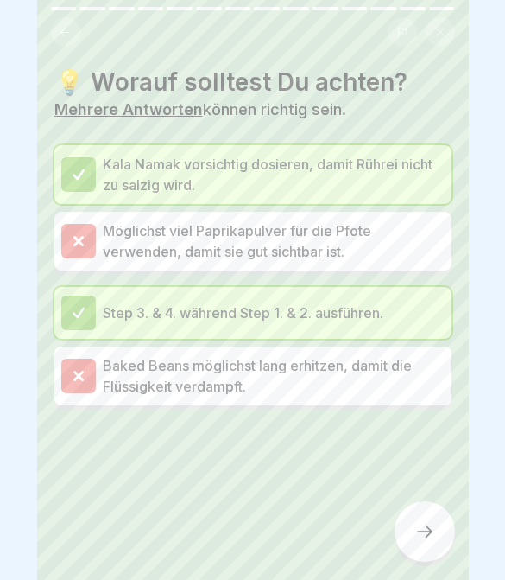
click at [411, 534] on div at bounding box center [425, 531] width 60 height 60
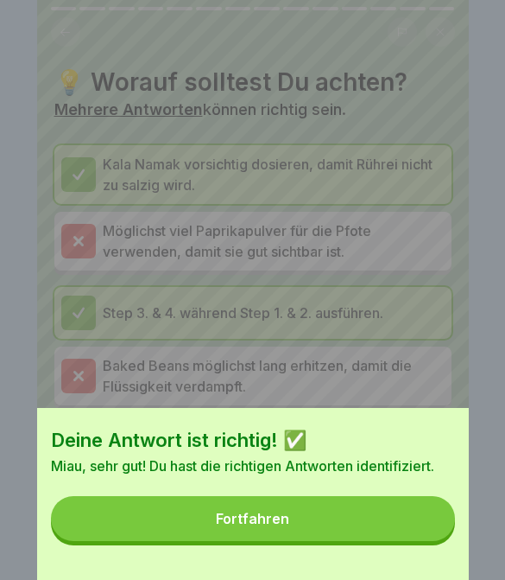
click at [413, 535] on button "Fortfahren" at bounding box center [253, 518] width 404 height 45
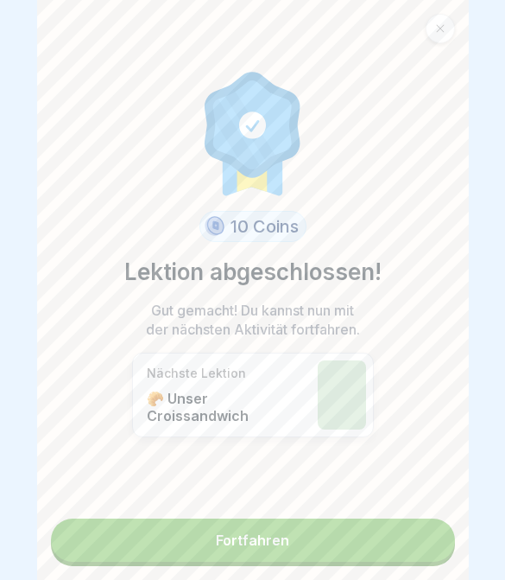
click at [415, 539] on link "Fortfahren" at bounding box center [253, 539] width 404 height 43
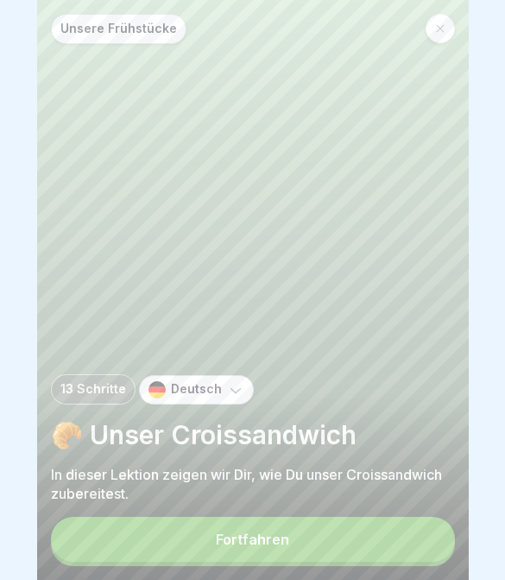
click at [367, 551] on button "Fortfahren" at bounding box center [253, 539] width 404 height 45
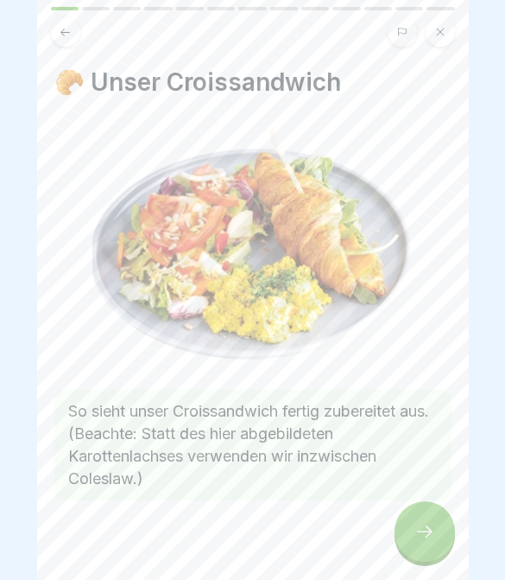
click at [414, 553] on div at bounding box center [425, 531] width 60 height 60
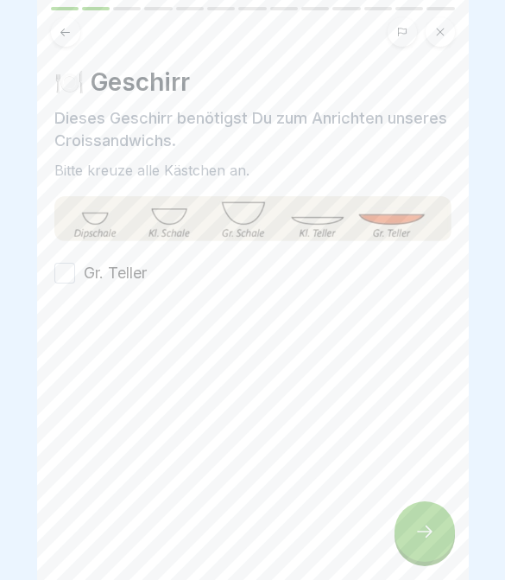
click at [413, 552] on div at bounding box center [425, 531] width 60 height 60
click at [68, 276] on button "Gr. Teller" at bounding box center [64, 273] width 21 height 21
click at [421, 536] on icon at bounding box center [425, 531] width 21 height 21
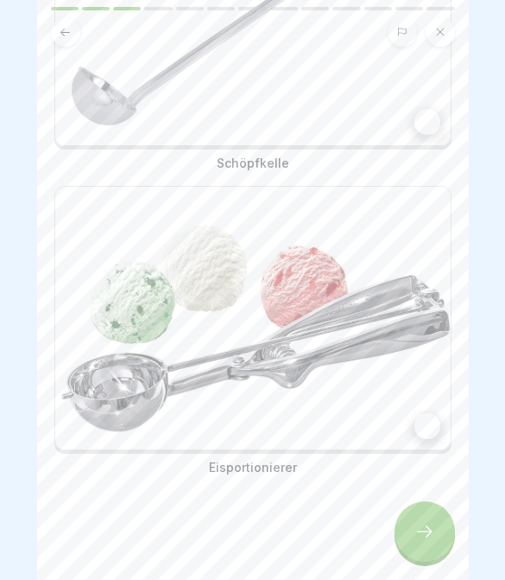
scroll to position [273, 0]
click at [430, 126] on div at bounding box center [428, 122] width 26 height 26
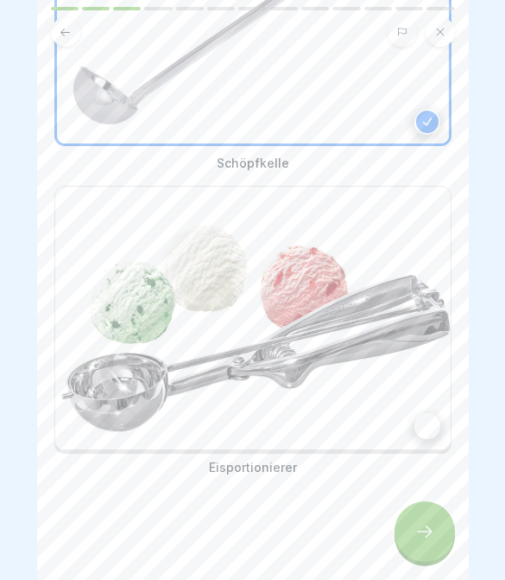
click at [429, 401] on img at bounding box center [253, 318] width 396 height 263
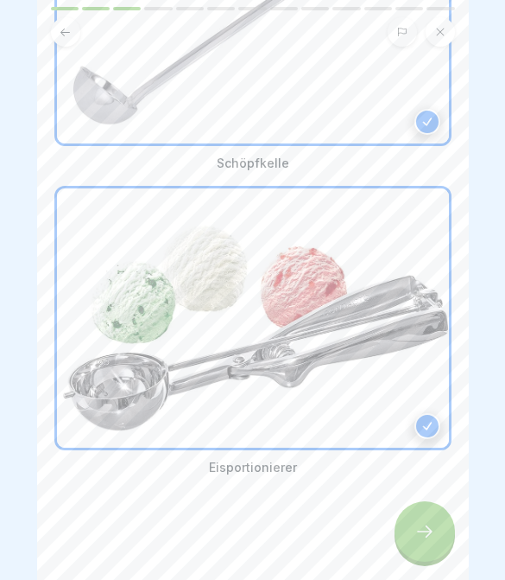
click at [433, 529] on icon at bounding box center [425, 531] width 21 height 21
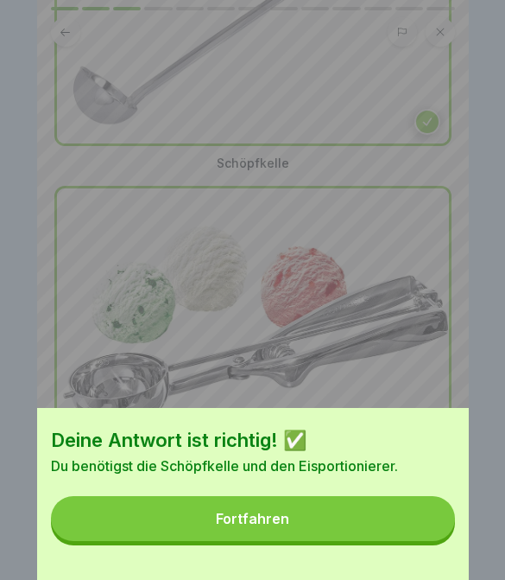
click at [421, 531] on button "Fortfahren" at bounding box center [253, 518] width 404 height 45
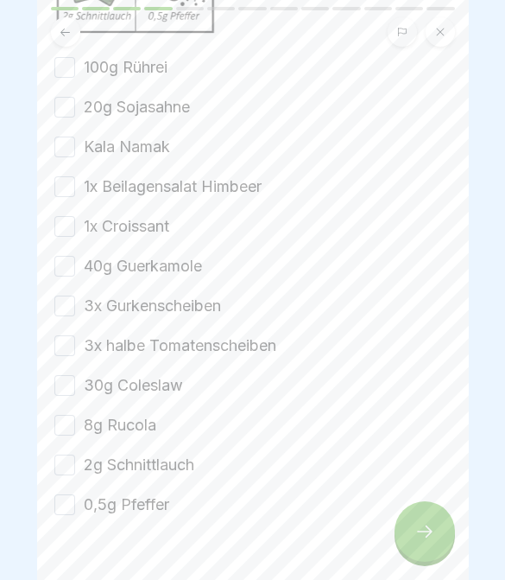
scroll to position [370, 0]
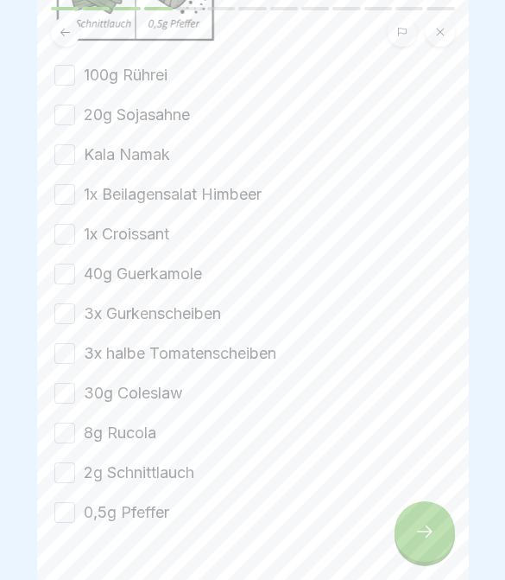
click at [73, 74] on button "100g Rührei" at bounding box center [64, 75] width 21 height 21
click at [73, 119] on button "20g Sojasahne" at bounding box center [64, 115] width 21 height 21
click at [74, 160] on button "Kala Namak" at bounding box center [64, 154] width 21 height 21
click at [72, 200] on button "1x Beilagensalat Himbeer" at bounding box center [64, 194] width 21 height 21
click at [71, 266] on button "40g Guerkamole" at bounding box center [64, 273] width 21 height 21
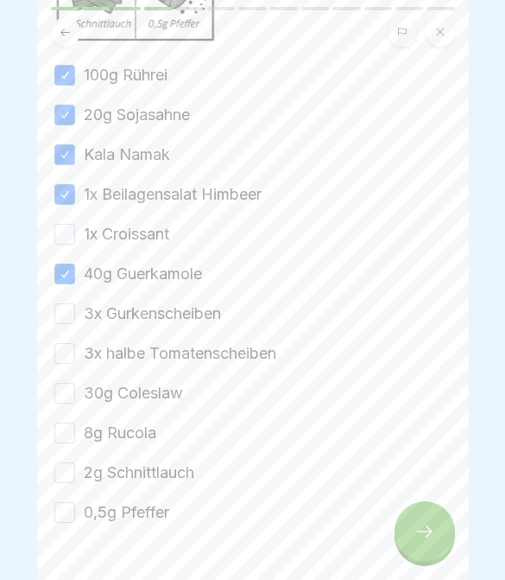
click at [70, 266] on button "40g Guerkamole" at bounding box center [64, 273] width 21 height 21
click at [60, 242] on button "1x Croissant" at bounding box center [64, 234] width 21 height 21
click at [69, 268] on button "40g Guerkamole" at bounding box center [64, 273] width 21 height 21
click at [70, 319] on button "3x Gurkenscheiben" at bounding box center [64, 312] width 21 height 21
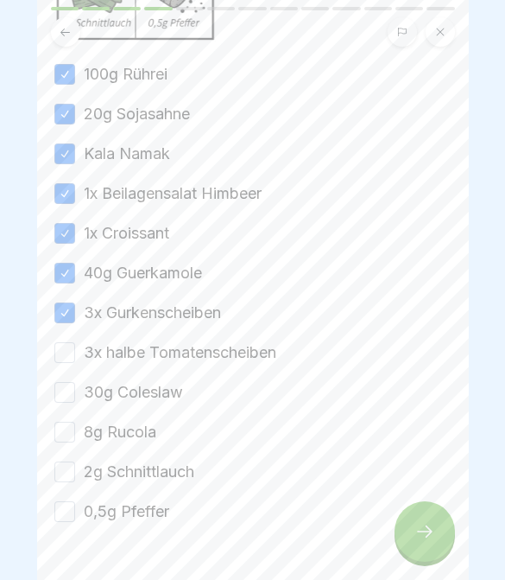
click at [69, 318] on button "3x Gurkenscheiben" at bounding box center [64, 312] width 21 height 21
click at [69, 350] on button "3x halbe Tomatenscheiben" at bounding box center [64, 352] width 21 height 21
click at [68, 311] on button "3x Gurkenscheiben" at bounding box center [64, 312] width 21 height 21
click at [69, 390] on button "30g Coleslaw" at bounding box center [64, 392] width 21 height 21
click at [70, 431] on button "8g Rucola" at bounding box center [64, 431] width 21 height 21
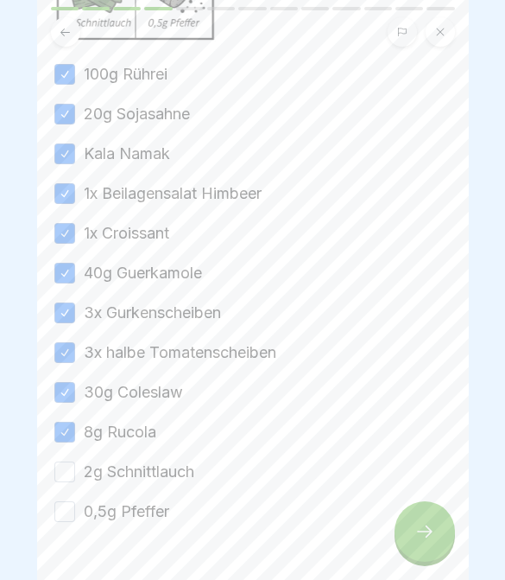
click at [68, 468] on button "2g Schnittlauch" at bounding box center [64, 471] width 21 height 21
click at [61, 505] on button "0,5g Pfeffer" at bounding box center [64, 511] width 21 height 21
click at [421, 535] on icon at bounding box center [425, 531] width 21 height 21
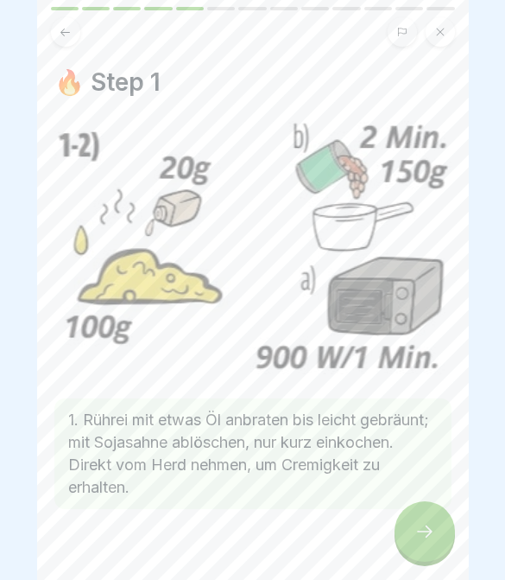
click at [421, 564] on div at bounding box center [252, 561] width 397 height 104
click at [416, 551] on div at bounding box center [425, 531] width 60 height 60
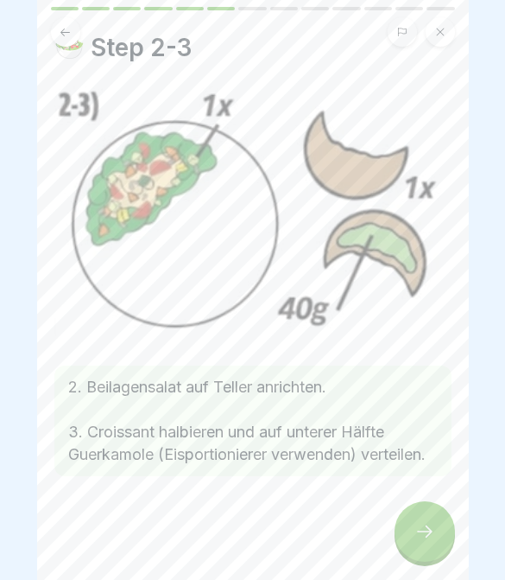
click at [433, 553] on div at bounding box center [425, 531] width 60 height 60
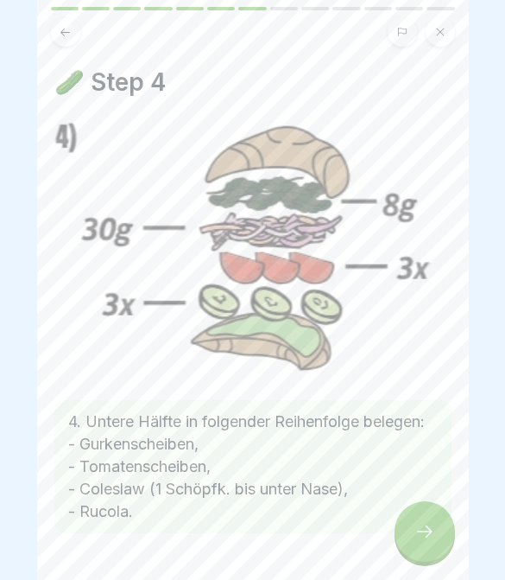
scroll to position [57, 0]
click at [432, 553] on div at bounding box center [425, 531] width 60 height 60
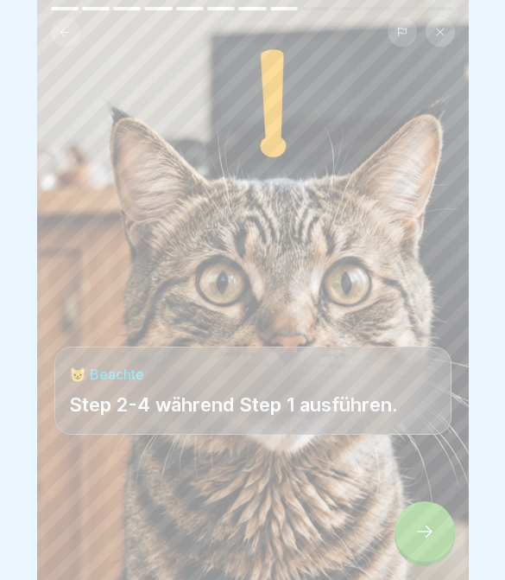
click at [422, 541] on icon at bounding box center [425, 531] width 21 height 21
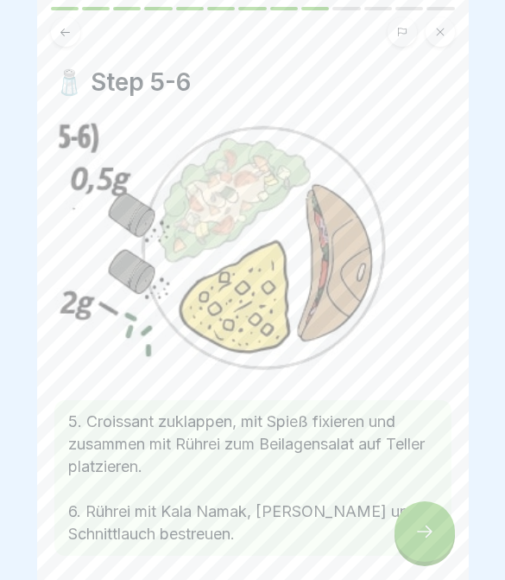
click at [420, 541] on icon at bounding box center [425, 531] width 21 height 21
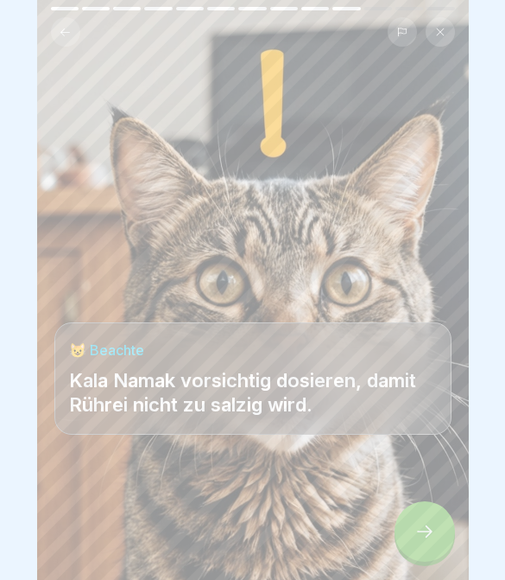
click at [420, 540] on icon at bounding box center [425, 531] width 21 height 21
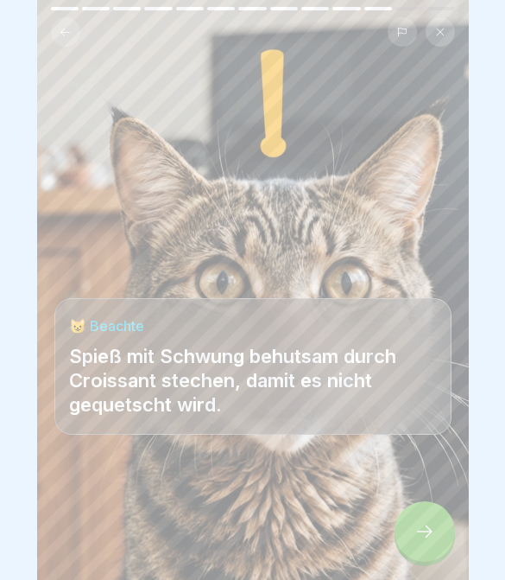
click at [426, 548] on div at bounding box center [425, 531] width 60 height 60
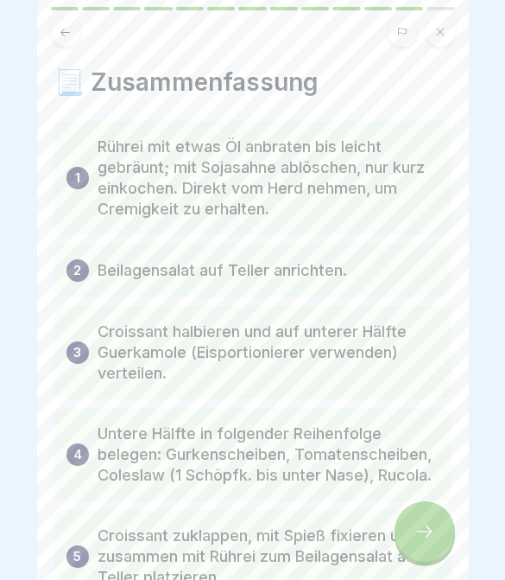
click at [422, 544] on div at bounding box center [425, 531] width 60 height 60
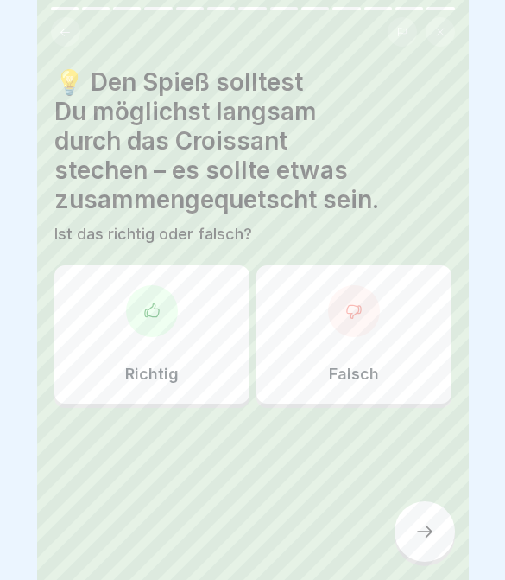
click at [176, 326] on div "Richtig" at bounding box center [151, 334] width 195 height 138
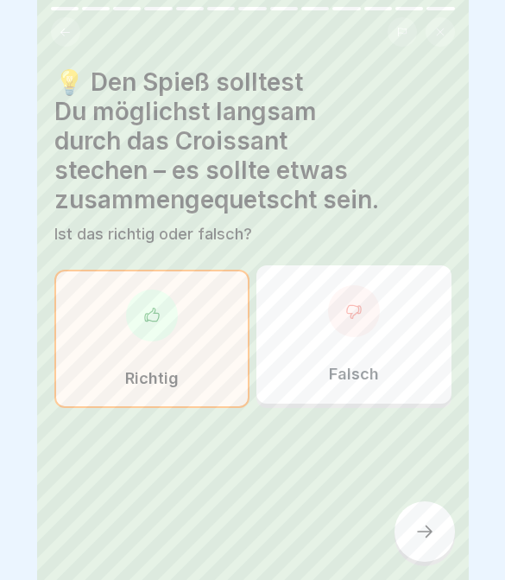
click at [420, 540] on icon at bounding box center [425, 531] width 21 height 21
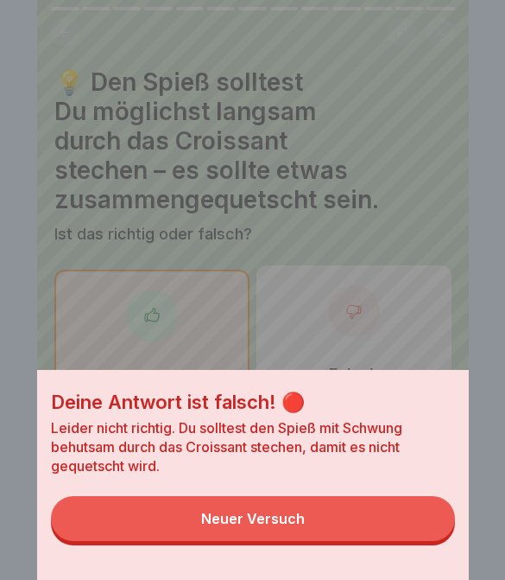
click at [403, 536] on button "Neuer Versuch" at bounding box center [253, 518] width 404 height 45
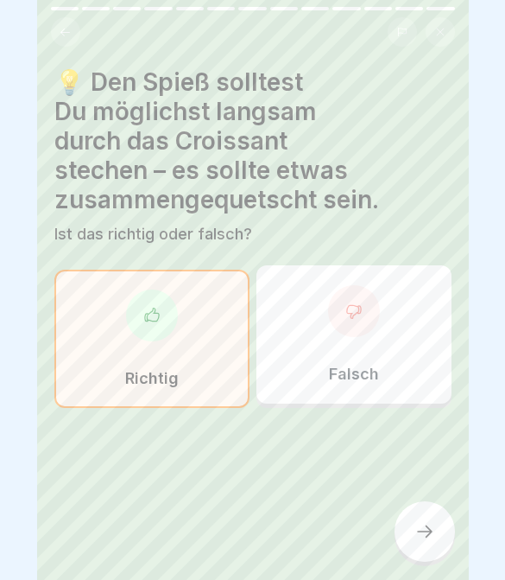
click at [422, 549] on div at bounding box center [425, 531] width 60 height 60
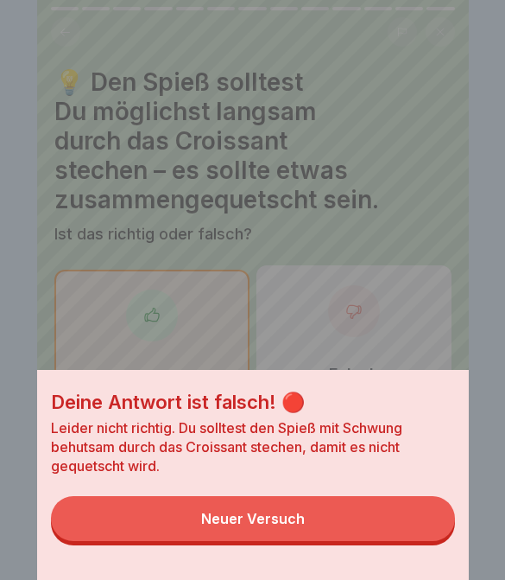
click at [395, 537] on button "Neuer Versuch" at bounding box center [253, 518] width 404 height 45
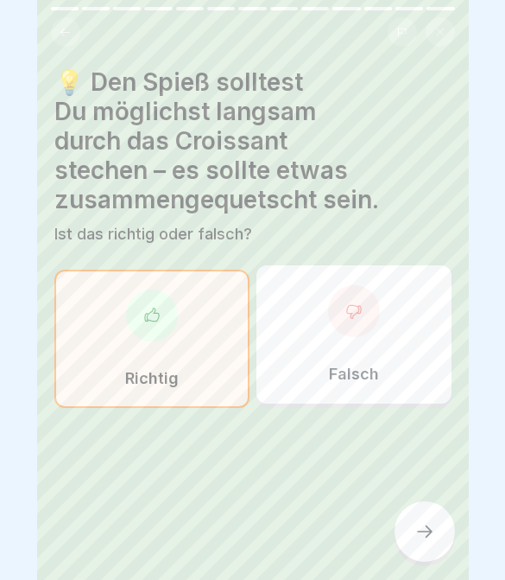
click at [359, 346] on div "Falsch" at bounding box center [354, 334] width 195 height 138
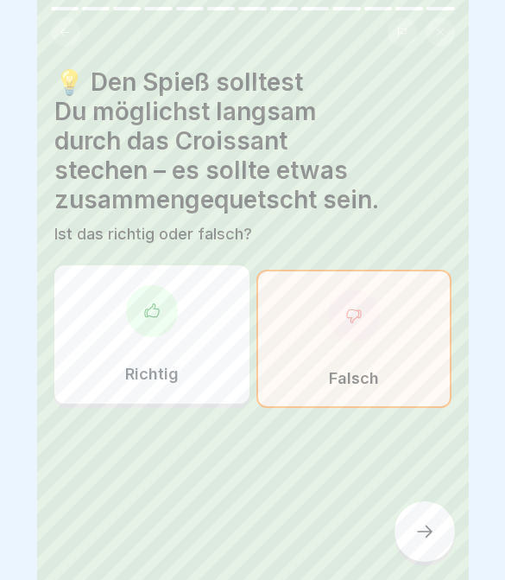
click at [406, 533] on div at bounding box center [425, 531] width 60 height 60
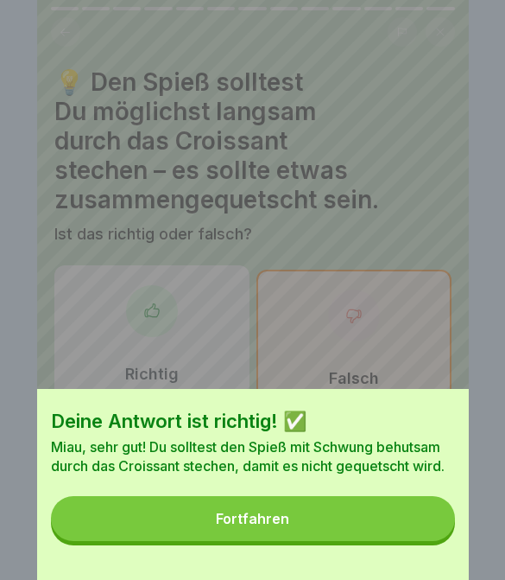
click at [396, 528] on button "Fortfahren" at bounding box center [253, 518] width 404 height 45
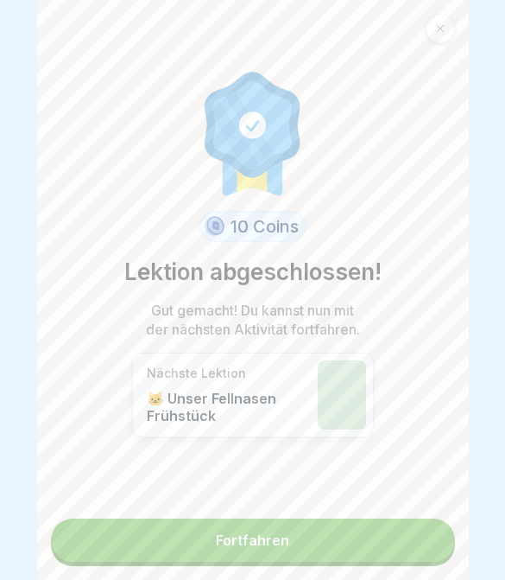
click at [398, 536] on link "Fortfahren" at bounding box center [253, 539] width 404 height 43
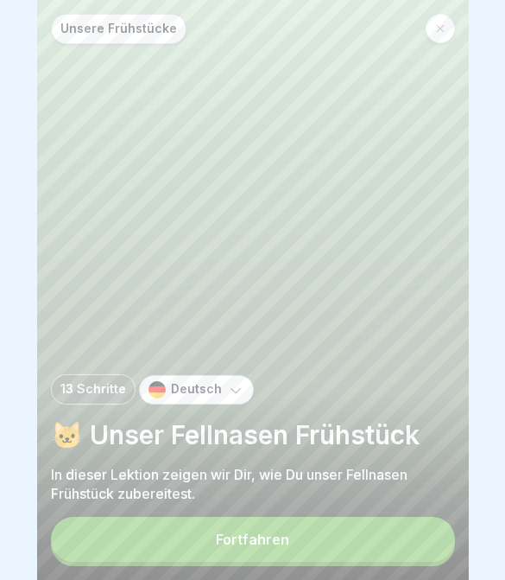
click at [399, 544] on button "Fortfahren" at bounding box center [253, 539] width 404 height 45
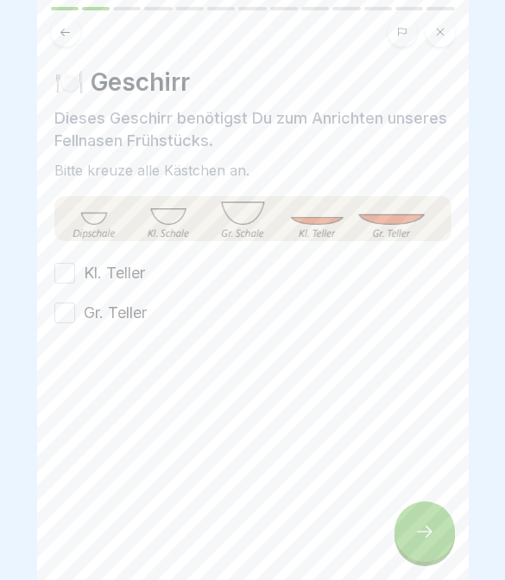
click at [68, 276] on button "Kl. Teller" at bounding box center [64, 273] width 21 height 21
click at [69, 313] on button "Gr. Teller" at bounding box center [64, 312] width 21 height 21
click at [415, 515] on div at bounding box center [425, 531] width 60 height 60
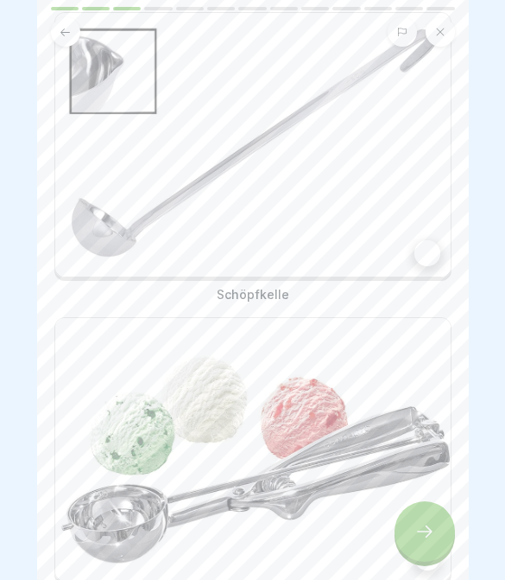
scroll to position [140, 0]
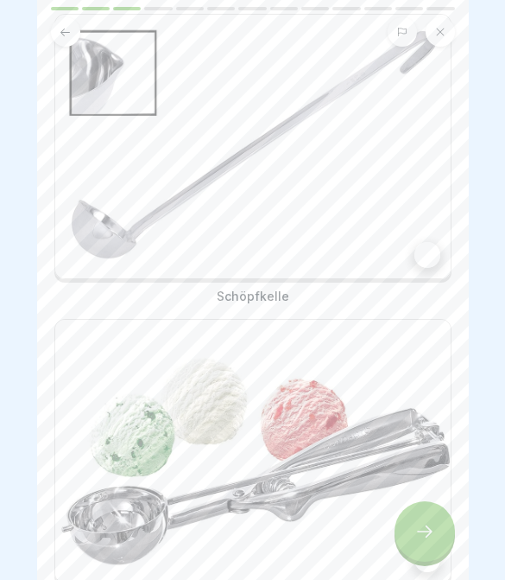
click at [420, 255] on div at bounding box center [428, 255] width 26 height 26
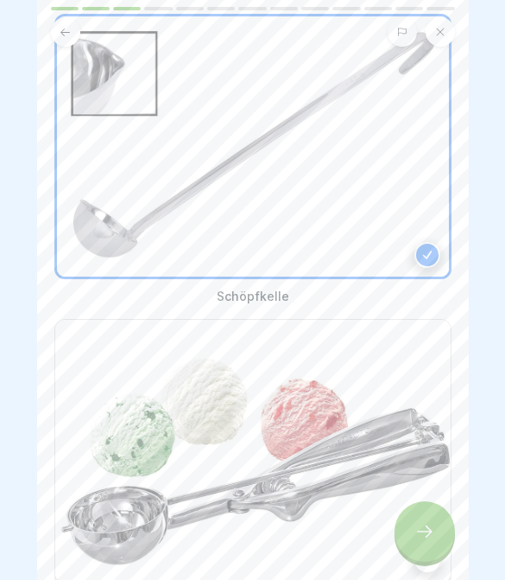
click at [421, 369] on img at bounding box center [253, 451] width 396 height 263
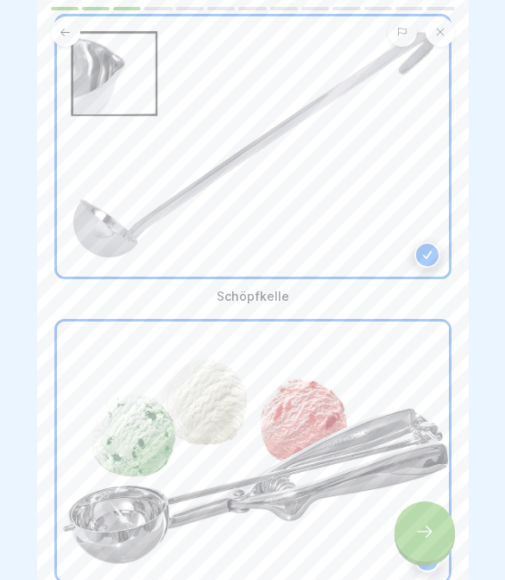
click at [427, 542] on div at bounding box center [425, 531] width 60 height 60
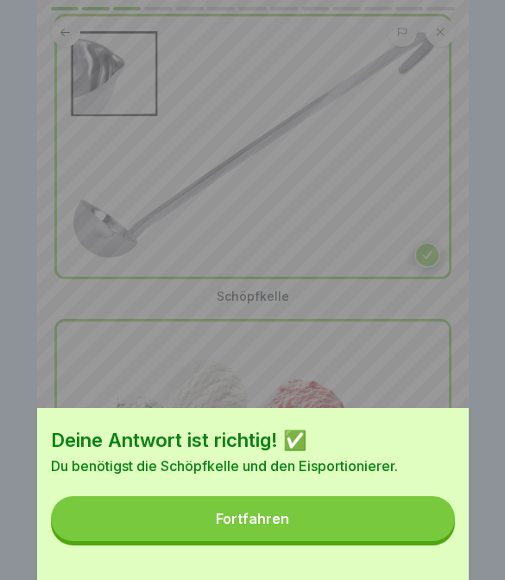
click at [419, 538] on button "Fortfahren" at bounding box center [253, 518] width 404 height 45
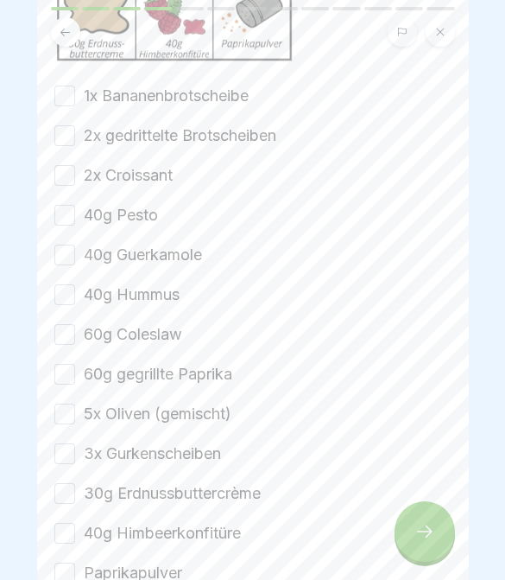
scroll to position [347, 0]
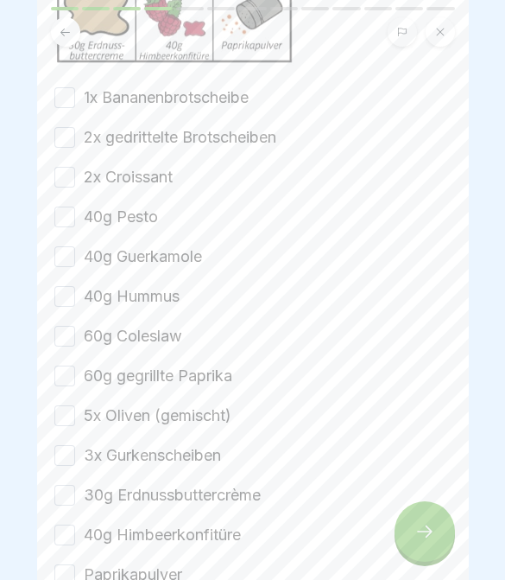
click at [65, 98] on button "1x Bananenbrotscheibe" at bounding box center [64, 97] width 21 height 21
click at [64, 97] on button "1x Bananenbrotscheibe" at bounding box center [64, 97] width 21 height 21
click at [73, 96] on button "1x Bananenbrotscheibe" at bounding box center [64, 97] width 21 height 21
click at [69, 134] on button "2x gedrittelte Brotscheiben" at bounding box center [64, 137] width 21 height 21
click at [67, 177] on button "2x Croissant" at bounding box center [64, 177] width 21 height 21
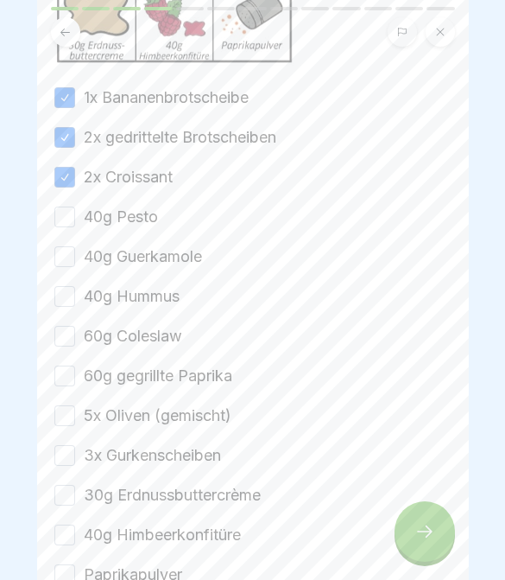
click at [69, 213] on button "40g Pesto" at bounding box center [64, 216] width 21 height 21
click at [64, 260] on button "40g Guerkamole" at bounding box center [64, 256] width 21 height 21
click at [67, 302] on button "40g Hummus" at bounding box center [64, 296] width 21 height 21
click at [67, 301] on button "40g Hummus" at bounding box center [64, 296] width 21 height 21
click at [68, 343] on button "60g Coleslaw" at bounding box center [64, 336] width 21 height 21
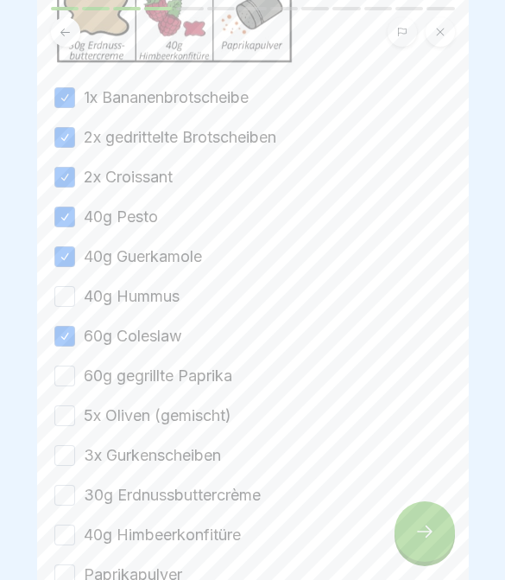
click at [71, 299] on button "40g Hummus" at bounding box center [64, 296] width 21 height 21
click at [65, 373] on button "60g gegrillte Paprika" at bounding box center [64, 375] width 21 height 21
click at [67, 416] on button "5x Oliven (gemischt)" at bounding box center [64, 415] width 21 height 21
click at [66, 453] on button "3x Gurkenscheiben" at bounding box center [64, 455] width 21 height 21
click at [68, 490] on button "30g Erdnussbuttercrème" at bounding box center [64, 495] width 21 height 21
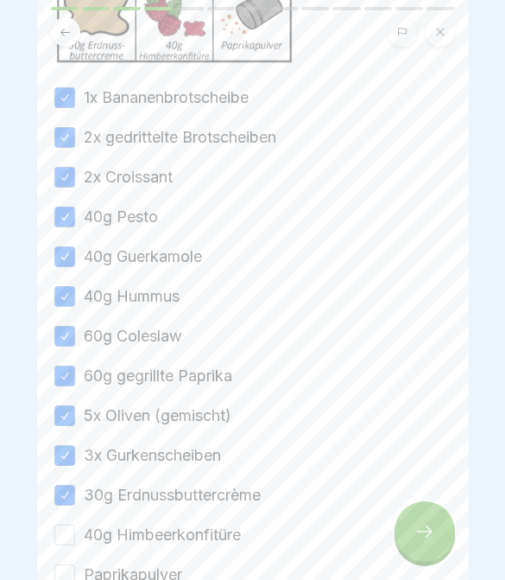
click at [67, 536] on button "40g Himbeerkonfitüre" at bounding box center [64, 534] width 21 height 21
click at [66, 567] on button "Paprikapulver" at bounding box center [64, 574] width 21 height 21
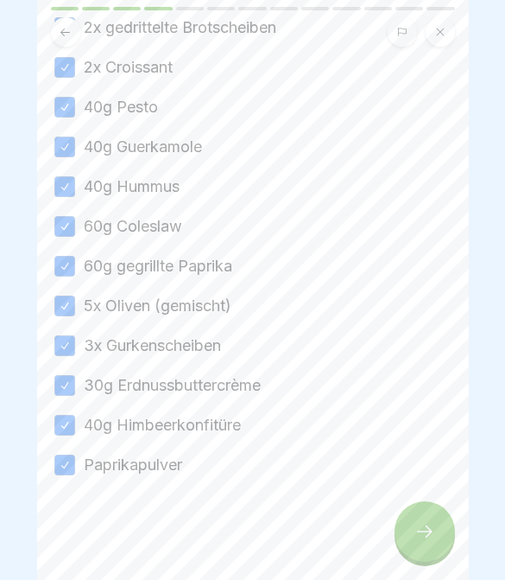
scroll to position [457, 0]
click at [428, 533] on icon at bounding box center [425, 531] width 21 height 21
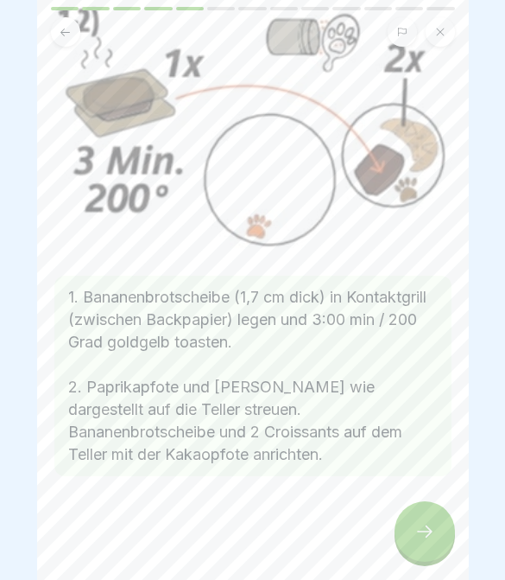
click at [438, 547] on div at bounding box center [425, 531] width 60 height 60
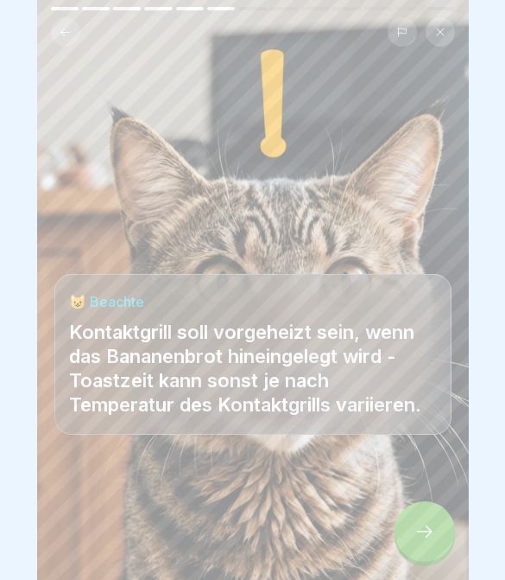
click at [437, 546] on div at bounding box center [425, 531] width 60 height 60
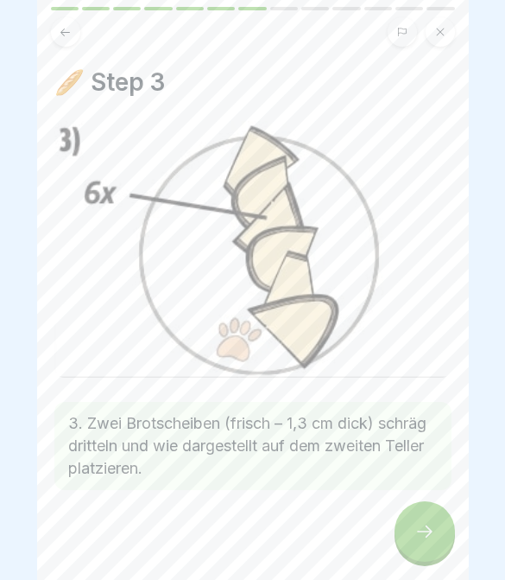
click at [424, 543] on div at bounding box center [425, 531] width 60 height 60
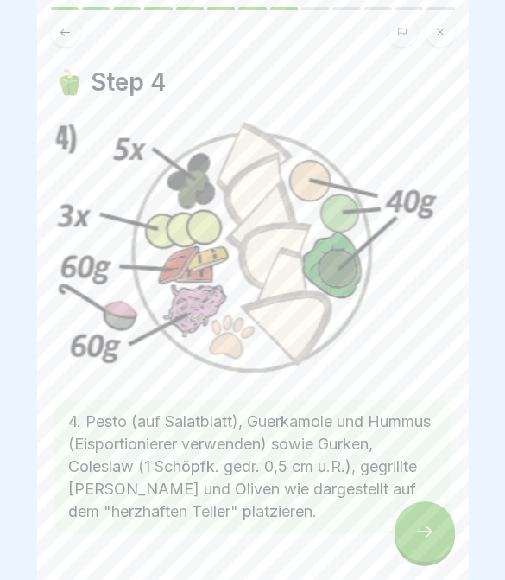
click at [426, 541] on icon at bounding box center [425, 531] width 21 height 21
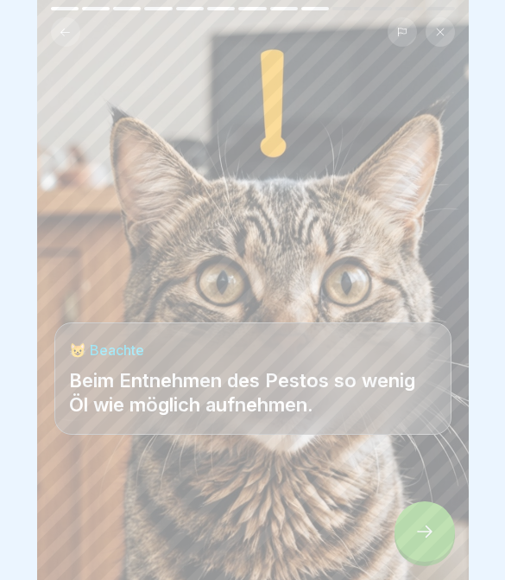
click at [426, 541] on icon at bounding box center [425, 531] width 21 height 21
click at [428, 536] on icon at bounding box center [425, 531] width 16 height 12
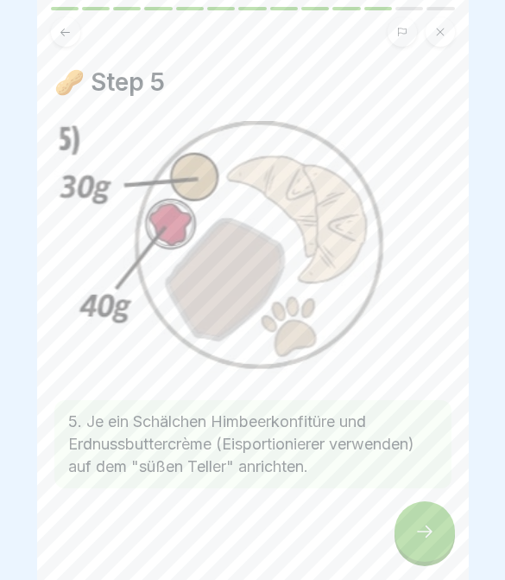
click at [430, 533] on icon at bounding box center [425, 531] width 16 height 12
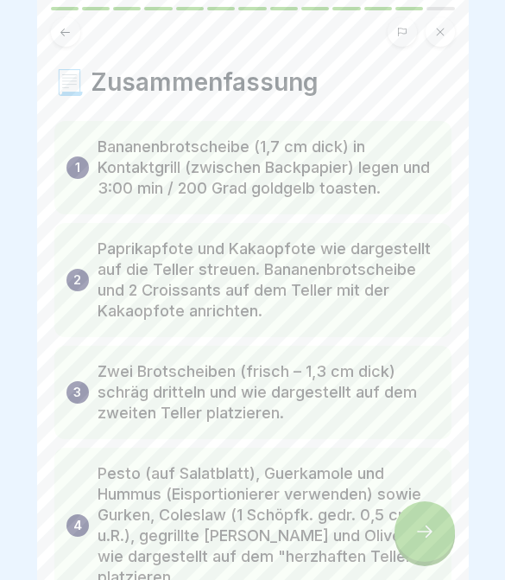
click at [430, 534] on icon at bounding box center [425, 531] width 16 height 12
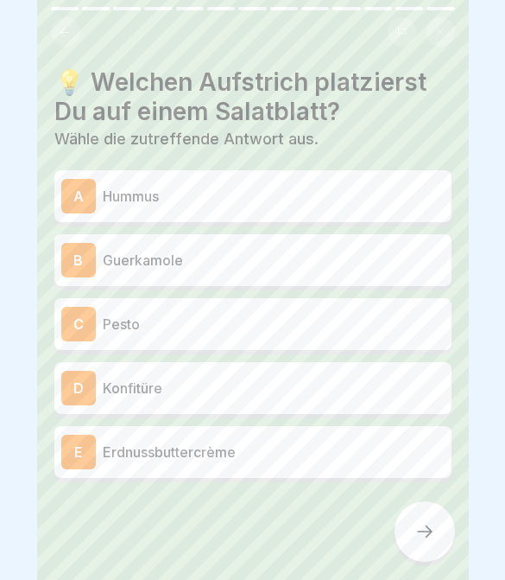
click at [342, 201] on p "Hummus" at bounding box center [274, 196] width 342 height 21
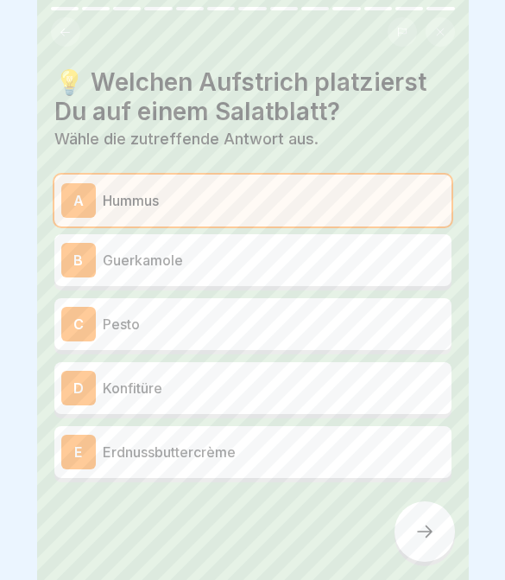
click at [341, 264] on p "Guerkamole" at bounding box center [274, 260] width 342 height 21
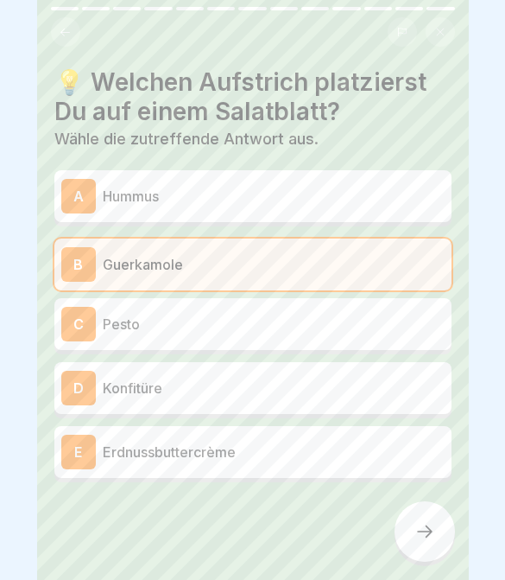
click at [415, 552] on div at bounding box center [425, 531] width 60 height 60
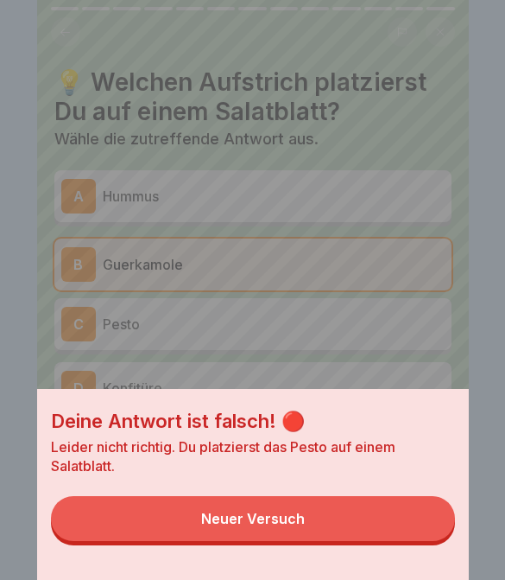
click at [412, 529] on button "Neuer Versuch" at bounding box center [253, 518] width 404 height 45
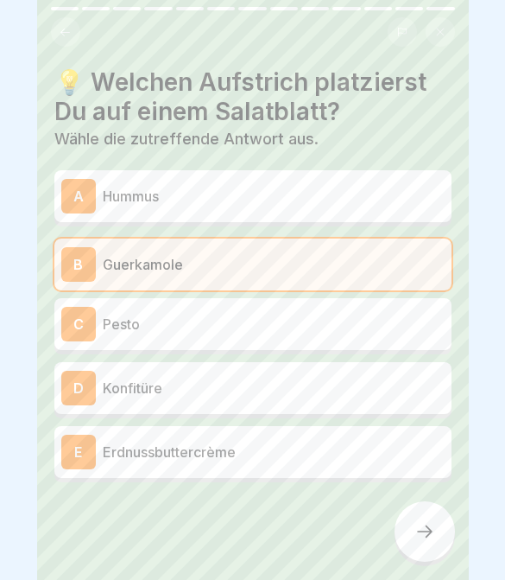
click at [407, 466] on div "E Erdnussbuttercrème" at bounding box center [252, 451] width 383 height 35
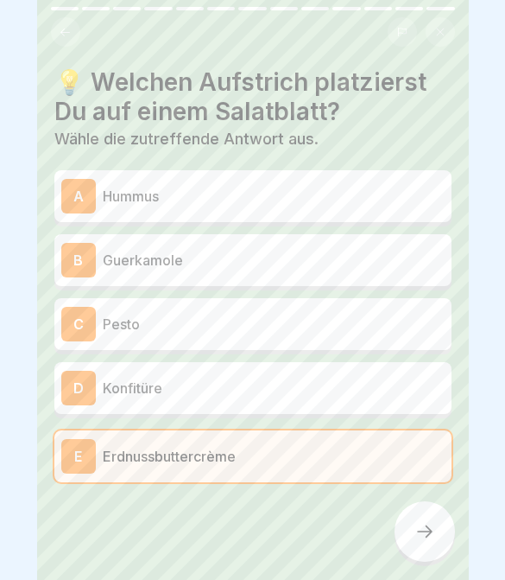
click at [427, 517] on div at bounding box center [425, 531] width 60 height 60
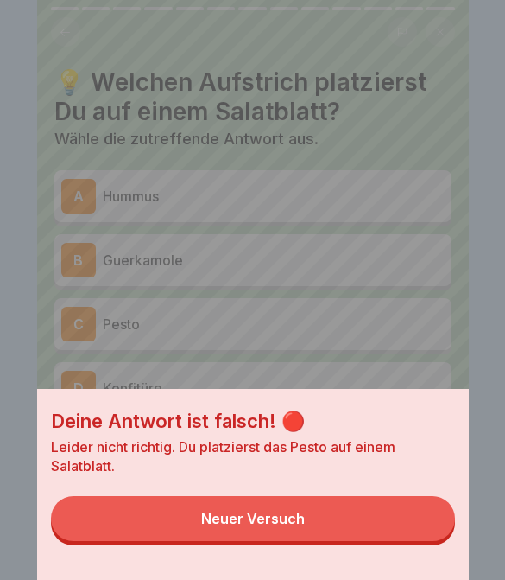
click at [428, 526] on button "Neuer Versuch" at bounding box center [253, 518] width 404 height 45
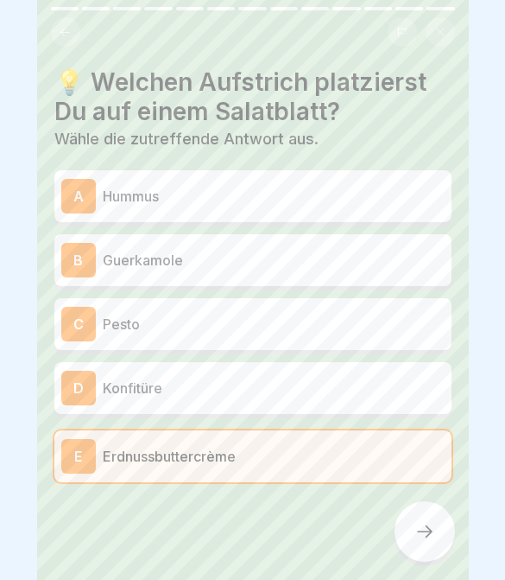
click at [361, 338] on div "C Pesto" at bounding box center [252, 324] width 383 height 35
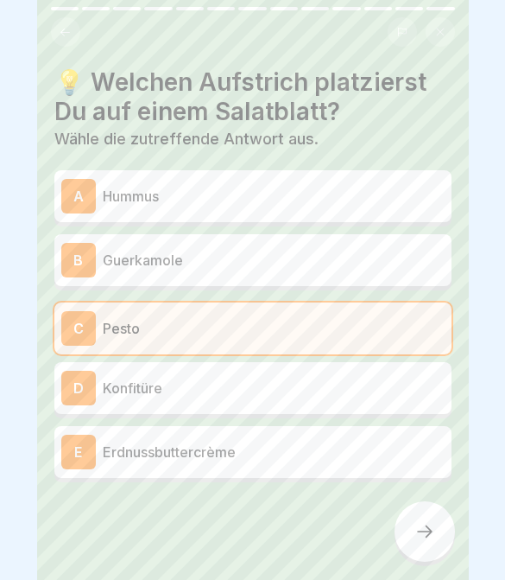
click at [429, 520] on div at bounding box center [425, 531] width 60 height 60
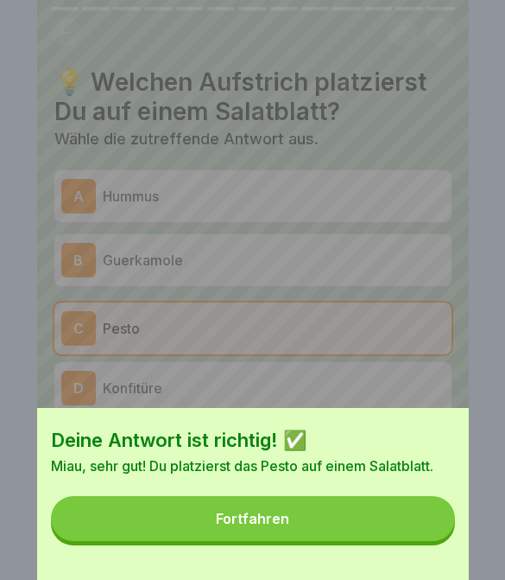
click at [417, 528] on button "Fortfahren" at bounding box center [253, 518] width 404 height 45
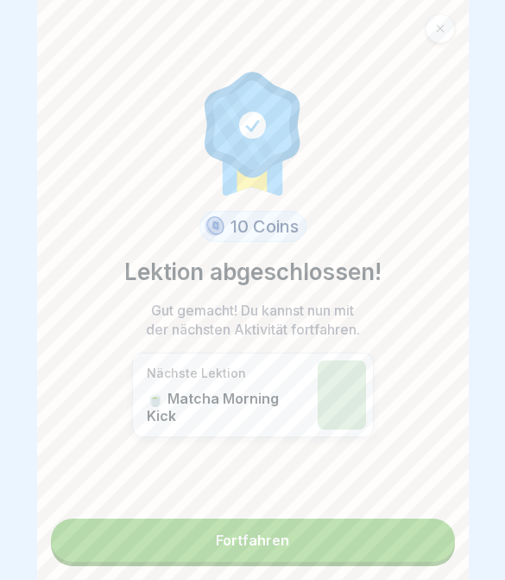
click at [418, 533] on link "Fortfahren" at bounding box center [253, 539] width 404 height 43
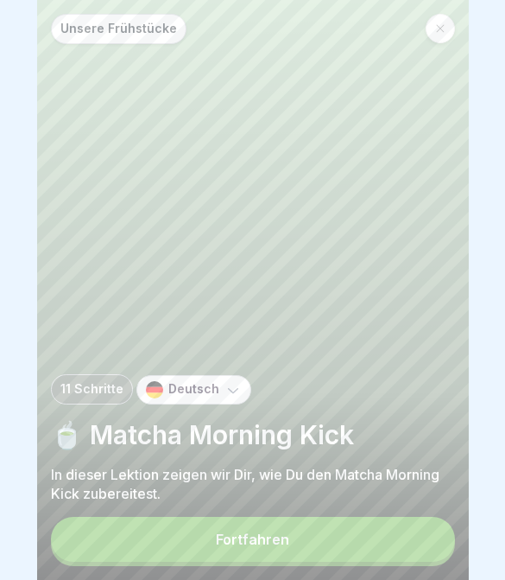
click at [260, 545] on div "Fortfahren" at bounding box center [252, 539] width 73 height 16
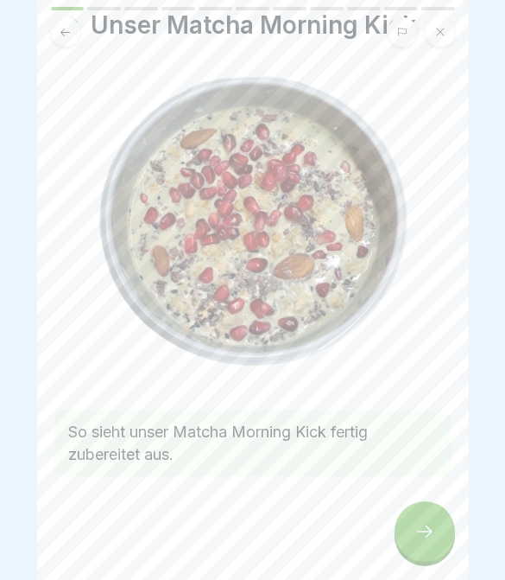
scroll to position [57, 0]
click at [424, 545] on div at bounding box center [425, 531] width 60 height 60
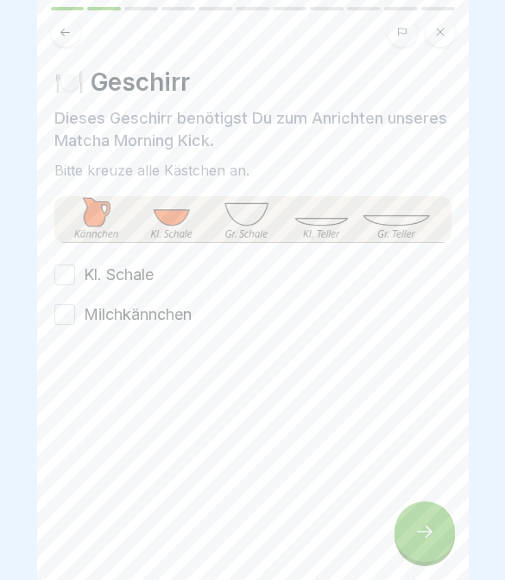
click at [60, 272] on button "Kl. Schale" at bounding box center [64, 274] width 21 height 21
click at [70, 310] on button "Milchkännchen" at bounding box center [64, 314] width 21 height 21
click at [432, 532] on icon at bounding box center [425, 531] width 16 height 12
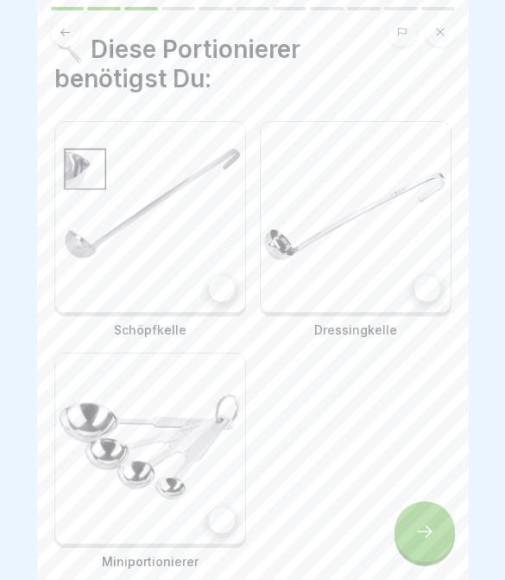
scroll to position [34, 0]
click at [226, 287] on div at bounding box center [222, 288] width 26 height 26
click at [448, 301] on img at bounding box center [356, 216] width 190 height 190
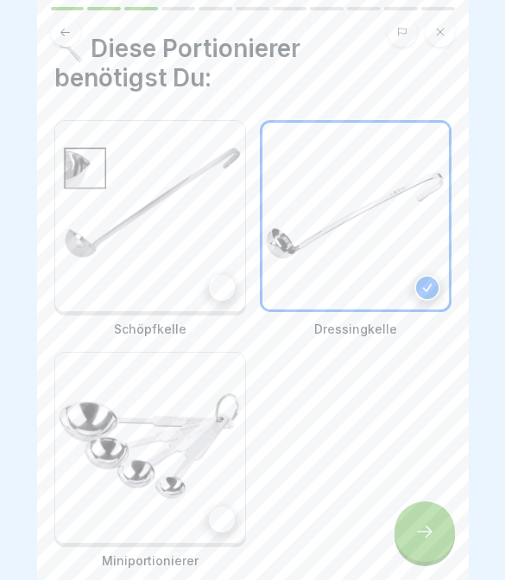
click at [448, 301] on img at bounding box center [356, 216] width 187 height 187
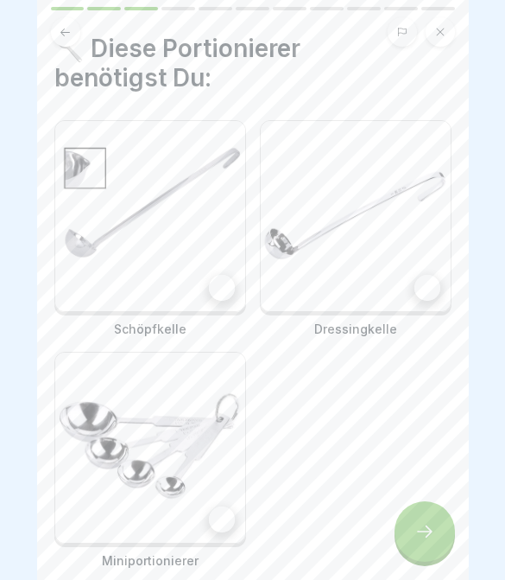
click at [211, 283] on div at bounding box center [222, 288] width 26 height 26
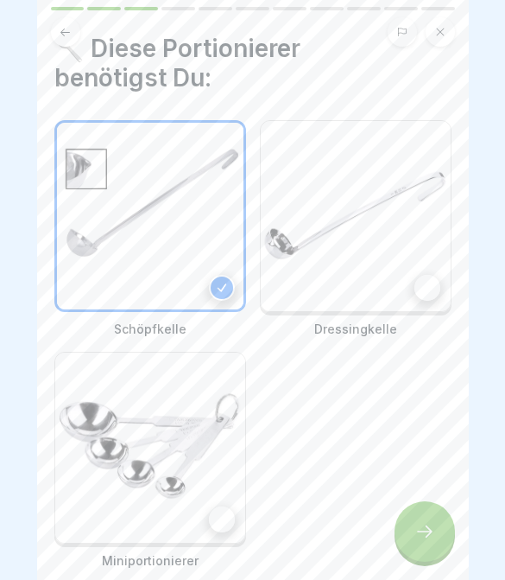
click at [419, 297] on div at bounding box center [428, 288] width 26 height 26
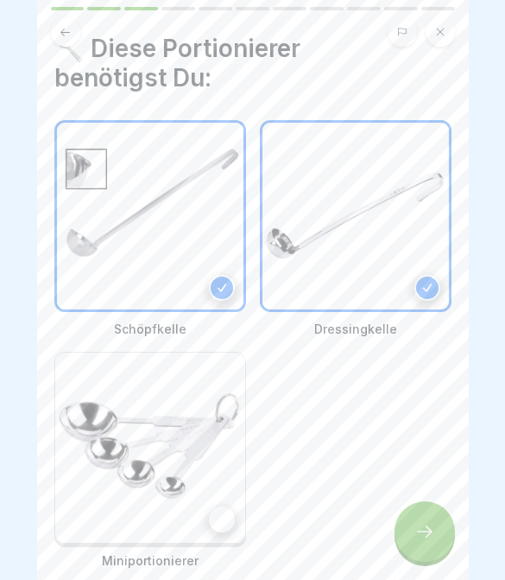
click at [212, 513] on div at bounding box center [222, 519] width 26 height 26
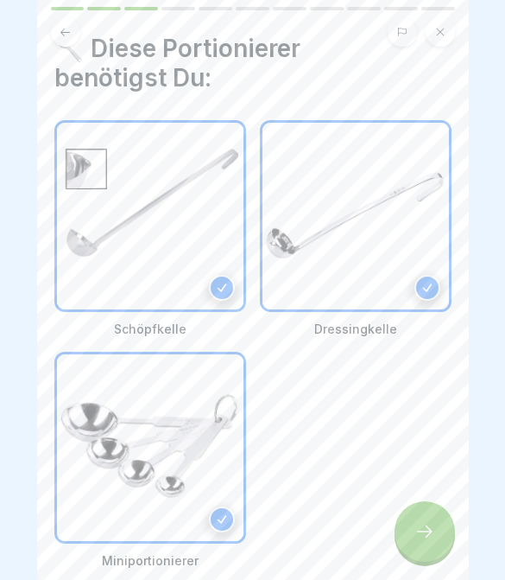
scroll to position [41, 0]
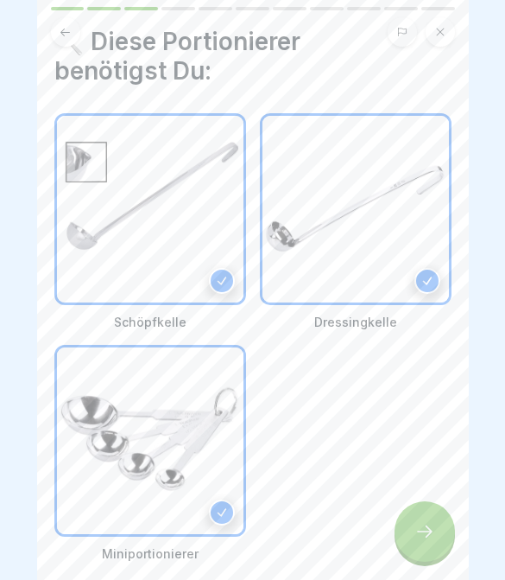
click at [413, 545] on div at bounding box center [425, 531] width 60 height 60
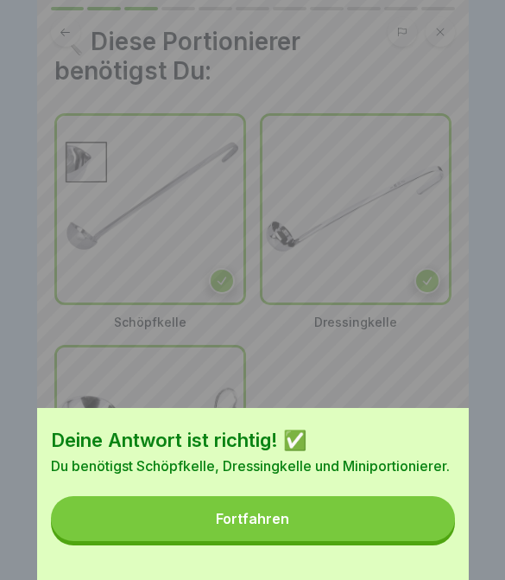
click at [392, 536] on button "Fortfahren" at bounding box center [253, 518] width 404 height 45
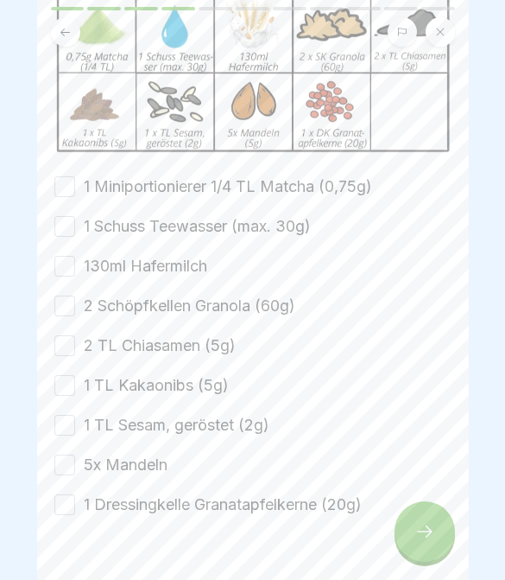
scroll to position [183, 0]
click at [64, 196] on button "1 Miniportionierer 1/4 TL Matcha (0,75g)" at bounding box center [64, 185] width 21 height 21
click at [73, 230] on button "1 Schuss Teewasser (max. 30g)" at bounding box center [64, 225] width 21 height 21
click at [72, 229] on button "1 Schuss Teewasser (max. 30g)" at bounding box center [64, 225] width 21 height 21
click at [72, 264] on button "130ml Hafermilch" at bounding box center [64, 265] width 21 height 21
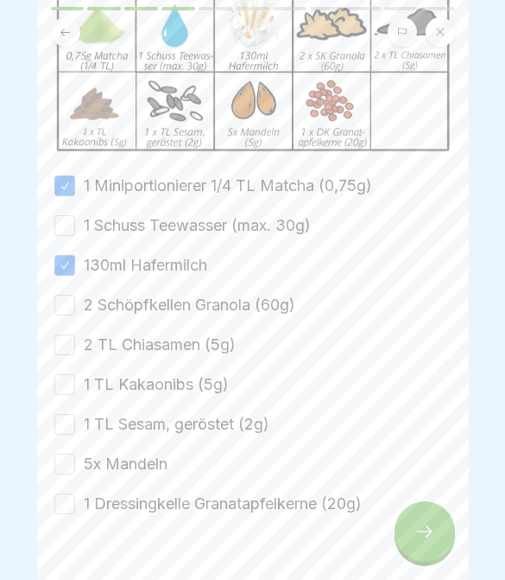
click at [72, 264] on button "130ml Hafermilch" at bounding box center [64, 265] width 21 height 21
click at [71, 230] on button "1 Schuss Teewasser (max. 30g)" at bounding box center [64, 225] width 21 height 21
click at [69, 270] on button "130ml Hafermilch" at bounding box center [64, 265] width 21 height 21
click at [67, 315] on button "2 Schöpfkellen Granola (60g)" at bounding box center [64, 305] width 21 height 21
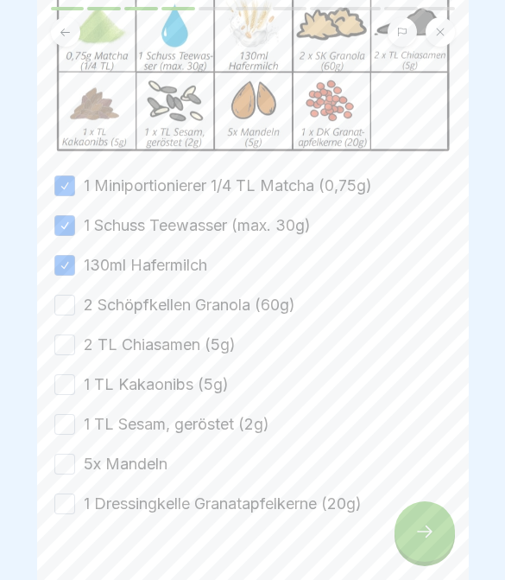
click at [68, 352] on button "2 TL Chiasamen (5g)" at bounding box center [64, 344] width 21 height 21
click at [68, 310] on button "2 Schöpfkellen Granola (60g)" at bounding box center [64, 305] width 21 height 21
click at [63, 388] on button "1 TL Kakaonibs (5g)" at bounding box center [64, 384] width 21 height 21
click at [65, 425] on button "1 TL Sesam, geröstet (2g)" at bounding box center [64, 424] width 21 height 21
click at [64, 469] on button "5x Mandeln" at bounding box center [64, 463] width 21 height 21
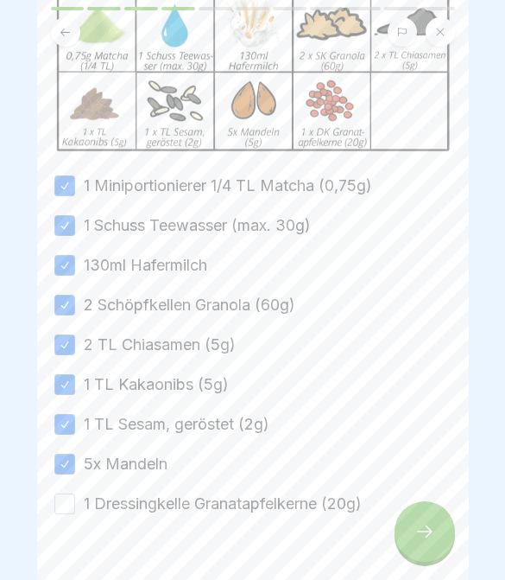
click at [68, 506] on button "1 Dressingkelle Granatapfelkerne (20g)" at bounding box center [64, 503] width 21 height 21
click at [417, 541] on icon at bounding box center [425, 531] width 21 height 21
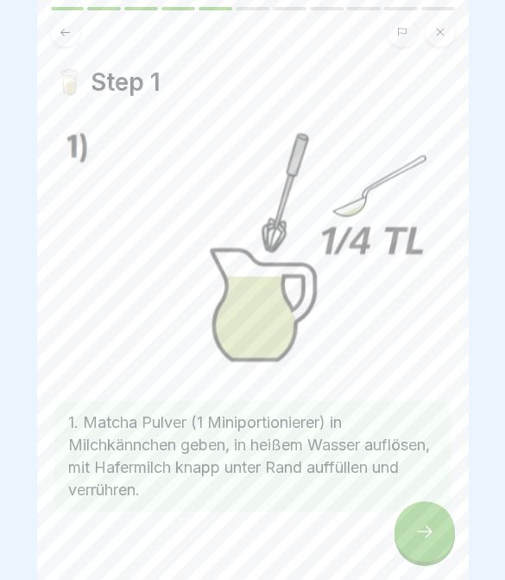
click at [401, 548] on div at bounding box center [425, 531] width 60 height 60
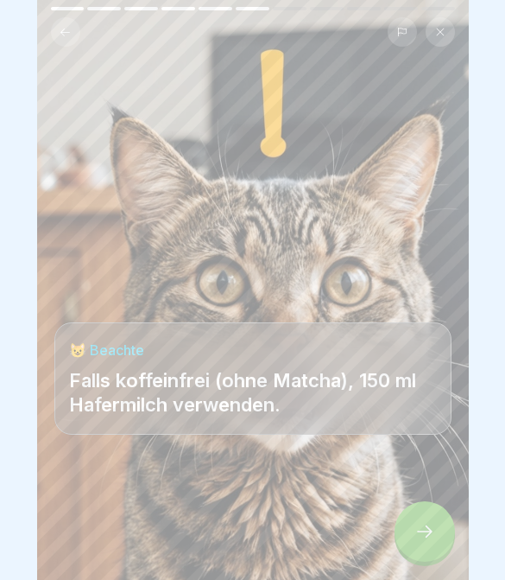
click at [408, 552] on div at bounding box center [425, 531] width 60 height 60
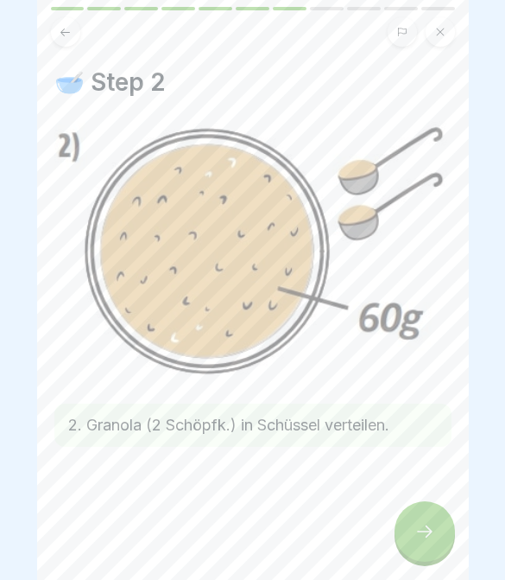
click at [412, 544] on div at bounding box center [425, 531] width 60 height 60
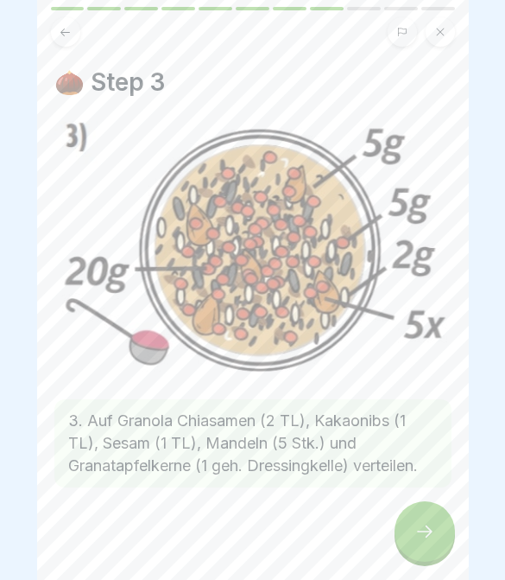
click at [413, 545] on div at bounding box center [425, 531] width 60 height 60
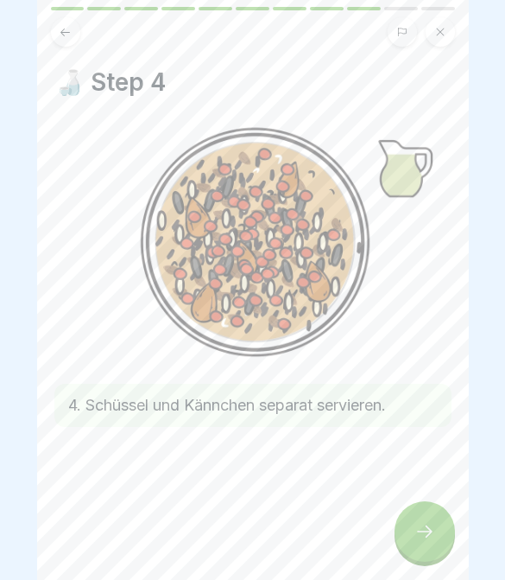
click at [410, 550] on div at bounding box center [425, 531] width 60 height 60
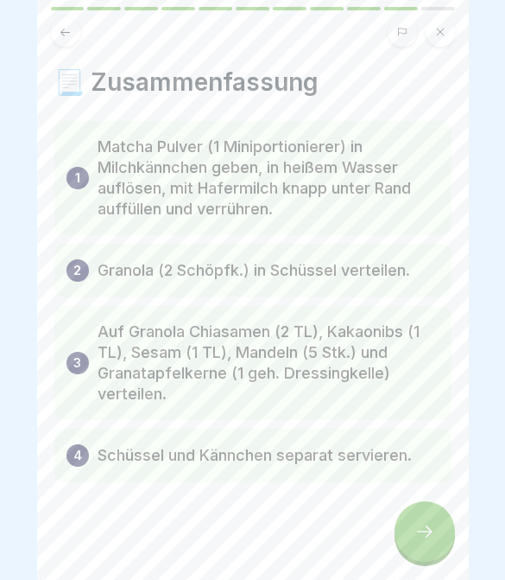
click at [412, 550] on div at bounding box center [425, 531] width 60 height 60
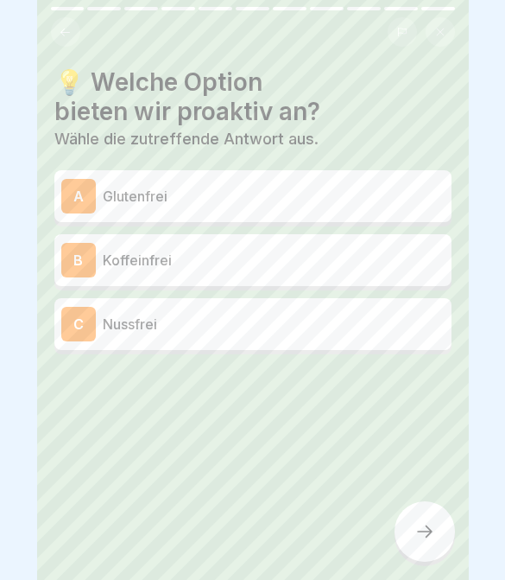
click at [346, 216] on div "A Glutenfrei" at bounding box center [252, 196] width 397 height 52
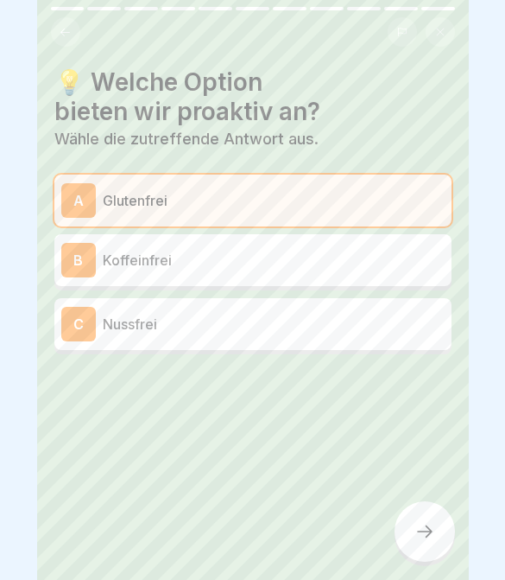
click at [409, 538] on div at bounding box center [425, 531] width 60 height 60
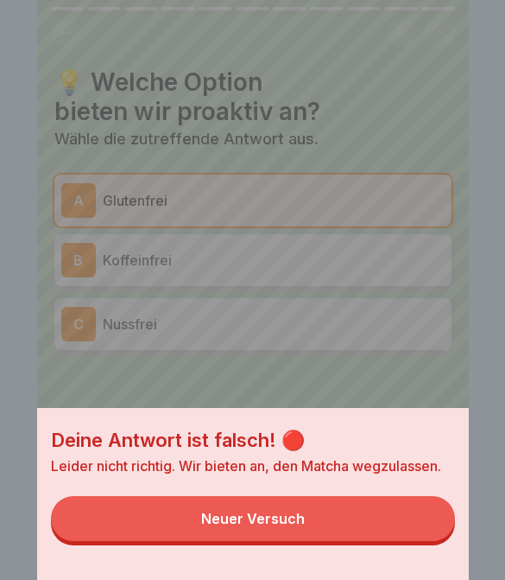
click at [402, 540] on button "Neuer Versuch" at bounding box center [253, 518] width 404 height 45
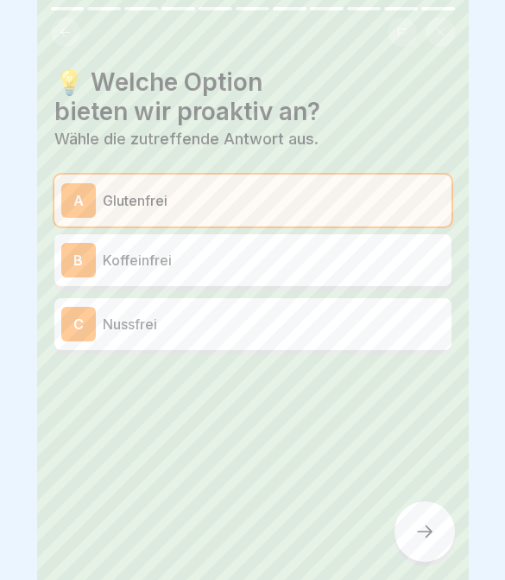
click at [359, 340] on div "C Nussfrei" at bounding box center [252, 324] width 397 height 52
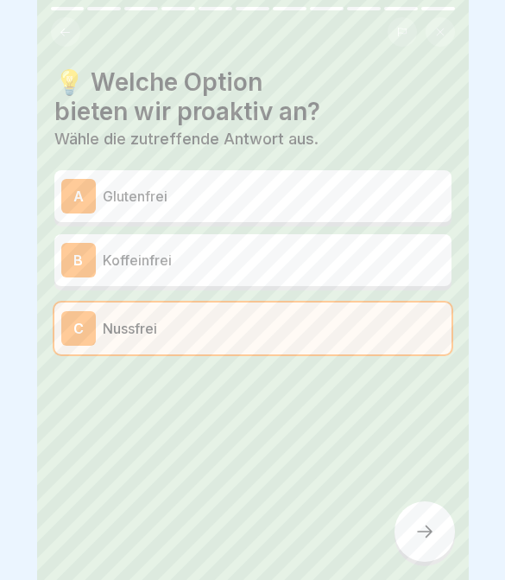
click at [421, 537] on icon at bounding box center [425, 531] width 21 height 21
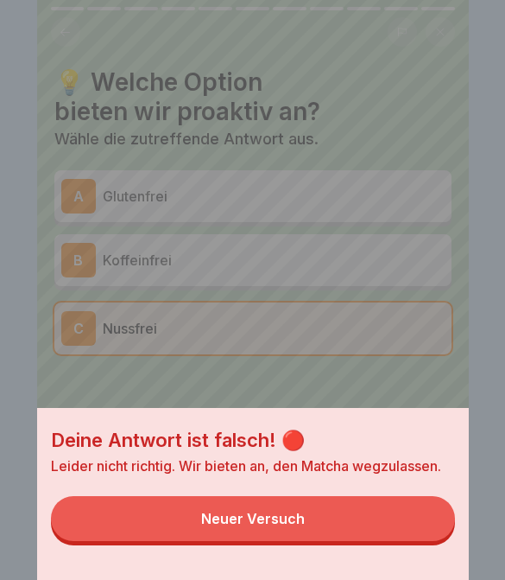
click at [417, 538] on button "Neuer Versuch" at bounding box center [253, 518] width 404 height 45
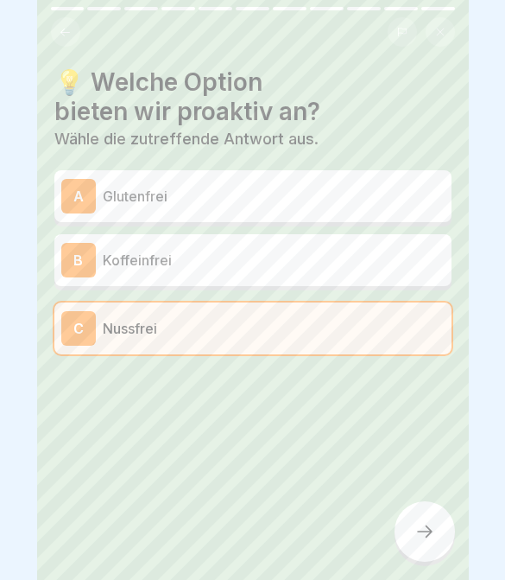
click at [349, 272] on div "B Koffeinfrei" at bounding box center [252, 260] width 383 height 35
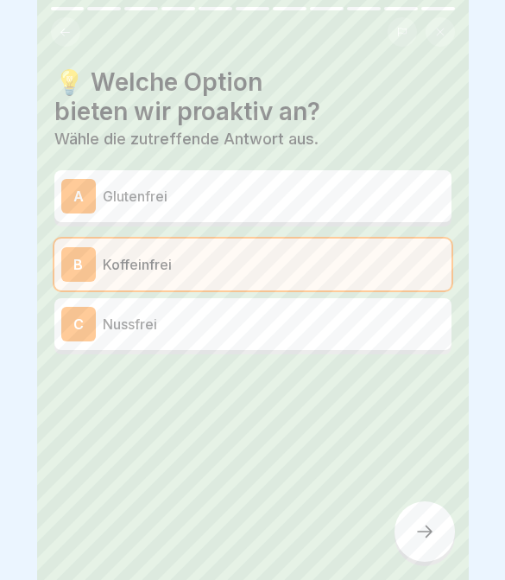
click at [425, 524] on icon at bounding box center [425, 531] width 21 height 21
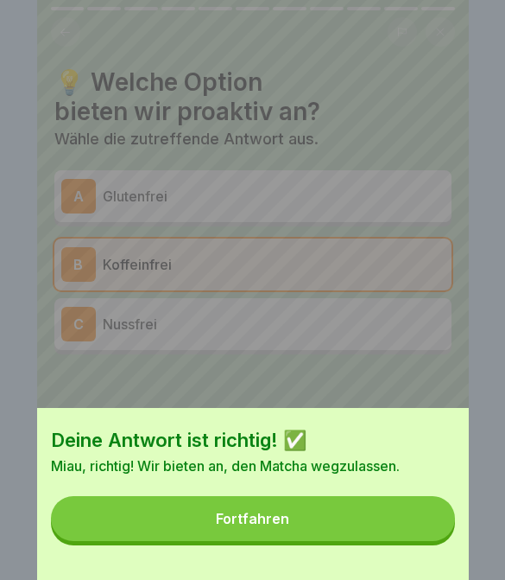
click at [415, 532] on button "Fortfahren" at bounding box center [253, 518] width 404 height 45
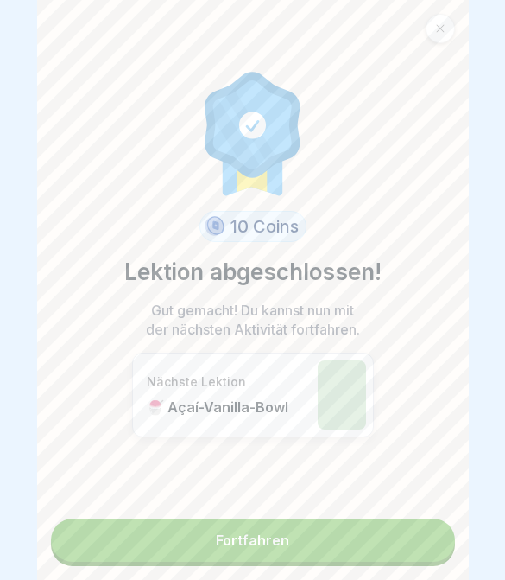
click at [406, 540] on link "Fortfahren" at bounding box center [253, 539] width 404 height 43
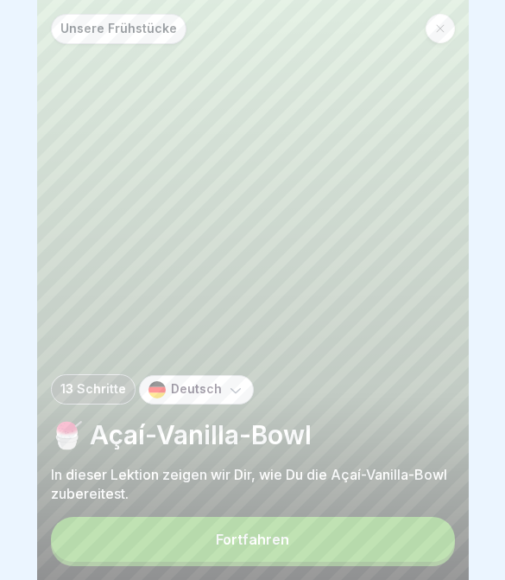
click at [367, 552] on button "Fortfahren" at bounding box center [253, 539] width 404 height 45
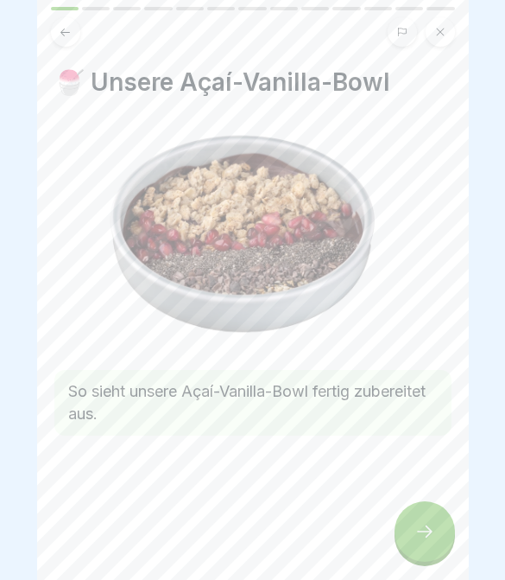
click at [398, 548] on div "🍧 Unsere Açaí-Vanilla-Bowl So sieht unsere Açaí-Vanilla-Bowl fertig zubereitet …" at bounding box center [253, 290] width 432 height 580
click at [446, 35] on button at bounding box center [440, 31] width 29 height 29
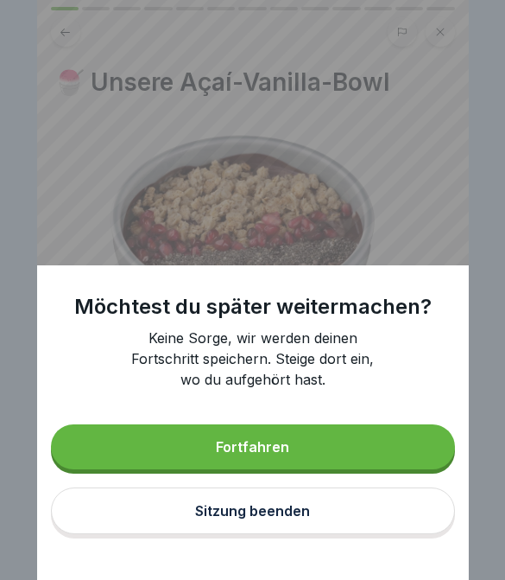
click at [376, 523] on button "Sitzung beenden" at bounding box center [253, 510] width 404 height 47
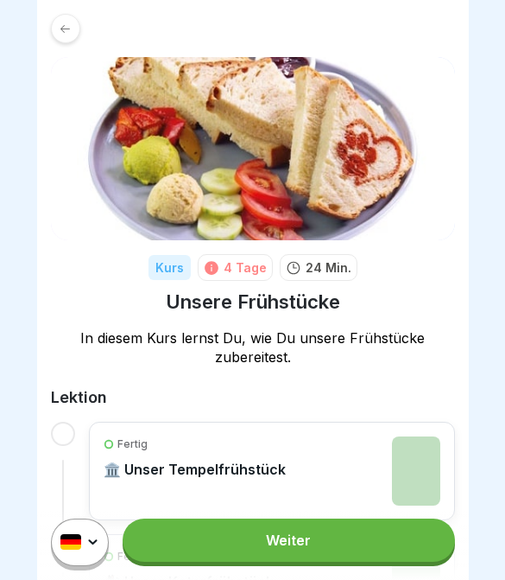
click at [61, 40] on div at bounding box center [65, 28] width 29 height 29
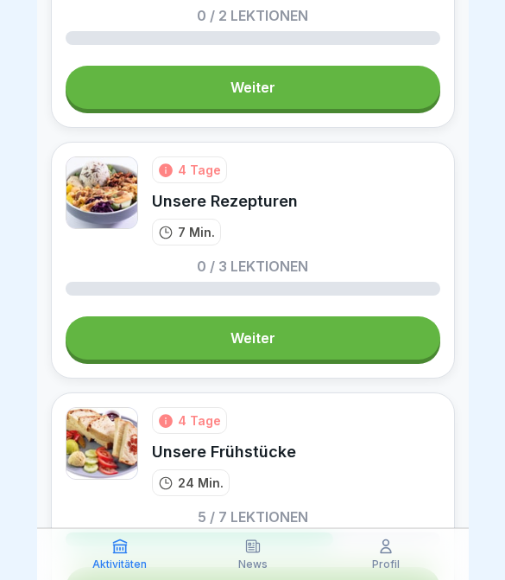
scroll to position [1578, 0]
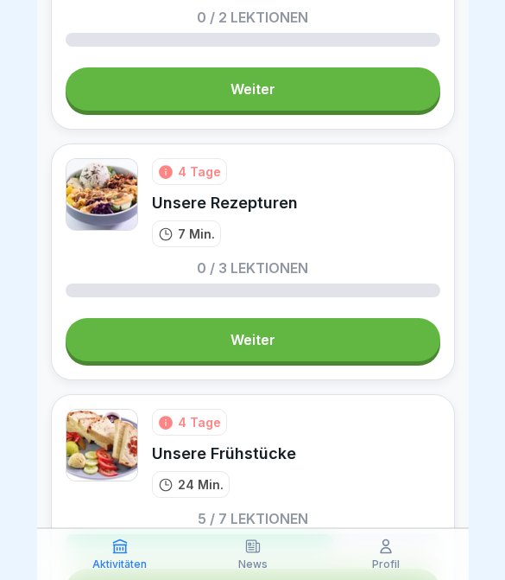
click at [282, 352] on link "Weiter" at bounding box center [253, 339] width 375 height 43
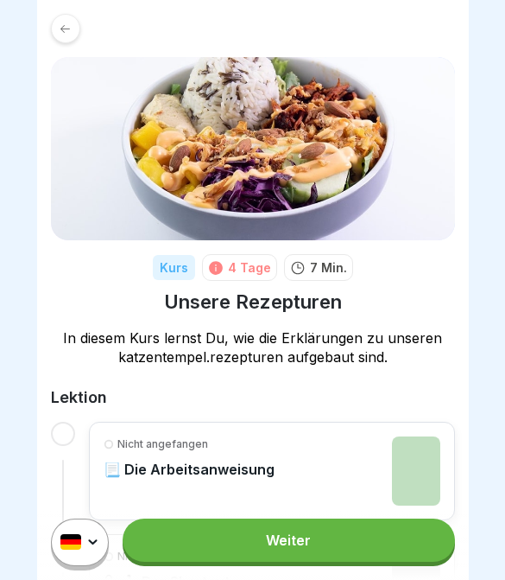
click at [361, 547] on link "Weiter" at bounding box center [289, 539] width 332 height 43
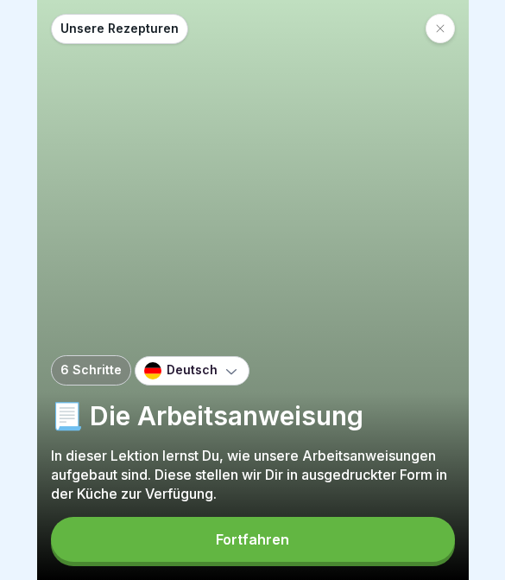
click at [322, 467] on p "In dieser Lektion lernst Du, wie unsere Arbeitsanweisungen aufgebaut sind. Dies…" at bounding box center [253, 474] width 404 height 57
click at [170, 548] on button "Fortfahren" at bounding box center [253, 539] width 404 height 45
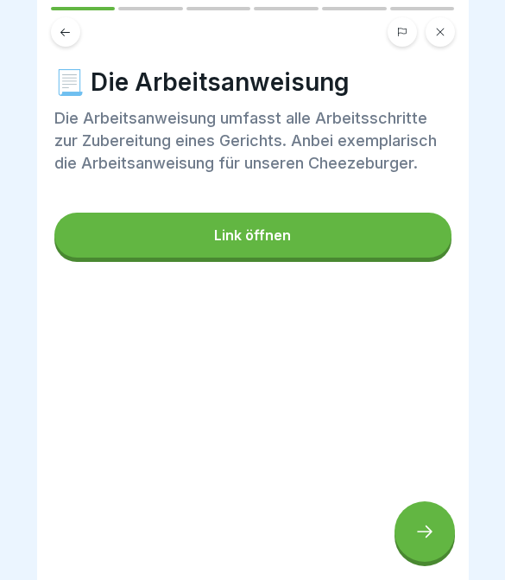
click at [438, 539] on div at bounding box center [425, 531] width 60 height 60
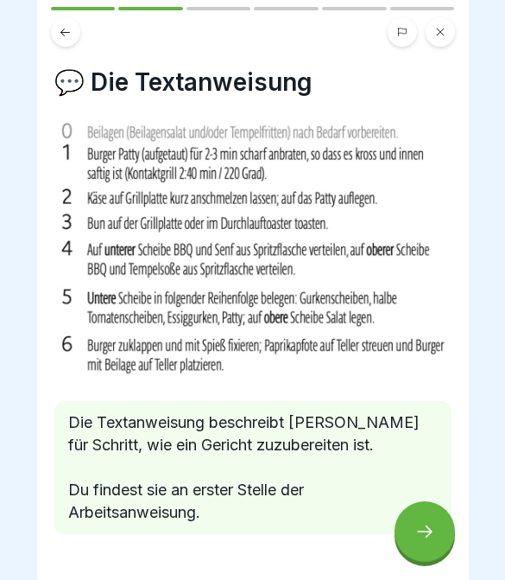
click at [416, 548] on div at bounding box center [425, 531] width 60 height 60
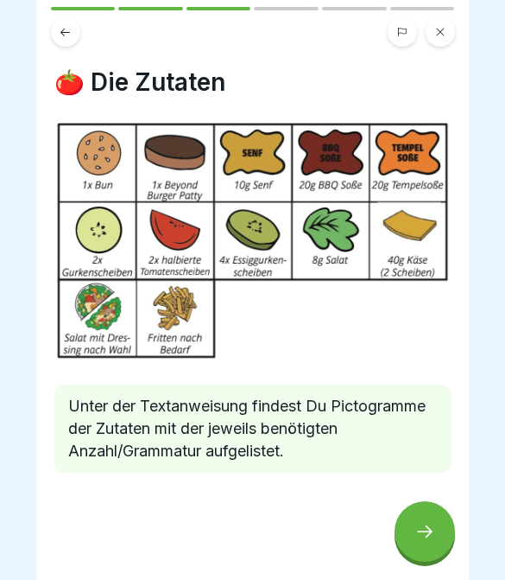
click at [419, 546] on div at bounding box center [425, 531] width 60 height 60
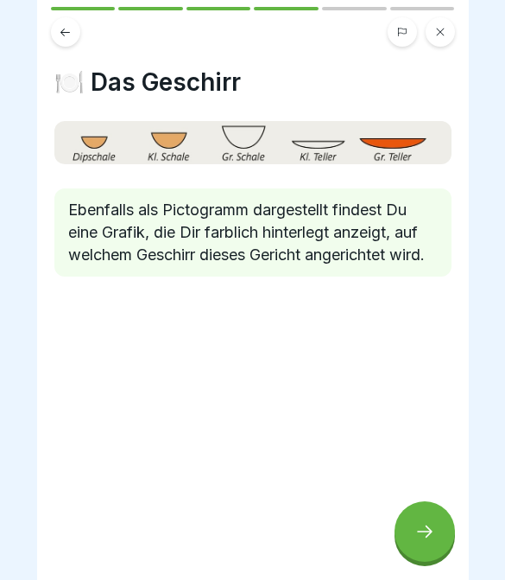
click at [421, 537] on icon at bounding box center [425, 531] width 21 height 21
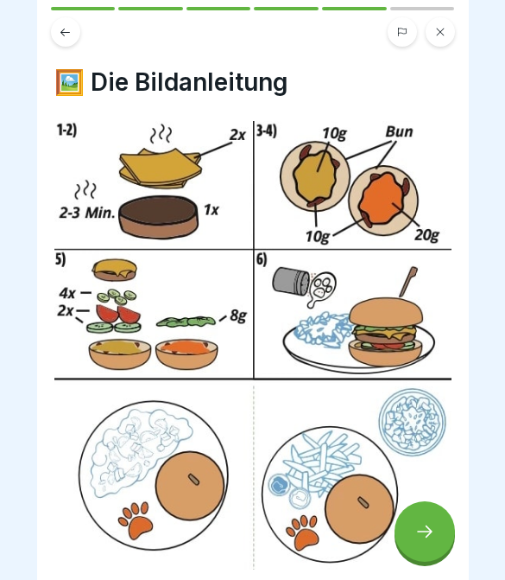
click at [420, 537] on icon at bounding box center [425, 531] width 21 height 21
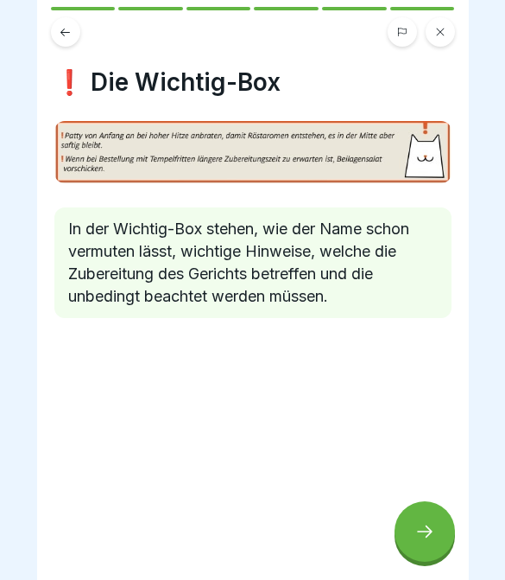
click at [425, 539] on icon at bounding box center [425, 531] width 21 height 21
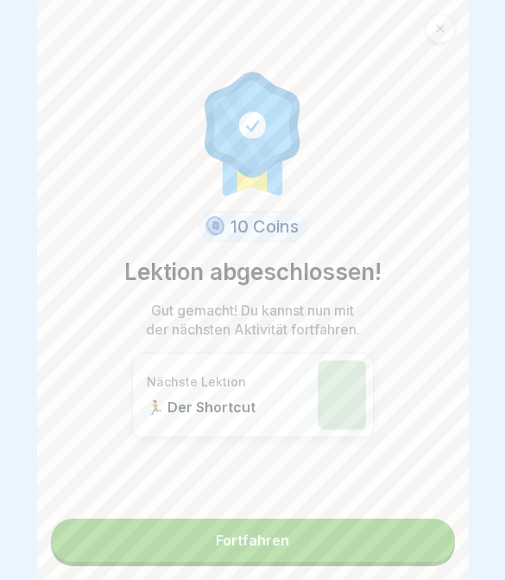
click at [423, 539] on link "Fortfahren" at bounding box center [253, 539] width 404 height 43
click at [377, 561] on link "Fortfahren" at bounding box center [253, 539] width 404 height 43
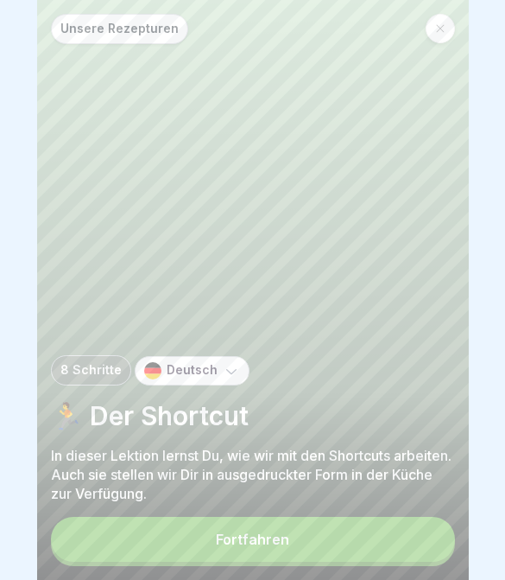
click at [390, 561] on button "Fortfahren" at bounding box center [253, 539] width 404 height 45
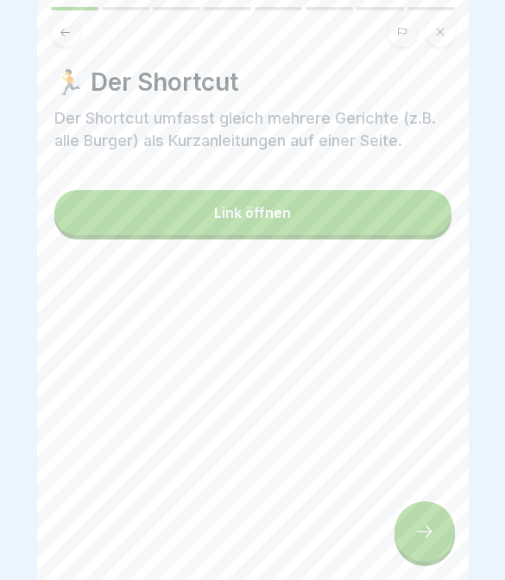
click at [408, 563] on div "🏃 Der Shortcut Der Shortcut umfasst gleich mehrere Gerichte (z.B. alle Burger) …" at bounding box center [253, 290] width 432 height 580
click at [409, 550] on div at bounding box center [425, 531] width 60 height 60
click at [409, 549] on div at bounding box center [425, 531] width 60 height 60
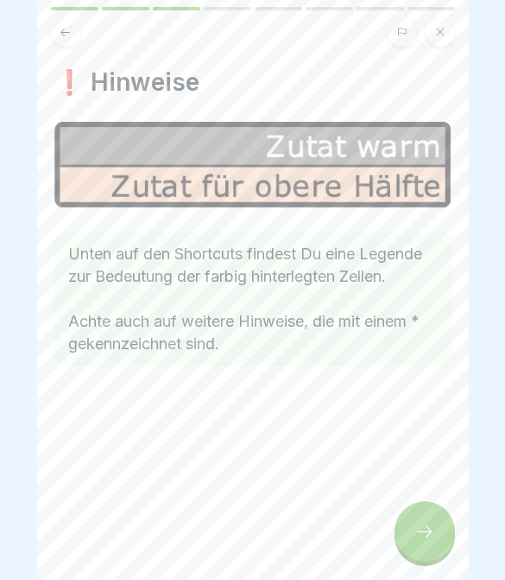
click at [416, 543] on div at bounding box center [425, 531] width 60 height 60
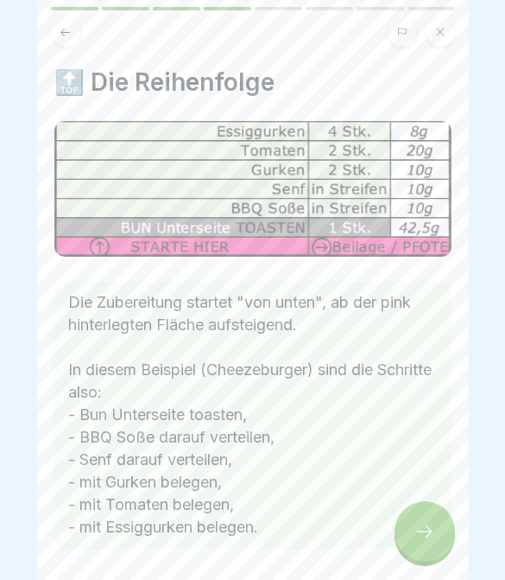
click at [416, 542] on div at bounding box center [425, 531] width 60 height 60
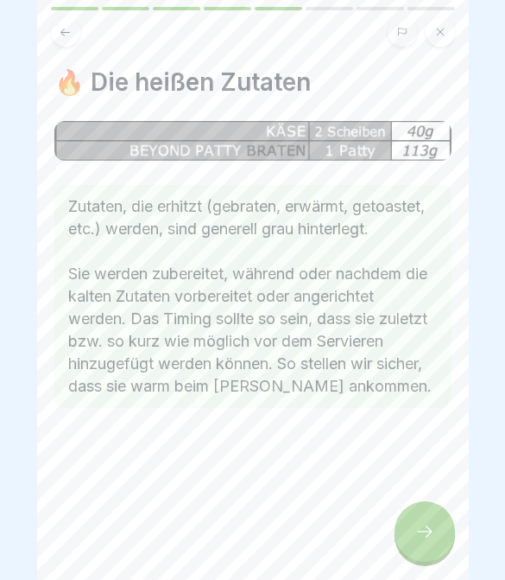
click at [419, 536] on icon at bounding box center [425, 531] width 21 height 21
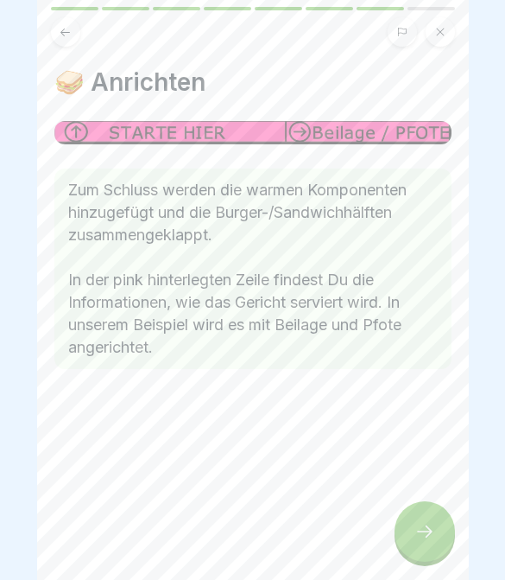
click at [418, 539] on icon at bounding box center [425, 531] width 21 height 21
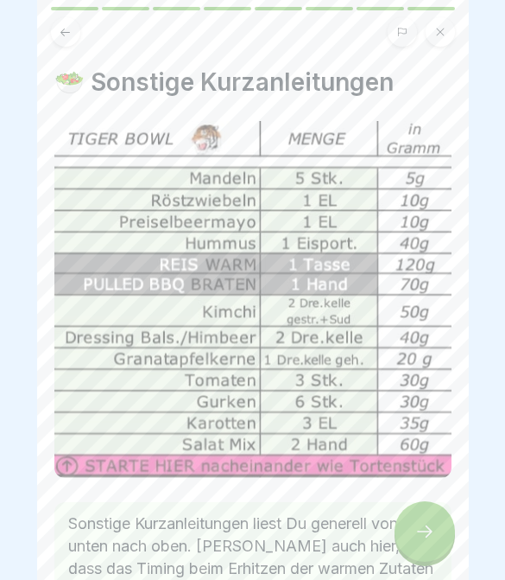
click at [417, 540] on icon at bounding box center [425, 531] width 21 height 21
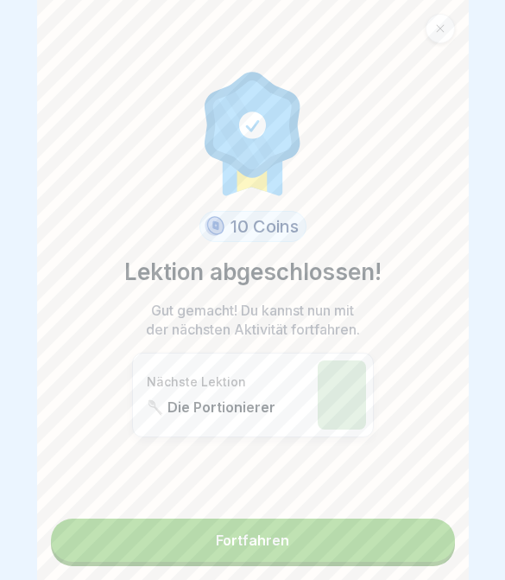
click at [417, 545] on link "Fortfahren" at bounding box center [253, 539] width 404 height 43
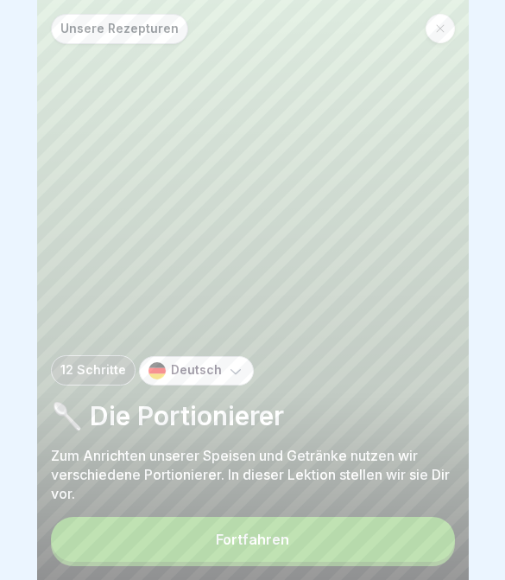
click at [400, 546] on button "Fortfahren" at bounding box center [253, 539] width 404 height 45
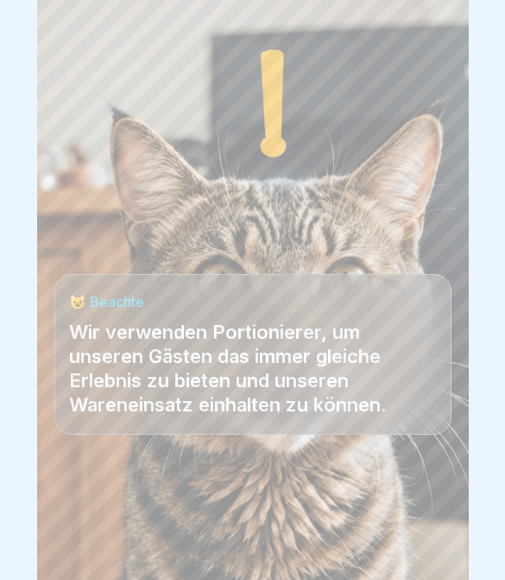
click at [400, 545] on div at bounding box center [252, 528] width 397 height 104
click at [401, 546] on div at bounding box center [425, 531] width 60 height 60
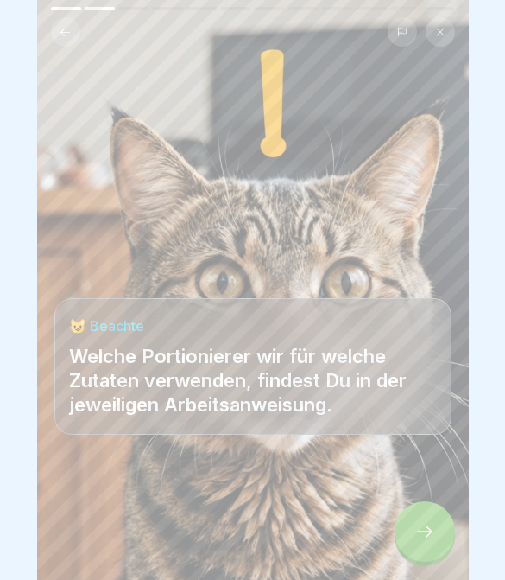
click at [400, 546] on div at bounding box center [425, 531] width 60 height 60
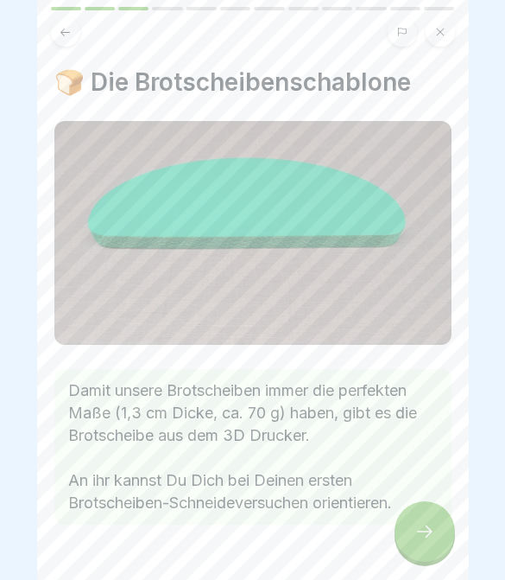
click at [405, 544] on div at bounding box center [425, 531] width 60 height 60
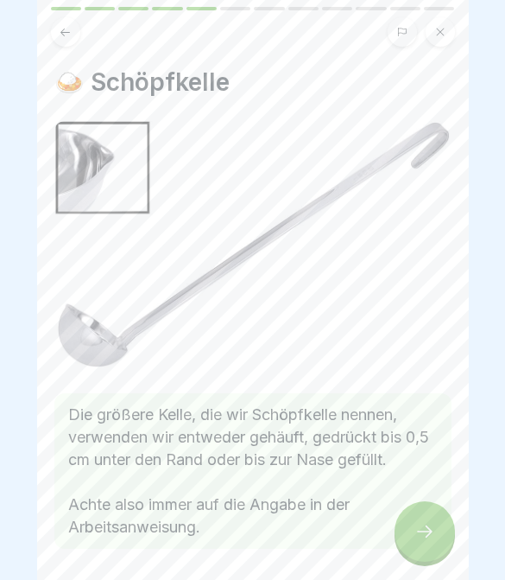
click at [413, 542] on div at bounding box center [425, 531] width 60 height 60
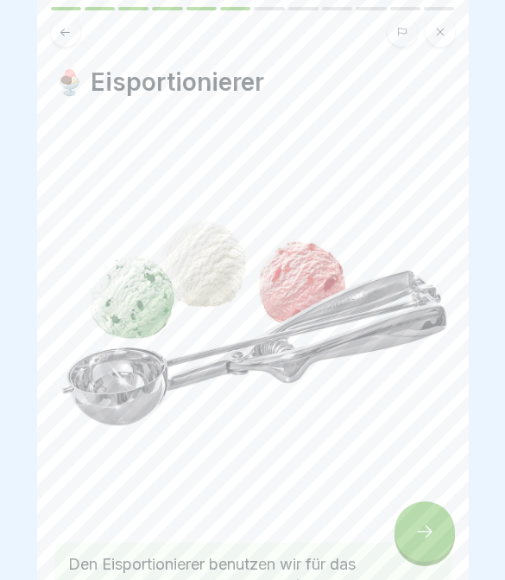
click at [413, 542] on div at bounding box center [425, 531] width 60 height 60
click at [418, 539] on icon at bounding box center [425, 531] width 21 height 21
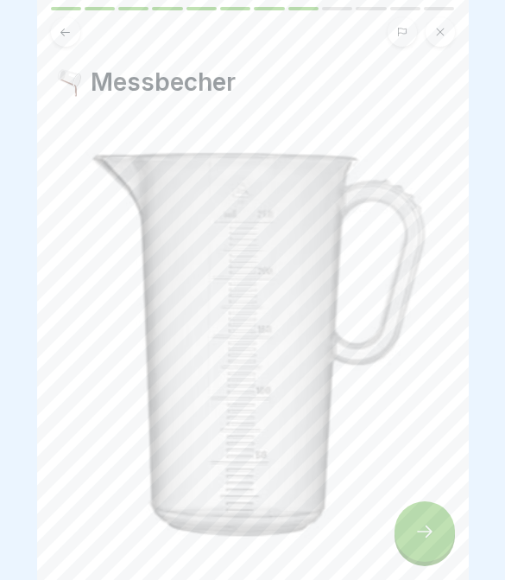
click at [417, 538] on icon at bounding box center [425, 531] width 21 height 21
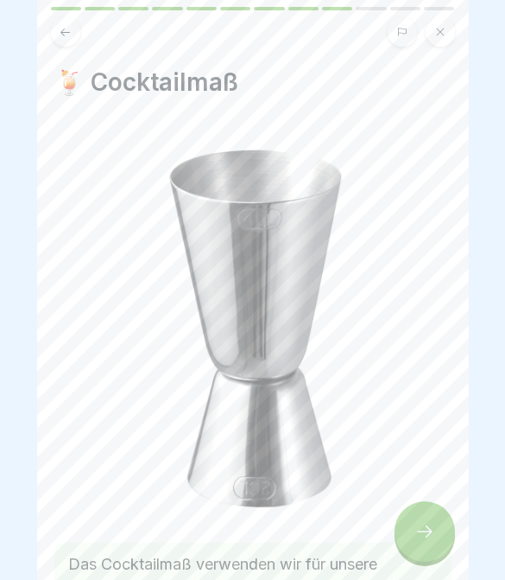
click at [420, 537] on icon at bounding box center [425, 531] width 21 height 21
click at [419, 537] on icon at bounding box center [425, 531] width 21 height 21
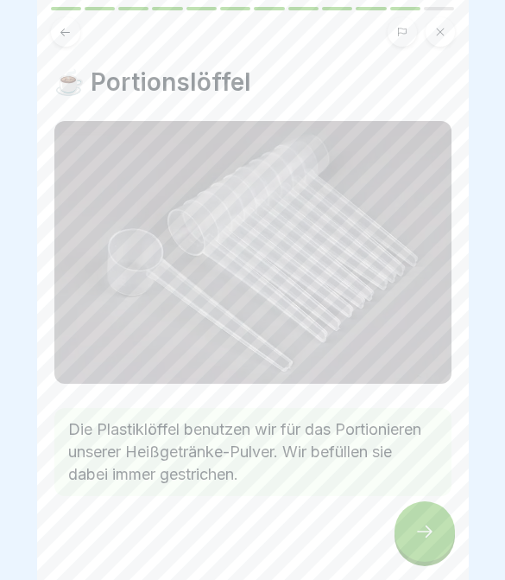
click at [419, 540] on icon at bounding box center [425, 531] width 21 height 21
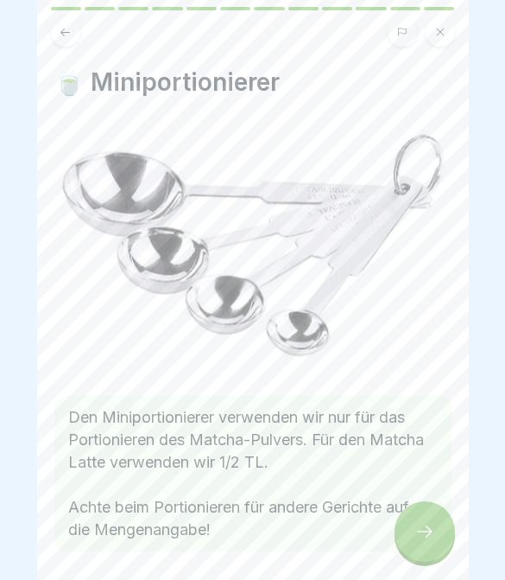
click at [418, 540] on icon at bounding box center [425, 531] width 21 height 21
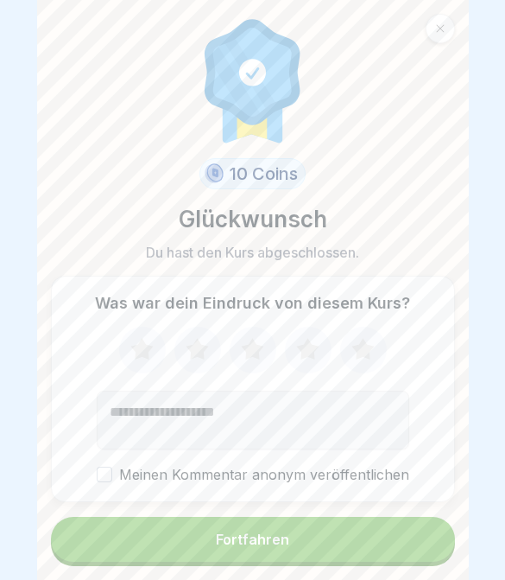
click at [416, 547] on button "Fortfahren" at bounding box center [253, 539] width 404 height 45
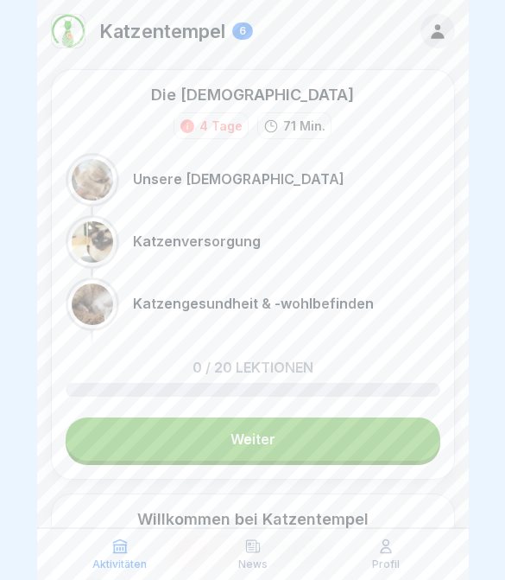
click at [370, 546] on div "Profil" at bounding box center [386, 553] width 124 height 33
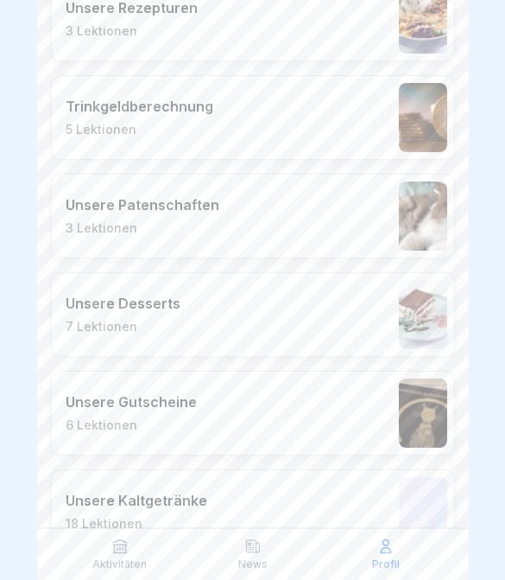
click at [118, 565] on p "Aktivitäten" at bounding box center [119, 564] width 54 height 12
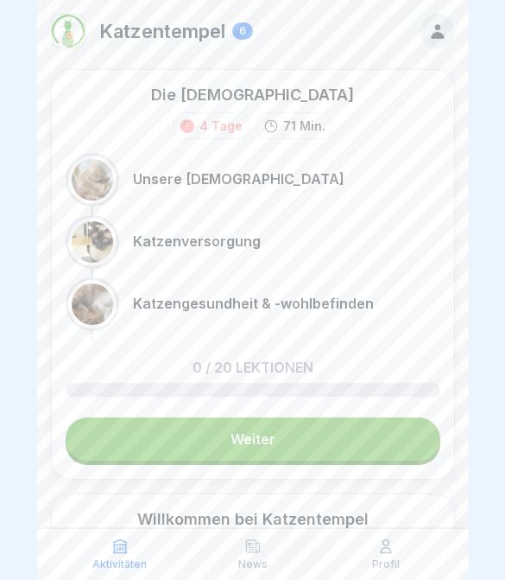
click at [402, 569] on div "Profil" at bounding box center [386, 553] width 124 height 33
click at [390, 559] on p "Profil" at bounding box center [386, 564] width 28 height 12
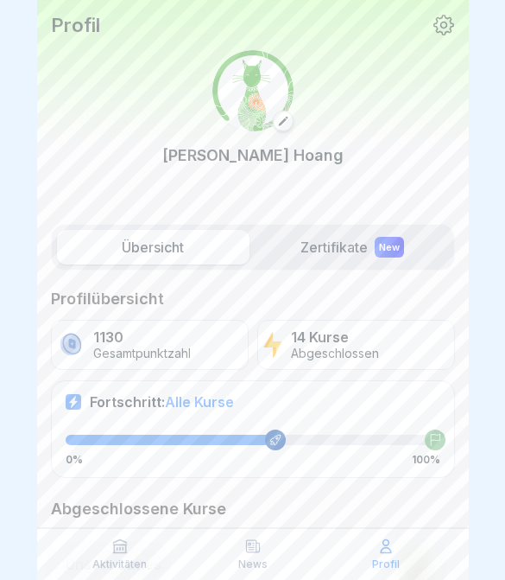
click at [367, 547] on div "Profil" at bounding box center [386, 553] width 124 height 33
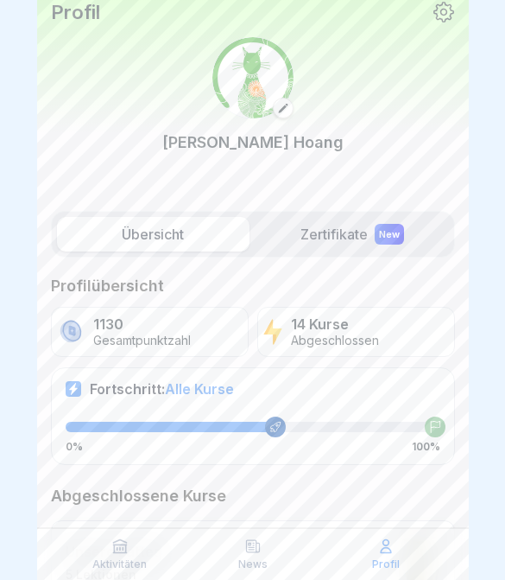
scroll to position [26, 0]
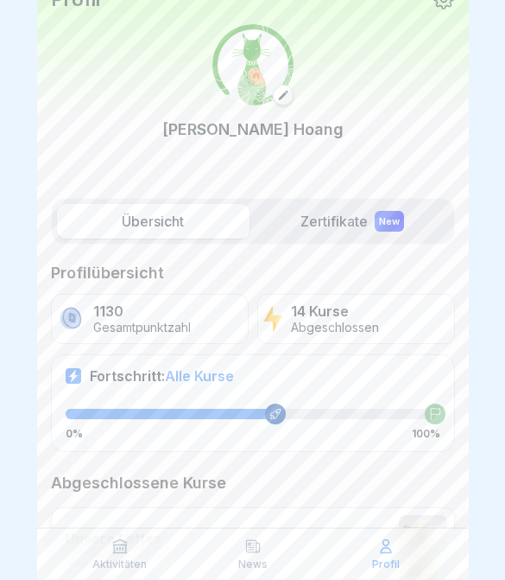
click at [133, 539] on div "Aktivitäten" at bounding box center [120, 553] width 124 height 33
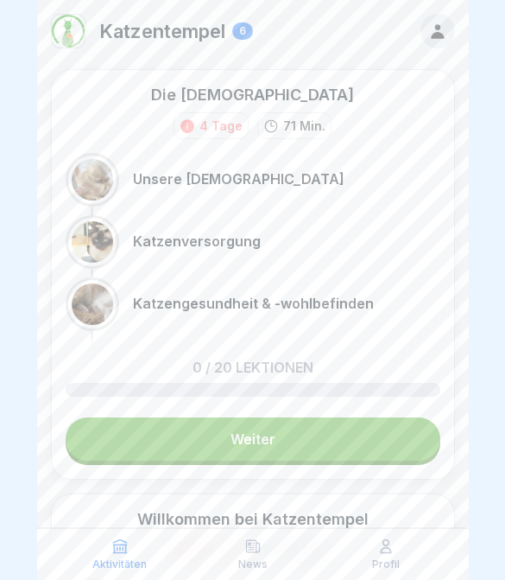
click at [409, 556] on div "Profil" at bounding box center [386, 553] width 124 height 33
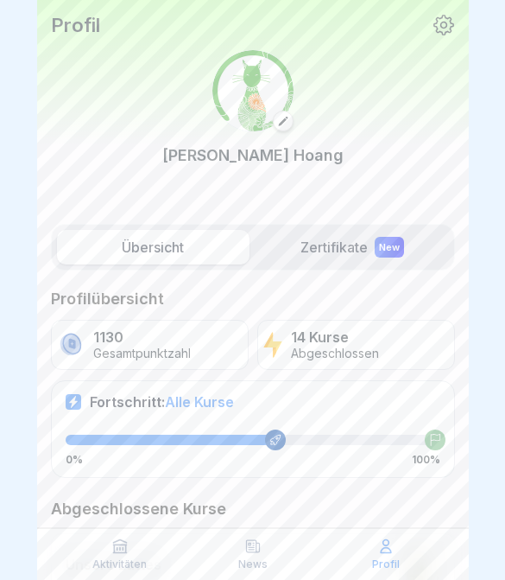
click at [376, 560] on p "Profil" at bounding box center [386, 564] width 28 height 12
click at [346, 230] on label "Zertifikate New" at bounding box center [353, 247] width 193 height 35
click at [355, 246] on label "Zertifikate New" at bounding box center [353, 247] width 193 height 35
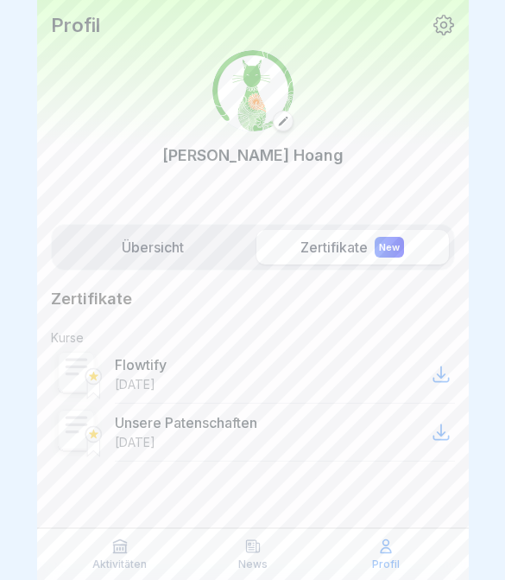
click at [193, 238] on label "Übersicht" at bounding box center [153, 247] width 193 height 35
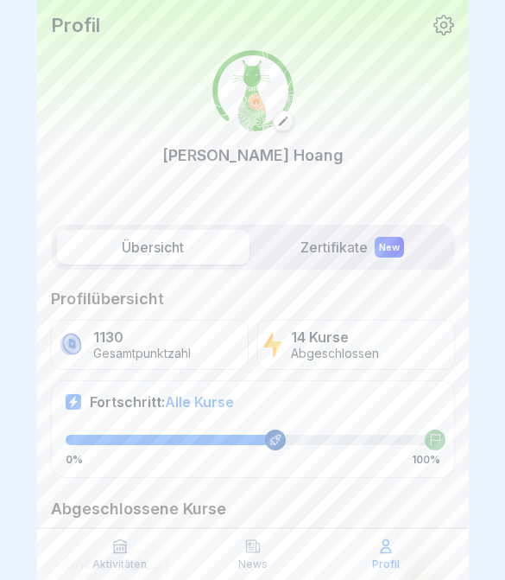
scroll to position [-3, 0]
click at [93, 543] on div "Aktivitäten" at bounding box center [120, 553] width 124 height 33
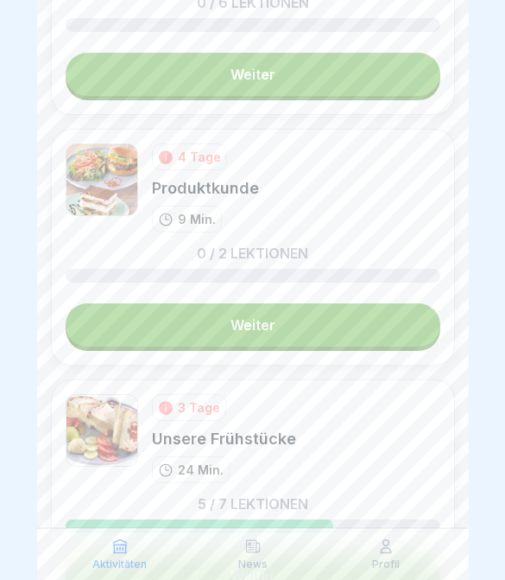
scroll to position [1317, 0]
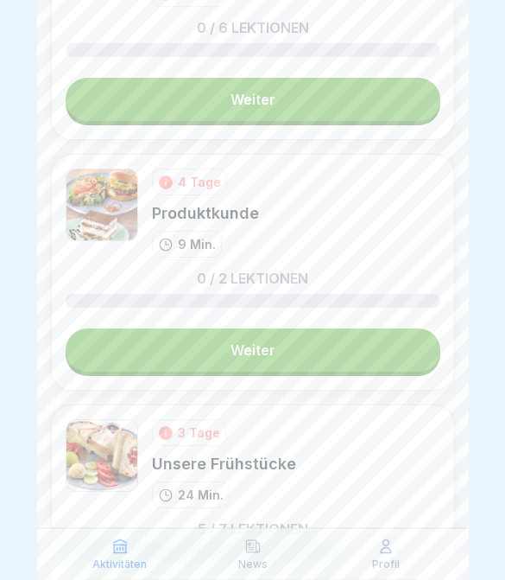
click at [280, 370] on link "Weiter" at bounding box center [253, 349] width 375 height 43
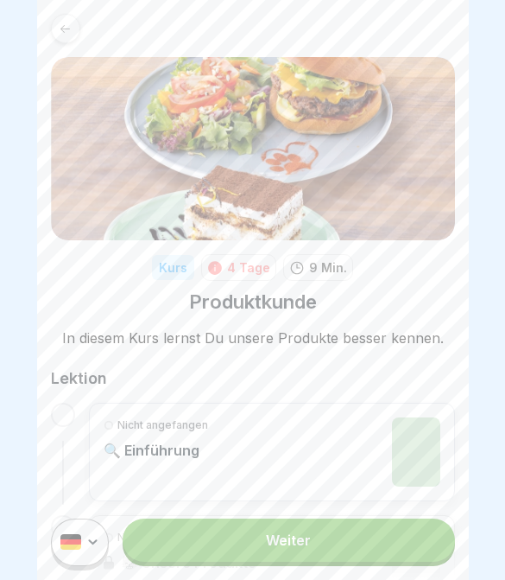
click at [355, 560] on link "Weiter" at bounding box center [289, 539] width 332 height 43
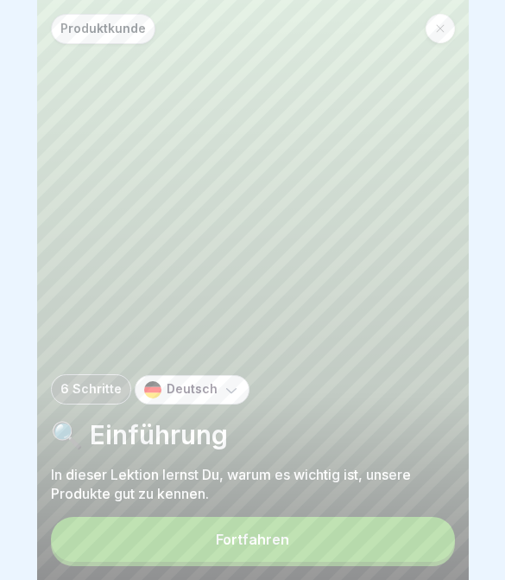
click at [336, 545] on button "Fortfahren" at bounding box center [253, 539] width 404 height 45
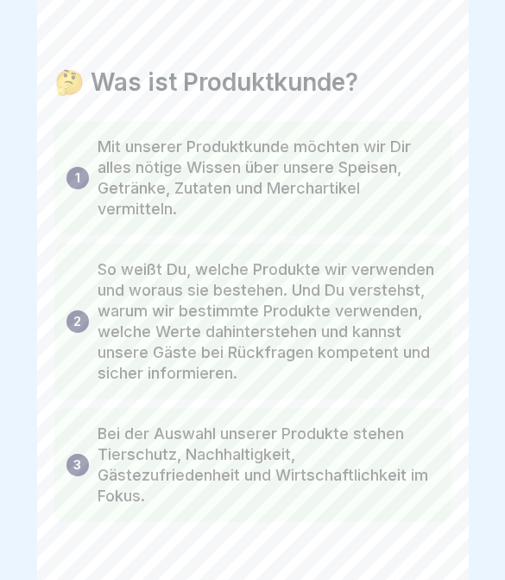
click at [335, 544] on div at bounding box center [252, 574] width 397 height 104
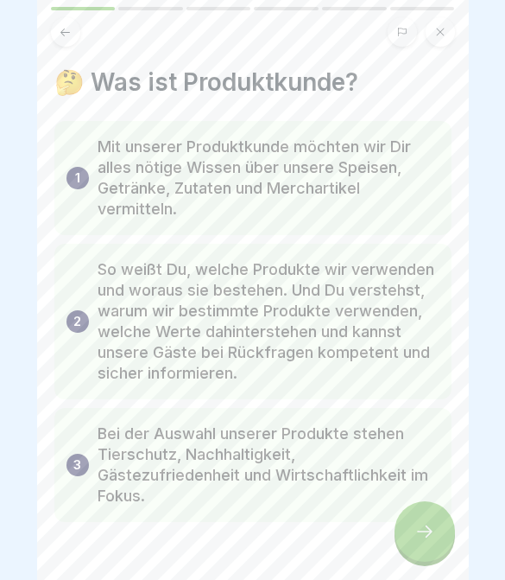
click at [405, 542] on div at bounding box center [425, 531] width 60 height 60
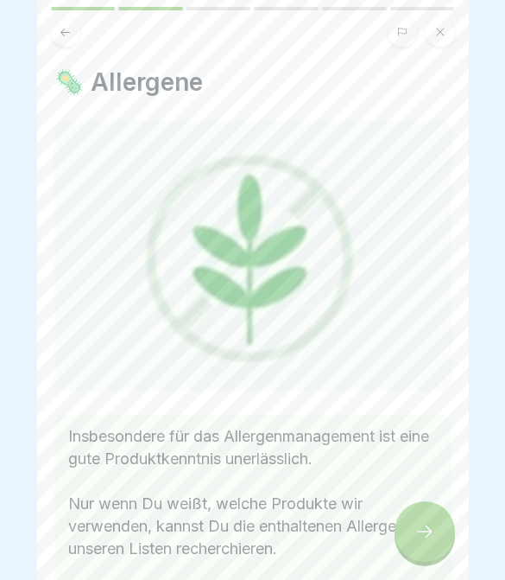
click at [407, 548] on div at bounding box center [425, 531] width 60 height 60
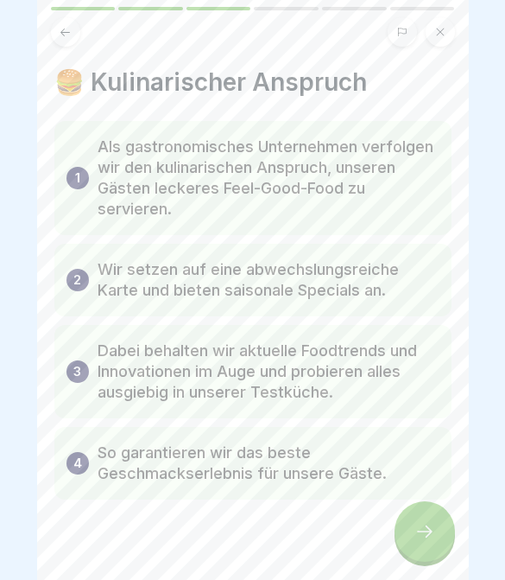
click at [400, 543] on div at bounding box center [425, 531] width 60 height 60
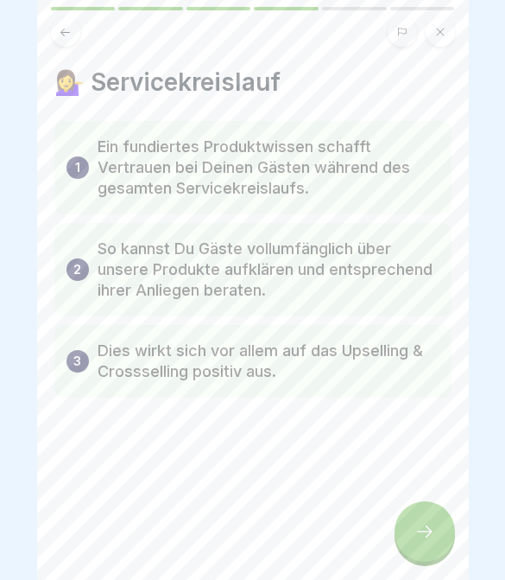
click at [399, 542] on div at bounding box center [425, 531] width 60 height 60
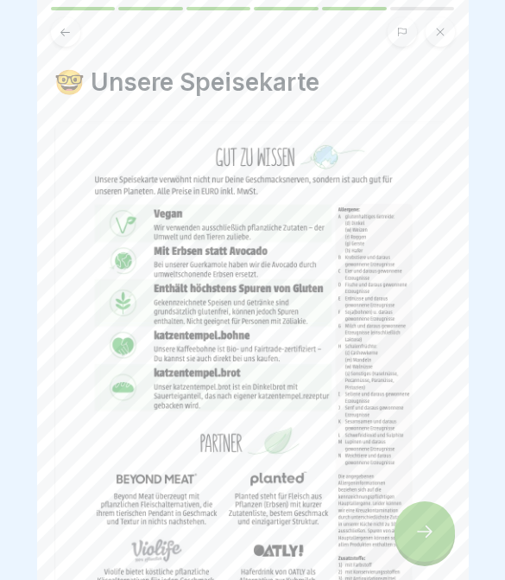
click at [399, 545] on div at bounding box center [425, 531] width 60 height 60
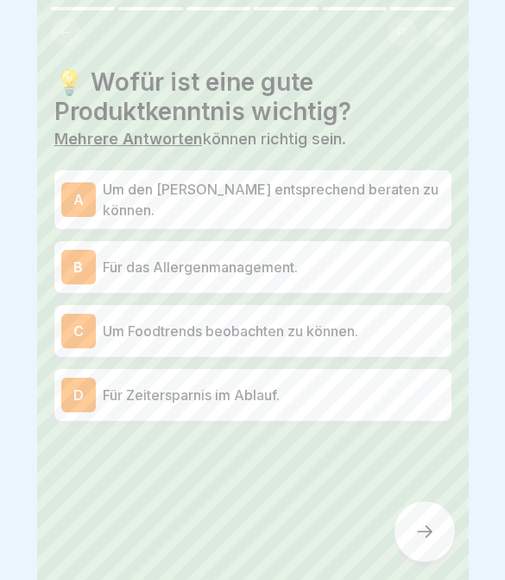
click at [399, 549] on div "💡 Wofür ist eine gute Produktkenntnis wichtig? Mehrere Antworten können richtig…" at bounding box center [253, 290] width 432 height 580
click at [296, 192] on p "Um den Gast entsprechend beraten zu können." at bounding box center [274, 199] width 342 height 41
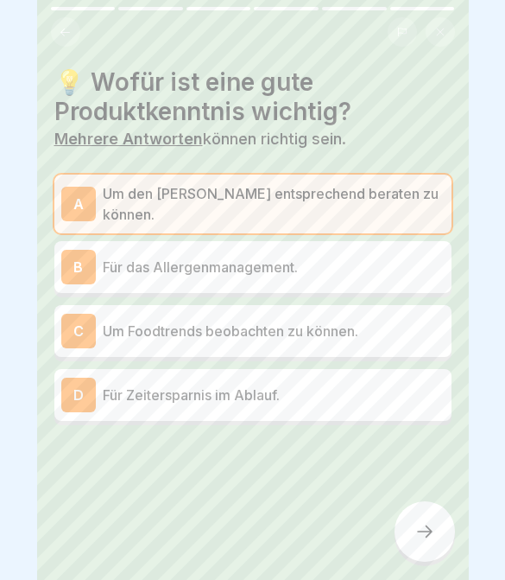
click at [288, 257] on p "Für das Allergenmanagement." at bounding box center [274, 267] width 342 height 21
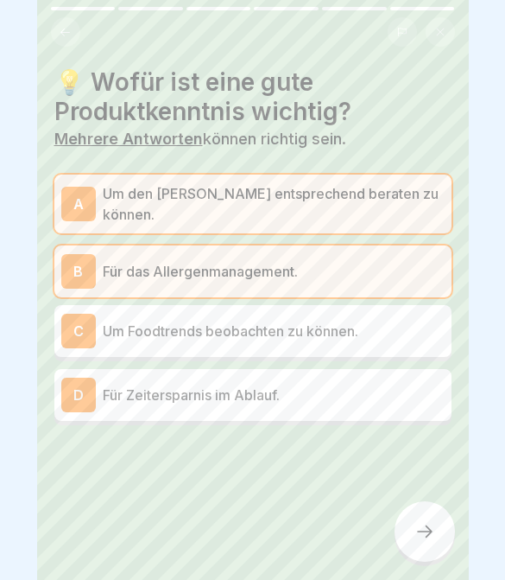
click at [296, 384] on p "Für Zeitersparnis im Ablauf." at bounding box center [274, 394] width 342 height 21
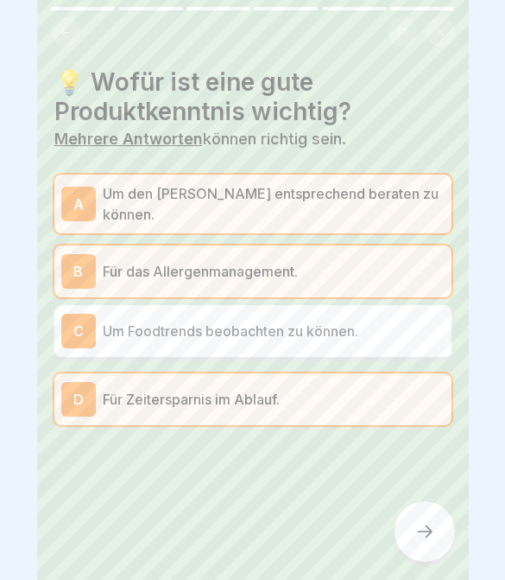
click at [299, 335] on div "C Um Foodtrends beobachten zu können." at bounding box center [252, 331] width 383 height 35
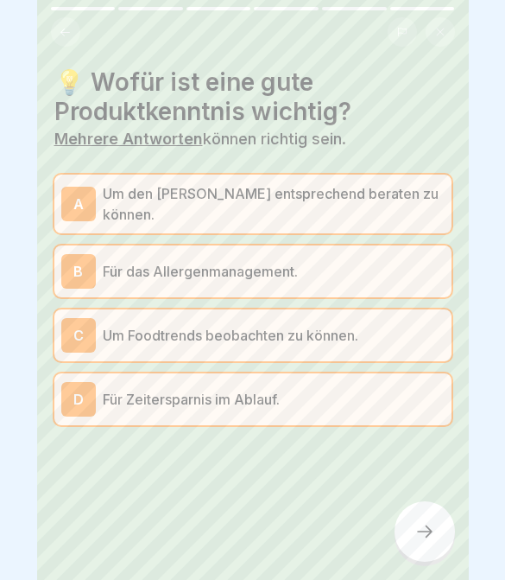
click at [411, 525] on div at bounding box center [425, 531] width 60 height 60
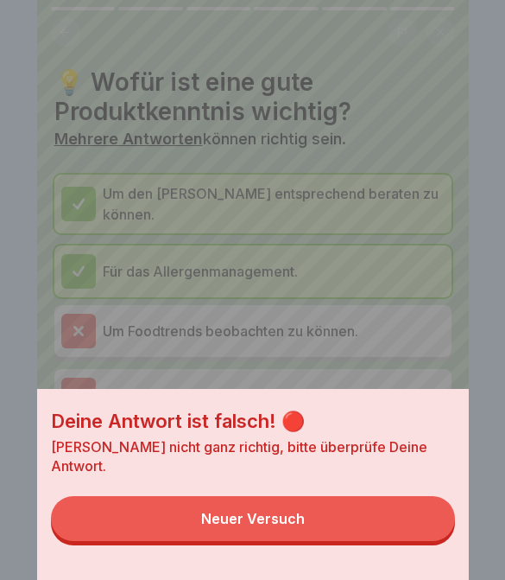
click at [396, 525] on button "Neuer Versuch" at bounding box center [253, 518] width 404 height 45
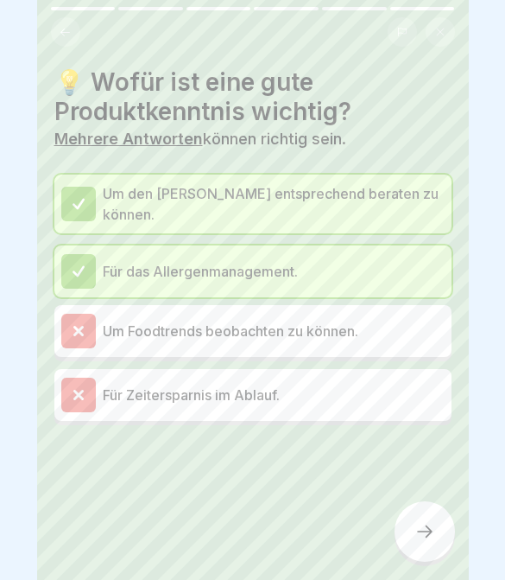
click at [396, 530] on div at bounding box center [425, 531] width 60 height 60
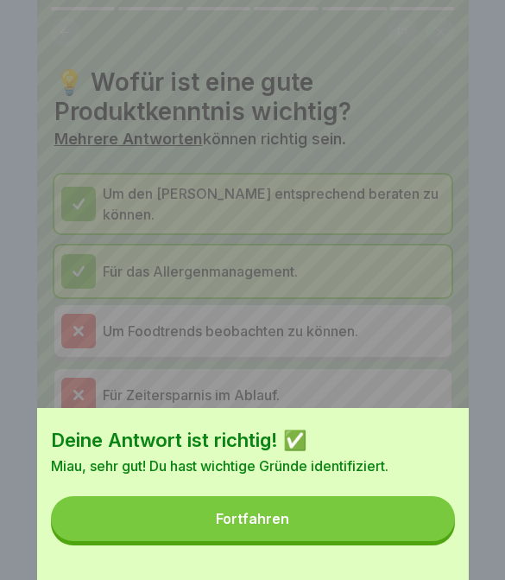
click at [397, 533] on button "Fortfahren" at bounding box center [253, 518] width 404 height 45
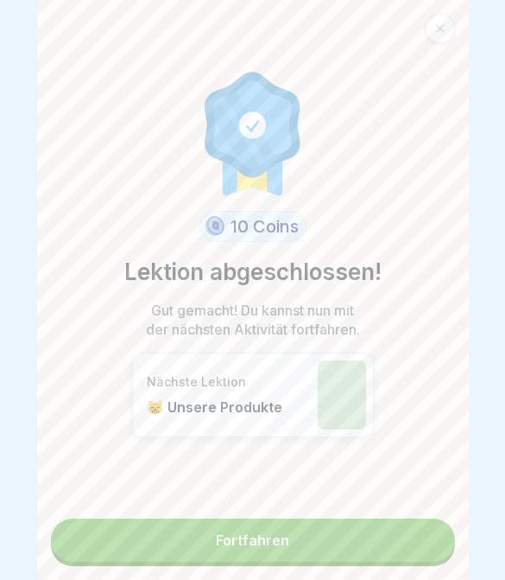
click at [396, 534] on link "Fortfahren" at bounding box center [253, 539] width 404 height 43
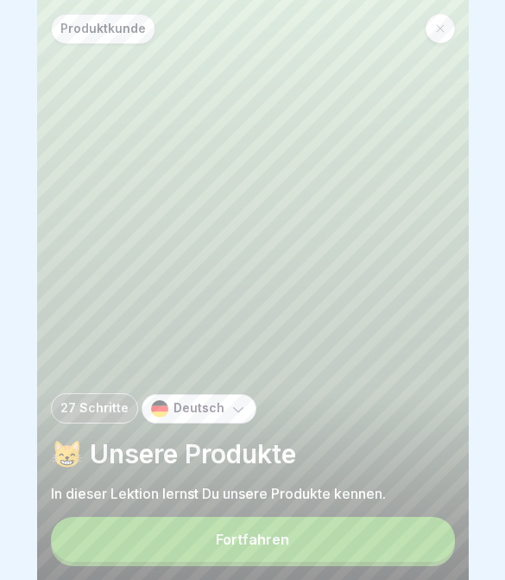
click at [333, 538] on button "Fortfahren" at bounding box center [253, 539] width 404 height 45
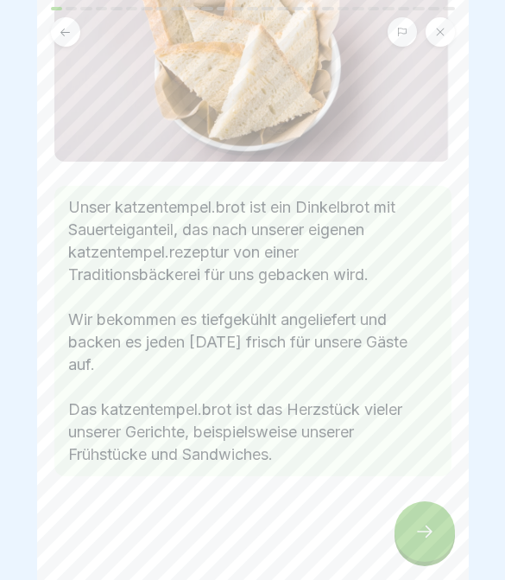
click at [429, 541] on icon at bounding box center [425, 531] width 21 height 21
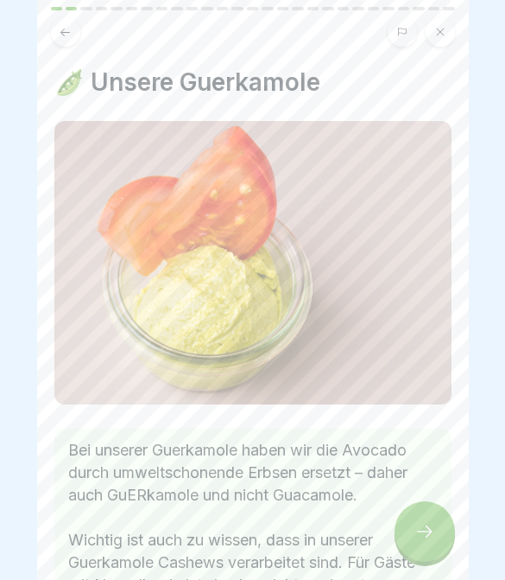
scroll to position [183, 0]
click at [404, 536] on div at bounding box center [425, 531] width 60 height 60
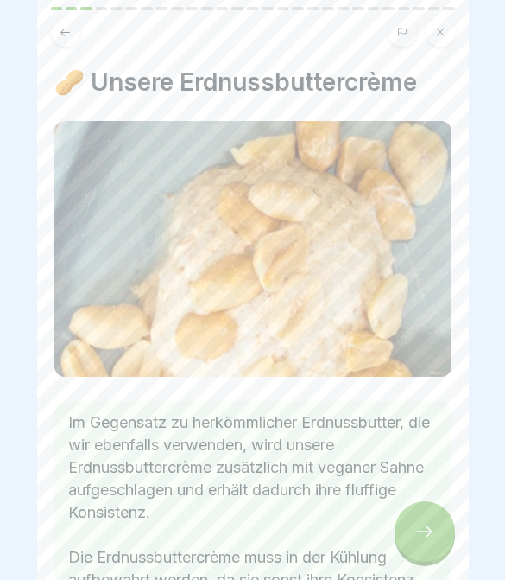
click at [404, 536] on div at bounding box center [425, 531] width 60 height 60
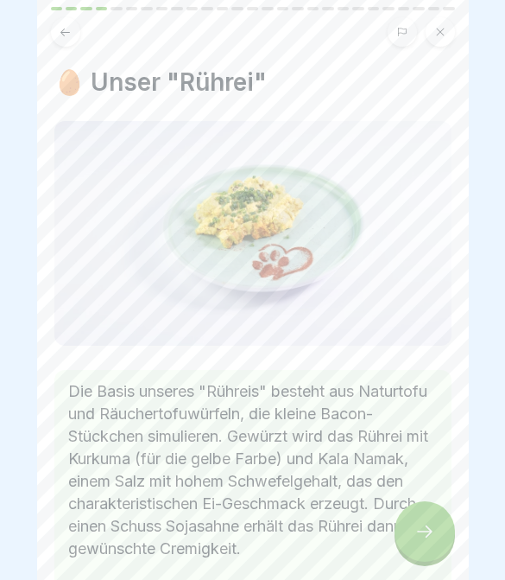
click at [405, 540] on div at bounding box center [425, 531] width 60 height 60
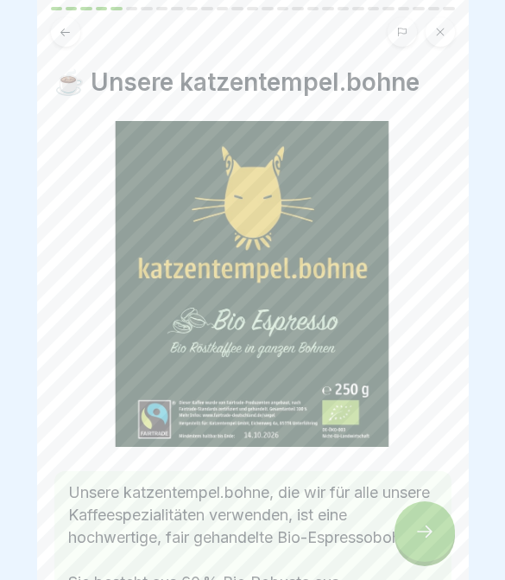
click at [409, 542] on div at bounding box center [425, 531] width 60 height 60
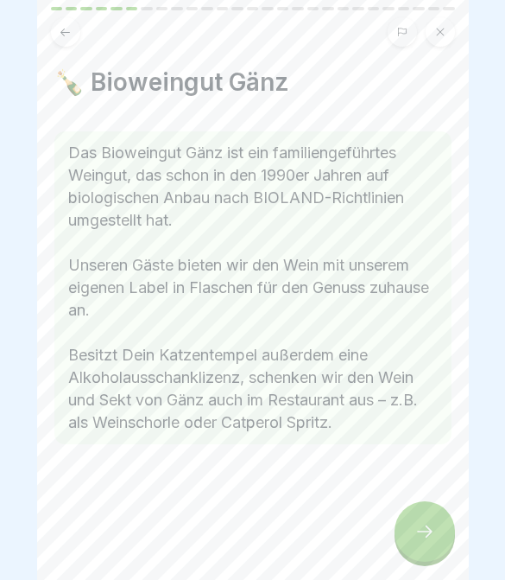
click at [406, 541] on div at bounding box center [425, 531] width 60 height 60
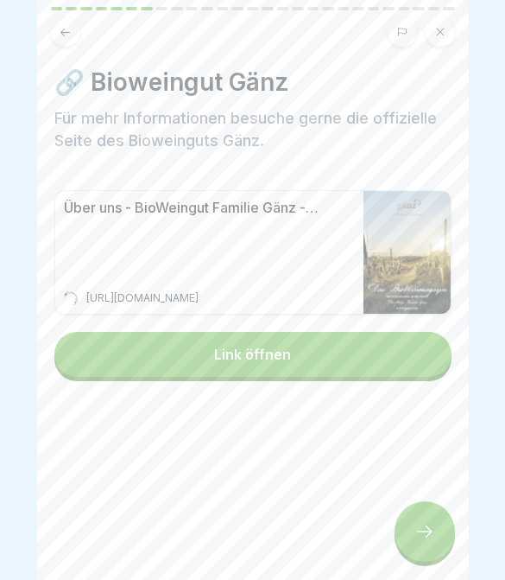
click at [407, 542] on div at bounding box center [425, 531] width 60 height 60
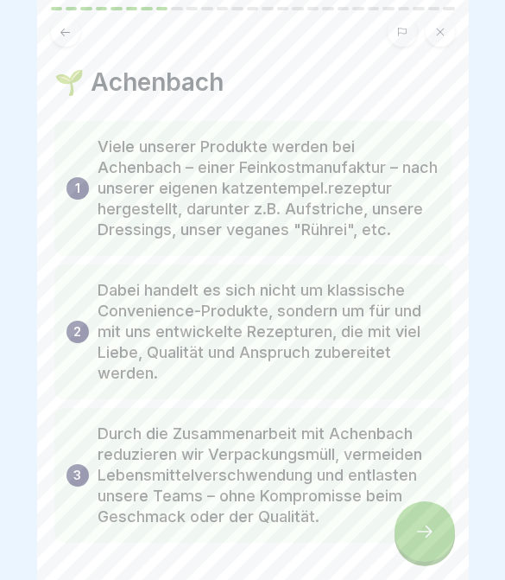
click at [406, 542] on div at bounding box center [425, 531] width 60 height 60
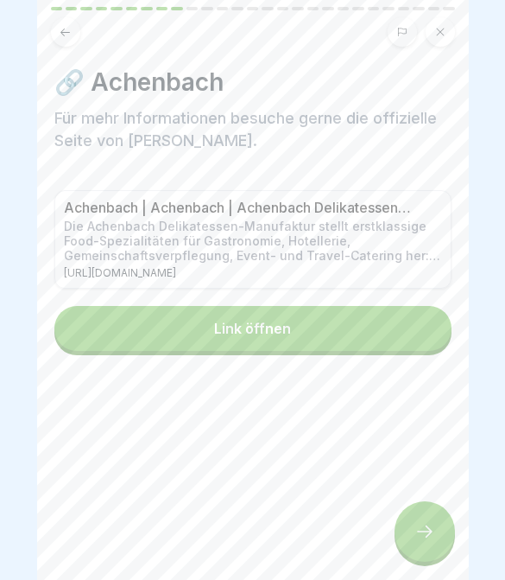
click at [408, 542] on div at bounding box center [425, 531] width 60 height 60
click at [407, 542] on div at bounding box center [425, 531] width 60 height 60
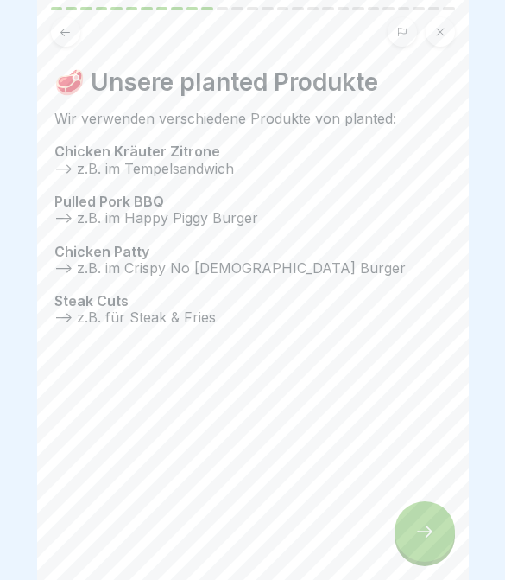
click at [407, 542] on div at bounding box center [425, 531] width 60 height 60
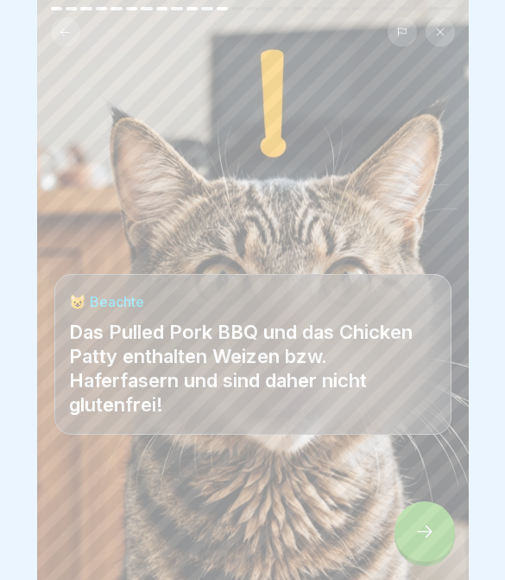
click at [406, 541] on div at bounding box center [425, 531] width 60 height 60
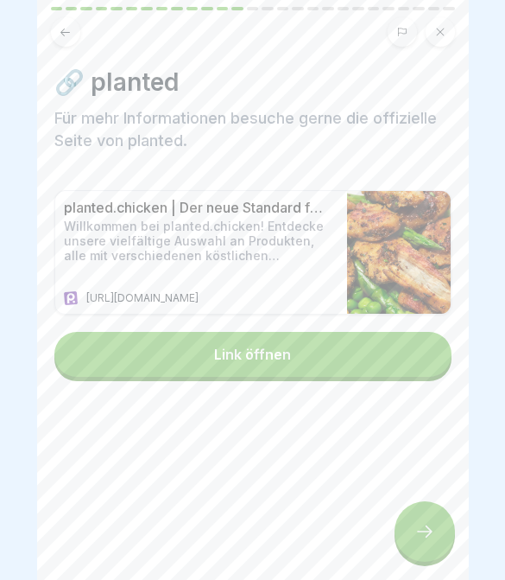
click at [406, 540] on div at bounding box center [425, 531] width 60 height 60
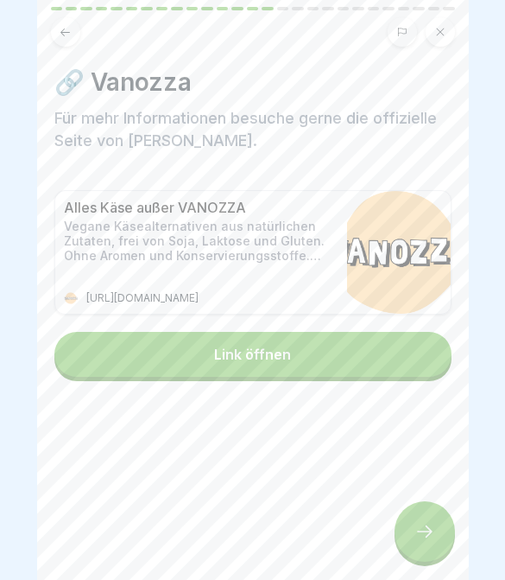
click at [404, 543] on div at bounding box center [425, 531] width 60 height 60
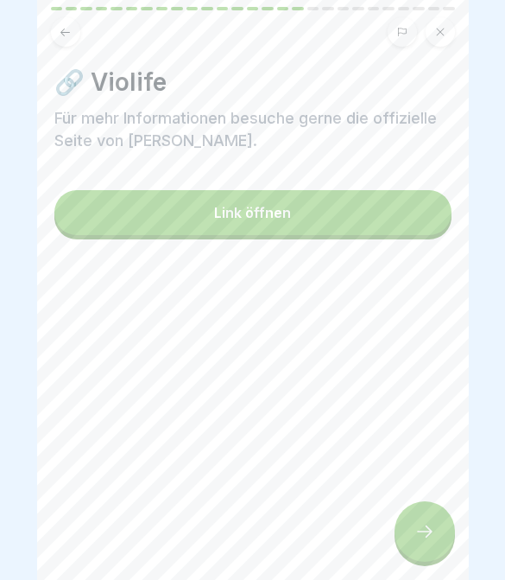
click at [404, 542] on div at bounding box center [425, 531] width 60 height 60
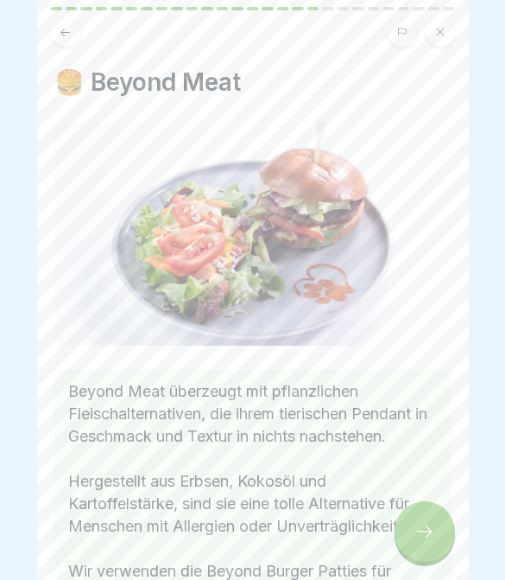
click at [404, 542] on div at bounding box center [425, 531] width 60 height 60
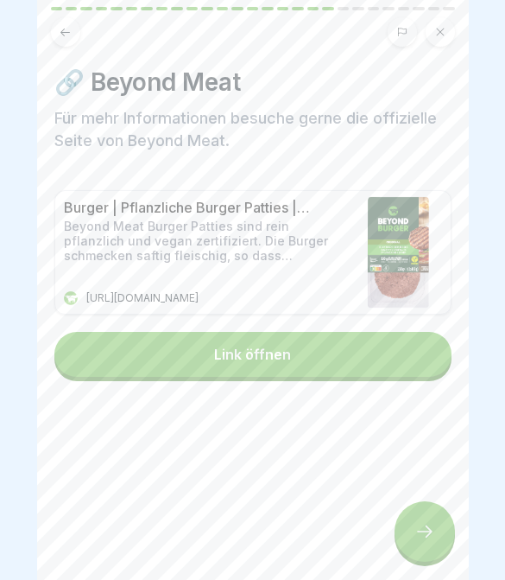
click at [404, 541] on div at bounding box center [425, 531] width 60 height 60
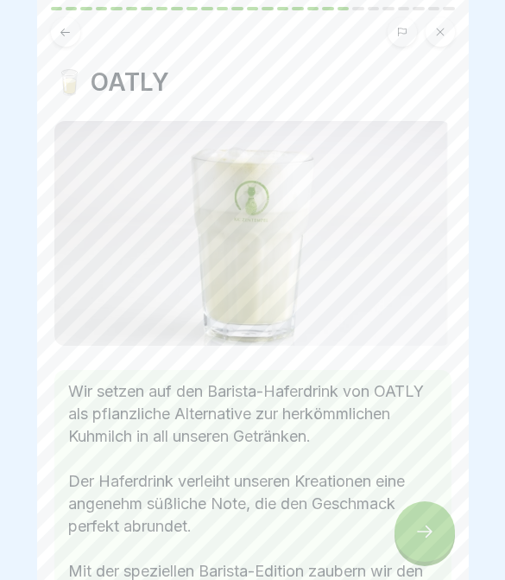
click at [404, 541] on div at bounding box center [425, 531] width 60 height 60
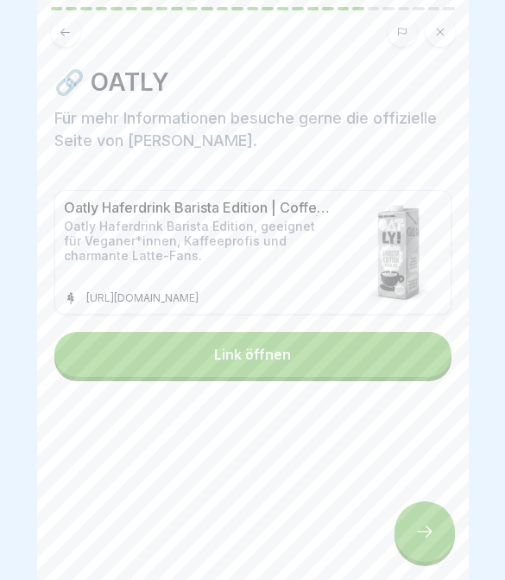
click at [405, 541] on div at bounding box center [425, 531] width 60 height 60
click at [404, 540] on div at bounding box center [425, 531] width 60 height 60
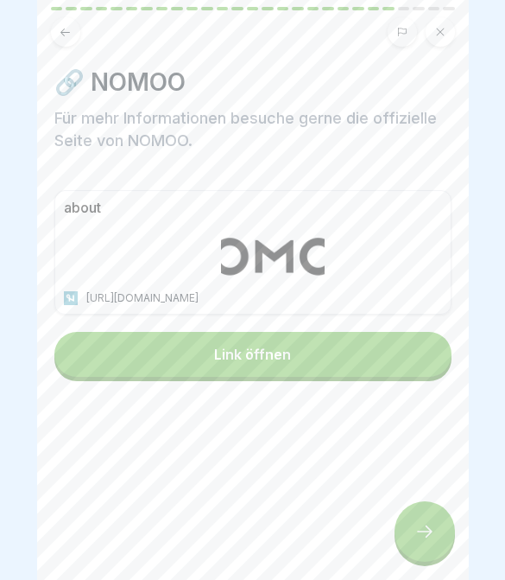
click at [408, 542] on div at bounding box center [425, 531] width 60 height 60
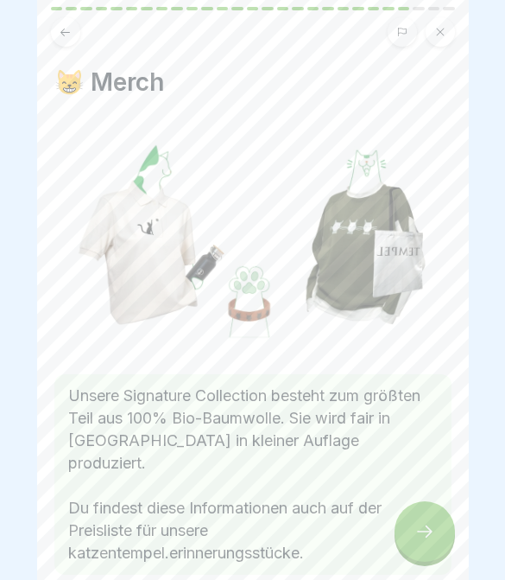
click at [407, 542] on div at bounding box center [425, 531] width 60 height 60
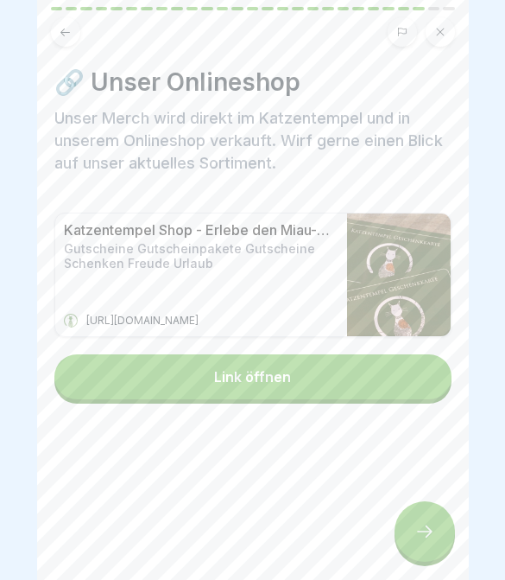
click at [411, 544] on div at bounding box center [425, 531] width 60 height 60
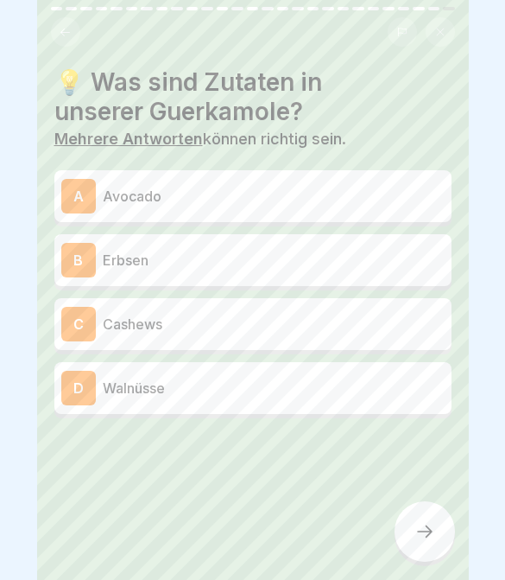
click at [287, 199] on p "Avocado" at bounding box center [274, 196] width 342 height 21
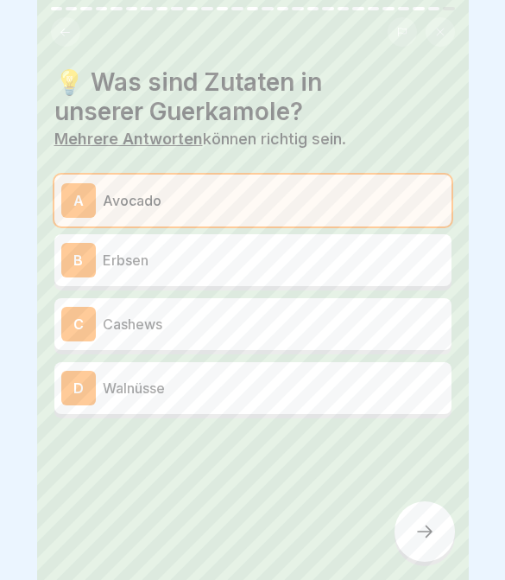
click at [427, 525] on icon at bounding box center [425, 531] width 21 height 21
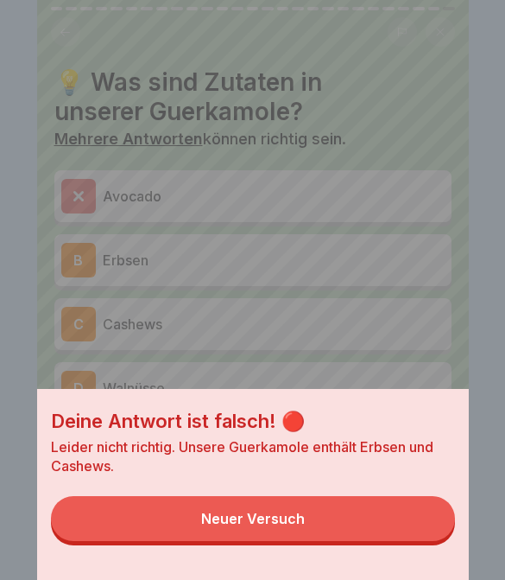
click at [409, 526] on button "Neuer Versuch" at bounding box center [253, 518] width 404 height 45
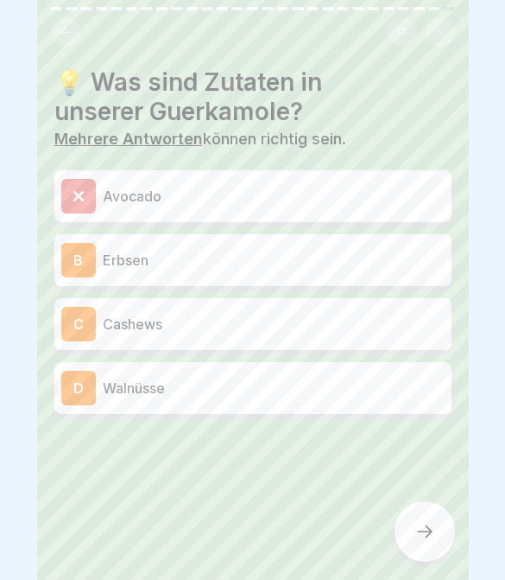
click at [409, 530] on div at bounding box center [425, 531] width 60 height 60
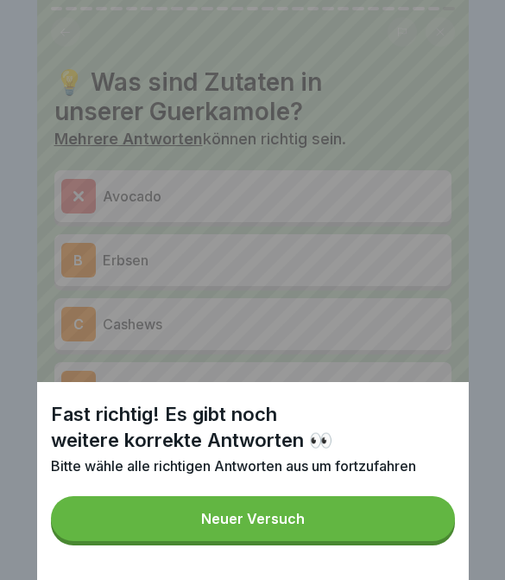
click at [401, 529] on button "Neuer Versuch" at bounding box center [253, 518] width 404 height 45
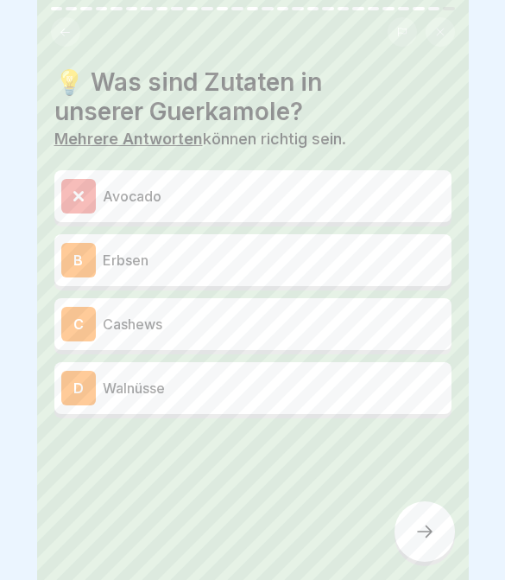
click at [284, 283] on div "B Erbsen" at bounding box center [252, 260] width 397 height 52
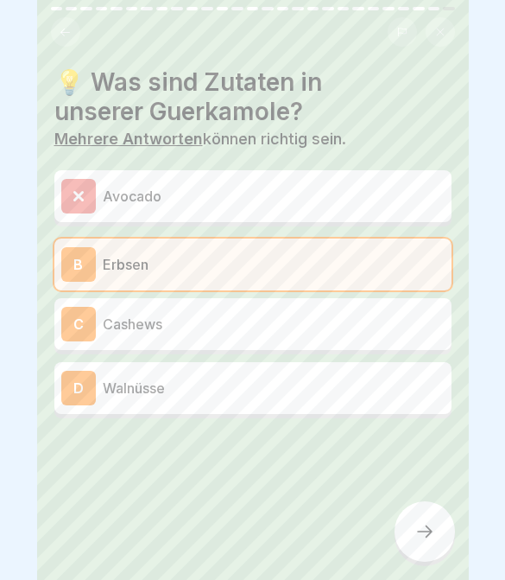
click at [411, 535] on div at bounding box center [425, 531] width 60 height 60
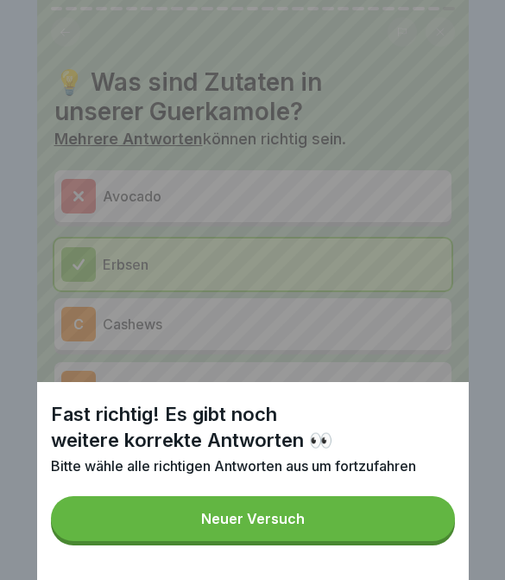
click at [403, 528] on button "Neuer Versuch" at bounding box center [253, 518] width 404 height 45
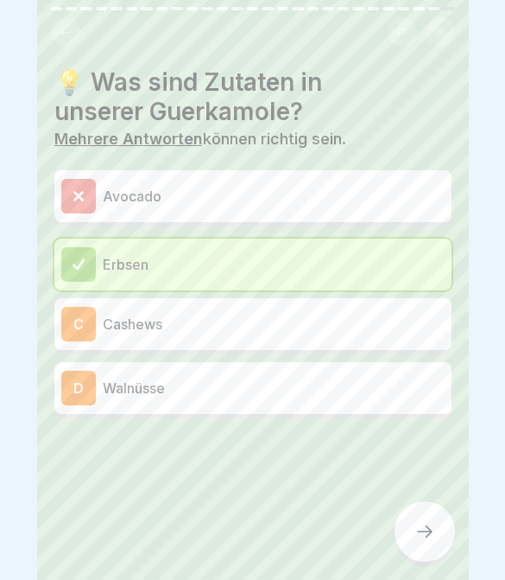
click at [344, 344] on div "C Cashews" at bounding box center [252, 324] width 397 height 52
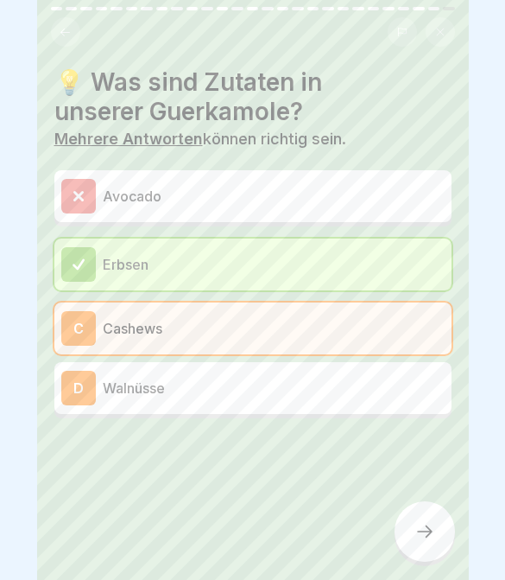
click at [409, 511] on div at bounding box center [425, 531] width 60 height 60
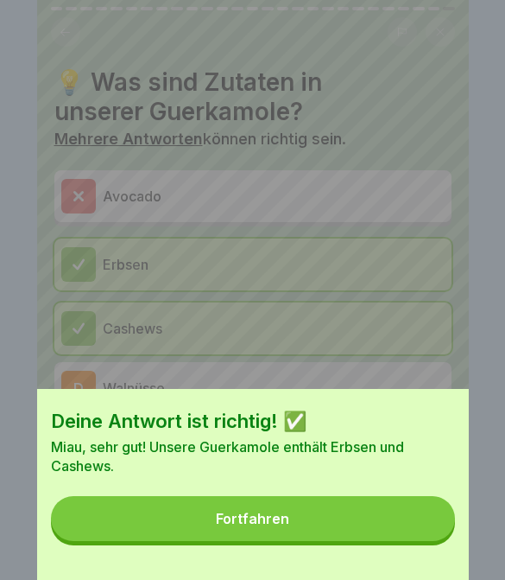
click at [410, 531] on button "Fortfahren" at bounding box center [253, 518] width 404 height 45
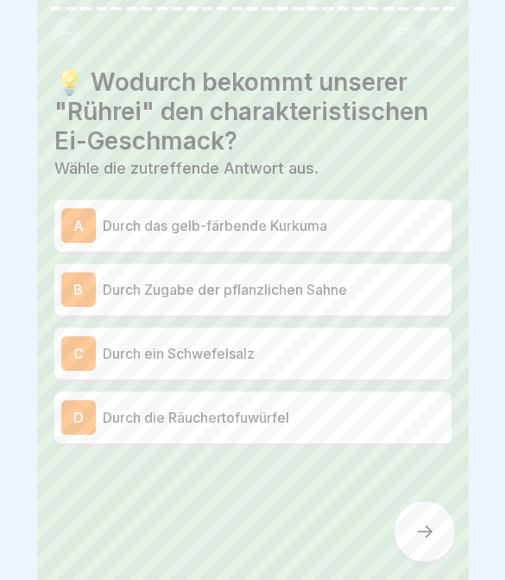
click at [349, 245] on div "A Durch das gelb-färbende Kurkuma" at bounding box center [252, 226] width 397 height 52
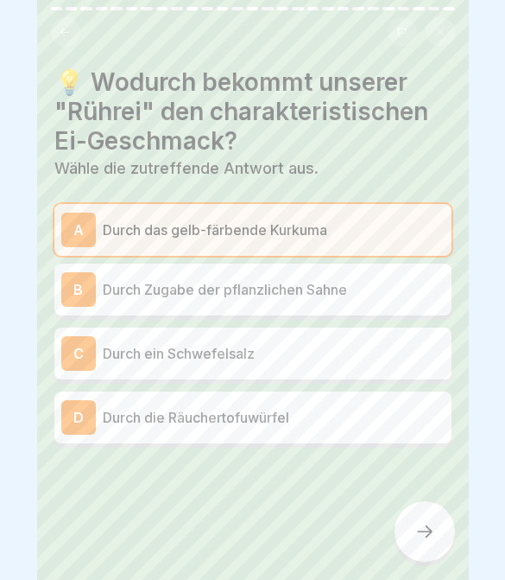
click at [329, 314] on div "B Durch Zugabe der pflanzlichen Sahne" at bounding box center [252, 289] width 397 height 52
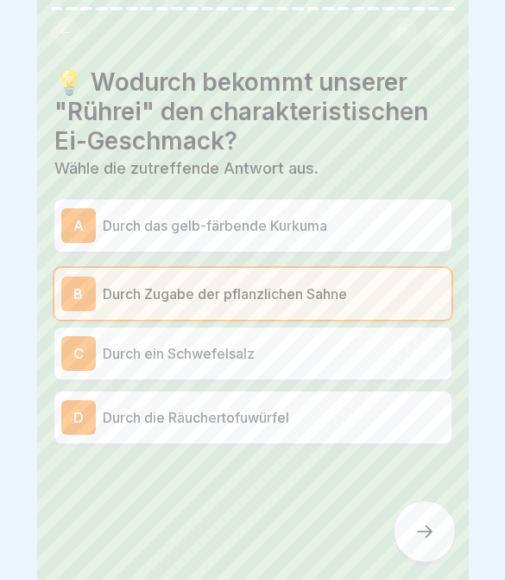
click at [386, 503] on div at bounding box center [252, 499] width 397 height 104
click at [411, 540] on div at bounding box center [425, 531] width 60 height 60
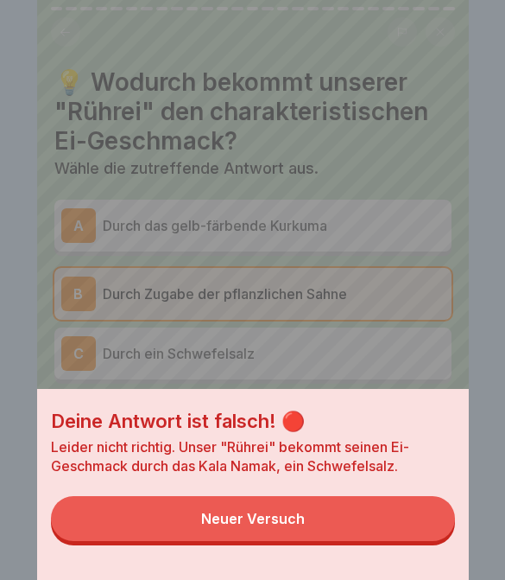
click at [404, 537] on button "Neuer Versuch" at bounding box center [253, 518] width 404 height 45
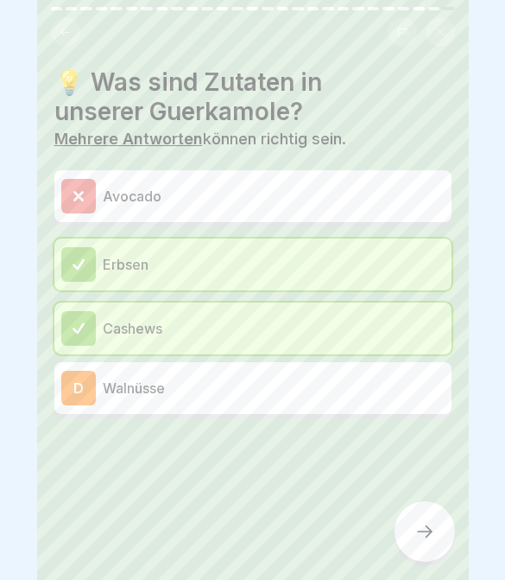
click at [420, 521] on div at bounding box center [425, 531] width 60 height 60
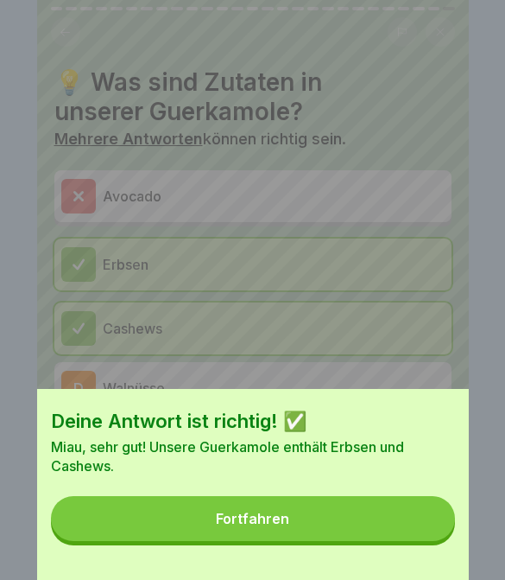
click at [351, 538] on button "Fortfahren" at bounding box center [253, 518] width 404 height 45
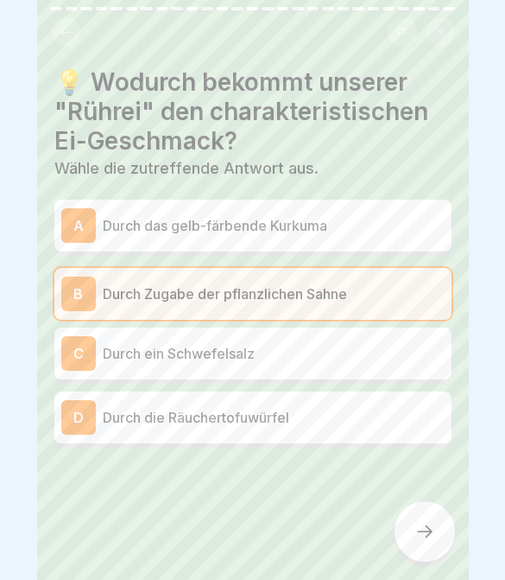
click at [254, 364] on div "C Durch ein Schwefelsalz" at bounding box center [252, 353] width 383 height 35
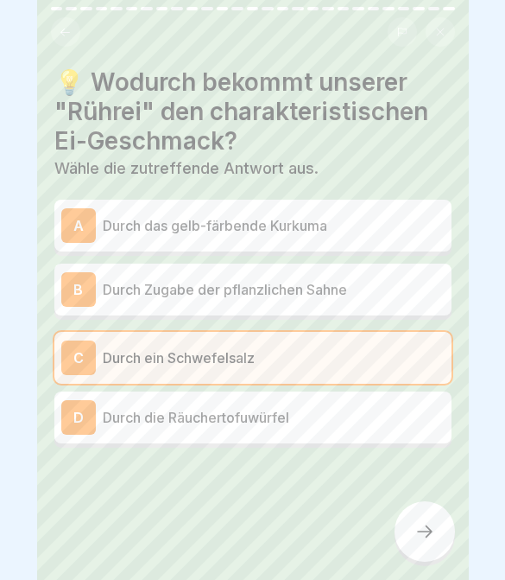
click at [408, 531] on div at bounding box center [425, 531] width 60 height 60
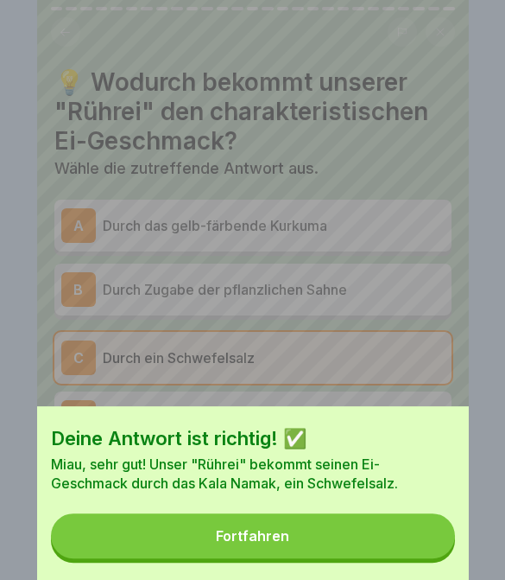
click at [393, 529] on button "Fortfahren" at bounding box center [253, 535] width 404 height 45
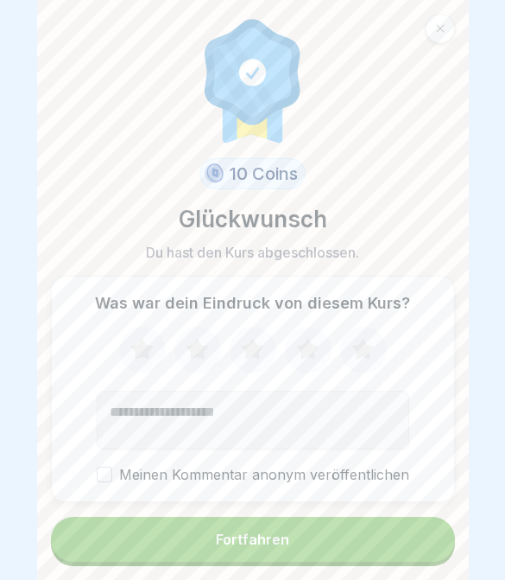
click at [343, 543] on button "Fortfahren" at bounding box center [253, 539] width 404 height 45
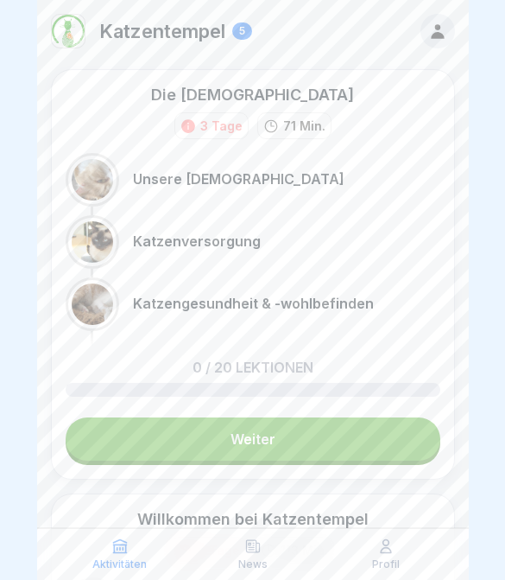
click at [342, 543] on div "Profil" at bounding box center [386, 553] width 124 height 33
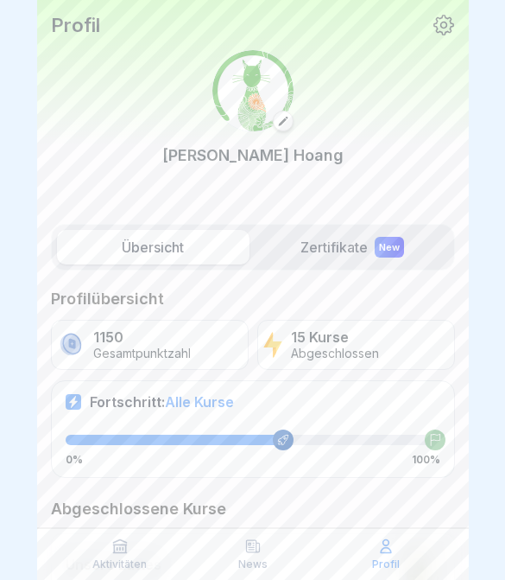
click at [117, 567] on p "Aktivitäten" at bounding box center [119, 564] width 54 height 12
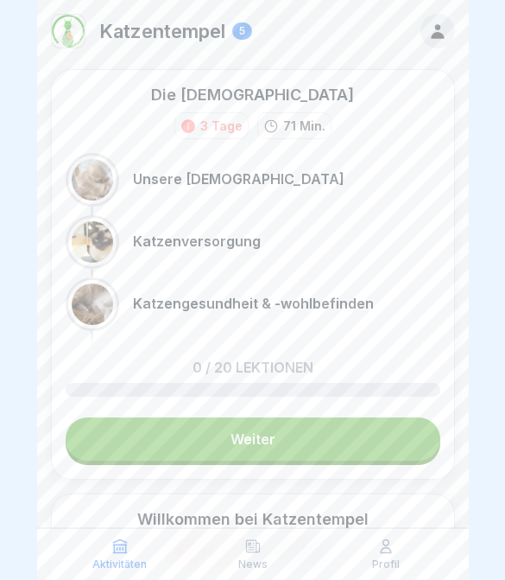
click at [116, 568] on p "Aktivitäten" at bounding box center [119, 564] width 54 height 12
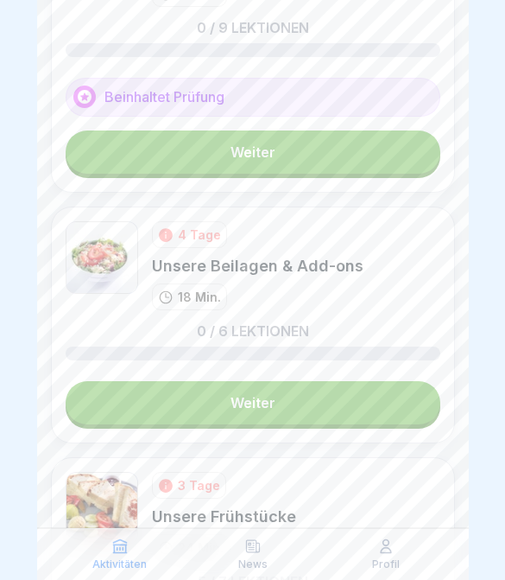
scroll to position [1018, 0]
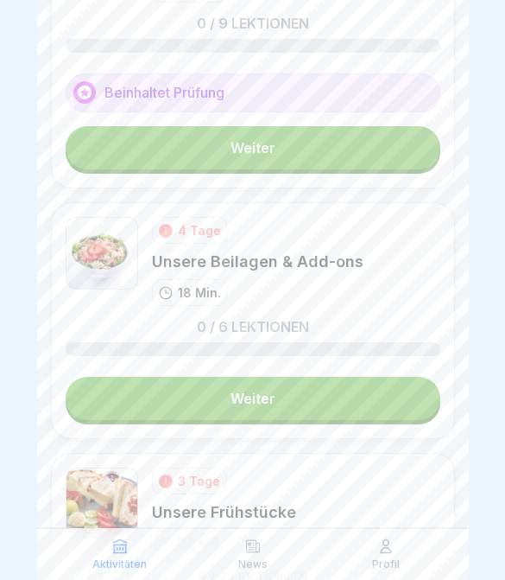
click at [371, 400] on link "Weiter" at bounding box center [253, 398] width 375 height 43
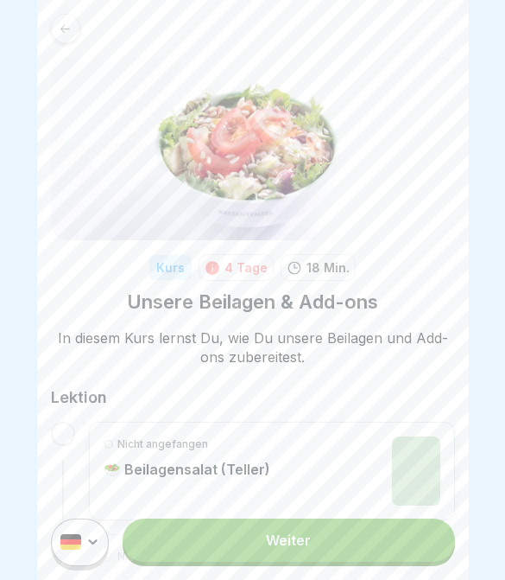
click at [411, 542] on link "Weiter" at bounding box center [289, 539] width 332 height 43
